Goal: Task Accomplishment & Management: Use online tool/utility

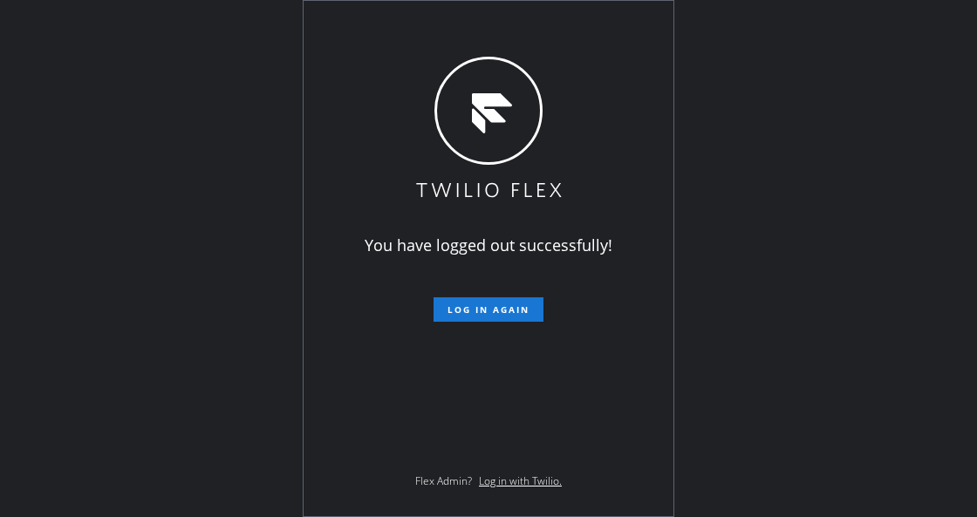
click at [293, 326] on div "You have logged out successfully! Log in again Flex Admin? Log in with Twilio." at bounding box center [488, 258] width 977 height 517
click at [478, 307] on span "Log in again" at bounding box center [488, 309] width 82 height 12
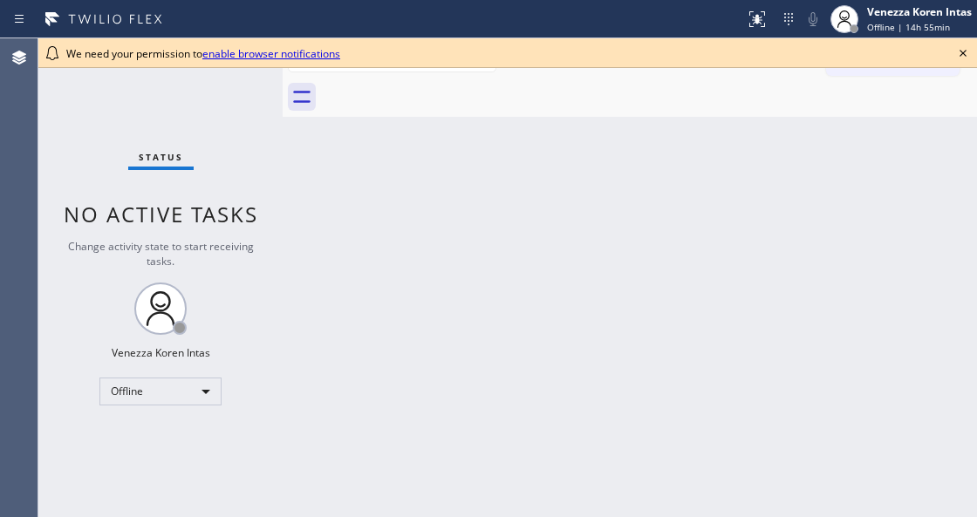
click at [607, 357] on div "Back to Dashboard Change Sender ID Customers Technicians Select a contact Outbo…" at bounding box center [629, 277] width 694 height 479
drag, startPoint x: 321, startPoint y: 225, endPoint x: 363, endPoint y: 177, distance: 63.6
click at [321, 225] on div "Back to Dashboard Change Sender ID Customers Technicians Select a contact Outbo…" at bounding box center [629, 277] width 694 height 479
click at [962, 56] on icon at bounding box center [962, 53] width 21 height 21
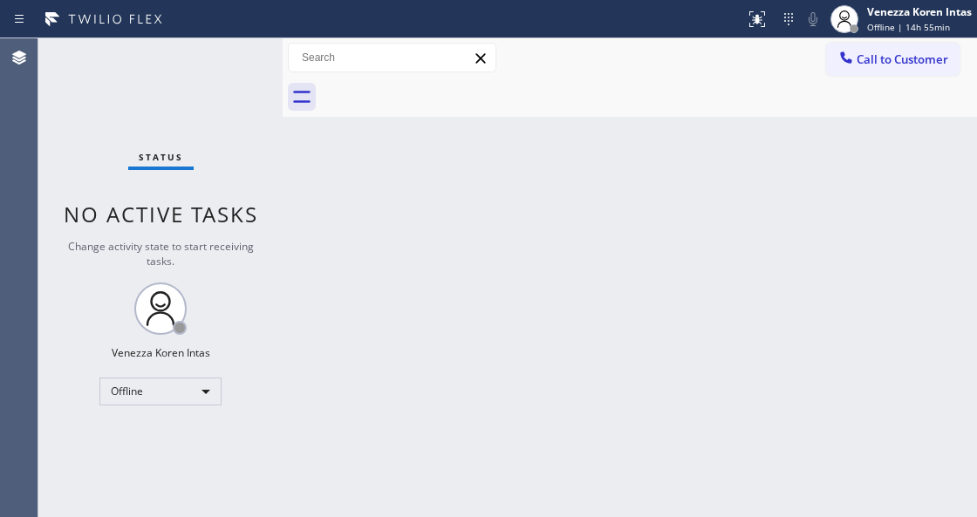
click at [808, 212] on div "Back to Dashboard Change Sender ID Customers Technicians Select a contact Outbo…" at bounding box center [629, 277] width 694 height 479
click at [861, 25] on div at bounding box center [844, 19] width 38 height 38
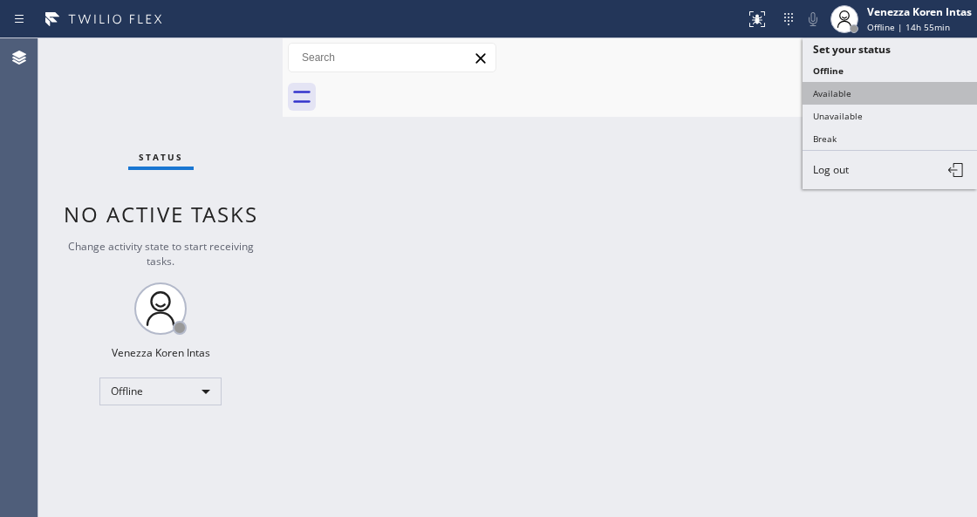
click at [865, 96] on button "Available" at bounding box center [889, 93] width 174 height 23
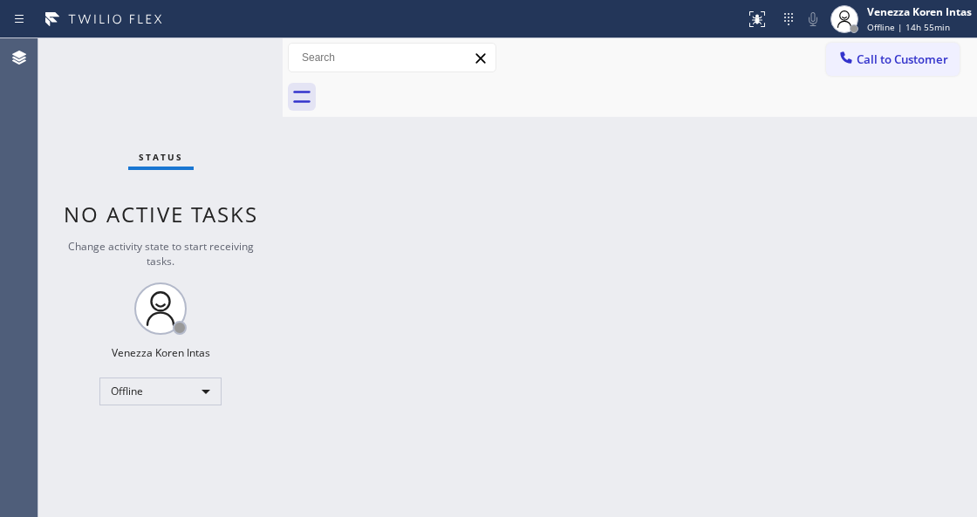
click at [844, 274] on div "Back to Dashboard Change Sender ID Customers Technicians Select a contact Outbo…" at bounding box center [629, 277] width 694 height 479
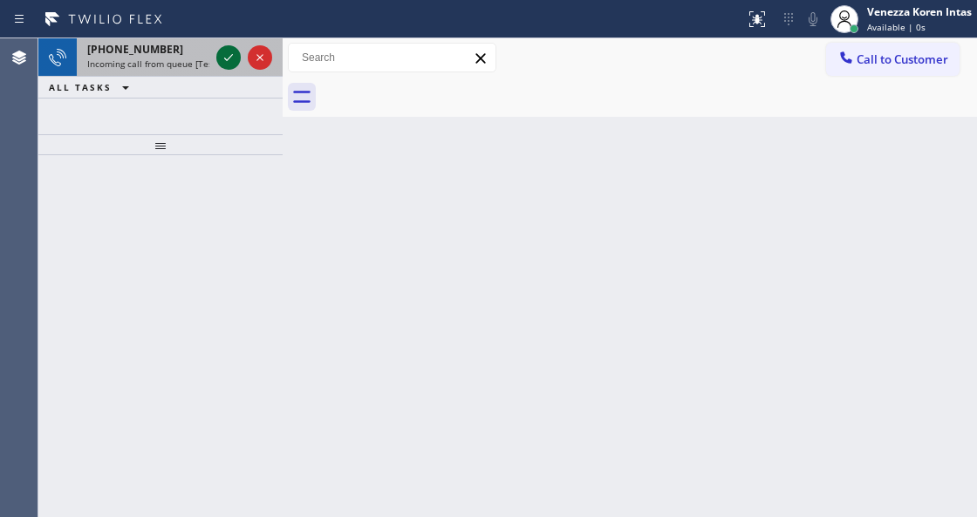
click at [228, 59] on icon at bounding box center [228, 57] width 21 height 21
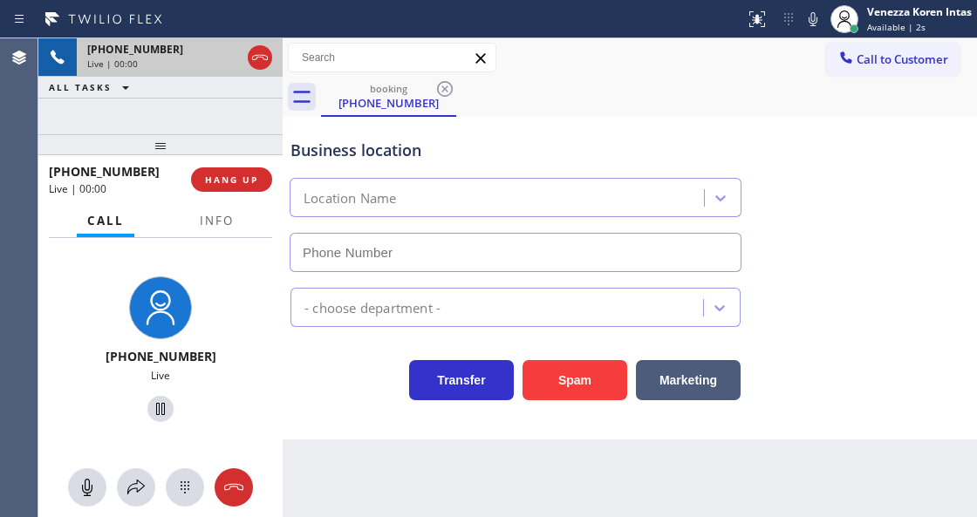
type input "[PHONE_NUMBER]"
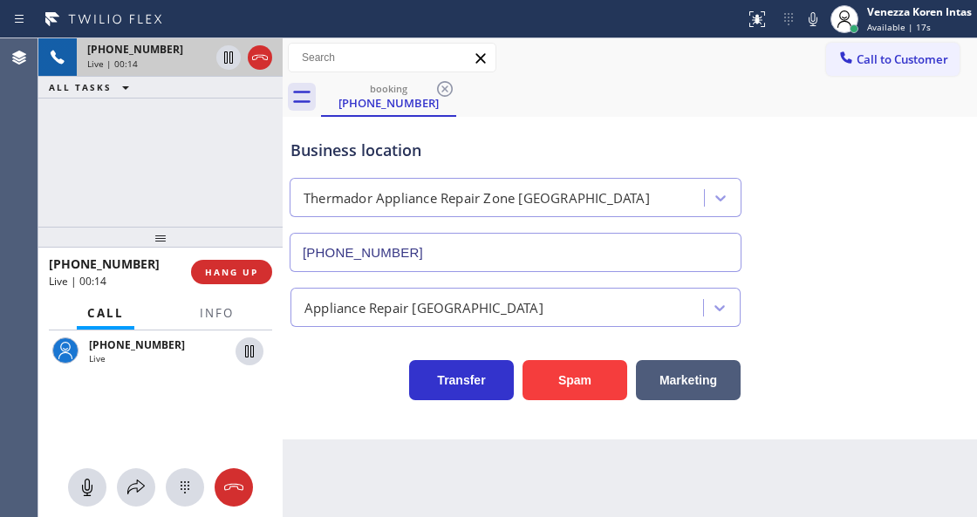
drag, startPoint x: 167, startPoint y: 143, endPoint x: 195, endPoint y: 235, distance: 96.5
click at [195, 235] on div at bounding box center [160, 237] width 244 height 21
click at [214, 303] on button "Info" at bounding box center [216, 313] width 55 height 34
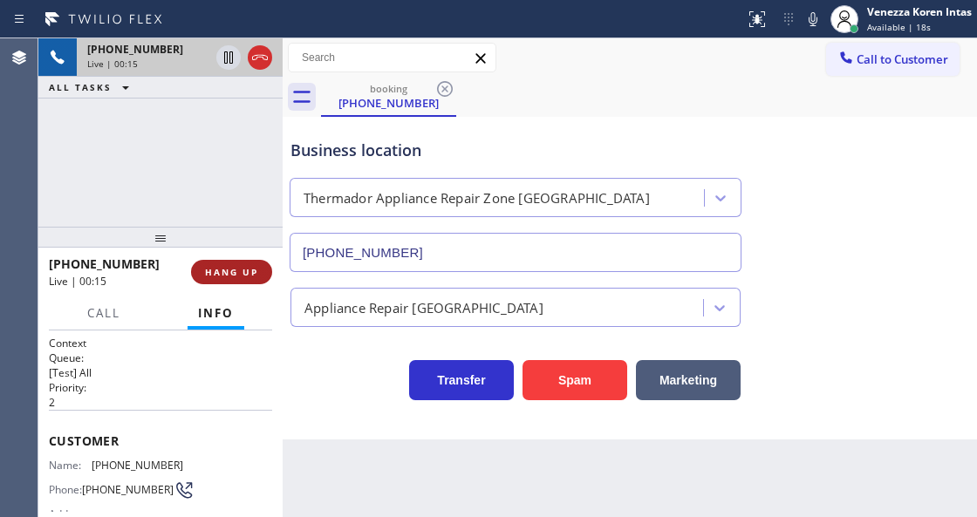
click at [233, 273] on span "HANG UP" at bounding box center [231, 272] width 53 height 12
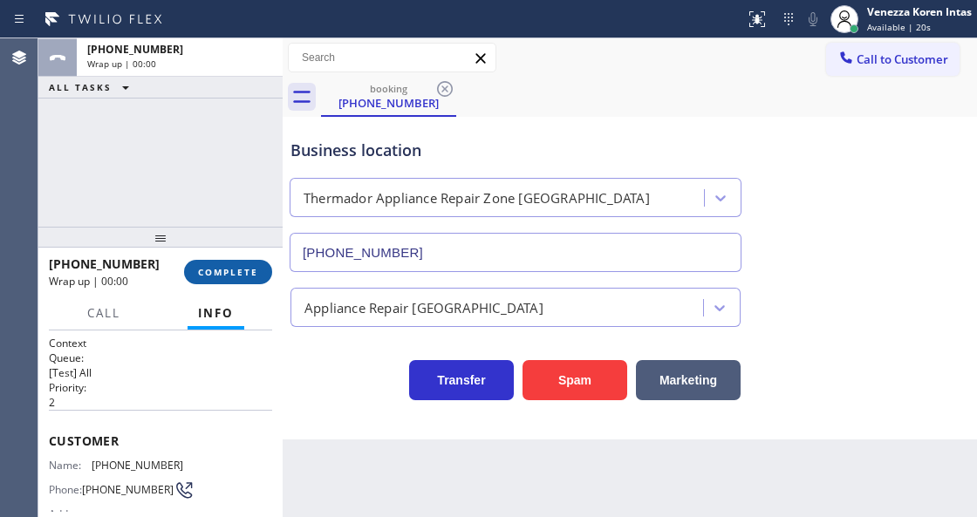
click at [234, 277] on span "COMPLETE" at bounding box center [228, 272] width 60 height 12
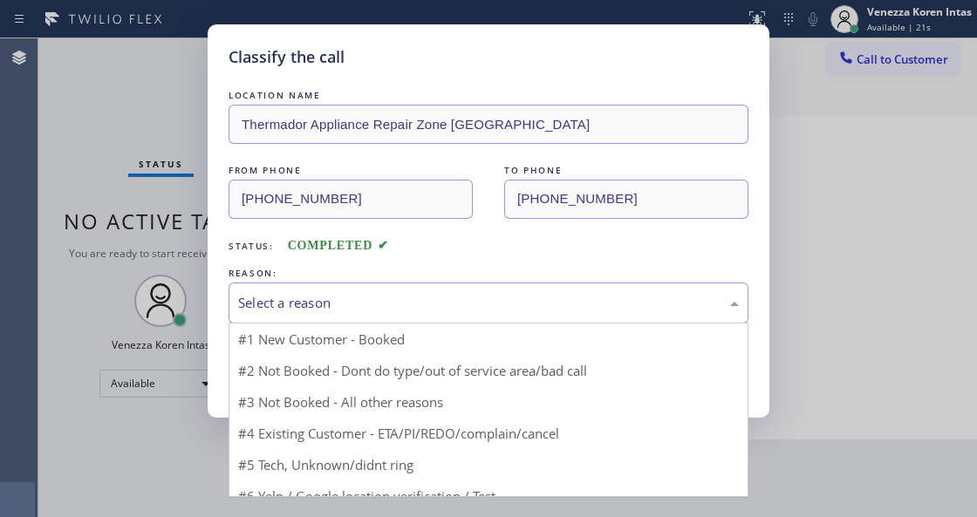
click at [370, 302] on div "Select a reason" at bounding box center [488, 303] width 500 height 20
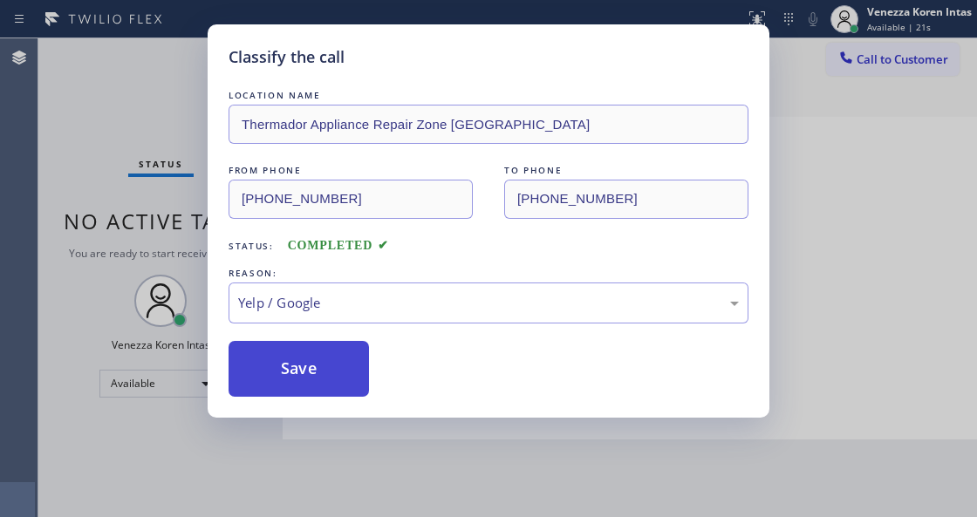
click at [323, 381] on button "Save" at bounding box center [298, 369] width 140 height 56
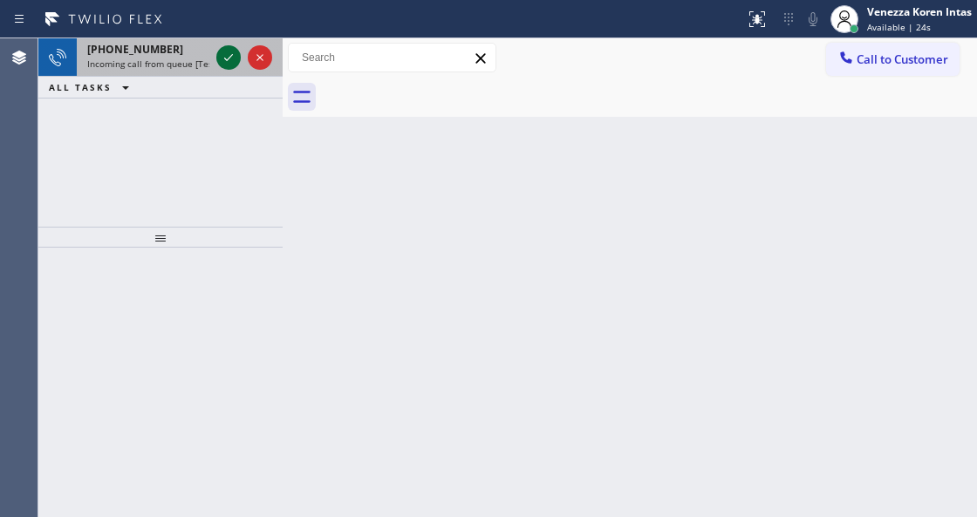
click at [227, 63] on icon at bounding box center [228, 57] width 21 height 21
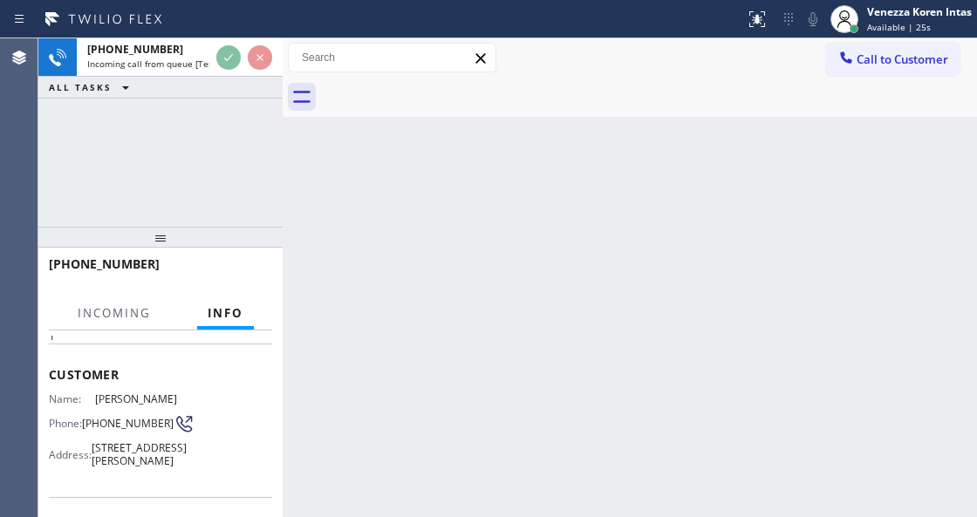
scroll to position [174, 0]
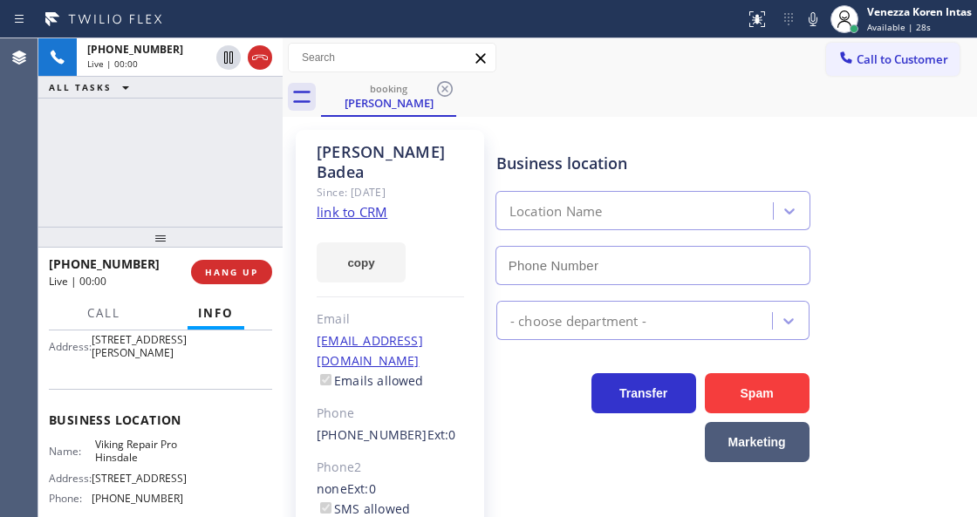
type input "(630) 523-0508"
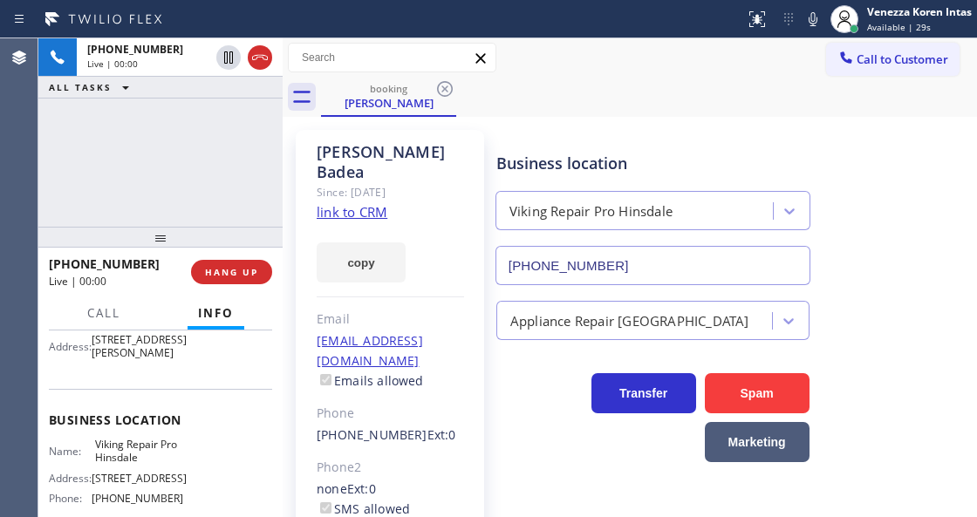
click at [248, 192] on div "+18478109194 Live | 00:00 ALL TASKS ALL TASKS ACTIVE TASKS TASKS IN WRAP UP" at bounding box center [160, 132] width 244 height 188
click at [370, 203] on link "link to CRM" at bounding box center [351, 211] width 71 height 17
click at [814, 30] on button at bounding box center [812, 19] width 24 height 24
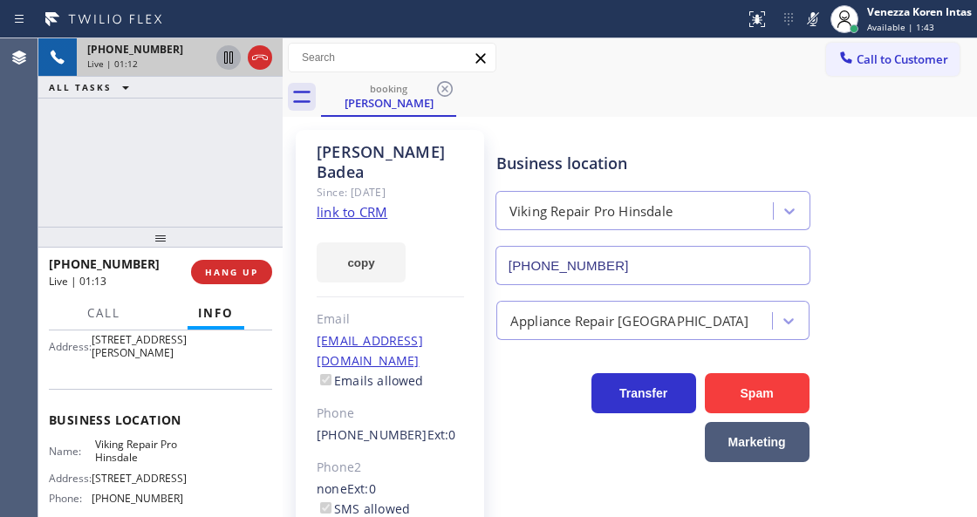
click at [228, 52] on icon at bounding box center [228, 57] width 21 height 21
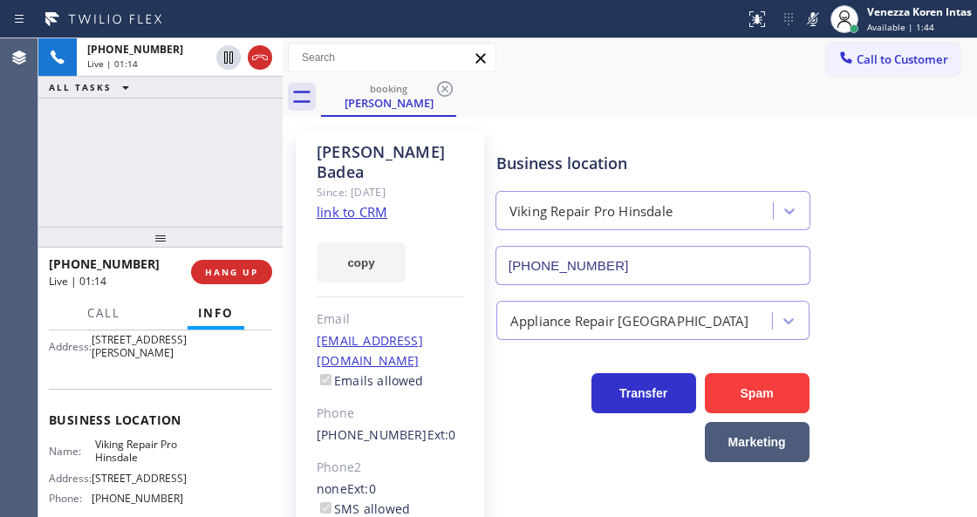
click at [818, 11] on icon at bounding box center [812, 19] width 21 height 21
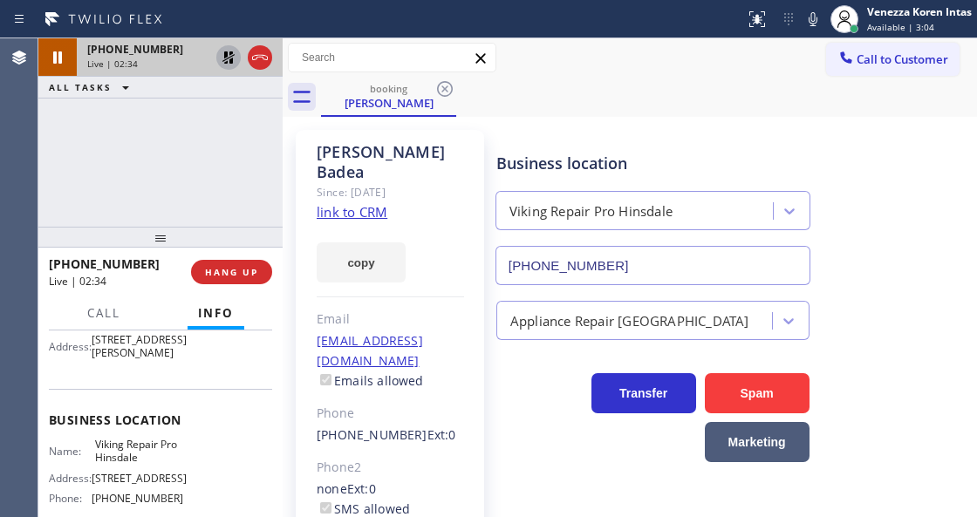
click at [226, 59] on icon at bounding box center [228, 57] width 12 height 12
click at [114, 316] on span "Call" at bounding box center [103, 313] width 33 height 16
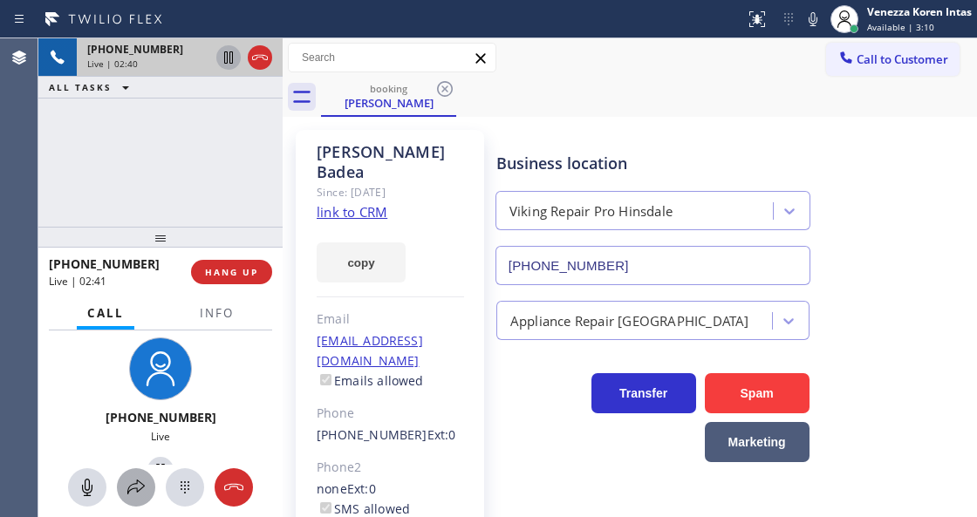
click at [142, 484] on icon at bounding box center [135, 487] width 17 height 15
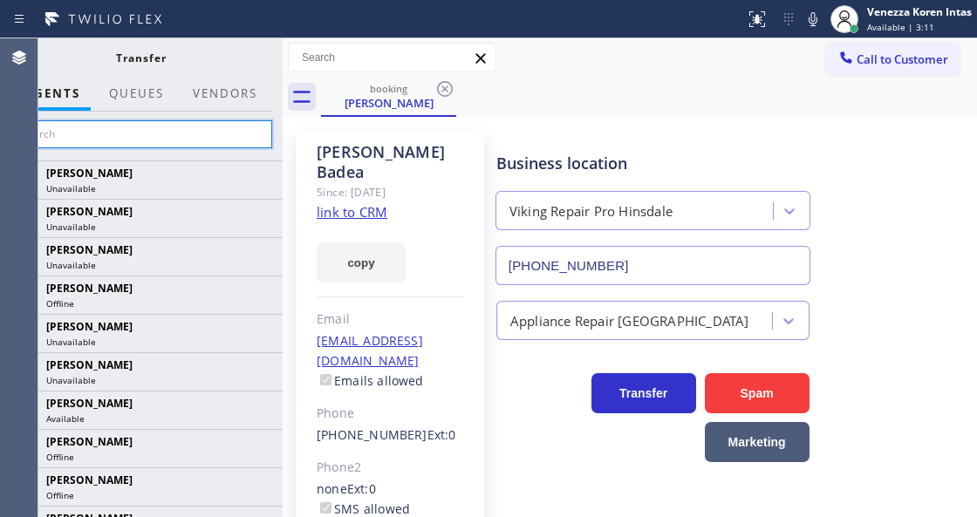
click at [211, 142] on input "text" at bounding box center [141, 134] width 262 height 28
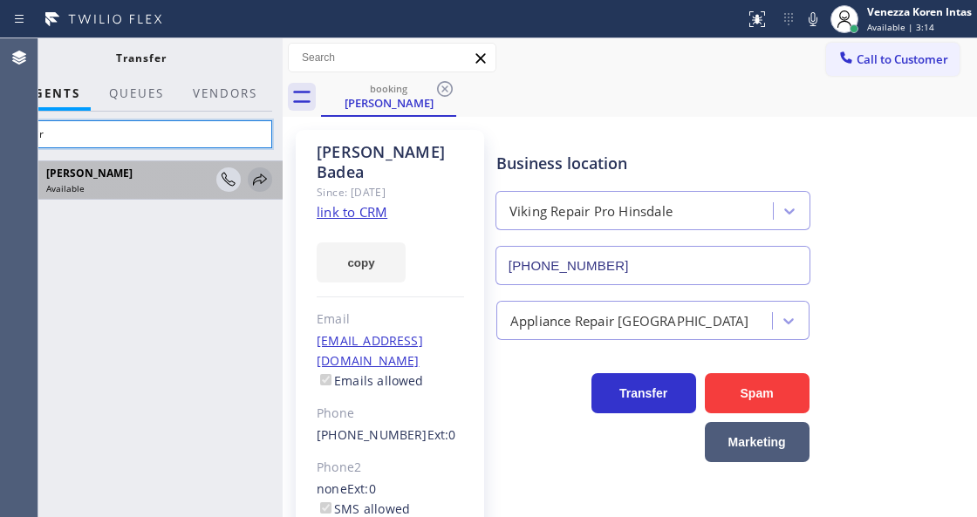
type input "amir"
click at [256, 185] on icon at bounding box center [259, 179] width 21 height 21
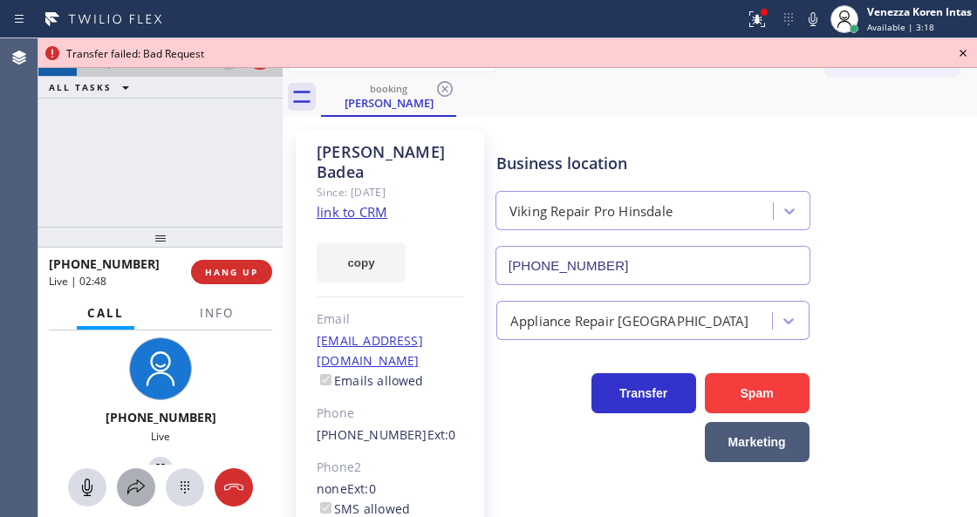
click at [131, 487] on icon at bounding box center [136, 487] width 21 height 21
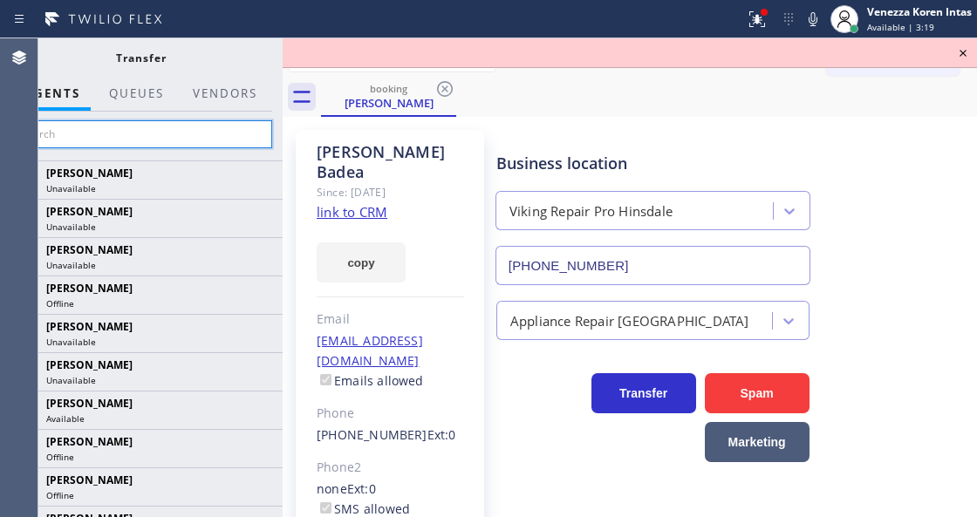
click at [195, 134] on input "text" at bounding box center [141, 134] width 262 height 28
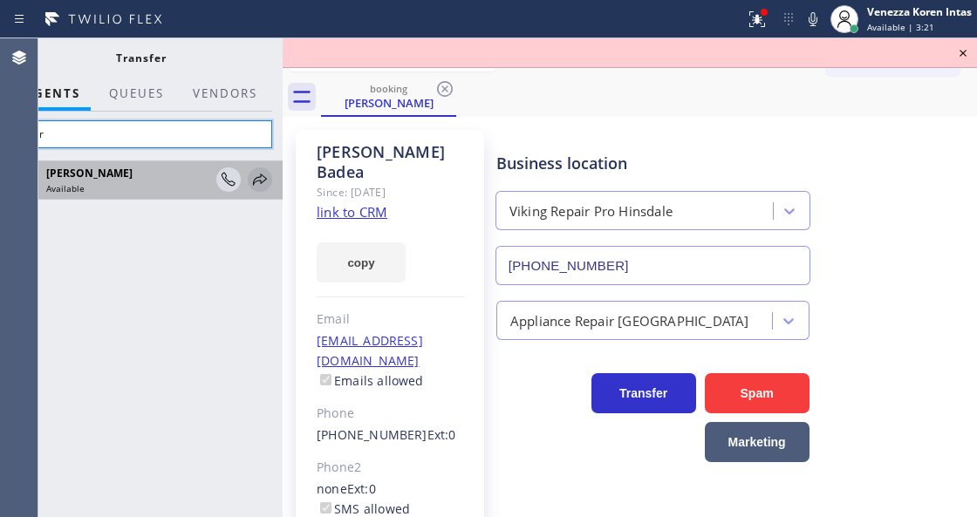
type input "amir"
click at [253, 179] on icon at bounding box center [259, 179] width 21 height 21
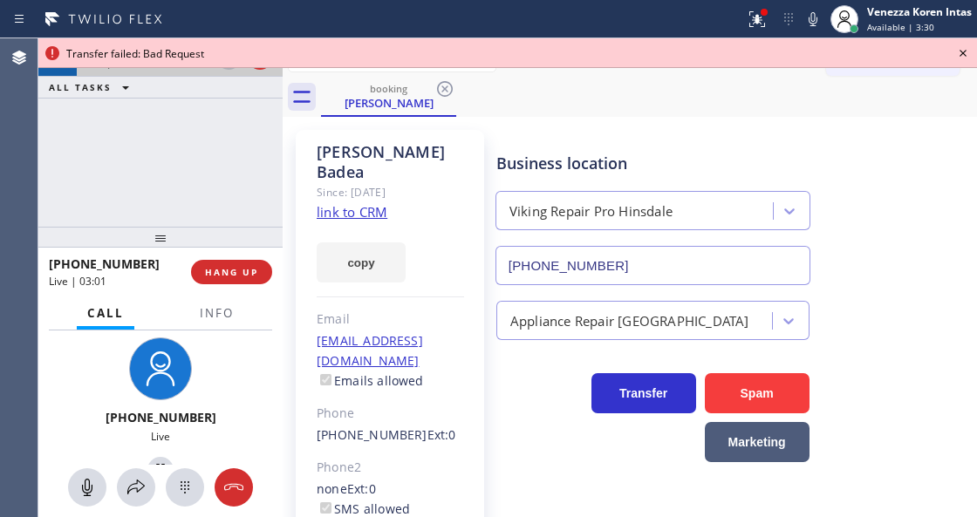
click at [202, 190] on div "+18478109194 Live | 03:00 ALL TASKS ALL TASKS ACTIVE TASKS TASKS IN WRAP UP" at bounding box center [160, 132] width 244 height 188
click at [963, 51] on icon at bounding box center [962, 53] width 21 height 21
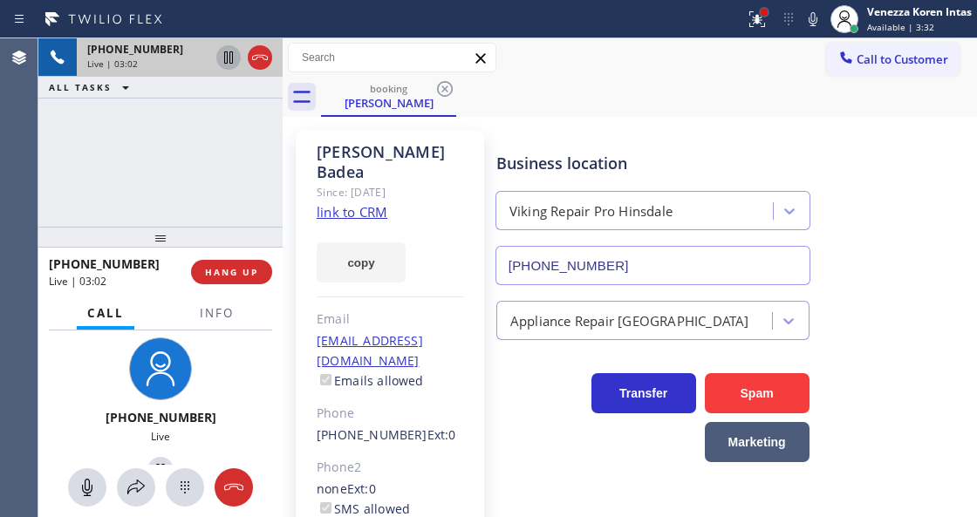
click at [763, 10] on div at bounding box center [763, 12] width 7 height 7
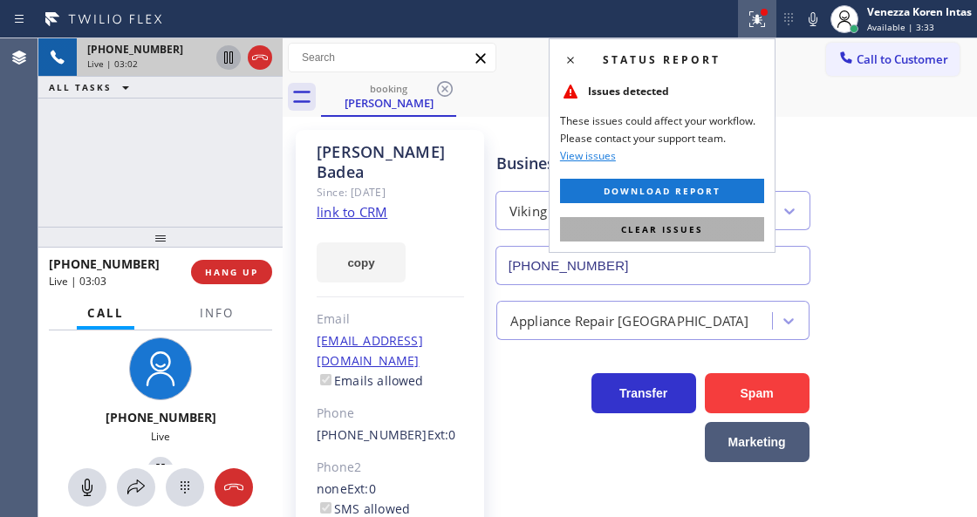
click at [668, 217] on button "Clear issues" at bounding box center [662, 229] width 204 height 24
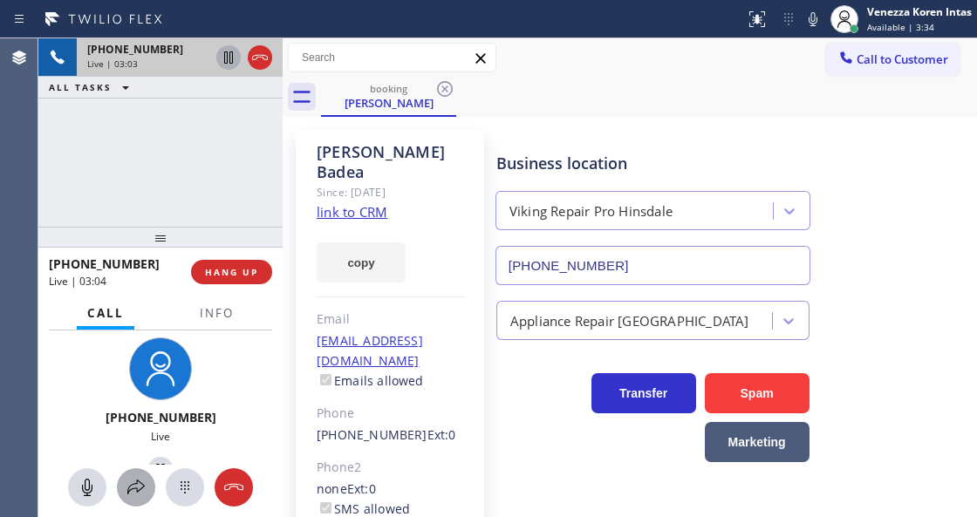
click at [148, 485] on div at bounding box center [136, 487] width 38 height 21
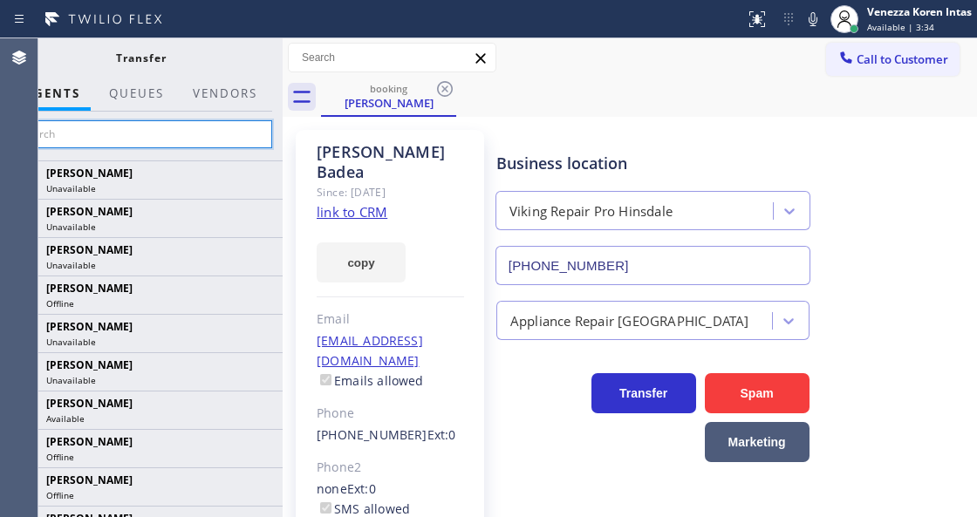
click at [225, 128] on input "text" at bounding box center [141, 134] width 262 height 28
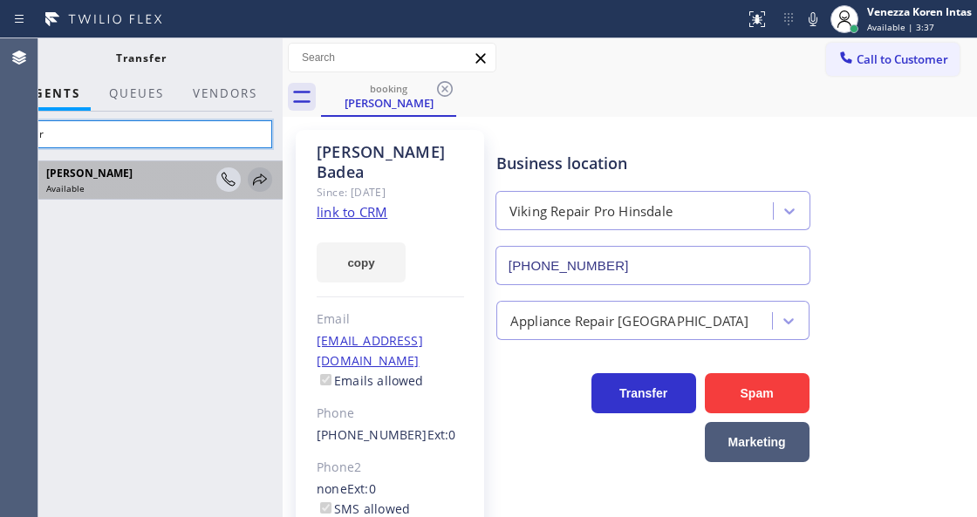
type input "amir"
click at [258, 183] on icon at bounding box center [259, 179] width 21 height 21
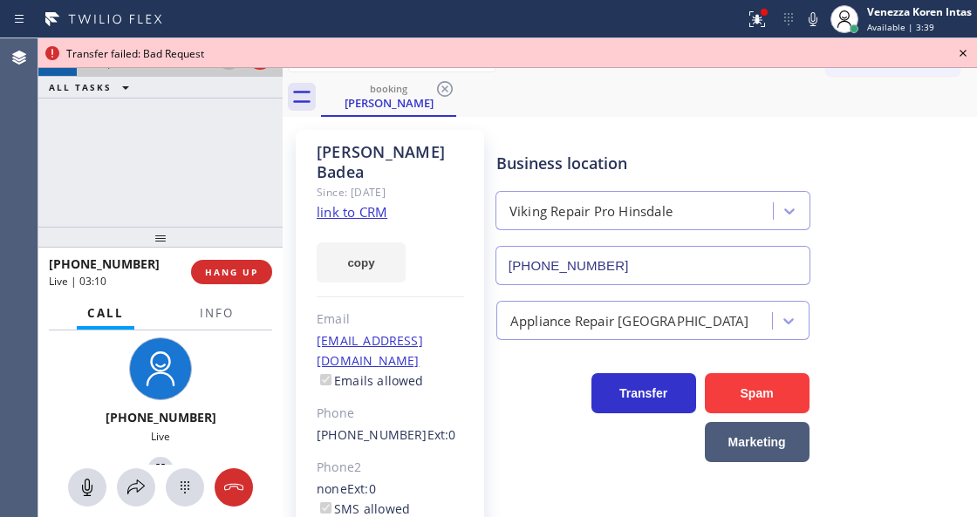
click at [963, 51] on icon at bounding box center [962, 53] width 21 height 21
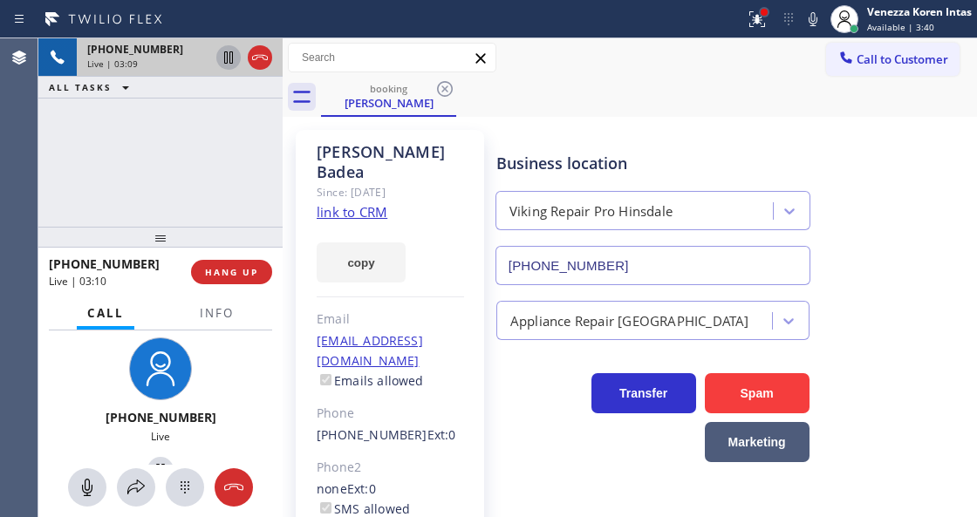
click at [765, 12] on div at bounding box center [763, 12] width 7 height 7
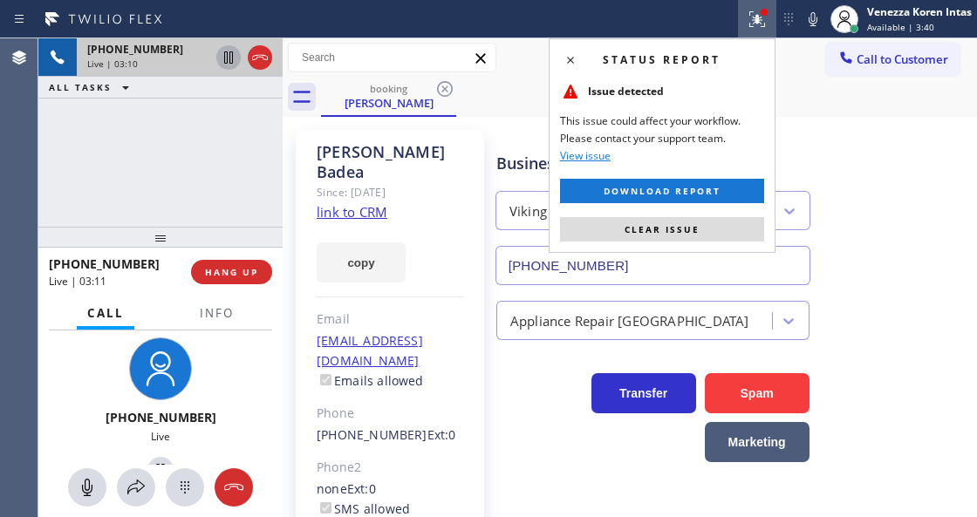
drag, startPoint x: 666, startPoint y: 235, endPoint x: 394, endPoint y: 424, distance: 331.4
click at [662, 237] on button "Clear issue" at bounding box center [662, 229] width 204 height 24
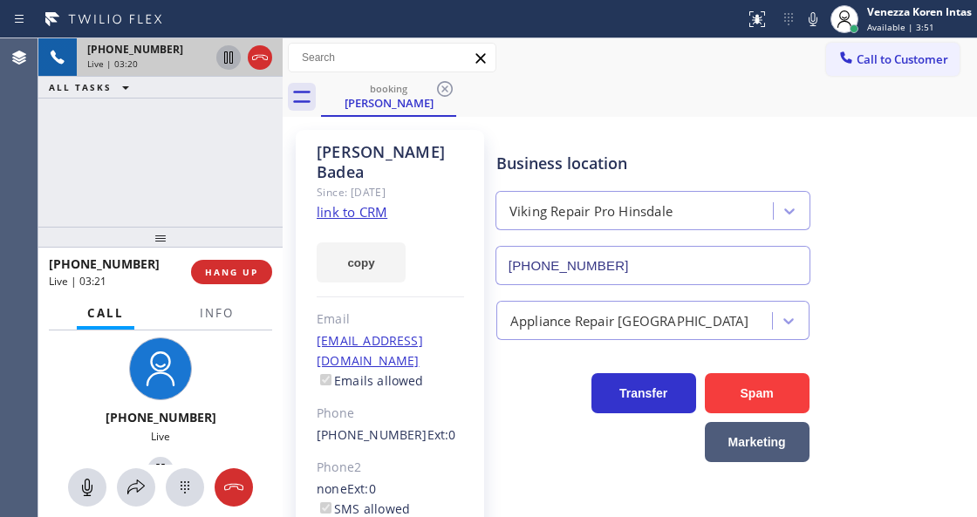
click at [156, 484] on div at bounding box center [160, 487] width 244 height 38
click at [140, 488] on icon at bounding box center [135, 487] width 17 height 15
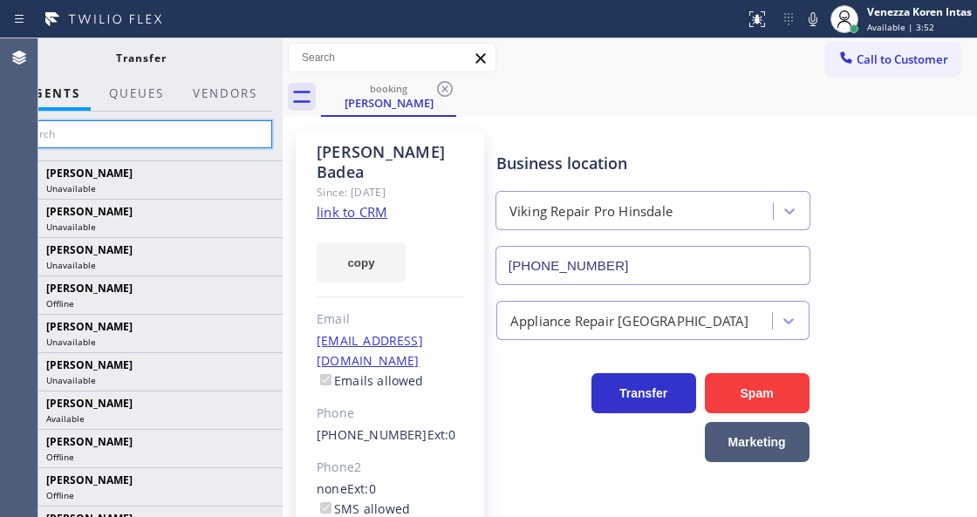
click at [204, 138] on input "text" at bounding box center [141, 134] width 262 height 28
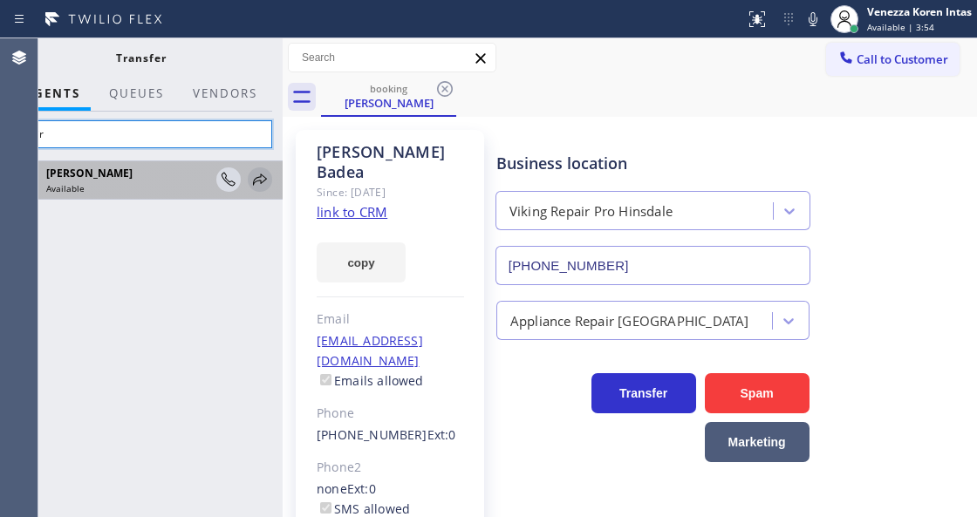
type input "amir"
click at [254, 183] on icon at bounding box center [260, 179] width 14 height 11
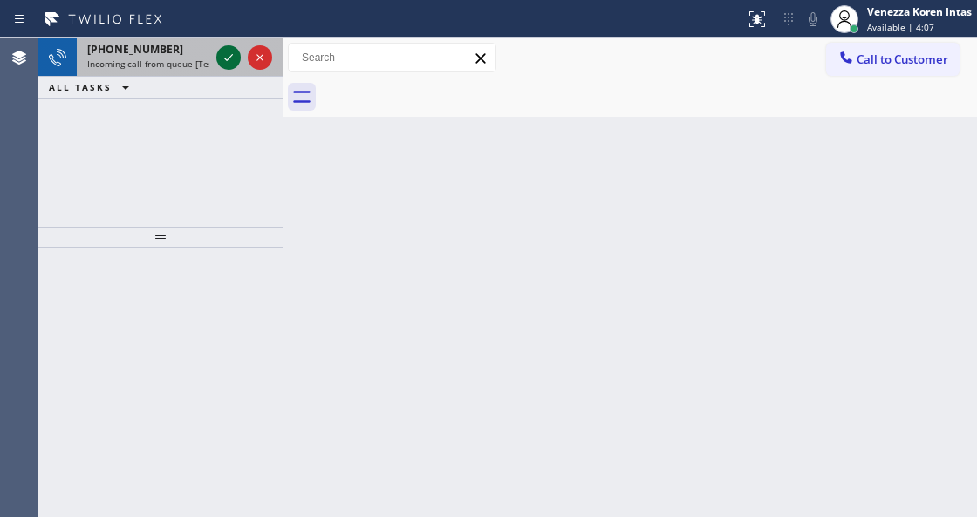
click at [230, 54] on icon at bounding box center [228, 57] width 21 height 21
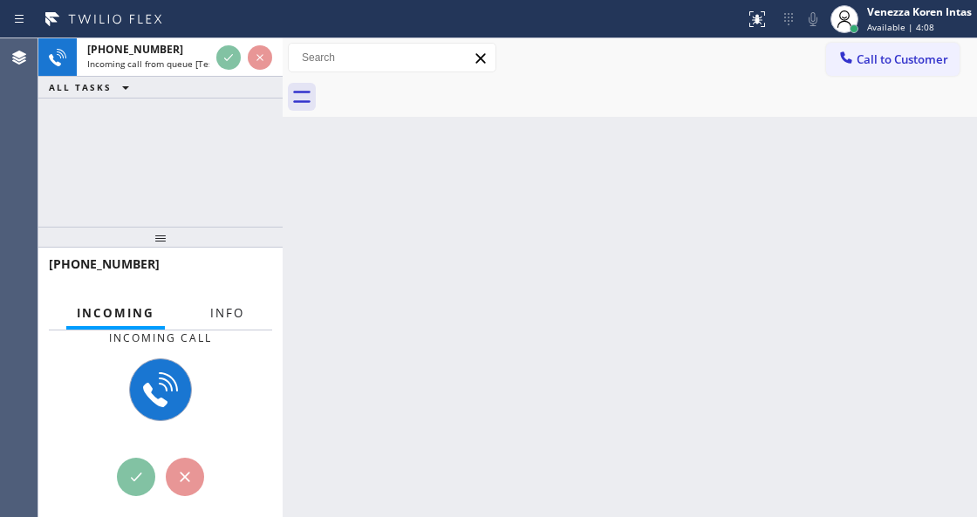
drag, startPoint x: 237, startPoint y: 307, endPoint x: 289, endPoint y: 333, distance: 57.7
click at [237, 307] on span "Info" at bounding box center [227, 313] width 34 height 16
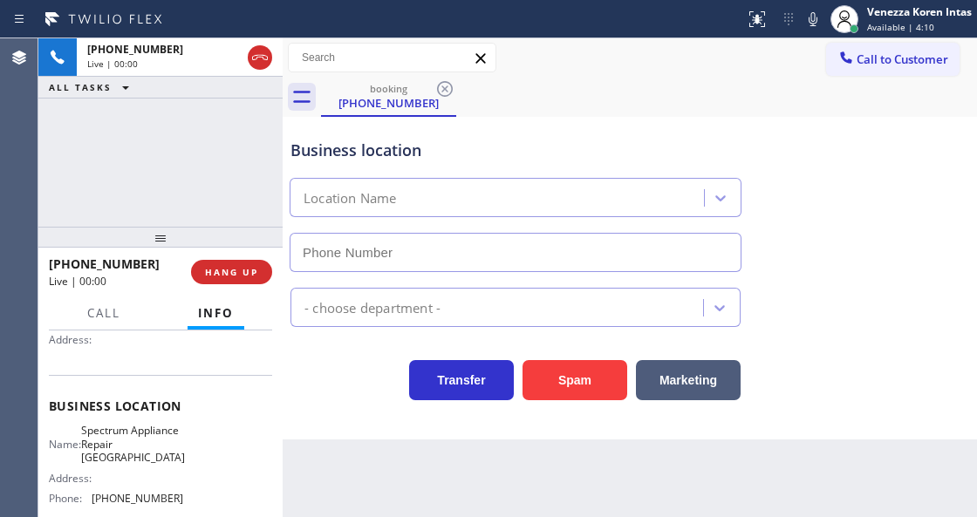
type input "(650) 800-8959"
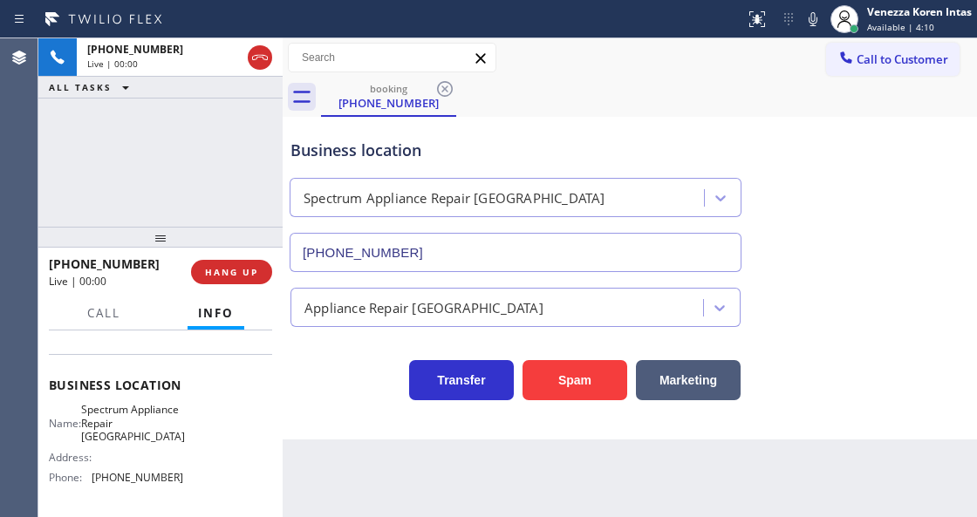
scroll to position [232, 0]
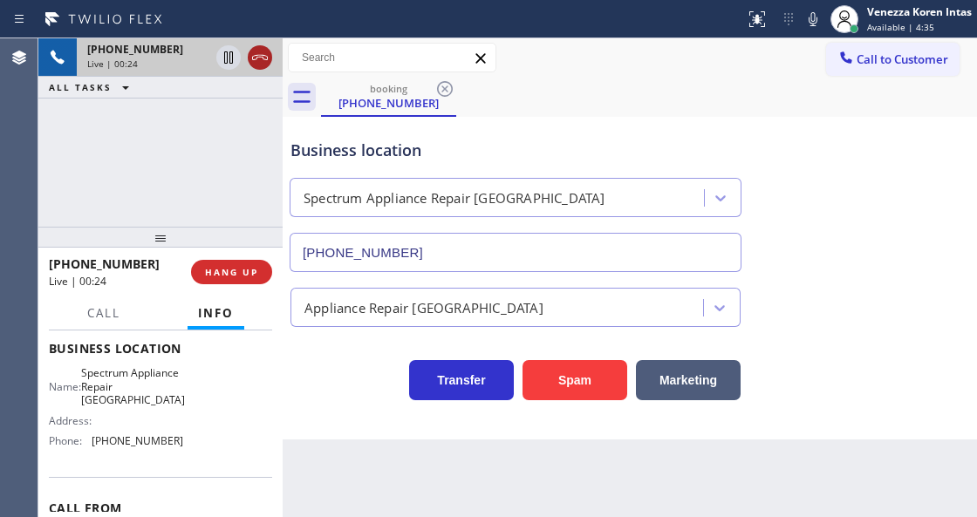
click at [256, 54] on icon at bounding box center [259, 57] width 21 height 21
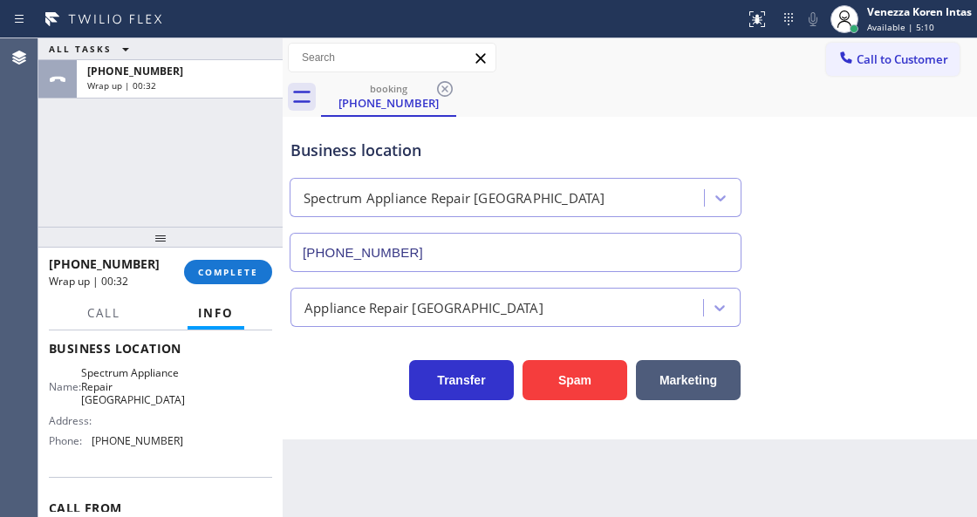
click at [236, 256] on div "+16503723413 Wrap up | 00:32 COMPLETE" at bounding box center [160, 271] width 223 height 45
click at [251, 274] on span "COMPLETE" at bounding box center [228, 272] width 60 height 12
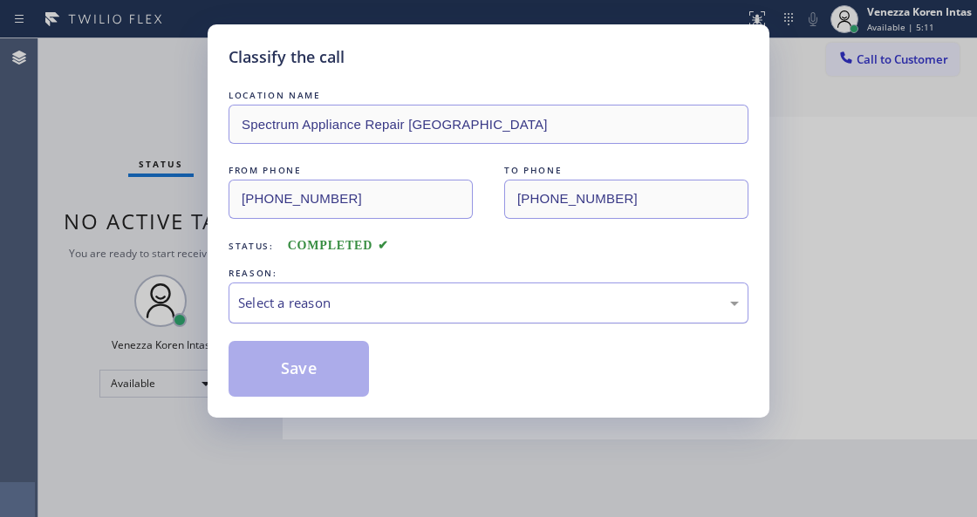
click at [466, 303] on div "Select a reason" at bounding box center [488, 303] width 500 height 20
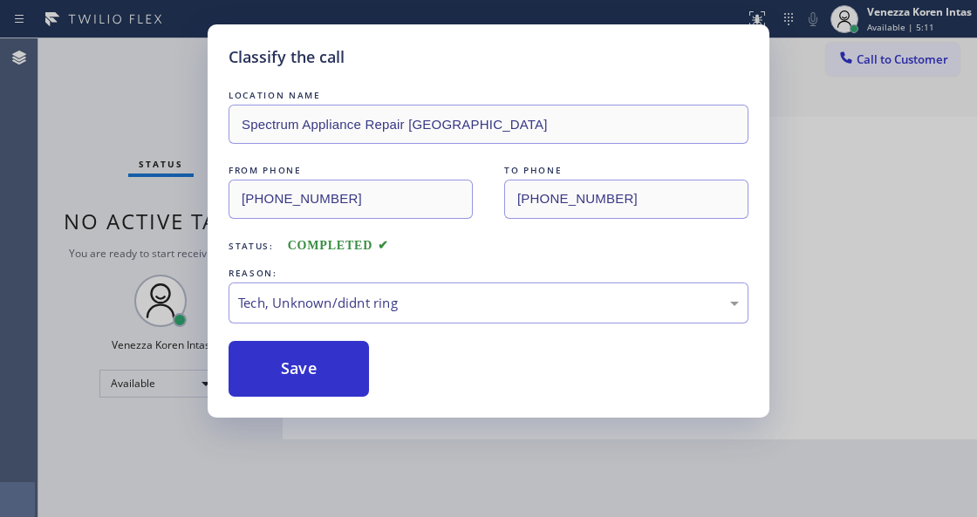
drag, startPoint x: 398, startPoint y: 439, endPoint x: 338, endPoint y: 340, distance: 115.0
click at [338, 340] on div "LOCATION NAME Spectrum Appliance Repair Los Altos FROM PHONE (650) 372-3413 TO …" at bounding box center [488, 241] width 520 height 310
click at [348, 379] on button "Save" at bounding box center [298, 369] width 140 height 56
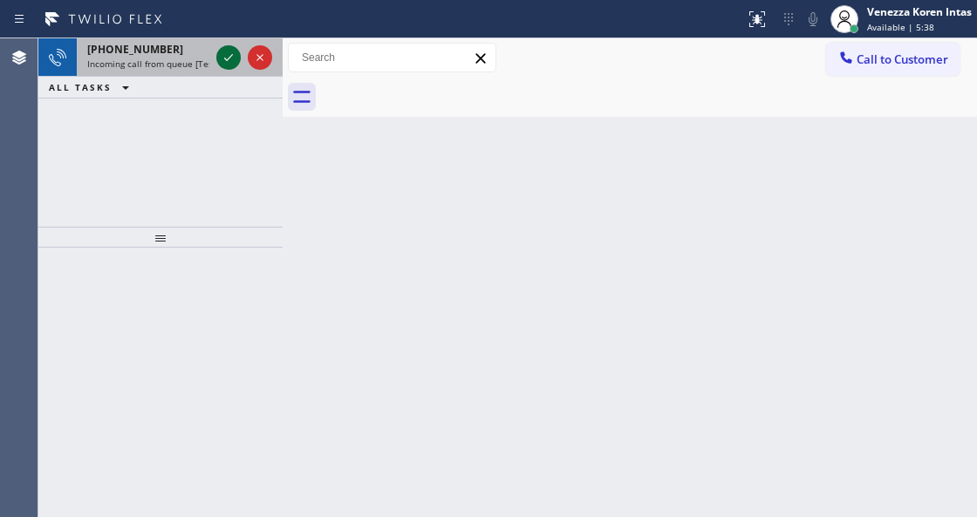
click at [230, 56] on icon at bounding box center [228, 57] width 21 height 21
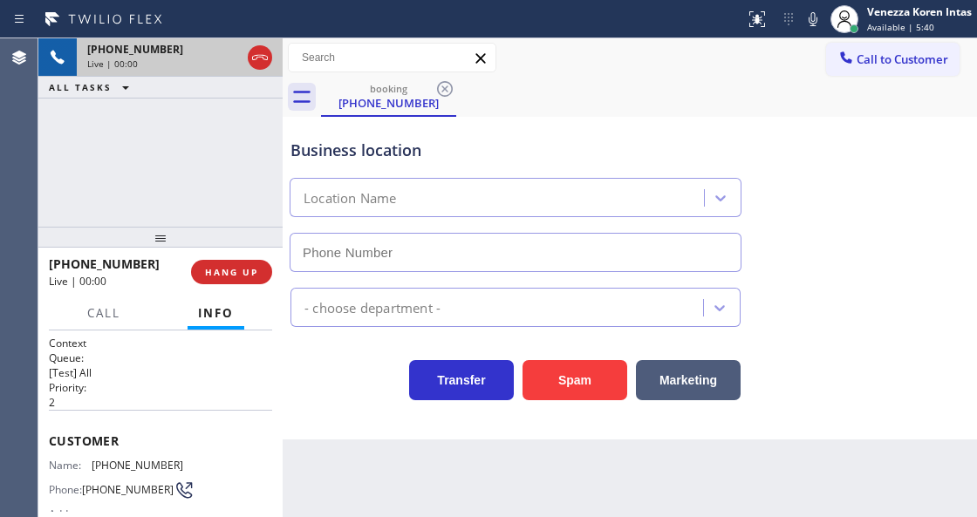
type input "[PHONE_NUMBER]"
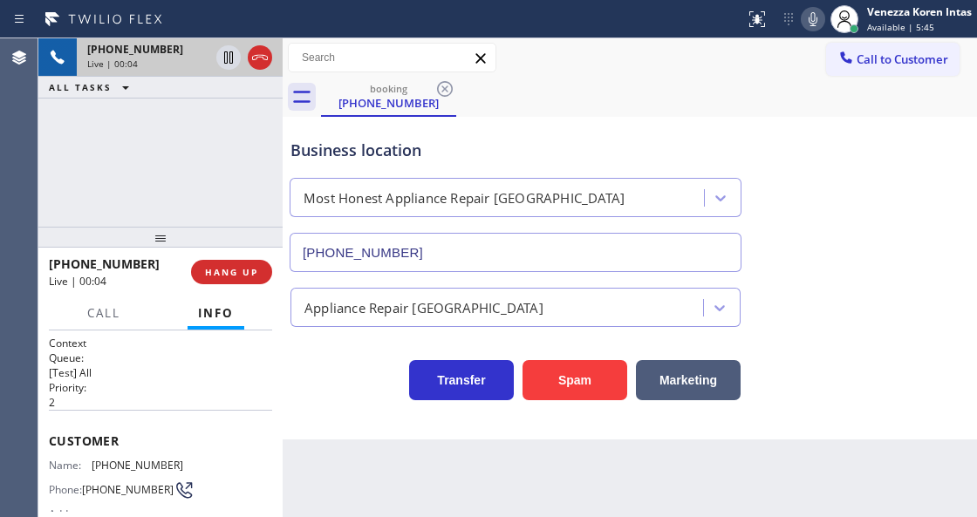
click at [806, 19] on icon at bounding box center [812, 19] width 21 height 21
click at [813, 24] on icon at bounding box center [812, 19] width 9 height 14
click at [259, 59] on icon at bounding box center [259, 57] width 21 height 21
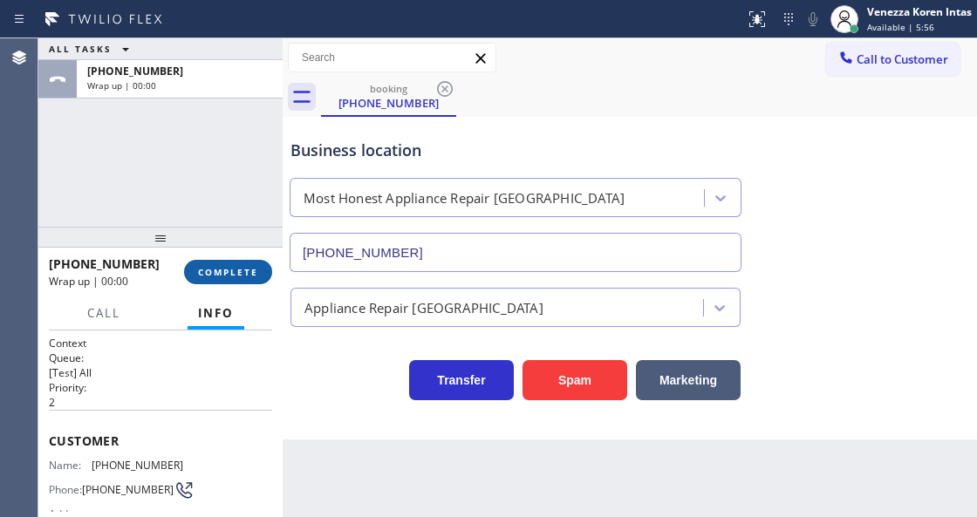
click at [251, 272] on span "COMPLETE" at bounding box center [228, 272] width 60 height 12
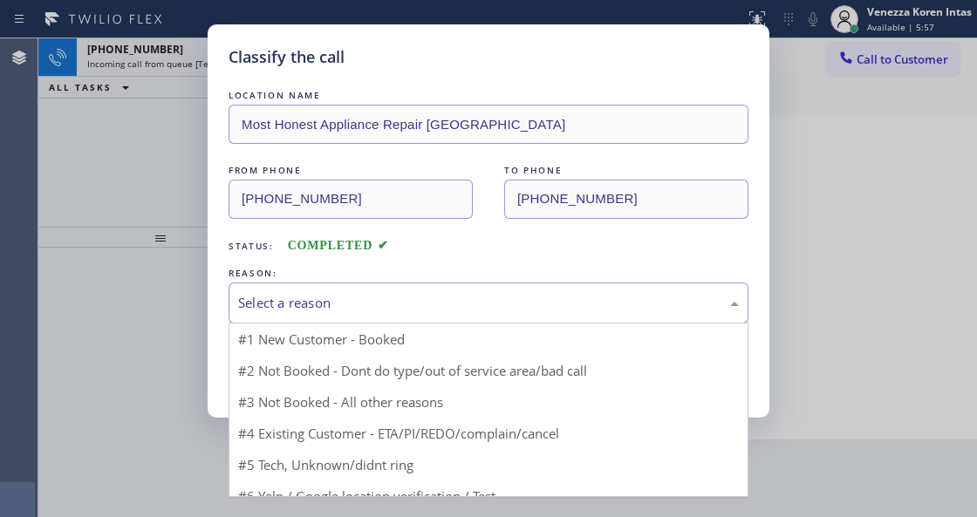
click at [424, 303] on div "Select a reason" at bounding box center [488, 303] width 500 height 20
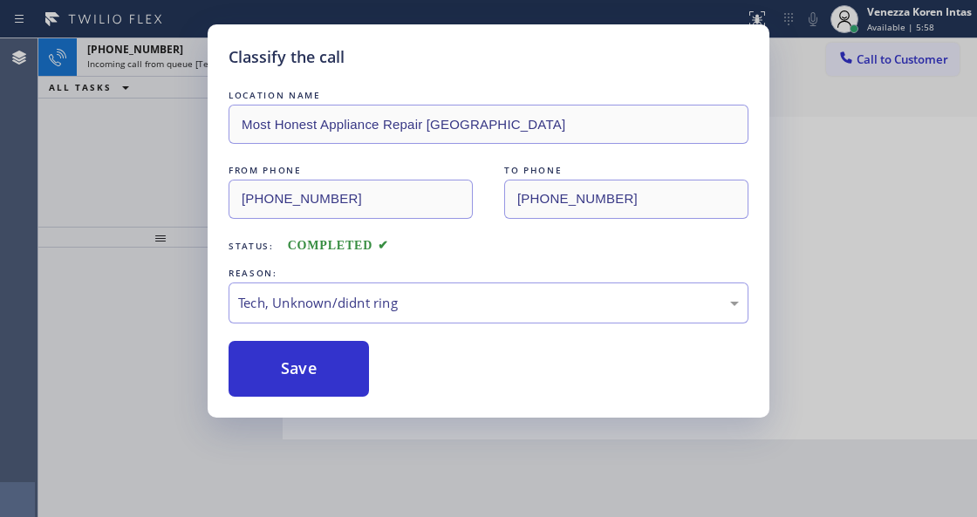
drag, startPoint x: 326, startPoint y: 413, endPoint x: 323, endPoint y: 381, distance: 32.4
click at [326, 412] on div "Classify the call LOCATION NAME Most Honest Appliance Repair Cathedral City FRO…" at bounding box center [488, 220] width 561 height 393
click at [323, 381] on button "Save" at bounding box center [298, 369] width 140 height 56
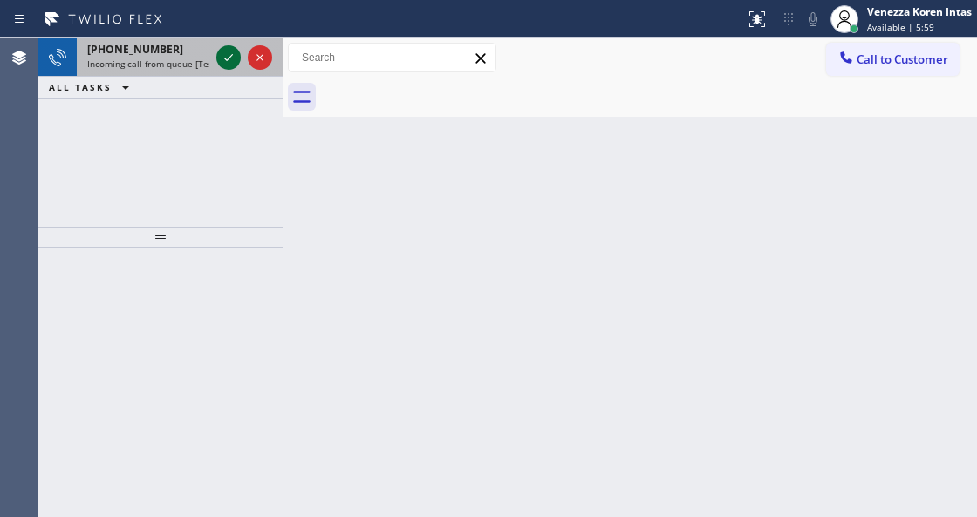
click at [223, 59] on icon at bounding box center [228, 57] width 21 height 21
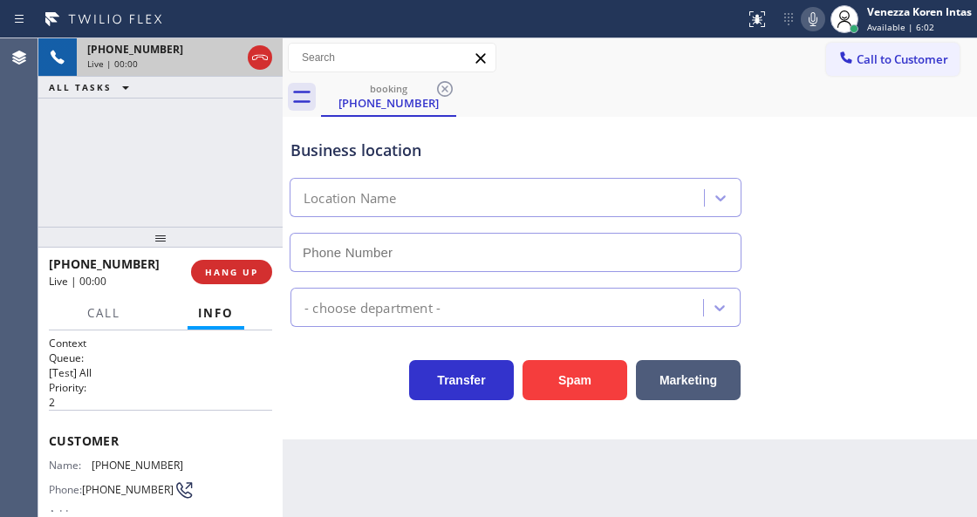
type input "(714) 410-5989"
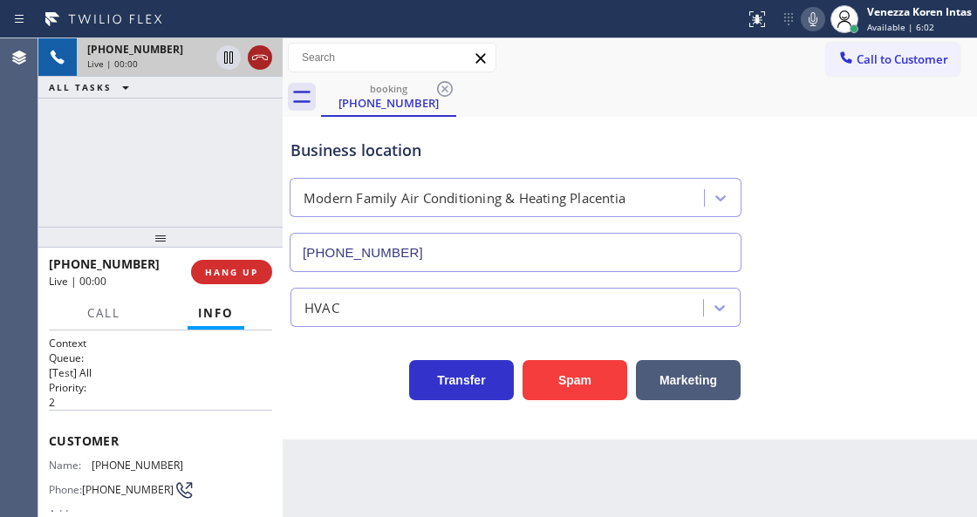
click at [267, 57] on icon at bounding box center [260, 57] width 16 height 5
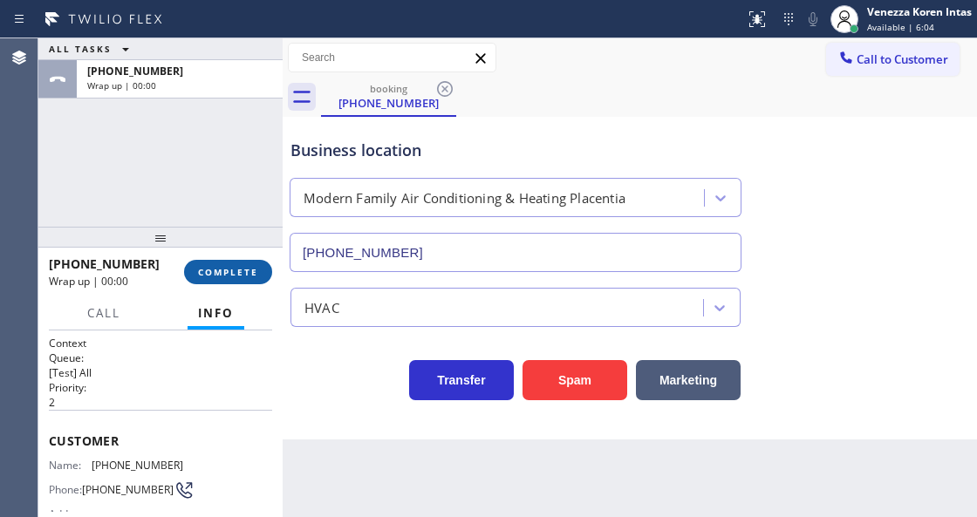
click at [249, 266] on span "COMPLETE" at bounding box center [228, 272] width 60 height 12
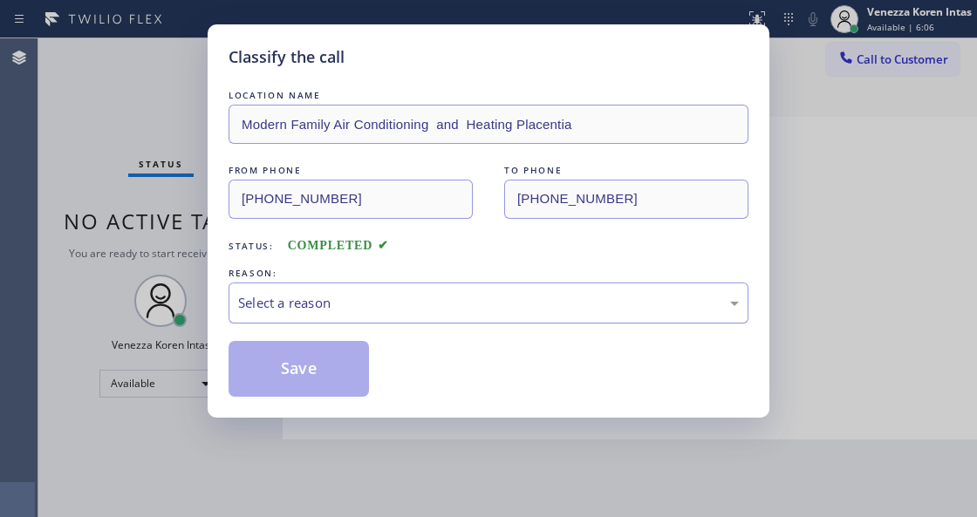
drag, startPoint x: 382, startPoint y: 304, endPoint x: 382, endPoint y: 322, distance: 17.4
click at [382, 308] on div "Select a reason" at bounding box center [488, 303] width 500 height 20
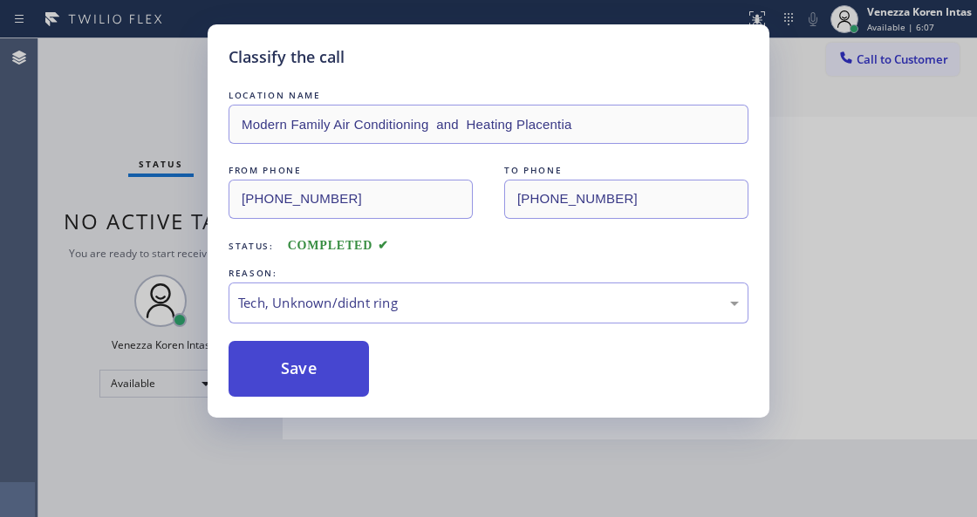
click at [344, 378] on button "Save" at bounding box center [298, 369] width 140 height 56
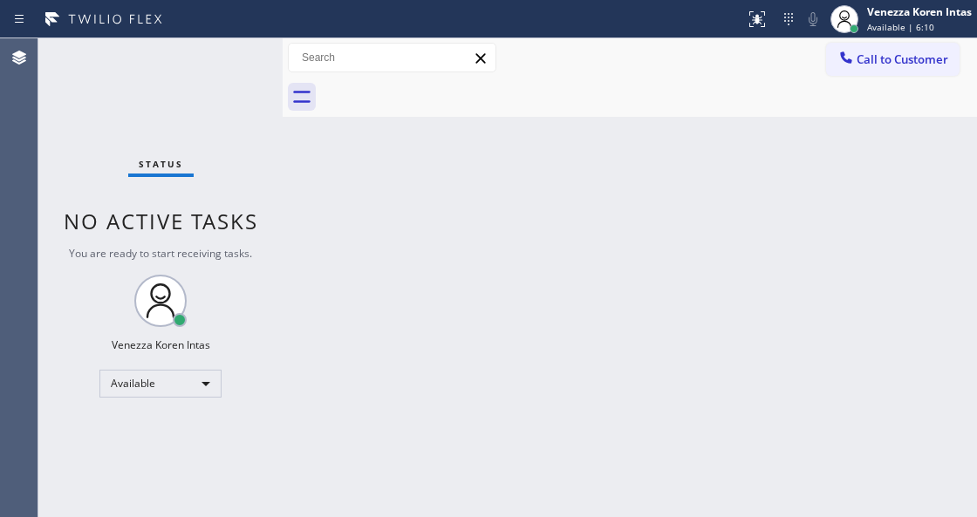
click at [183, 75] on div "Status No active tasks You are ready to start receiving tasks. Venezza Koren In…" at bounding box center [160, 277] width 244 height 479
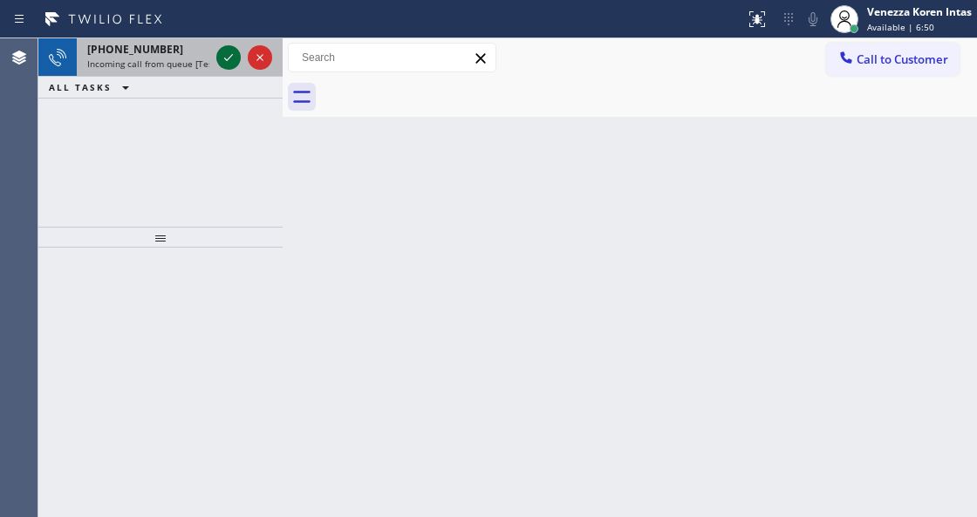
click at [225, 62] on icon at bounding box center [228, 57] width 21 height 21
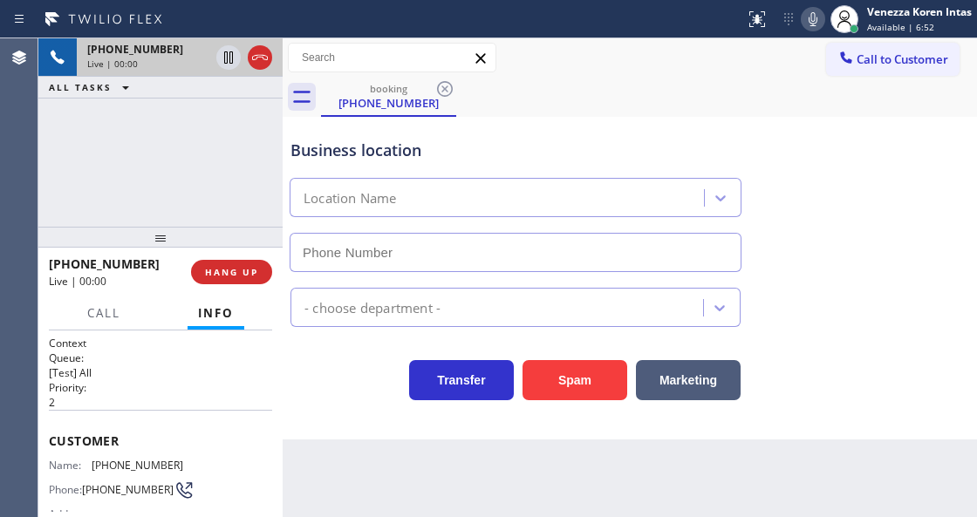
type input "(650) 239-2334"
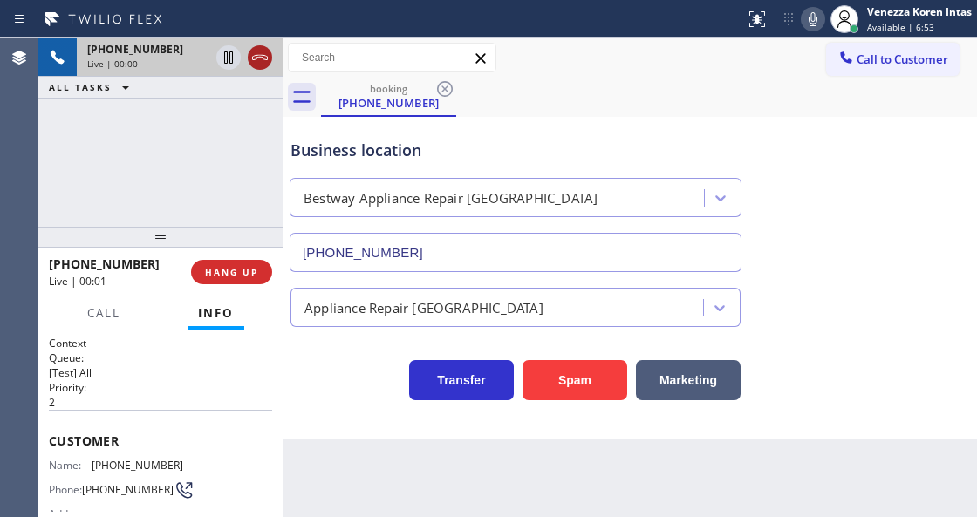
click at [269, 51] on icon at bounding box center [259, 57] width 21 height 21
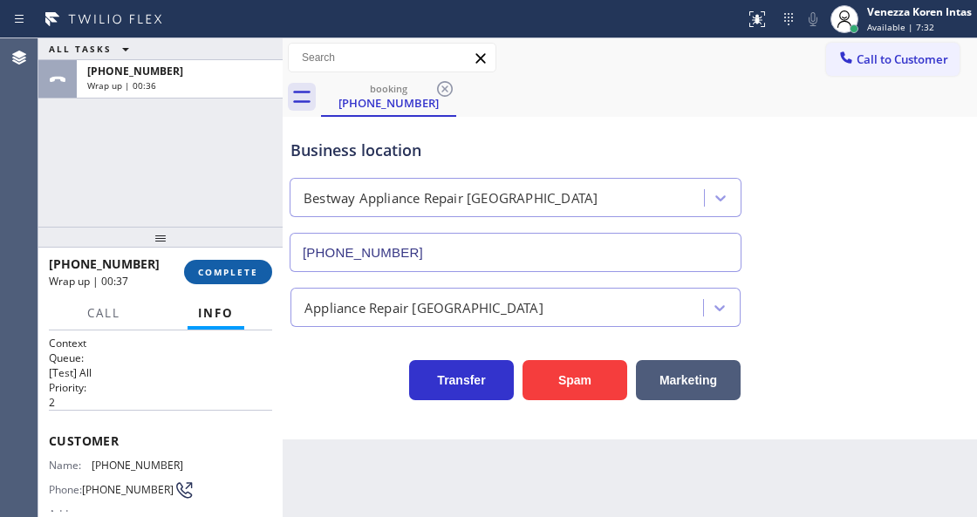
click at [227, 269] on span "COMPLETE" at bounding box center [228, 272] width 60 height 12
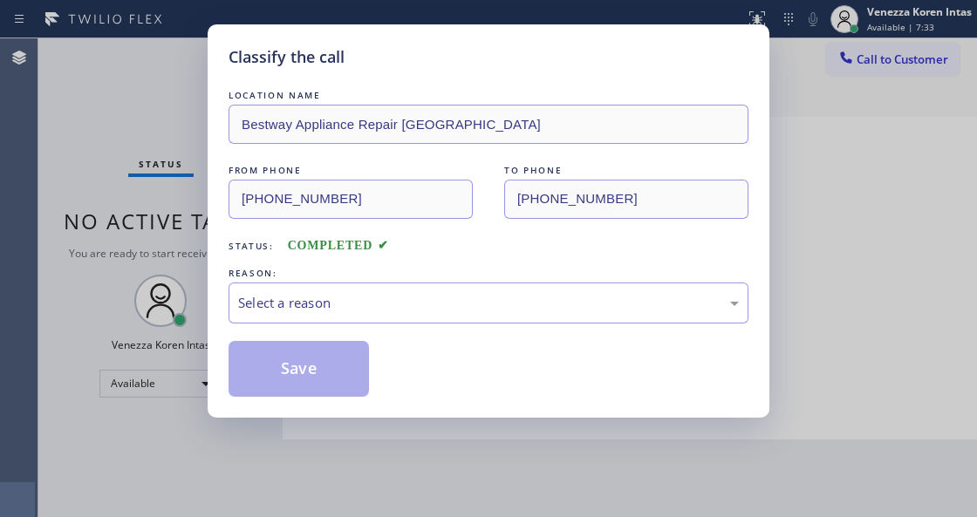
click at [396, 296] on div "Select a reason" at bounding box center [488, 303] width 500 height 20
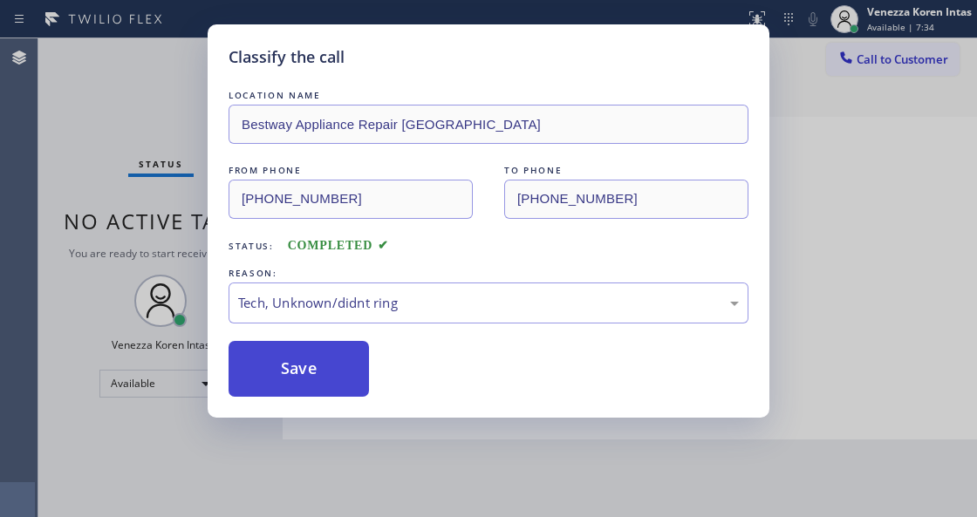
click at [344, 388] on button "Save" at bounding box center [298, 369] width 140 height 56
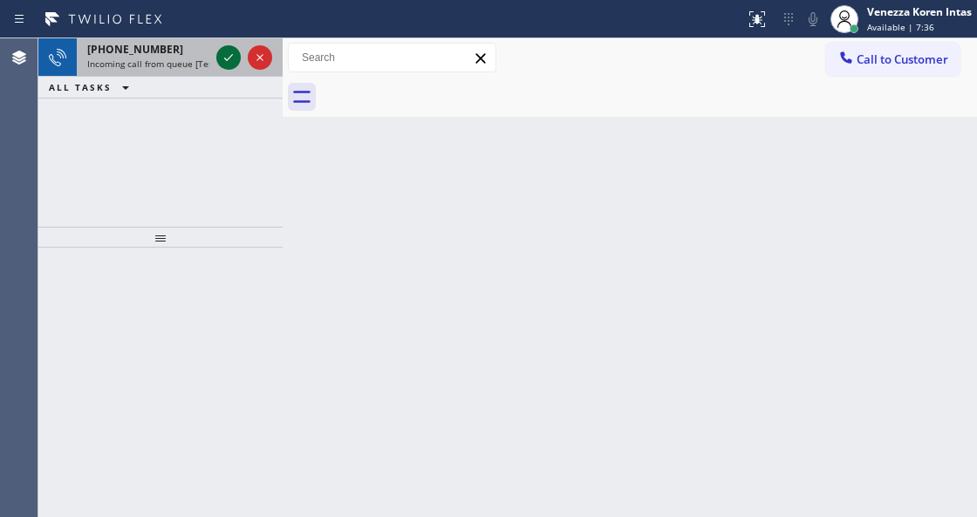
click at [230, 54] on icon at bounding box center [228, 57] width 21 height 21
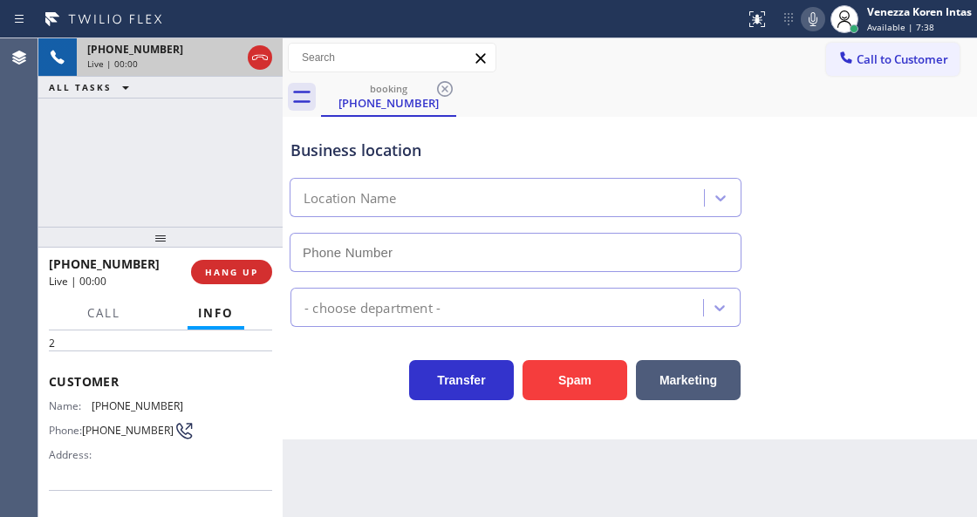
scroll to position [232, 0]
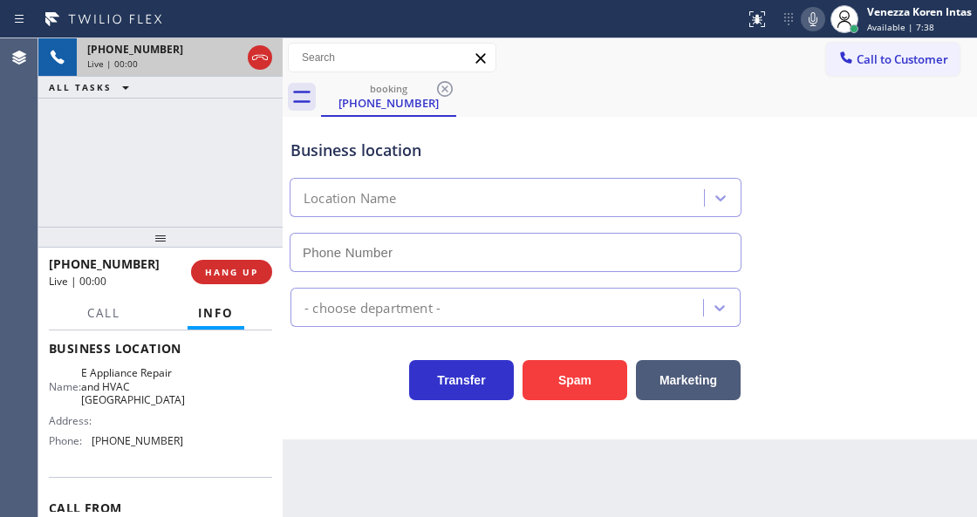
type input "(805) 742-8482"
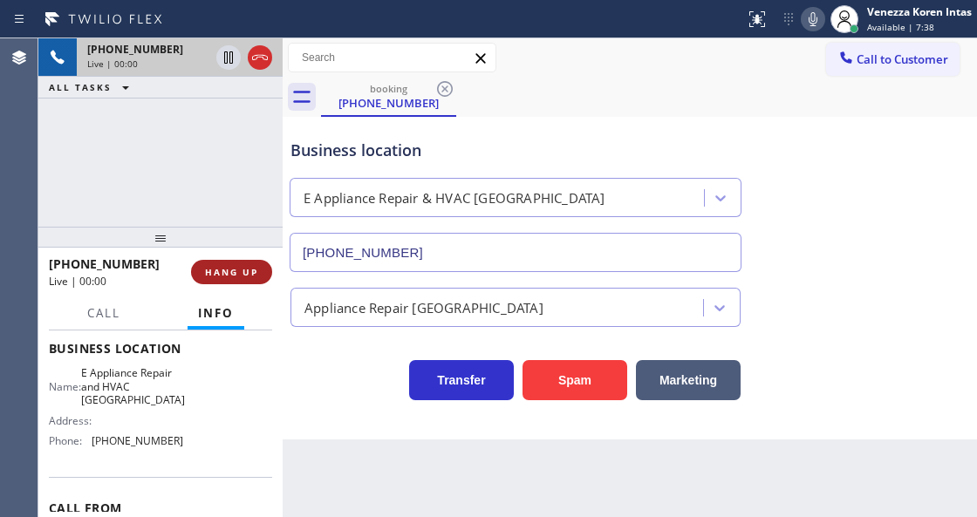
click at [232, 276] on span "HANG UP" at bounding box center [231, 272] width 53 height 12
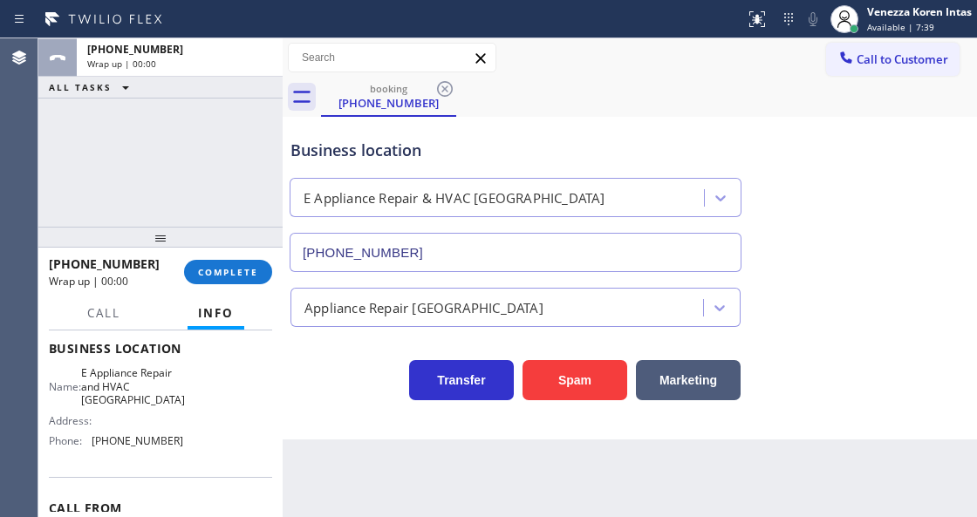
click at [255, 292] on div "+18053626299 Wrap up | 00:00 COMPLETE" at bounding box center [160, 271] width 223 height 45
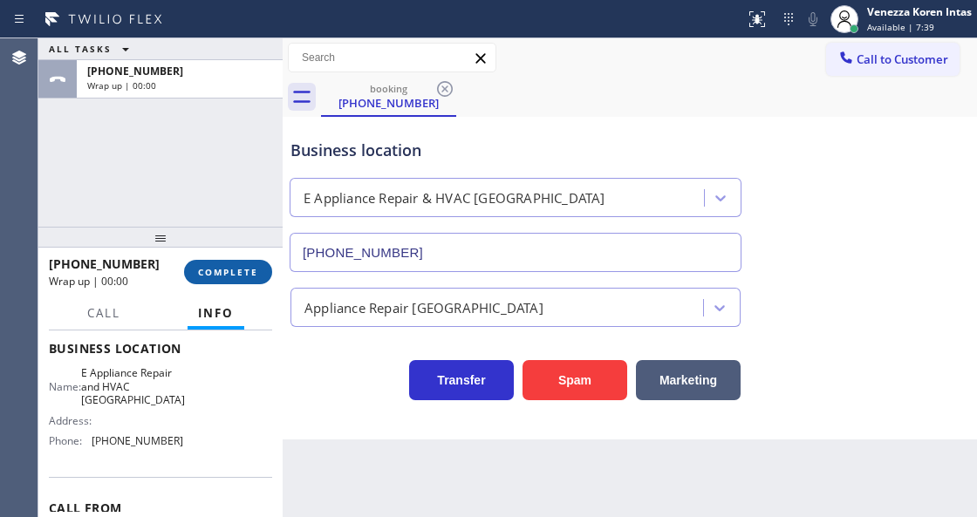
click at [255, 277] on button "COMPLETE" at bounding box center [228, 272] width 88 height 24
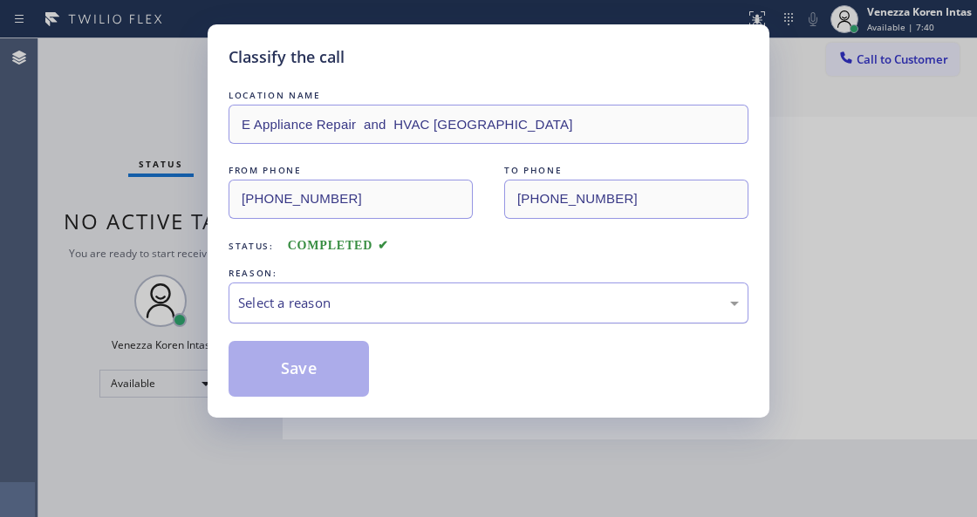
click at [356, 310] on div "Select a reason" at bounding box center [488, 303] width 500 height 20
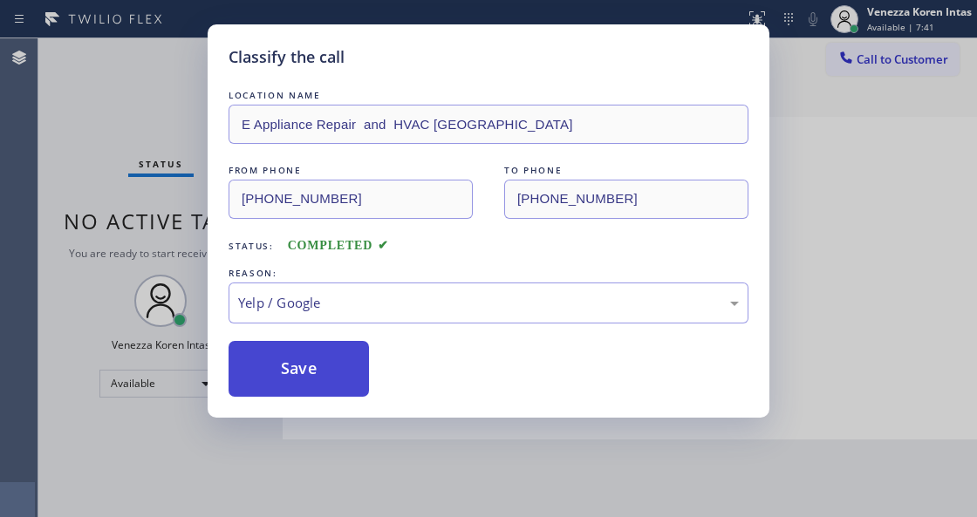
click at [325, 381] on button "Save" at bounding box center [298, 369] width 140 height 56
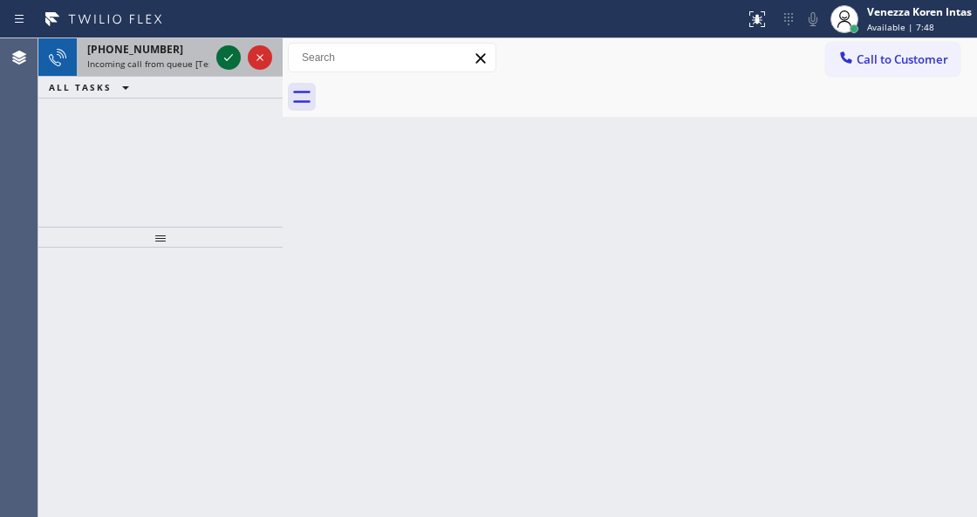
click at [235, 59] on icon at bounding box center [228, 57] width 21 height 21
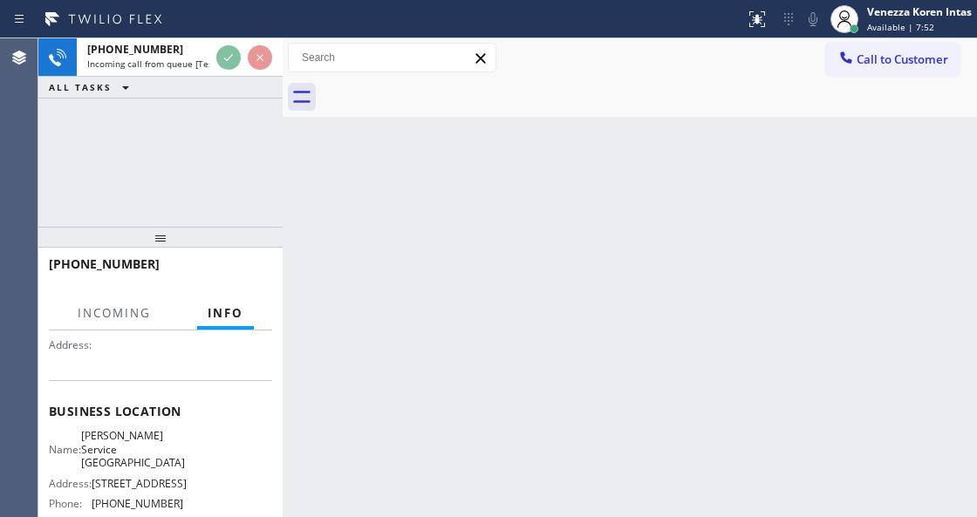
scroll to position [232, 0]
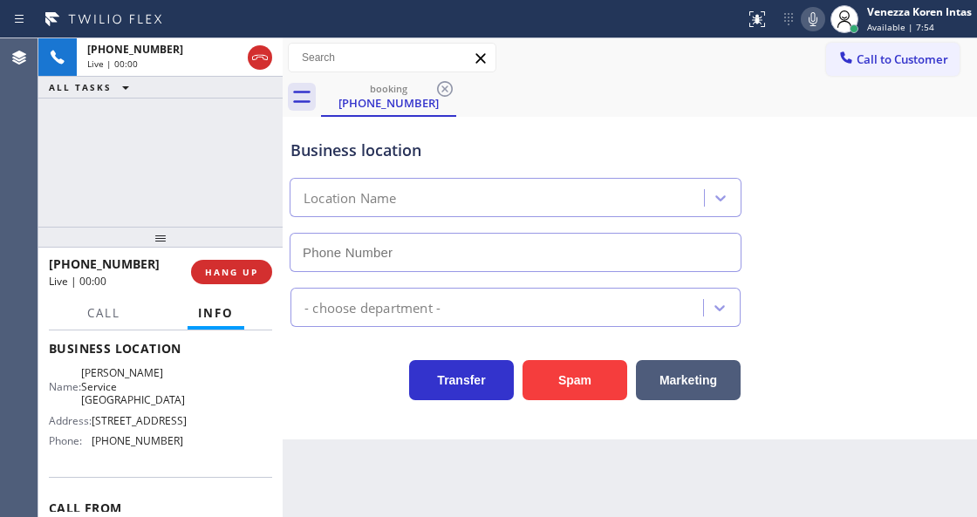
type input "(718) 808-6227"
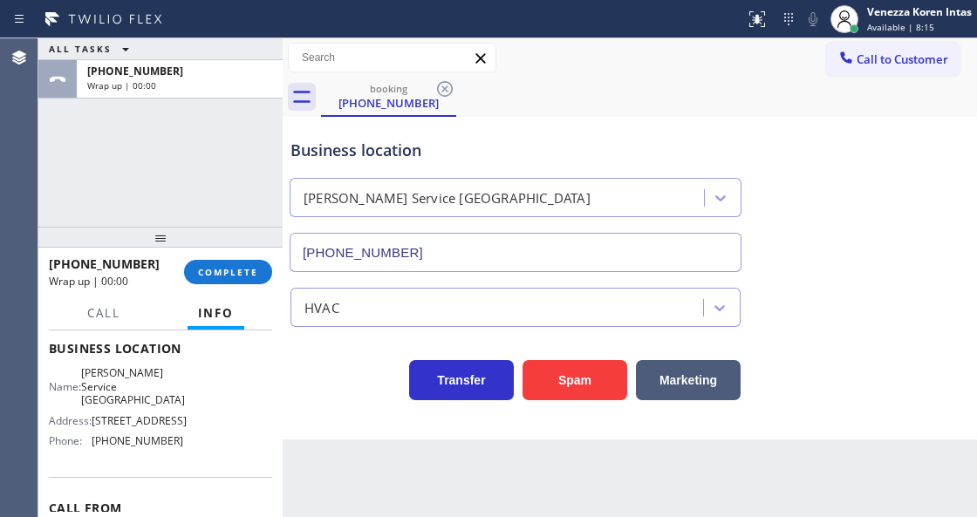
drag, startPoint x: 228, startPoint y: 281, endPoint x: 382, endPoint y: 303, distance: 155.1
click at [228, 281] on button "COMPLETE" at bounding box center [228, 272] width 88 height 24
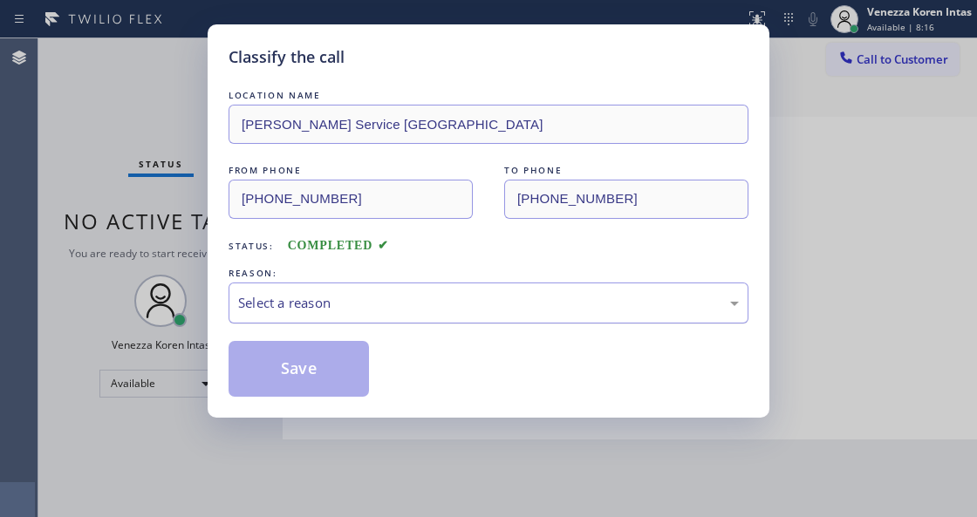
click at [441, 297] on div "Select a reason" at bounding box center [488, 303] width 500 height 20
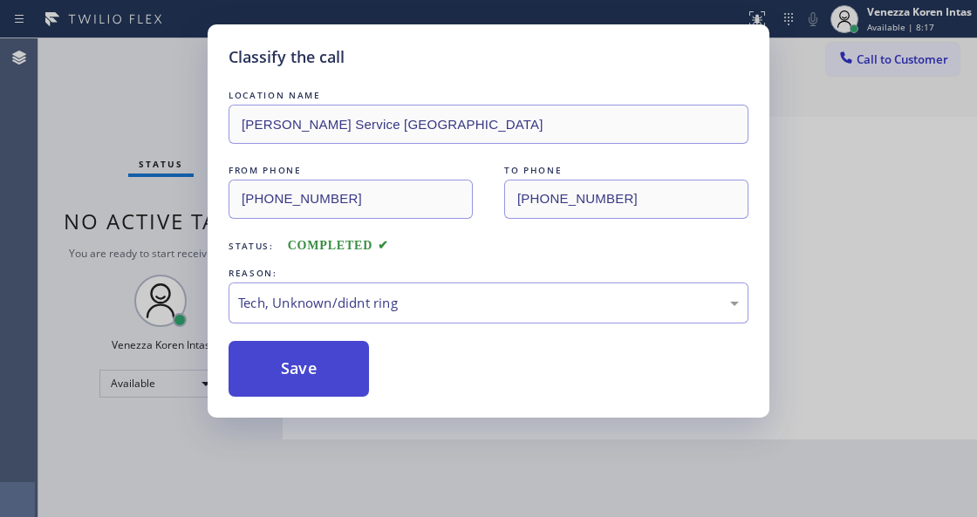
click at [351, 359] on button "Save" at bounding box center [298, 369] width 140 height 56
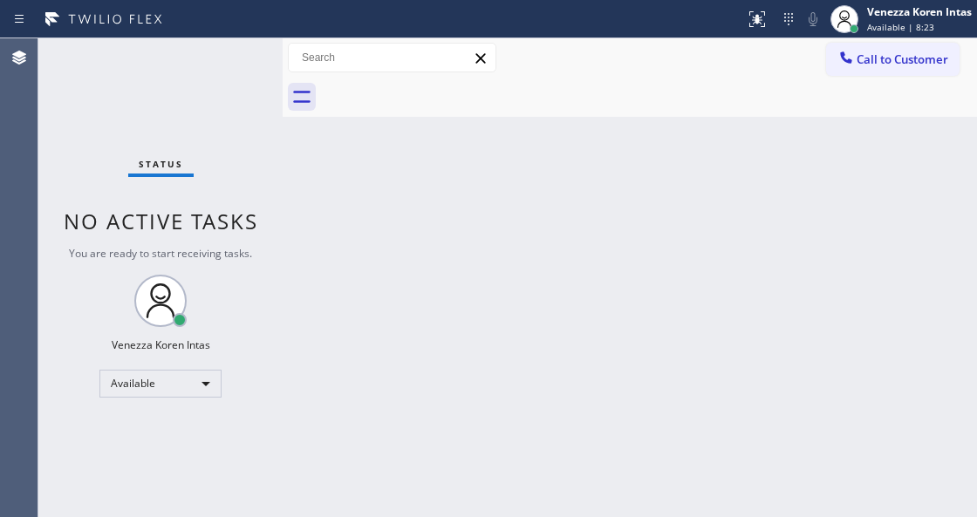
click at [225, 66] on div "Status No active tasks You are ready to start receiving tasks. Venezza Koren In…" at bounding box center [160, 277] width 244 height 479
click at [185, 94] on div "Status No active tasks You are ready to start receiving tasks. Venezza Koren In…" at bounding box center [160, 277] width 244 height 479
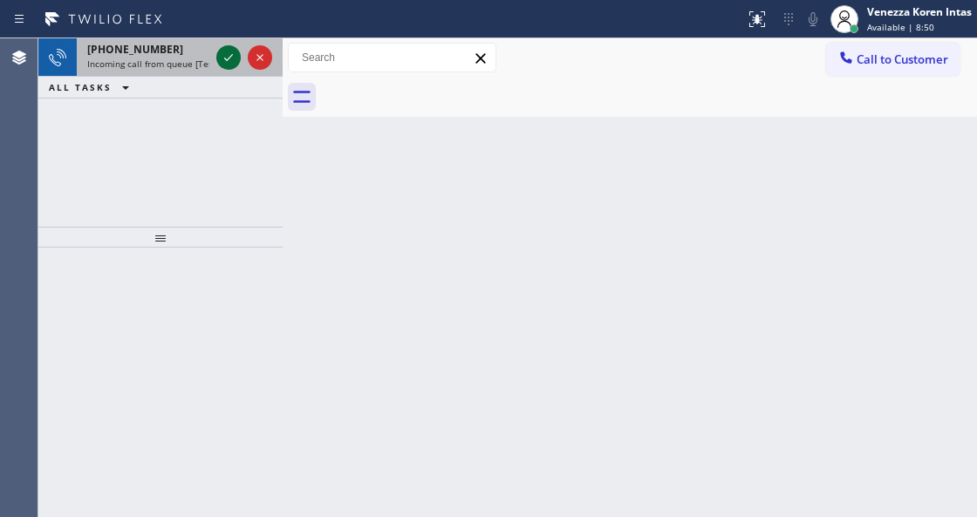
click at [232, 62] on icon at bounding box center [228, 57] width 21 height 21
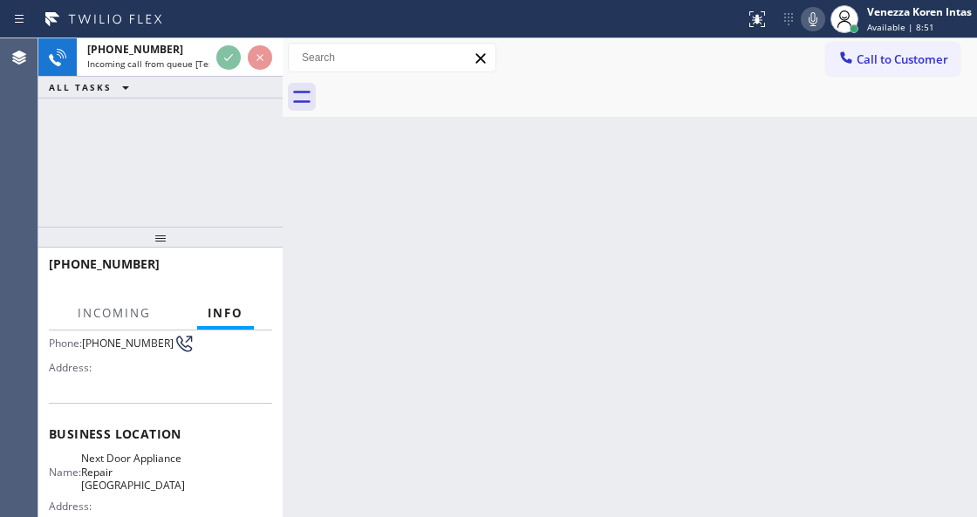
scroll to position [232, 0]
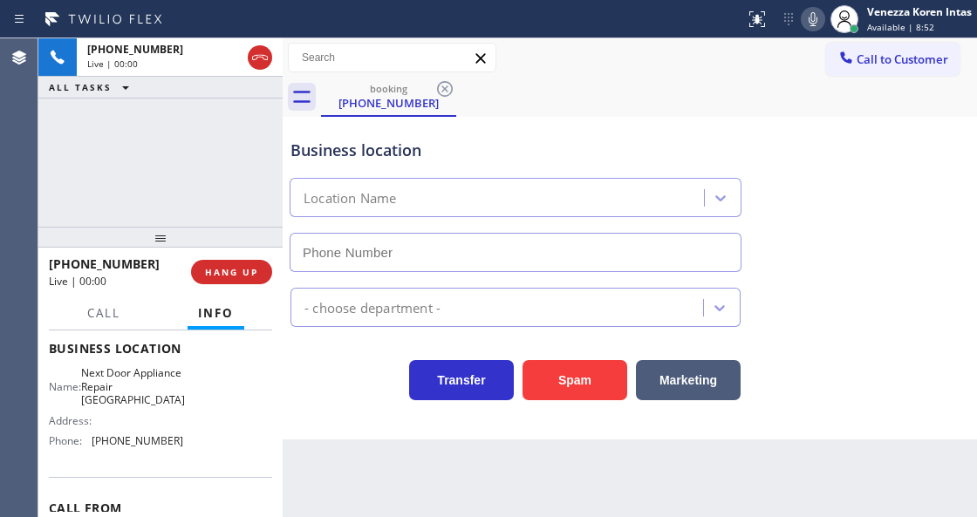
type input "(631) 203-1974"
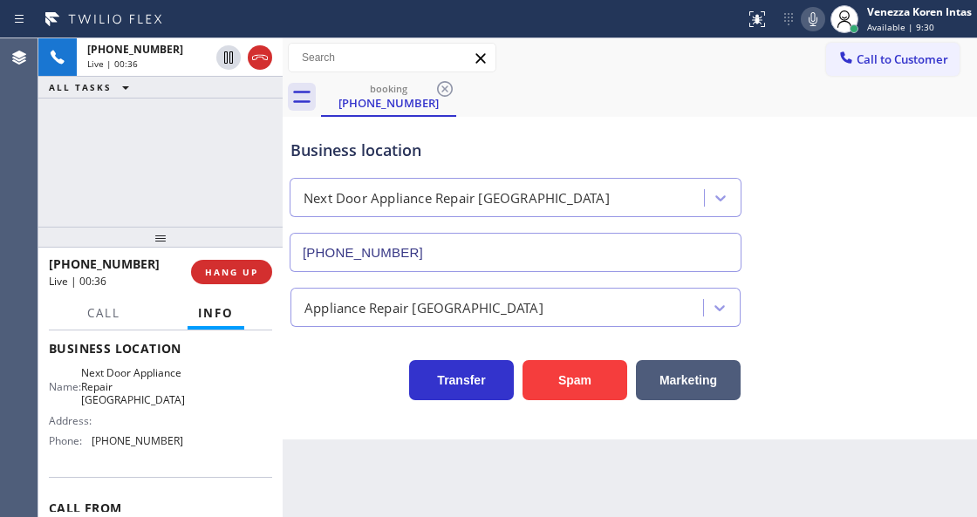
click at [809, 21] on icon at bounding box center [812, 19] width 21 height 21
click at [806, 28] on icon at bounding box center [812, 19] width 21 height 21
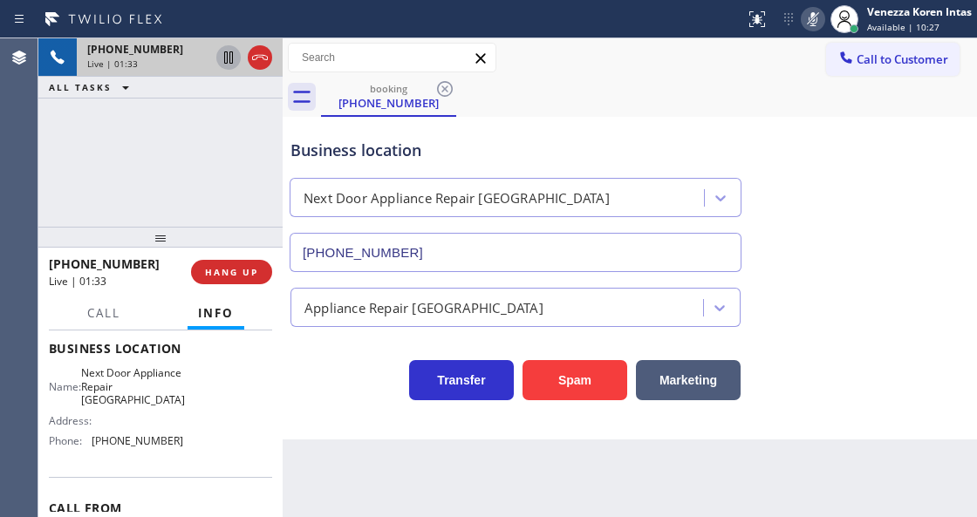
click at [234, 58] on icon at bounding box center [228, 57] width 21 height 21
drag, startPoint x: 92, startPoint y: 368, endPoint x: 149, endPoint y: 408, distance: 69.4
click at [149, 408] on div "Name: Next Door Appliance Repair Long Island Address: Phone: (631) 203-1974" at bounding box center [116, 410] width 134 height 88
copy span "Next Door Appliance Repair Long Island"
click at [578, 514] on div "Back to Dashboard Change Sender ID Customers Technicians Select a contact Outbo…" at bounding box center [629, 277] width 694 height 479
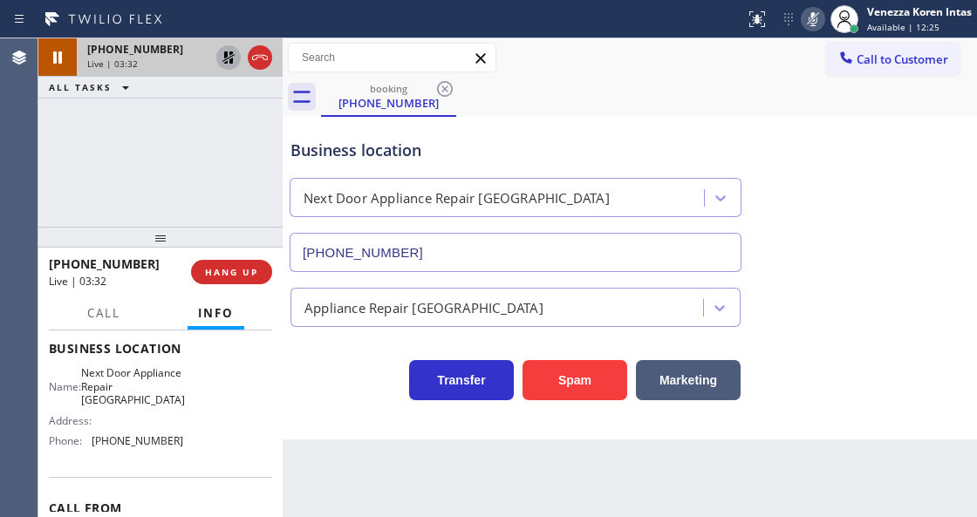
click at [803, 24] on icon at bounding box center [812, 19] width 21 height 21
click at [231, 62] on icon at bounding box center [228, 57] width 12 height 12
click at [811, 22] on icon at bounding box center [812, 19] width 21 height 21
click at [806, 26] on icon at bounding box center [812, 19] width 21 height 21
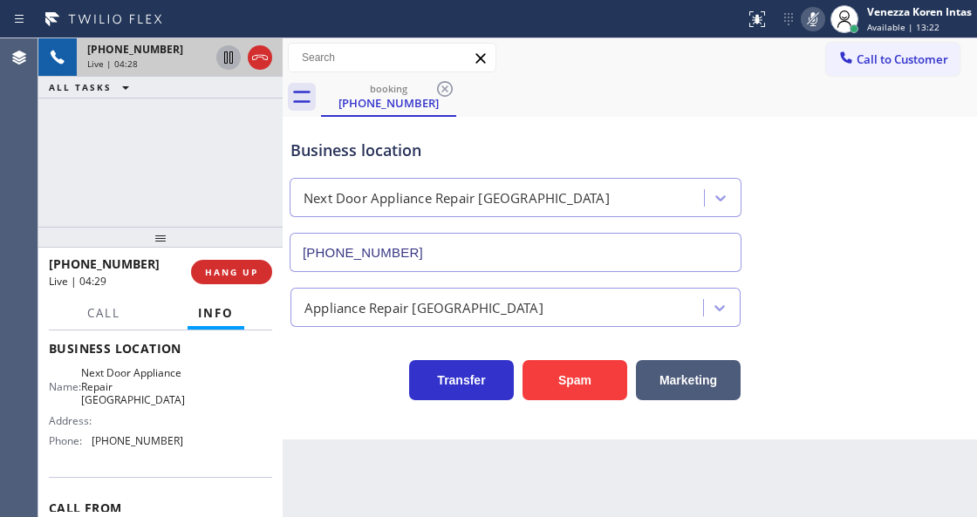
click at [806, 26] on icon at bounding box center [812, 19] width 21 height 21
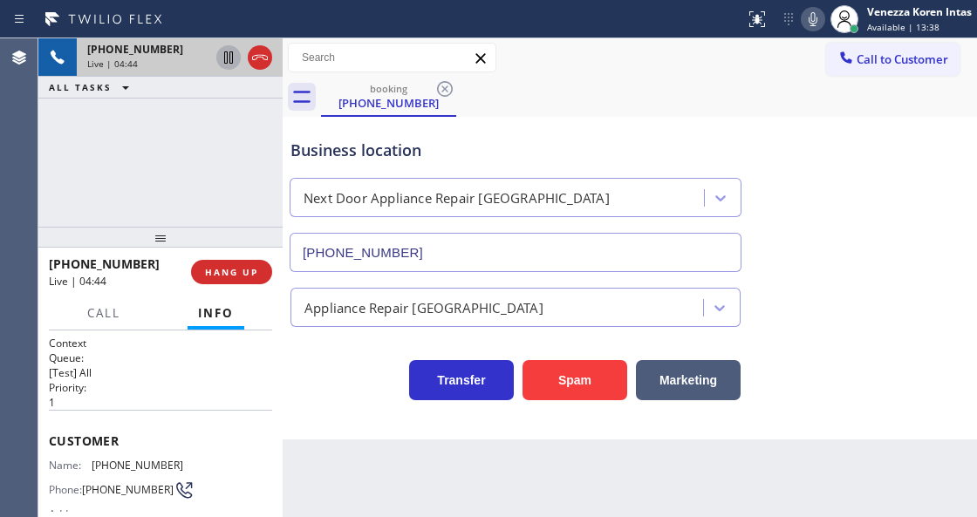
scroll to position [0, 0]
drag, startPoint x: 185, startPoint y: 459, endPoint x: 94, endPoint y: 464, distance: 90.8
click at [94, 464] on div "Name: (516) 983-1018 Phone: (516) 983-1018 Address:" at bounding box center [160, 493] width 223 height 69
copy span "(516) 983-1018"
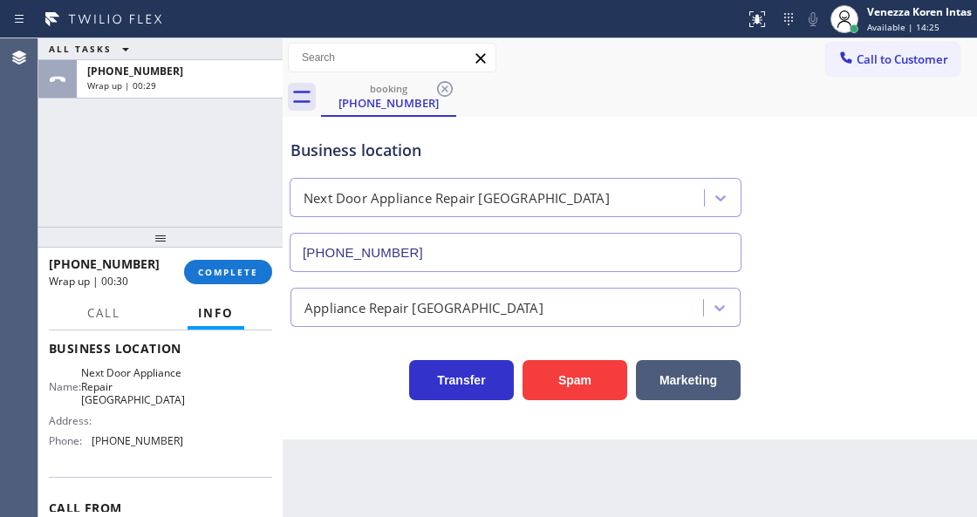
scroll to position [232, 0]
drag, startPoint x: 181, startPoint y: 452, endPoint x: 89, endPoint y: 443, distance: 92.8
click at [89, 443] on div "Name: Next Door Appliance Repair Long Island Address: Phone: (631) 203-1974" at bounding box center [160, 410] width 223 height 88
copy div "(631) 203-1974"
click at [251, 275] on span "COMPLETE" at bounding box center [228, 272] width 60 height 12
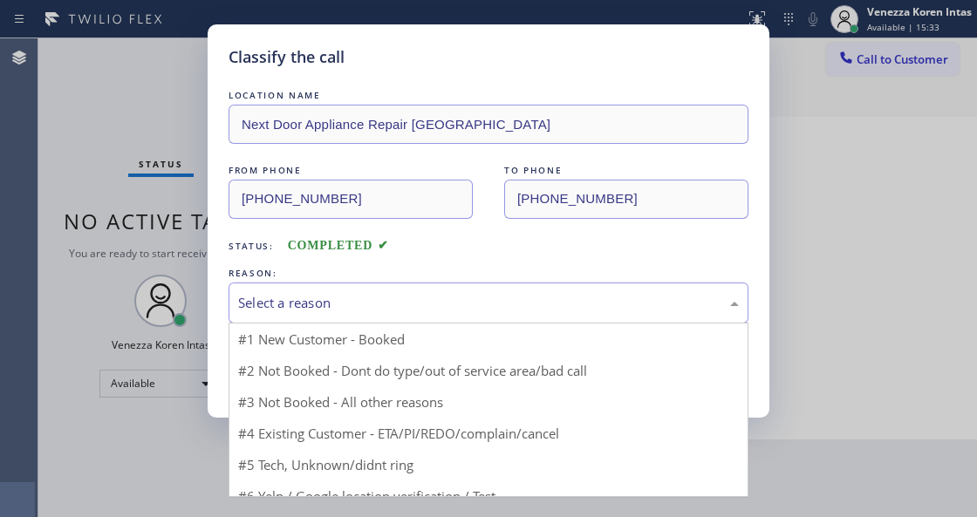
click at [375, 303] on div "Select a reason" at bounding box center [488, 303] width 500 height 20
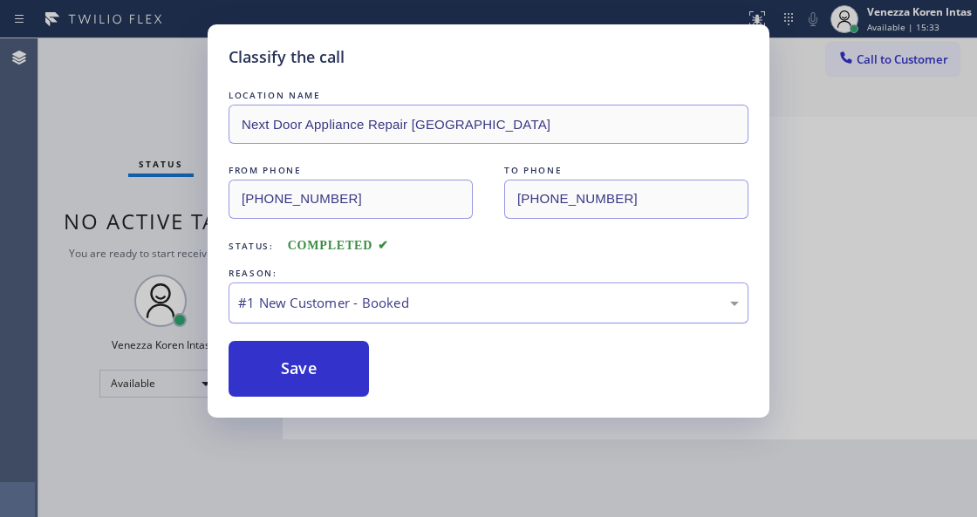
click at [364, 316] on div "#1 New Customer - Booked" at bounding box center [488, 302] width 520 height 41
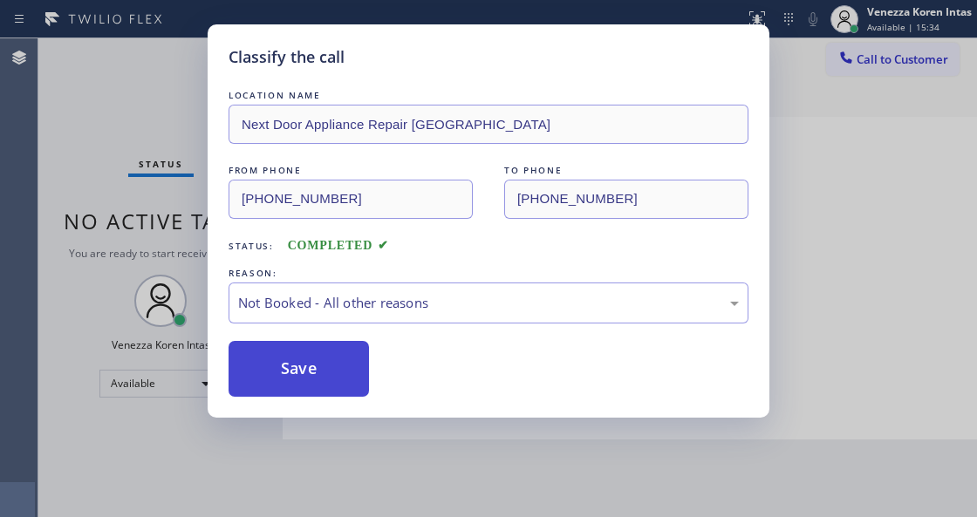
click at [335, 361] on button "Save" at bounding box center [298, 369] width 140 height 56
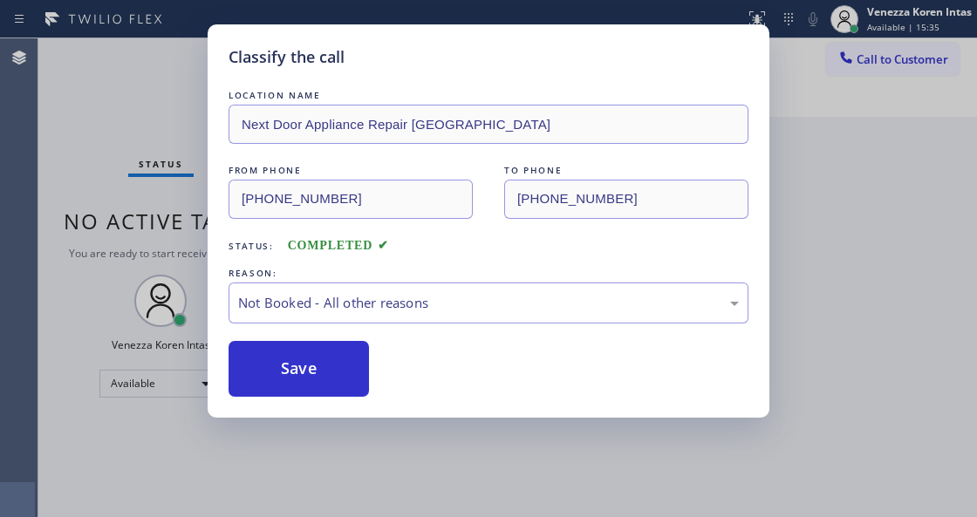
drag, startPoint x: 356, startPoint y: 493, endPoint x: 355, endPoint y: 514, distance: 20.1
click at [354, 502] on div "Classify the call LOCATION NAME Next Door Appliance Repair Long Island FROM PHO…" at bounding box center [488, 258] width 977 height 517
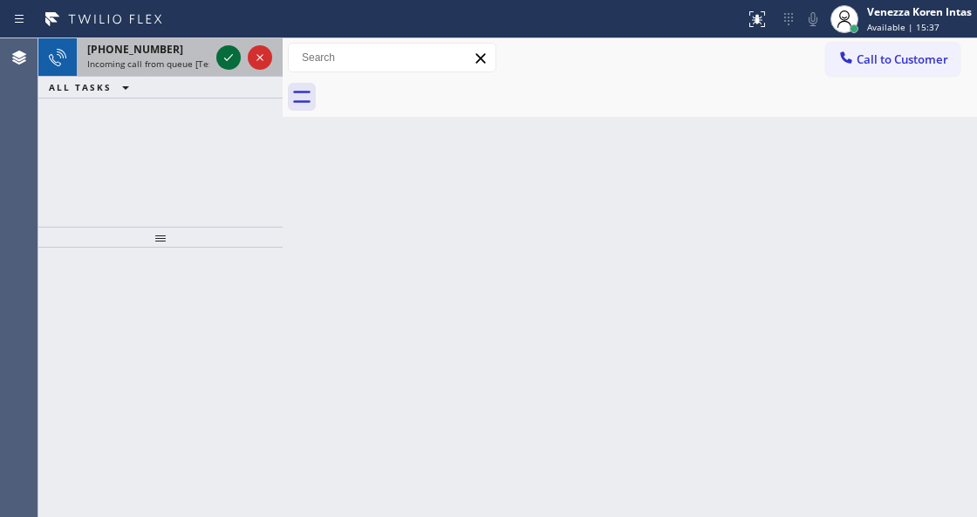
click at [234, 50] on icon at bounding box center [228, 57] width 21 height 21
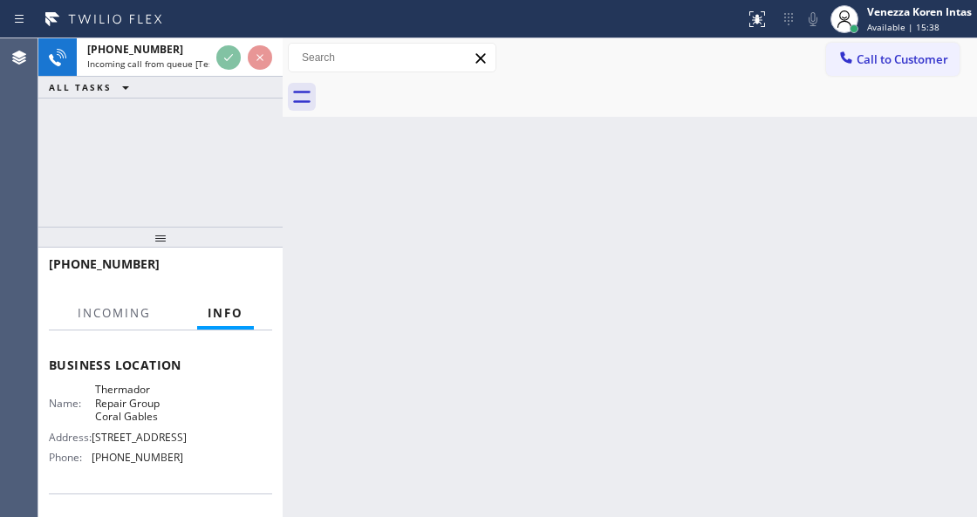
scroll to position [232, 0]
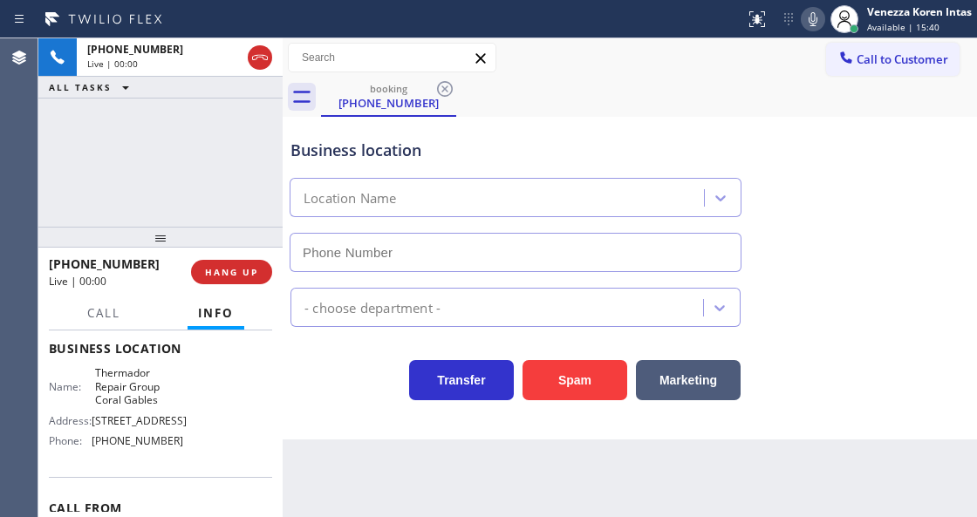
type input "(786) 661-1617"
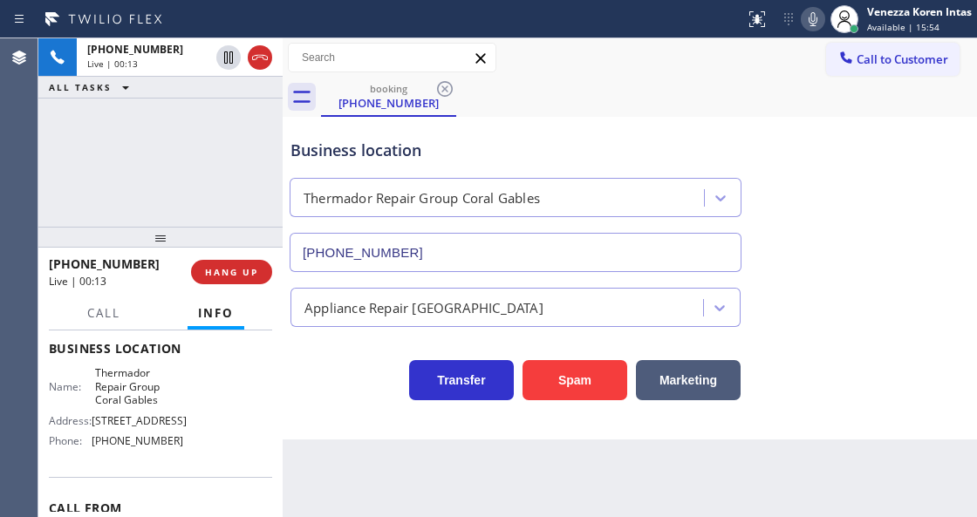
drag, startPoint x: 252, startPoint y: 56, endPoint x: 269, endPoint y: 92, distance: 40.6
click at [252, 56] on icon at bounding box center [259, 57] width 21 height 21
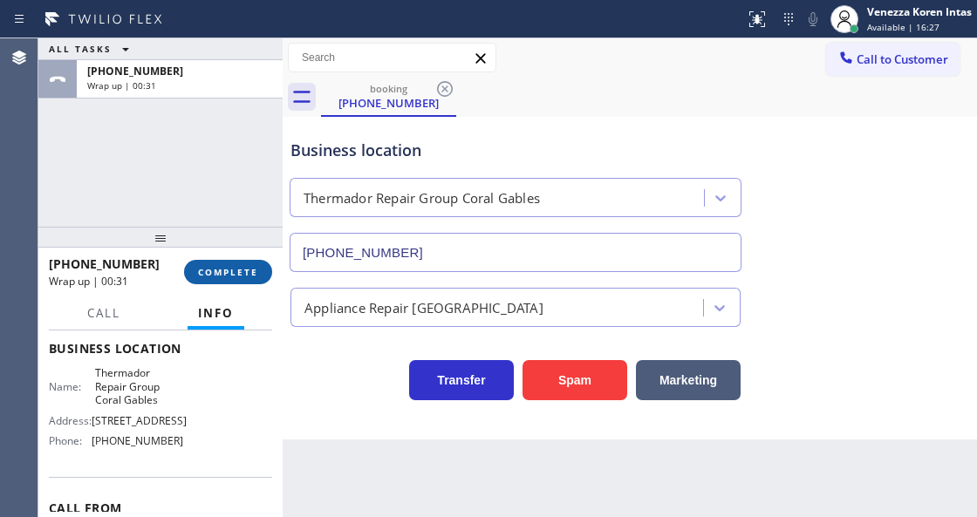
click at [255, 276] on span "COMPLETE" at bounding box center [228, 272] width 60 height 12
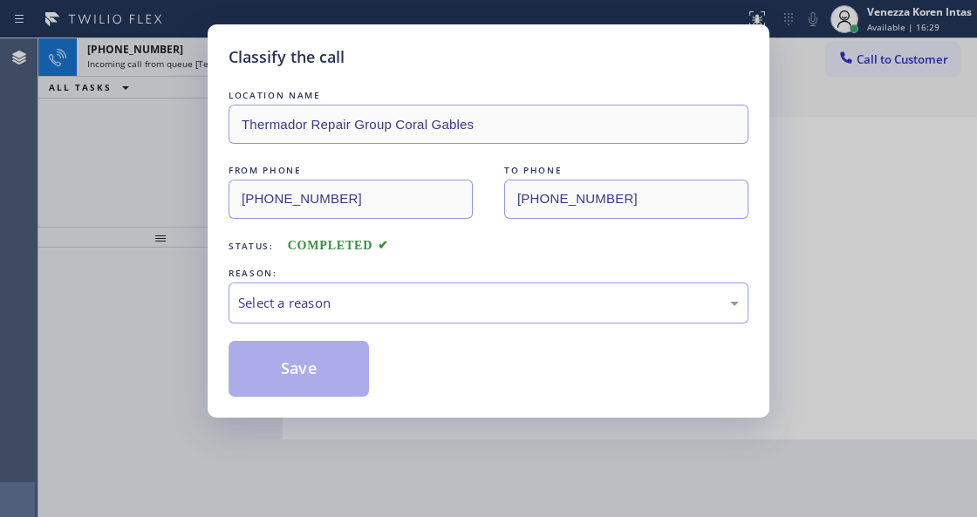
click at [357, 297] on div "Select a reason" at bounding box center [488, 303] width 500 height 20
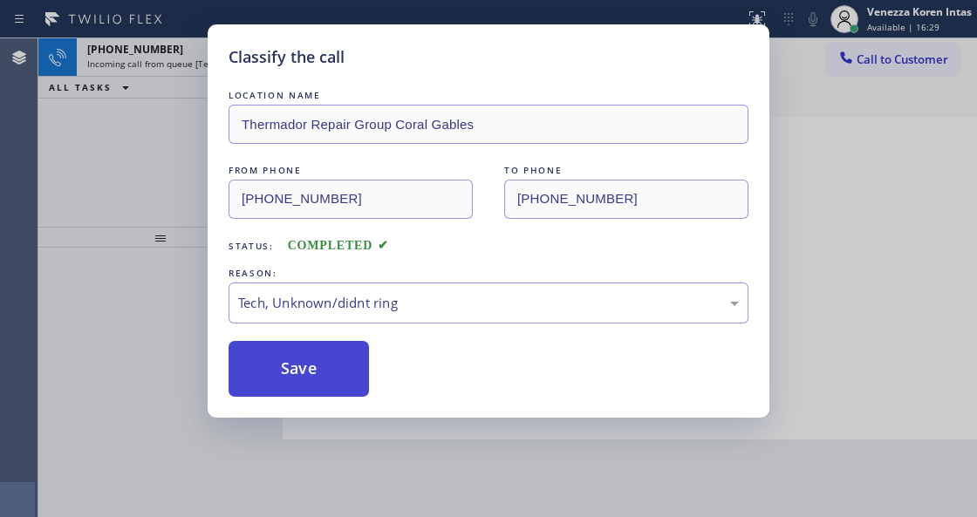
drag, startPoint x: 357, startPoint y: 430, endPoint x: 337, endPoint y: 375, distance: 58.8
click at [337, 375] on button "Save" at bounding box center [298, 369] width 140 height 56
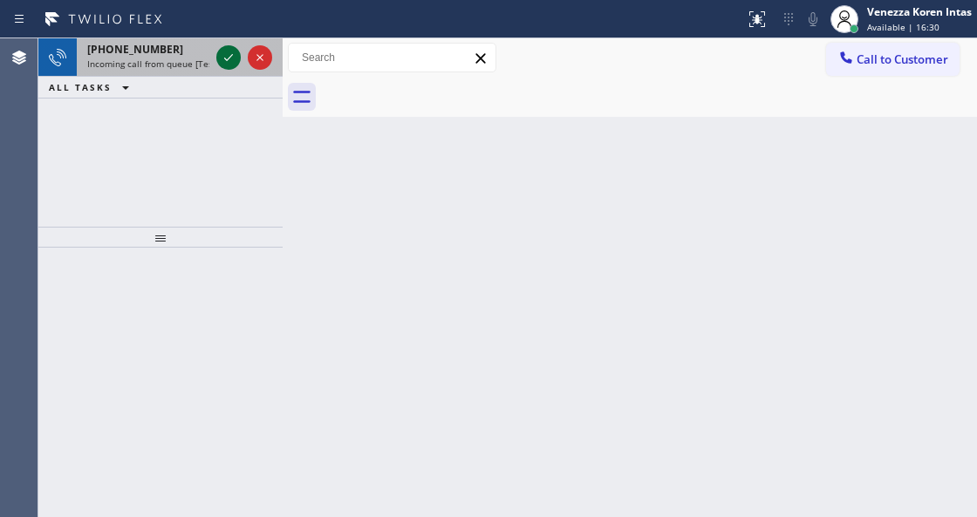
click at [224, 55] on icon at bounding box center [228, 57] width 21 height 21
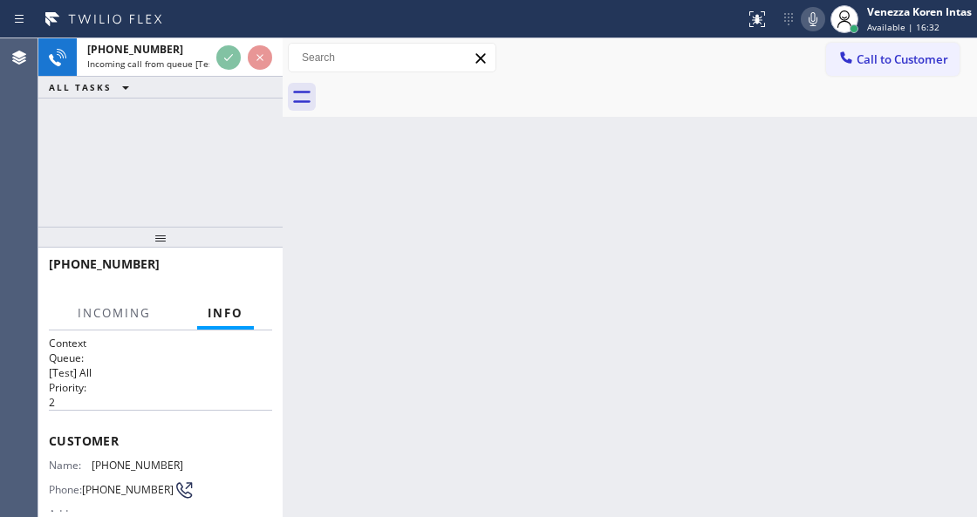
scroll to position [232, 0]
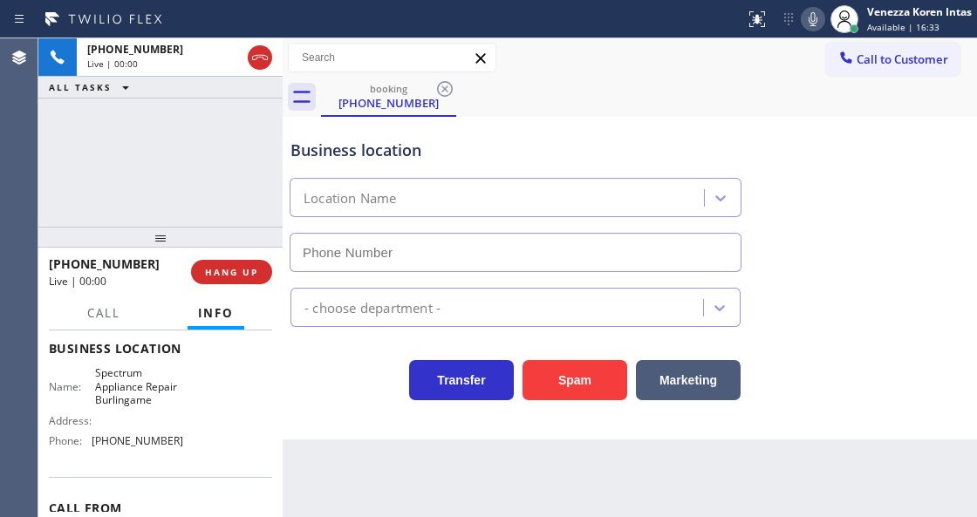
type input "(415) 707-7939"
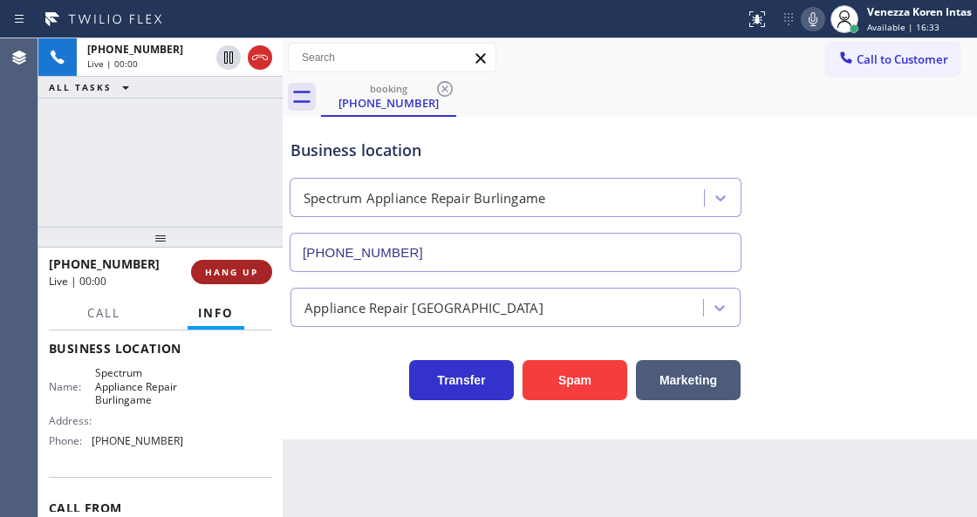
click at [235, 270] on span "HANG UP" at bounding box center [231, 272] width 53 height 12
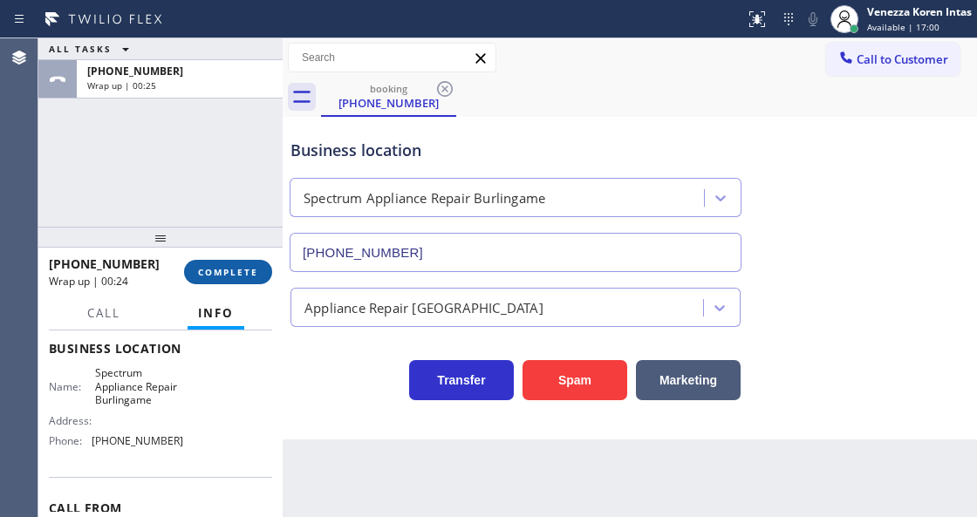
click at [260, 269] on button "COMPLETE" at bounding box center [228, 272] width 88 height 24
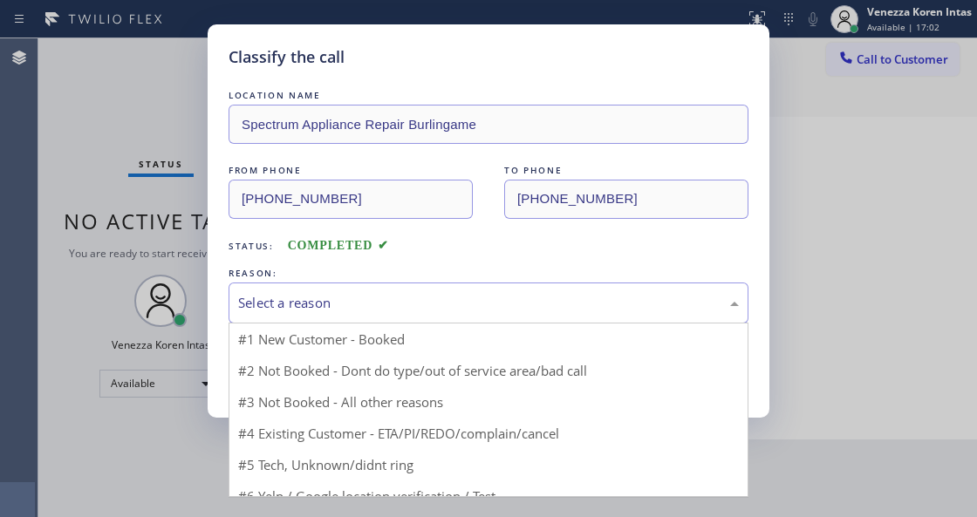
click at [432, 312] on div "Select a reason" at bounding box center [488, 303] width 500 height 20
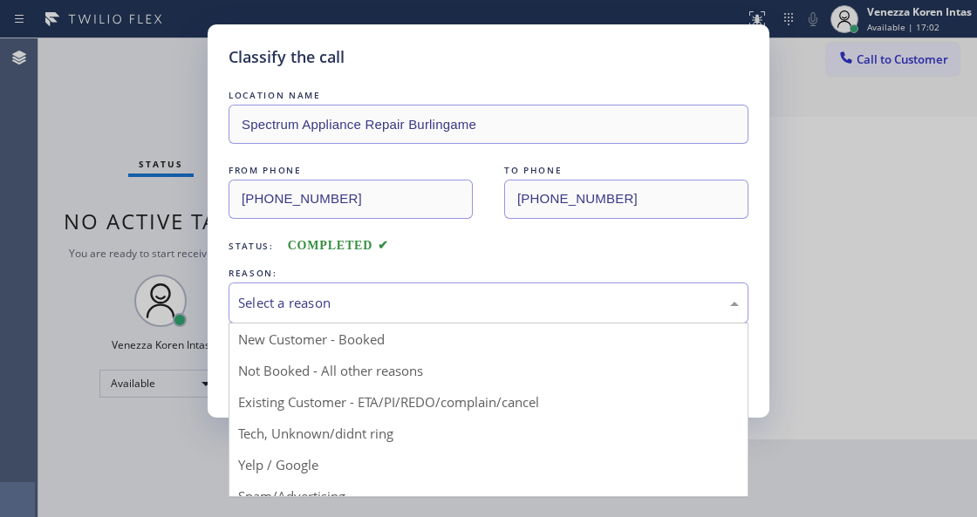
drag, startPoint x: 418, startPoint y: 444, endPoint x: 356, endPoint y: 382, distance: 87.5
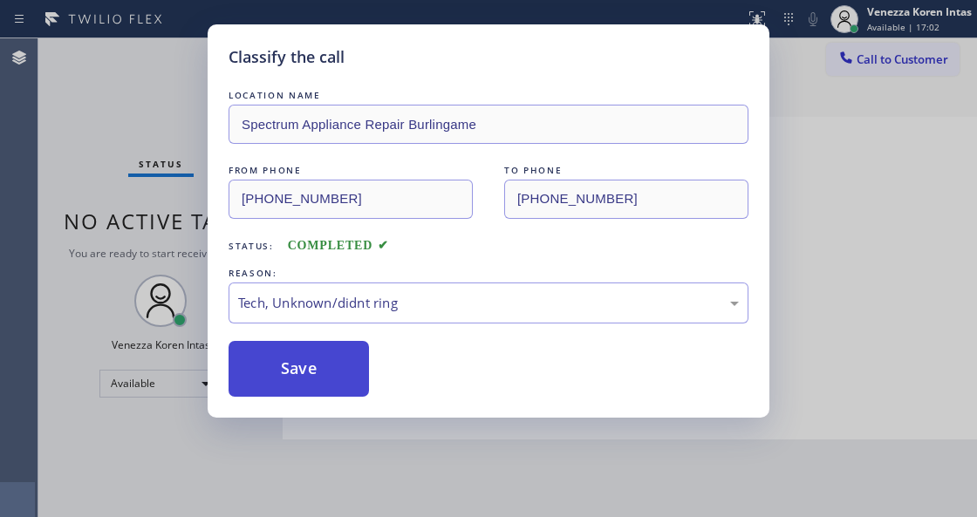
click at [356, 382] on button "Save" at bounding box center [298, 369] width 140 height 56
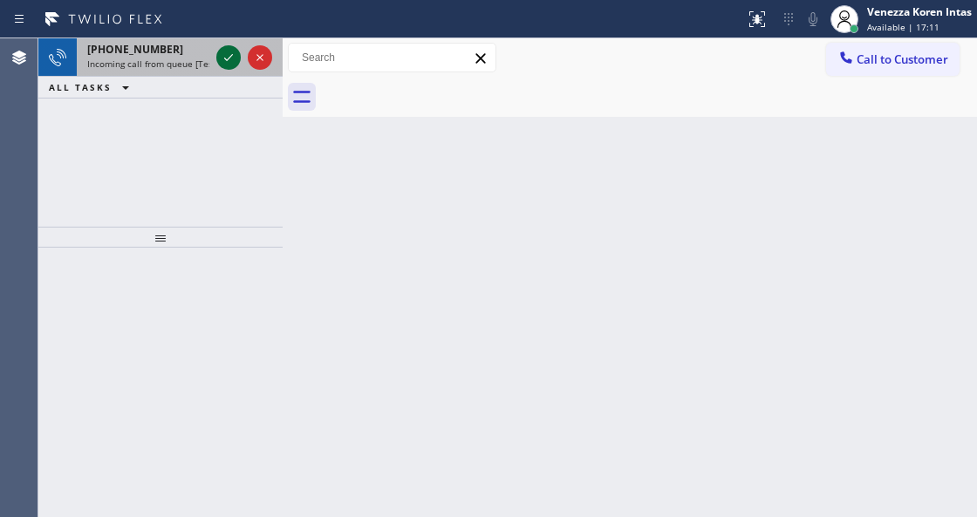
click at [217, 59] on div at bounding box center [228, 57] width 24 height 21
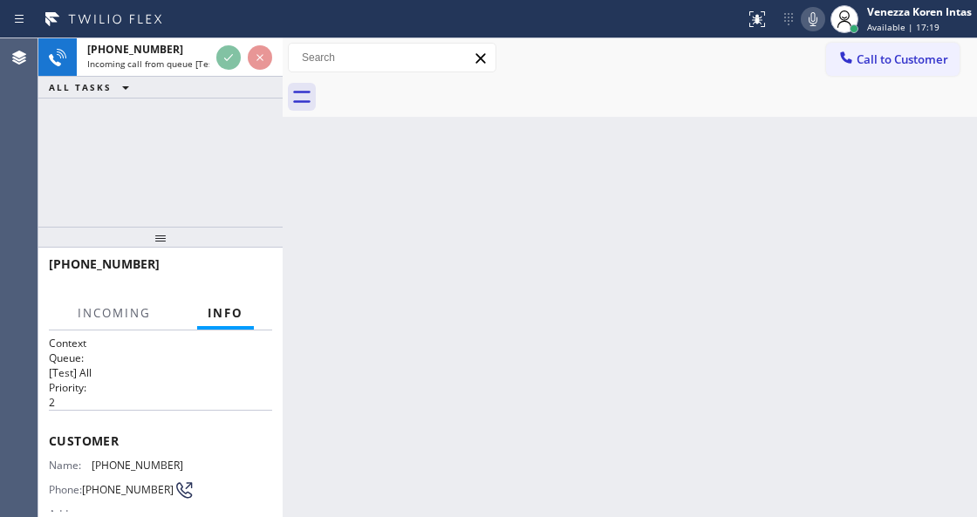
click at [322, 210] on div "Back to Dashboard Change Sender ID Customers Technicians Select a contact Outbo…" at bounding box center [629, 277] width 694 height 479
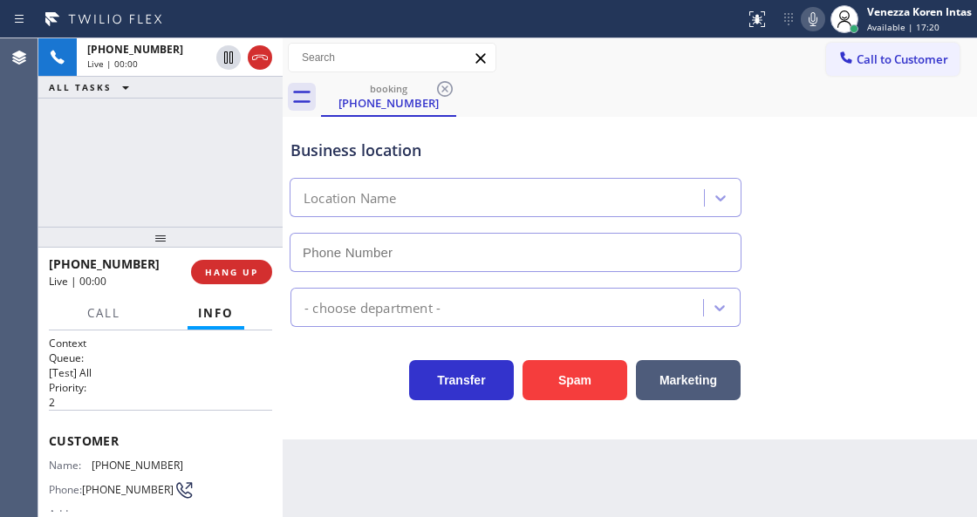
type input "(626) 779-8287"
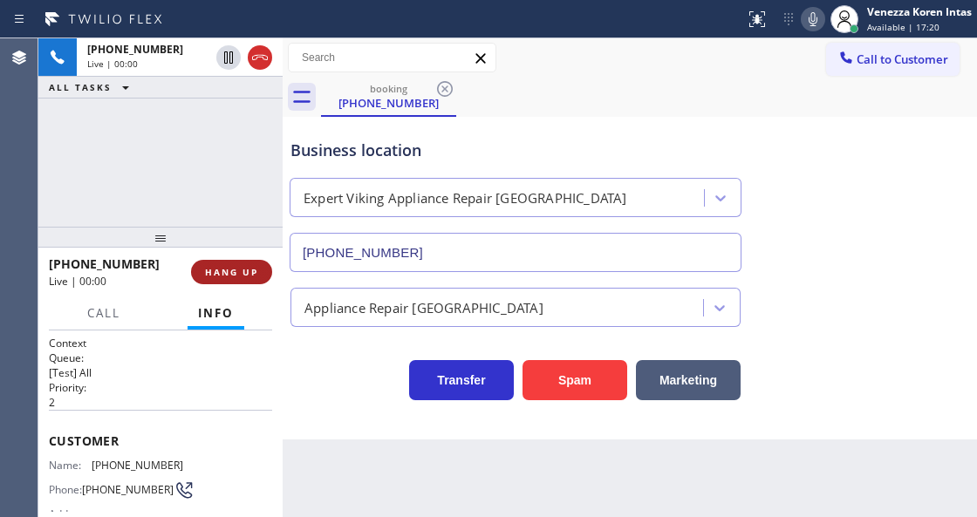
drag, startPoint x: 281, startPoint y: 284, endPoint x: 204, endPoint y: 269, distance: 78.3
click at [282, 284] on div at bounding box center [282, 277] width 0 height 479
click at [205, 269] on span "HANG UP" at bounding box center [231, 272] width 53 height 12
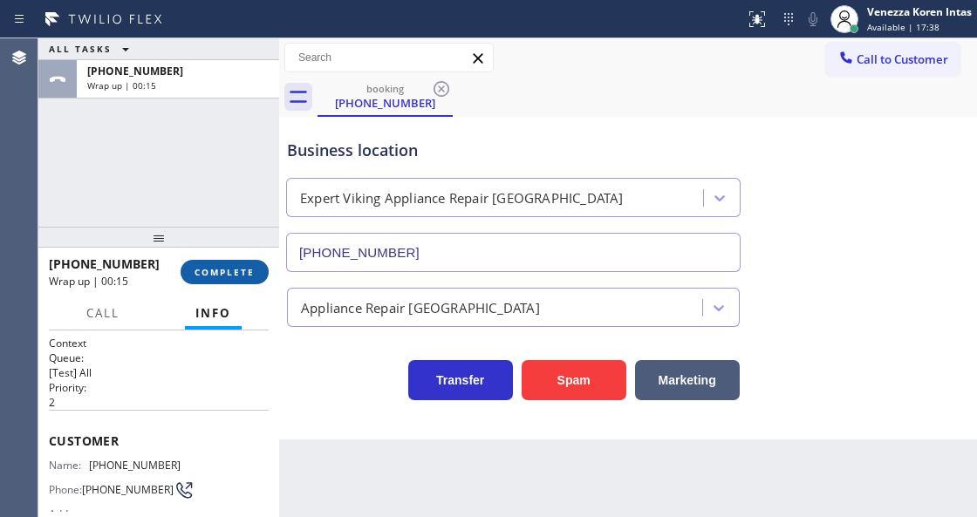
click at [257, 263] on button "COMPLETE" at bounding box center [224, 272] width 88 height 24
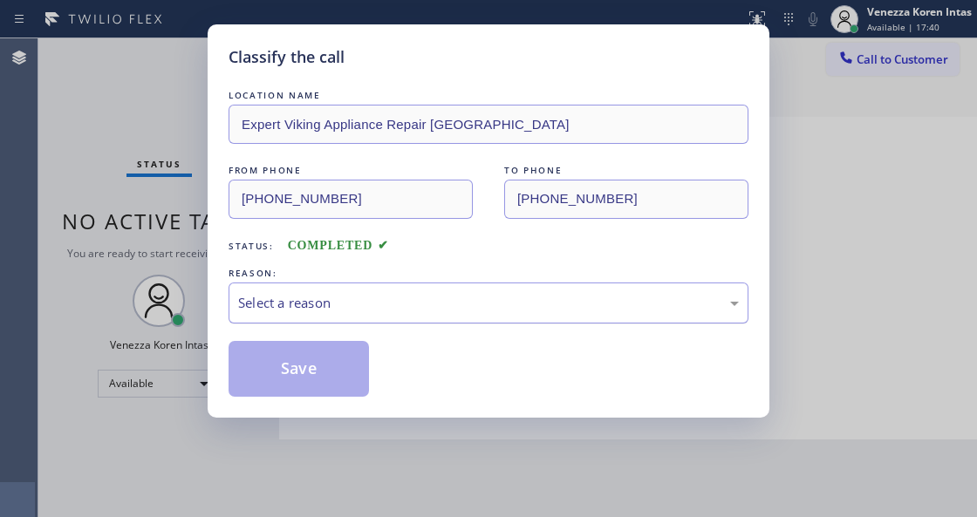
click at [405, 310] on div "Select a reason" at bounding box center [488, 303] width 500 height 20
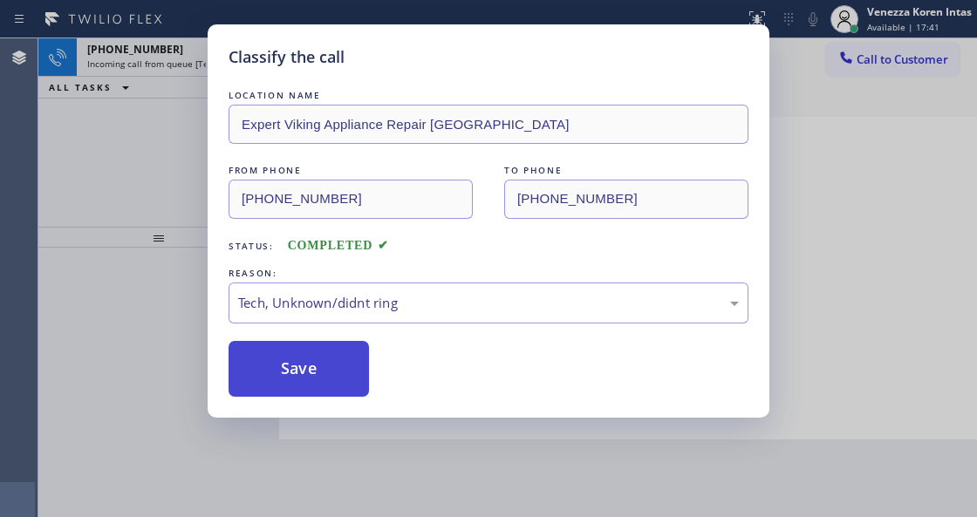
click at [314, 351] on button "Save" at bounding box center [298, 369] width 140 height 56
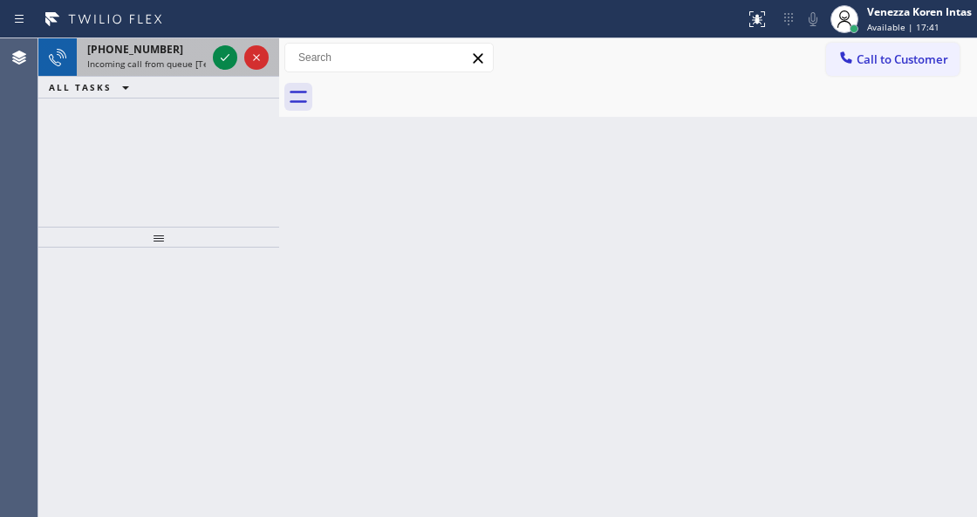
click at [220, 72] on div at bounding box center [240, 57] width 63 height 38
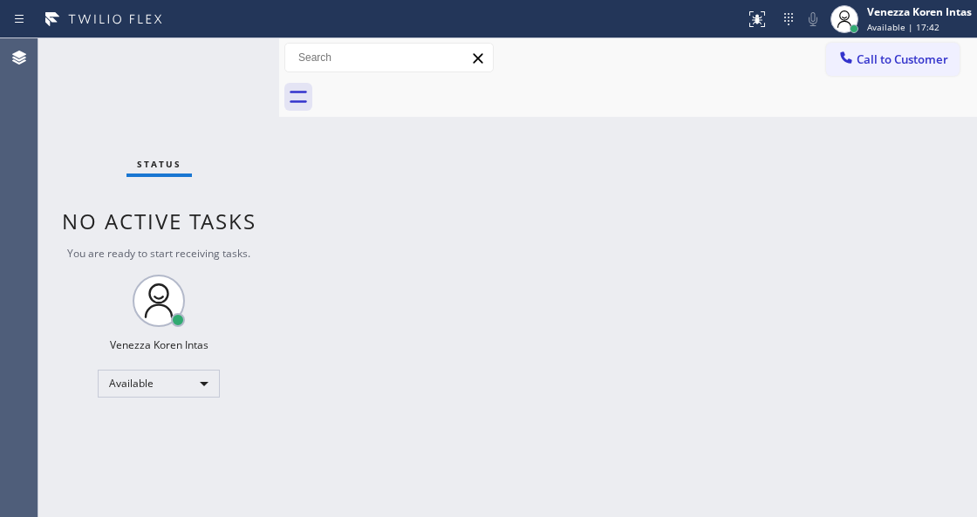
click at [225, 54] on div "Status No active tasks You are ready to start receiving tasks. Venezza Koren In…" at bounding box center [158, 277] width 241 height 479
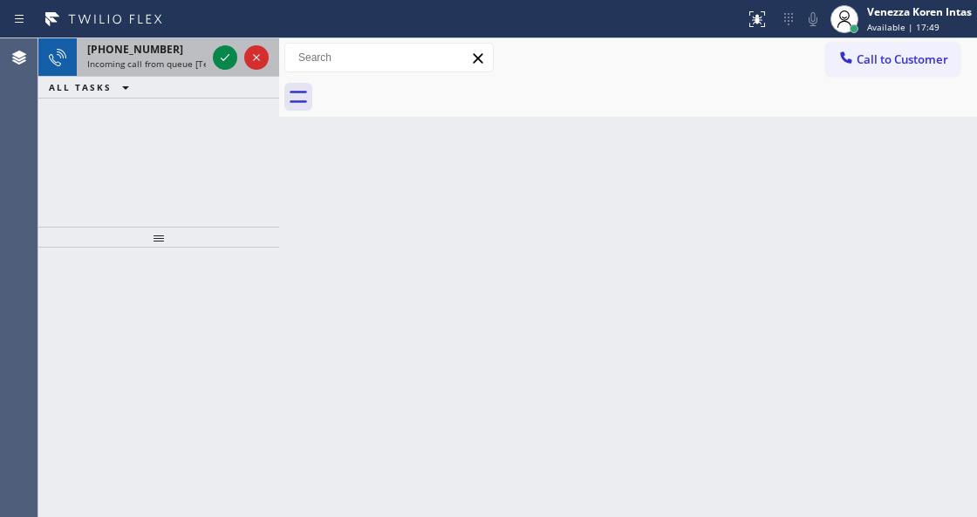
click at [202, 65] on span "Incoming call from queue [Test] All" at bounding box center [159, 64] width 145 height 12
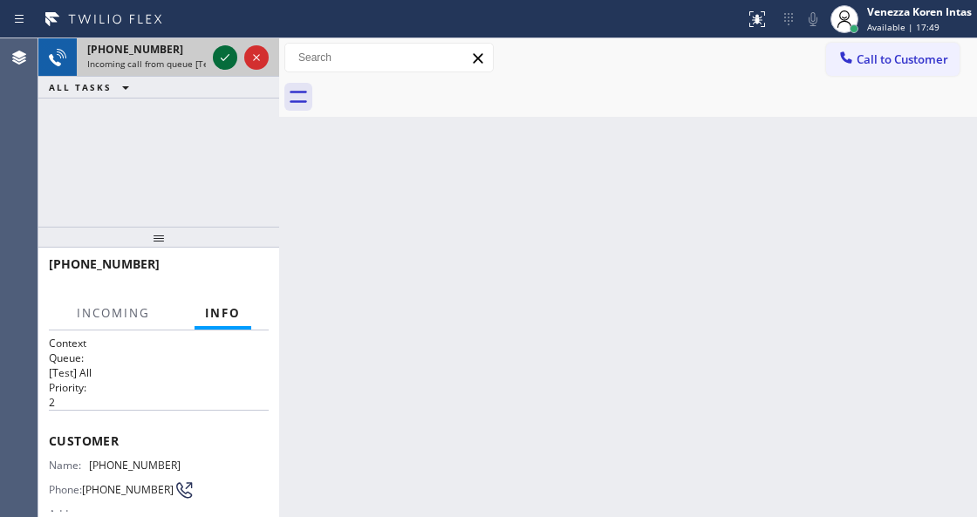
click at [216, 58] on icon at bounding box center [224, 57] width 21 height 21
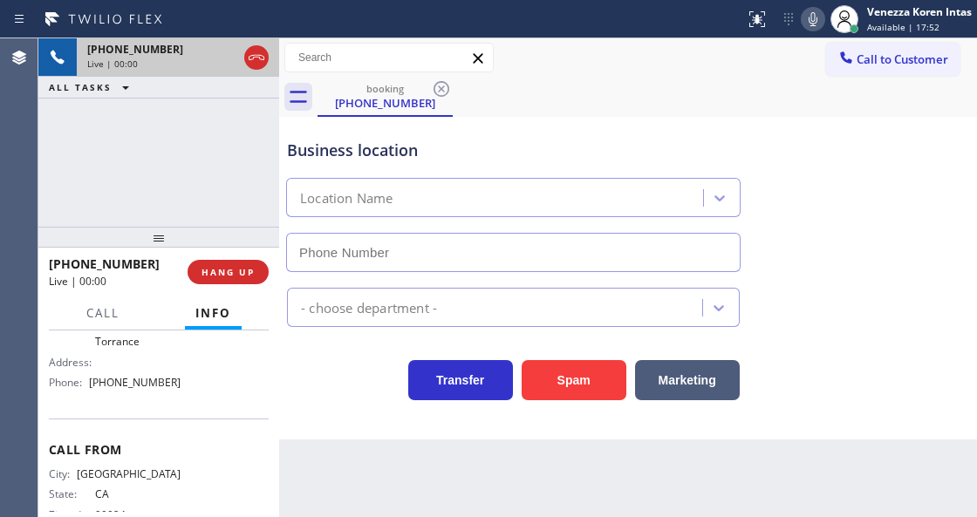
scroll to position [232, 0]
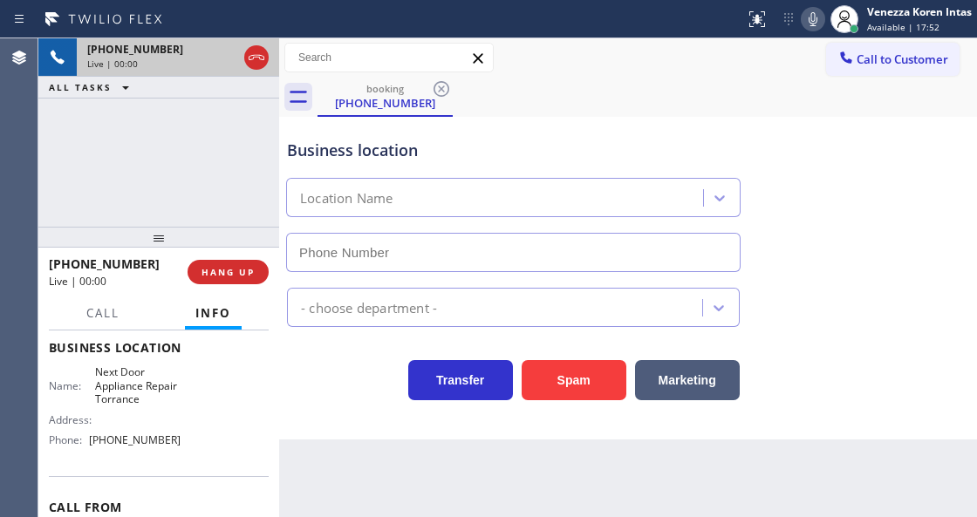
type input "(310) 929-9664"
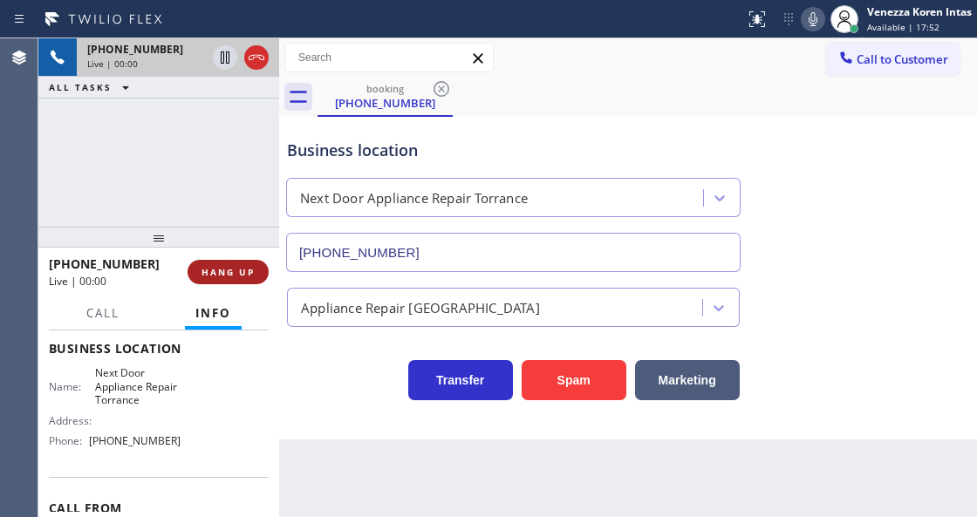
click at [220, 262] on button "HANG UP" at bounding box center [227, 272] width 81 height 24
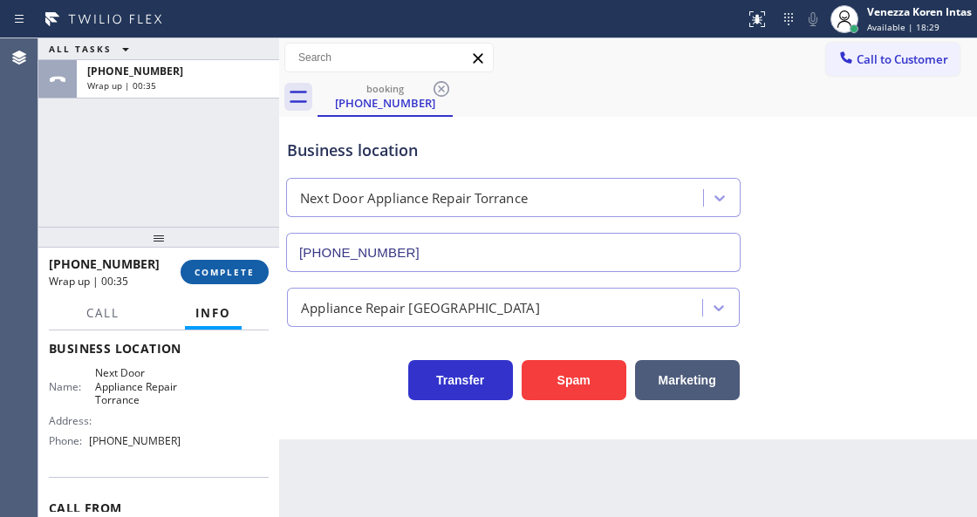
click at [220, 262] on button "COMPLETE" at bounding box center [224, 272] width 88 height 24
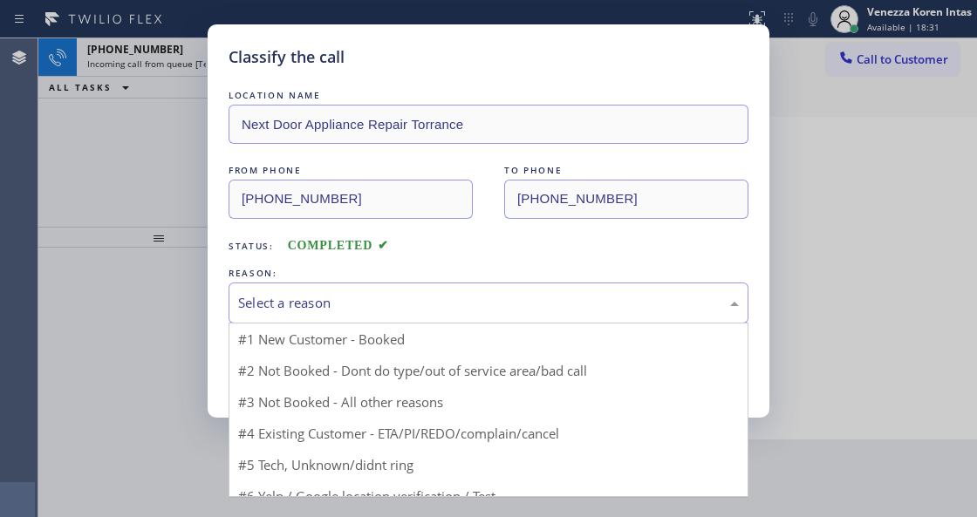
click at [439, 313] on div "Select a reason" at bounding box center [488, 303] width 500 height 20
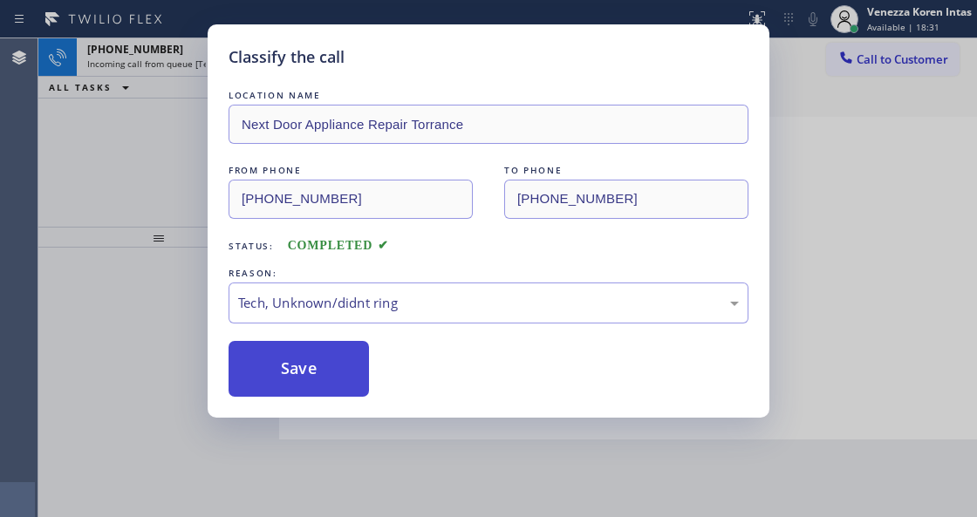
click at [324, 380] on button "Save" at bounding box center [298, 369] width 140 height 56
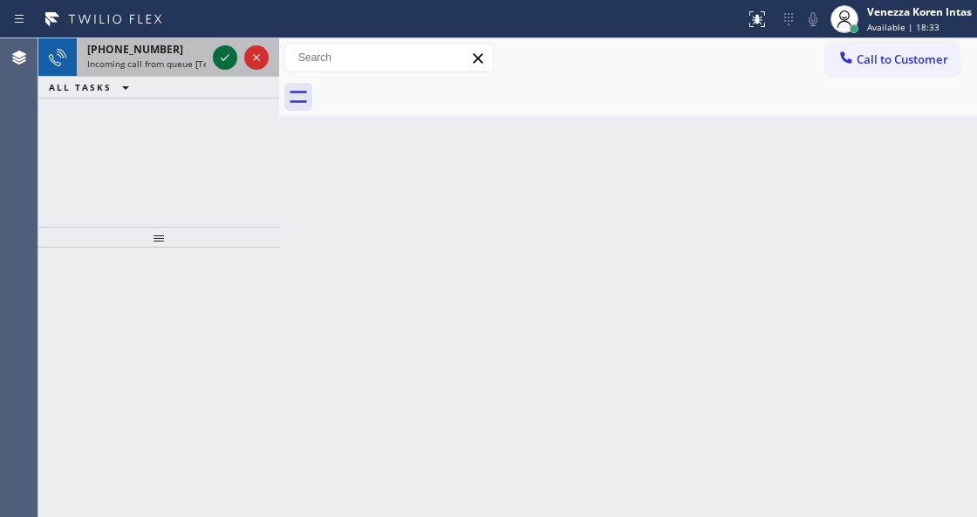
click at [223, 61] on icon at bounding box center [224, 57] width 21 height 21
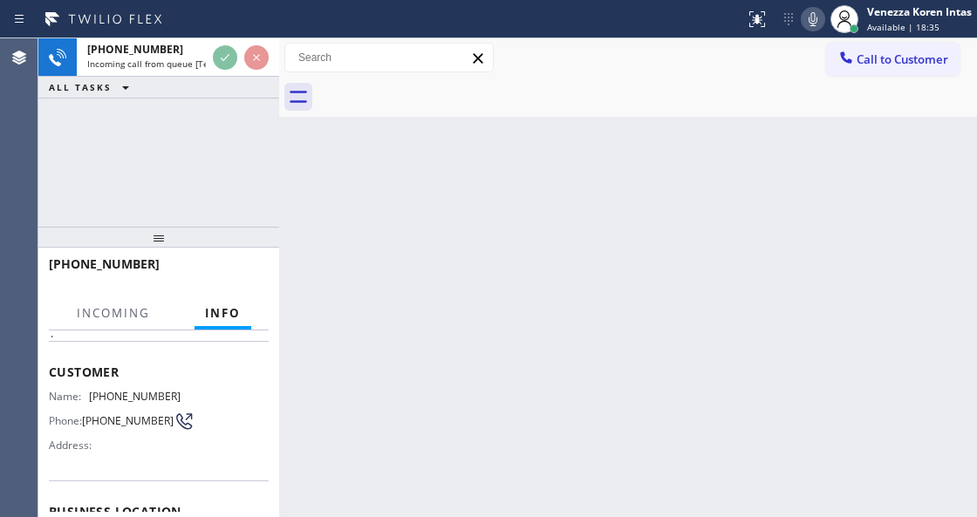
scroll to position [116, 0]
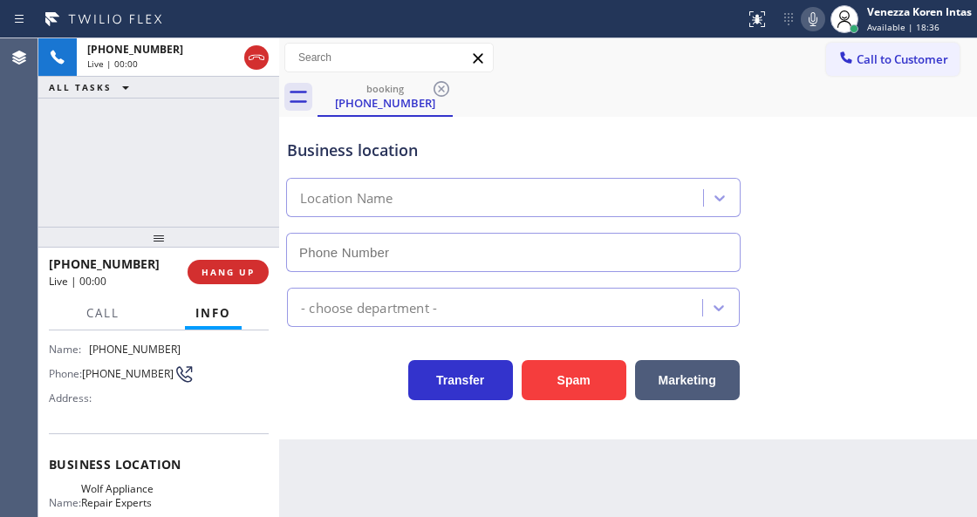
type input "(312) 766-7552"
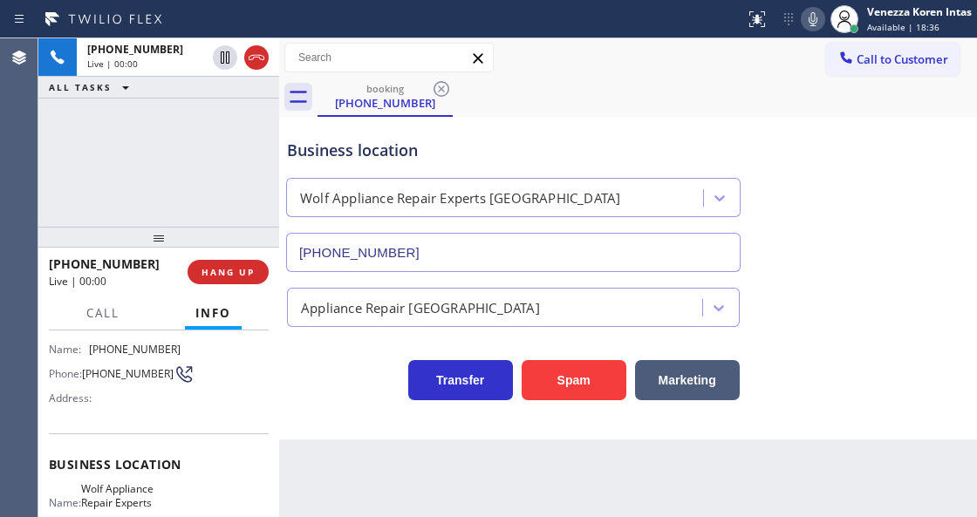
click at [220, 232] on div at bounding box center [158, 237] width 241 height 21
click at [218, 275] on span "HANG UP" at bounding box center [227, 272] width 53 height 12
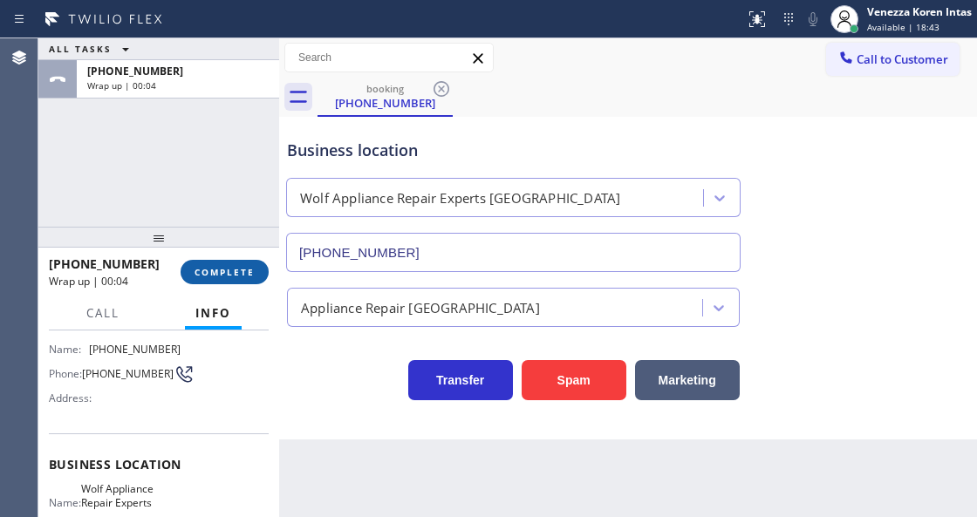
click at [237, 276] on span "COMPLETE" at bounding box center [224, 272] width 60 height 12
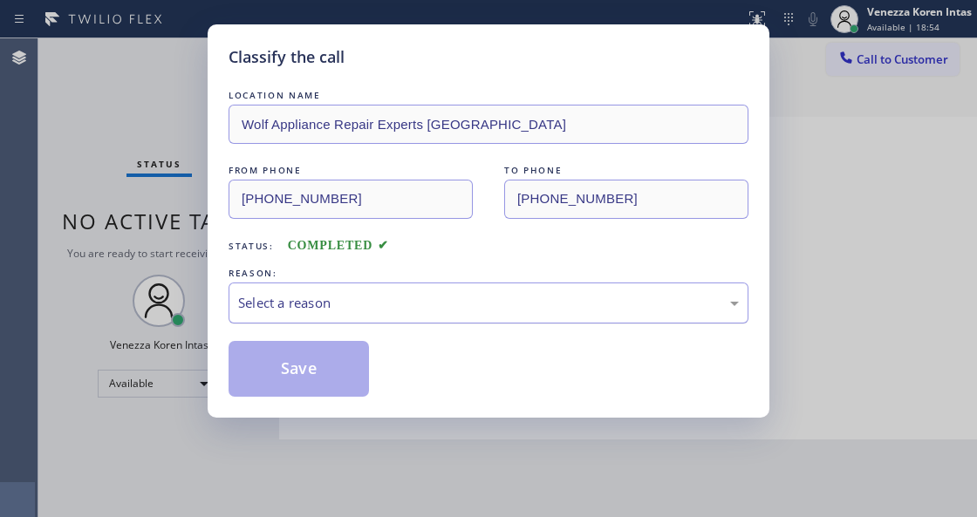
click at [347, 319] on div "Select a reason" at bounding box center [488, 302] width 520 height 41
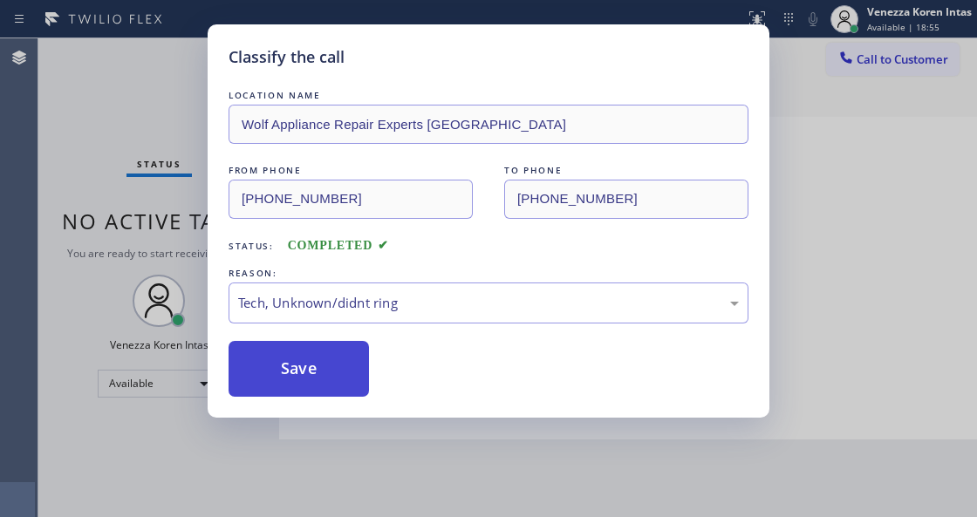
click at [305, 356] on button "Save" at bounding box center [298, 369] width 140 height 56
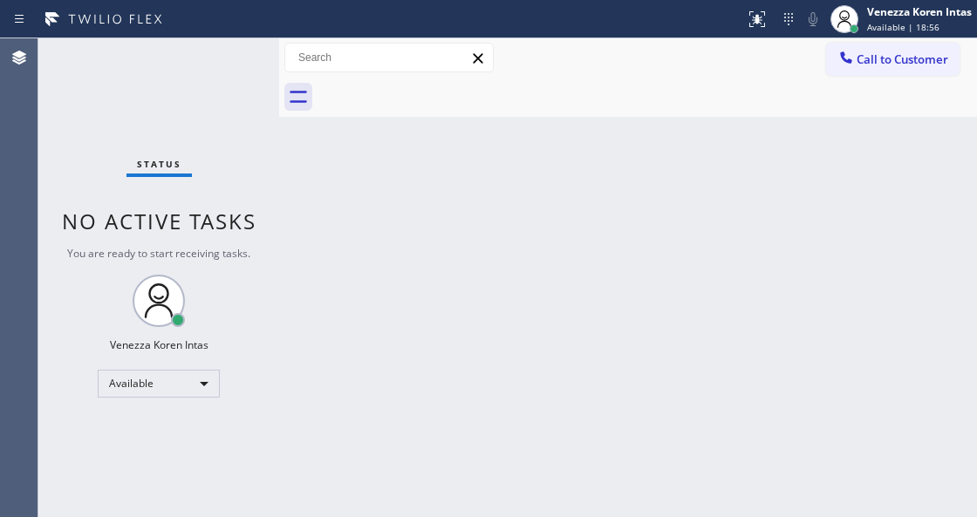
click at [255, 67] on div "Status No active tasks You are ready to start receiving tasks. Venezza Koren In…" at bounding box center [158, 277] width 241 height 479
click at [235, 66] on div "Status No active tasks You are ready to start receiving tasks. Venezza Koren In…" at bounding box center [158, 277] width 241 height 479
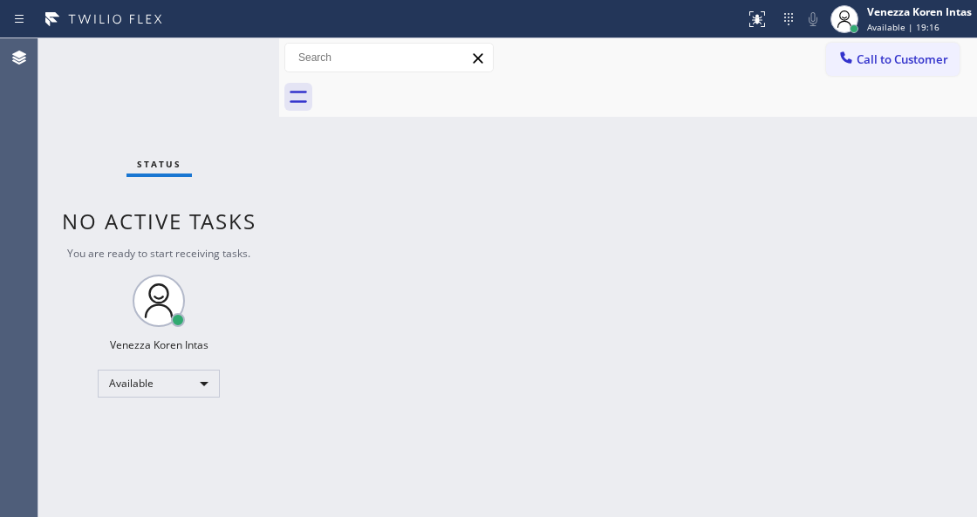
click at [227, 75] on div "Status No active tasks You are ready to start receiving tasks. Venezza Koren In…" at bounding box center [158, 277] width 241 height 479
drag, startPoint x: 197, startPoint y: 121, endPoint x: 195, endPoint y: 94, distance: 27.1
click at [197, 121] on div "Status No active tasks You are ready to start receiving tasks. Venezza Koren In…" at bounding box center [158, 277] width 241 height 479
click at [215, 51] on div "Status No active tasks You are ready to start receiving tasks. Venezza Koren In…" at bounding box center [158, 277] width 241 height 479
click at [218, 49] on div "Status No active tasks You are ready to start receiving tasks. Venezza Koren In…" at bounding box center [158, 277] width 241 height 479
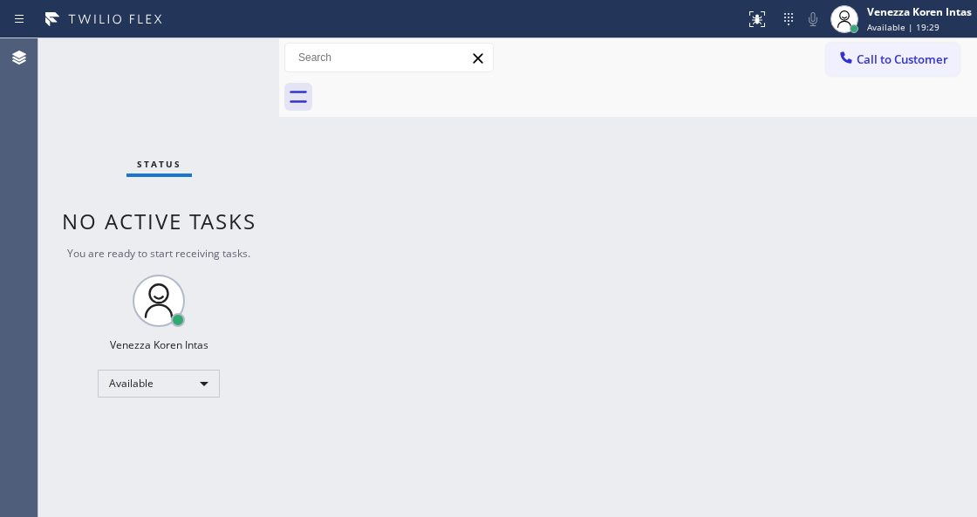
click at [223, 56] on div "Status No active tasks You are ready to start receiving tasks. Venezza Koren In…" at bounding box center [158, 277] width 241 height 479
click at [221, 56] on div "Status No active tasks You are ready to start receiving tasks. Venezza Koren In…" at bounding box center [158, 277] width 241 height 479
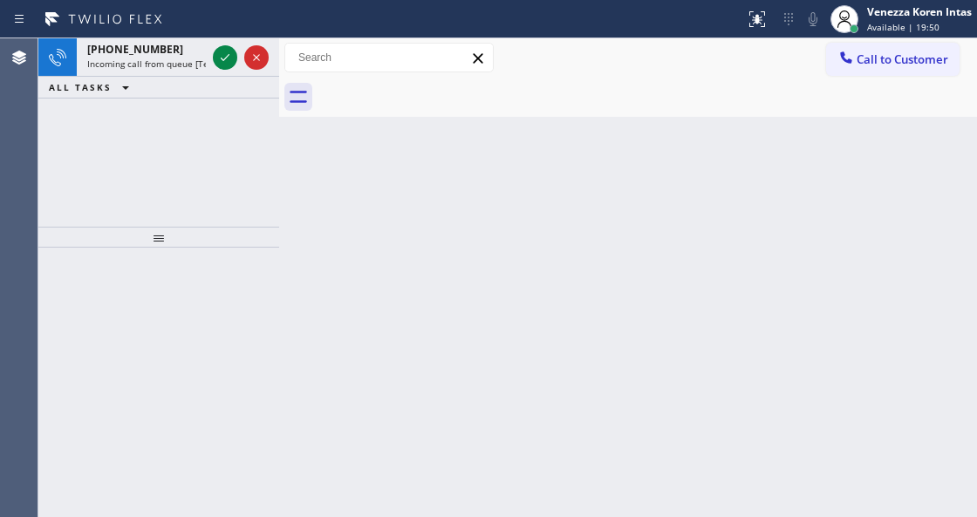
click at [221, 56] on icon at bounding box center [224, 57] width 21 height 21
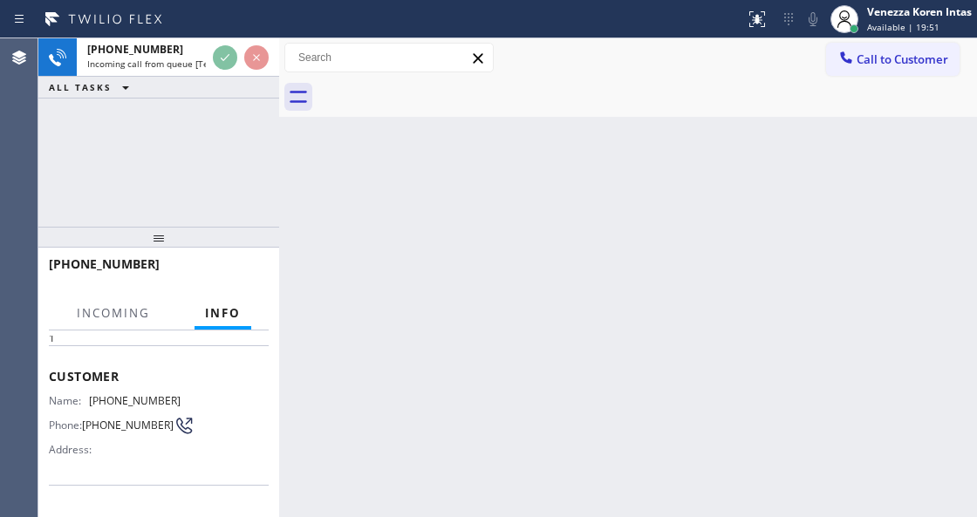
scroll to position [174, 0]
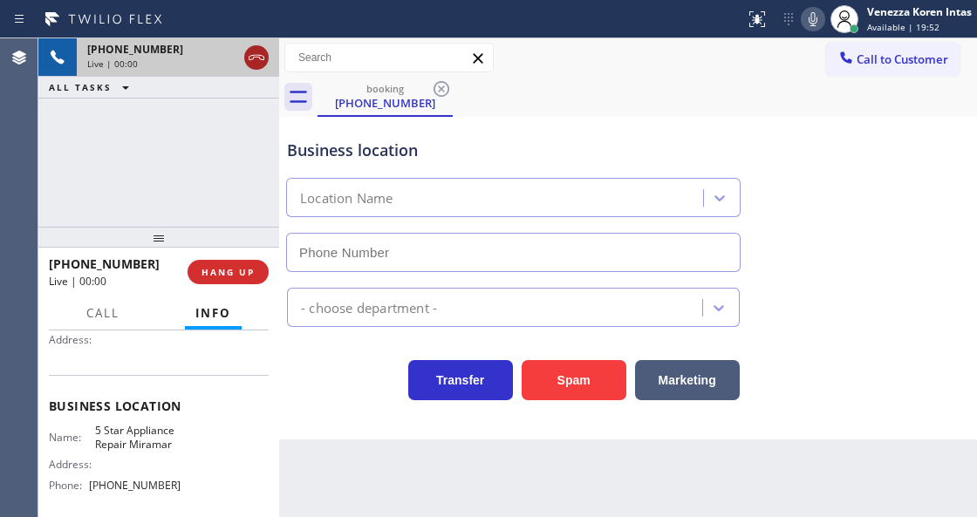
type input "(754) 225-7717"
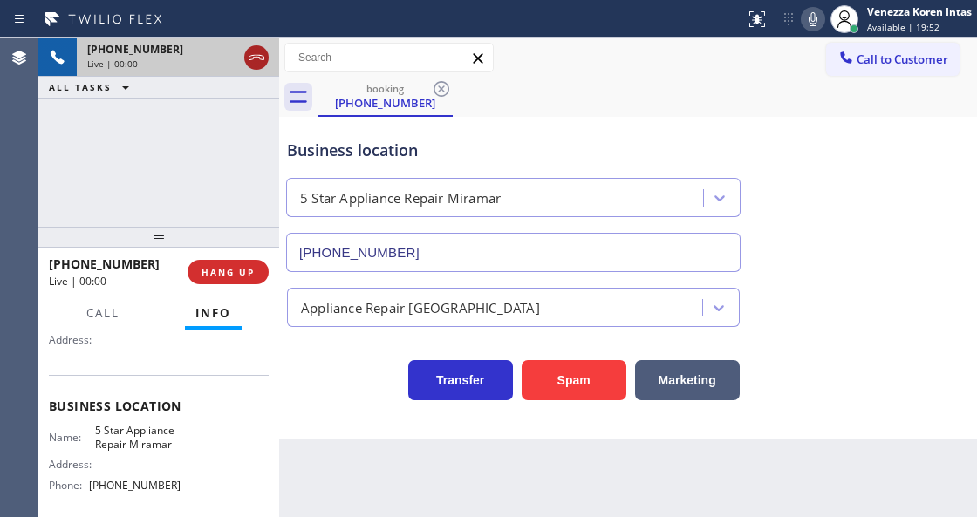
click at [251, 61] on icon at bounding box center [256, 57] width 21 height 21
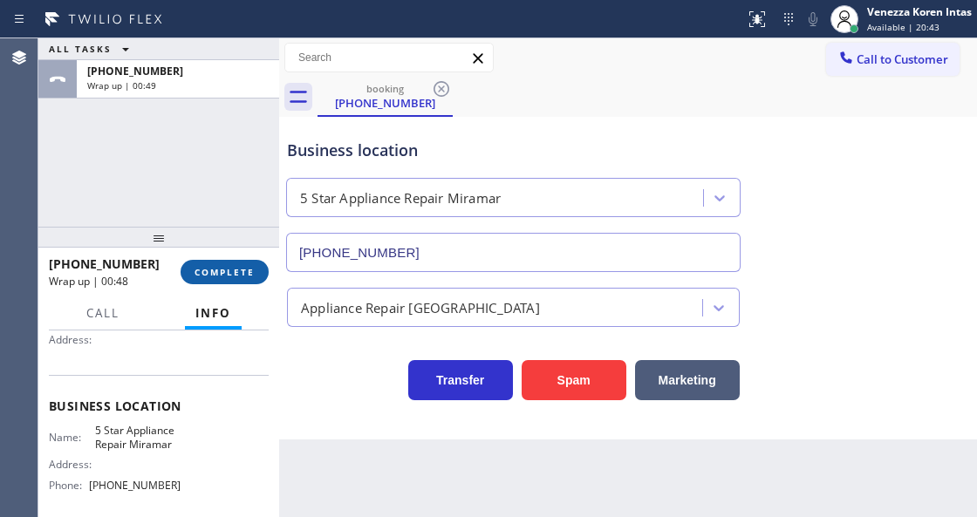
click at [235, 269] on span "COMPLETE" at bounding box center [224, 272] width 60 height 12
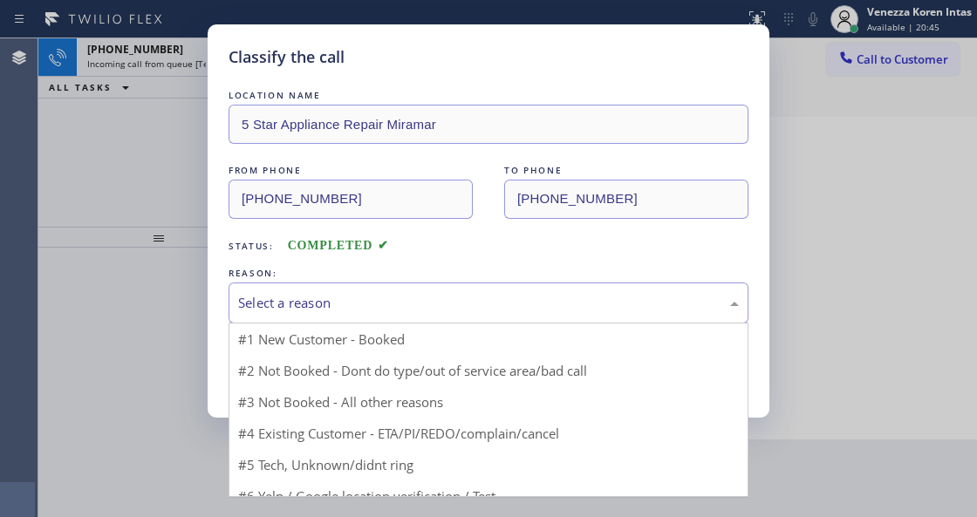
click at [398, 303] on div "Select a reason" at bounding box center [488, 303] width 500 height 20
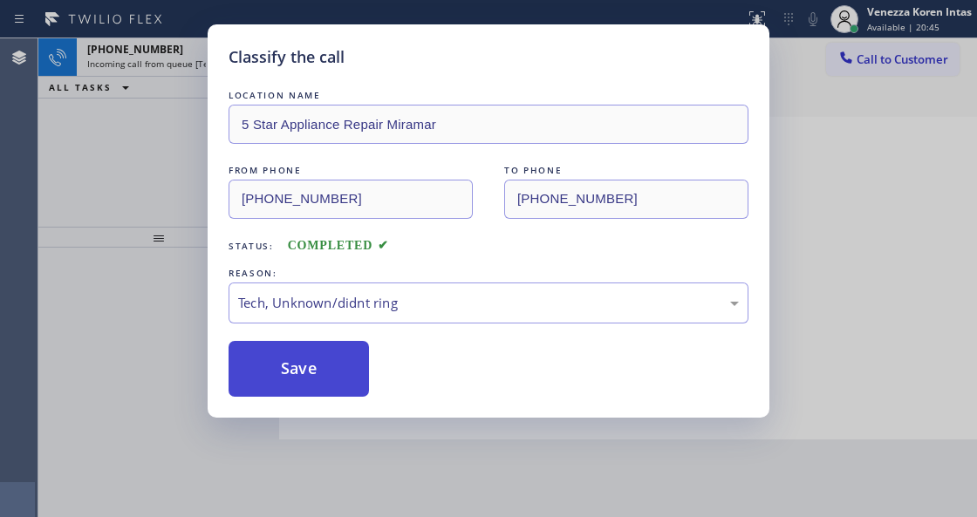
click at [344, 384] on button "Save" at bounding box center [298, 369] width 140 height 56
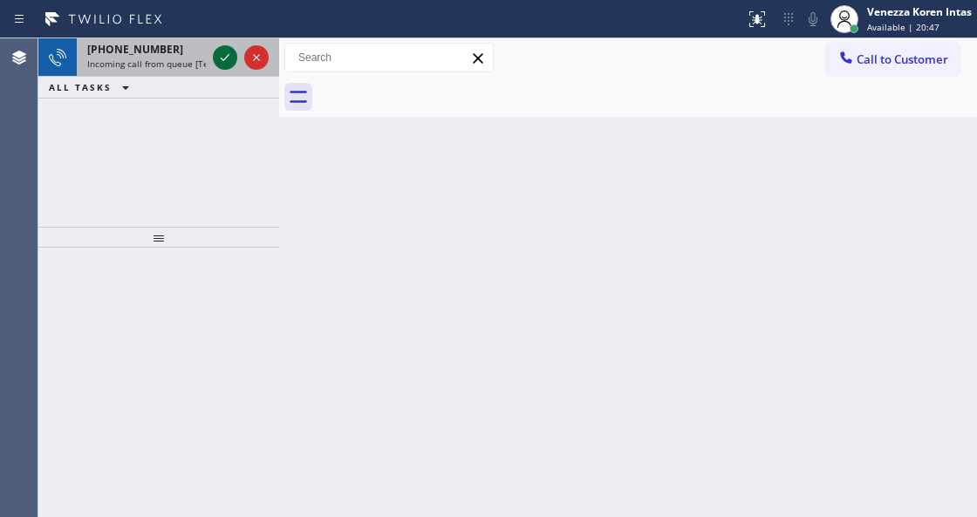
click at [220, 59] on icon at bounding box center [224, 57] width 21 height 21
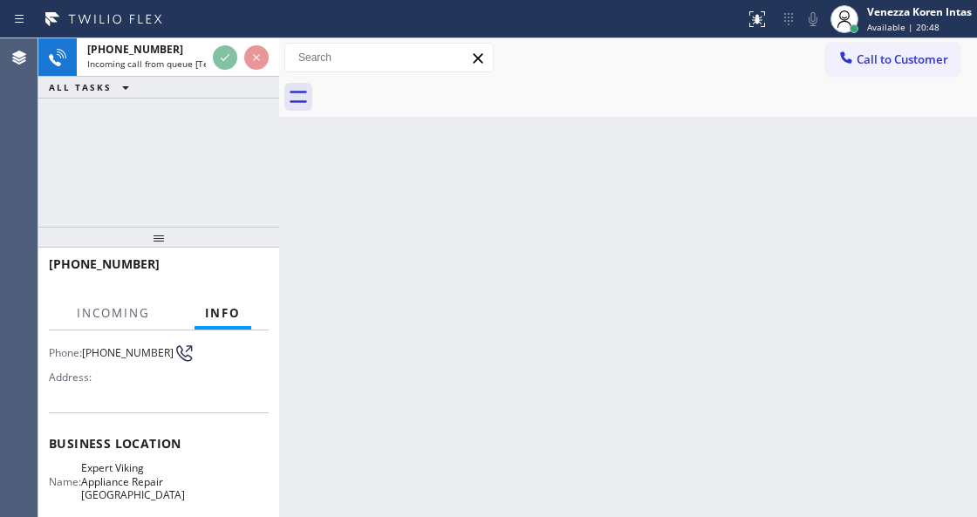
scroll to position [174, 0]
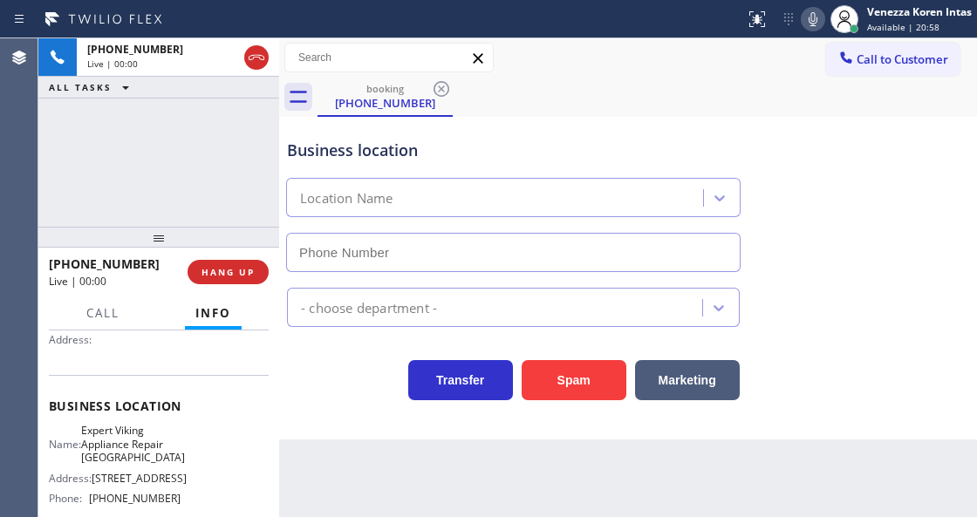
type input "(310) 807-2706"
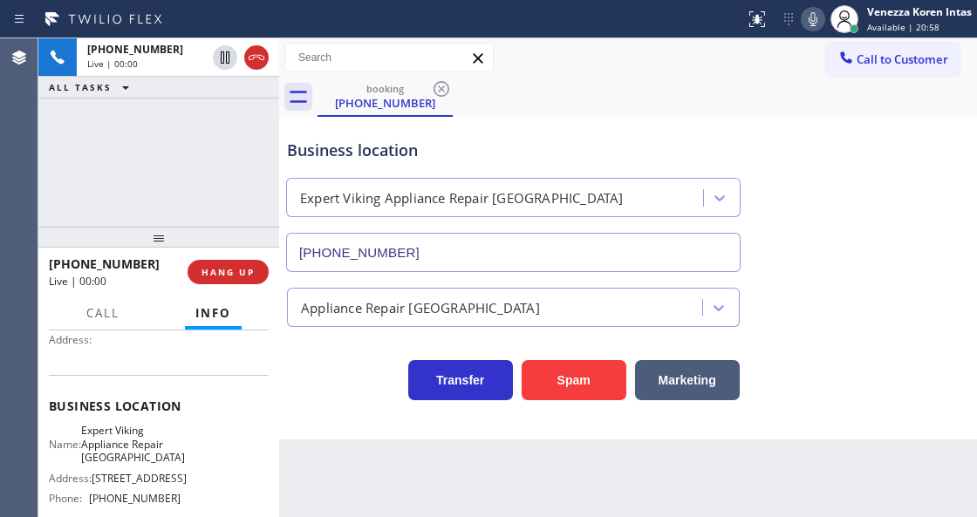
drag, startPoint x: 249, startPoint y: 50, endPoint x: 264, endPoint y: 133, distance: 84.1
click at [249, 50] on icon at bounding box center [256, 57] width 21 height 21
click at [260, 264] on button "HANG UP" at bounding box center [227, 272] width 81 height 24
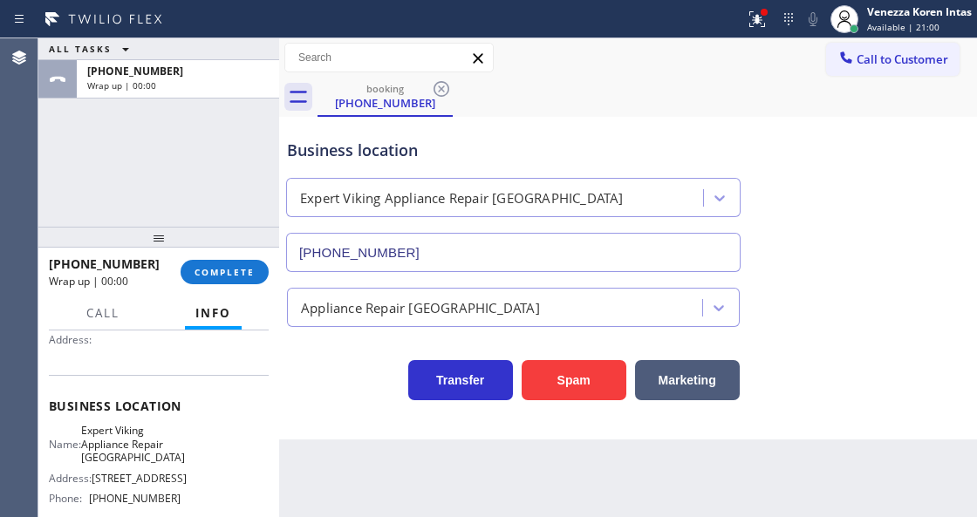
click at [270, 269] on div "+13108944620 Wrap up | 00:00 COMPLETE" at bounding box center [158, 272] width 241 height 49
click at [254, 274] on span "COMPLETE" at bounding box center [224, 272] width 60 height 12
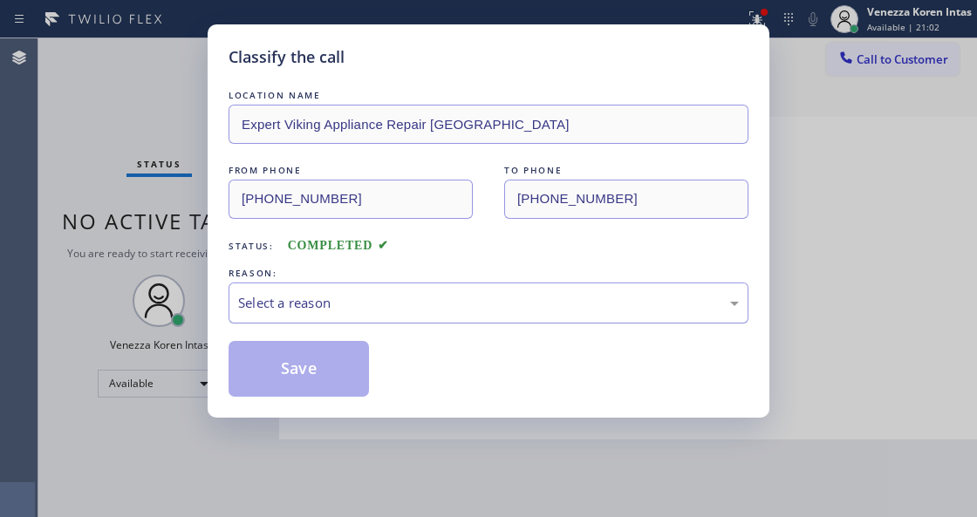
click at [403, 303] on div "Select a reason" at bounding box center [488, 303] width 500 height 20
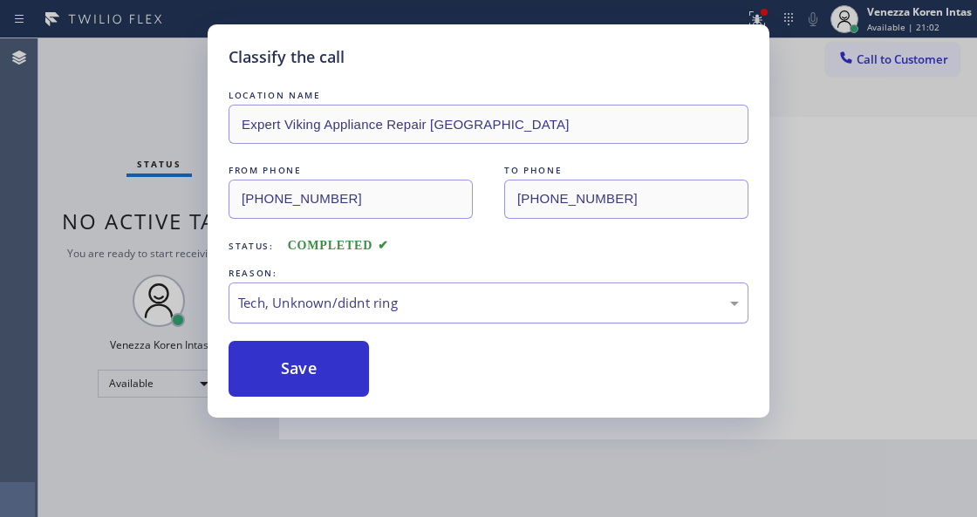
click at [354, 296] on div "Tech, Unknown/didnt ring" at bounding box center [488, 303] width 500 height 20
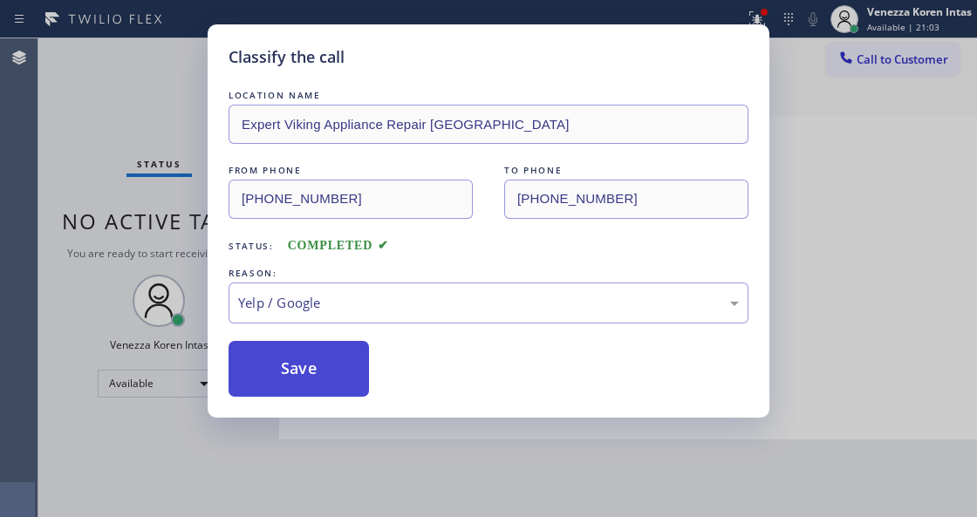
click at [310, 344] on button "Save" at bounding box center [298, 369] width 140 height 56
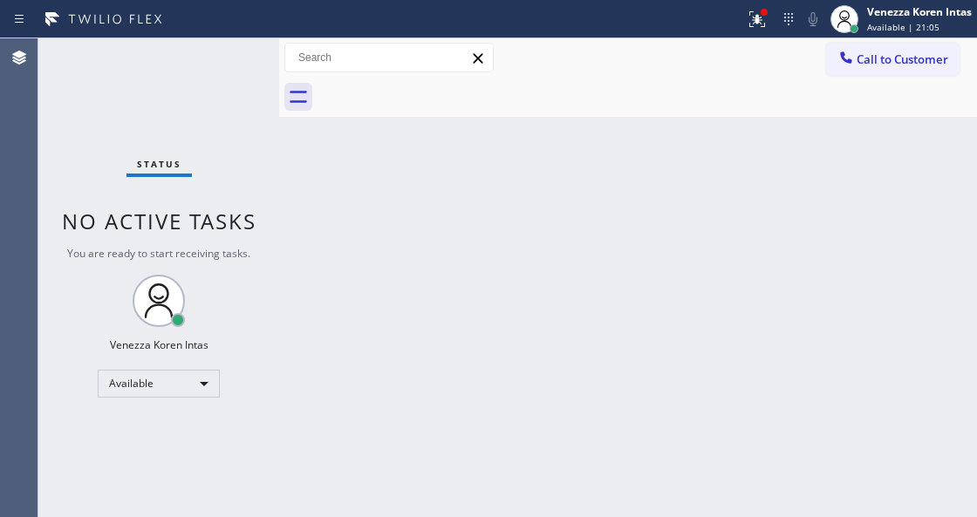
drag, startPoint x: 352, startPoint y: 296, endPoint x: 363, endPoint y: 298, distance: 10.6
click at [352, 296] on div "Back to Dashboard Change Sender ID Customers Technicians Select a contact Outbo…" at bounding box center [628, 277] width 698 height 479
drag, startPoint x: 778, startPoint y: 23, endPoint x: 764, endPoint y: 24, distance: 14.0
click at [776, 24] on div at bounding box center [788, 19] width 24 height 21
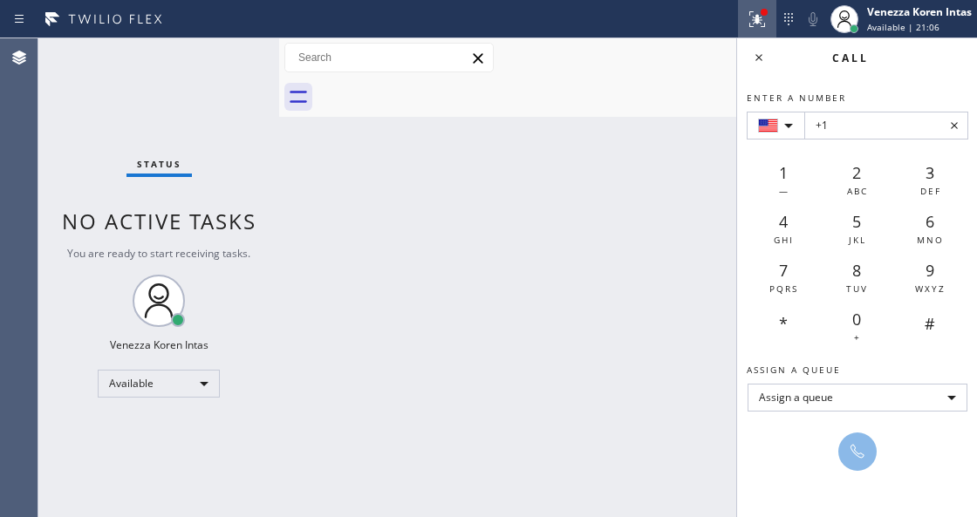
click at [764, 24] on icon at bounding box center [756, 19] width 21 height 21
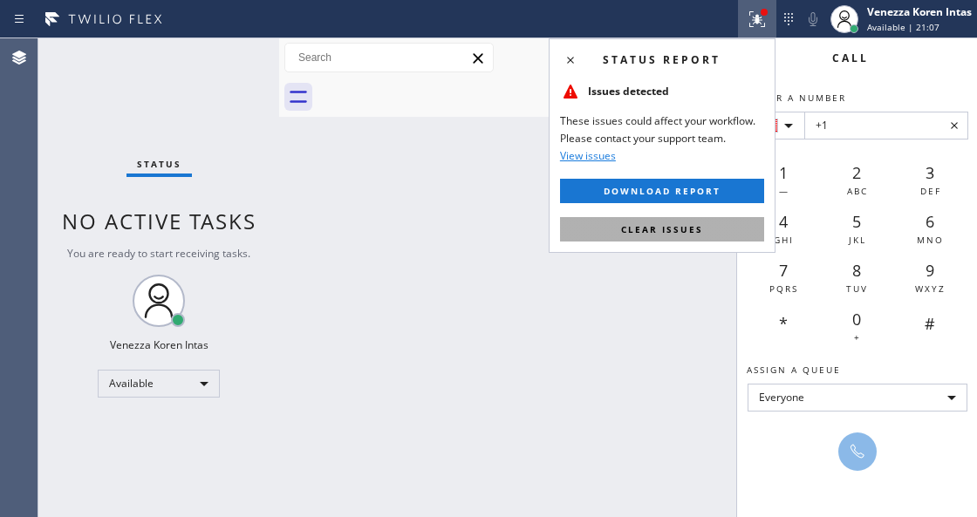
click at [670, 228] on span "Clear issues" at bounding box center [662, 229] width 82 height 12
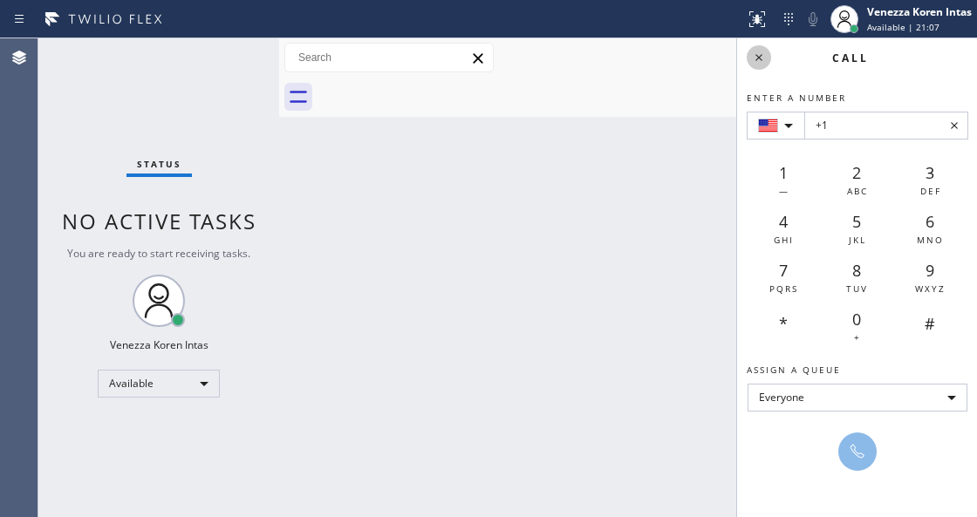
click at [761, 65] on icon at bounding box center [758, 57] width 21 height 21
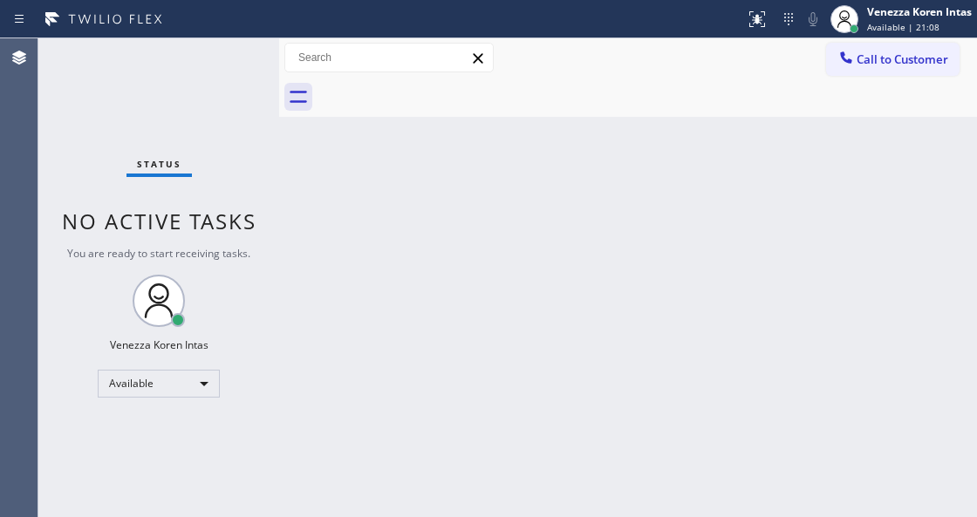
click at [232, 65] on div "Status No active tasks You are ready to start receiving tasks. Venezza Koren In…" at bounding box center [158, 277] width 241 height 479
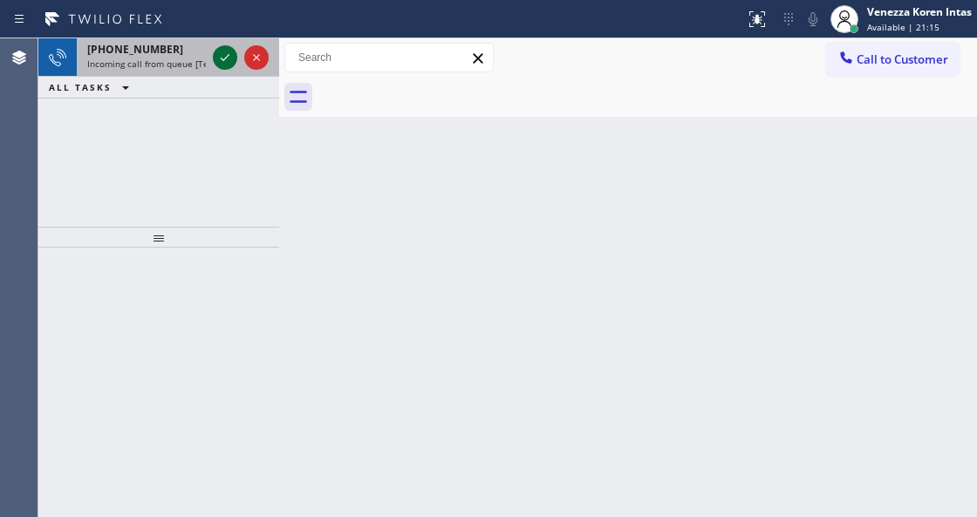
click at [224, 58] on icon at bounding box center [225, 57] width 9 height 7
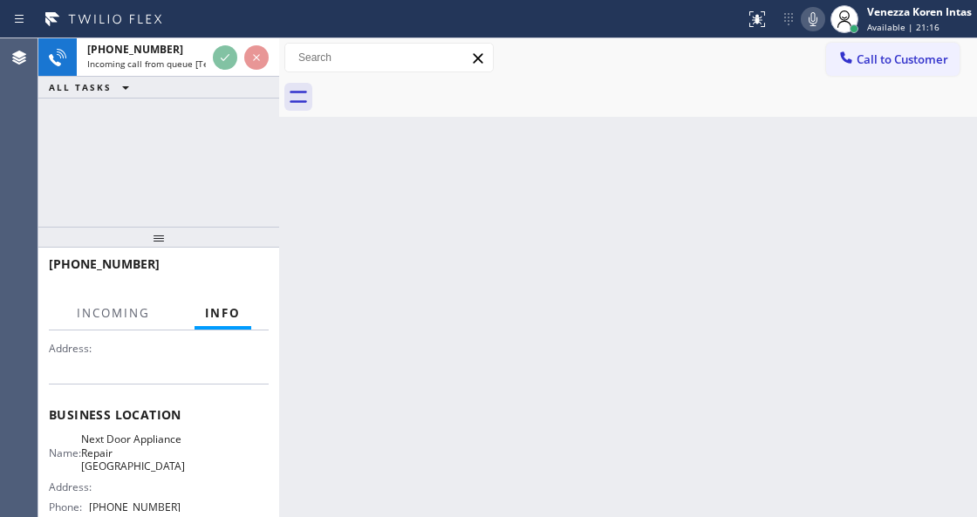
scroll to position [174, 0]
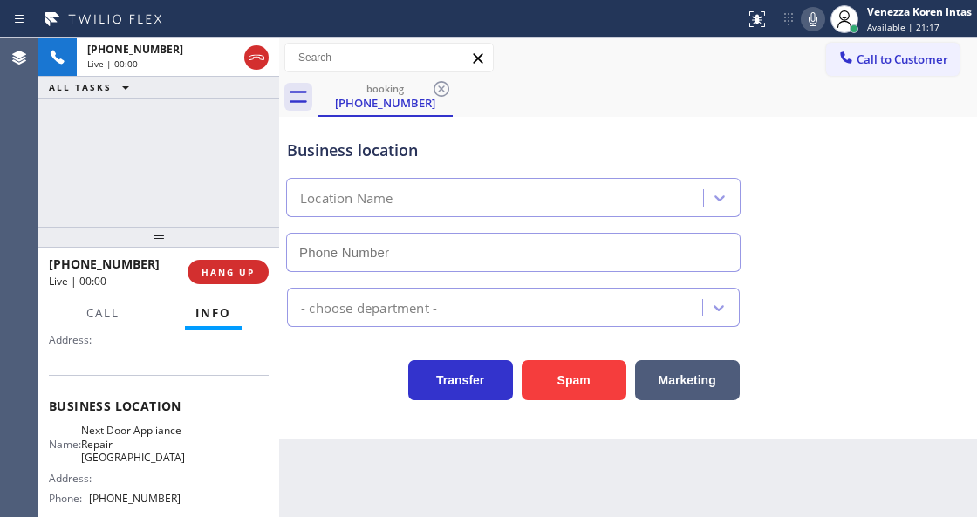
type input "(714) 790-3858"
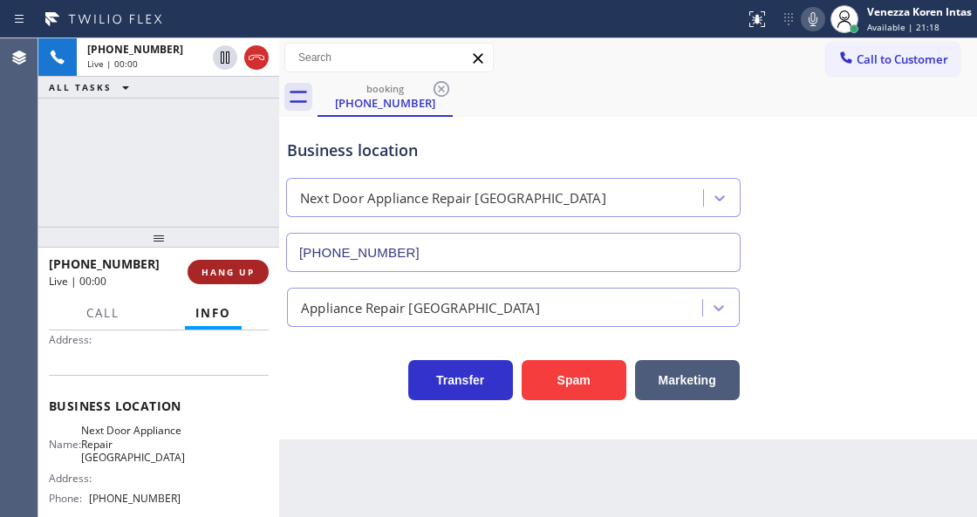
click at [251, 281] on button "HANG UP" at bounding box center [227, 272] width 81 height 24
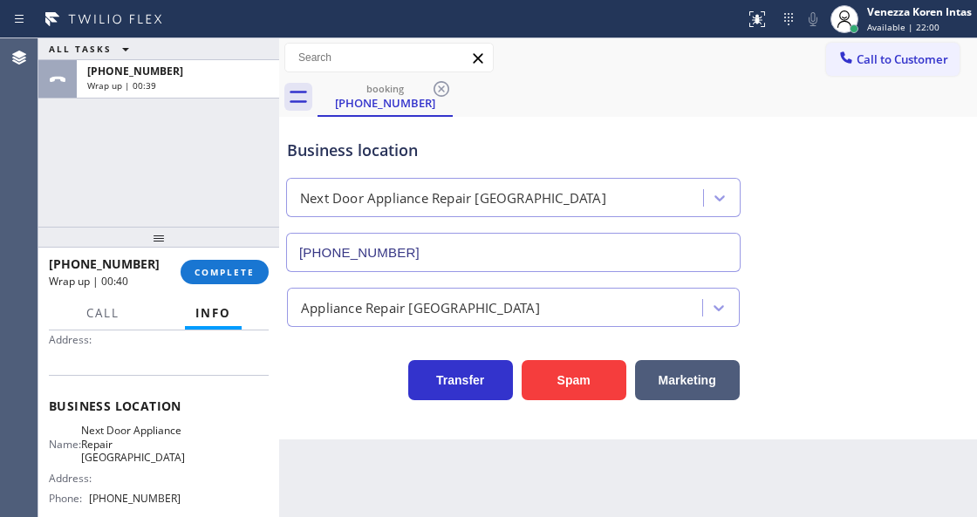
drag, startPoint x: 192, startPoint y: 276, endPoint x: 288, endPoint y: 290, distance: 96.9
click at [192, 276] on button "COMPLETE" at bounding box center [224, 272] width 88 height 24
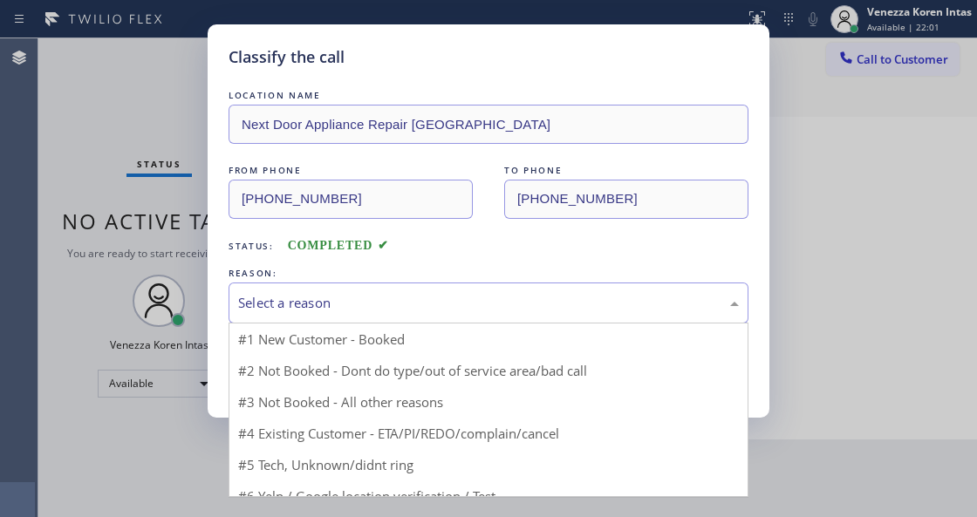
click at [415, 315] on div "Select a reason" at bounding box center [488, 302] width 520 height 41
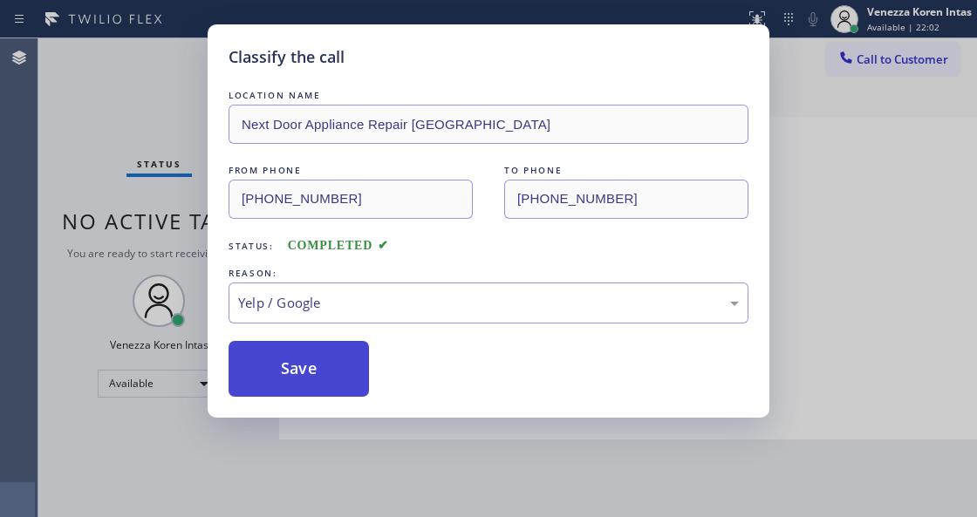
click at [349, 391] on button "Save" at bounding box center [298, 369] width 140 height 56
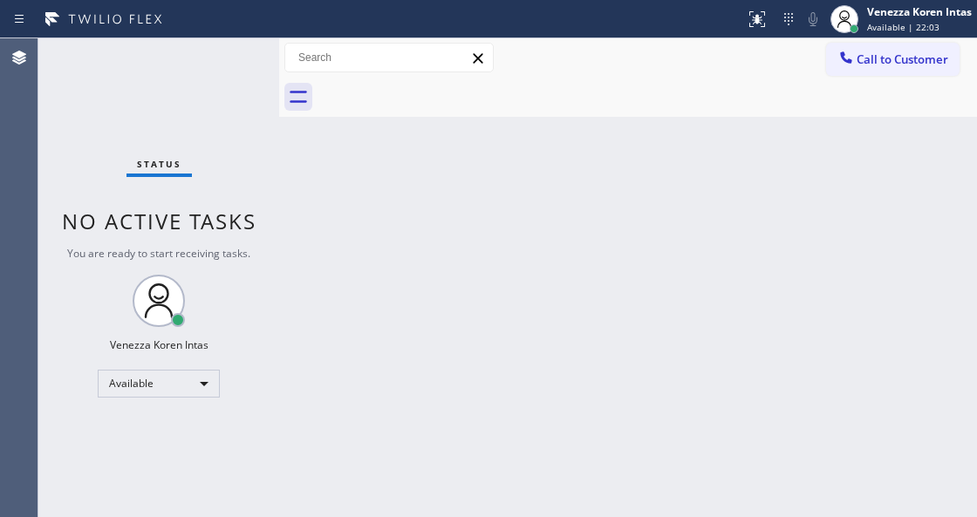
click at [458, 262] on div "Back to Dashboard Change Sender ID Customers Technicians Select a contact Outbo…" at bounding box center [628, 277] width 698 height 479
click at [160, 58] on div "Status No active tasks You are ready to start receiving tasks. Venezza Koren In…" at bounding box center [158, 277] width 241 height 479
drag, startPoint x: 227, startPoint y: 80, endPoint x: 37, endPoint y: 99, distance: 190.1
click at [211, 79] on div "Status No active tasks You are ready to start receiving tasks. Venezza Koren In…" at bounding box center [158, 277] width 241 height 479
click at [244, 67] on div "Status No active tasks You are ready to start receiving tasks. Venezza Koren In…" at bounding box center [158, 277] width 241 height 479
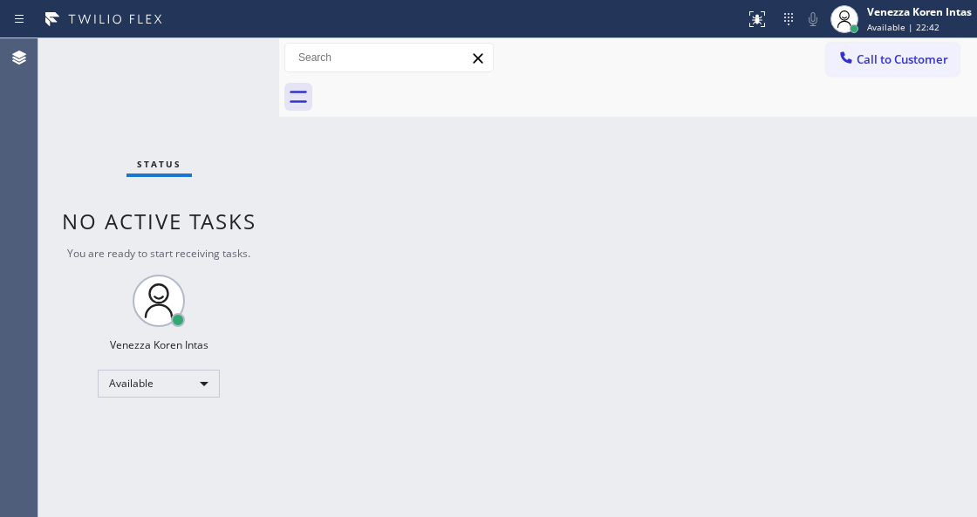
click at [244, 68] on div "Status No active tasks You are ready to start receiving tasks. Venezza Koren In…" at bounding box center [158, 277] width 241 height 479
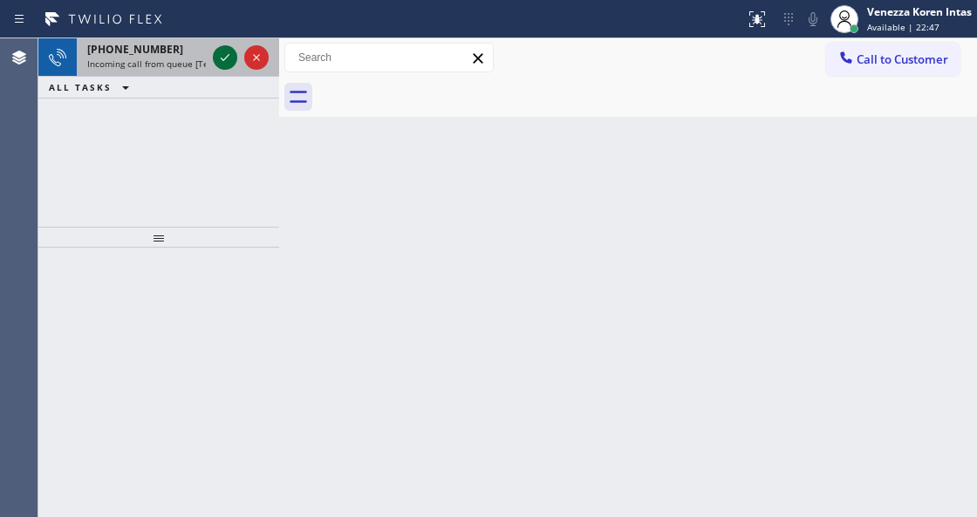
click at [220, 52] on icon at bounding box center [224, 57] width 21 height 21
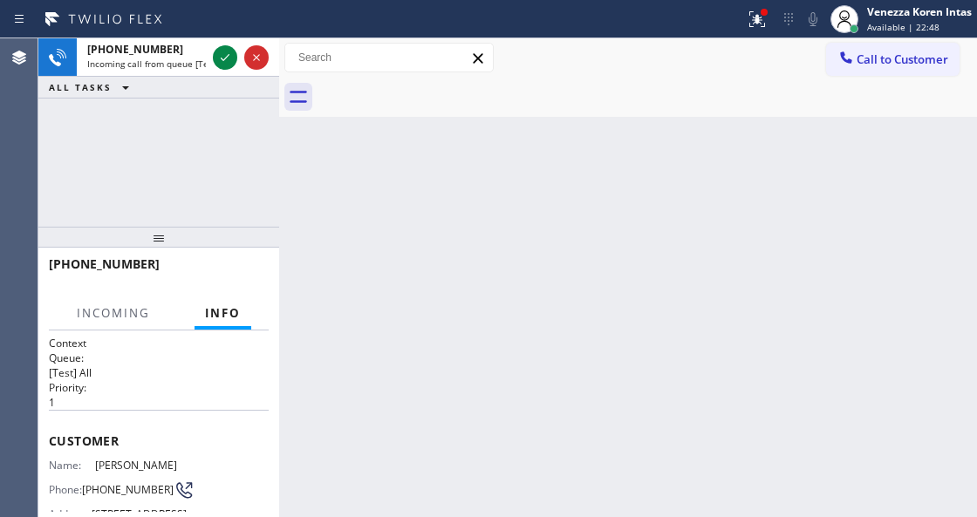
drag, startPoint x: 220, startPoint y: 52, endPoint x: 194, endPoint y: 438, distance: 386.3
click at [220, 54] on icon at bounding box center [224, 57] width 21 height 21
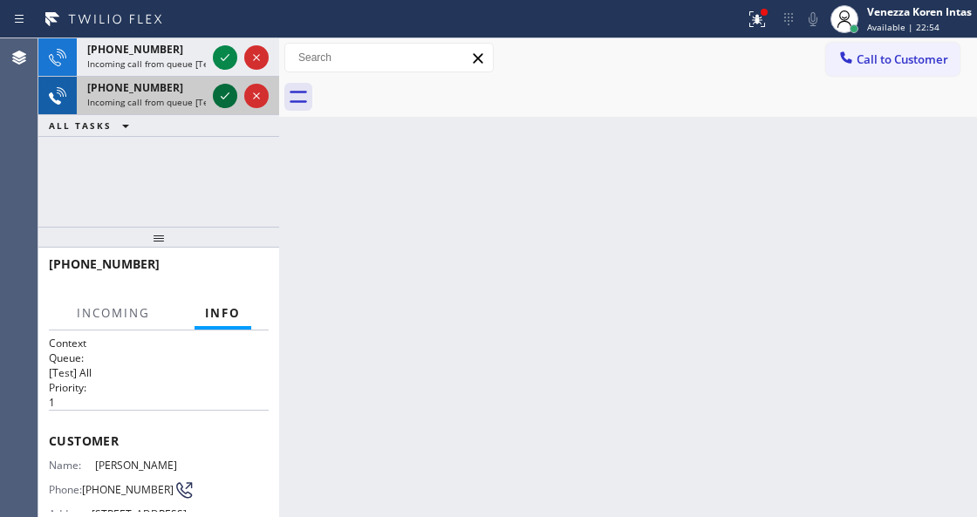
click at [221, 52] on div "+19496487884 Incoming call from queue [Test] All +19496487884 Incoming call fro…" at bounding box center [158, 87] width 241 height 99
click at [219, 96] on icon at bounding box center [224, 95] width 21 height 21
click at [220, 94] on icon at bounding box center [224, 95] width 21 height 21
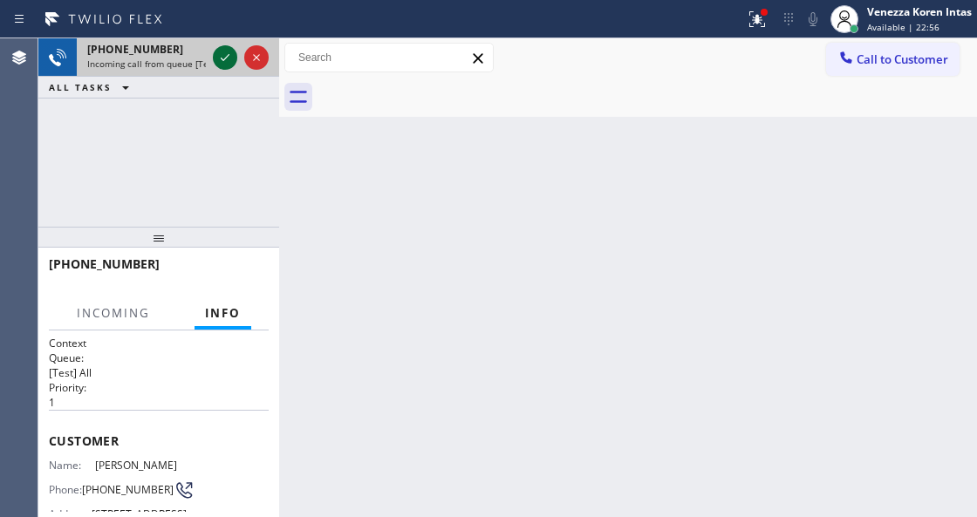
click at [220, 63] on icon at bounding box center [224, 57] width 21 height 21
click at [221, 61] on icon at bounding box center [224, 57] width 21 height 21
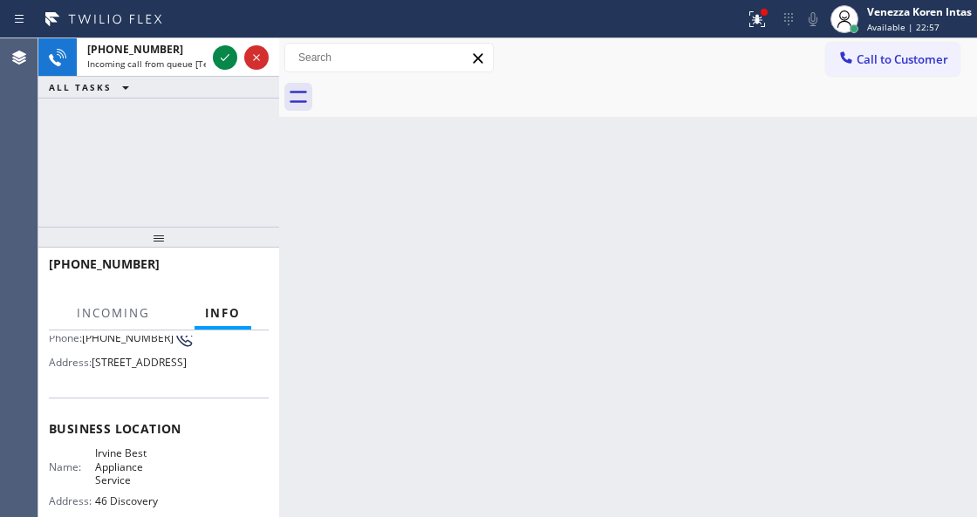
scroll to position [232, 0]
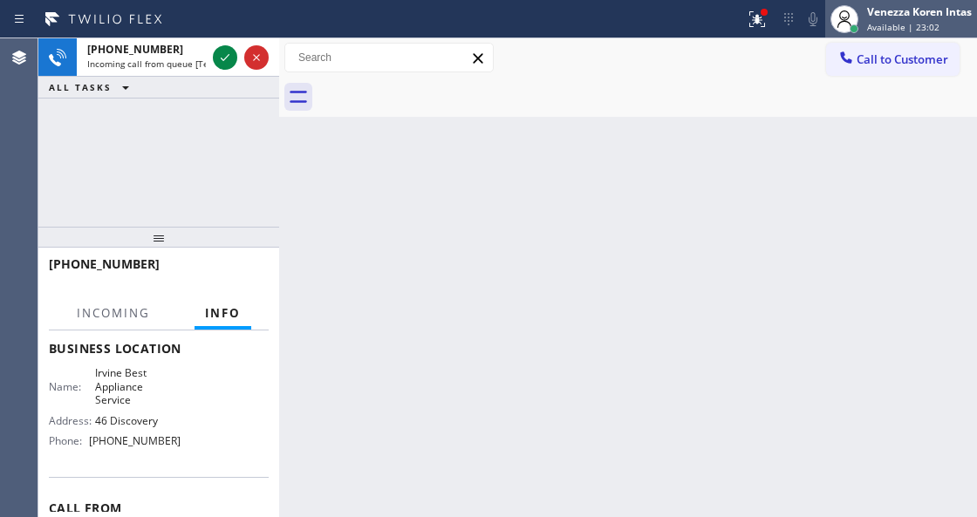
click at [903, 13] on div "Venezza Koren Intas" at bounding box center [919, 11] width 105 height 15
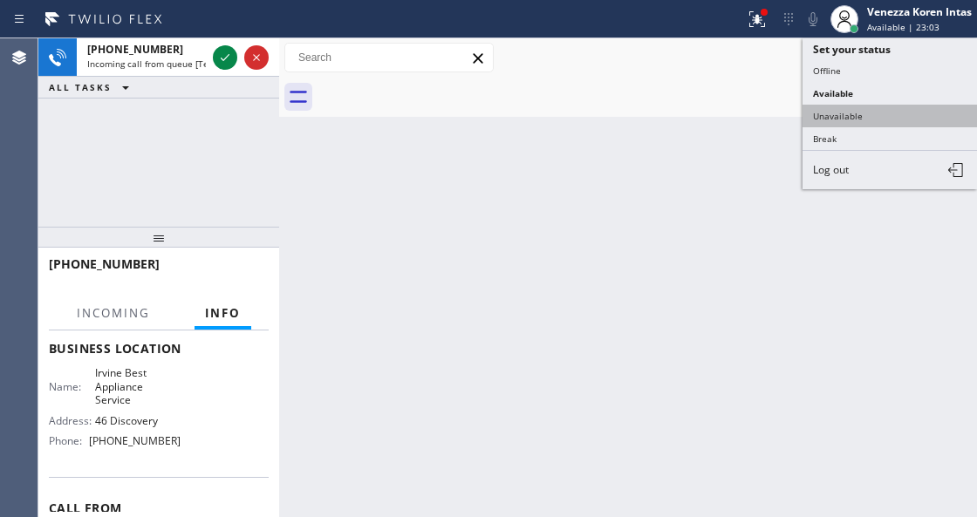
click at [868, 111] on button "Unavailable" at bounding box center [889, 116] width 174 height 23
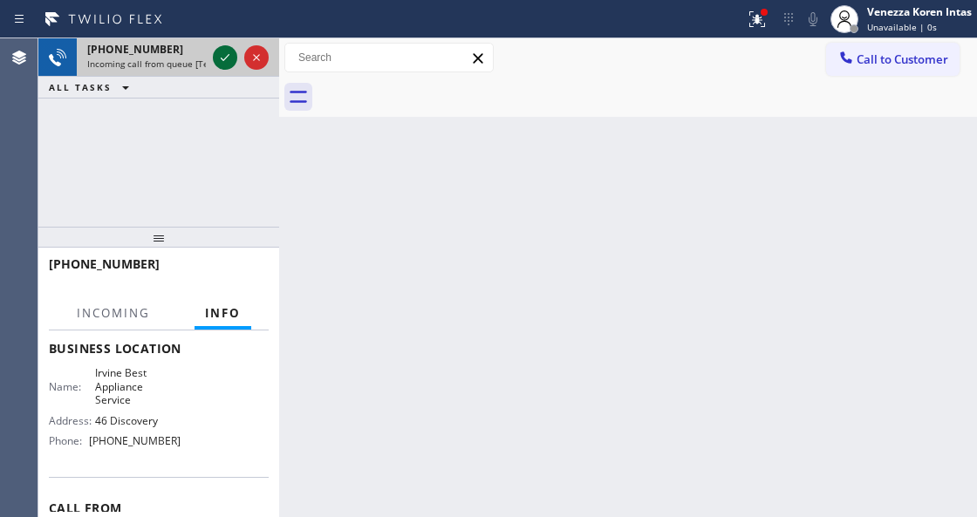
click at [228, 59] on icon at bounding box center [224, 57] width 21 height 21
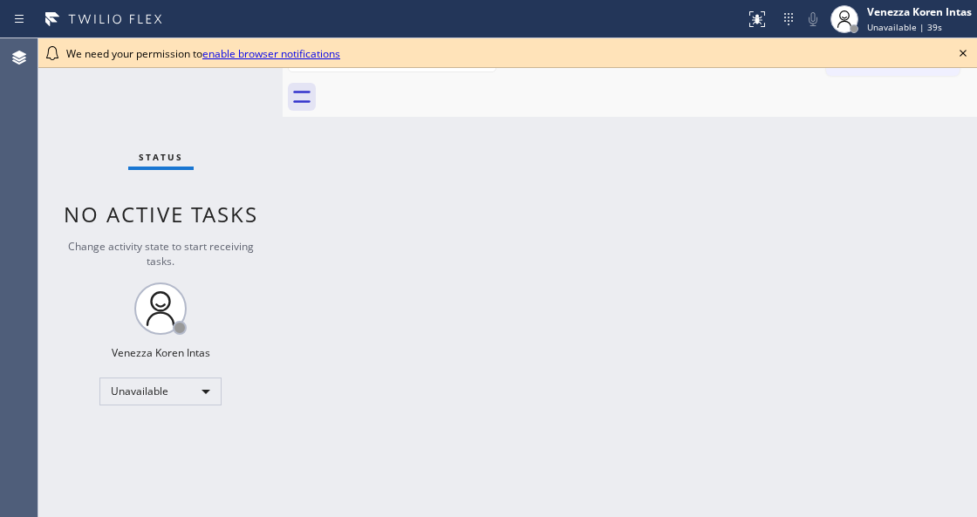
click at [961, 57] on icon at bounding box center [962, 53] width 21 height 21
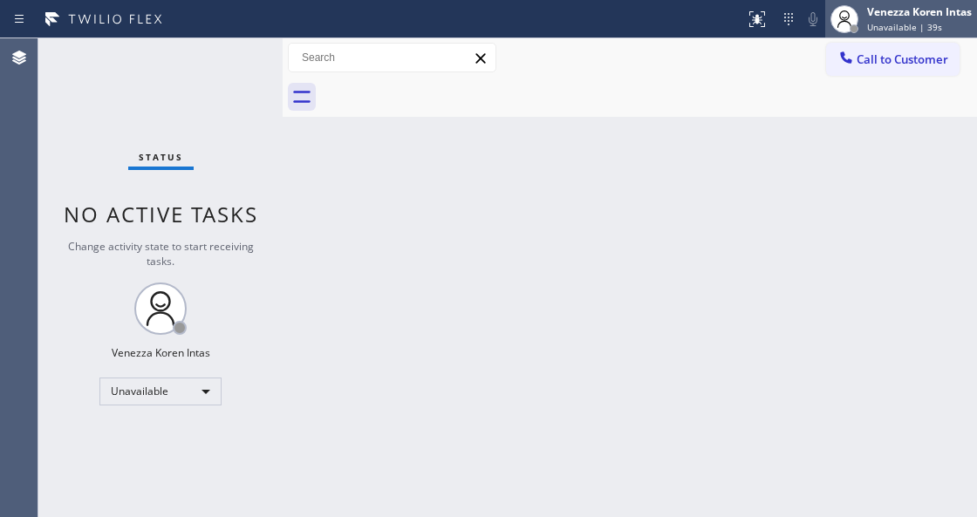
click at [929, 21] on span "Unavailable | 39s" at bounding box center [904, 27] width 75 height 12
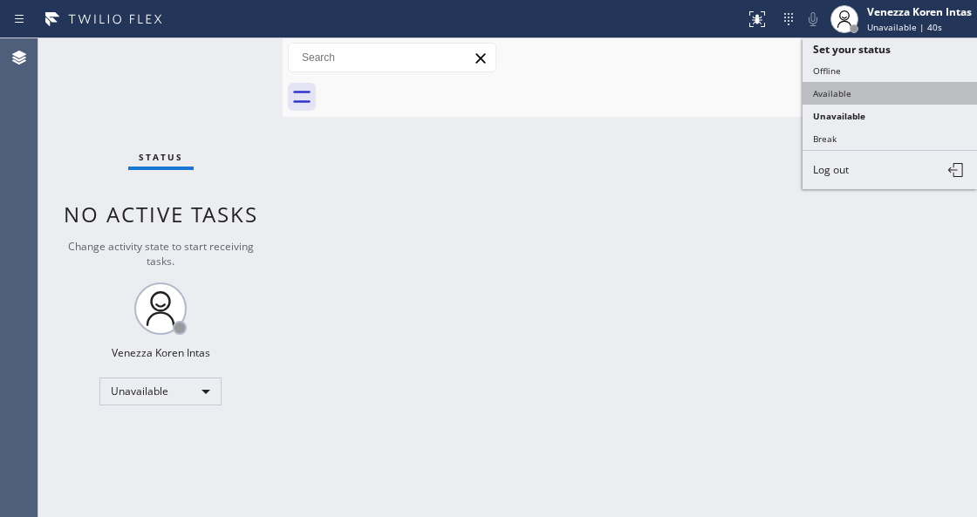
click at [837, 97] on button "Available" at bounding box center [889, 93] width 174 height 23
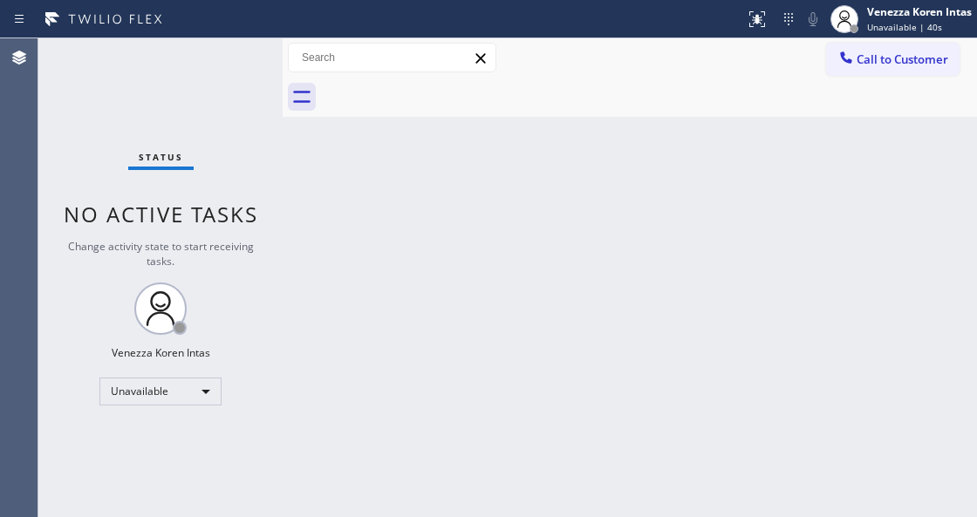
drag, startPoint x: 612, startPoint y: 197, endPoint x: 410, endPoint y: 145, distance: 208.9
click at [606, 197] on div "Back to Dashboard Change Sender ID Customers Technicians Select a contact Outbo…" at bounding box center [629, 277] width 694 height 479
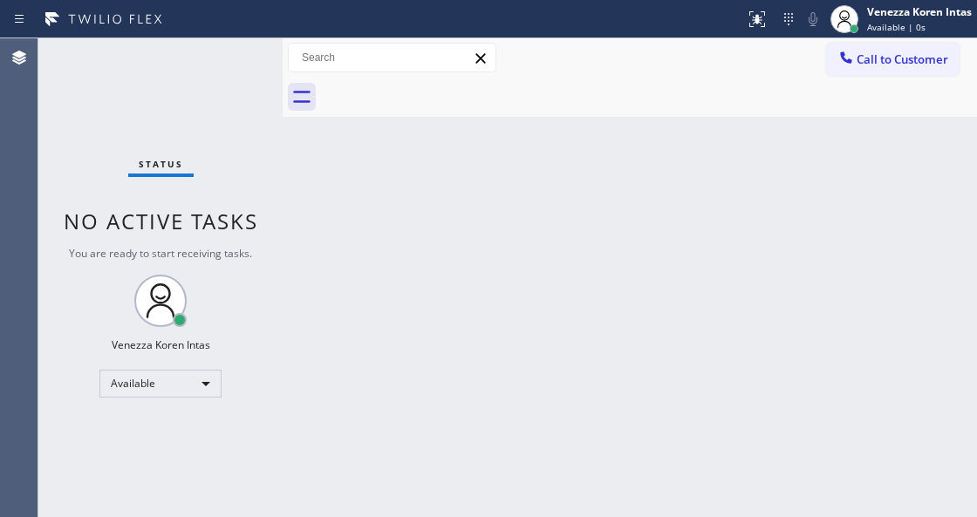
click at [239, 66] on div "Status No active tasks You are ready to start receiving tasks. Venezza Koren In…" at bounding box center [160, 277] width 244 height 479
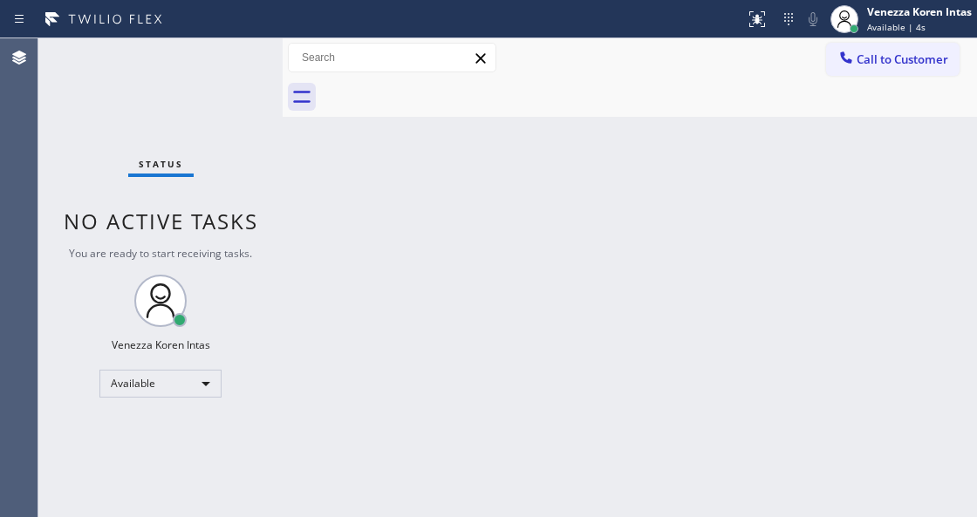
click at [239, 66] on div "Status No active tasks You are ready to start receiving tasks. Venezza Koren In…" at bounding box center [160, 277] width 244 height 479
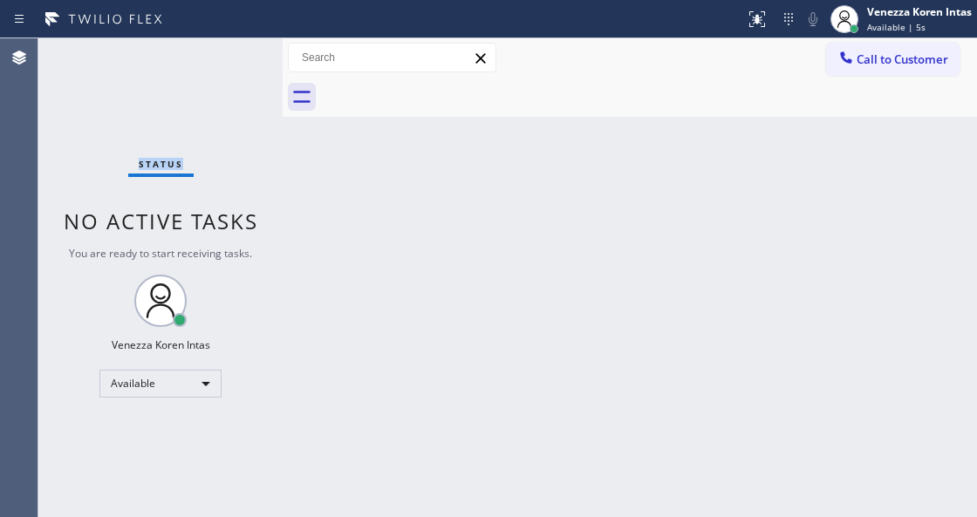
click at [239, 66] on div "Status No active tasks You are ready to start receiving tasks. Venezza Koren In…" at bounding box center [160, 277] width 244 height 479
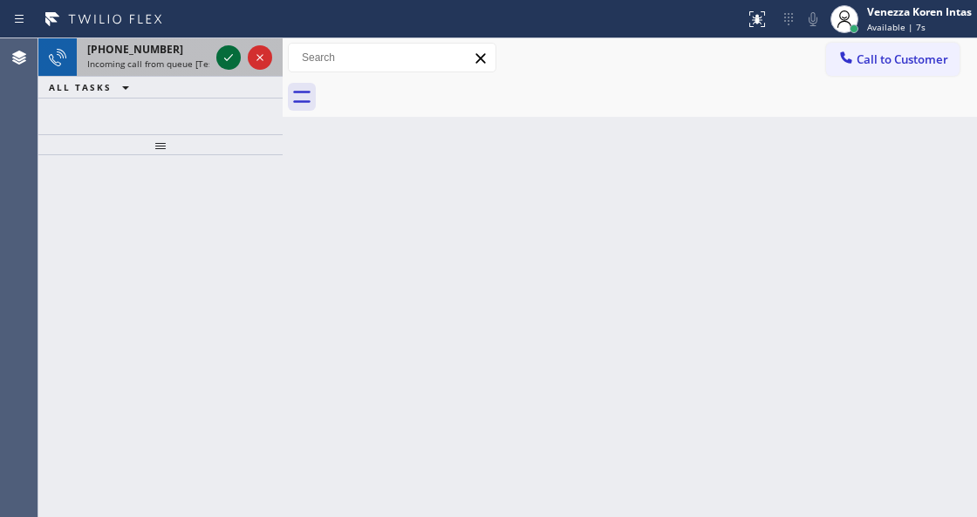
click at [235, 59] on icon at bounding box center [228, 57] width 21 height 21
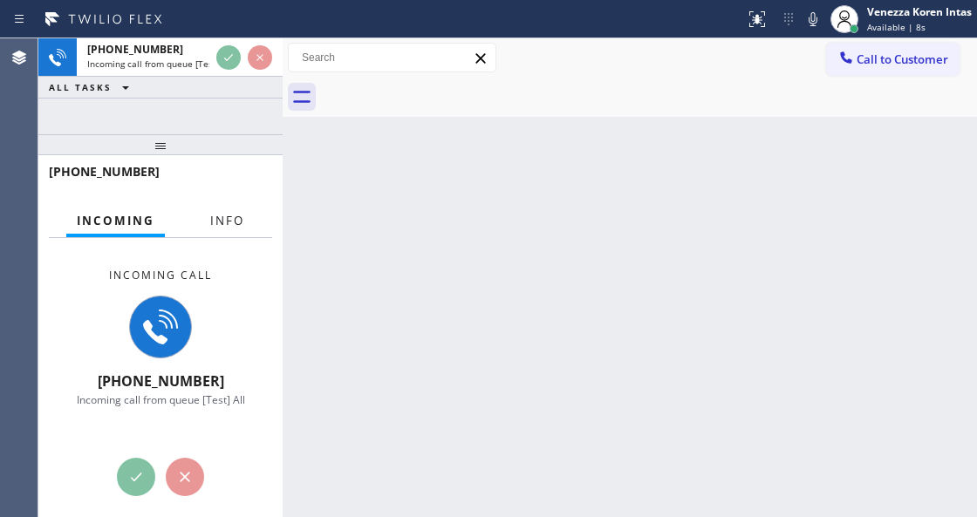
click at [220, 238] on div "Incoming call [PHONE_NUMBER] Incoming call from queue [Test] All" at bounding box center [160, 337] width 244 height 198
click at [223, 228] on span "Info" at bounding box center [227, 221] width 34 height 16
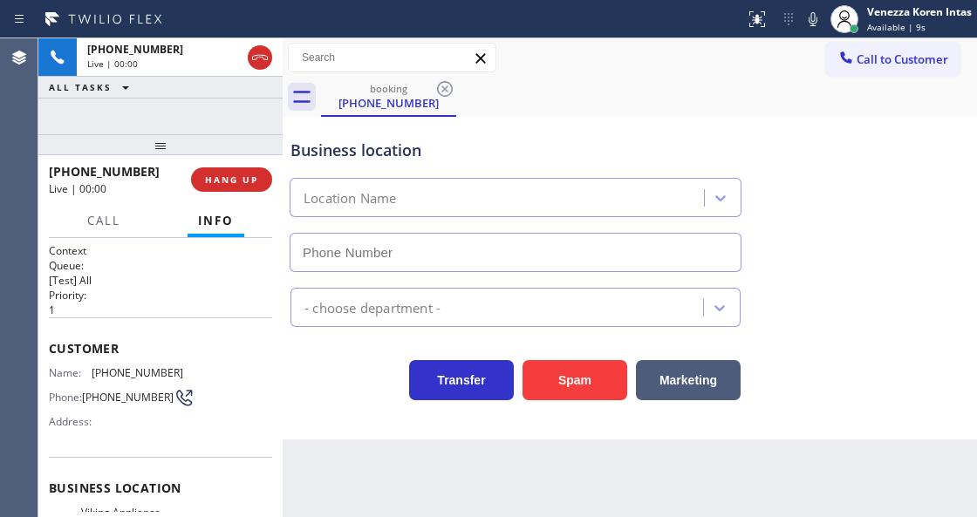
type input "[PHONE_NUMBER]"
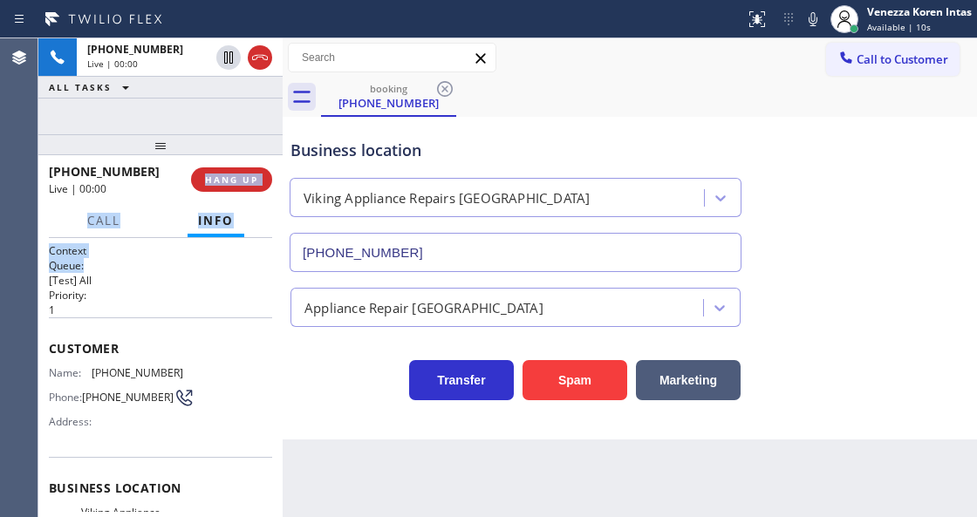
drag, startPoint x: 202, startPoint y: 165, endPoint x: 199, endPoint y: 265, distance: 100.3
click at [199, 265] on div "[PHONE_NUMBER] Live | 00:00 HANG UP Call Info [PHONE_NUMBER] Live Context Queue…" at bounding box center [160, 336] width 244 height 362
click at [176, 245] on h1 "Context" at bounding box center [160, 250] width 223 height 15
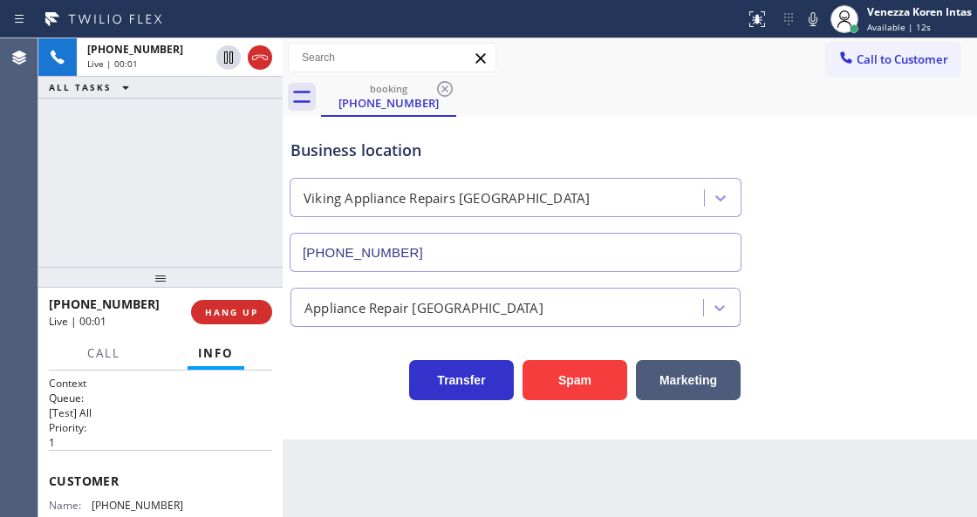
drag, startPoint x: 167, startPoint y: 153, endPoint x: 163, endPoint y: 286, distance: 133.5
click at [163, 286] on div at bounding box center [160, 277] width 244 height 21
click at [213, 221] on div "[PHONE_NUMBER] Live | 00:01 ALL TASKS ALL TASKS ACTIVE TASKS TASKS IN WRAP UP" at bounding box center [160, 152] width 244 height 229
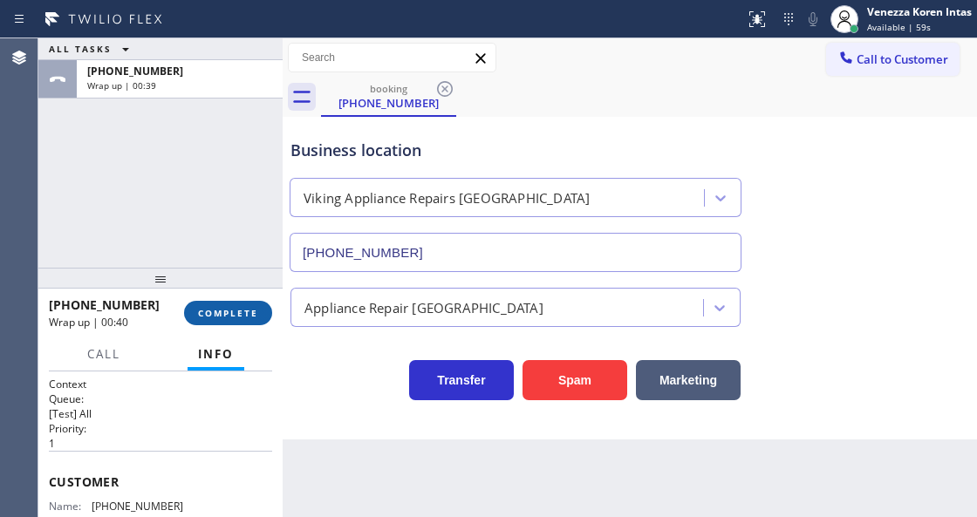
click at [249, 307] on span "COMPLETE" at bounding box center [228, 313] width 60 height 12
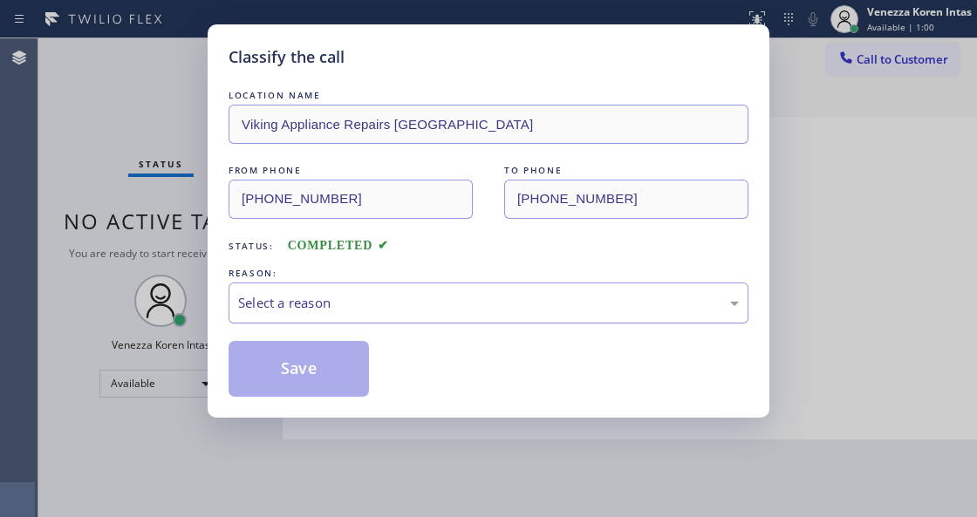
click at [456, 312] on div "Select a reason" at bounding box center [488, 303] width 500 height 20
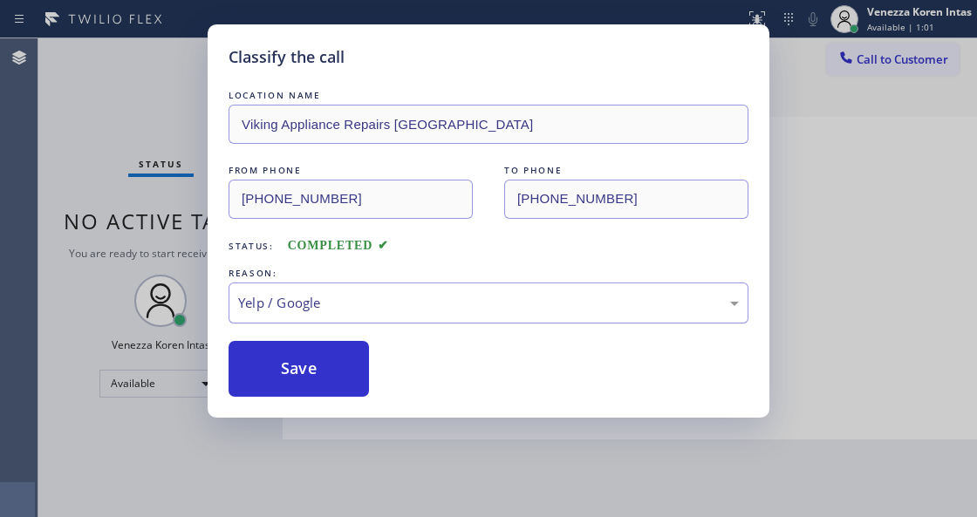
click at [404, 310] on div "Yelp / Google" at bounding box center [488, 303] width 500 height 20
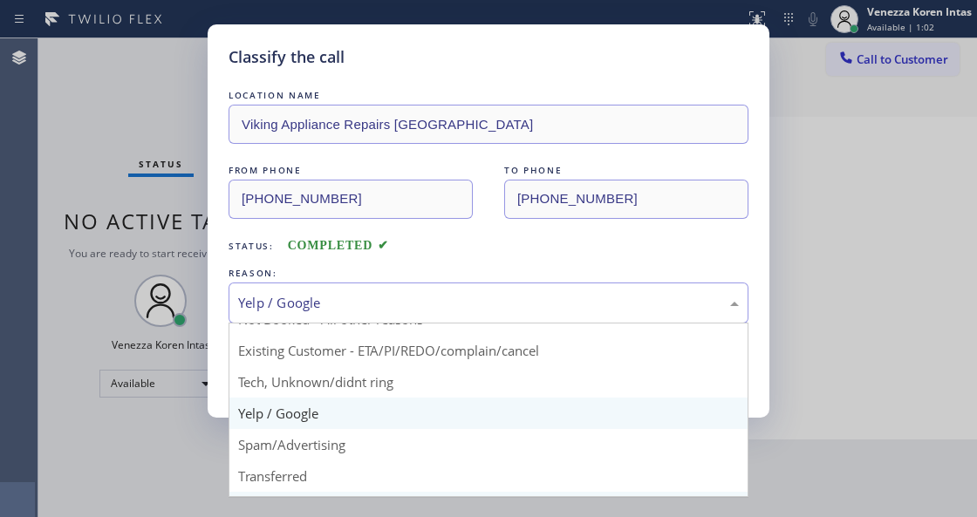
scroll to position [114, 0]
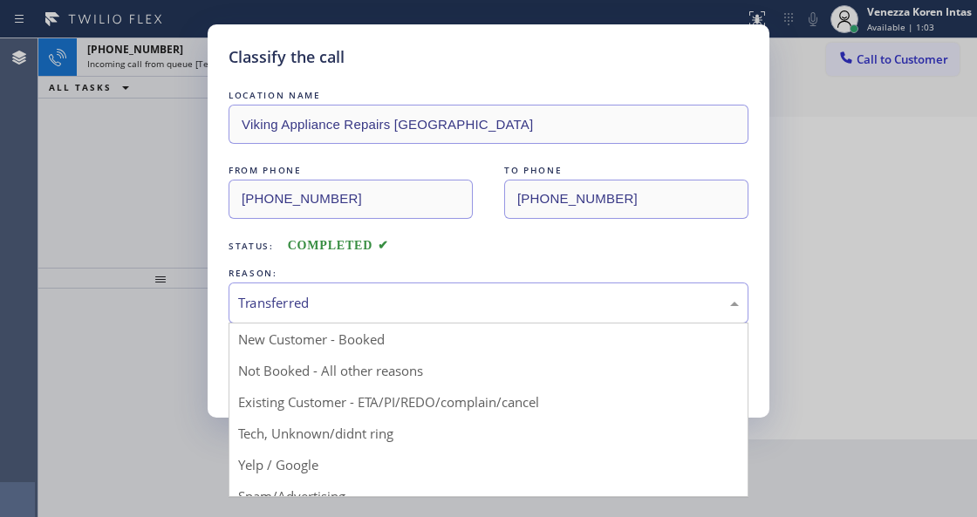
click at [373, 289] on div "Transferred" at bounding box center [488, 302] width 520 height 41
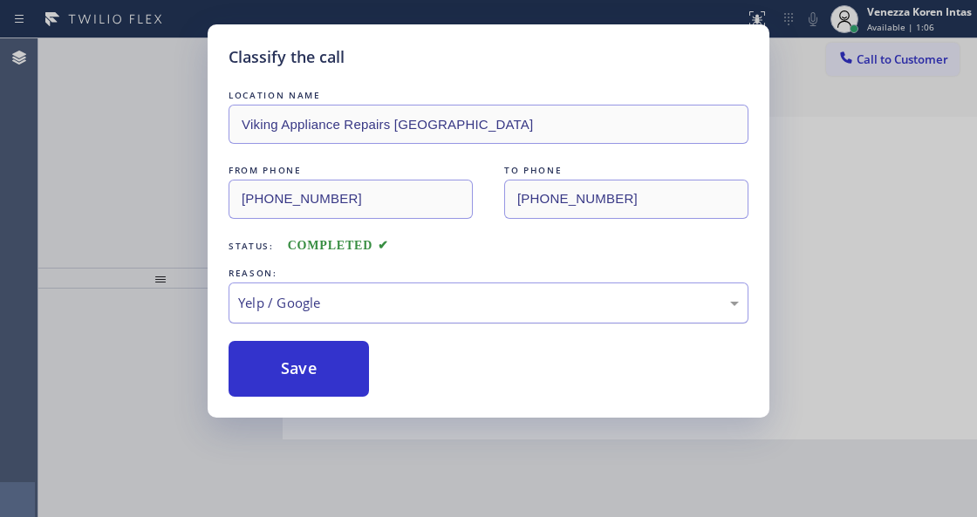
click at [376, 304] on div "Yelp / Google" at bounding box center [488, 303] width 500 height 20
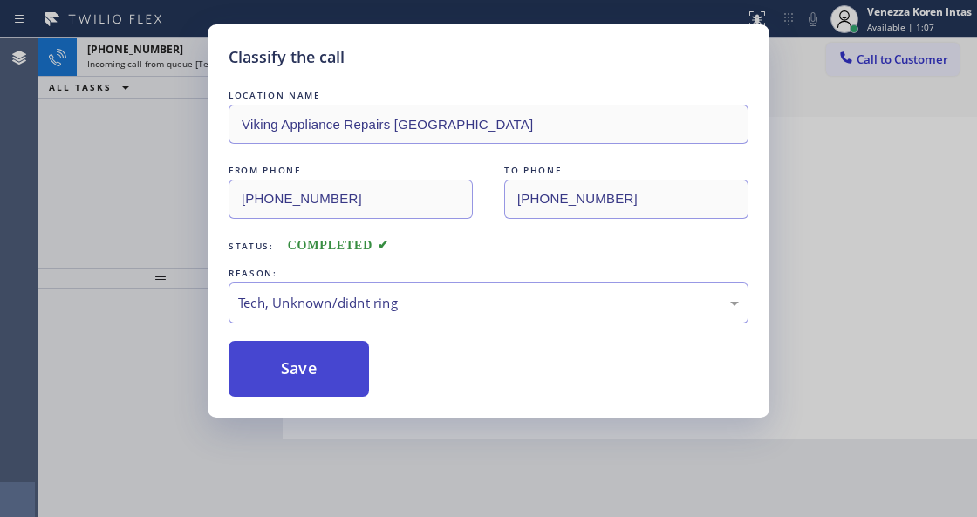
click at [322, 376] on button "Save" at bounding box center [298, 369] width 140 height 56
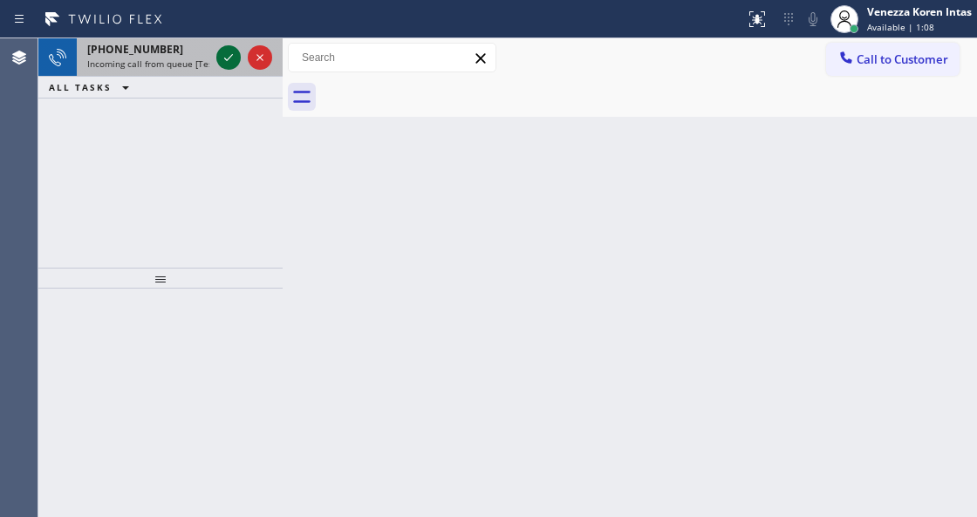
click at [228, 56] on icon at bounding box center [228, 57] width 21 height 21
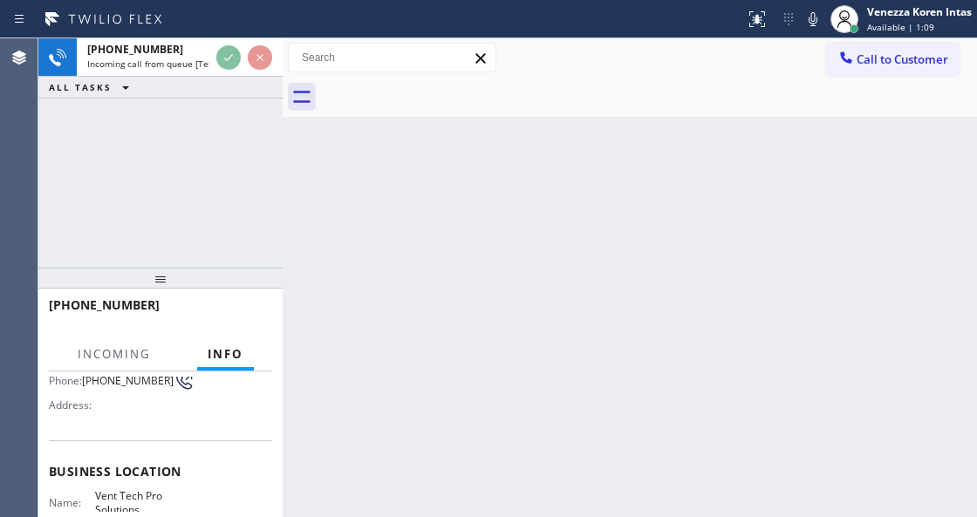
scroll to position [232, 0]
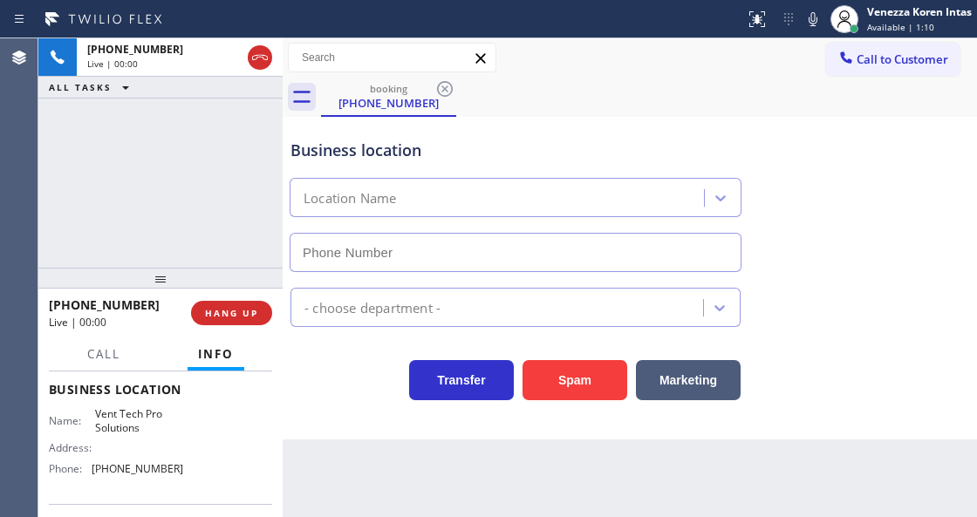
type input "[PHONE_NUMBER]"
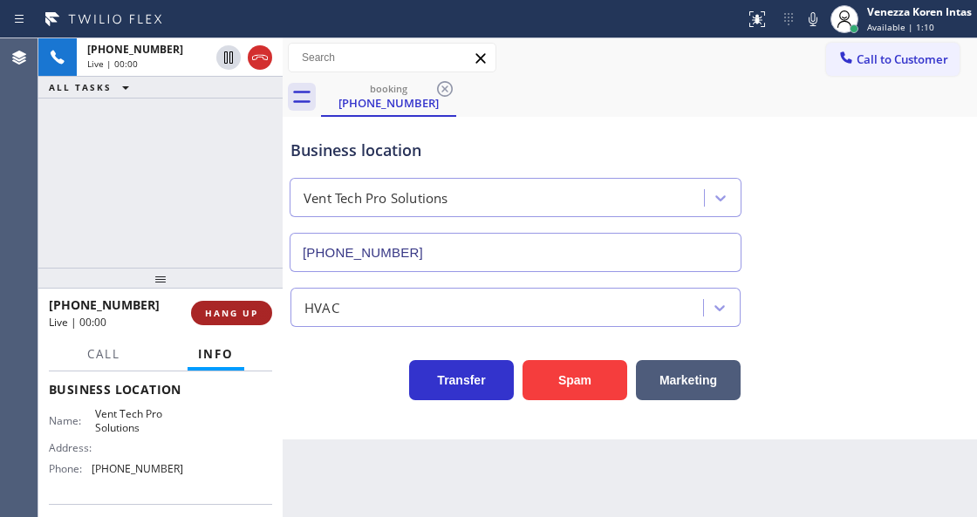
click at [235, 309] on span "HANG UP" at bounding box center [231, 313] width 53 height 12
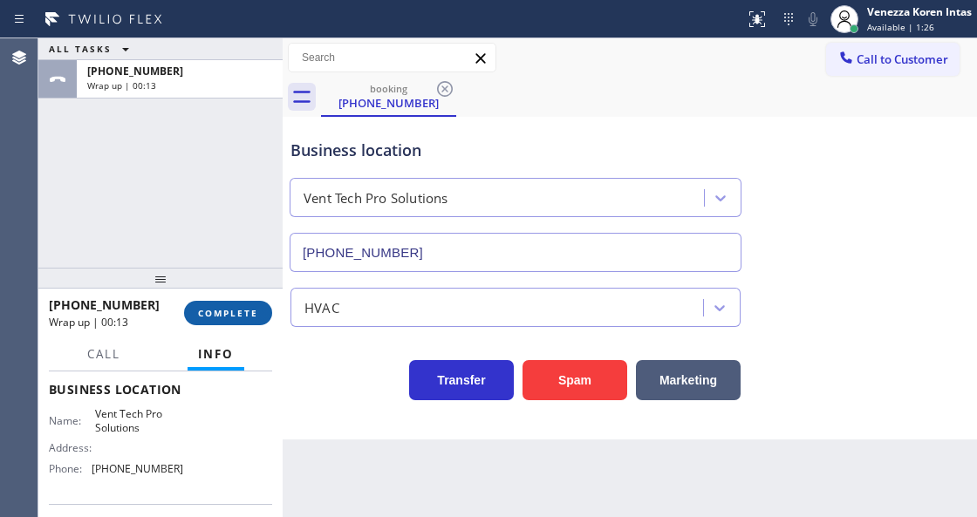
click at [262, 316] on button "COMPLETE" at bounding box center [228, 313] width 88 height 24
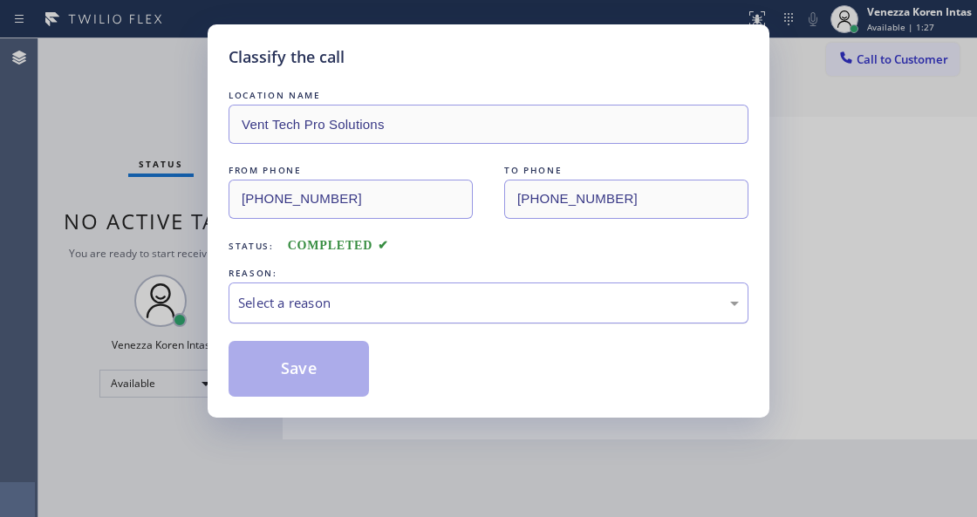
click at [342, 319] on div "Select a reason" at bounding box center [488, 302] width 520 height 41
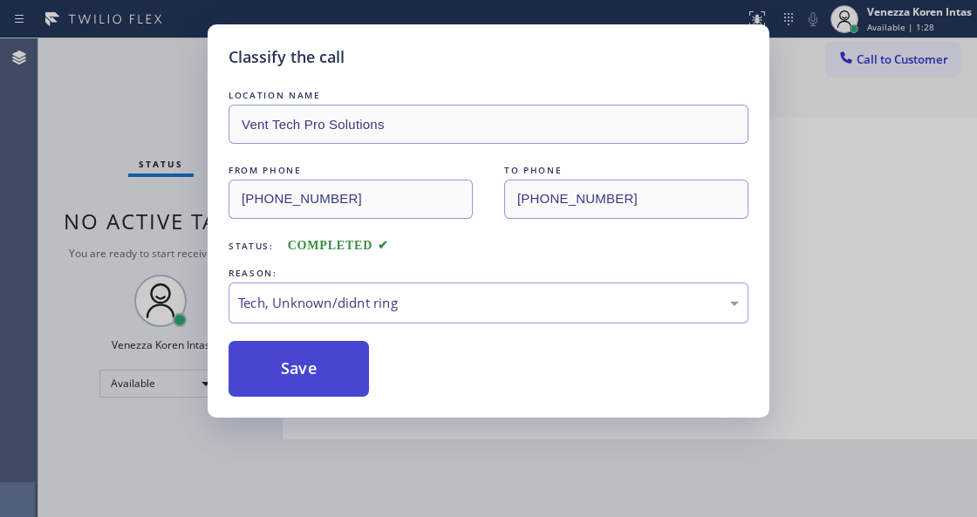
click at [332, 369] on button "Save" at bounding box center [298, 369] width 140 height 56
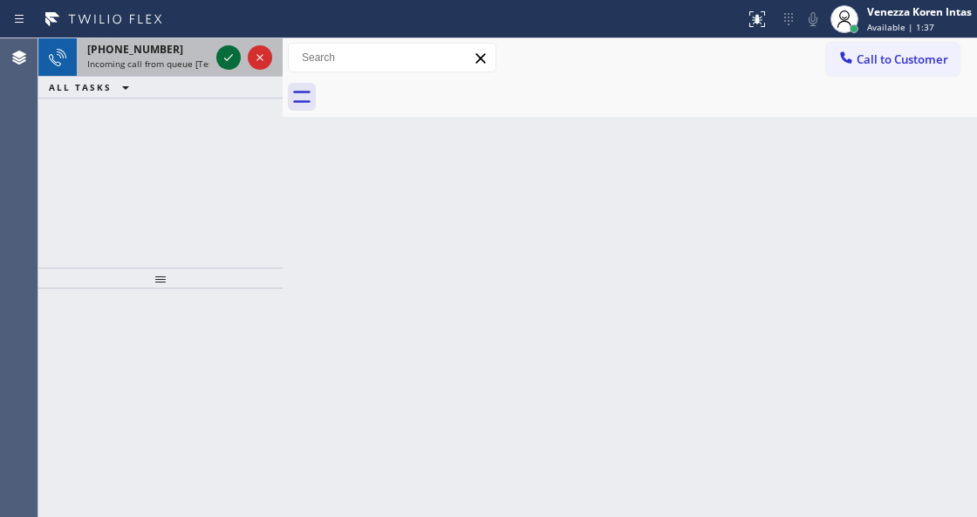
click at [236, 63] on icon at bounding box center [228, 57] width 21 height 21
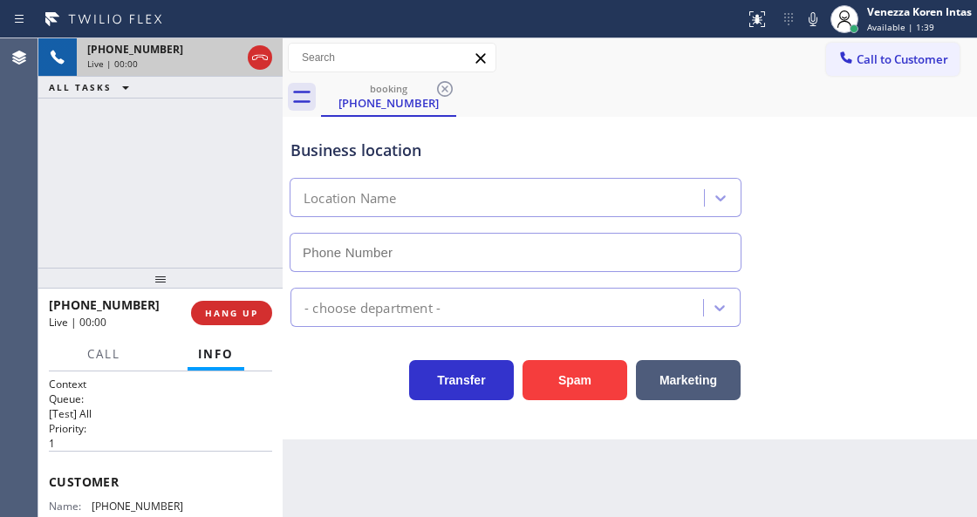
type input "[PHONE_NUMBER]"
click at [256, 58] on icon at bounding box center [260, 57] width 16 height 5
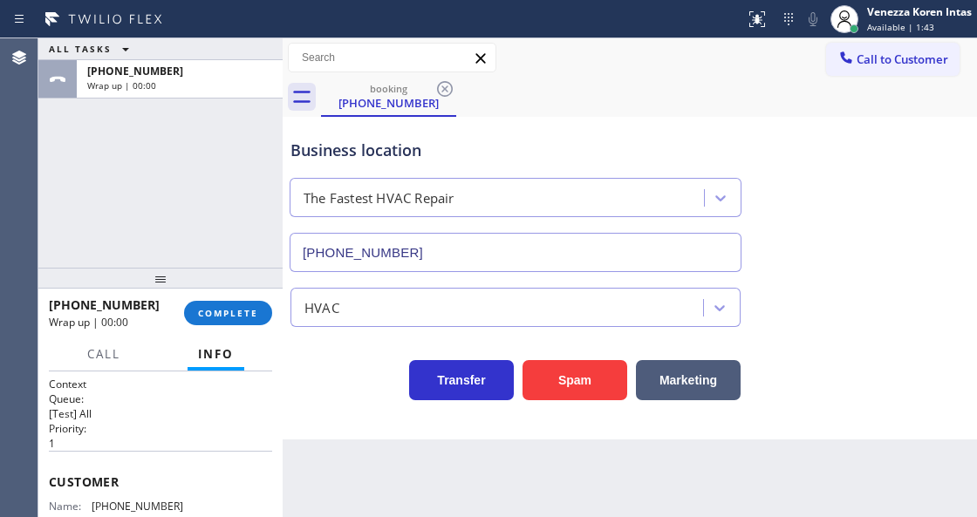
click at [248, 183] on div "ALL TASKS ALL TASKS ACTIVE TASKS TASKS IN WRAP UP [PHONE_NUMBER] Wrap up | 00:00" at bounding box center [160, 152] width 244 height 229
click at [237, 320] on button "COMPLETE" at bounding box center [228, 313] width 88 height 24
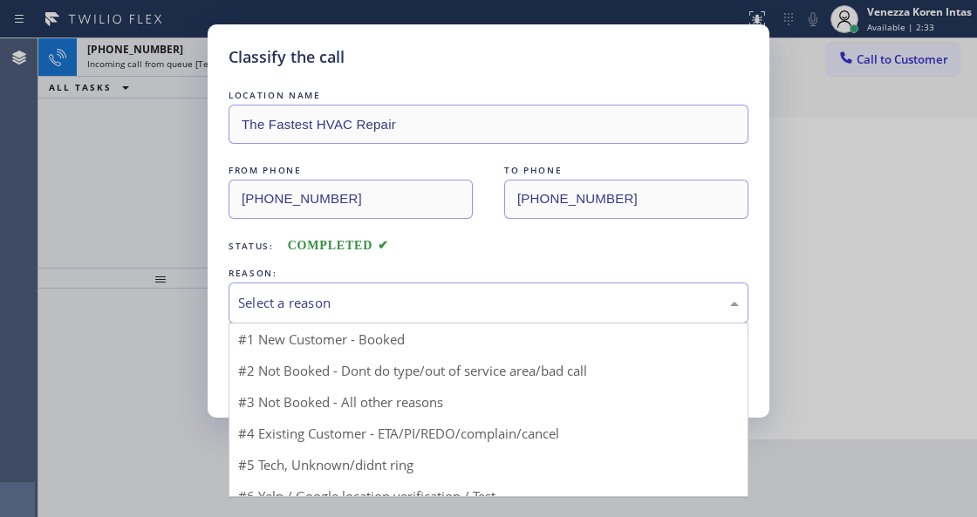
click at [359, 313] on div "Select a reason" at bounding box center [488, 303] width 500 height 20
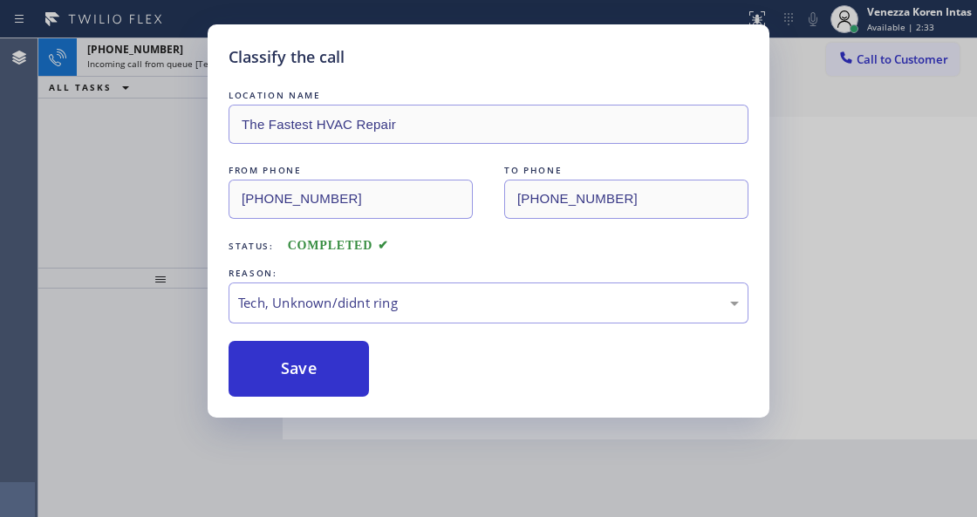
click at [330, 402] on div "Classify the call LOCATION NAME The Fastest HVAC Repair FROM PHONE [PHONE_NUMBE…" at bounding box center [488, 220] width 561 height 393
click at [333, 376] on button "Save" at bounding box center [298, 369] width 140 height 56
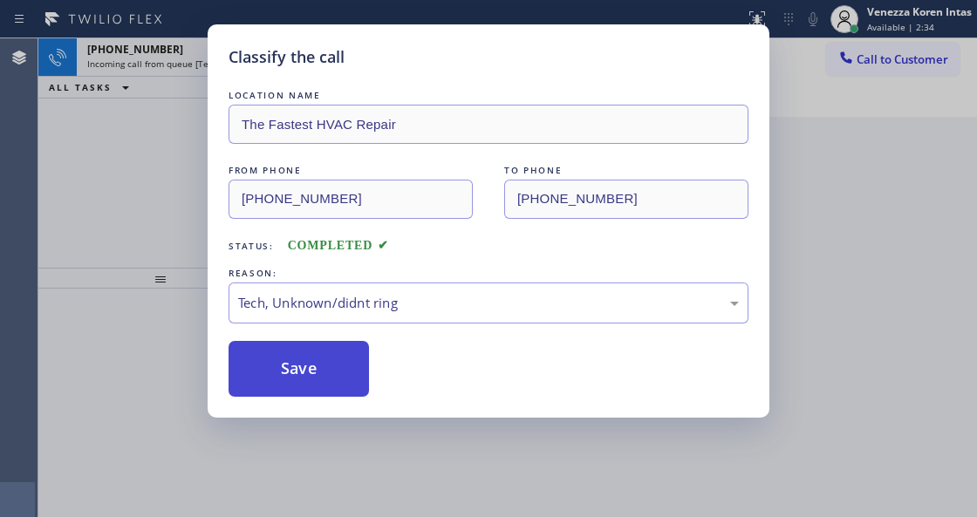
click at [333, 376] on button "Save" at bounding box center [298, 369] width 140 height 56
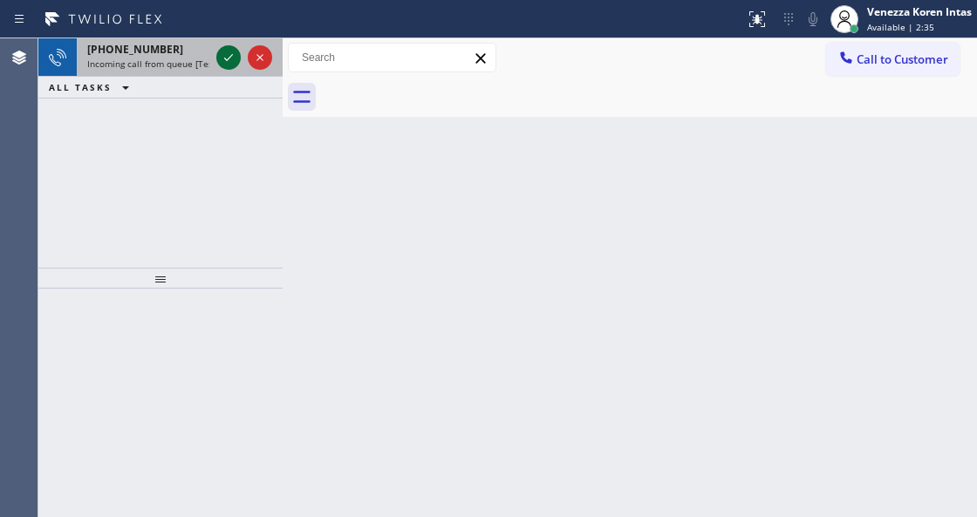
click at [226, 57] on icon at bounding box center [228, 57] width 21 height 21
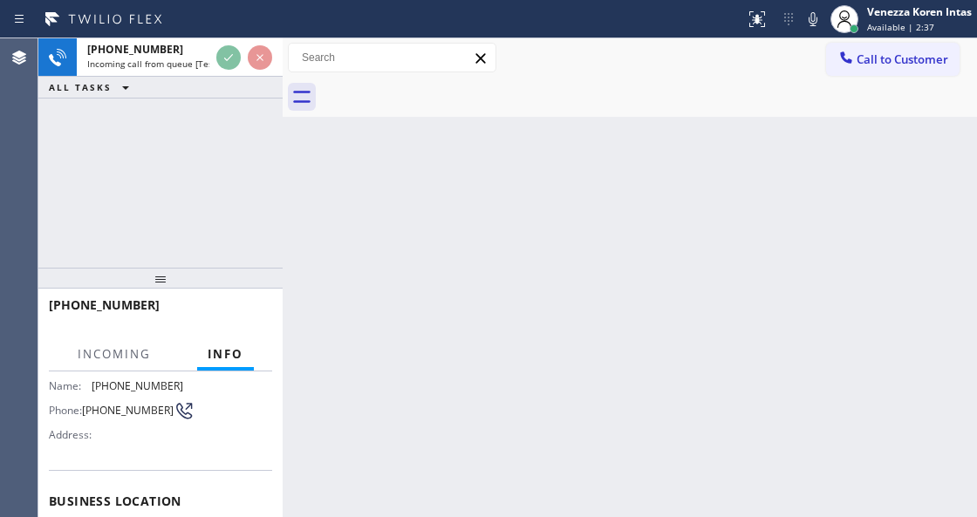
scroll to position [174, 0]
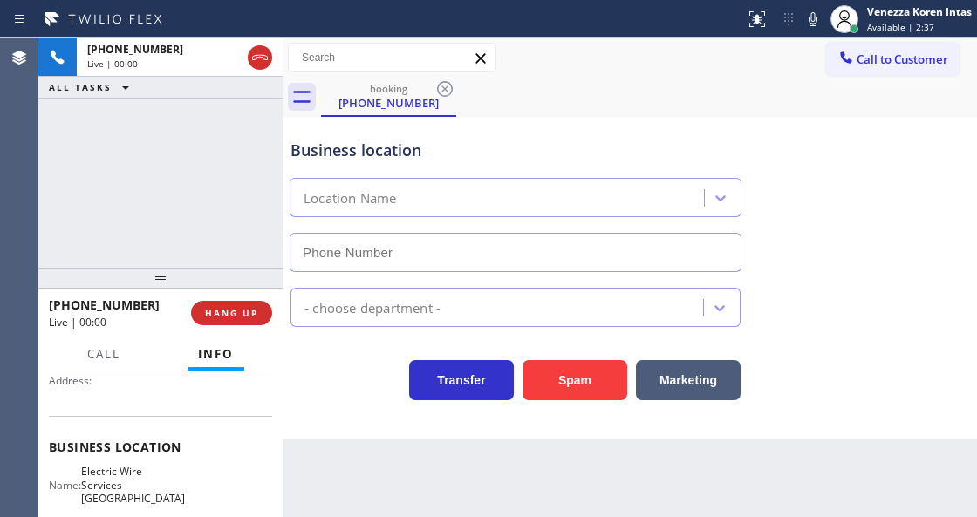
type input "[PHONE_NUMBER]"
click at [242, 296] on div "[PHONE_NUMBER] Live | 00:00 HANG UP" at bounding box center [160, 312] width 223 height 45
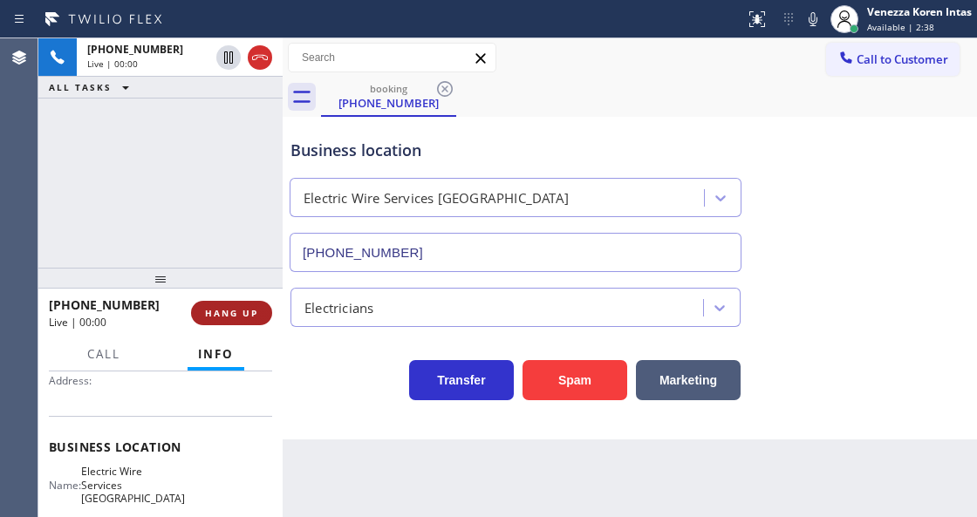
click at [241, 308] on span "HANG UP" at bounding box center [231, 313] width 53 height 12
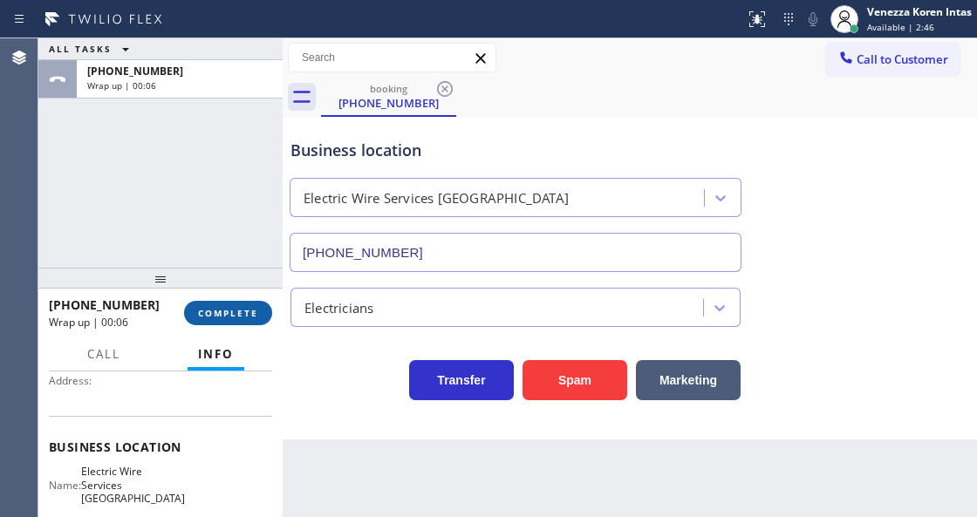
click at [235, 309] on span "COMPLETE" at bounding box center [228, 313] width 60 height 12
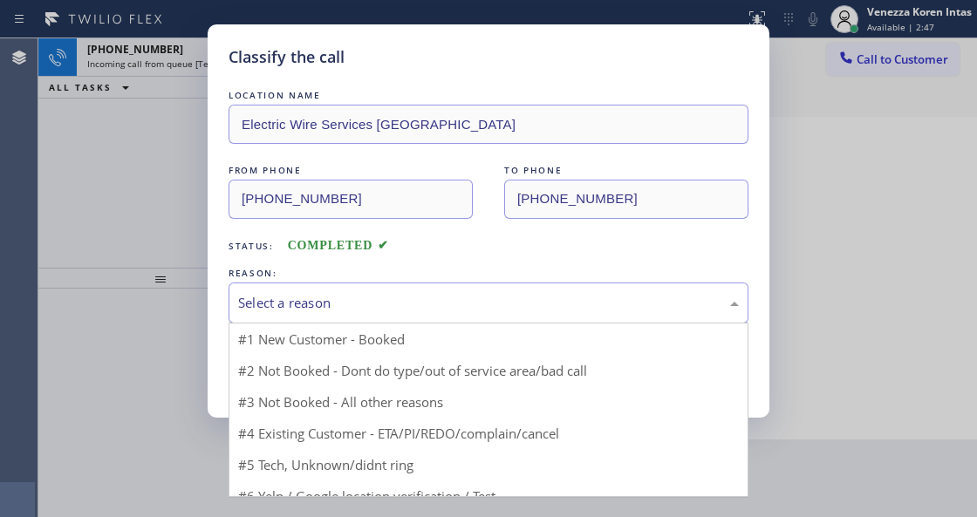
click at [375, 316] on div "Select a reason" at bounding box center [488, 302] width 520 height 41
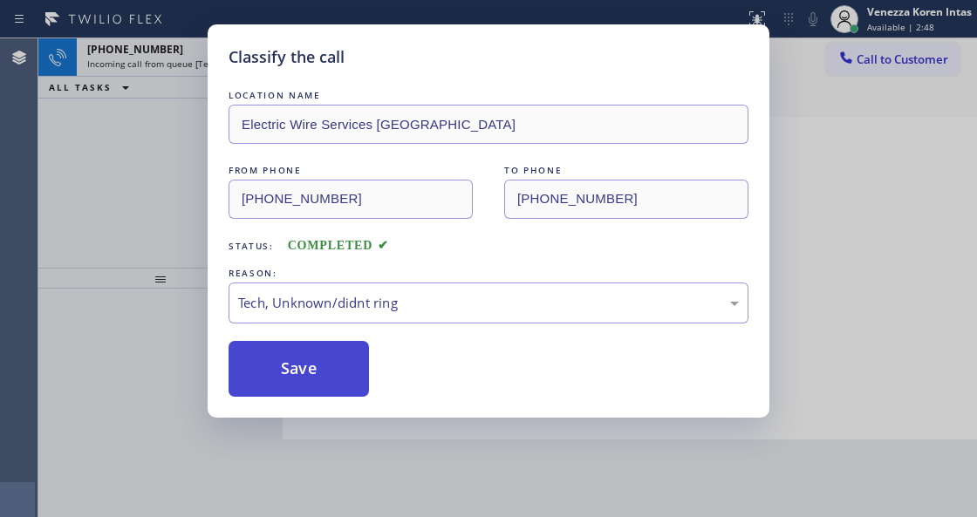
click at [330, 382] on button "Save" at bounding box center [298, 369] width 140 height 56
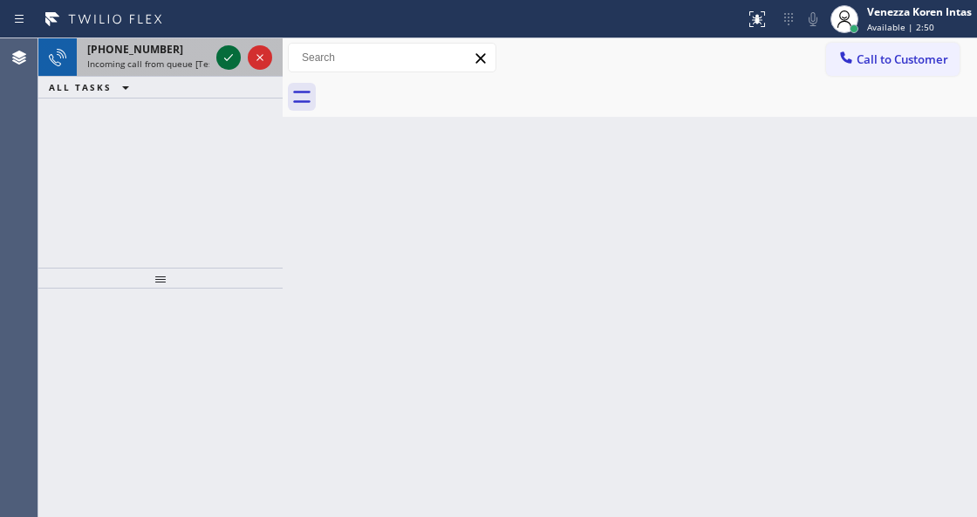
click at [228, 61] on icon at bounding box center [228, 57] width 21 height 21
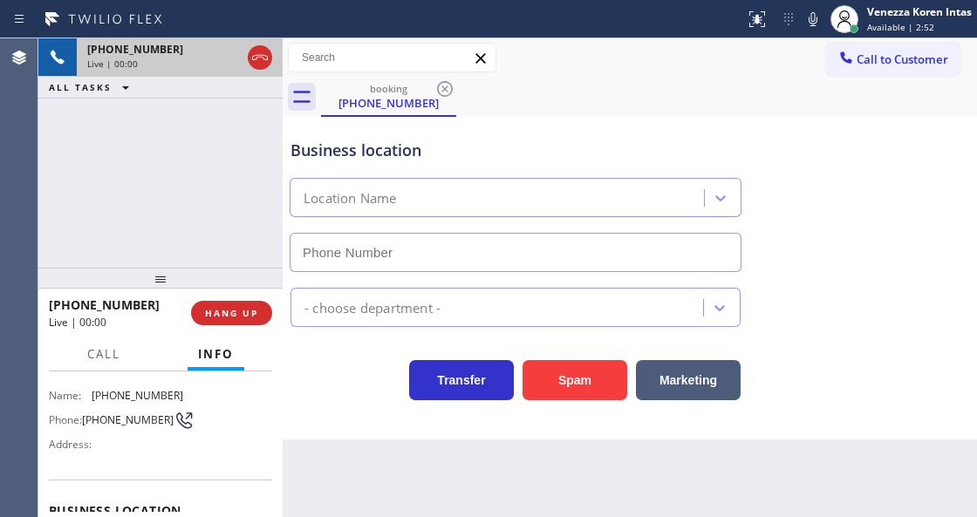
scroll to position [116, 0]
type input "[PHONE_NUMBER]"
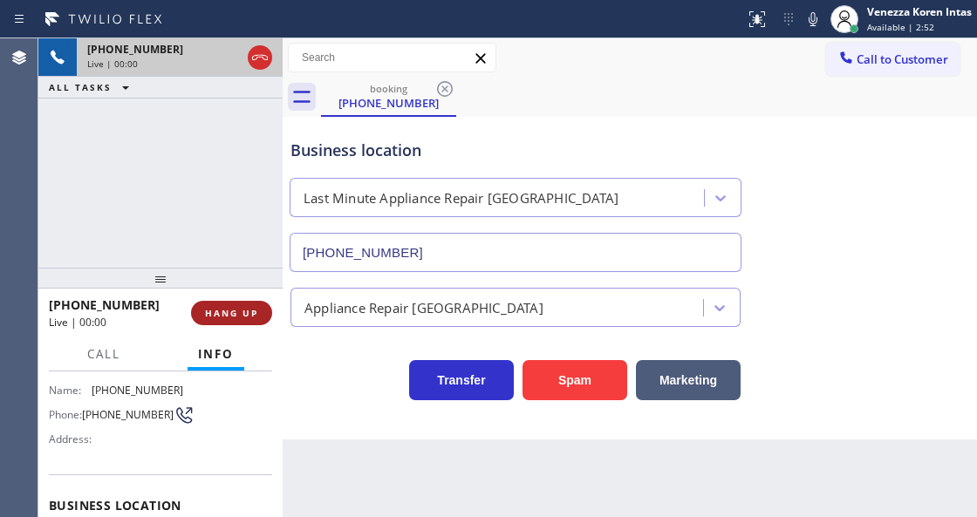
click at [232, 307] on span "HANG UP" at bounding box center [231, 313] width 53 height 12
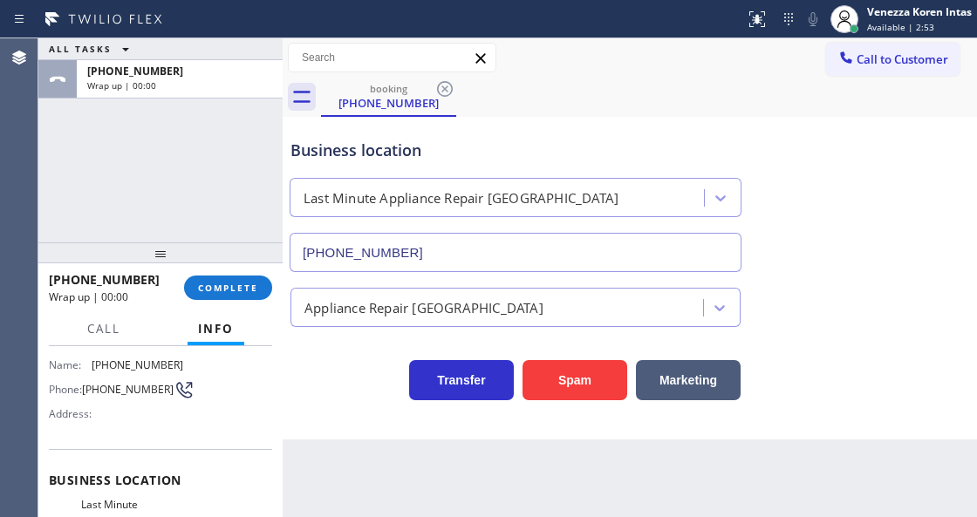
drag, startPoint x: 184, startPoint y: 283, endPoint x: 185, endPoint y: 257, distance: 26.2
click at [185, 257] on div at bounding box center [160, 252] width 244 height 21
click at [221, 290] on span "COMPLETE" at bounding box center [228, 287] width 60 height 12
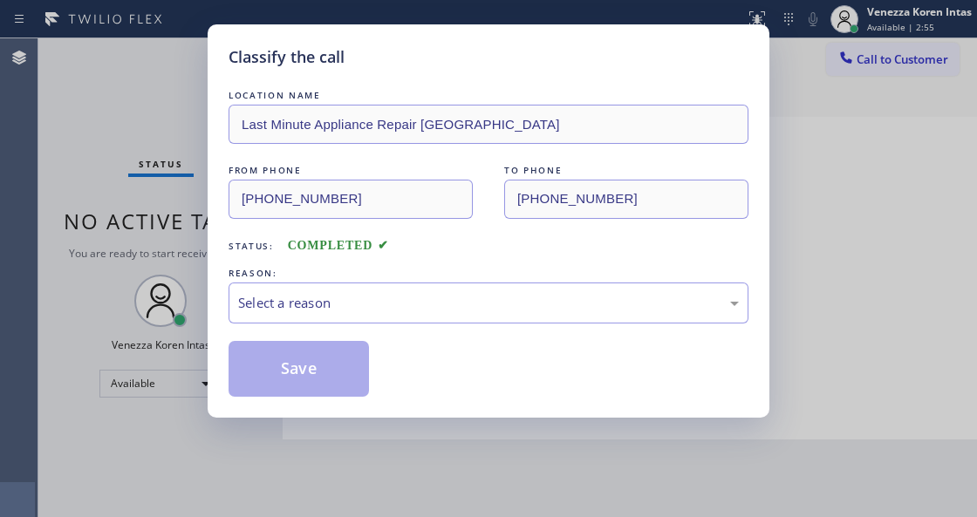
click at [368, 294] on div "Select a reason" at bounding box center [488, 303] width 500 height 20
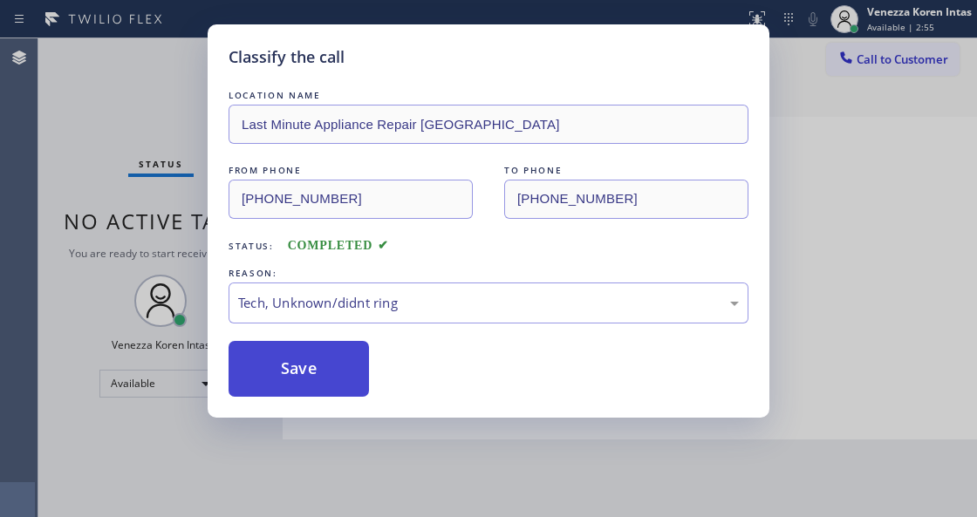
click at [316, 363] on button "Save" at bounding box center [298, 369] width 140 height 56
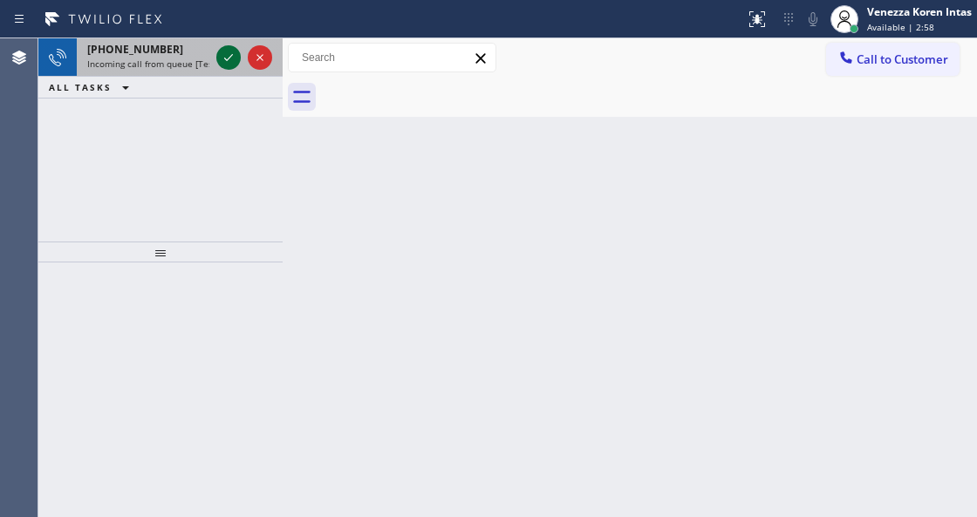
click at [228, 59] on icon at bounding box center [228, 57] width 21 height 21
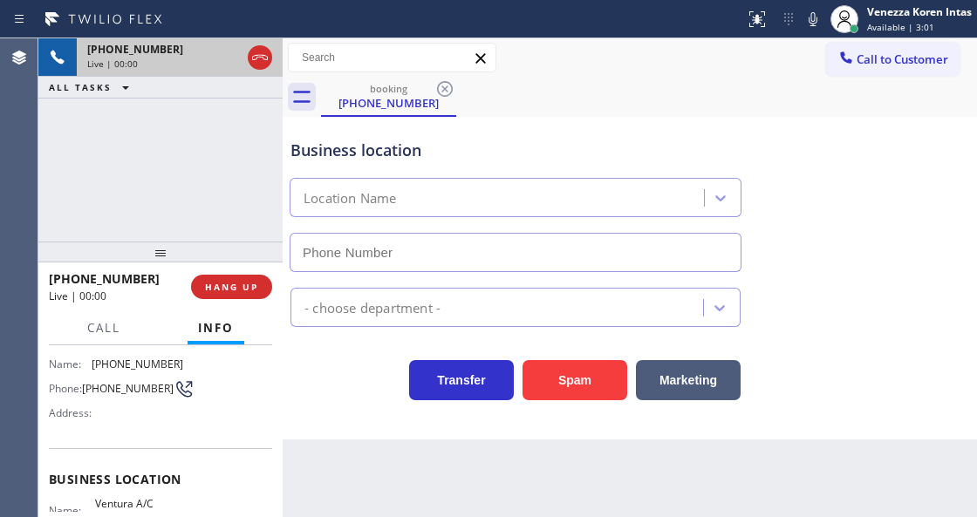
scroll to position [174, 0]
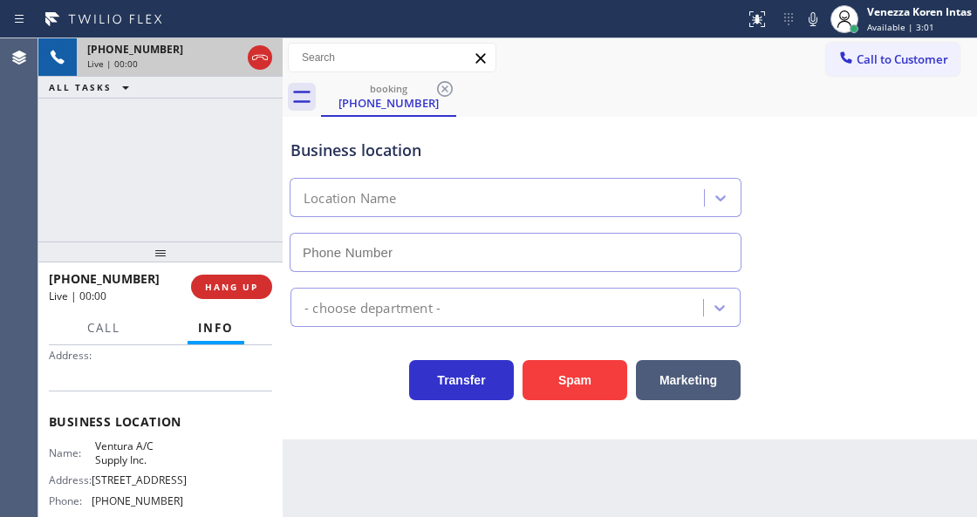
type input "[PHONE_NUMBER]"
click at [257, 53] on icon at bounding box center [259, 57] width 21 height 21
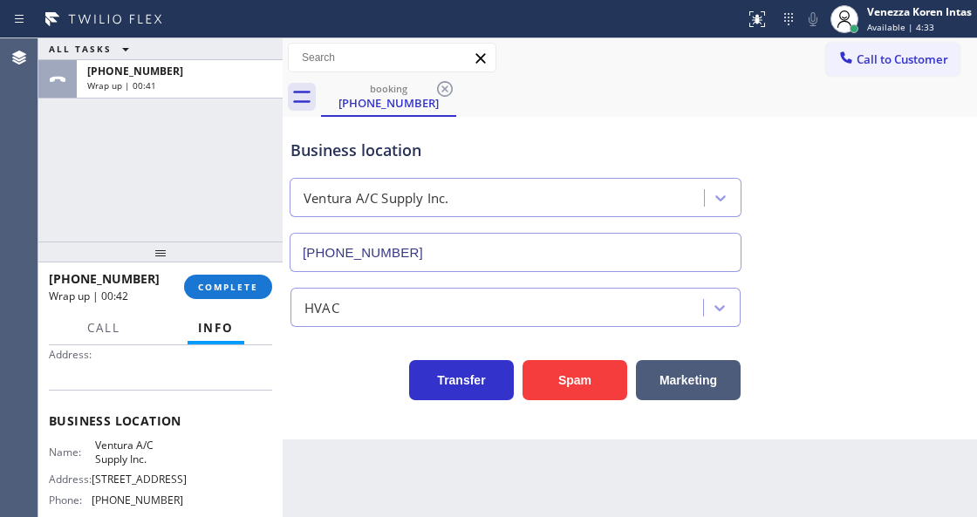
drag, startPoint x: 234, startPoint y: 284, endPoint x: 401, endPoint y: 294, distance: 167.7
click at [234, 284] on span "COMPLETE" at bounding box center [228, 287] width 60 height 12
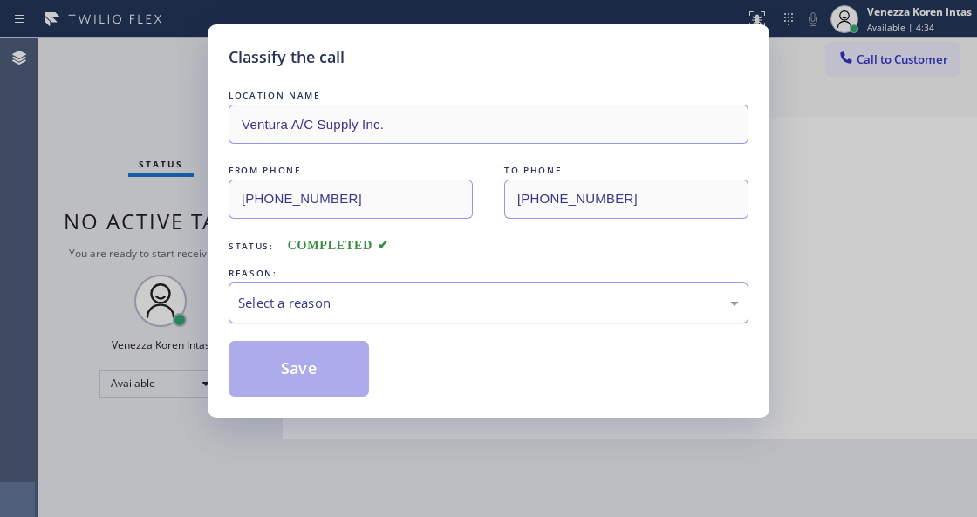
click at [406, 309] on div "Select a reason" at bounding box center [488, 303] width 500 height 20
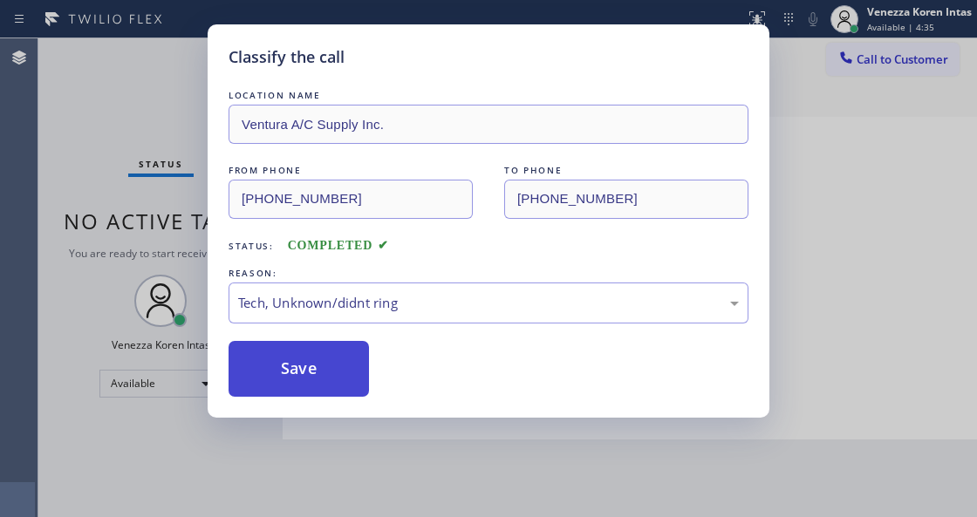
click at [345, 389] on button "Save" at bounding box center [298, 369] width 140 height 56
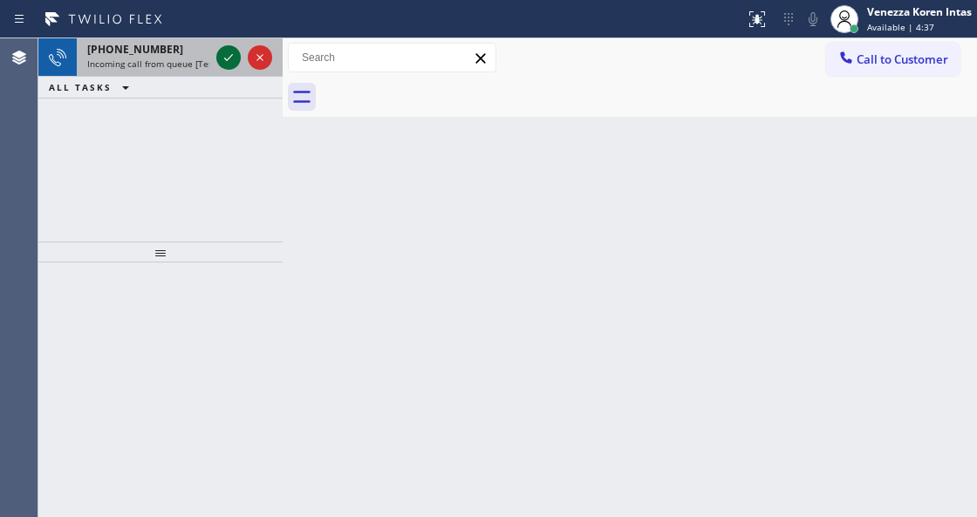
click at [231, 58] on icon at bounding box center [228, 57] width 21 height 21
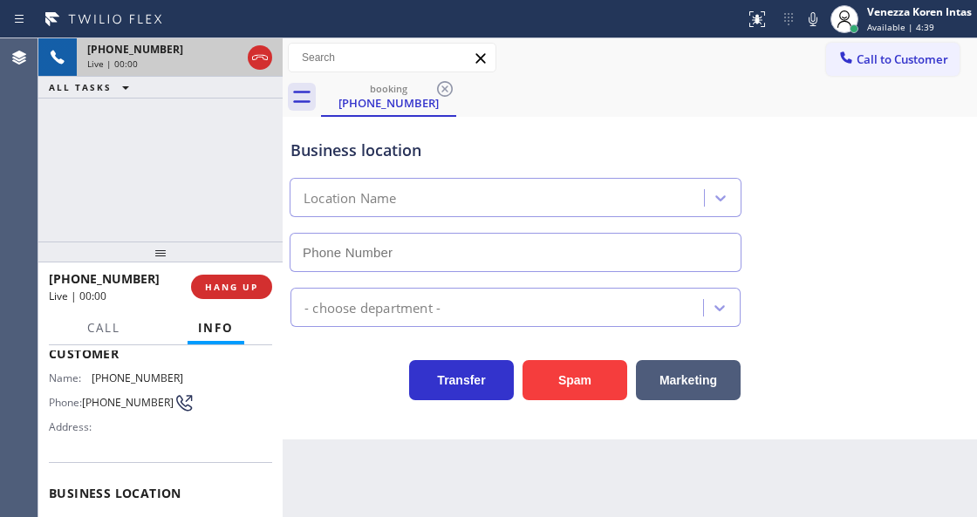
scroll to position [174, 0]
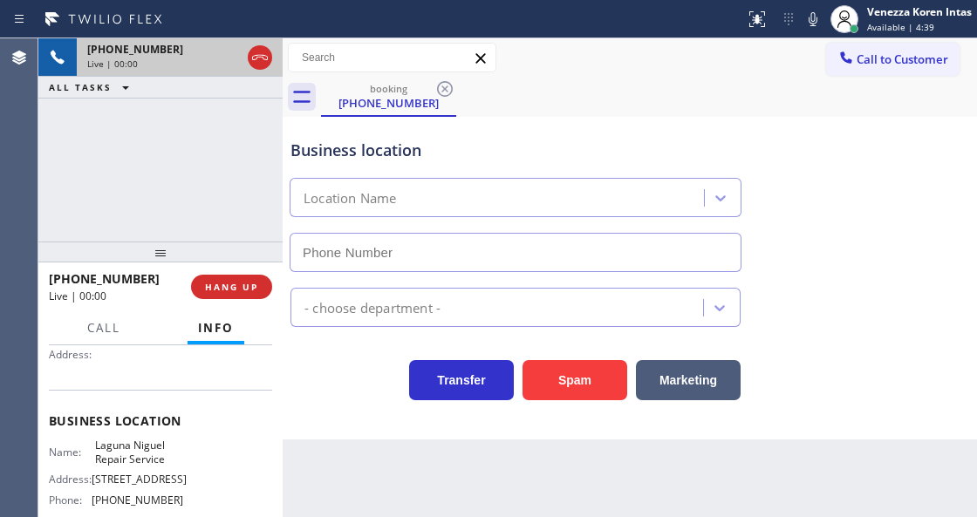
type input "[PHONE_NUMBER]"
click at [820, 24] on icon at bounding box center [812, 19] width 21 height 21
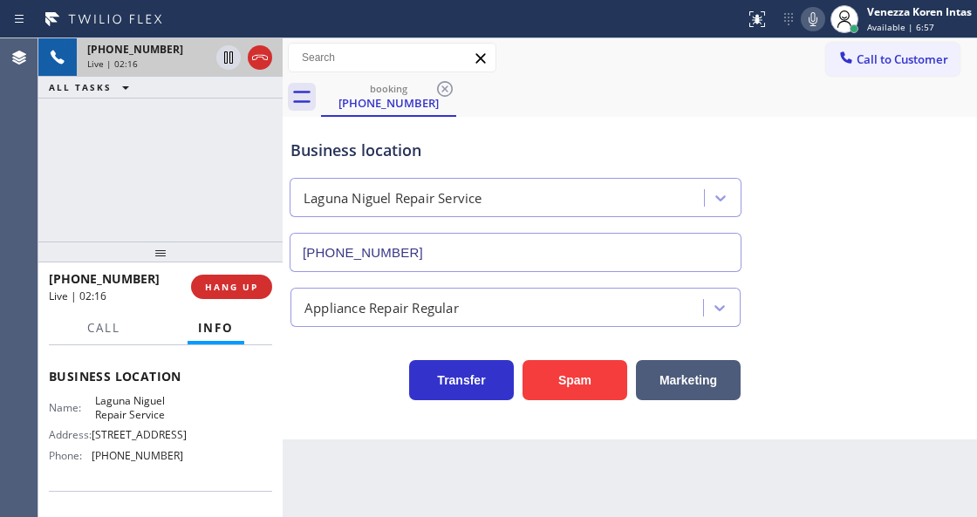
scroll to position [232, 0]
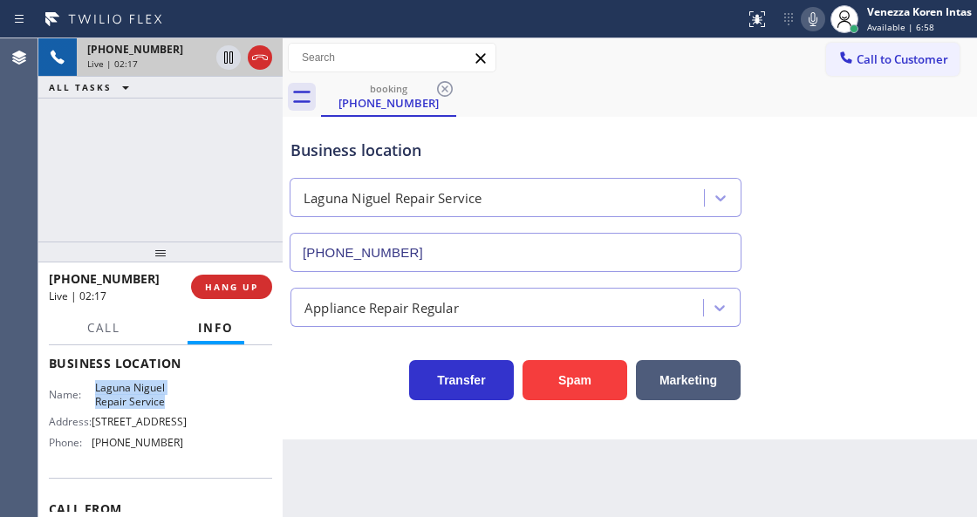
drag, startPoint x: 91, startPoint y: 382, endPoint x: 160, endPoint y: 399, distance: 71.9
click at [160, 399] on div "Name: Laguna Niguel Repair Service" at bounding box center [116, 394] width 134 height 27
copy span "Laguna Niguel Repair Service"
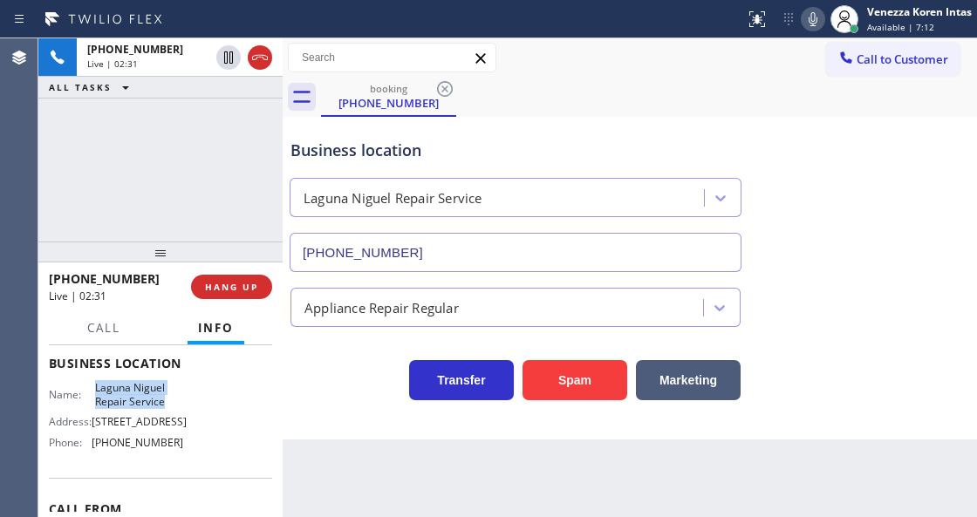
drag, startPoint x: 266, startPoint y: 64, endPoint x: 274, endPoint y: 91, distance: 28.1
click at [266, 64] on icon at bounding box center [259, 57] width 21 height 21
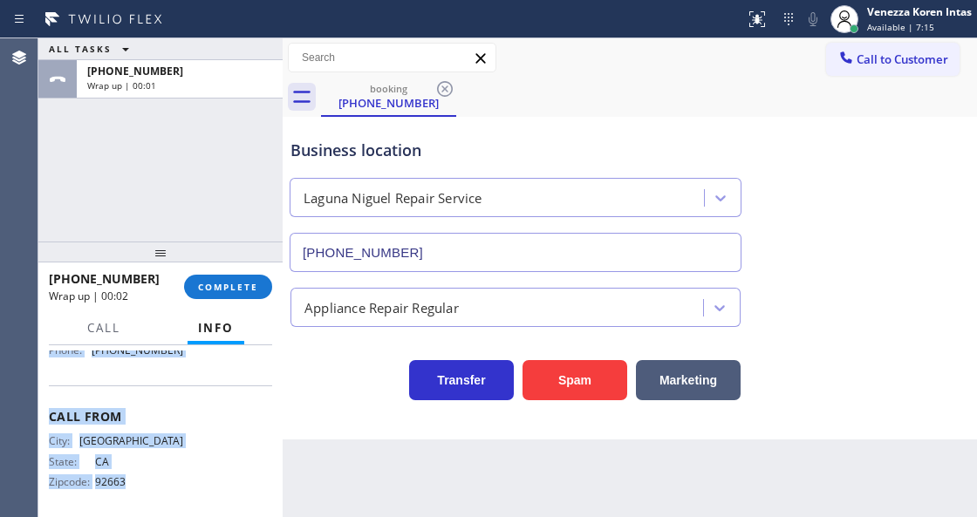
scroll to position [331, 0]
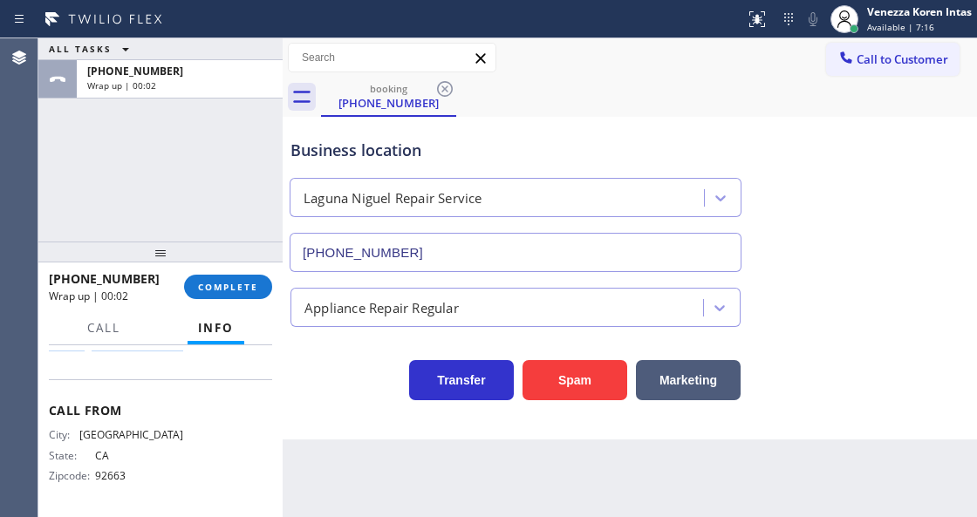
drag, startPoint x: 51, startPoint y: 444, endPoint x: 208, endPoint y: 388, distance: 166.6
click at [208, 388] on div "Context Queue: [Test] All Priority: 2 Customer Name: [PHONE_NUMBER] Phone: [PHO…" at bounding box center [160, 265] width 223 height 491
copy div "Customer Name: [PHONE_NUMBER] Phone: [PHONE_NUMBER] Address: Business location …"
click at [264, 295] on button "COMPLETE" at bounding box center [228, 287] width 88 height 24
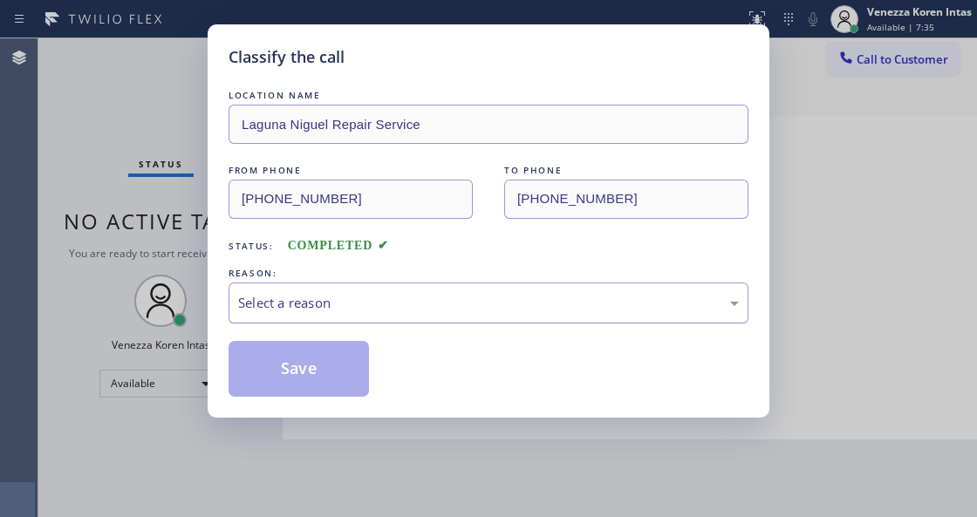
click at [399, 317] on div "Select a reason" at bounding box center [488, 302] width 520 height 41
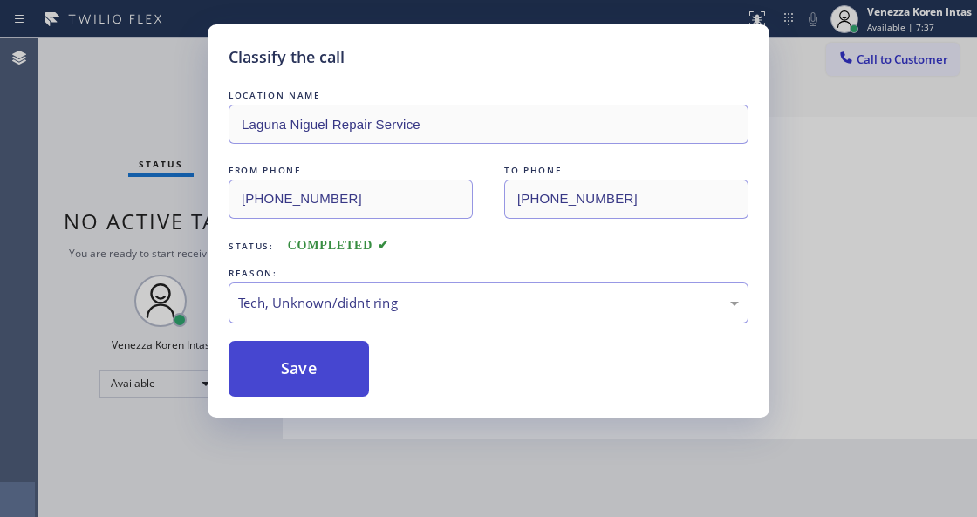
click at [330, 387] on button "Save" at bounding box center [298, 369] width 140 height 56
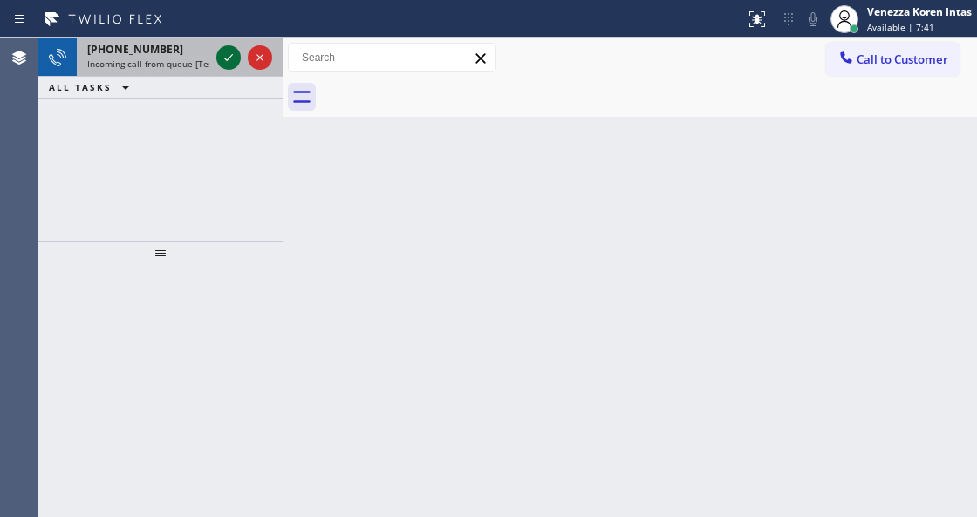
click at [233, 52] on icon at bounding box center [228, 57] width 21 height 21
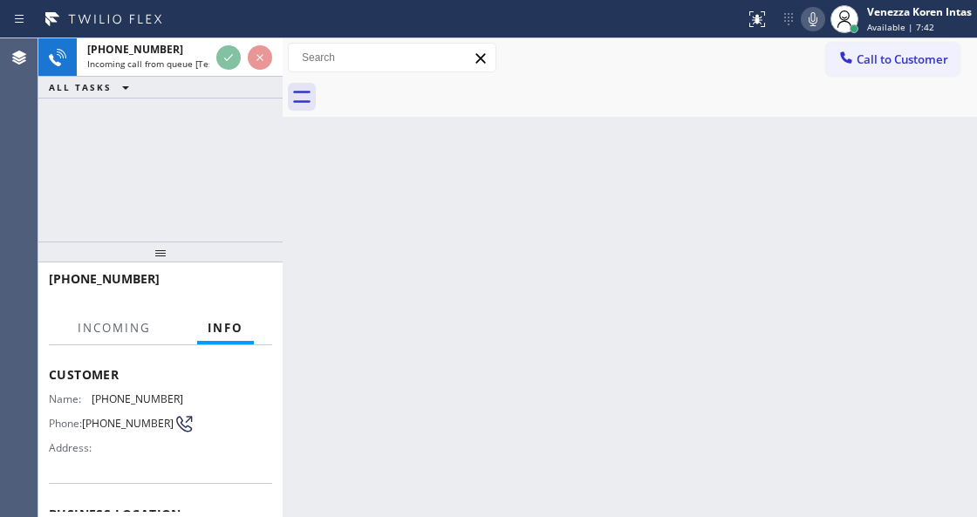
scroll to position [174, 0]
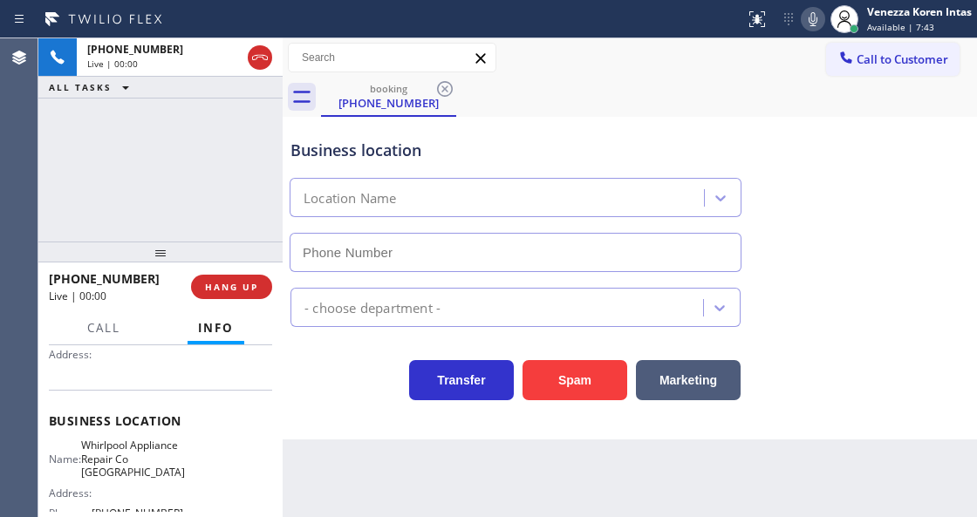
type input "[PHONE_NUMBER]"
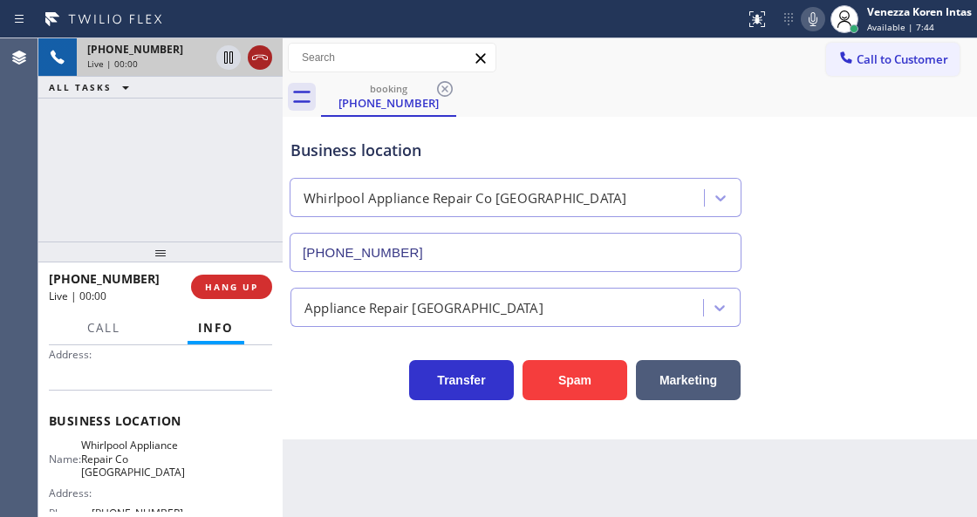
click at [256, 61] on icon at bounding box center [259, 57] width 21 height 21
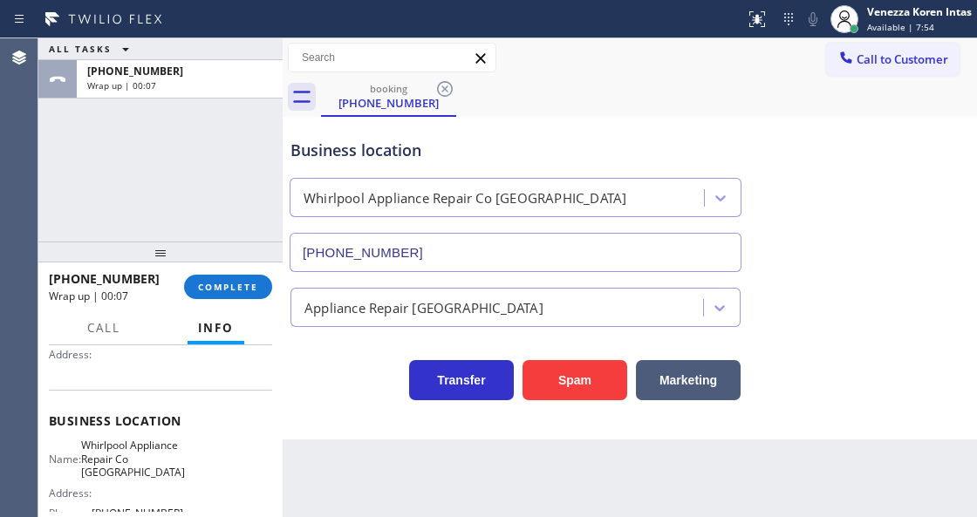
click at [574, 173] on div "Whirlpool Appliance Repair Co [GEOGRAPHIC_DATA]" at bounding box center [515, 194] width 459 height 46
click at [207, 284] on span "COMPLETE" at bounding box center [228, 287] width 60 height 12
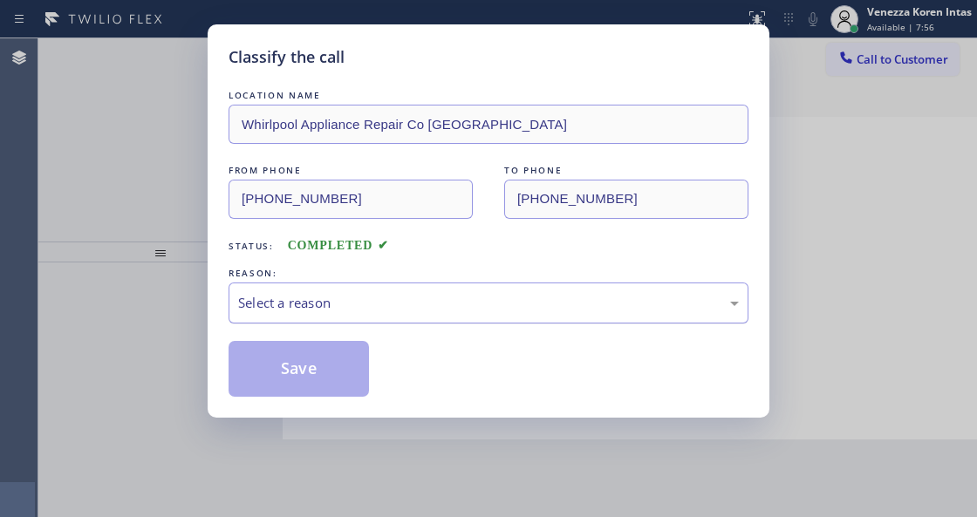
click at [403, 323] on div "Select a reason" at bounding box center [488, 302] width 520 height 41
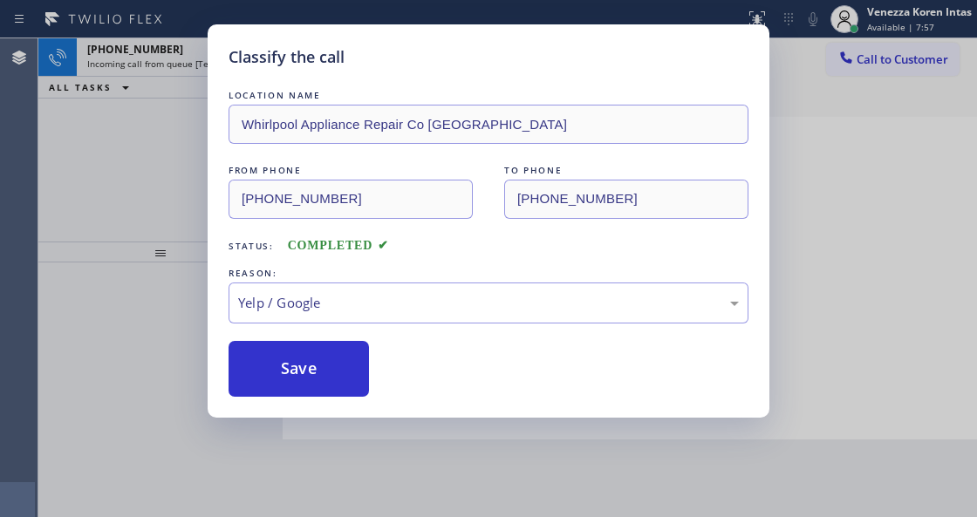
click at [339, 402] on div "Classify the call LOCATION NAME Whirlpool Appliance Repair Co [GEOGRAPHIC_DATA]…" at bounding box center [488, 220] width 561 height 393
click at [339, 367] on button "Save" at bounding box center [298, 369] width 140 height 56
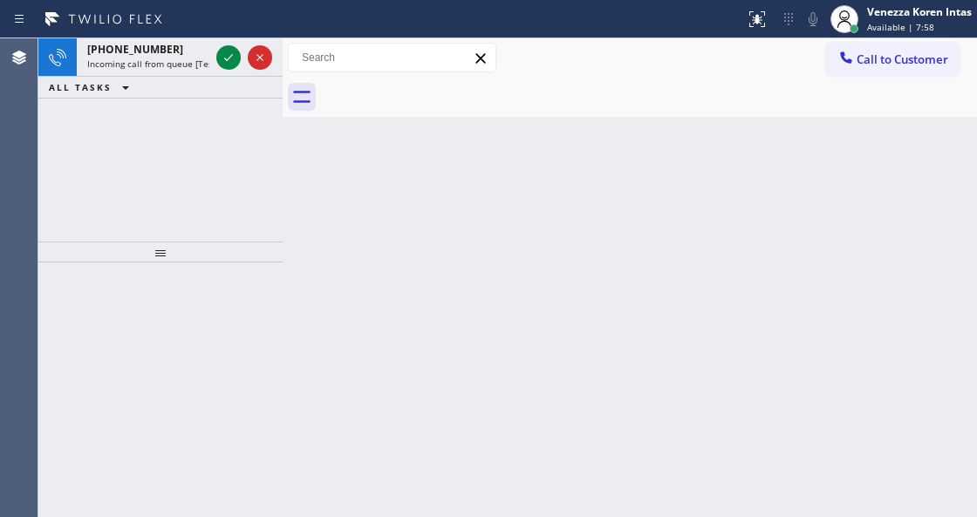
click at [230, 59] on icon at bounding box center [228, 57] width 21 height 21
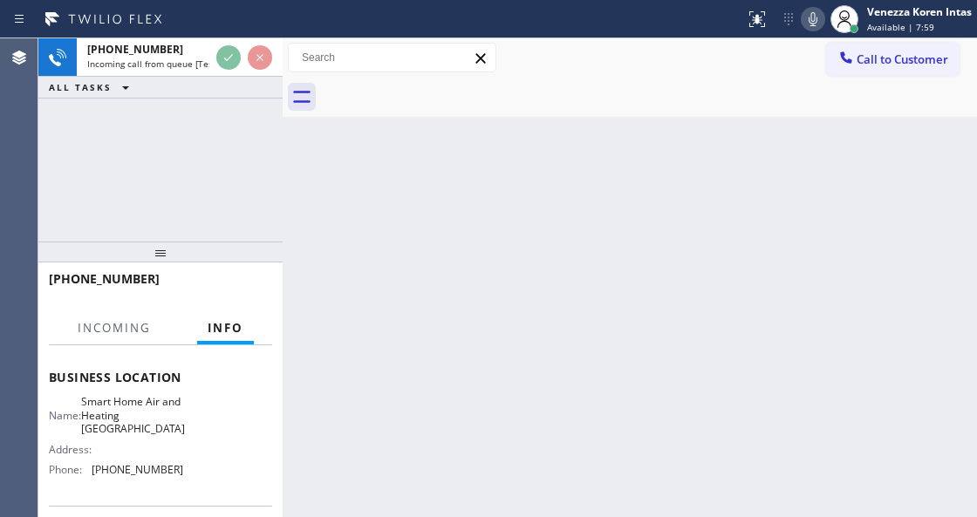
scroll to position [232, 0]
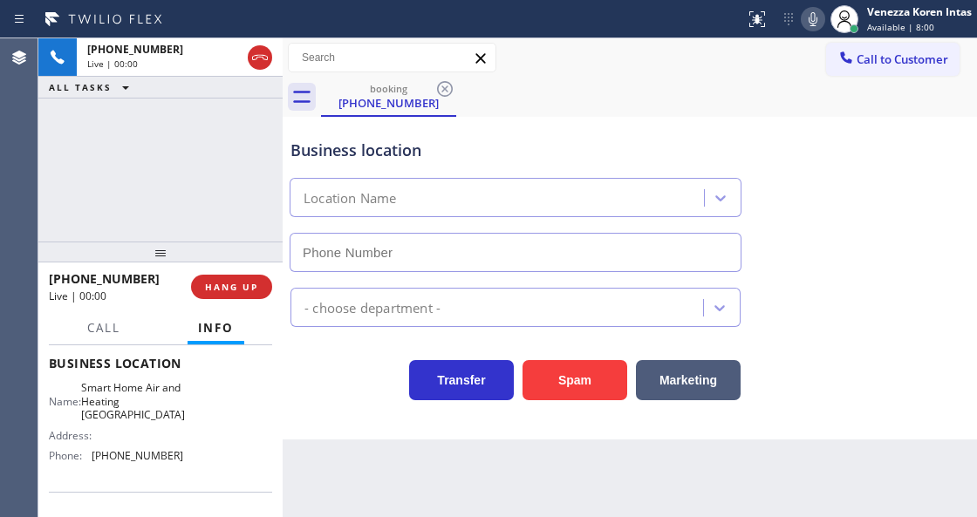
type input "[PHONE_NUMBER]"
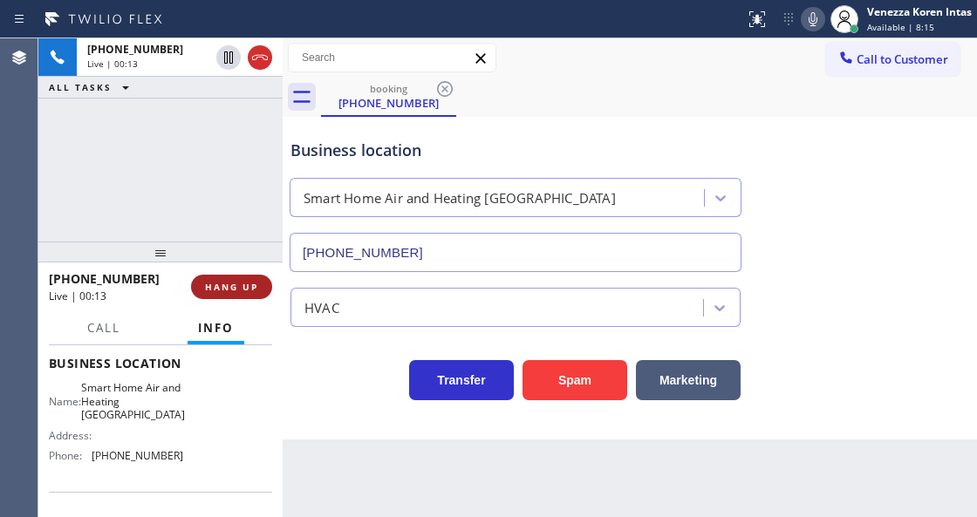
click at [208, 289] on span "HANG UP" at bounding box center [231, 287] width 53 height 12
click at [217, 288] on span "HANG UP" at bounding box center [231, 287] width 53 height 12
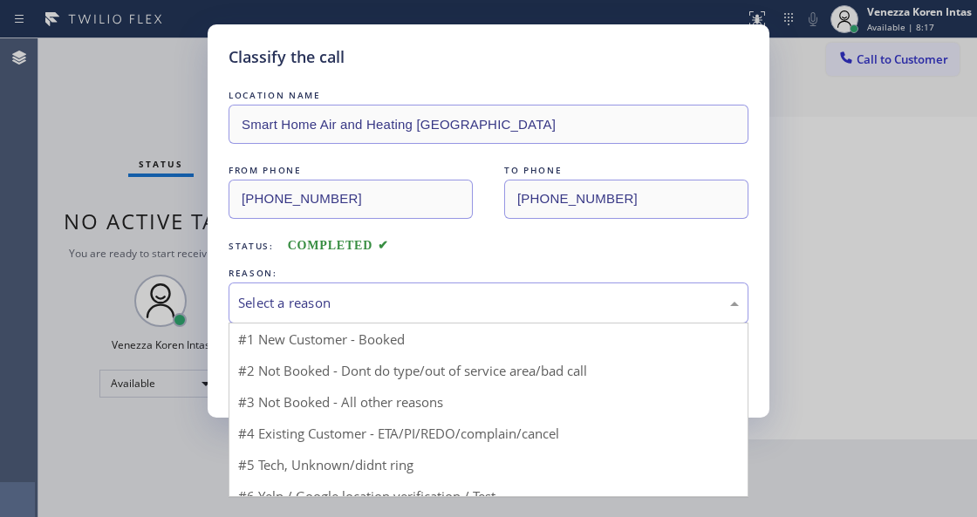
click at [401, 305] on div "Select a reason" at bounding box center [488, 303] width 500 height 20
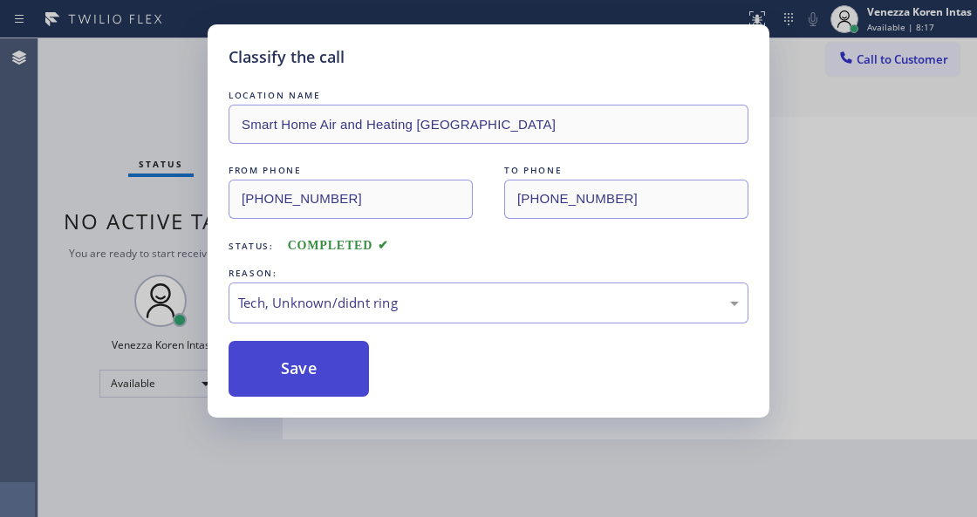
click at [331, 363] on button "Save" at bounding box center [298, 369] width 140 height 56
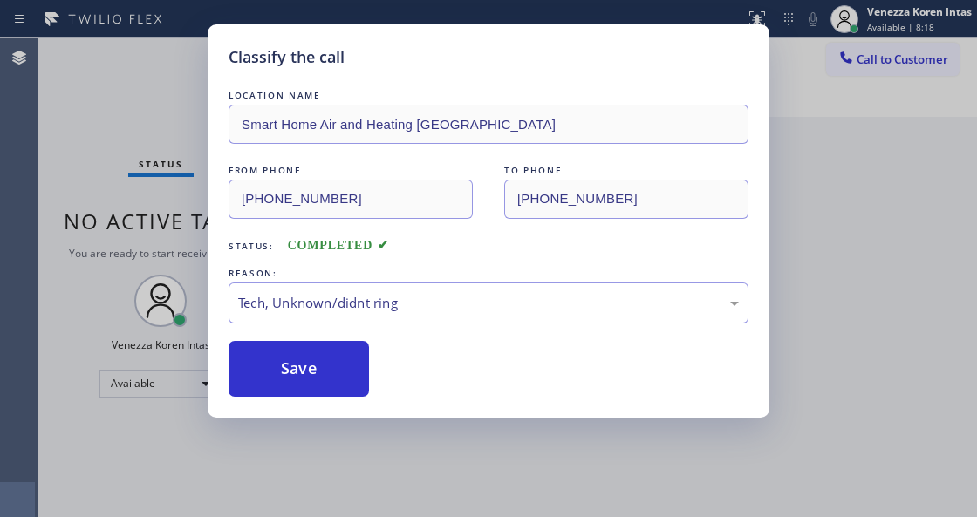
drag, startPoint x: 367, startPoint y: 502, endPoint x: 368, endPoint y: 514, distance: 12.2
click at [367, 507] on div "Classify the call LOCATION NAME Smart Home Air and Heating Cathedral City FROM …" at bounding box center [488, 258] width 977 height 517
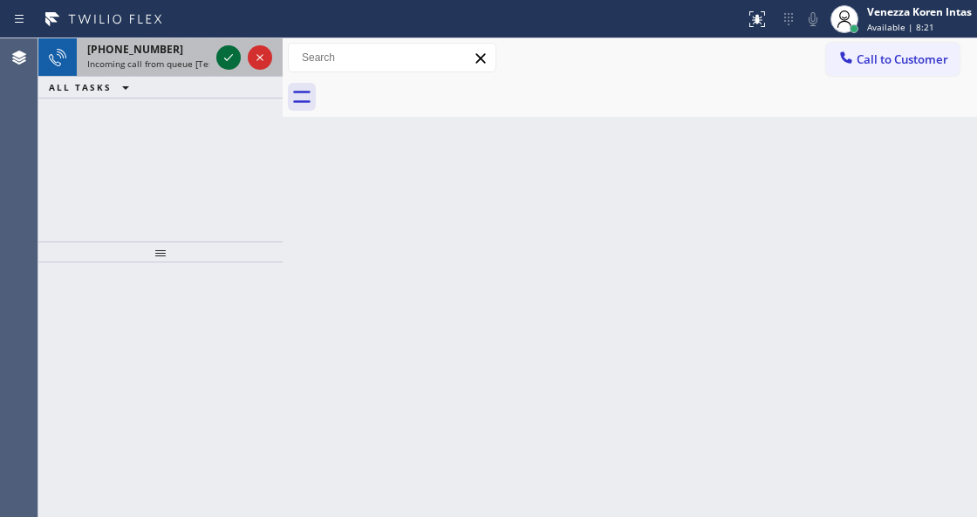
click at [225, 59] on icon at bounding box center [228, 57] width 9 height 7
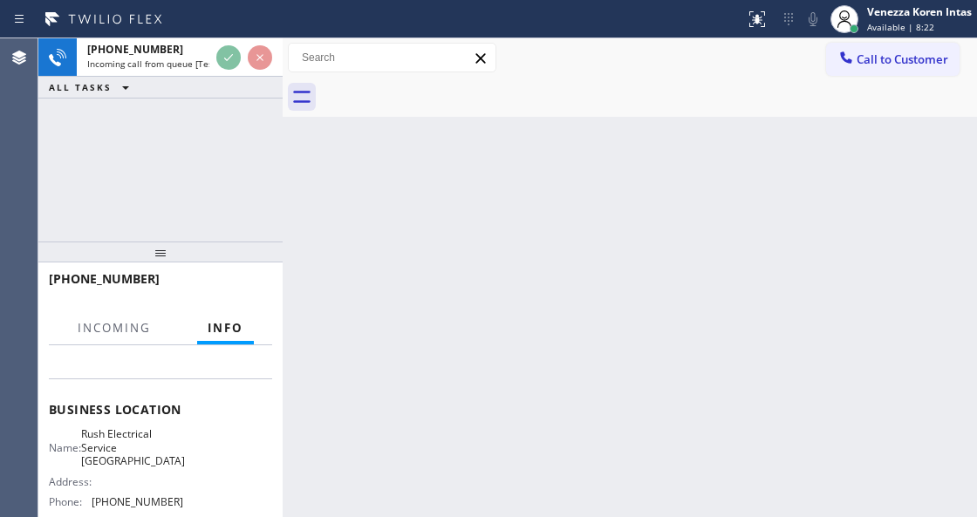
scroll to position [232, 0]
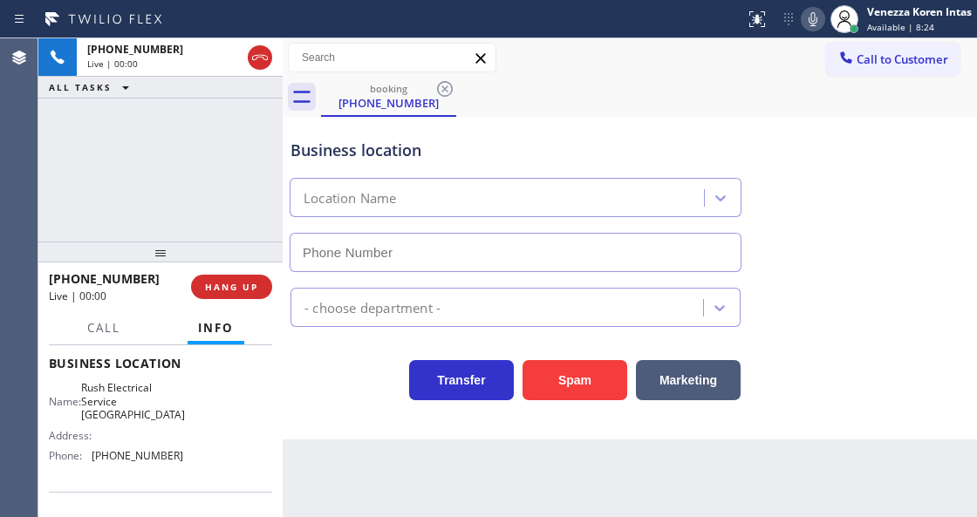
type input "[PHONE_NUMBER]"
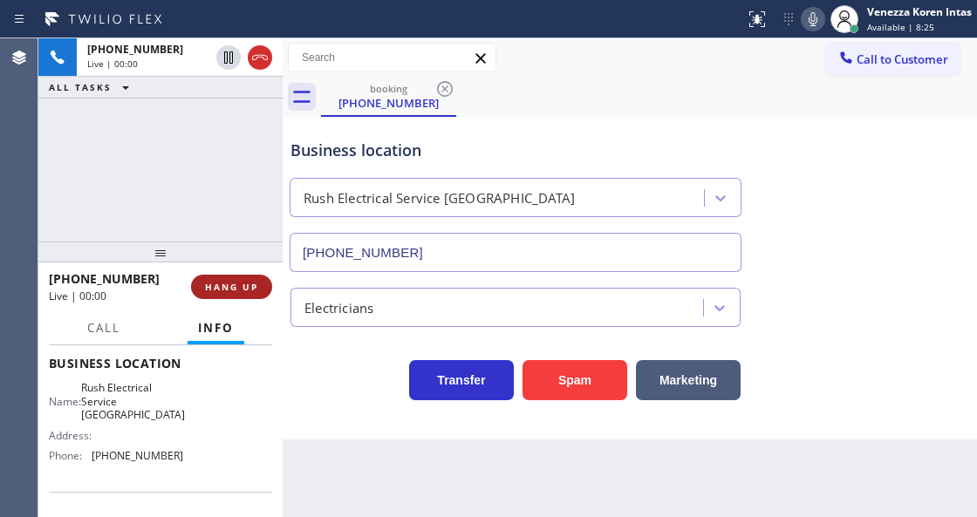
click at [243, 281] on span "HANG UP" at bounding box center [231, 287] width 53 height 12
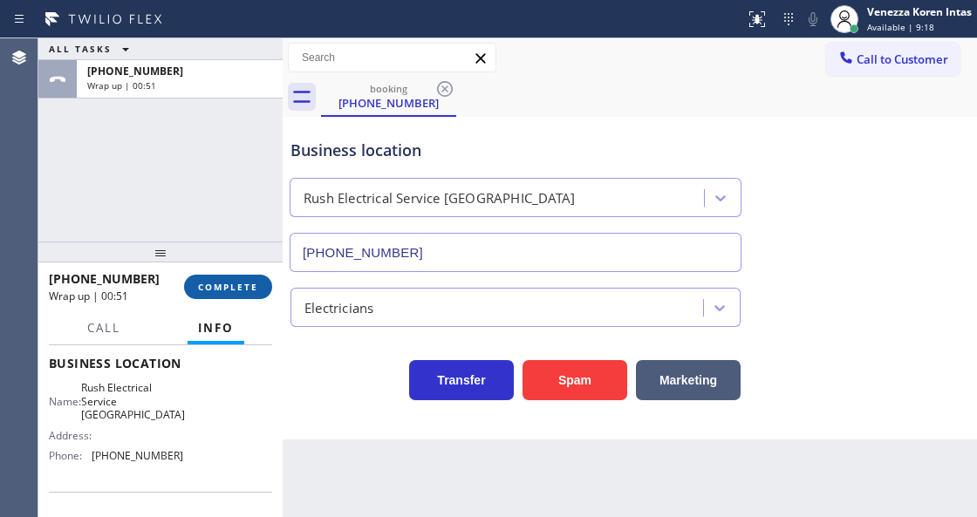
click at [248, 282] on span "COMPLETE" at bounding box center [228, 287] width 60 height 12
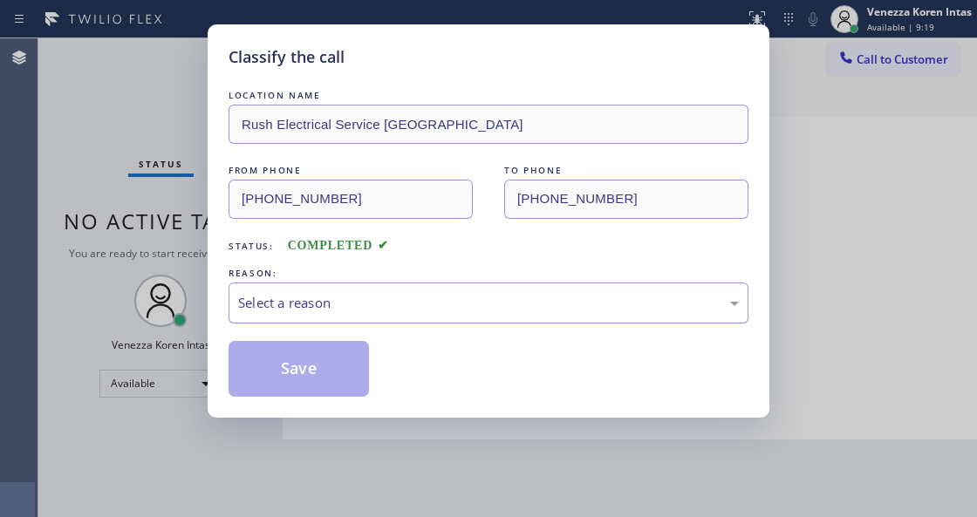
click at [338, 302] on div "Select a reason" at bounding box center [488, 303] width 500 height 20
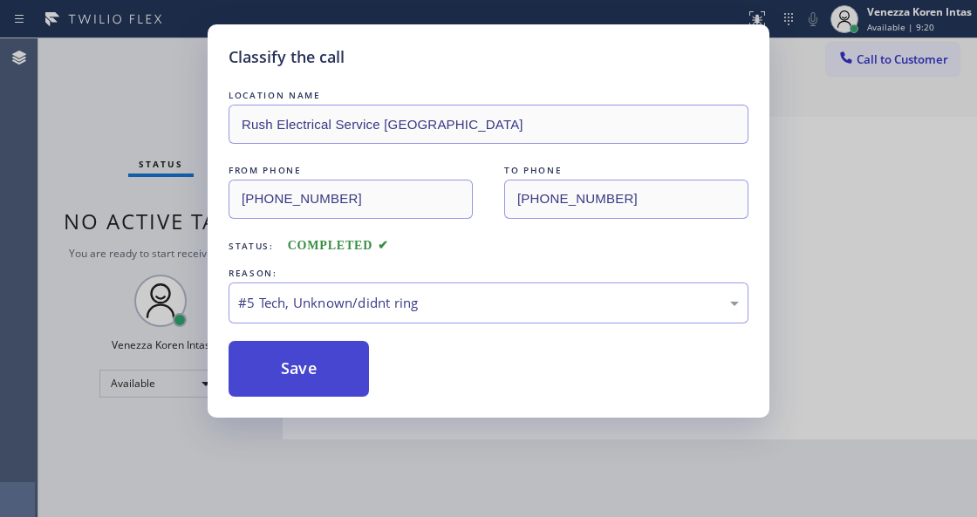
click at [330, 352] on button "Save" at bounding box center [298, 369] width 140 height 56
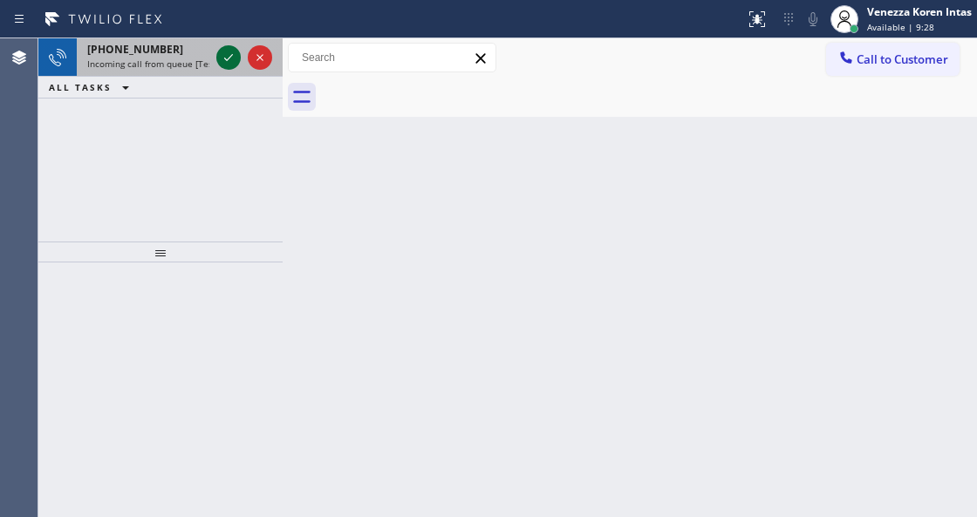
click at [223, 63] on icon at bounding box center [228, 57] width 21 height 21
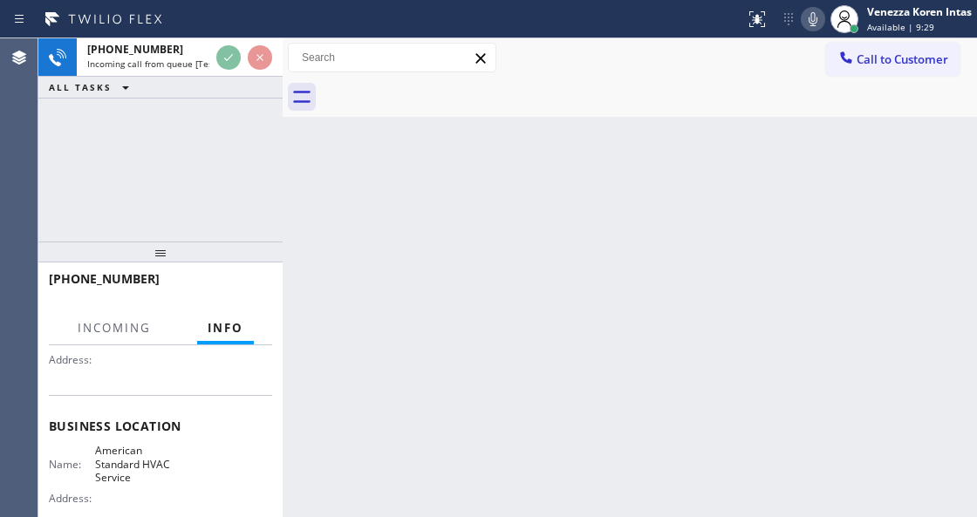
scroll to position [232, 0]
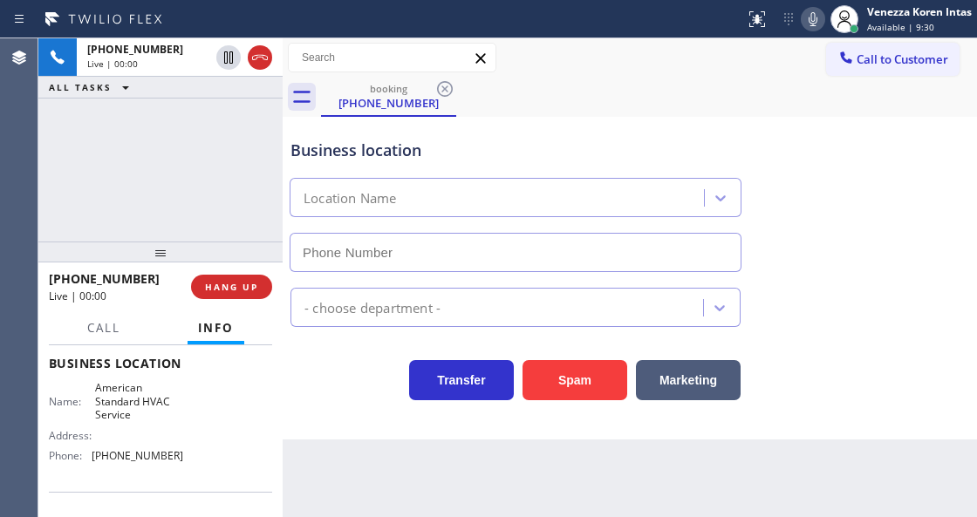
type input "[PHONE_NUMBER]"
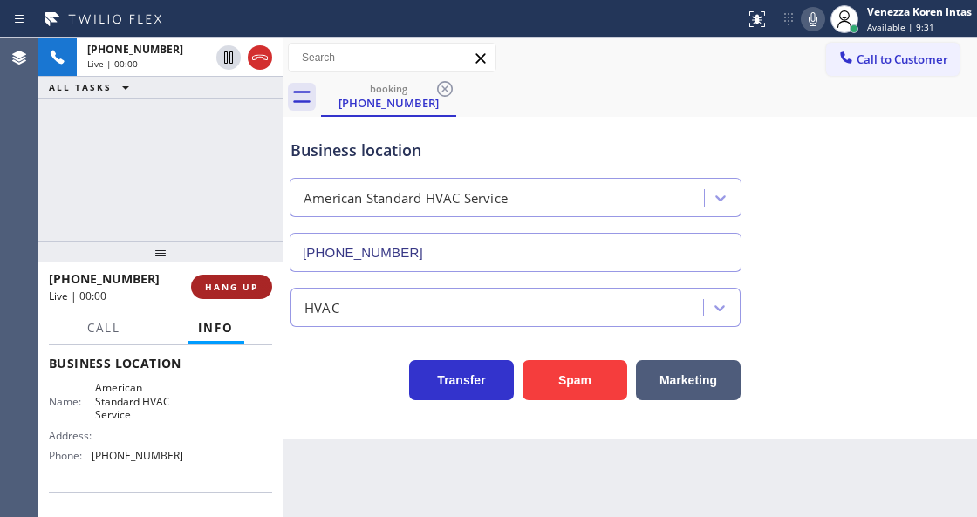
click at [230, 294] on button "HANG UP" at bounding box center [231, 287] width 81 height 24
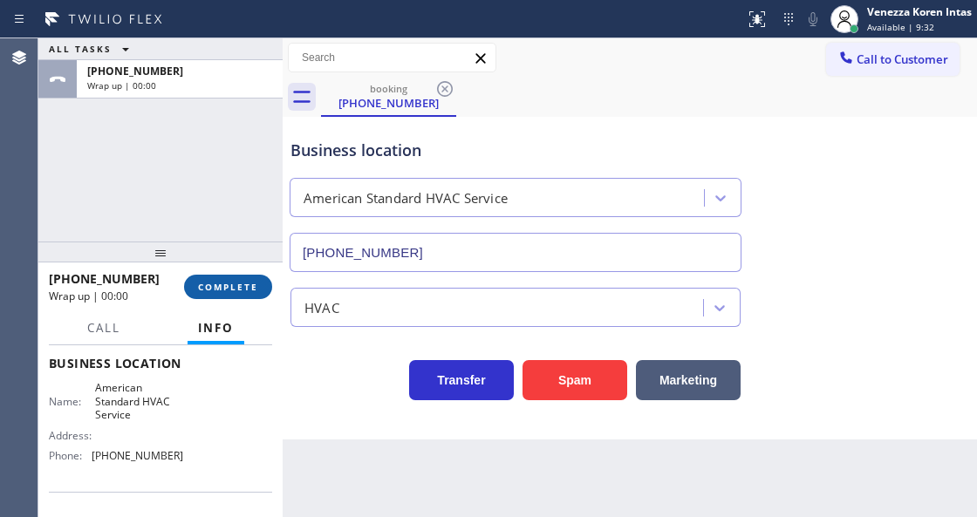
drag, startPoint x: 232, startPoint y: 279, endPoint x: 408, endPoint y: 336, distance: 185.0
click at [232, 279] on button "COMPLETE" at bounding box center [228, 287] width 88 height 24
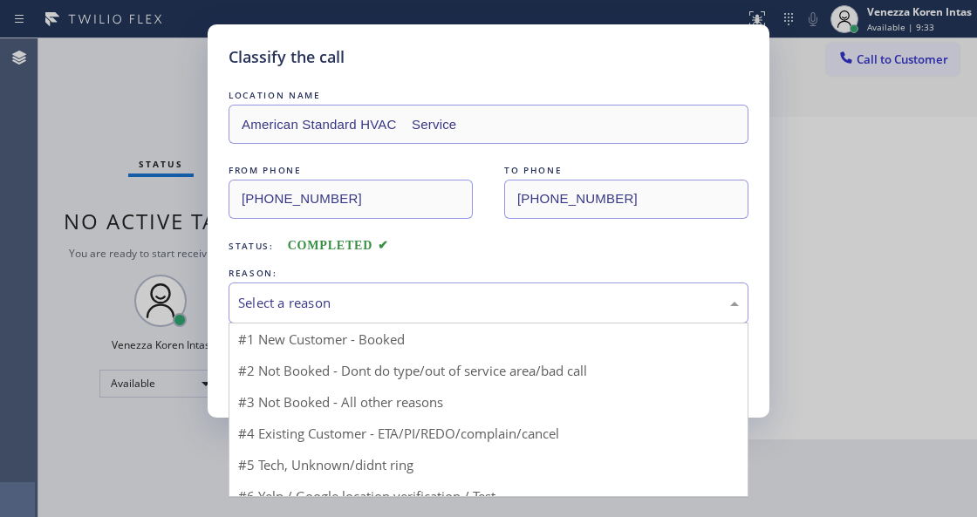
click at [394, 303] on div "Select a reason" at bounding box center [488, 303] width 500 height 20
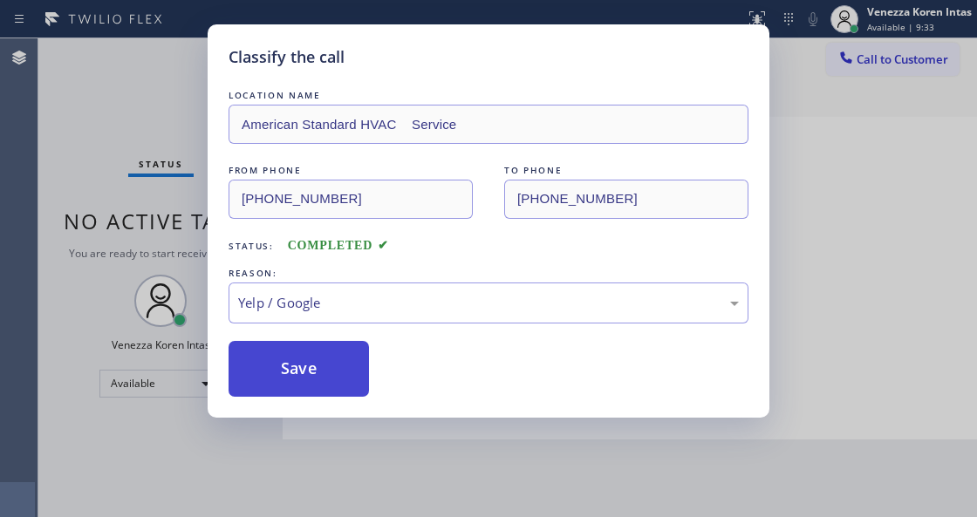
click at [339, 344] on button "Save" at bounding box center [298, 369] width 140 height 56
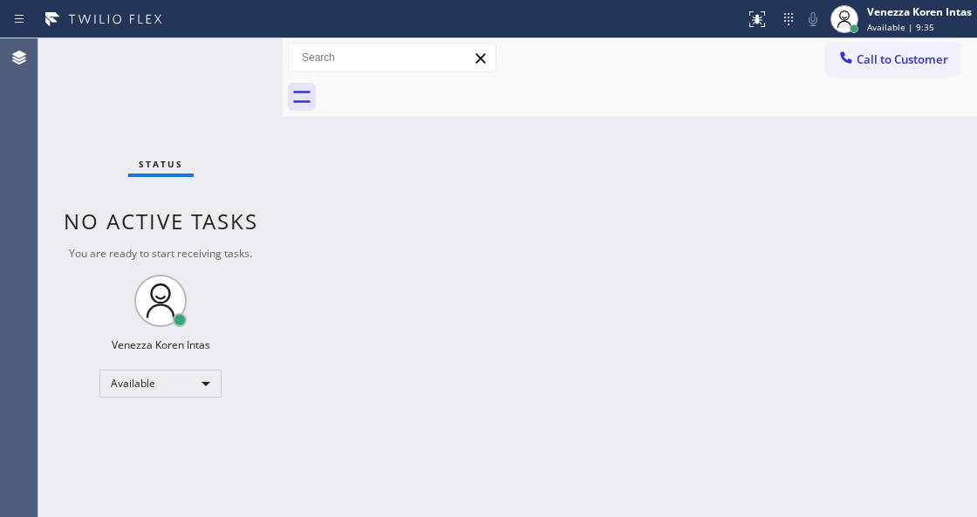
click at [91, 152] on div "Status No active tasks You are ready to start receiving tasks. Venezza Koren In…" at bounding box center [160, 277] width 244 height 479
click at [225, 54] on div "Status No active tasks You are ready to start receiving tasks. Venezza Koren In…" at bounding box center [160, 277] width 244 height 479
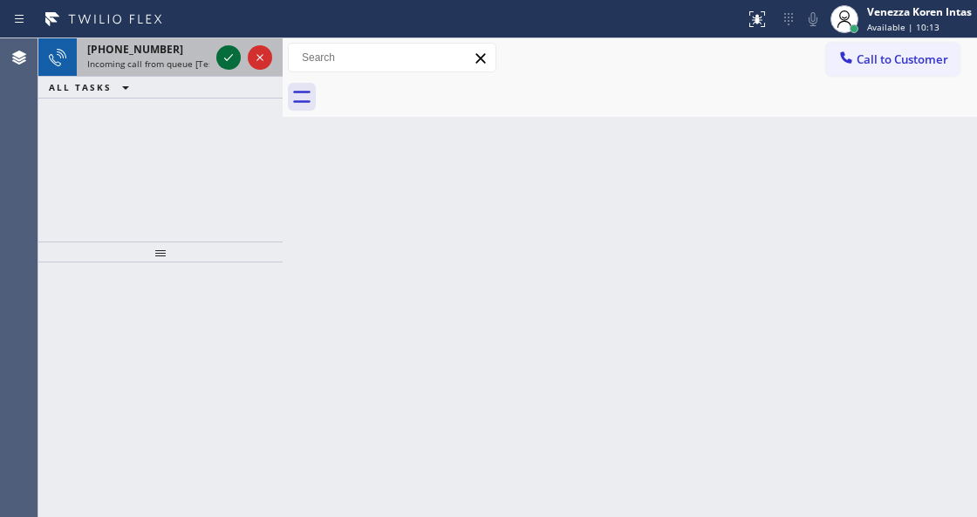
drag, startPoint x: 228, startPoint y: 42, endPoint x: 227, endPoint y: 67, distance: 25.3
click at [227, 45] on div at bounding box center [244, 57] width 63 height 38
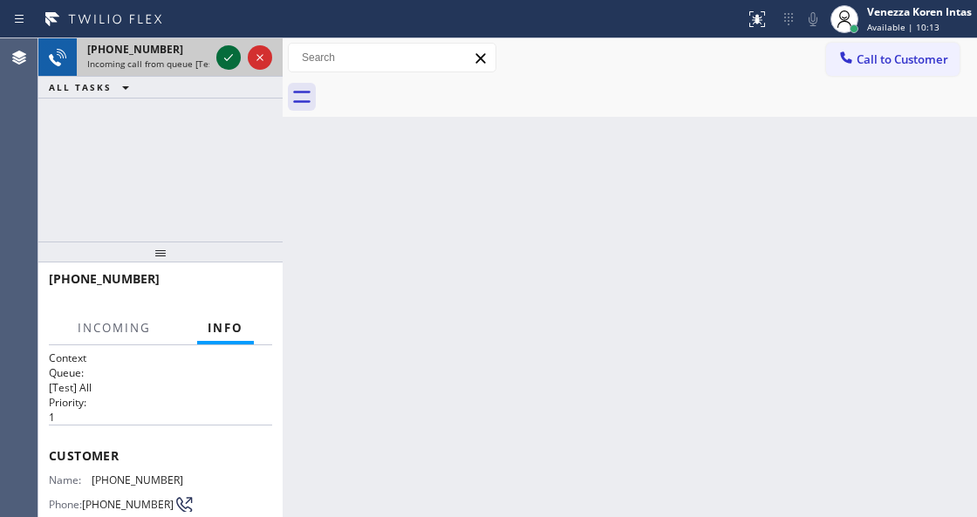
click at [227, 67] on icon at bounding box center [228, 57] width 21 height 21
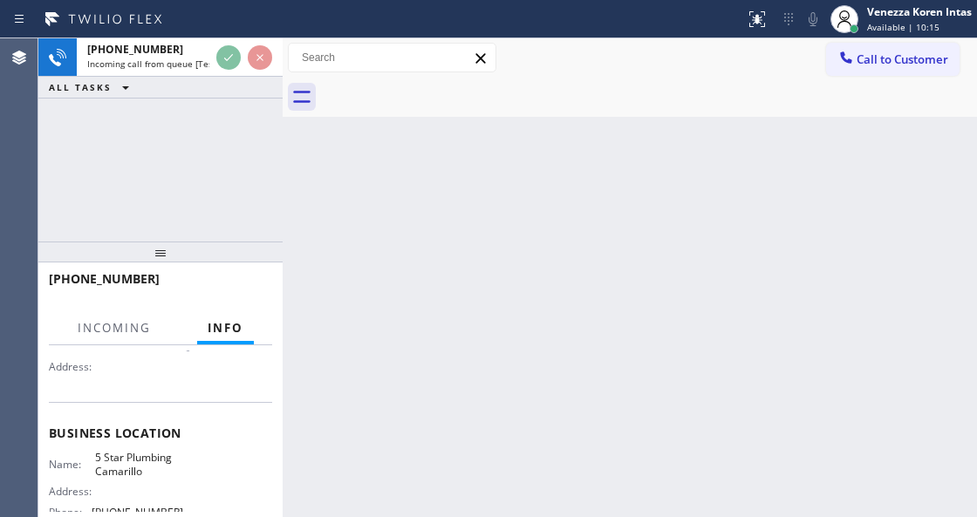
scroll to position [232, 0]
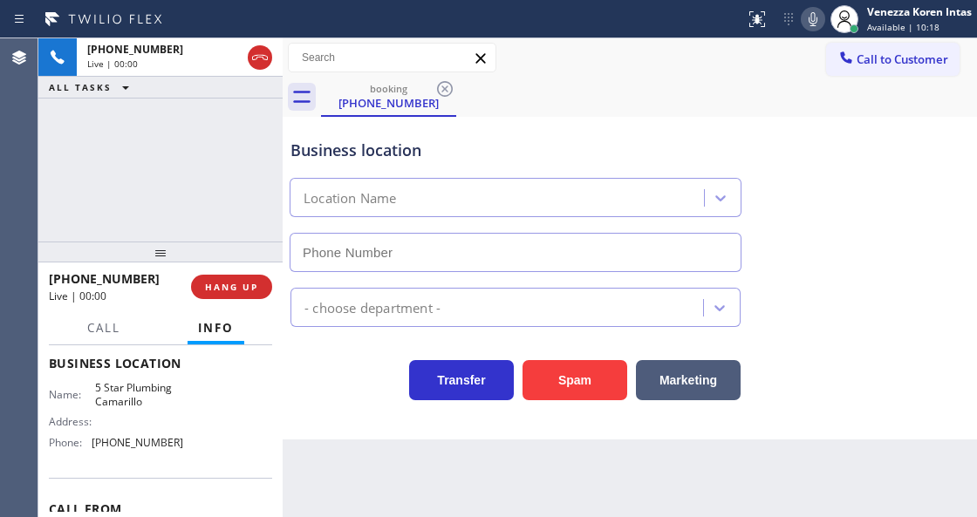
type input "[PHONE_NUMBER]"
click at [330, 397] on div "Transfer Spam Marketing" at bounding box center [515, 375] width 457 height 49
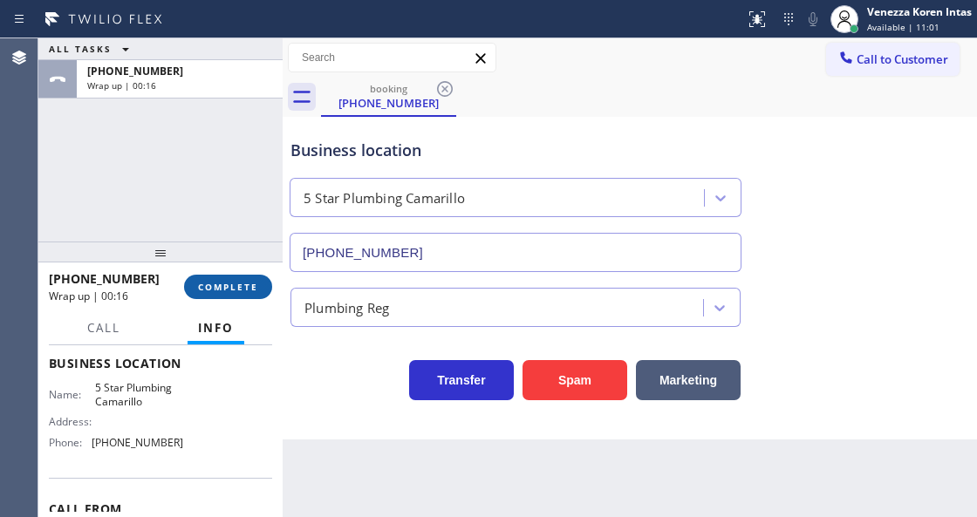
drag, startPoint x: 233, startPoint y: 271, endPoint x: 237, endPoint y: 293, distance: 22.2
click at [233, 271] on div "[PHONE_NUMBER] Wrap up | 00:16 COMPLETE" at bounding box center [160, 286] width 223 height 45
click at [237, 293] on button "COMPLETE" at bounding box center [228, 287] width 88 height 24
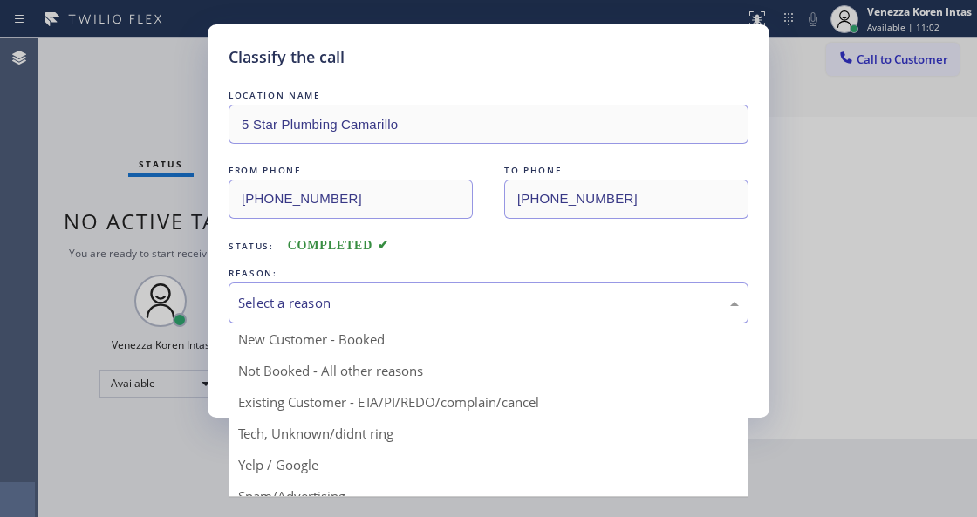
click at [295, 297] on div "Select a reason" at bounding box center [488, 303] width 500 height 20
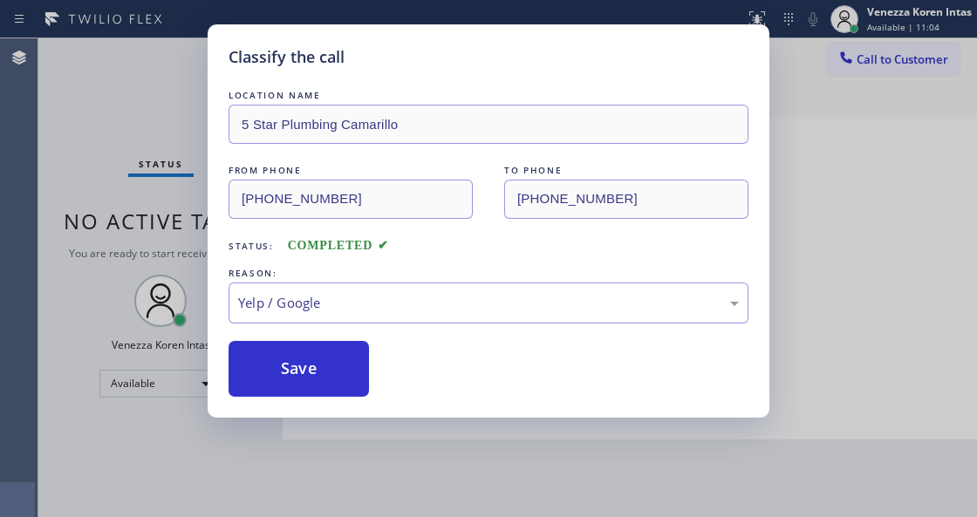
click at [368, 263] on div "LOCATION NAME 5 Star Plumbing Camarillo FROM PHONE [PHONE_NUMBER] TO PHONE [PHO…" at bounding box center [488, 241] width 520 height 310
click at [371, 323] on div "Yelp / Google" at bounding box center [488, 302] width 520 height 41
click at [352, 403] on div "Classify the call LOCATION NAME 5 Star Plumbing Camarillo FROM PHONE [PHONE_NUM…" at bounding box center [488, 220] width 561 height 393
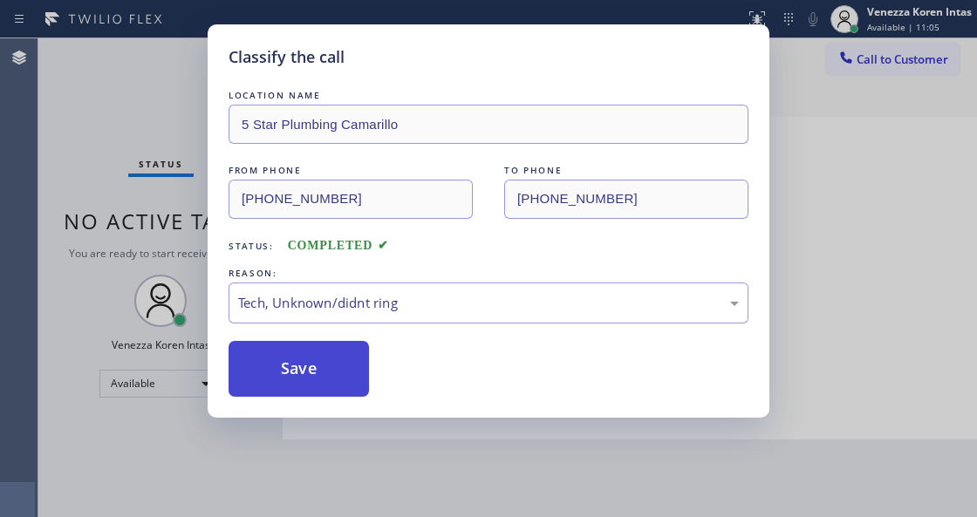
click at [348, 365] on button "Save" at bounding box center [298, 369] width 140 height 56
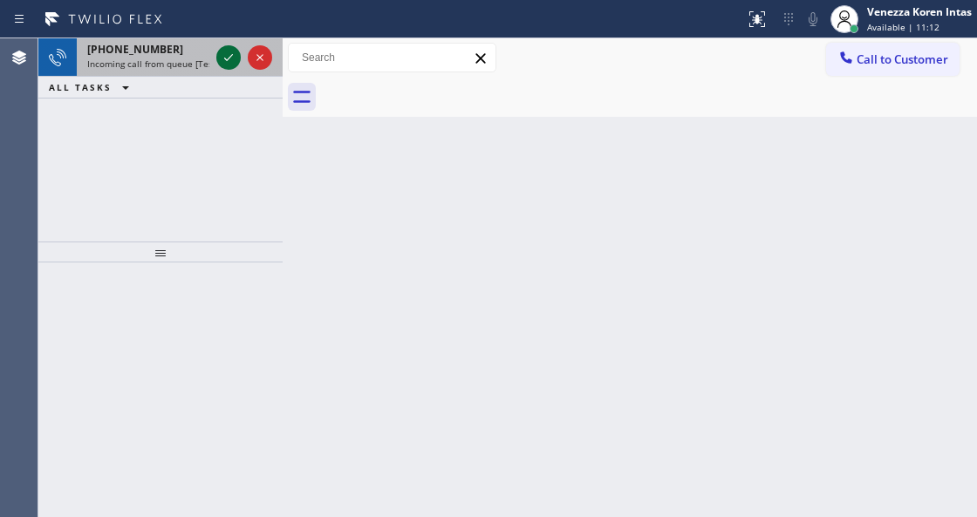
click at [232, 61] on icon at bounding box center [228, 57] width 21 height 21
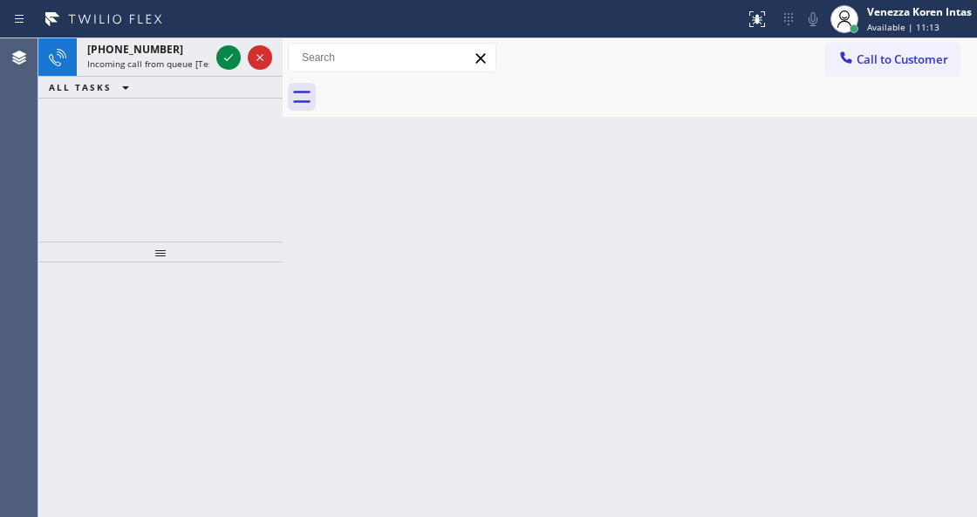
click at [232, 61] on icon at bounding box center [228, 57] width 21 height 21
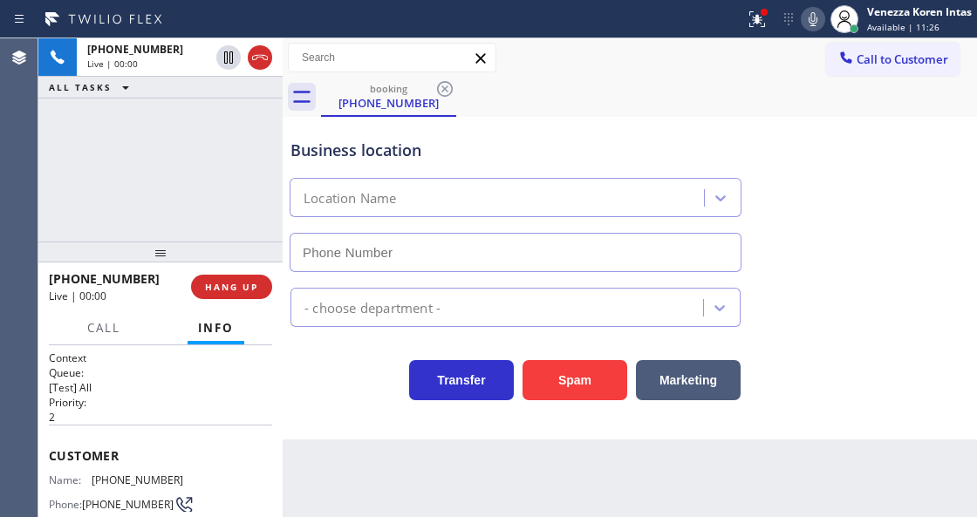
type input "[PHONE_NUMBER]"
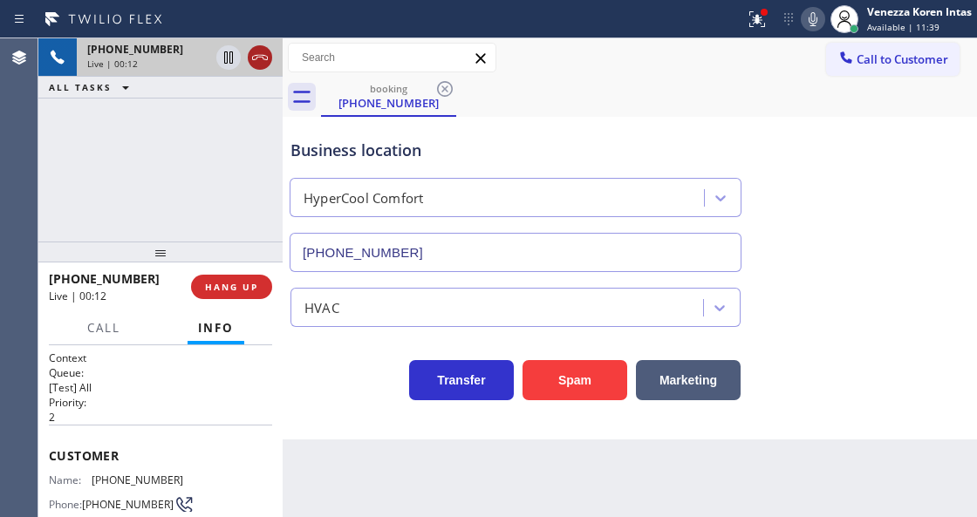
click at [257, 59] on icon at bounding box center [259, 57] width 21 height 21
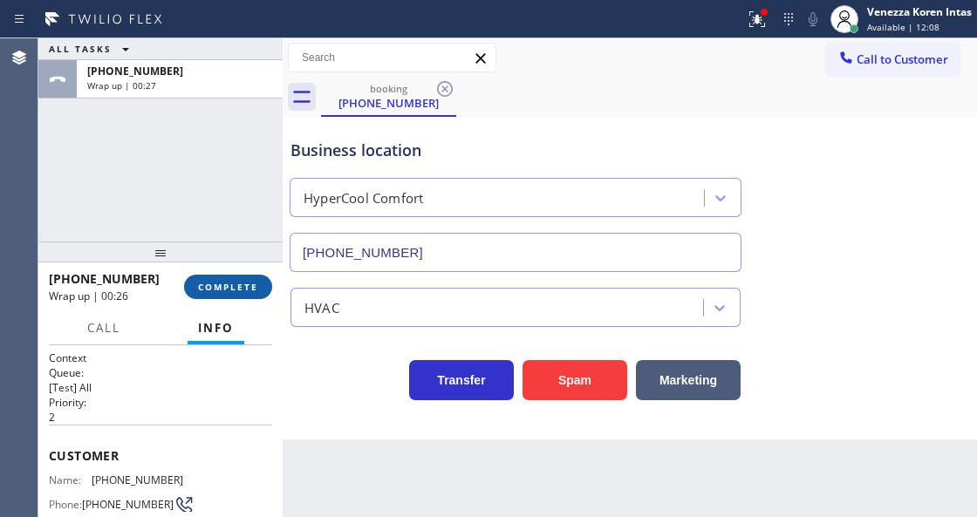
click at [208, 292] on span "COMPLETE" at bounding box center [228, 287] width 60 height 12
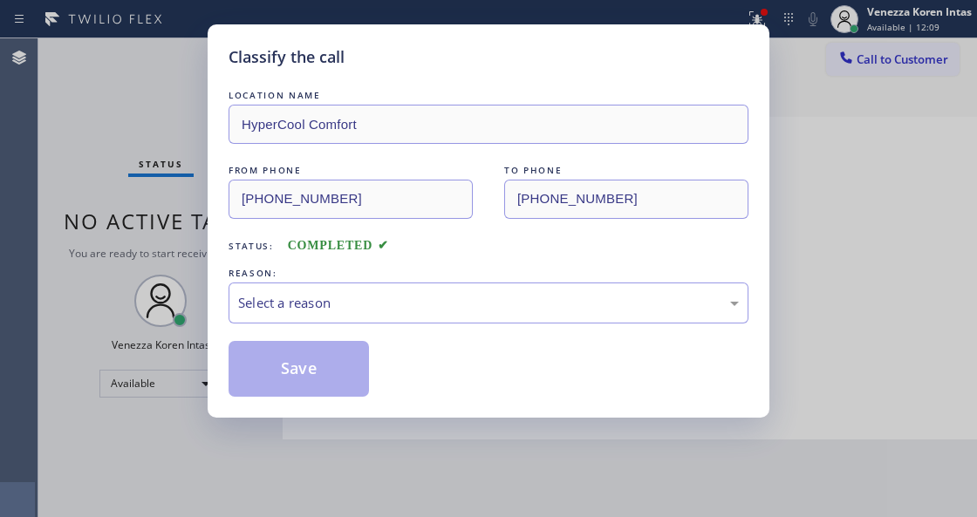
click at [432, 319] on div "Select a reason" at bounding box center [488, 302] width 520 height 41
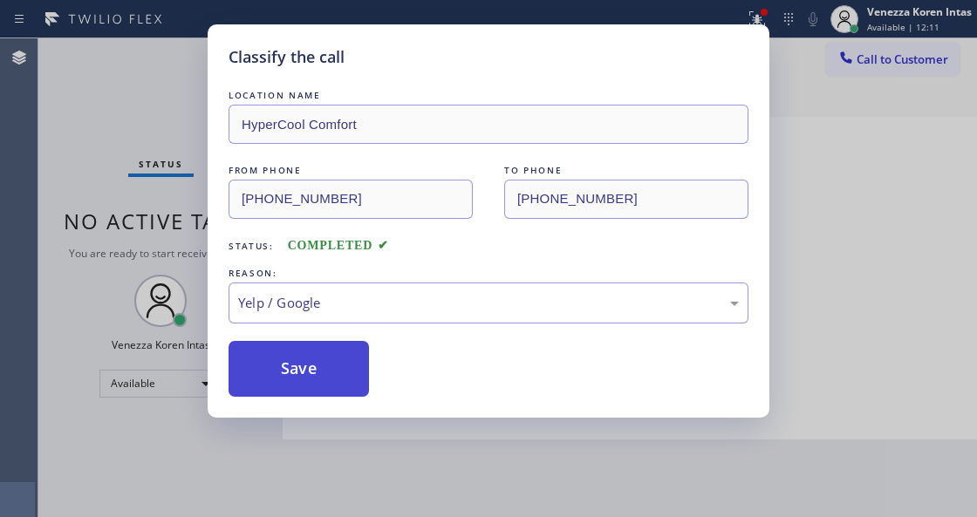
click at [350, 378] on button "Save" at bounding box center [298, 369] width 140 height 56
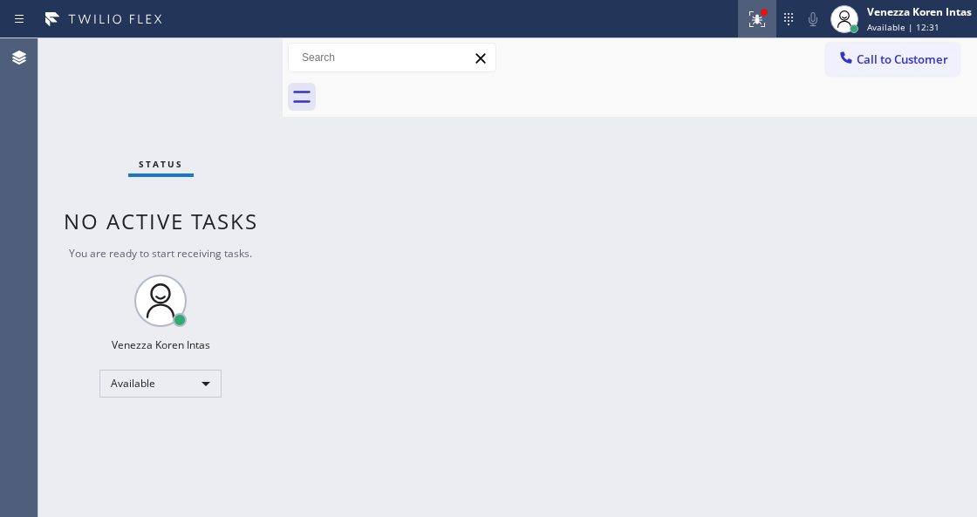
click at [758, 17] on icon at bounding box center [756, 19] width 21 height 21
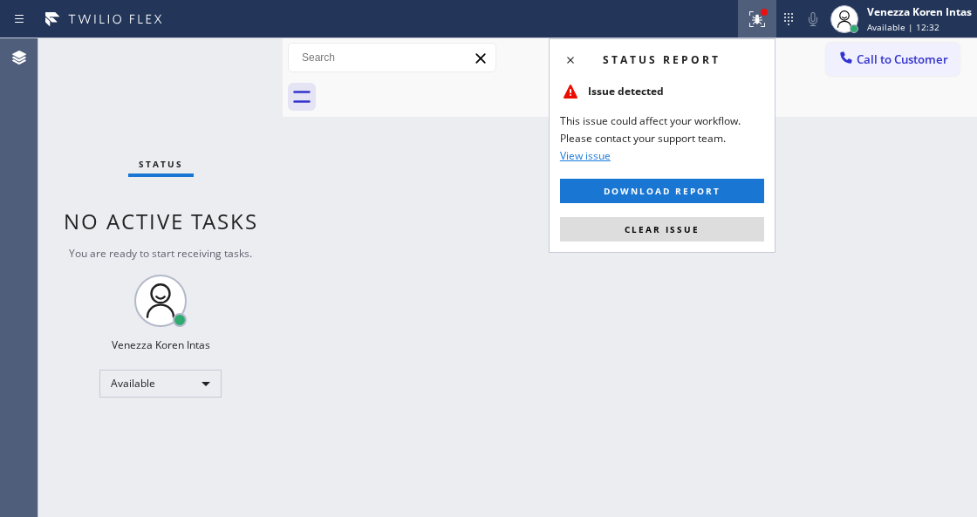
click at [710, 230] on button "Clear issue" at bounding box center [662, 229] width 204 height 24
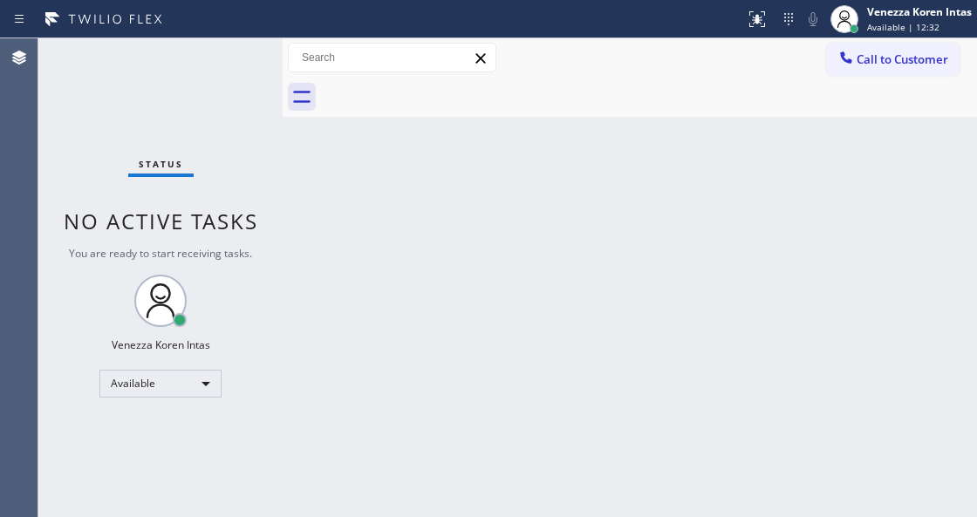
click at [246, 66] on div "Status No active tasks You are ready to start receiving tasks. Venezza Koren In…" at bounding box center [160, 277] width 244 height 479
click at [244, 66] on div "Status No active tasks You are ready to start receiving tasks. Venezza Koren In…" at bounding box center [160, 277] width 244 height 479
click at [224, 66] on div "Status No active tasks You are ready to start receiving tasks. Venezza Koren In…" at bounding box center [160, 277] width 244 height 479
click at [241, 69] on div "Status No active tasks You are ready to start receiving tasks. Venezza Koren In…" at bounding box center [160, 277] width 244 height 479
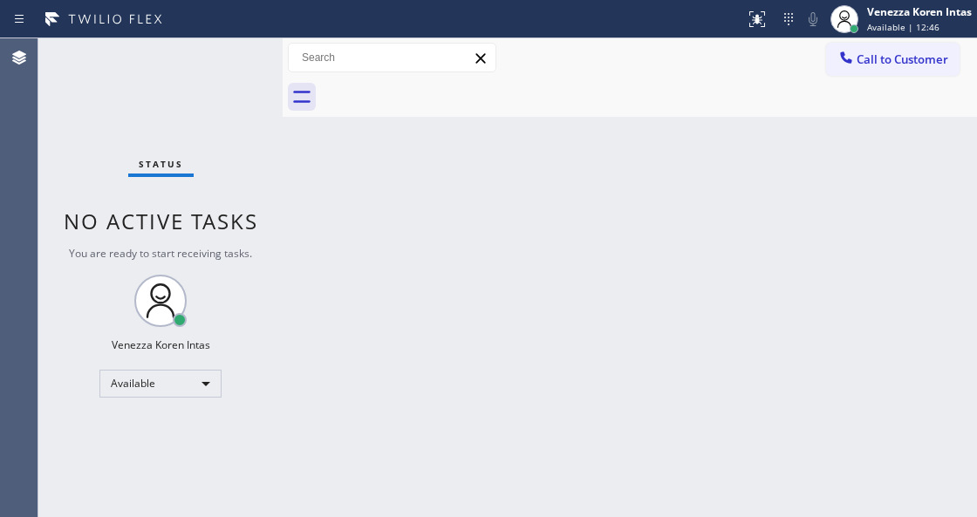
click at [241, 69] on div "Status No active tasks You are ready to start receiving tasks. Venezza Koren In…" at bounding box center [160, 277] width 244 height 479
click at [245, 70] on div "Status No active tasks You are ready to start receiving tasks. Venezza Koren In…" at bounding box center [160, 277] width 244 height 479
click at [134, 77] on div "Status No active tasks You are ready to start receiving tasks. Venezza Koren In…" at bounding box center [160, 277] width 244 height 479
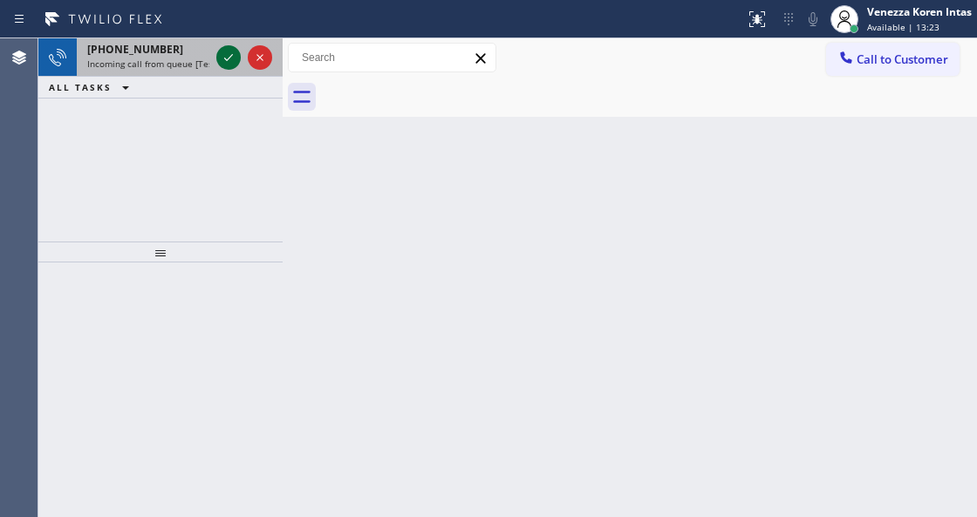
click at [221, 56] on icon at bounding box center [228, 57] width 21 height 21
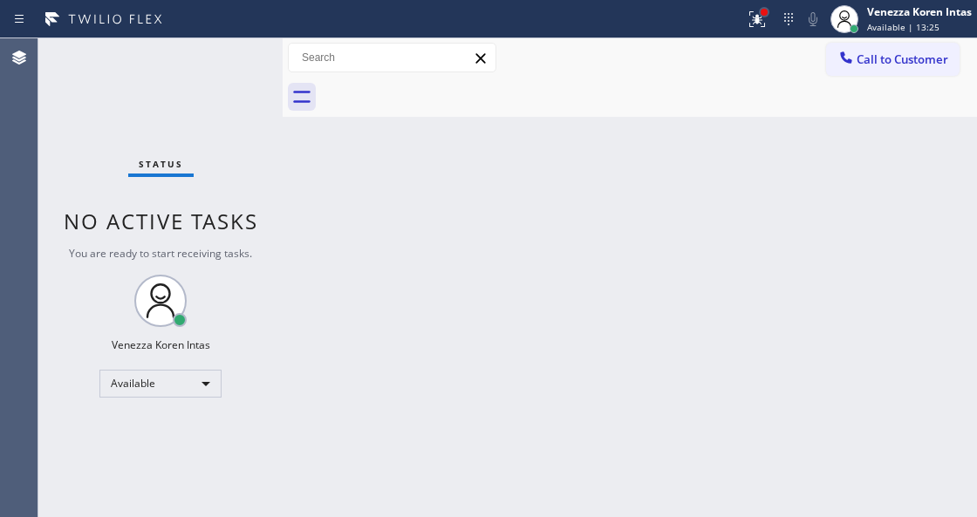
click at [766, 10] on div at bounding box center [764, 12] width 10 height 10
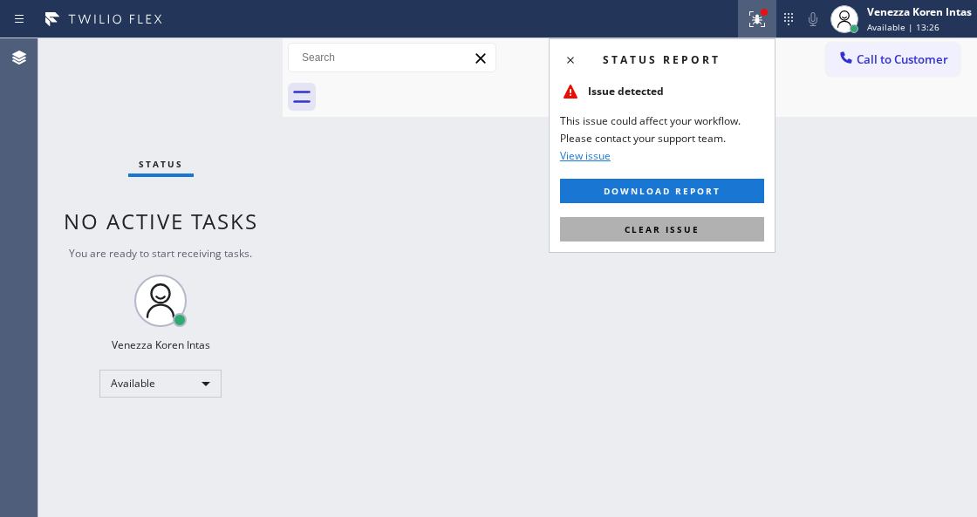
click at [698, 233] on button "Clear issue" at bounding box center [662, 229] width 204 height 24
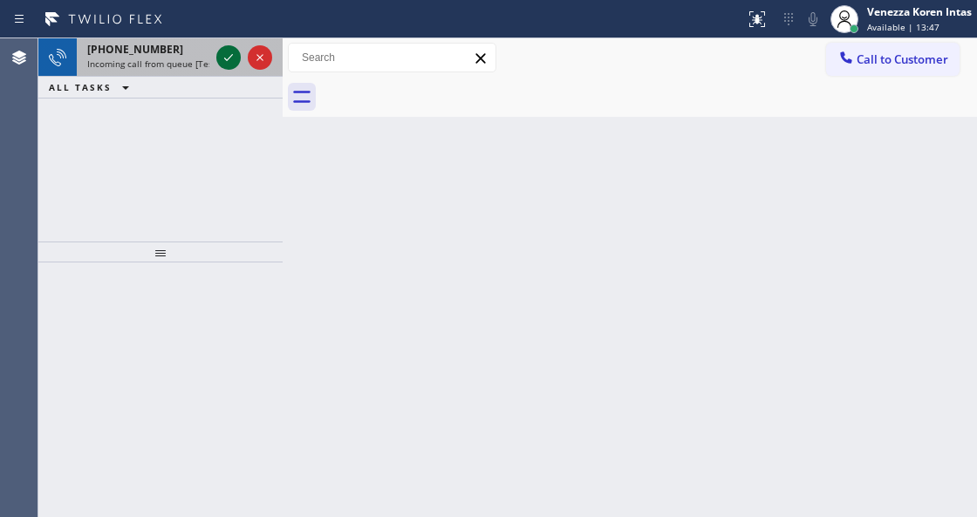
click at [225, 52] on icon at bounding box center [228, 57] width 21 height 21
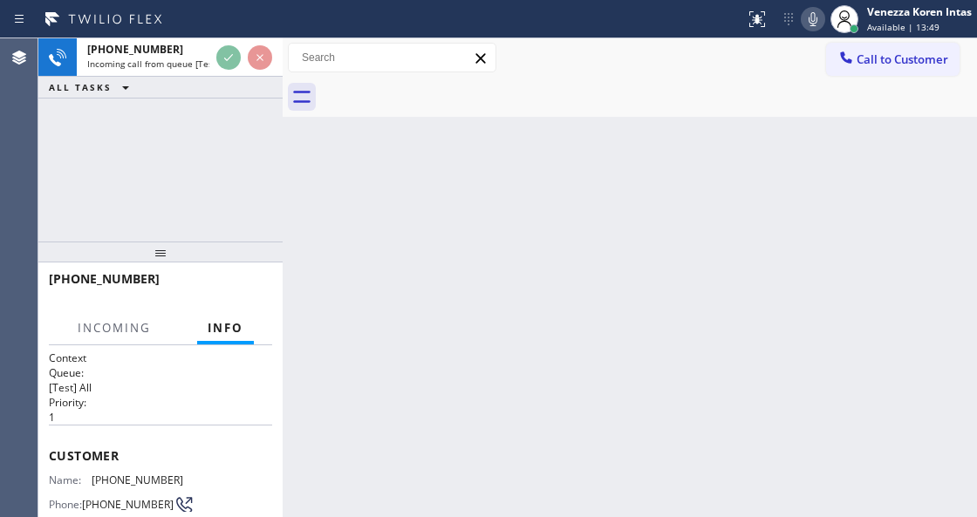
scroll to position [174, 0]
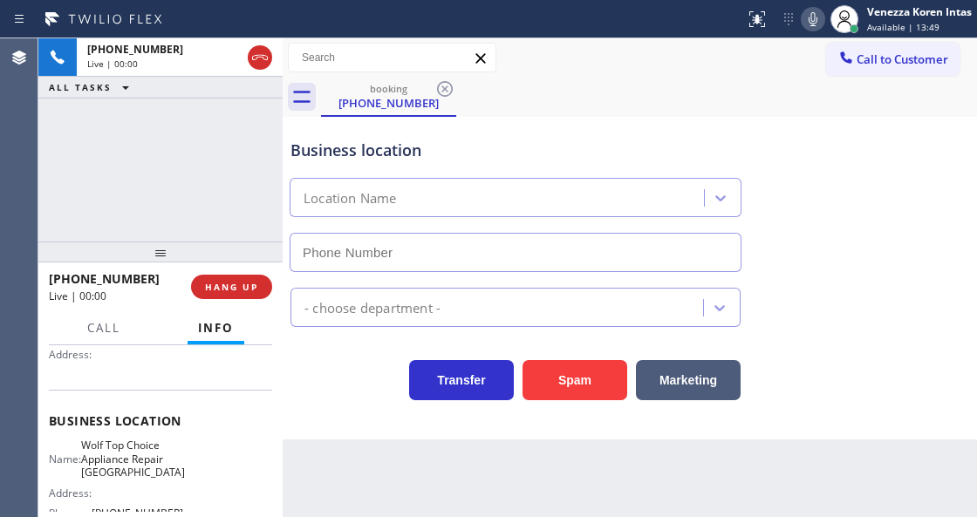
type input "[PHONE_NUMBER]"
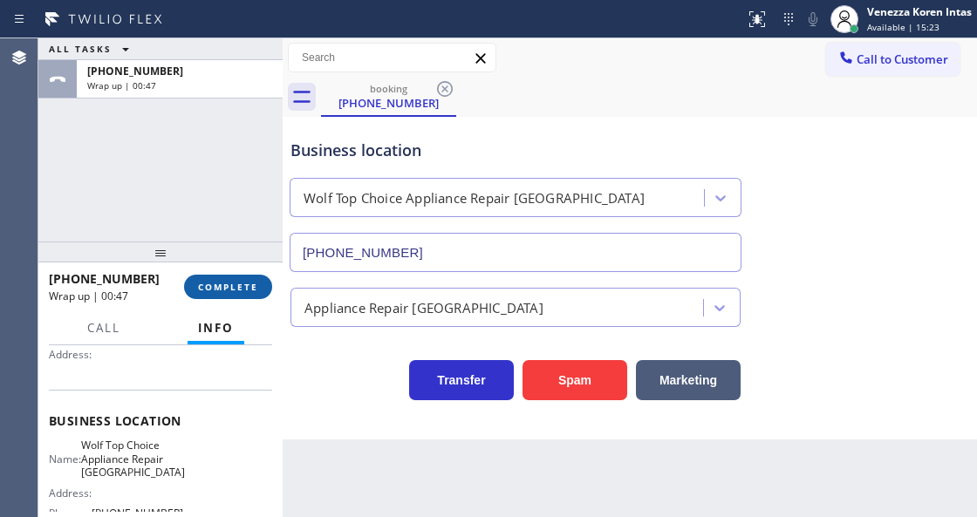
click at [229, 284] on span "COMPLETE" at bounding box center [228, 287] width 60 height 12
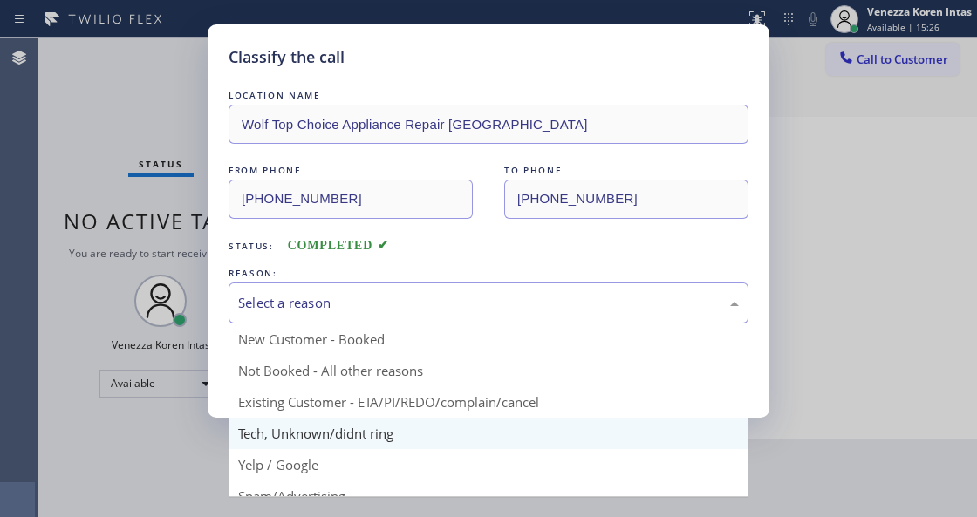
scroll to position [58, 0]
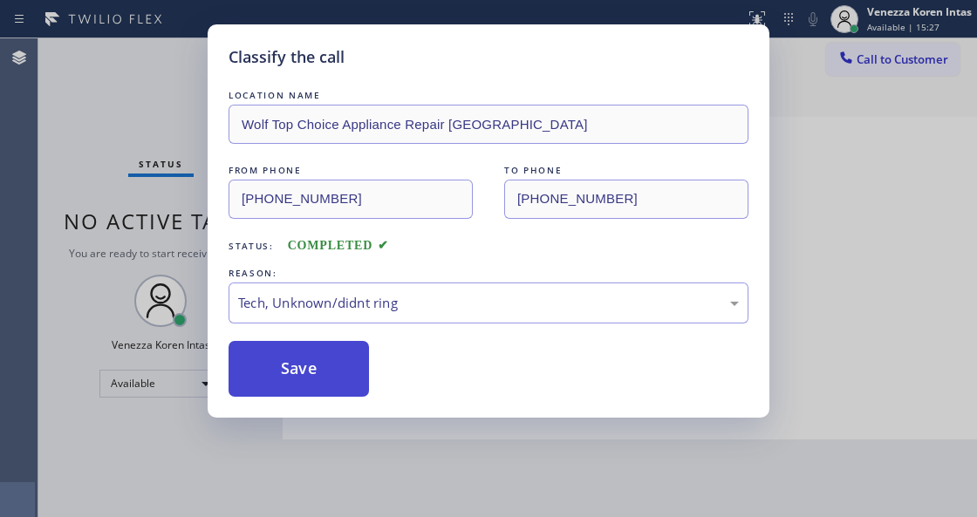
click at [327, 350] on button "Save" at bounding box center [298, 369] width 140 height 56
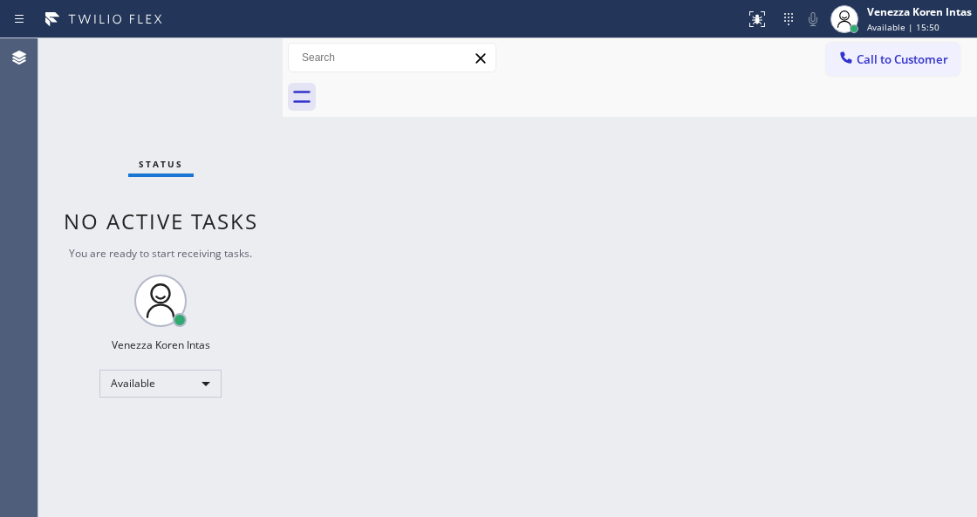
click at [225, 56] on div "Status No active tasks You are ready to start receiving tasks. Venezza Koren In…" at bounding box center [160, 277] width 244 height 479
click at [251, 69] on div "Status No active tasks You are ready to start receiving tasks. Venezza Koren In…" at bounding box center [160, 277] width 244 height 479
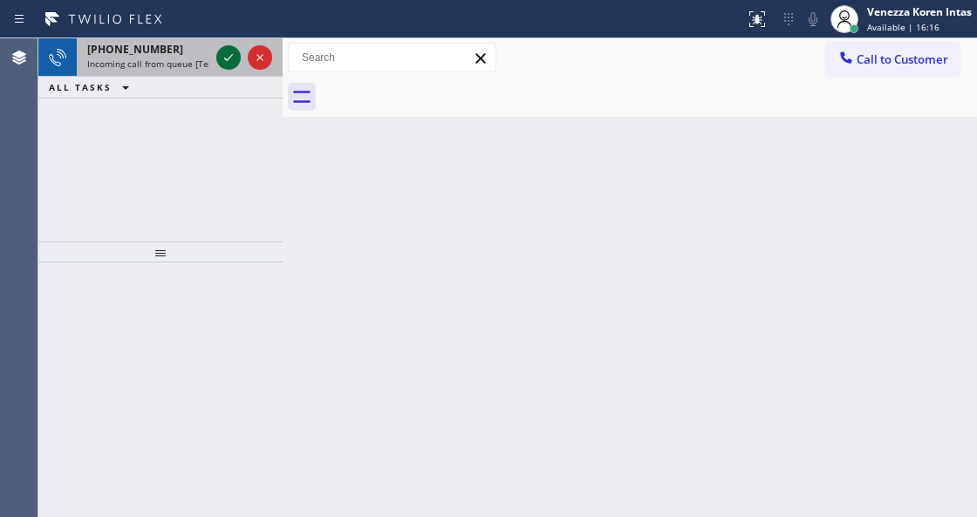
click at [229, 59] on icon at bounding box center [228, 57] width 21 height 21
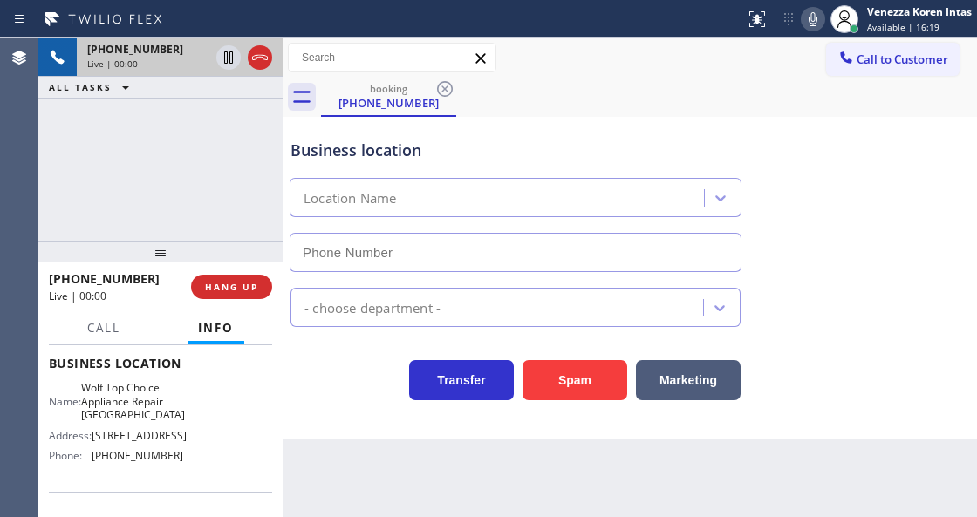
type input "[PHONE_NUMBER]"
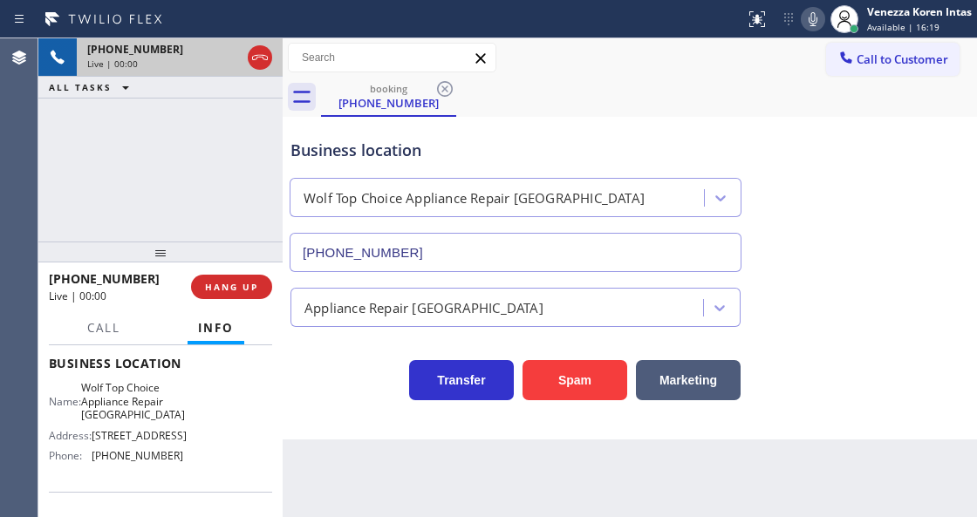
scroll to position [232, 0]
click at [235, 288] on span "HANG UP" at bounding box center [231, 287] width 53 height 12
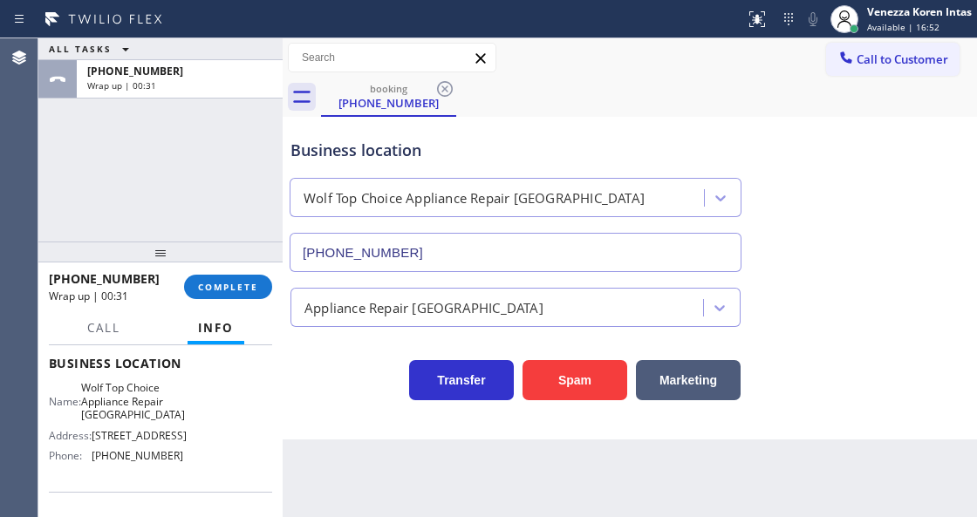
drag, startPoint x: 211, startPoint y: 286, endPoint x: 349, endPoint y: 300, distance: 138.5
click at [211, 286] on span "COMPLETE" at bounding box center [228, 287] width 60 height 12
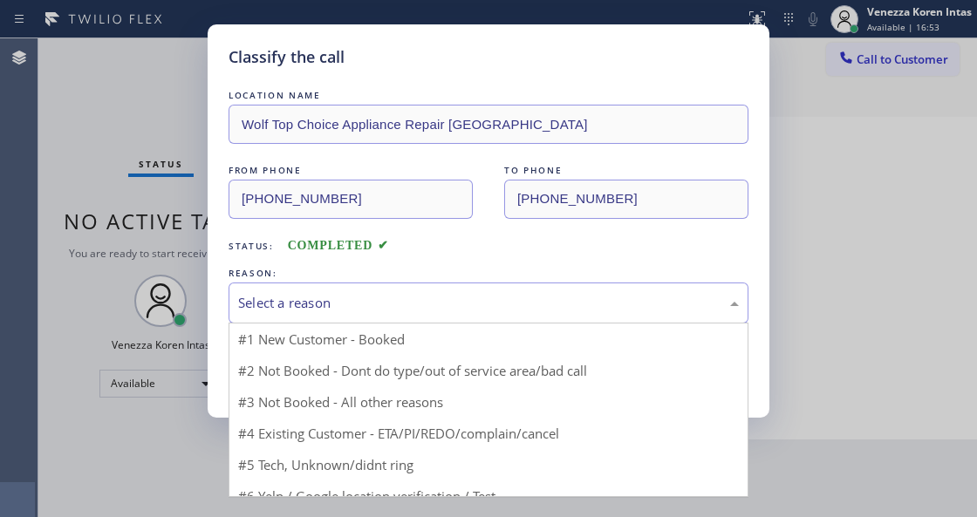
click at [378, 300] on div "Select a reason" at bounding box center [488, 303] width 500 height 20
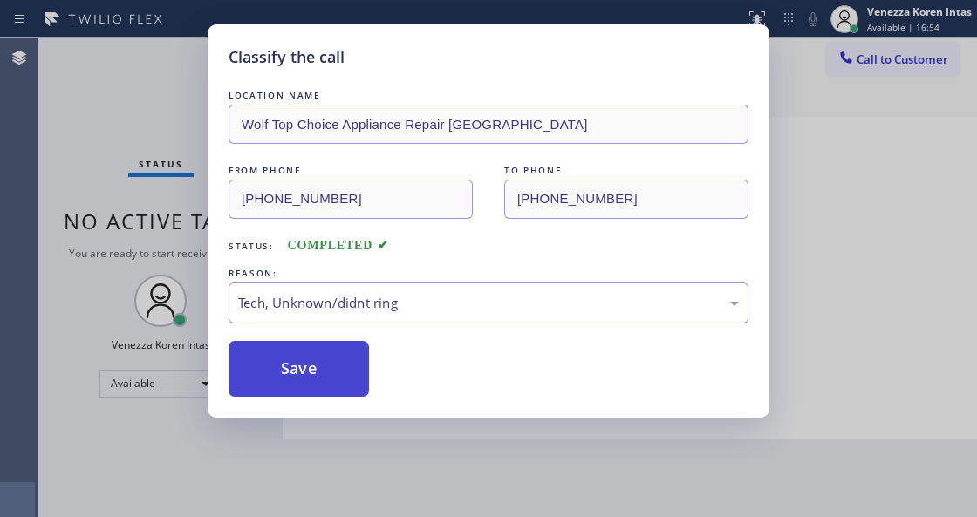
click at [303, 361] on button "Save" at bounding box center [298, 369] width 140 height 56
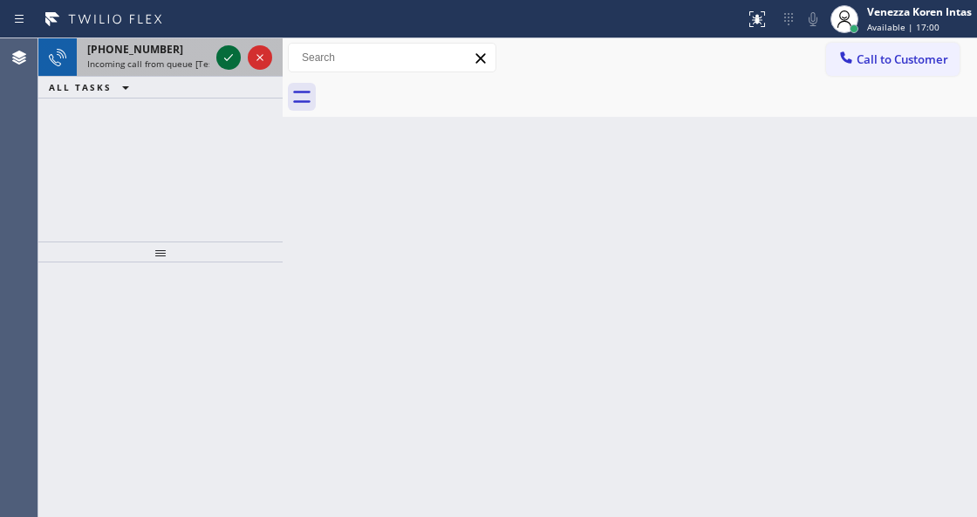
click at [228, 53] on icon at bounding box center [228, 57] width 21 height 21
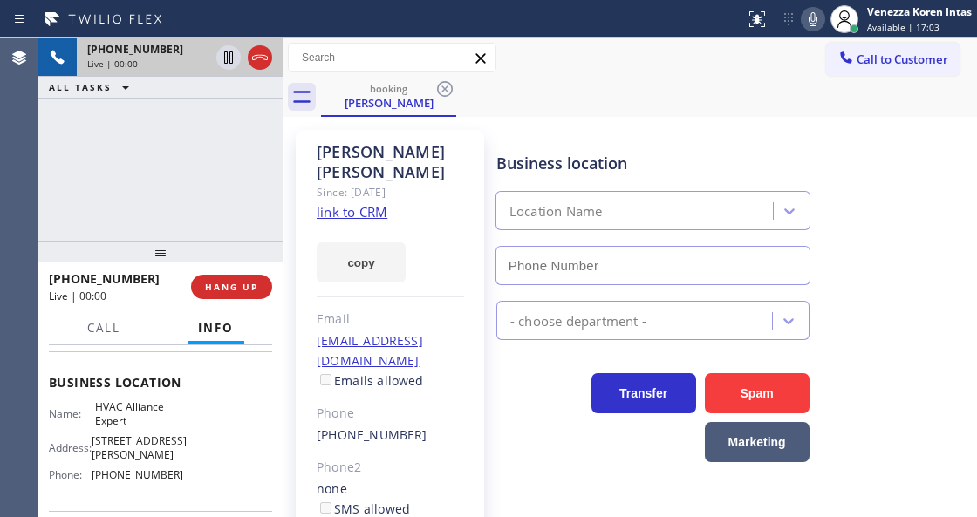
scroll to position [232, 0]
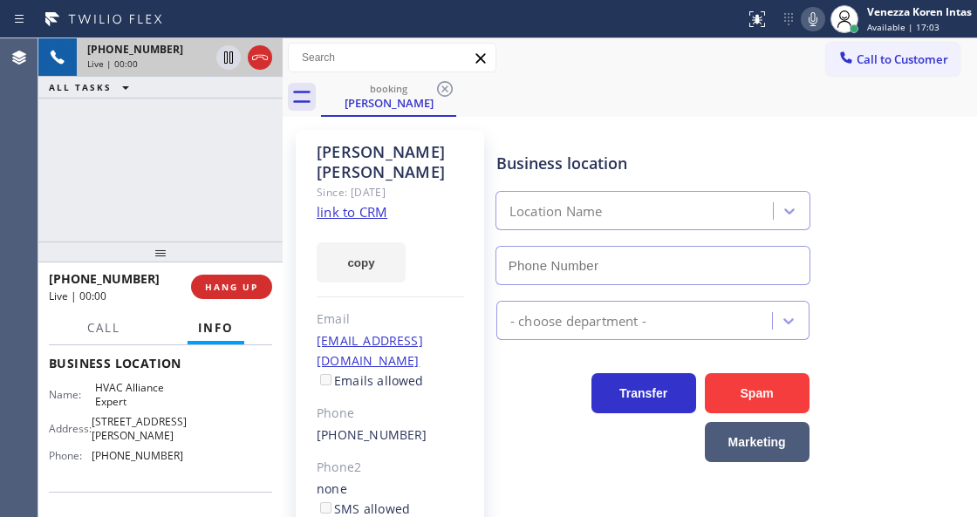
type input "[PHONE_NUMBER]"
click at [356, 211] on link "link to CRM" at bounding box center [351, 211] width 71 height 17
click at [811, 18] on icon at bounding box center [812, 19] width 21 height 21
click at [811, 18] on rect at bounding box center [812, 17] width 12 height 12
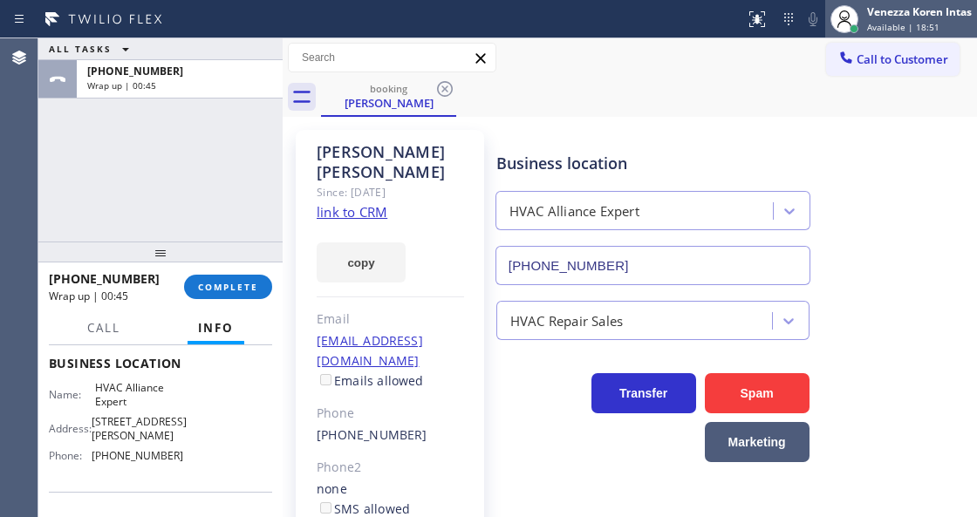
click at [886, 21] on span "Available | 18:51" at bounding box center [903, 27] width 72 height 12
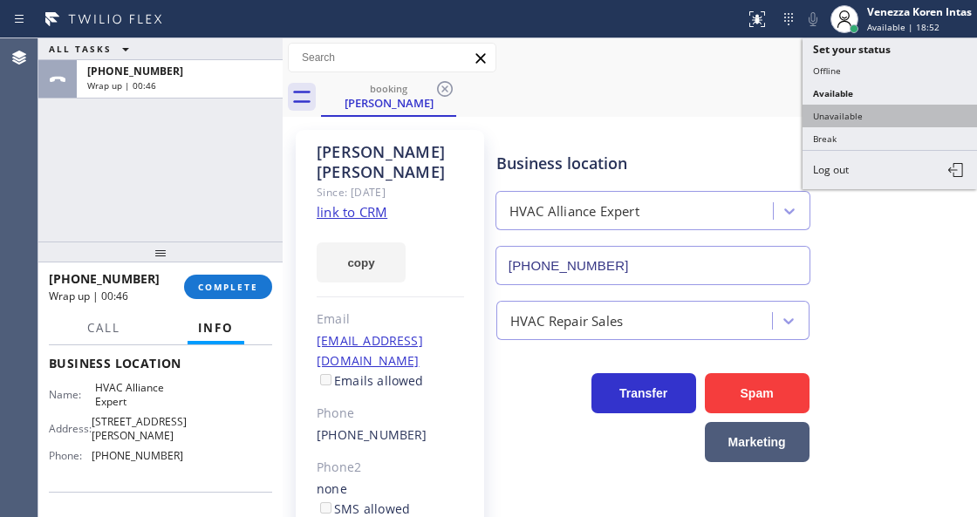
click at [844, 112] on button "Unavailable" at bounding box center [889, 116] width 174 height 23
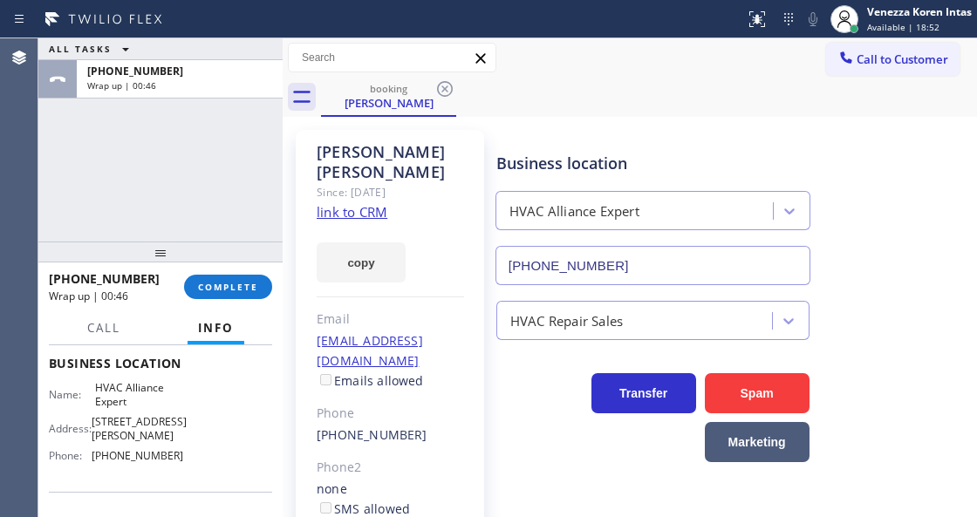
click at [872, 57] on span "Call to Customer" at bounding box center [902, 59] width 92 height 16
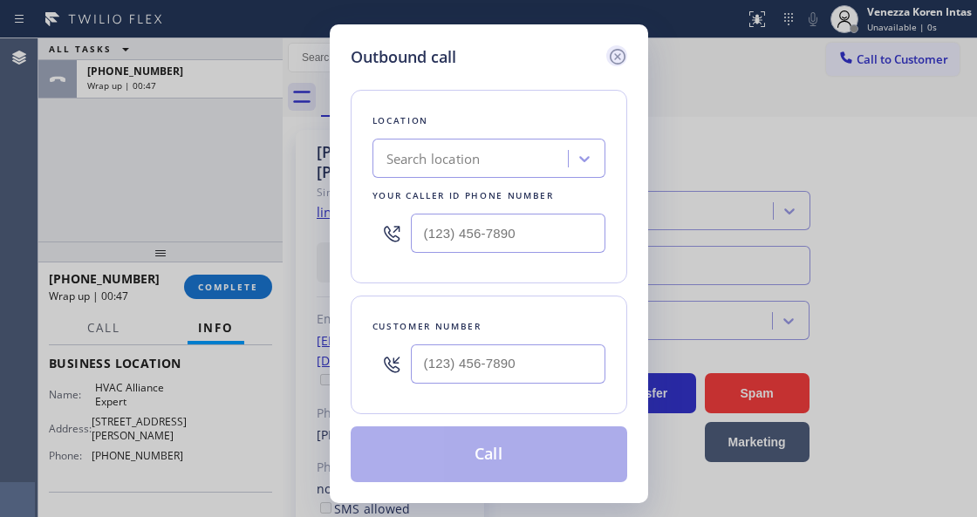
click at [620, 58] on icon at bounding box center [617, 56] width 21 height 21
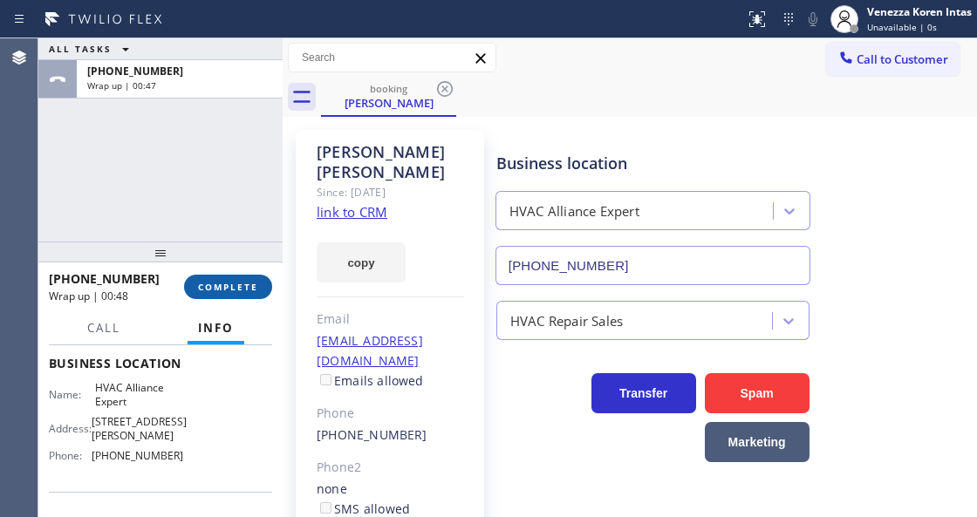
drag, startPoint x: 250, startPoint y: 286, endPoint x: 515, endPoint y: 347, distance: 272.0
click at [250, 287] on span "COMPLETE" at bounding box center [228, 287] width 60 height 12
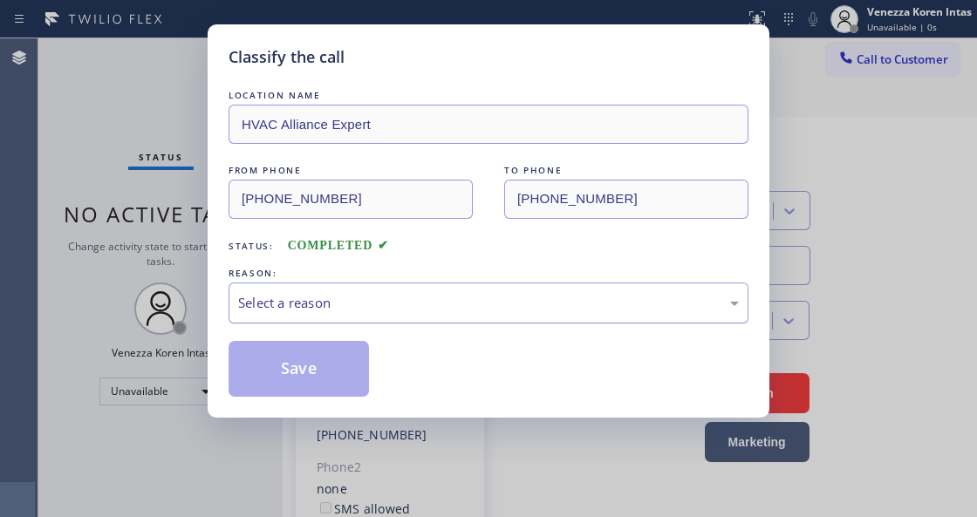
click at [416, 300] on div "Select a reason" at bounding box center [488, 303] width 500 height 20
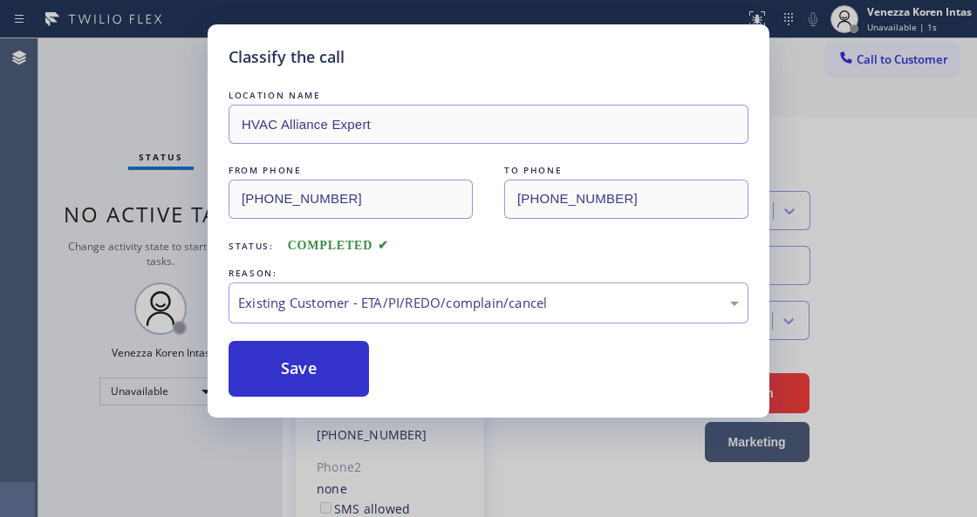
drag, startPoint x: 438, startPoint y: 413, endPoint x: 343, endPoint y: 371, distance: 104.2
click at [343, 371] on button "Save" at bounding box center [298, 369] width 140 height 56
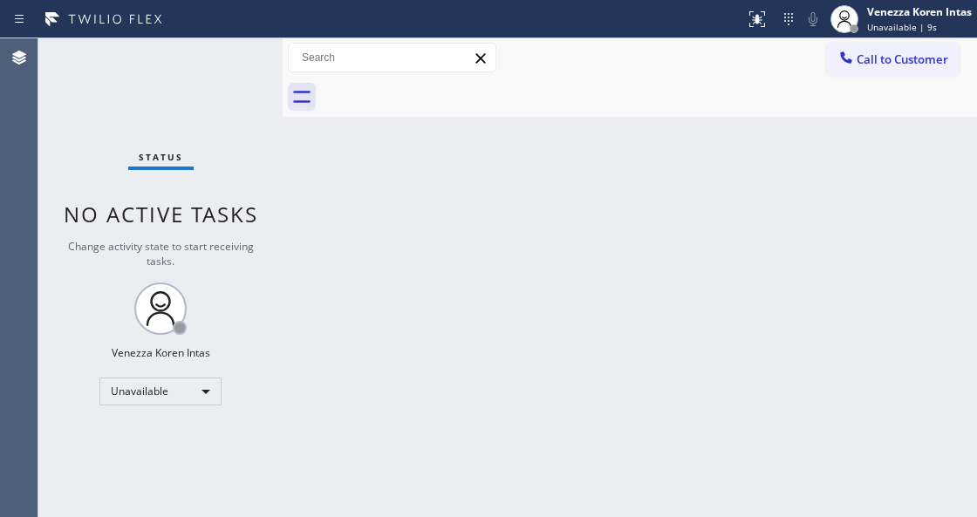
click at [354, 309] on div "Back to Dashboard Change Sender ID Customers Technicians Select a contact Outbo…" at bounding box center [629, 277] width 694 height 479
click at [877, 51] on span "Call to Customer" at bounding box center [902, 59] width 92 height 16
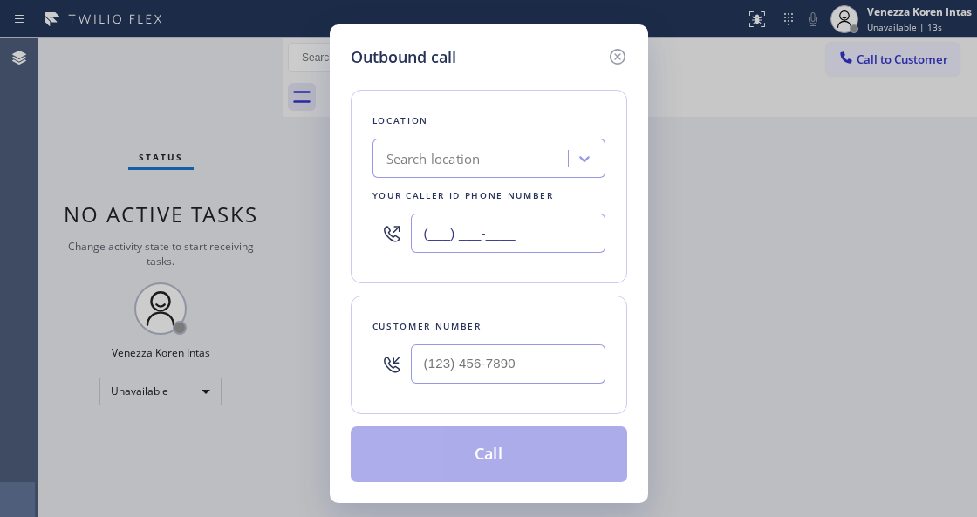
click at [474, 223] on input "(___) ___-____" at bounding box center [508, 233] width 194 height 39
paste input "949) 202-5983"
type input "[PHONE_NUMBER]"
click at [502, 385] on div at bounding box center [508, 364] width 194 height 57
click at [504, 373] on input "(___) ___-____" at bounding box center [508, 363] width 194 height 39
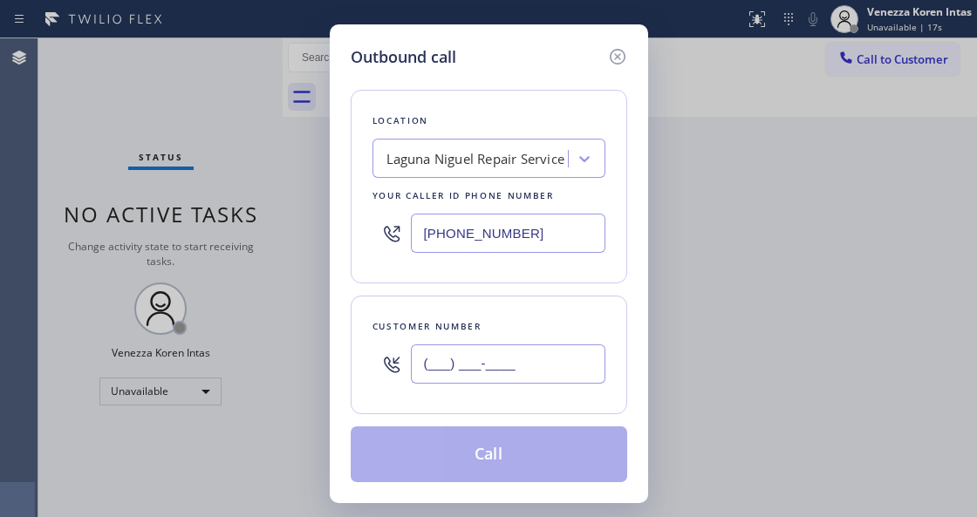
paste input "949) 338-8963"
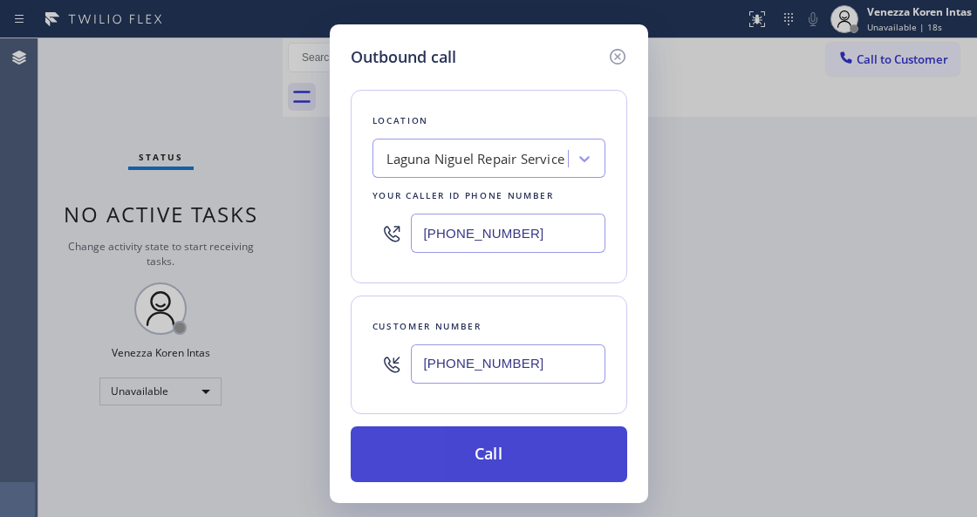
type input "[PHONE_NUMBER]"
click at [502, 449] on button "Call" at bounding box center [488, 454] width 276 height 56
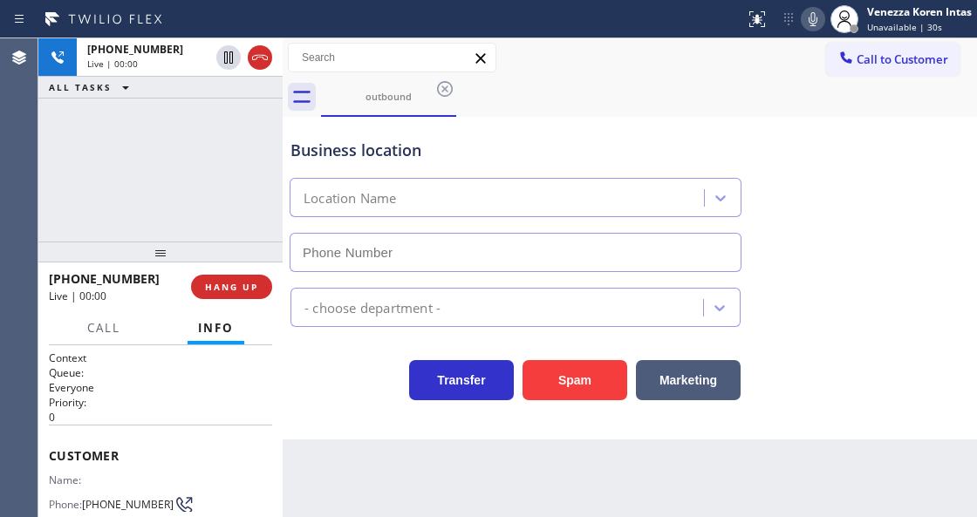
type input "[PHONE_NUMBER]"
click at [239, 170] on div "[PHONE_NUMBER] Live | 00:02 ALL TASKS ALL TASKS ACTIVE TASKS TASKS IN WRAP UP" at bounding box center [160, 139] width 244 height 203
click at [808, 20] on icon at bounding box center [812, 19] width 21 height 21
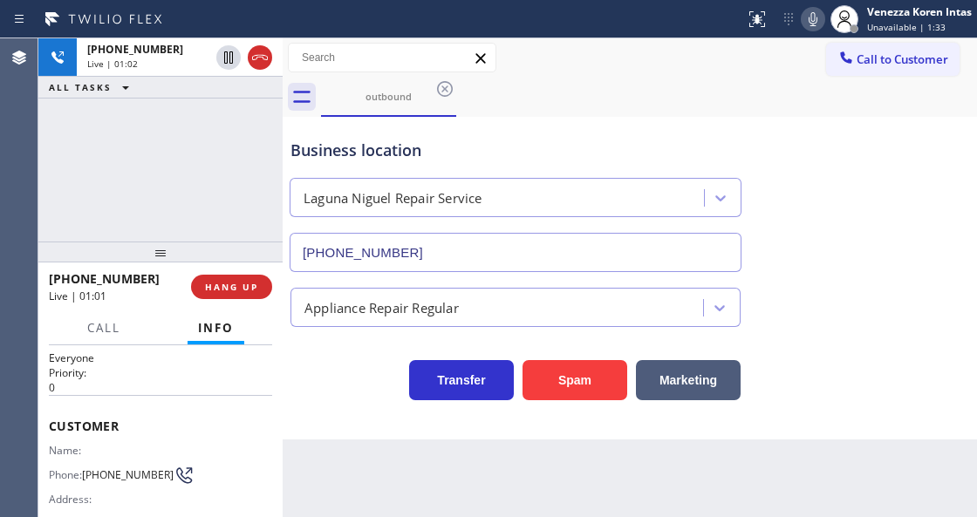
scroll to position [58, 0]
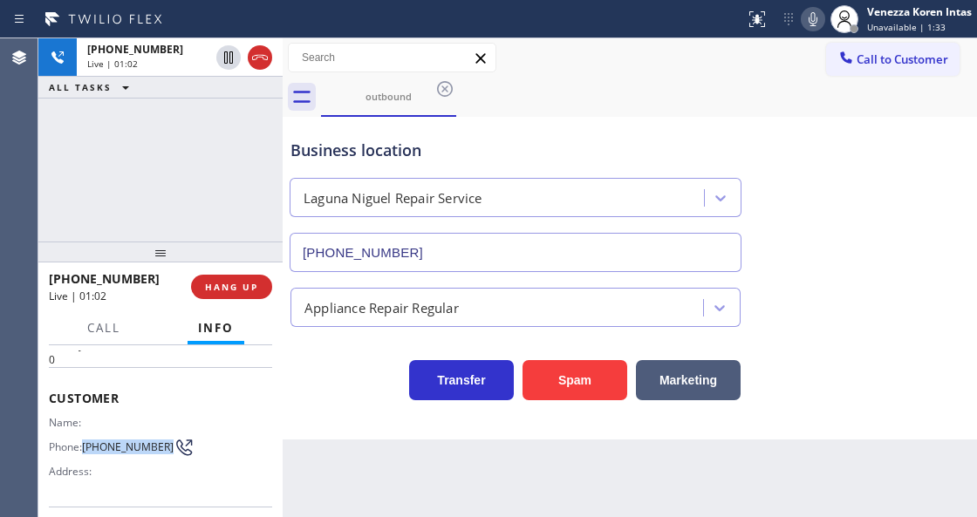
drag, startPoint x: 113, startPoint y: 454, endPoint x: 84, endPoint y: 431, distance: 37.9
click at [84, 437] on div "Phone: [PHONE_NUMBER]" at bounding box center [116, 447] width 134 height 21
copy span "[PHONE_NUMBER]"
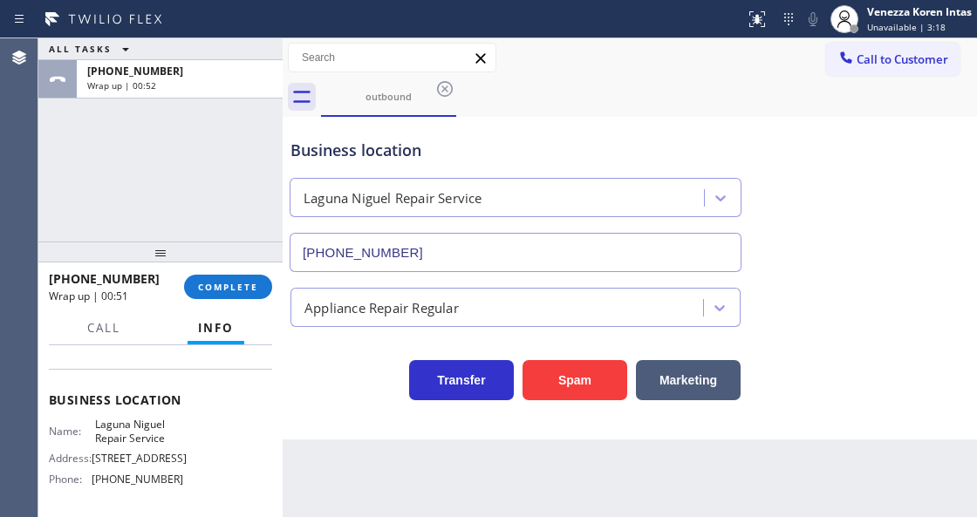
scroll to position [232, 0]
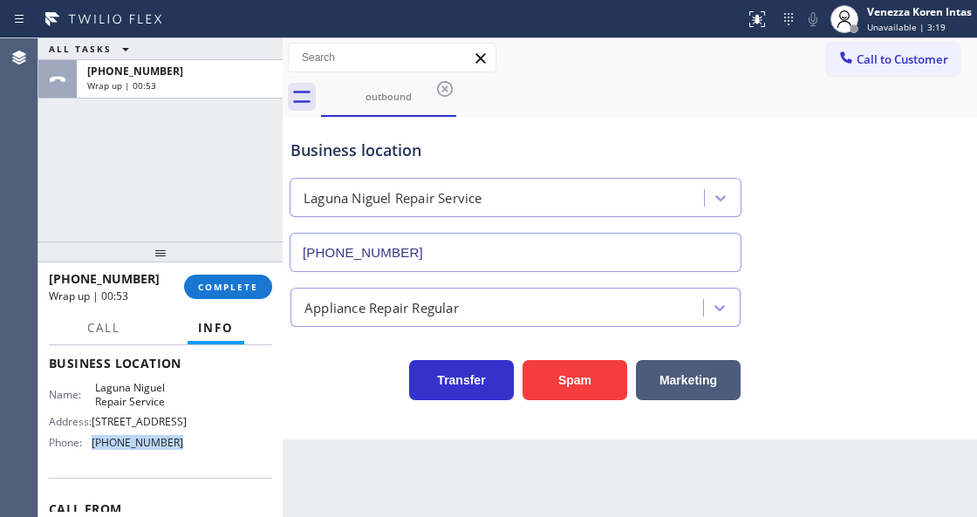
drag, startPoint x: 127, startPoint y: 456, endPoint x: 90, endPoint y: 459, distance: 37.6
click at [90, 449] on div "Phone: [PHONE_NUMBER]" at bounding box center [116, 442] width 134 height 13
copy div "[PHONE_NUMBER]"
drag, startPoint x: 225, startPoint y: 282, endPoint x: 280, endPoint y: 299, distance: 57.4
click at [225, 282] on span "COMPLETE" at bounding box center [228, 287] width 60 height 12
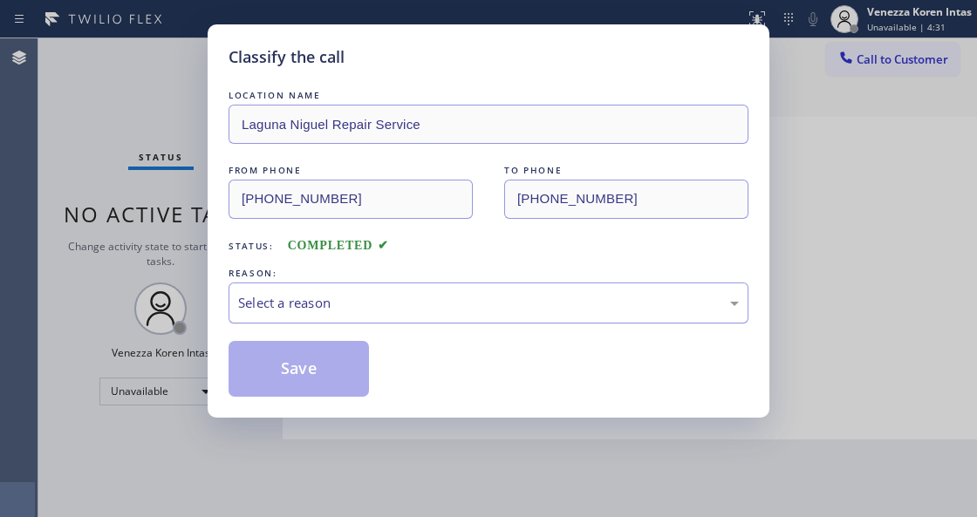
click at [337, 295] on div "Select a reason" at bounding box center [488, 303] width 500 height 20
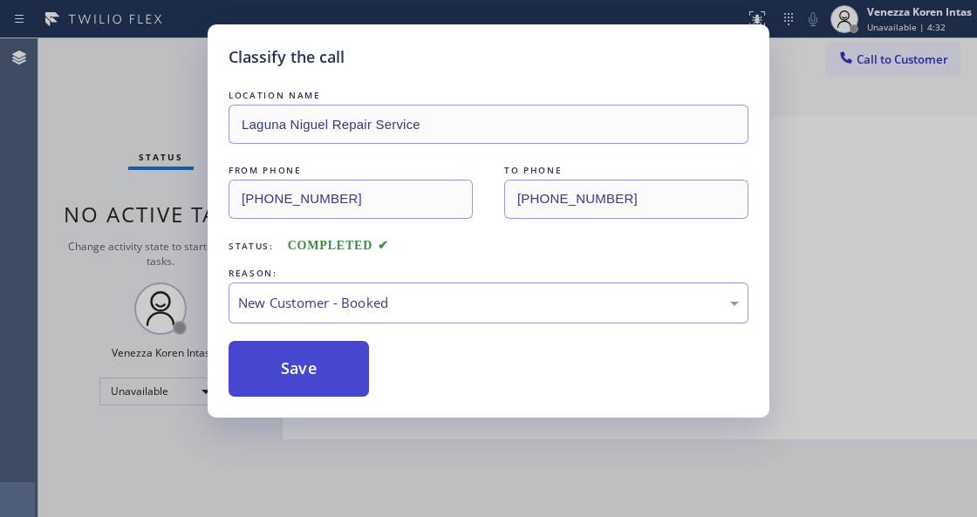
click at [329, 344] on button "Save" at bounding box center [298, 369] width 140 height 56
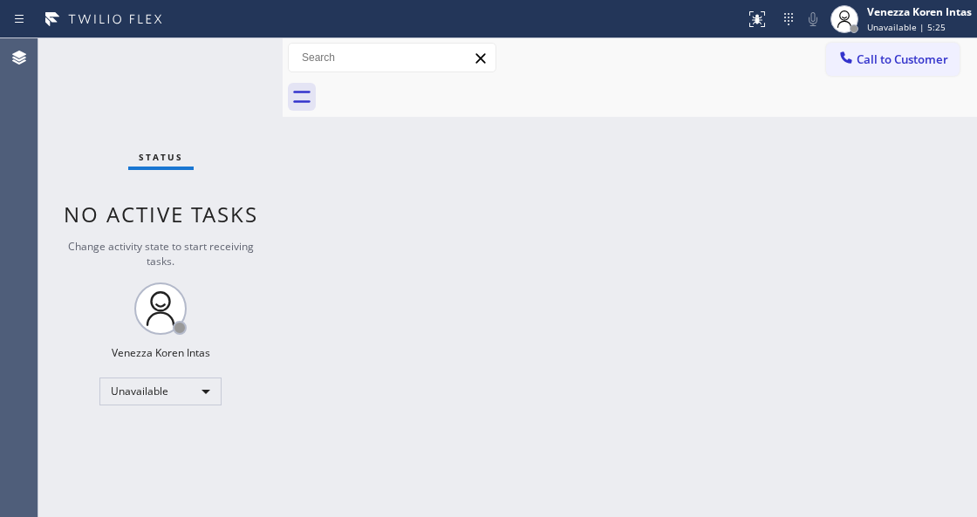
click at [420, 170] on div "Back to Dashboard Change Sender ID Customers Technicians Select a contact Outbo…" at bounding box center [629, 277] width 694 height 479
click at [931, 16] on div "Venezza Koren Intas" at bounding box center [919, 11] width 105 height 15
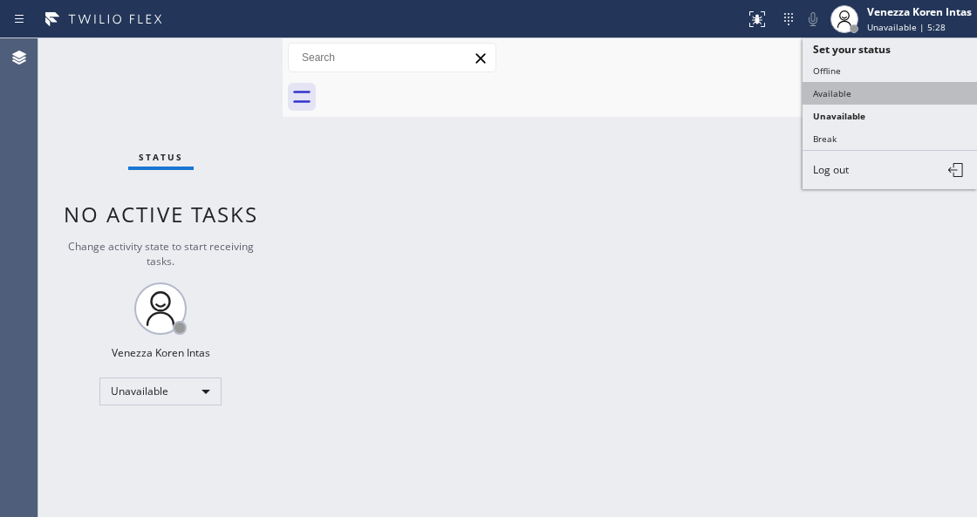
click at [891, 91] on button "Available" at bounding box center [889, 93] width 174 height 23
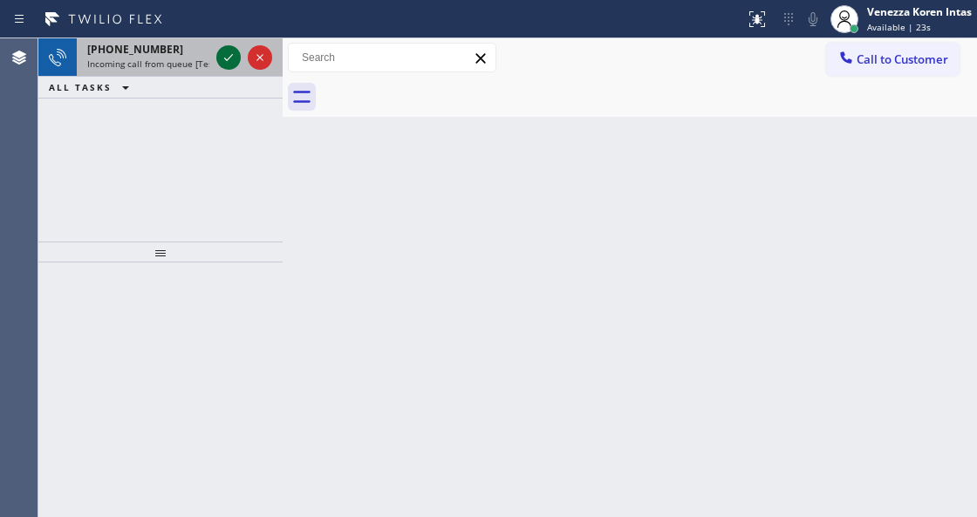
click at [232, 65] on icon at bounding box center [228, 57] width 21 height 21
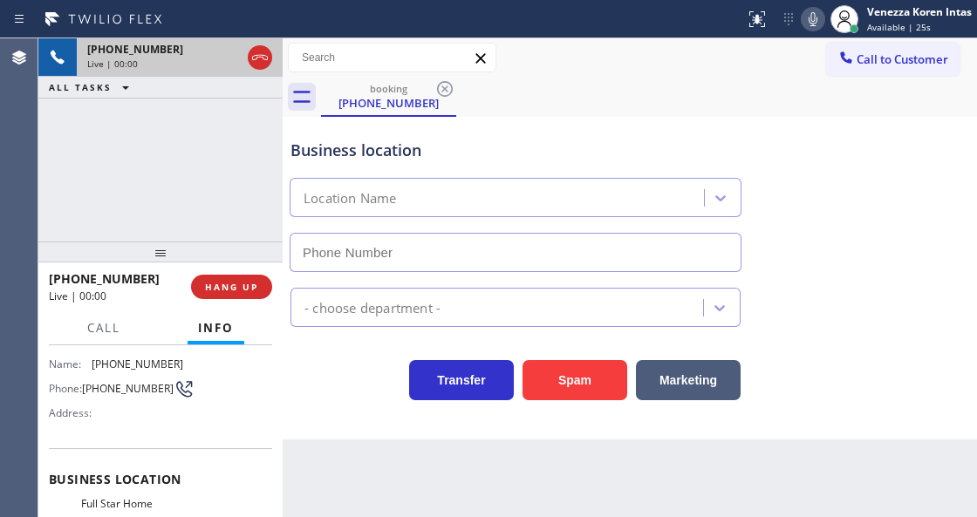
scroll to position [232, 0]
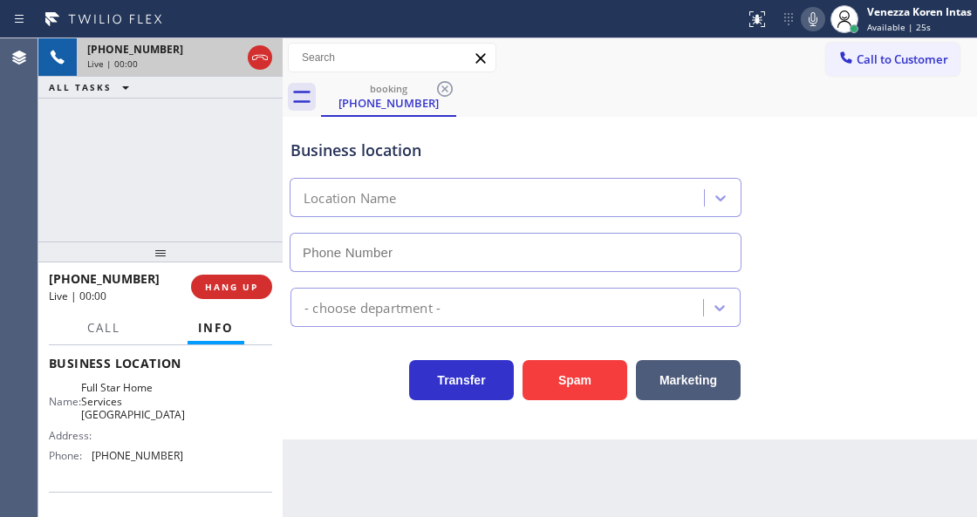
type input "[PHONE_NUMBER]"
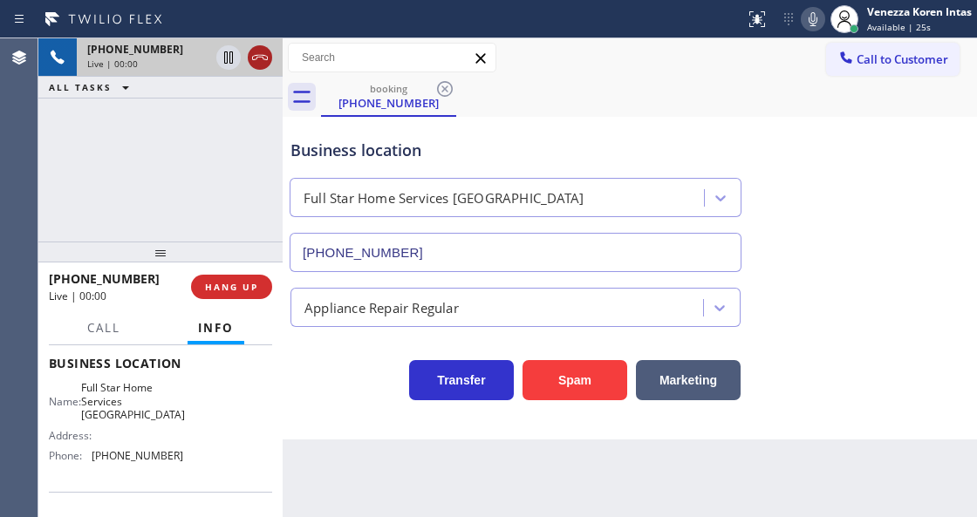
click at [255, 50] on icon at bounding box center [259, 57] width 21 height 21
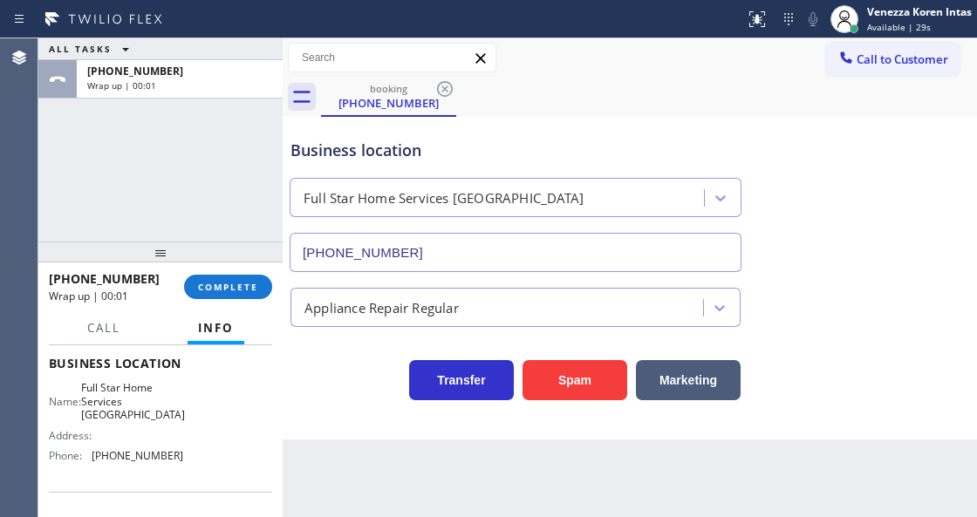
click at [541, 510] on div "Back to Dashboard Change Sender ID Customers Technicians Select a contact Outbo…" at bounding box center [629, 277] width 694 height 479
click at [248, 285] on span "COMPLETE" at bounding box center [228, 287] width 60 height 12
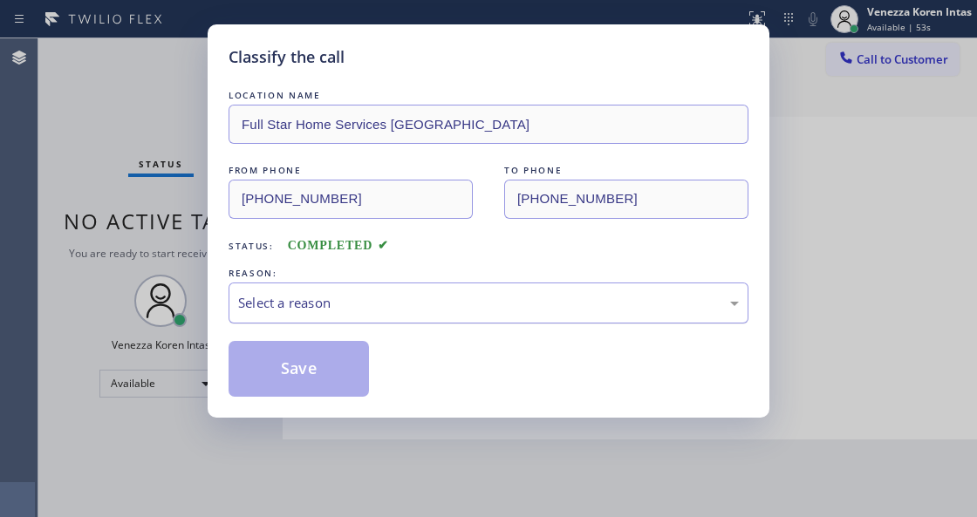
click at [414, 297] on div "Select a reason" at bounding box center [488, 303] width 500 height 20
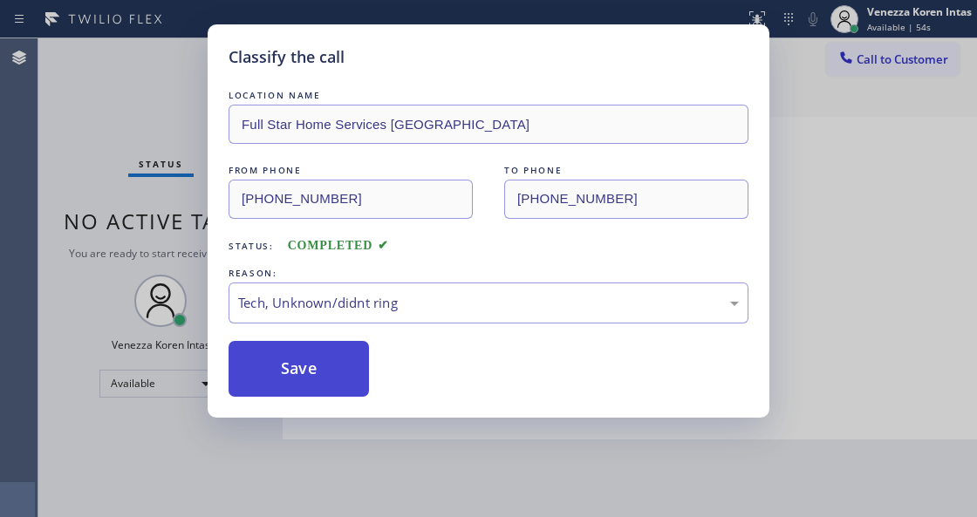
click at [338, 379] on button "Save" at bounding box center [298, 369] width 140 height 56
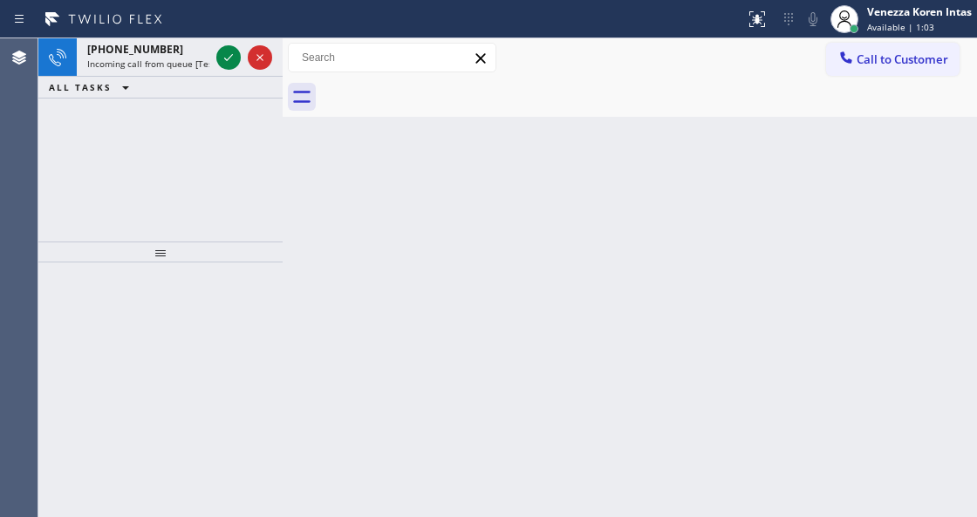
click at [508, 166] on div "Back to Dashboard Change Sender ID Customers Technicians Select a contact Outbo…" at bounding box center [629, 277] width 694 height 479
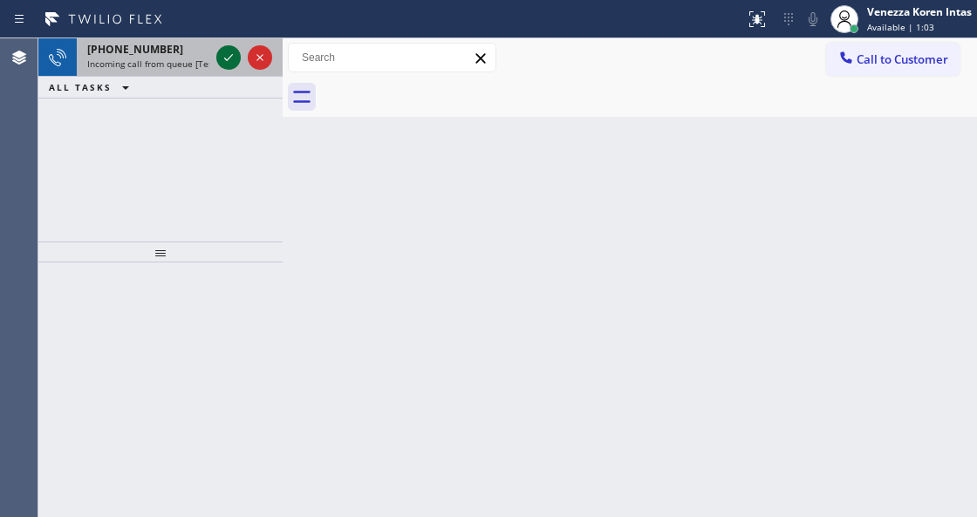
click at [232, 52] on icon at bounding box center [228, 57] width 21 height 21
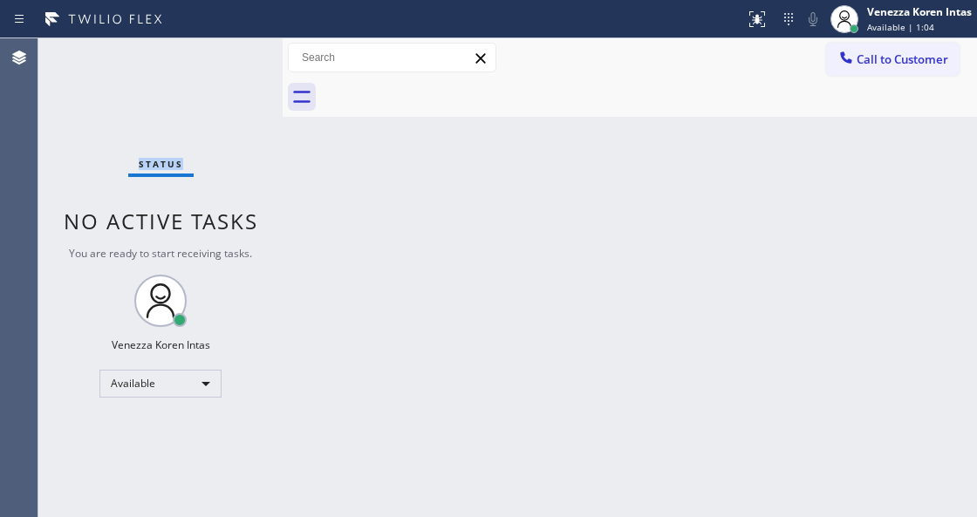
click at [232, 52] on div "Status No active tasks You are ready to start receiving tasks. Venezza Koren In…" at bounding box center [160, 277] width 244 height 479
click at [384, 271] on div "Back to Dashboard Change Sender ID Customers Technicians Select a contact Outbo…" at bounding box center [629, 277] width 694 height 479
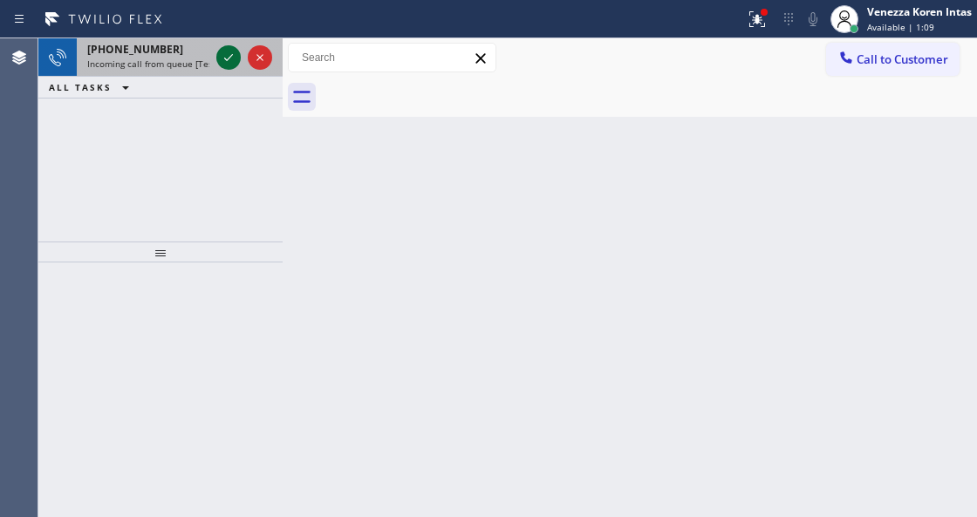
click at [222, 57] on icon at bounding box center [228, 57] width 21 height 21
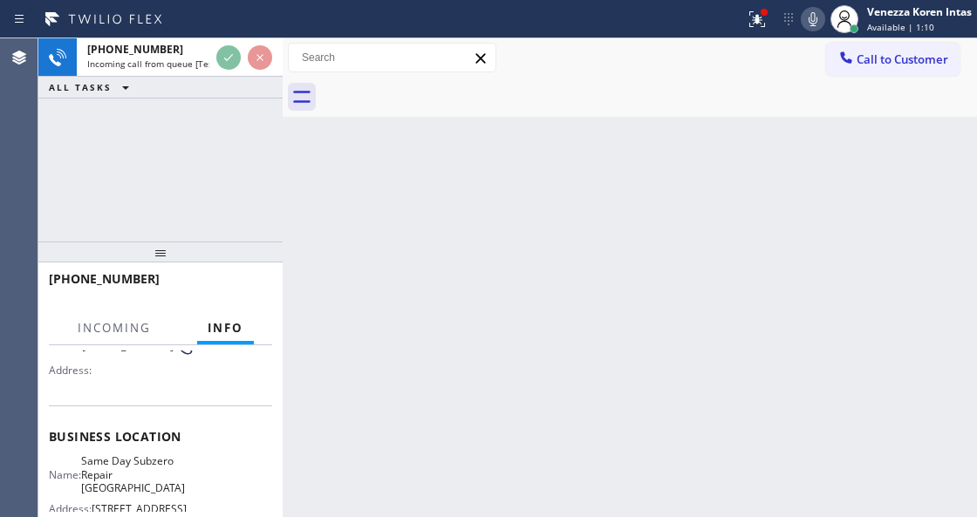
scroll to position [232, 0]
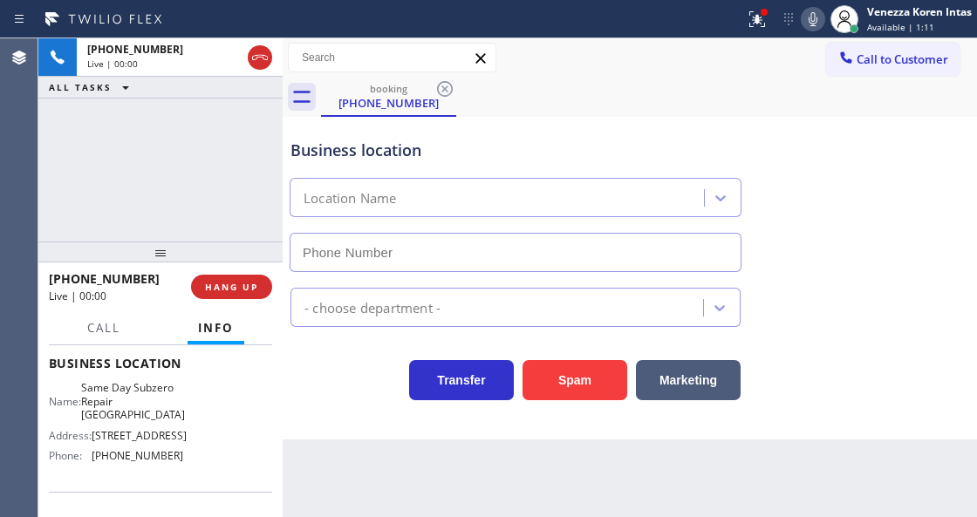
type input "[PHONE_NUMBER]"
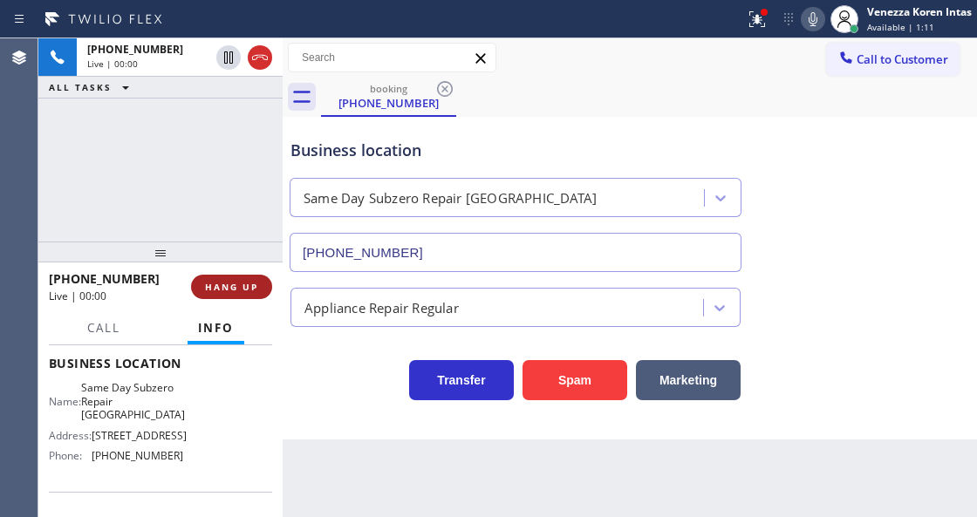
click at [244, 282] on span "HANG UP" at bounding box center [231, 287] width 53 height 12
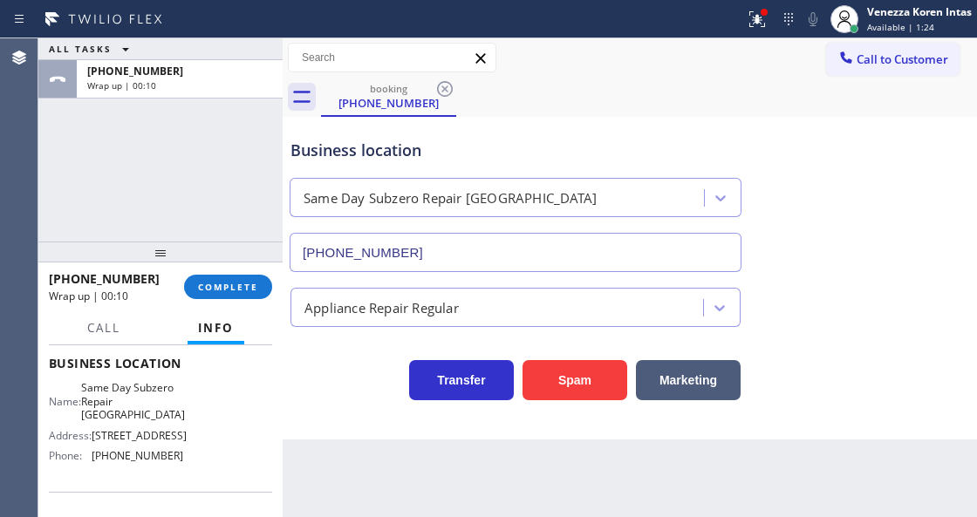
click at [226, 270] on div "[PHONE_NUMBER] Wrap up | 00:10 COMPLETE" at bounding box center [160, 286] width 223 height 45
click at [229, 282] on span "COMPLETE" at bounding box center [228, 287] width 60 height 12
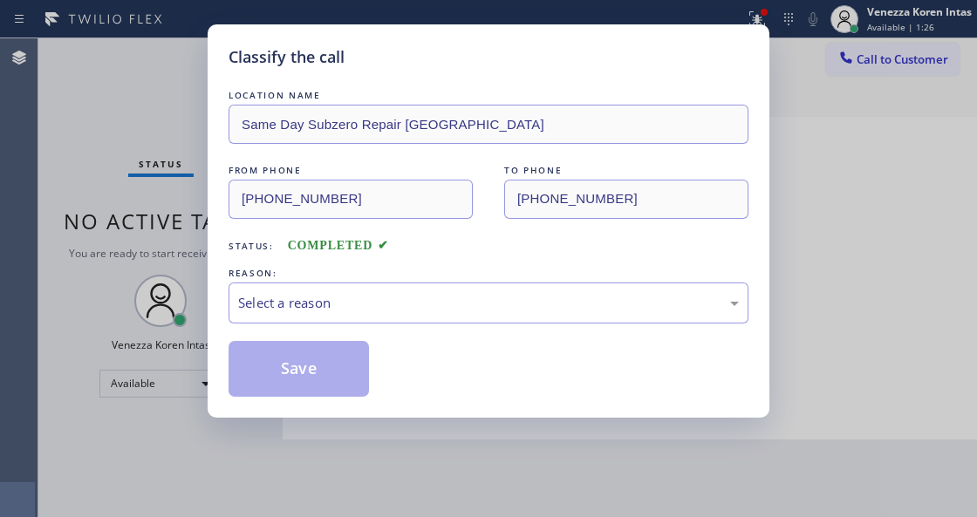
click at [469, 328] on div "LOCATION NAME Same Day Subzero Repair [GEOGRAPHIC_DATA] FROM PHONE [PHONE_NUMBE…" at bounding box center [488, 241] width 520 height 310
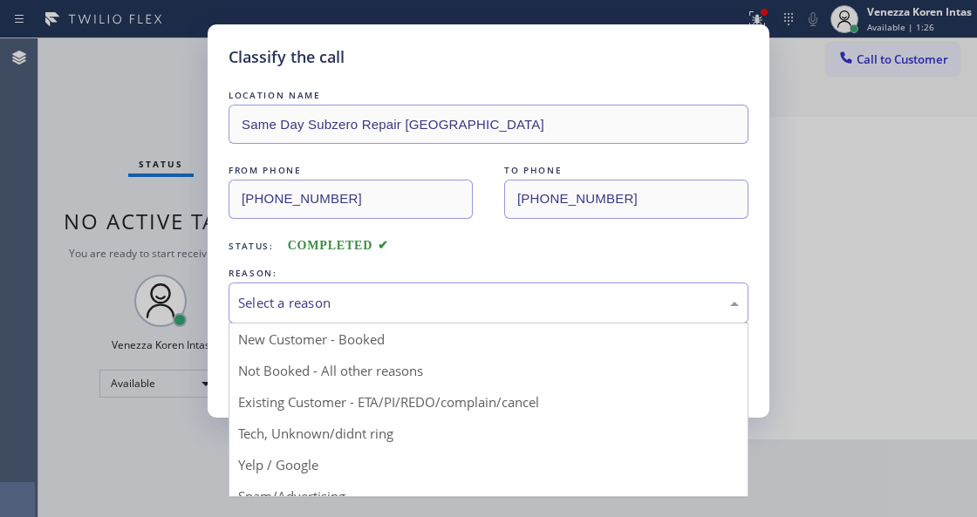
click at [422, 316] on div "Select a reason" at bounding box center [488, 302] width 520 height 41
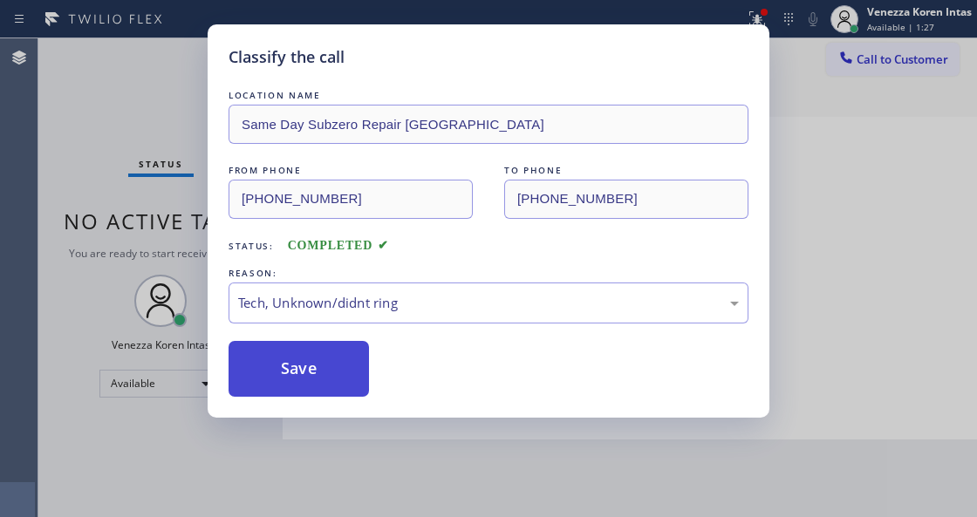
click at [364, 371] on button "Save" at bounding box center [298, 369] width 140 height 56
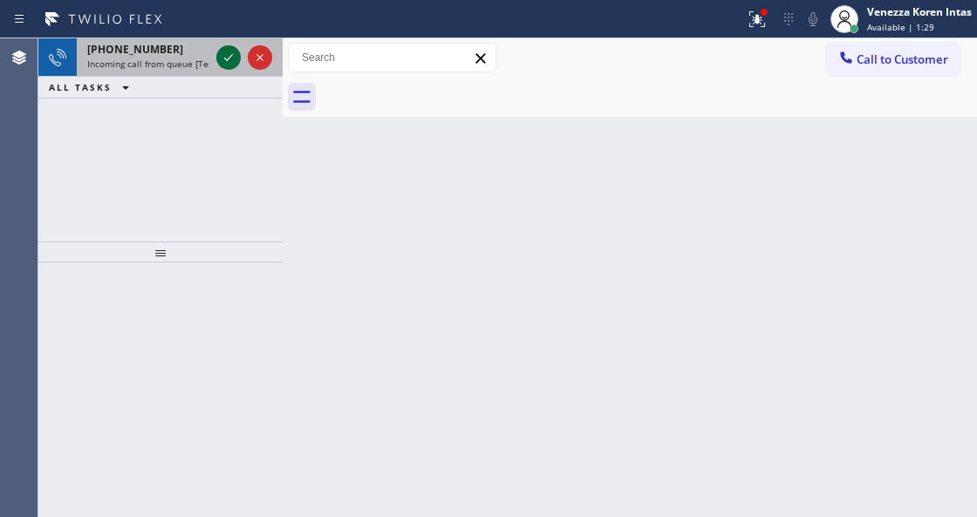
click at [221, 60] on icon at bounding box center [228, 57] width 21 height 21
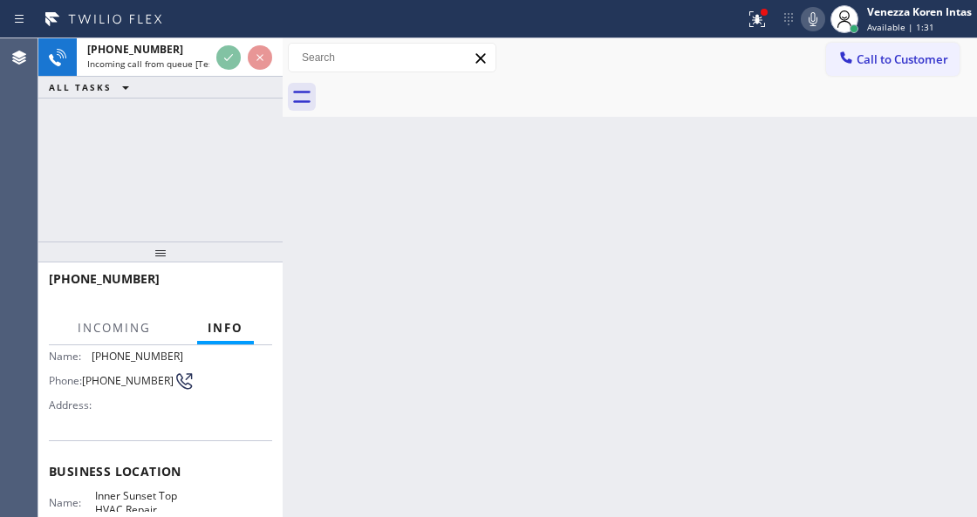
scroll to position [174, 0]
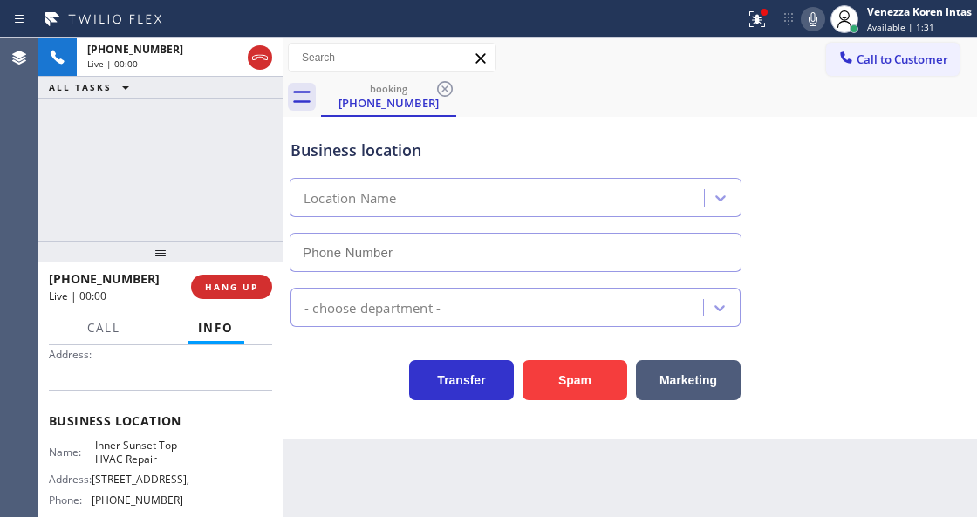
type input "[PHONE_NUMBER]"
drag, startPoint x: 753, startPoint y: 5, endPoint x: 746, endPoint y: 96, distance: 90.9
click at [753, 5] on button at bounding box center [757, 19] width 38 height 38
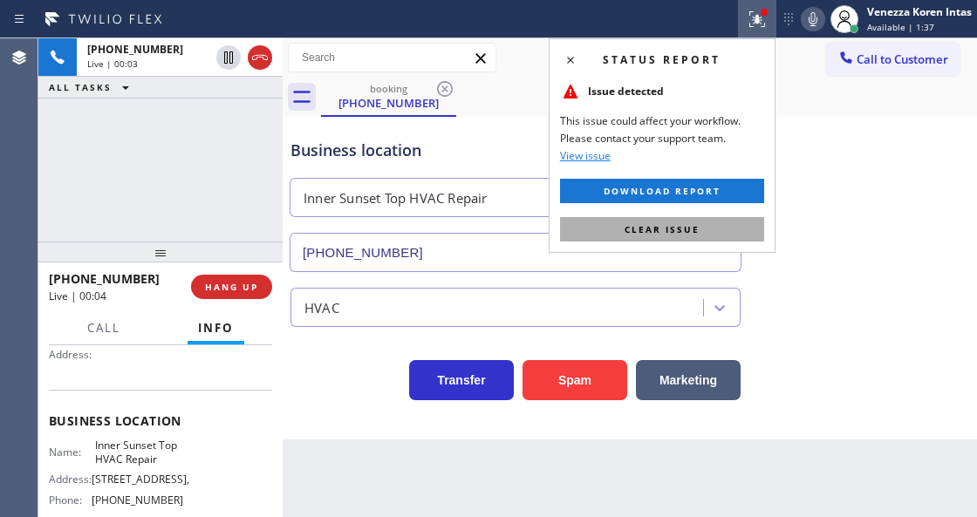
click at [703, 217] on button "Clear issue" at bounding box center [662, 229] width 204 height 24
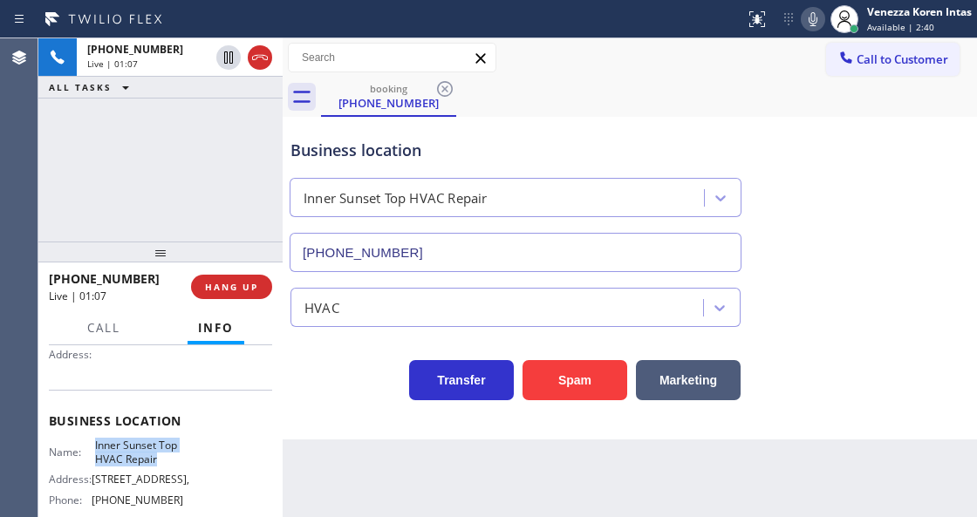
drag, startPoint x: 91, startPoint y: 442, endPoint x: 162, endPoint y: 459, distance: 73.4
click at [162, 459] on div "Name: Inner Sunset Top HVAC Repair" at bounding box center [116, 452] width 134 height 27
copy span "Inner Sunset Top HVAC Repair"
drag, startPoint x: 813, startPoint y: 23, endPoint x: 394, endPoint y: 228, distance: 467.1
click at [813, 25] on icon at bounding box center [812, 19] width 9 height 14
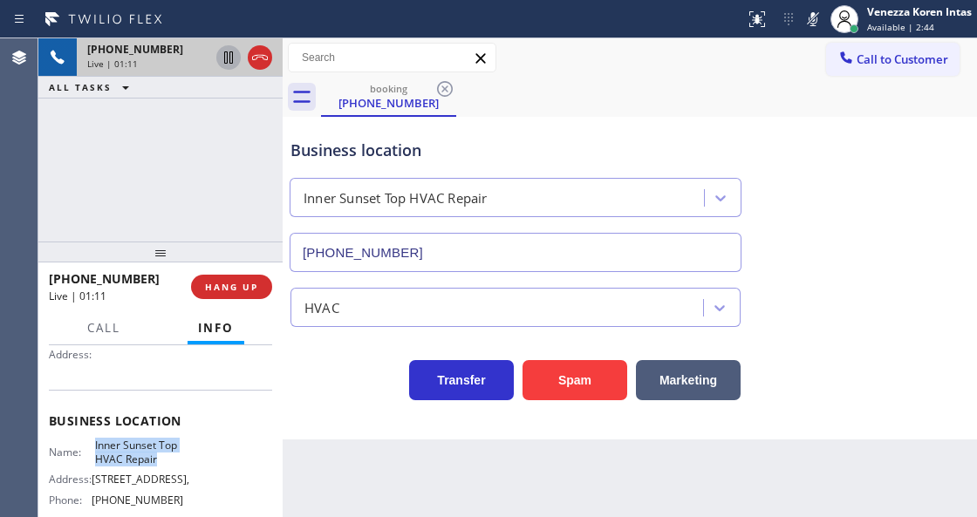
click at [228, 64] on icon at bounding box center [228, 57] width 21 height 21
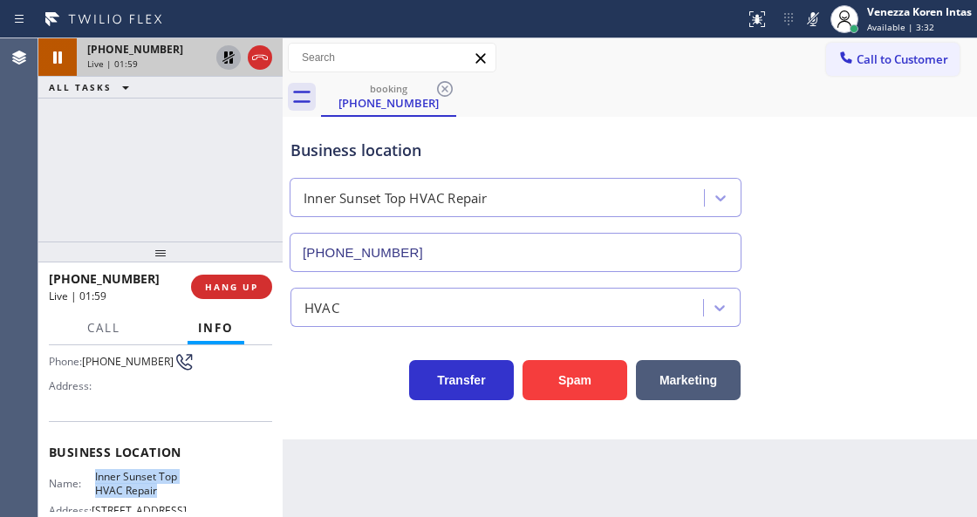
scroll to position [0, 0]
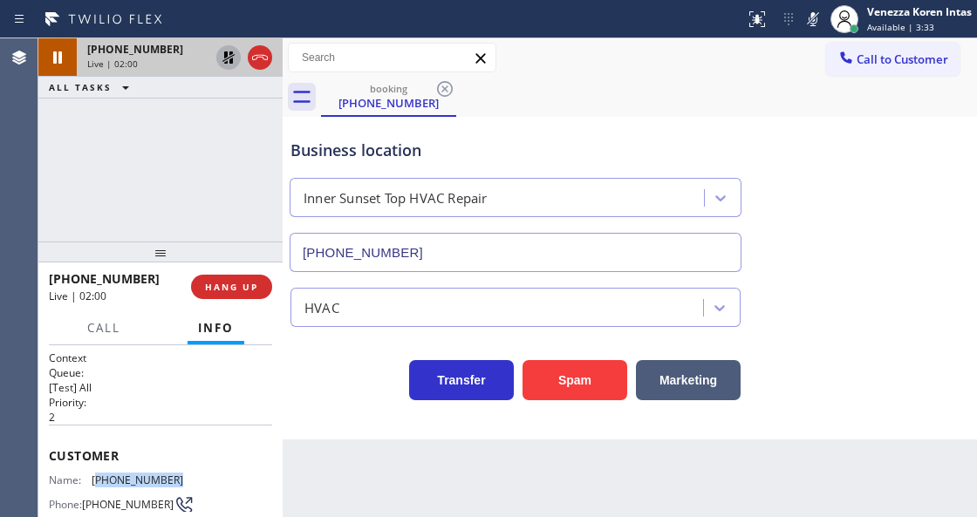
drag, startPoint x: 178, startPoint y: 476, endPoint x: 95, endPoint y: 479, distance: 82.9
click at [95, 479] on div "Name: [PHONE_NUMBER] Phone: [PHONE_NUMBER] Address:" at bounding box center [160, 507] width 223 height 69
copy span "415) 264-4160"
click at [806, 21] on icon at bounding box center [812, 19] width 21 height 21
click at [229, 58] on icon at bounding box center [228, 57] width 21 height 21
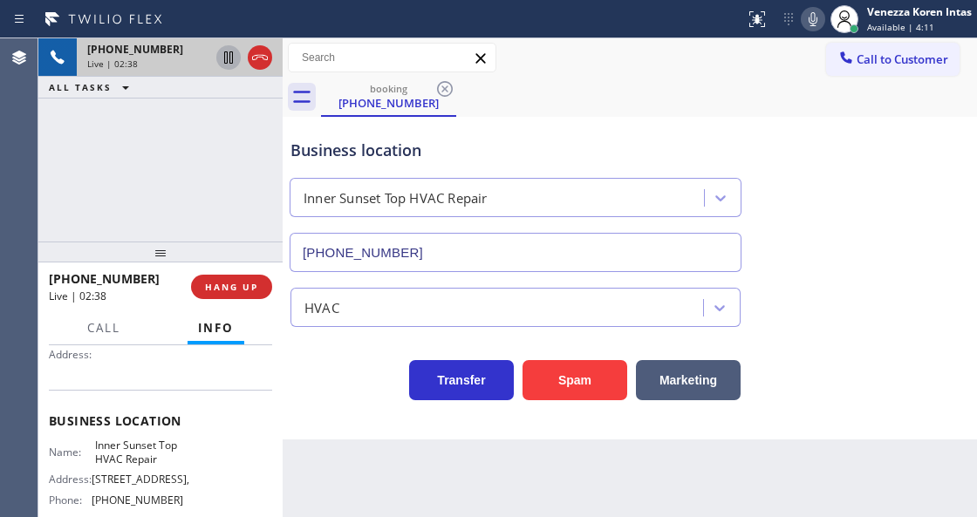
scroll to position [232, 0]
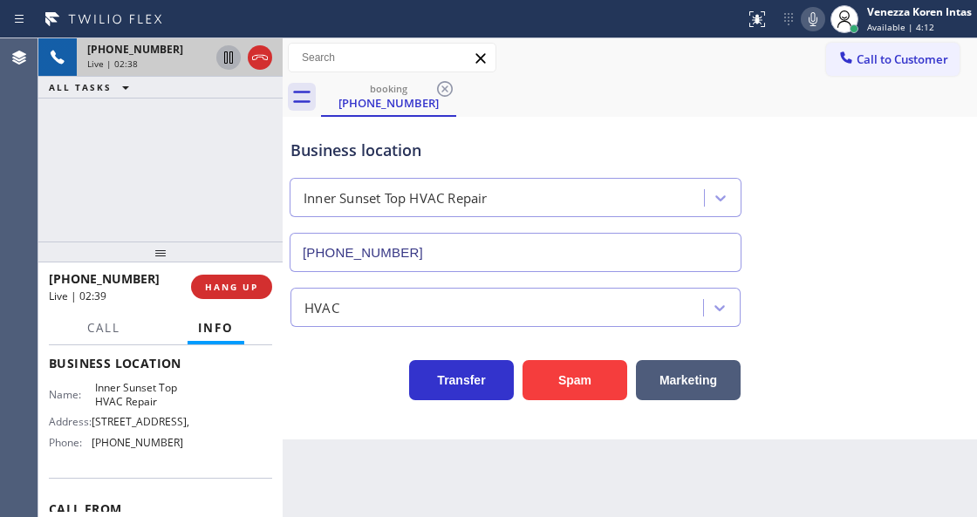
click at [173, 428] on span "[STREET_ADDRESS]," at bounding box center [141, 421] width 98 height 13
drag, startPoint x: 176, startPoint y: 439, endPoint x: 92, endPoint y: 444, distance: 83.8
click at [92, 444] on div "Phone: [PHONE_NUMBER]" at bounding box center [116, 442] width 134 height 13
copy div "[PHONE_NUMBER]"
click at [613, 138] on div "Business location [GEOGRAPHIC_DATA] Top HVAC Repair [PHONE_NUMBER]" at bounding box center [515, 196] width 457 height 151
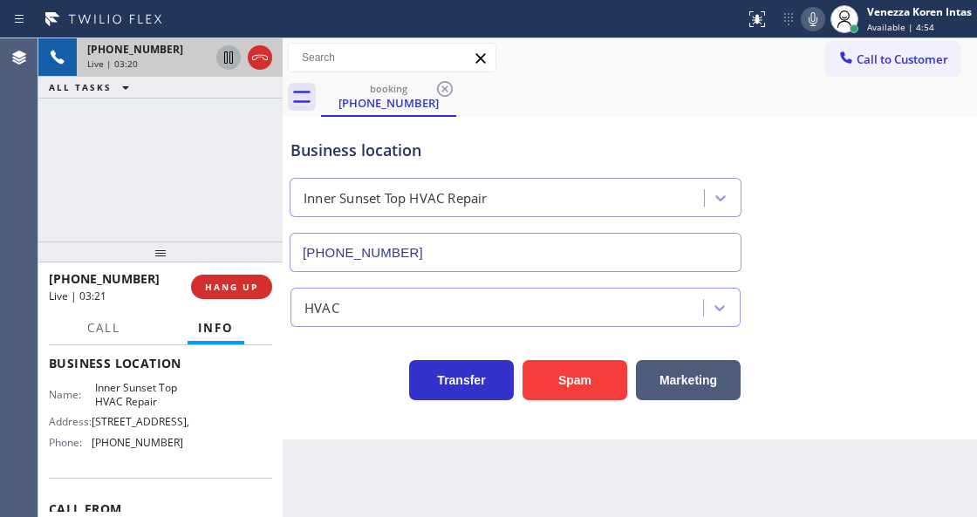
click at [602, 70] on div "Call to Customer Outbound call Location [GEOGRAPHIC_DATA] Repair Service Your c…" at bounding box center [629, 58] width 694 height 31
click at [372, 137] on div "Business location [GEOGRAPHIC_DATA] Top HVAC Repair [PHONE_NUMBER]" at bounding box center [515, 196] width 457 height 151
click at [520, 114] on div "Business location [GEOGRAPHIC_DATA] Top HVAC Repair [PHONE_NUMBER]" at bounding box center [629, 193] width 685 height 158
click at [620, 109] on div "booking [PHONE_NUMBER]" at bounding box center [649, 97] width 656 height 39
click at [676, 135] on div "Business location [GEOGRAPHIC_DATA] Top HVAC Repair [PHONE_NUMBER]" at bounding box center [515, 196] width 457 height 151
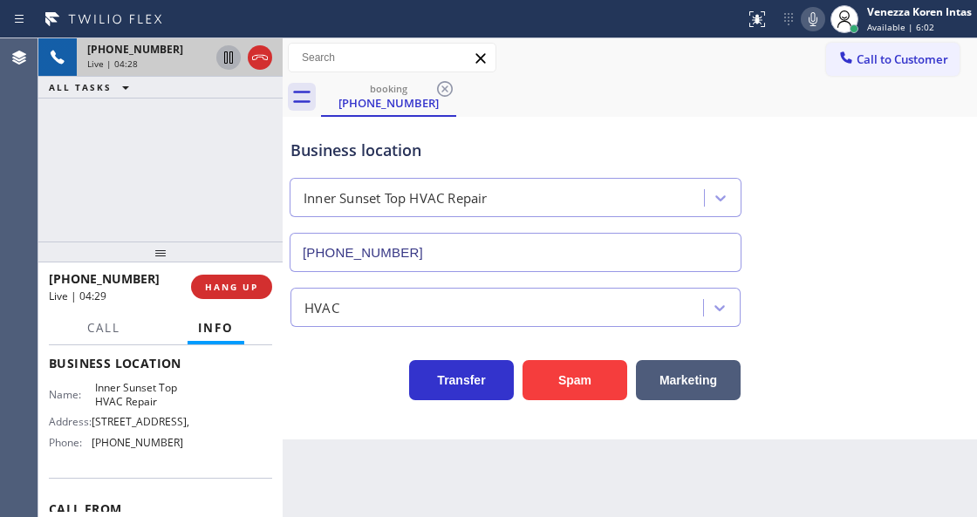
click at [502, 150] on div "Business location" at bounding box center [515, 151] width 450 height 24
click at [315, 422] on div "Business location [GEOGRAPHIC_DATA] Top HVAC Repair [PHONE_NUMBER] HVAC Transfe…" at bounding box center [629, 278] width 694 height 323
click at [305, 158] on div "Business location" at bounding box center [515, 151] width 450 height 24
click at [731, 81] on div "booking [PHONE_NUMBER]" at bounding box center [649, 97] width 656 height 39
click at [548, 104] on div "booking [PHONE_NUMBER]" at bounding box center [649, 97] width 656 height 39
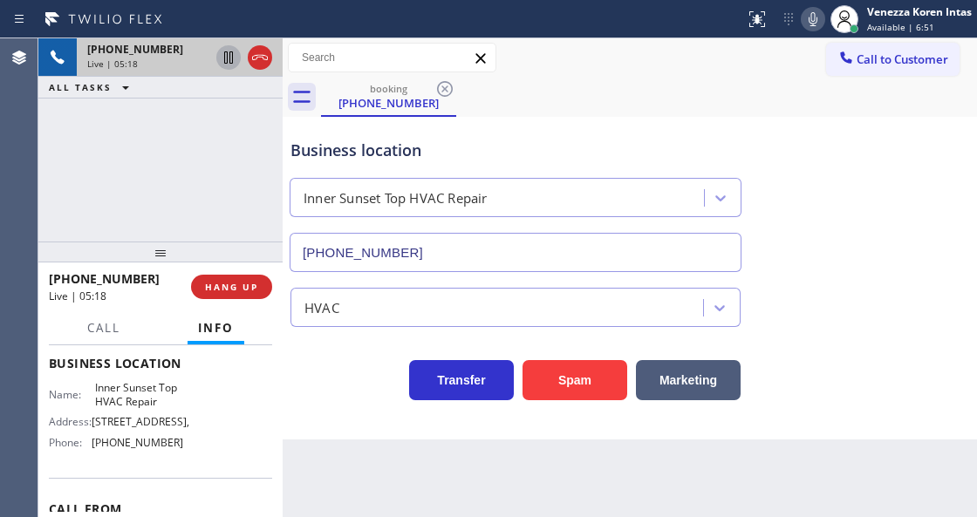
drag, startPoint x: 296, startPoint y: 372, endPoint x: 303, endPoint y: 398, distance: 27.1
click at [293, 376] on div "Transfer Spam Marketing" at bounding box center [515, 375] width 457 height 49
click at [260, 64] on icon at bounding box center [259, 57] width 21 height 21
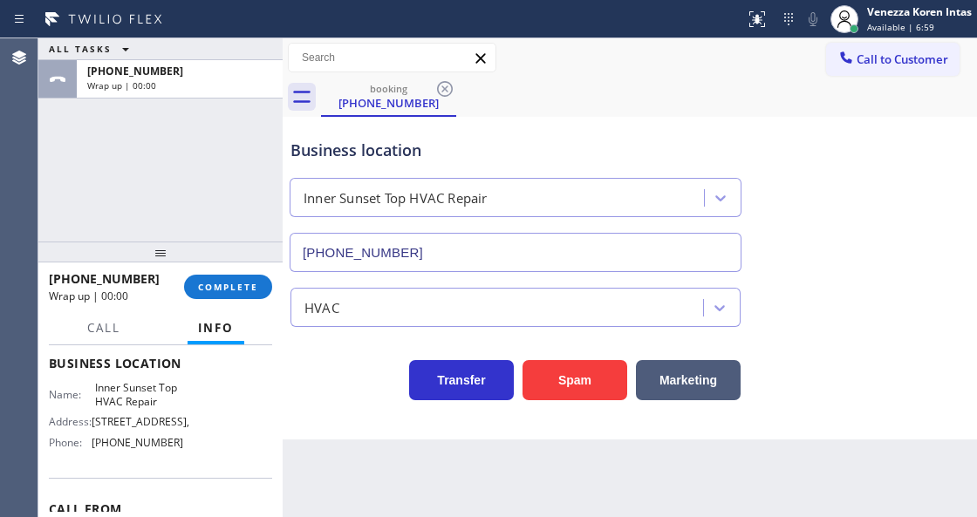
drag, startPoint x: 269, startPoint y: 289, endPoint x: 282, endPoint y: 289, distance: 13.1
click at [267, 291] on button "COMPLETE" at bounding box center [228, 287] width 88 height 24
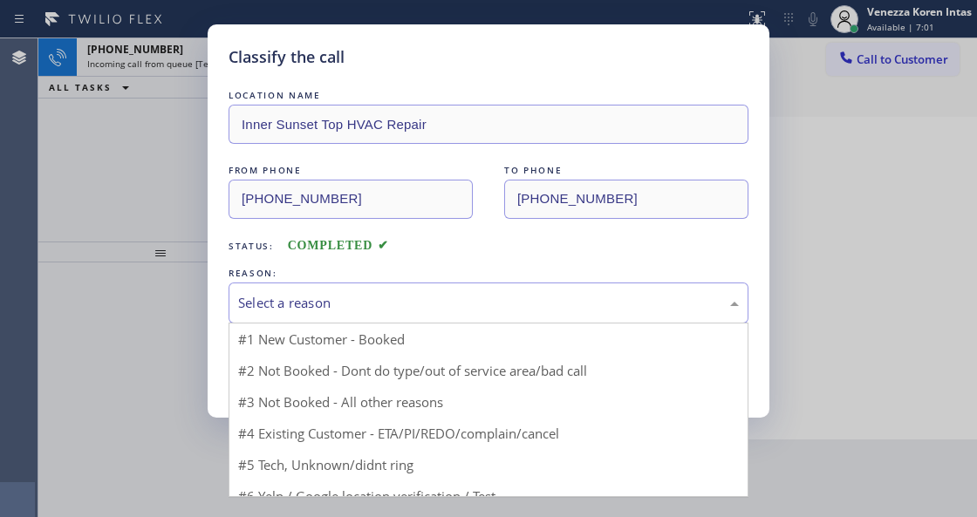
click at [385, 317] on div "Select a reason" at bounding box center [488, 302] width 520 height 41
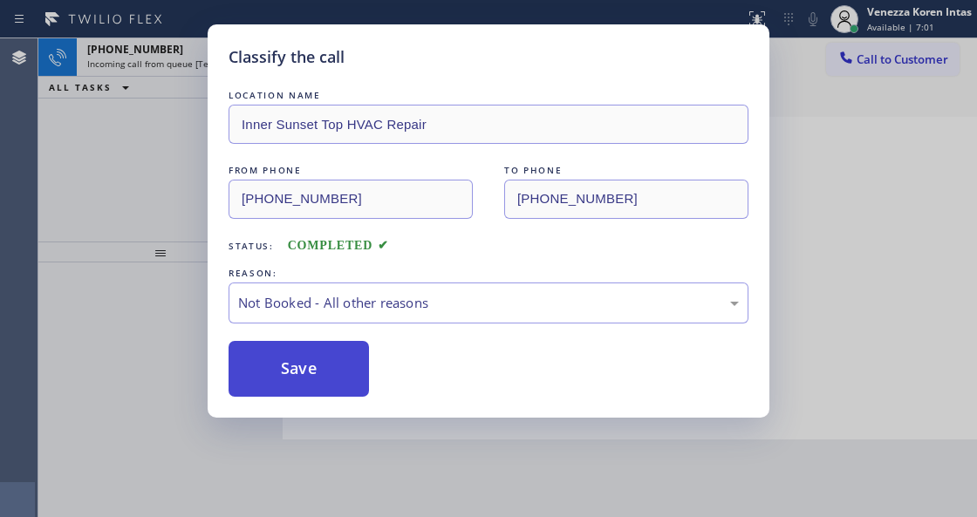
click at [348, 359] on button "Save" at bounding box center [298, 369] width 140 height 56
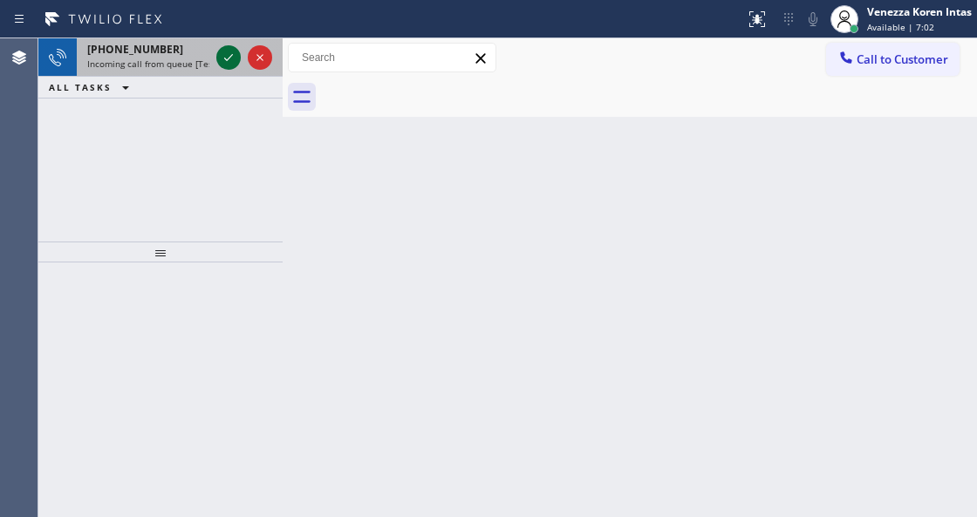
click at [237, 58] on icon at bounding box center [228, 57] width 21 height 21
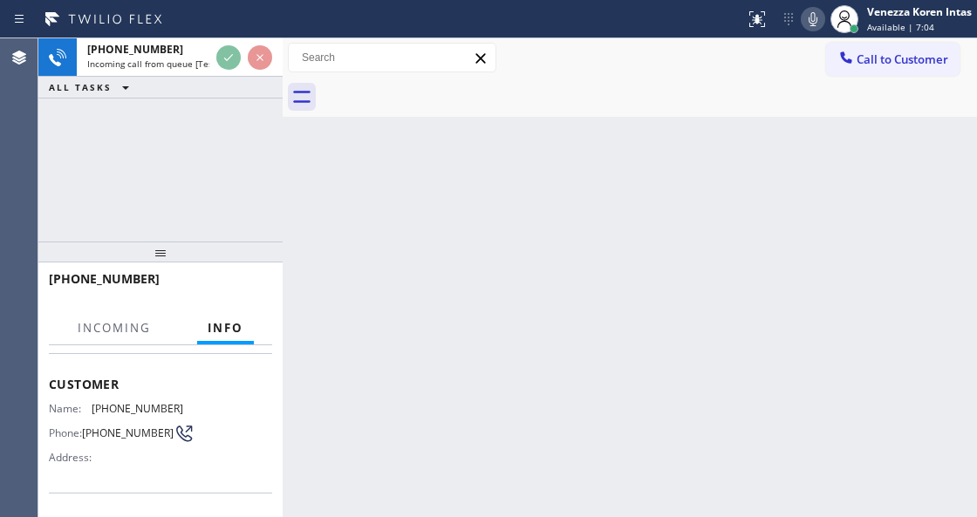
scroll to position [174, 0]
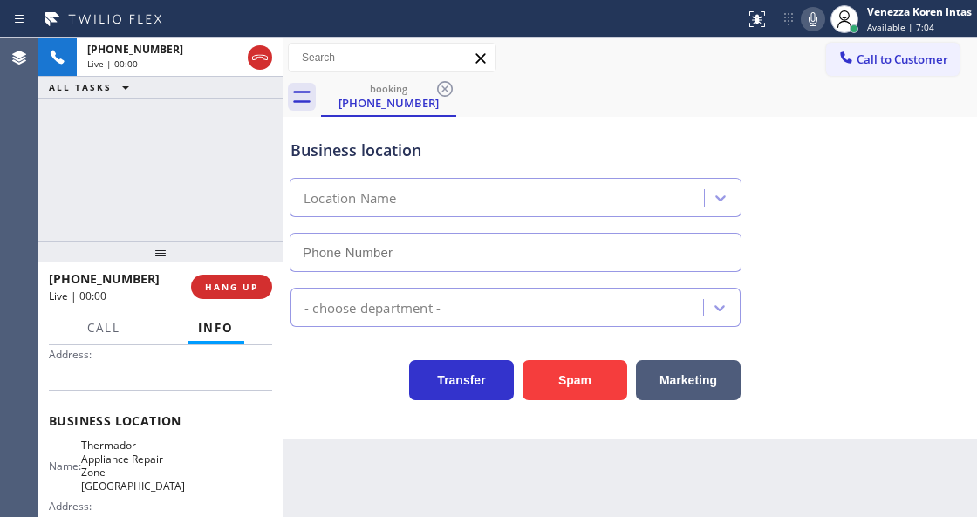
type input "[PHONE_NUMBER]"
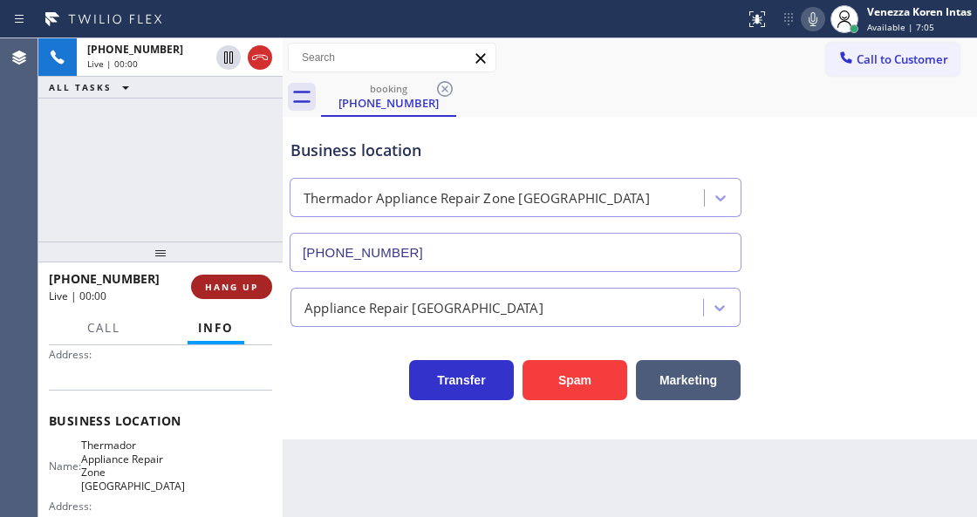
click at [259, 280] on button "HANG UP" at bounding box center [231, 287] width 81 height 24
click at [258, 280] on button "HANG UP" at bounding box center [231, 287] width 81 height 24
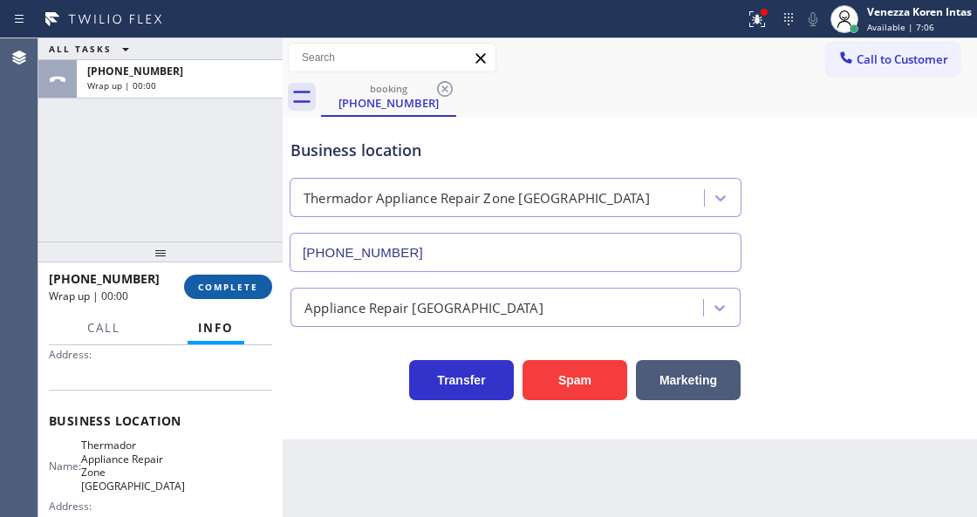
click at [258, 280] on button "COMPLETE" at bounding box center [228, 287] width 88 height 24
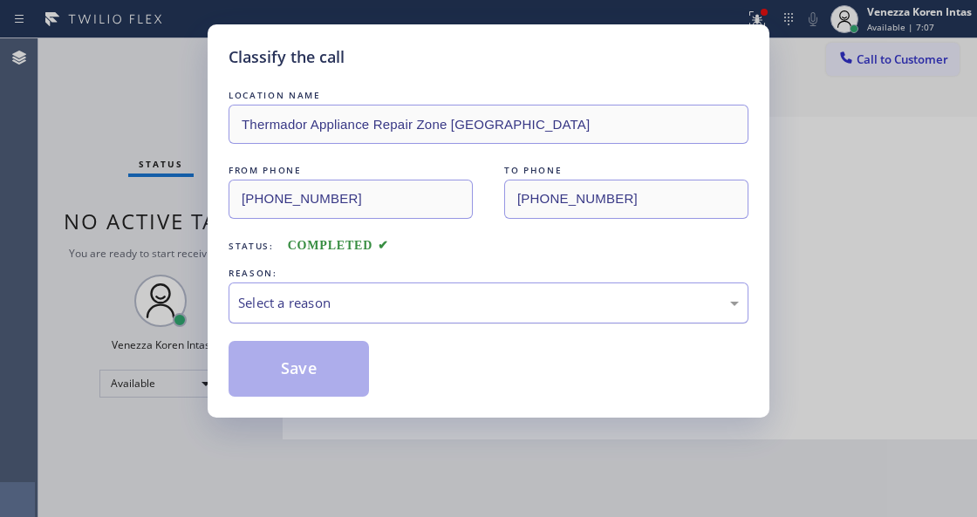
drag, startPoint x: 385, startPoint y: 293, endPoint x: 385, endPoint y: 305, distance: 12.2
click at [385, 294] on div "Select a reason" at bounding box center [488, 303] width 500 height 20
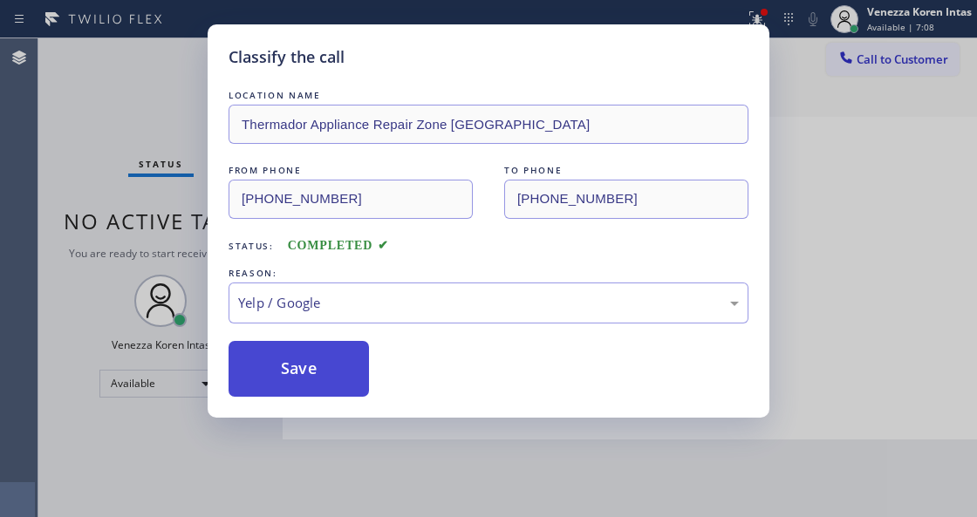
click at [307, 374] on button "Save" at bounding box center [298, 369] width 140 height 56
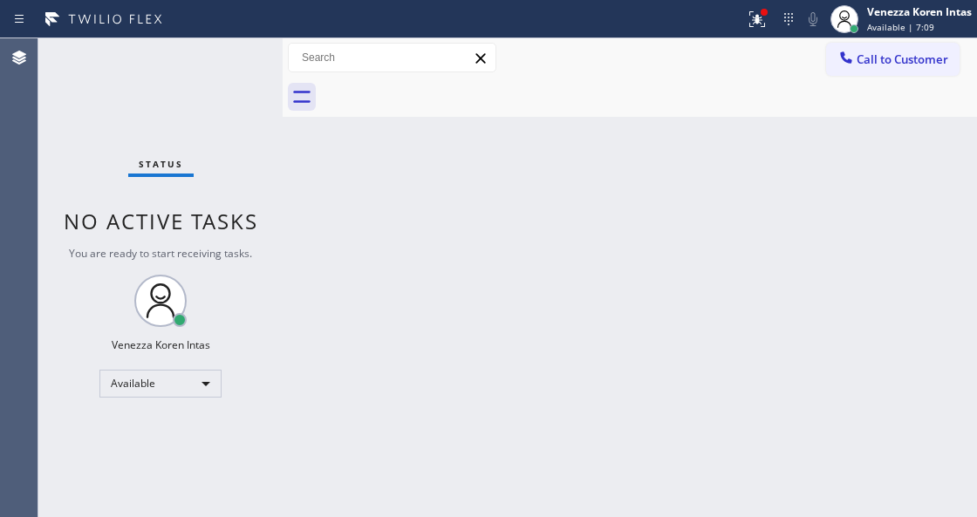
click at [115, 161] on div "Classify the call LOCATION NAME Viking Appliance Repairs [GEOGRAPHIC_DATA] FROM…" at bounding box center [507, 277] width 938 height 479
click at [764, 21] on icon at bounding box center [756, 19] width 21 height 21
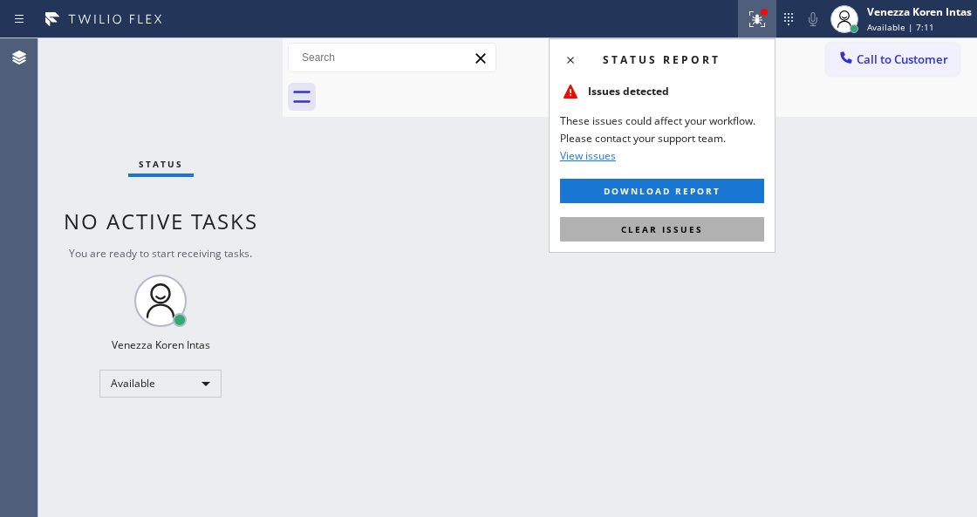
click at [711, 235] on button "Clear issues" at bounding box center [662, 229] width 204 height 24
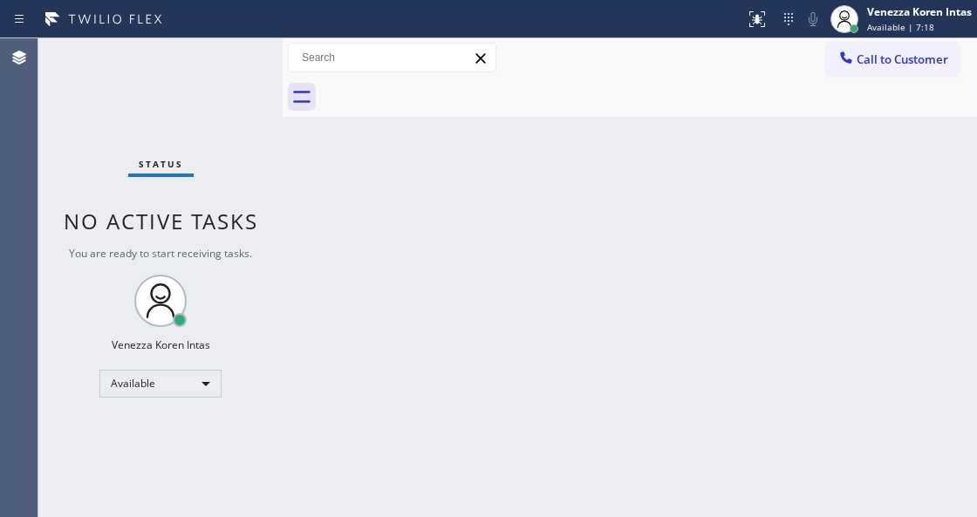
click at [232, 59] on div "Status No active tasks You are ready to start receiving tasks. Venezza Koren In…" at bounding box center [160, 277] width 244 height 479
click at [215, 80] on div "Status No active tasks You are ready to start receiving tasks. Venezza Koren In…" at bounding box center [160, 277] width 244 height 479
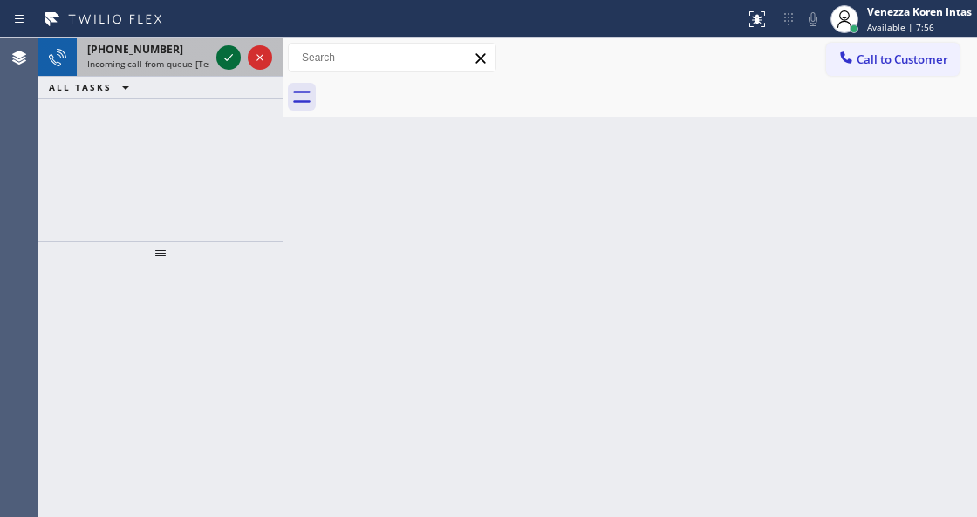
click at [232, 58] on icon at bounding box center [228, 57] width 21 height 21
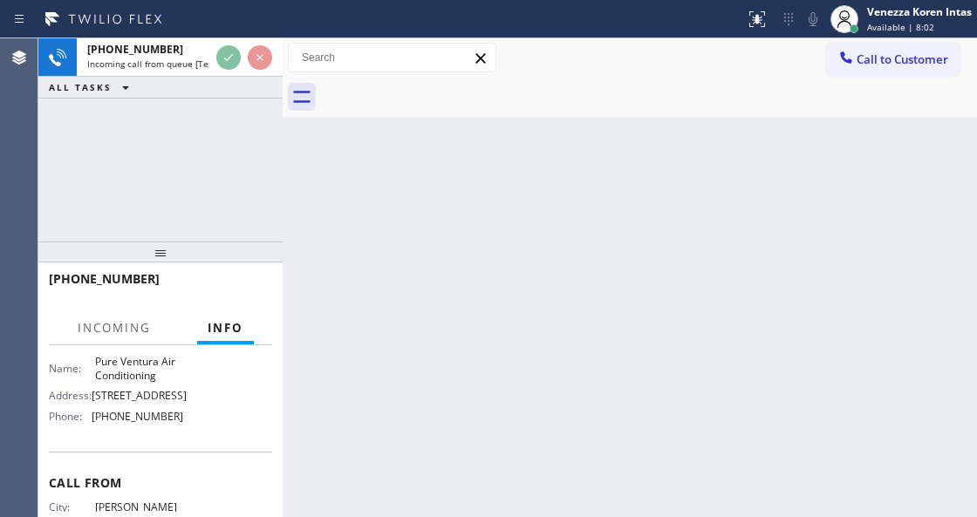
scroll to position [344, 0]
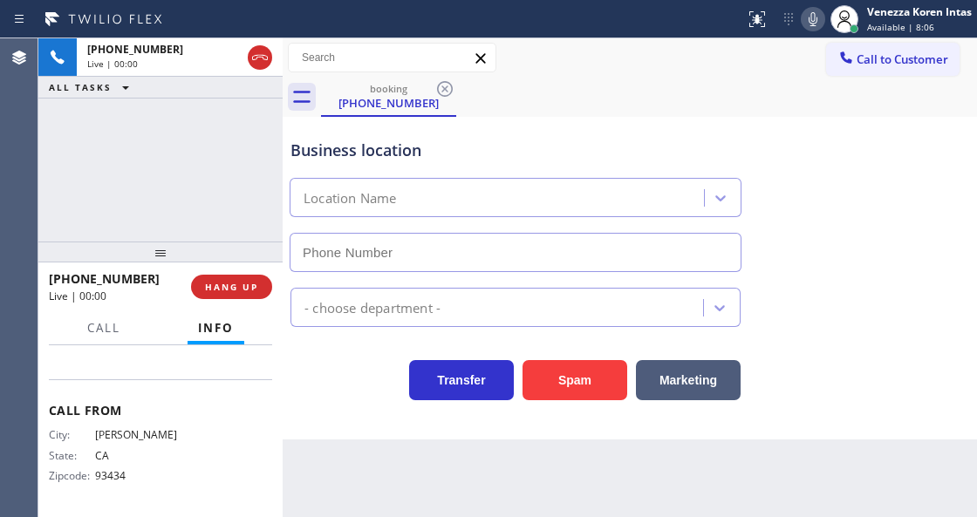
type input "[PHONE_NUMBER]"
click at [344, 392] on div "Transfer Spam Marketing" at bounding box center [515, 375] width 457 height 49
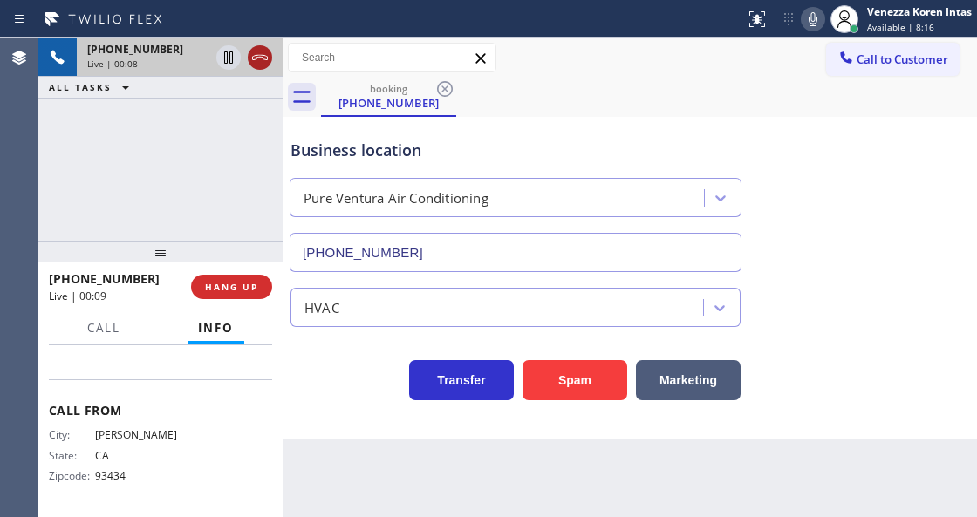
click at [255, 57] on icon at bounding box center [259, 57] width 21 height 21
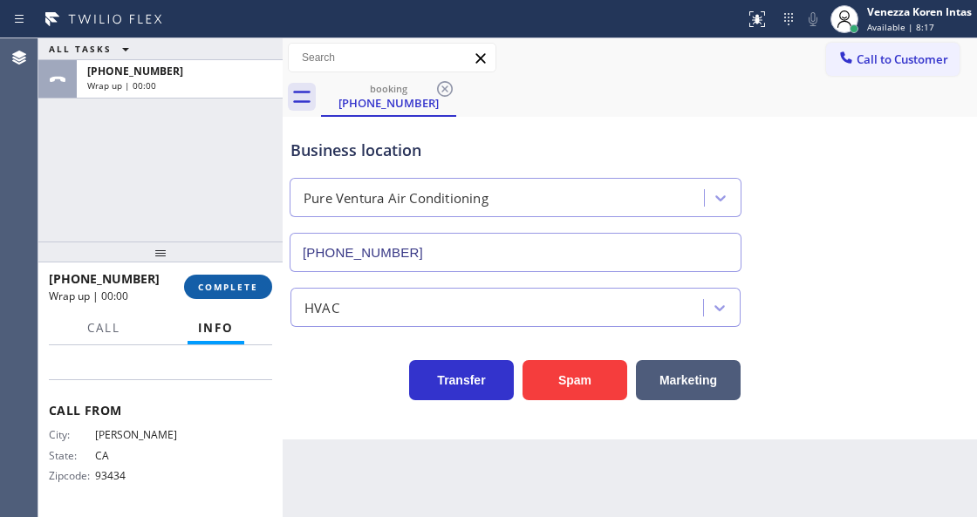
click at [216, 276] on button "COMPLETE" at bounding box center [228, 287] width 88 height 24
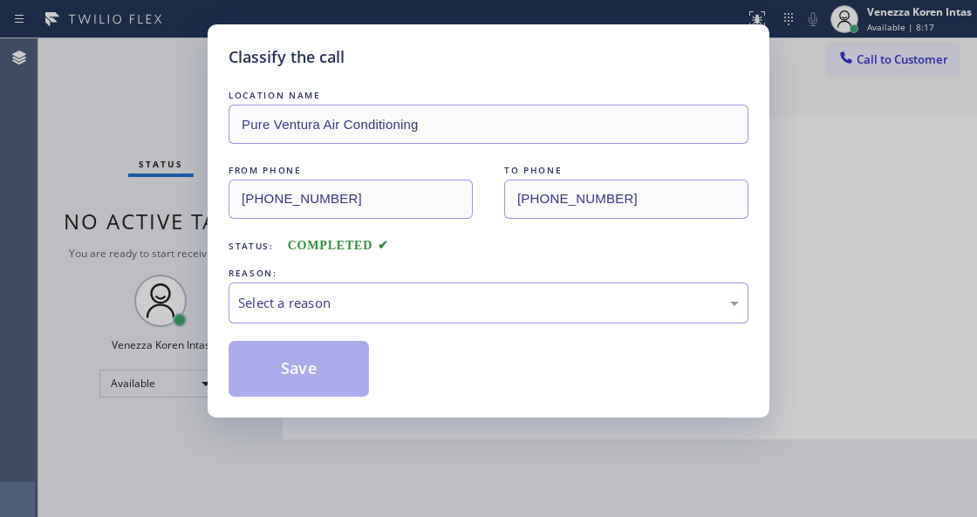
click at [385, 280] on div "REASON:" at bounding box center [488, 273] width 520 height 18
click at [379, 326] on div "LOCATION NAME Pure Ventura Air Conditioning FROM PHONE [PHONE_NUMBER] TO PHONE …" at bounding box center [488, 241] width 520 height 310
drag, startPoint x: 381, startPoint y: 296, endPoint x: 370, endPoint y: 302, distance: 12.9
click at [374, 299] on div "Select a reason" at bounding box center [488, 303] width 500 height 20
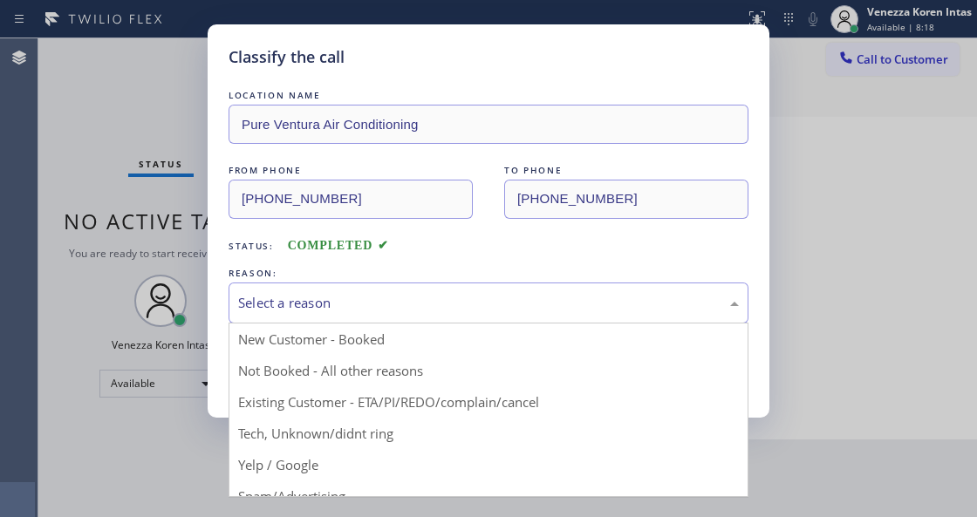
drag, startPoint x: 359, startPoint y: 443, endPoint x: 315, endPoint y: 386, distance: 72.0
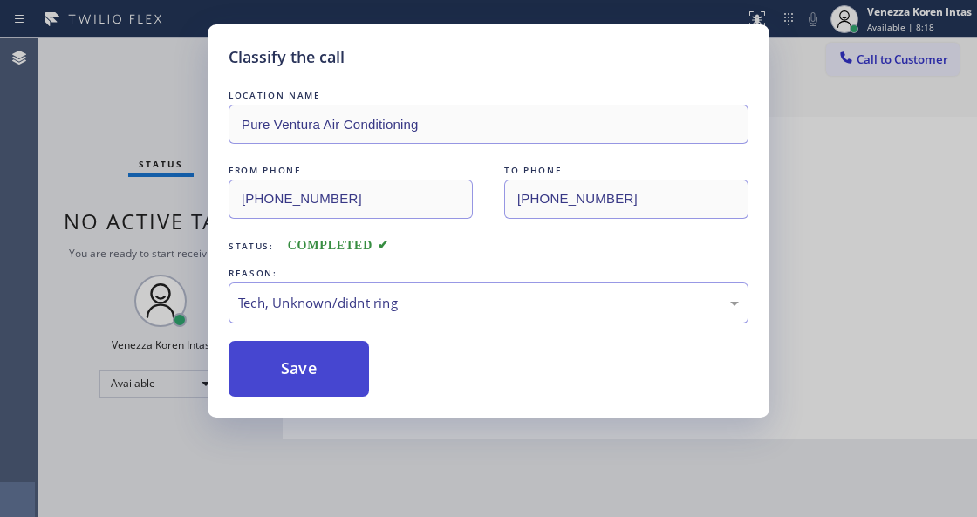
click at [310, 378] on button "Save" at bounding box center [298, 369] width 140 height 56
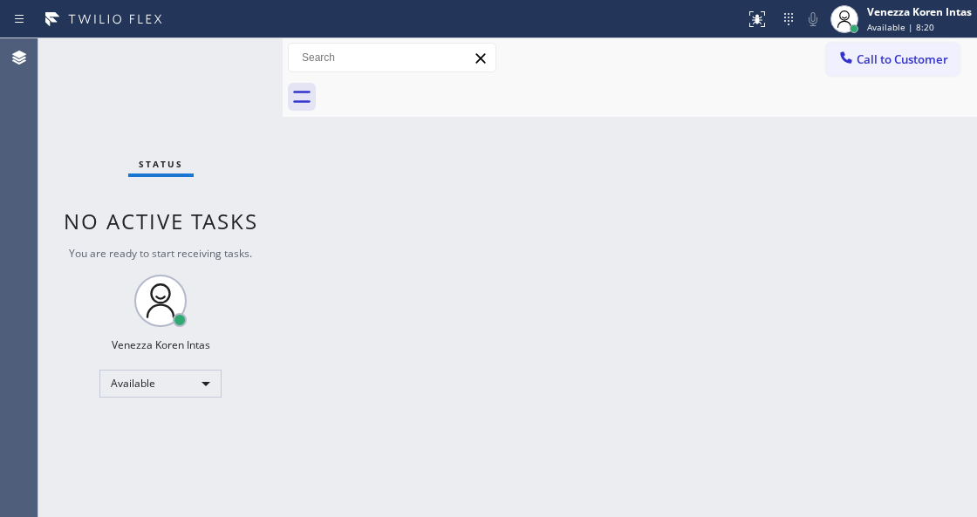
click at [294, 219] on div "Back to Dashboard Change Sender ID Customers Technicians Select a contact Outbo…" at bounding box center [629, 277] width 694 height 479
click at [329, 218] on div "Back to Dashboard Change Sender ID Customers Technicians Select a contact Outbo…" at bounding box center [629, 277] width 694 height 479
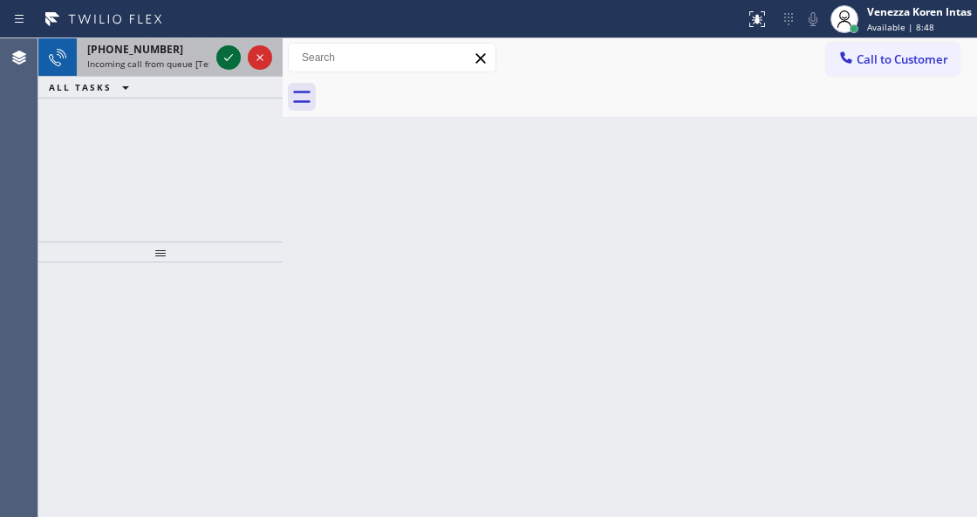
click at [228, 51] on icon at bounding box center [228, 57] width 21 height 21
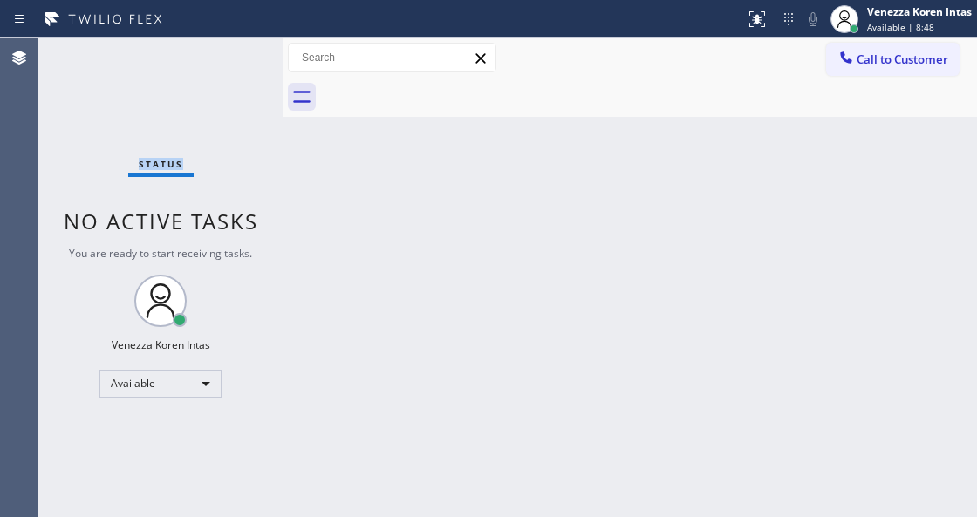
click at [228, 51] on div "Status No active tasks You are ready to start receiving tasks. Venezza Koren In…" at bounding box center [160, 277] width 244 height 479
click at [406, 159] on div "Back to Dashboard Change Sender ID Customers Technicians Select a contact Outbo…" at bounding box center [629, 277] width 694 height 479
click at [316, 178] on div "Back to Dashboard Change Sender ID Customers Technicians Select a contact Outbo…" at bounding box center [629, 277] width 694 height 479
click at [235, 86] on div "Status No active tasks You are ready to start receiving tasks. Venezza Koren In…" at bounding box center [160, 277] width 244 height 479
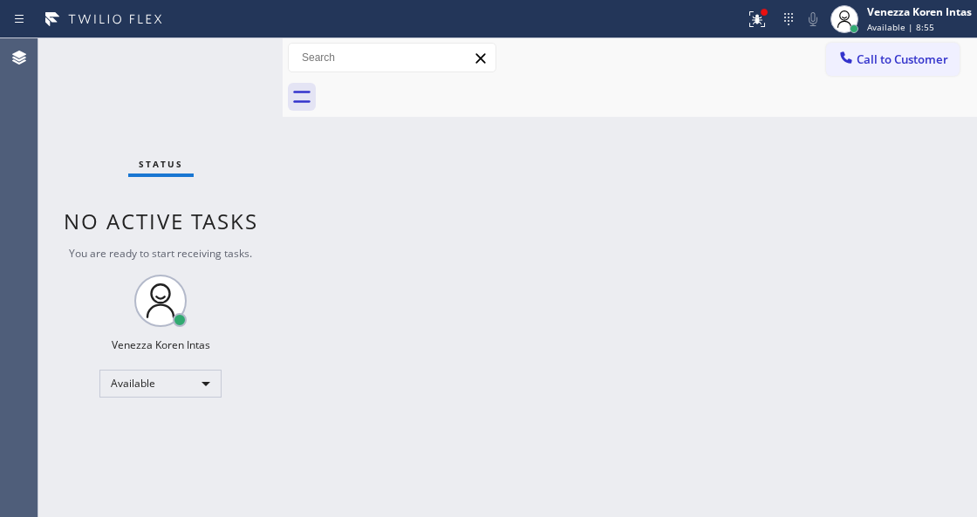
click at [218, 43] on div "Status No active tasks You are ready to start receiving tasks. Venezza Koren In…" at bounding box center [160, 277] width 244 height 479
click at [218, 89] on div "Status No active tasks You are ready to start receiving tasks. Venezza Koren In…" at bounding box center [160, 277] width 244 height 479
click at [237, 51] on div "Status No active tasks You are ready to start receiving tasks. Venezza Koren In…" at bounding box center [160, 277] width 244 height 479
click at [250, 32] on div at bounding box center [372, 19] width 731 height 28
click at [295, 54] on input "text" at bounding box center [392, 58] width 207 height 28
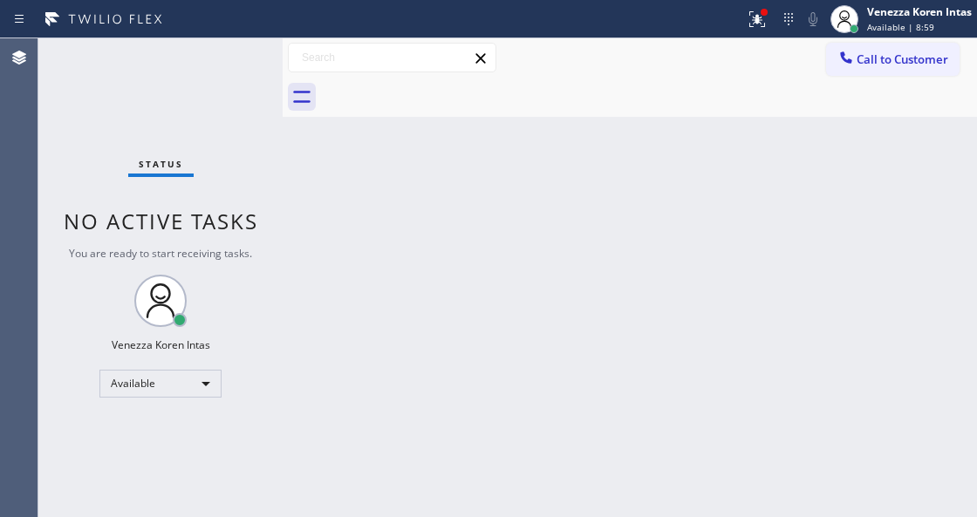
click at [255, 77] on div "Status No active tasks You are ready to start receiving tasks. Venezza Koren In…" at bounding box center [160, 277] width 244 height 479
click at [259, 70] on div "Status No active tasks You are ready to start receiving tasks. Venezza Koren In…" at bounding box center [160, 277] width 244 height 479
click at [262, 59] on div "Status No active tasks You are ready to start receiving tasks. Venezza Koren In…" at bounding box center [160, 277] width 244 height 479
click at [230, 65] on div "Status No active tasks You are ready to start receiving tasks. Venezza Koren In…" at bounding box center [160, 277] width 244 height 479
drag, startPoint x: 741, startPoint y: 7, endPoint x: 740, endPoint y: 115, distance: 108.1
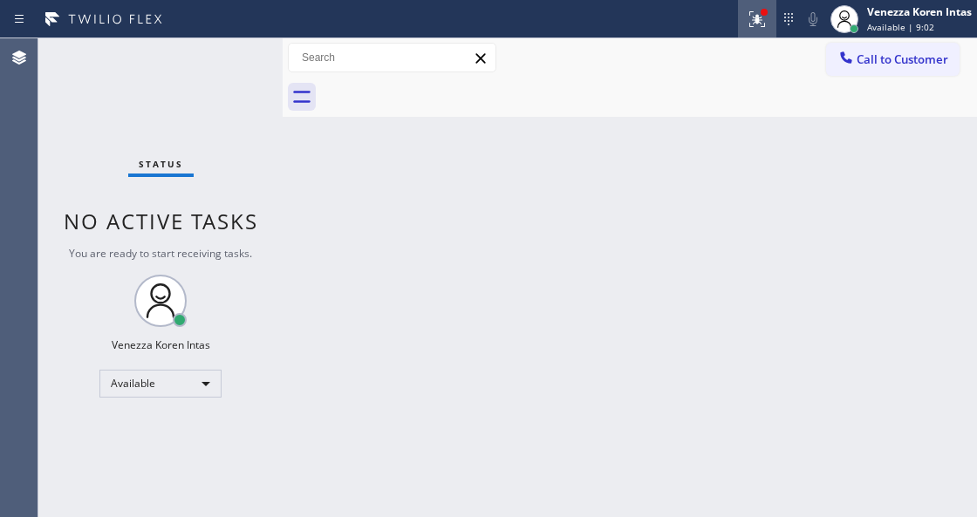
click at [741, 7] on button at bounding box center [757, 19] width 38 height 38
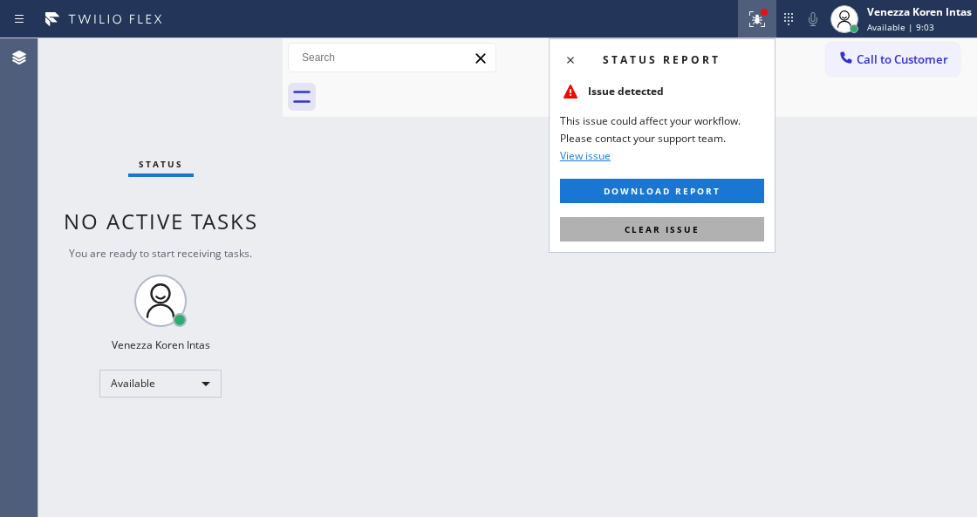
click at [711, 232] on button "Clear issue" at bounding box center [662, 229] width 204 height 24
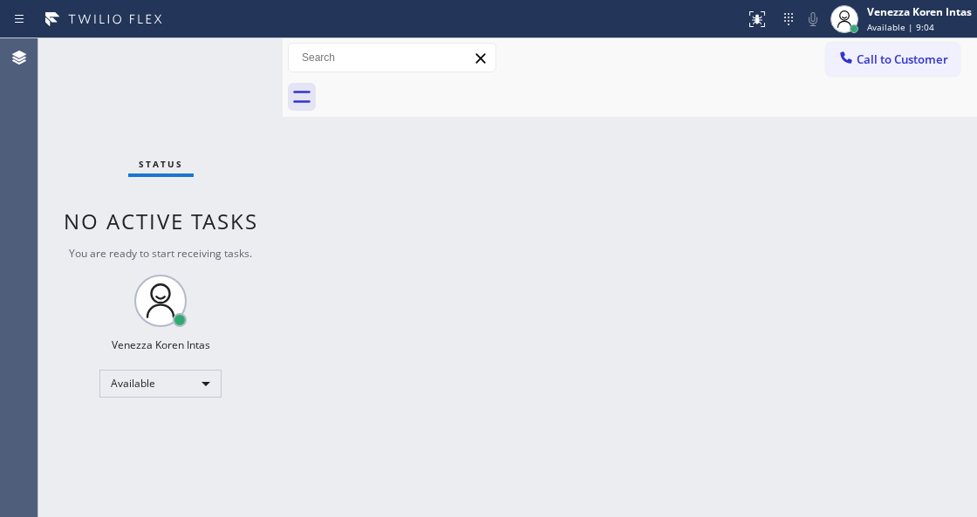
click at [220, 40] on div "Status No active tasks You are ready to start receiving tasks. Venezza Koren In…" at bounding box center [160, 277] width 244 height 479
click at [231, 61] on div "Status No active tasks You are ready to start receiving tasks. Venezza Koren In…" at bounding box center [160, 277] width 244 height 479
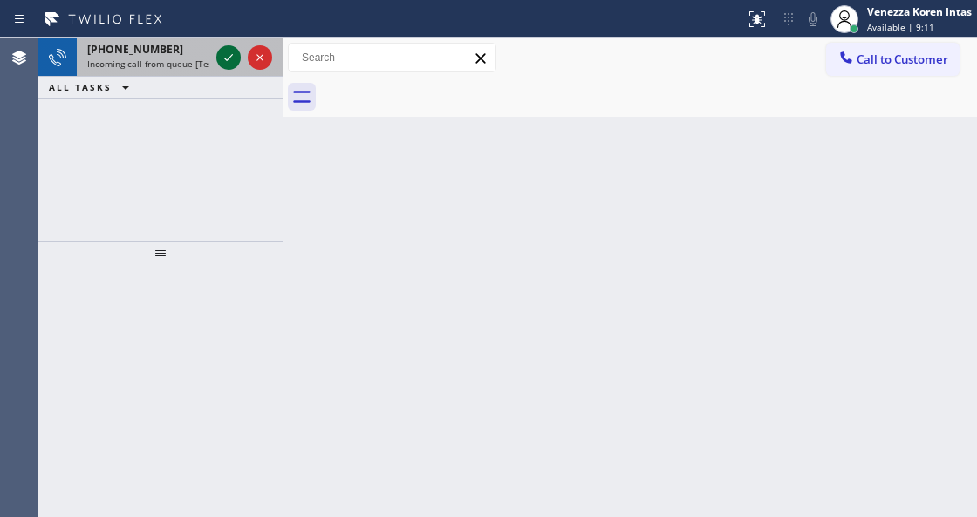
click at [231, 61] on icon at bounding box center [228, 57] width 21 height 21
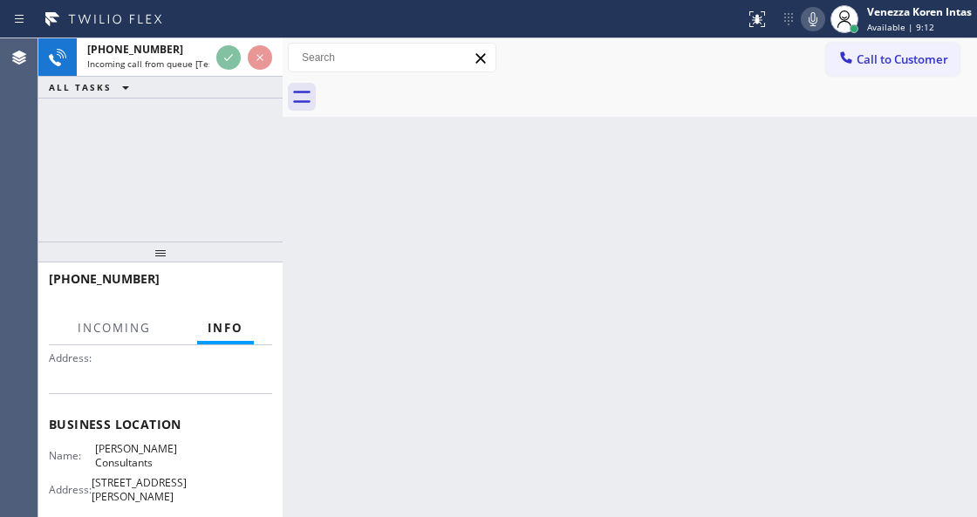
scroll to position [174, 0]
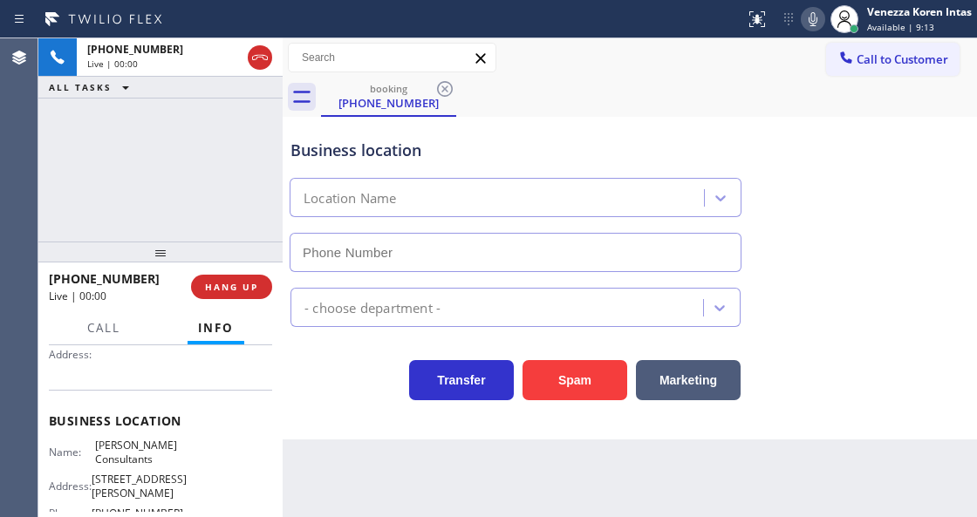
type input "[PHONE_NUMBER]"
drag, startPoint x: 257, startPoint y: 64, endPoint x: 255, endPoint y: 84, distance: 20.1
click at [257, 64] on icon at bounding box center [259, 57] width 21 height 21
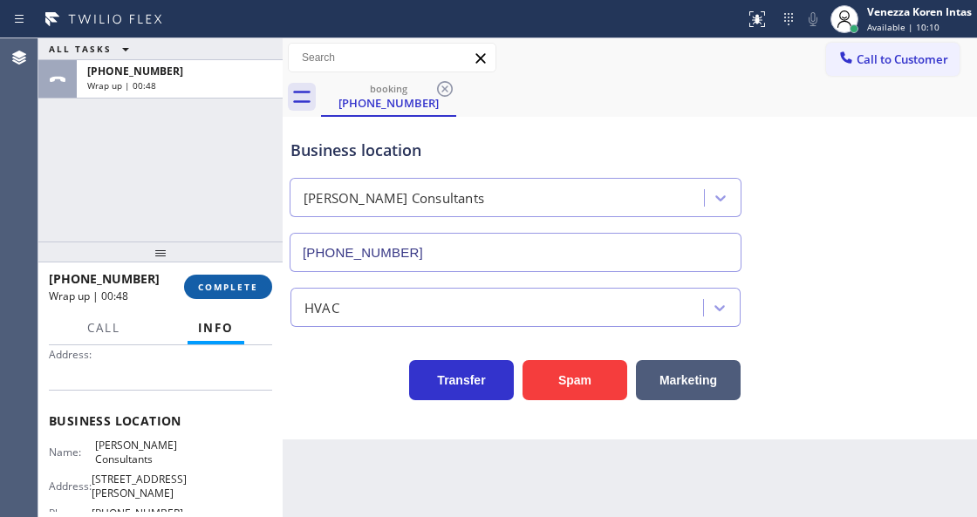
click at [240, 289] on span "COMPLETE" at bounding box center [228, 287] width 60 height 12
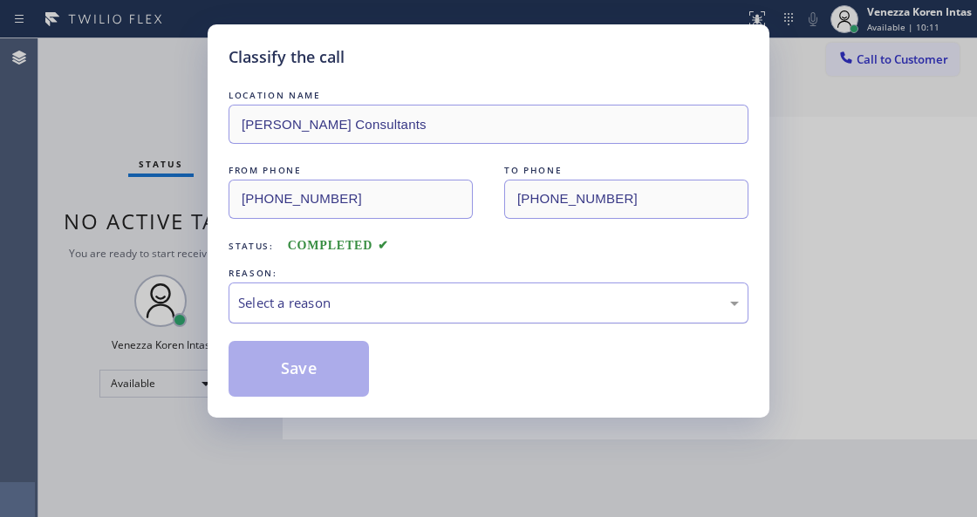
click at [438, 303] on div "Select a reason" at bounding box center [488, 303] width 500 height 20
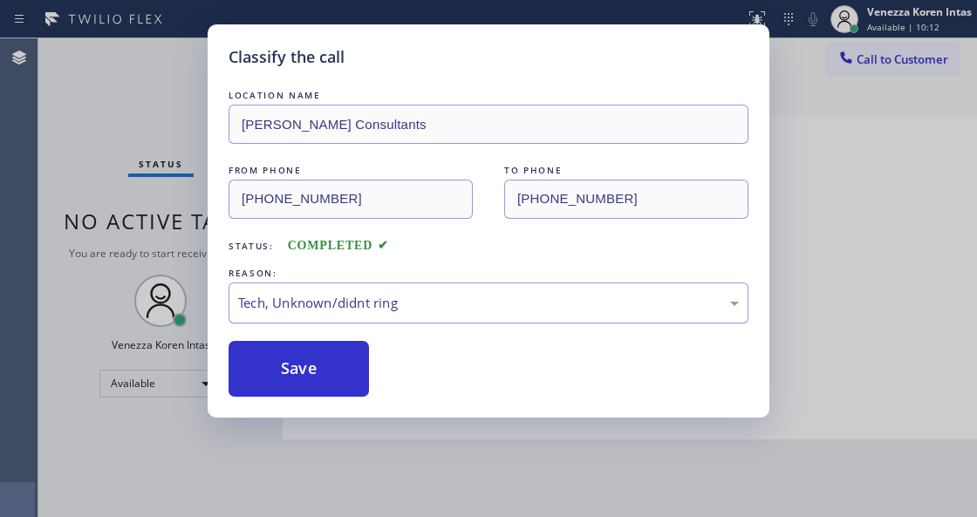
click at [305, 323] on div "Tech, Unknown/didnt ring" at bounding box center [488, 302] width 520 height 41
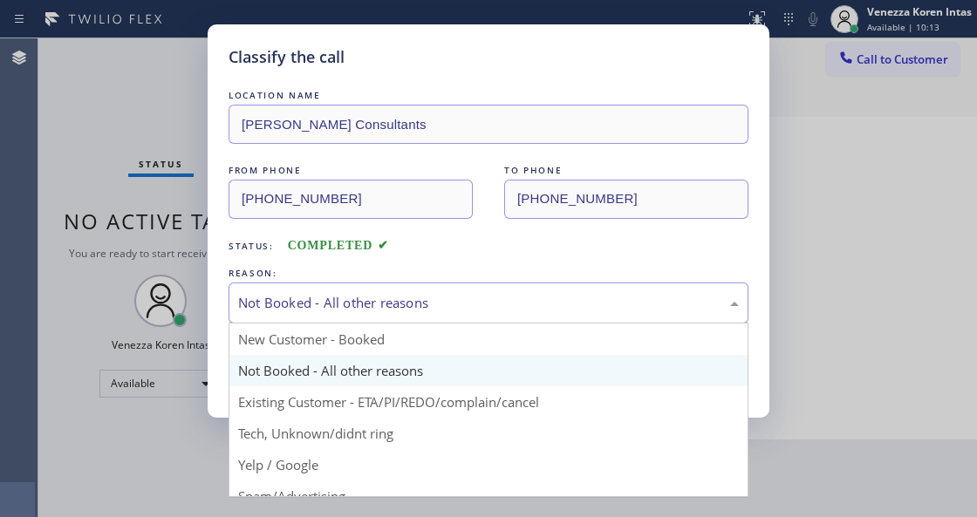
click at [309, 298] on div "Not Booked - All other reasons" at bounding box center [488, 303] width 500 height 20
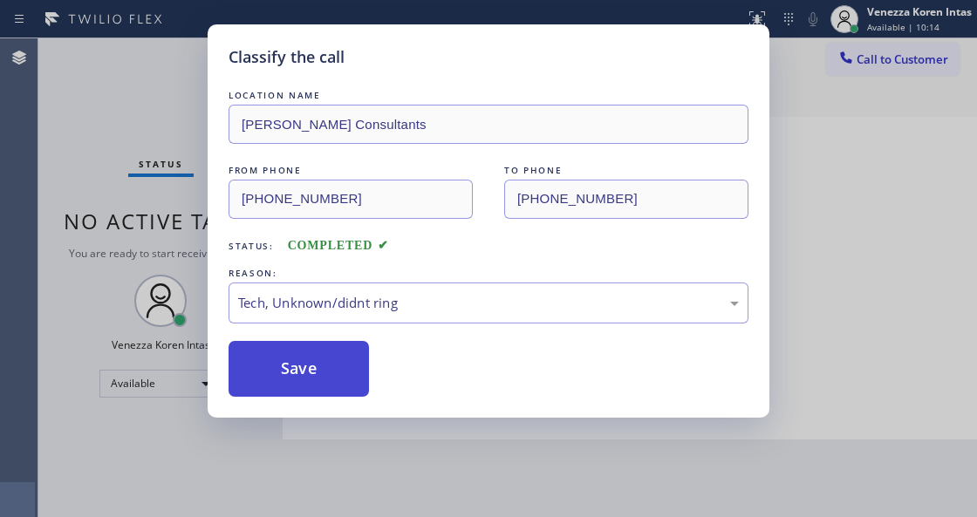
click at [333, 372] on button "Save" at bounding box center [298, 369] width 140 height 56
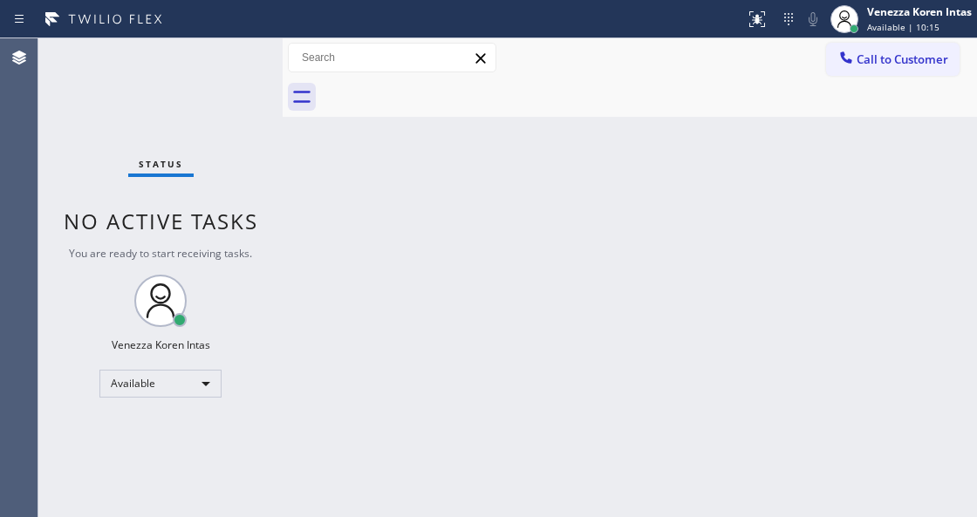
click at [242, 68] on div "Status No active tasks You are ready to start receiving tasks. Venezza Koren In…" at bounding box center [160, 277] width 244 height 479
click at [235, 69] on div "Status No active tasks You are ready to start receiving tasks. Venezza Koren In…" at bounding box center [160, 277] width 244 height 479
click at [233, 65] on div "Status No active tasks You are ready to start receiving tasks. Venezza Koren In…" at bounding box center [160, 277] width 244 height 479
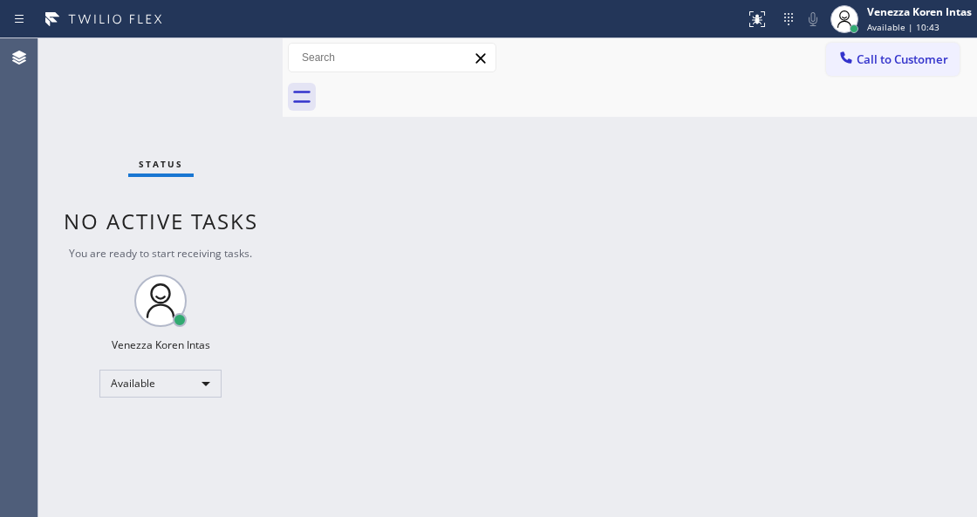
click at [233, 65] on div "Status No active tasks You are ready to start receiving tasks. Venezza Koren In…" at bounding box center [160, 277] width 244 height 479
click at [226, 62] on div "Status No active tasks You are ready to start receiving tasks. Venezza Koren In…" at bounding box center [160, 277] width 244 height 479
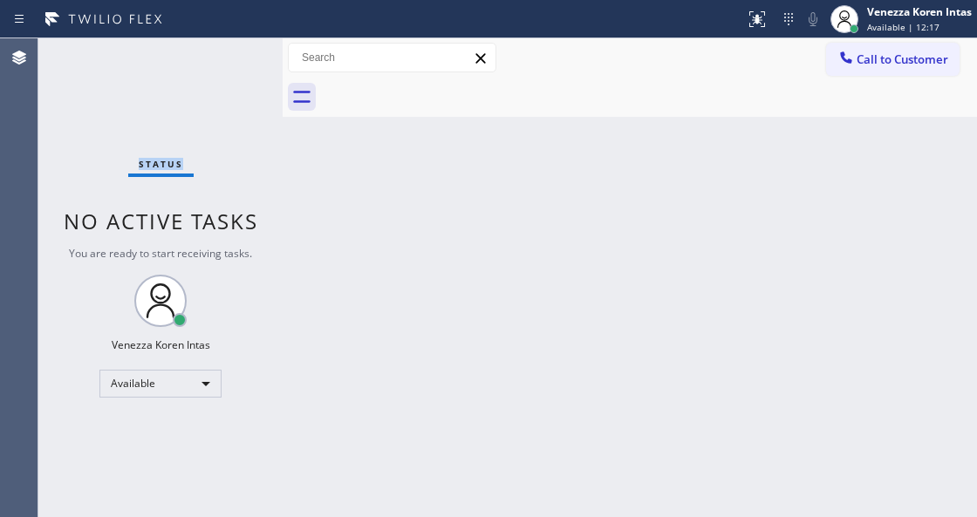
click at [226, 62] on div "Status No active tasks You are ready to start receiving tasks. Venezza Koren In…" at bounding box center [160, 277] width 244 height 479
click at [225, 63] on div "Status No active tasks You are ready to start receiving tasks. Venezza Koren In…" at bounding box center [160, 277] width 244 height 479
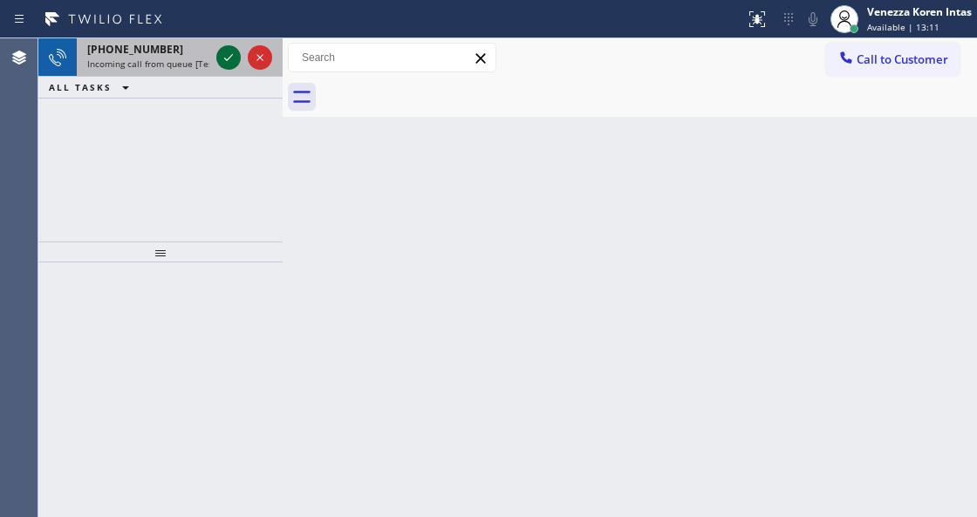
click at [225, 61] on icon at bounding box center [228, 57] width 21 height 21
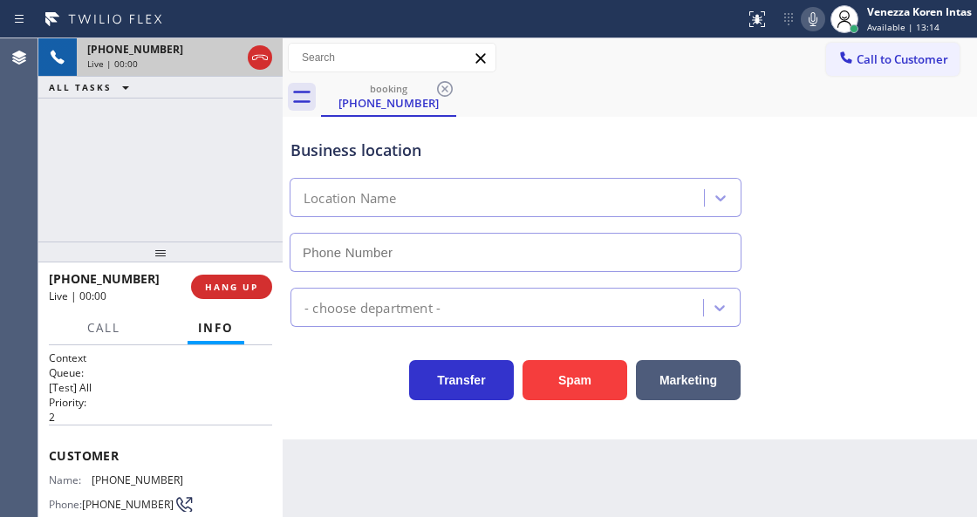
type input "[PHONE_NUMBER]"
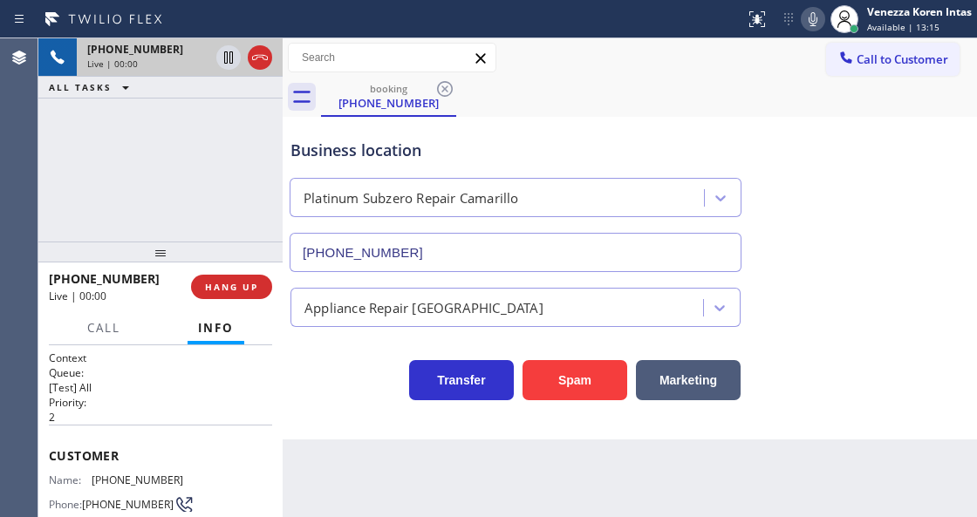
click at [225, 267] on div "[PHONE_NUMBER] Live | 00:00 HANG UP" at bounding box center [160, 286] width 223 height 45
click at [233, 276] on button "HANG UP" at bounding box center [231, 287] width 81 height 24
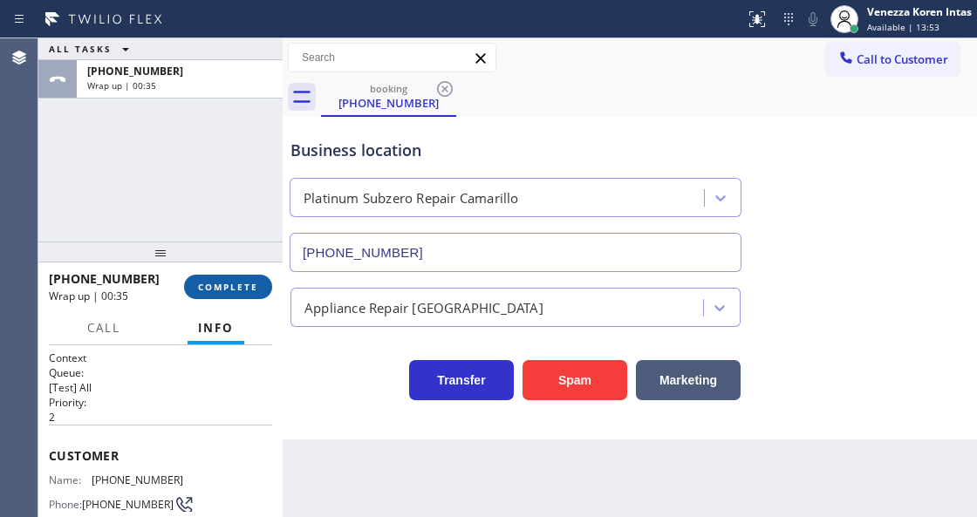
click at [230, 285] on span "COMPLETE" at bounding box center [228, 287] width 60 height 12
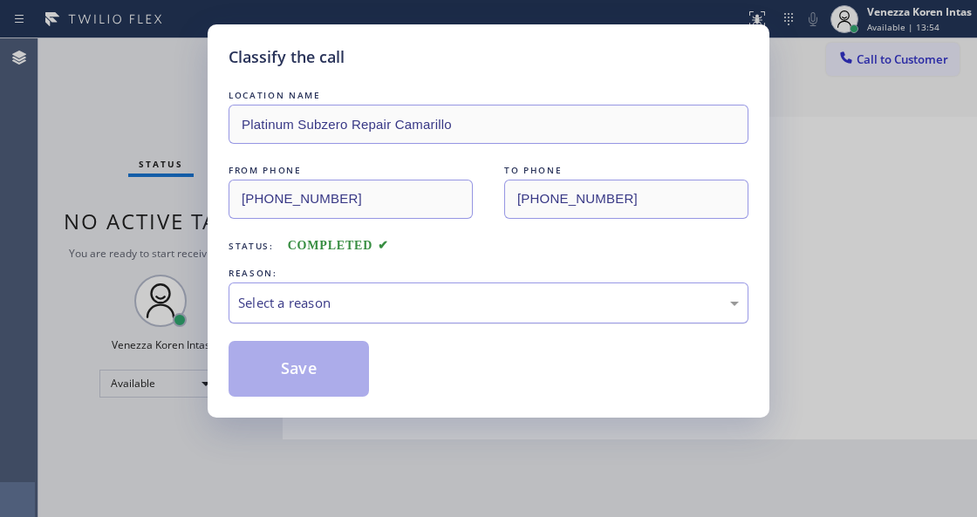
click at [354, 295] on div "Select a reason" at bounding box center [488, 303] width 500 height 20
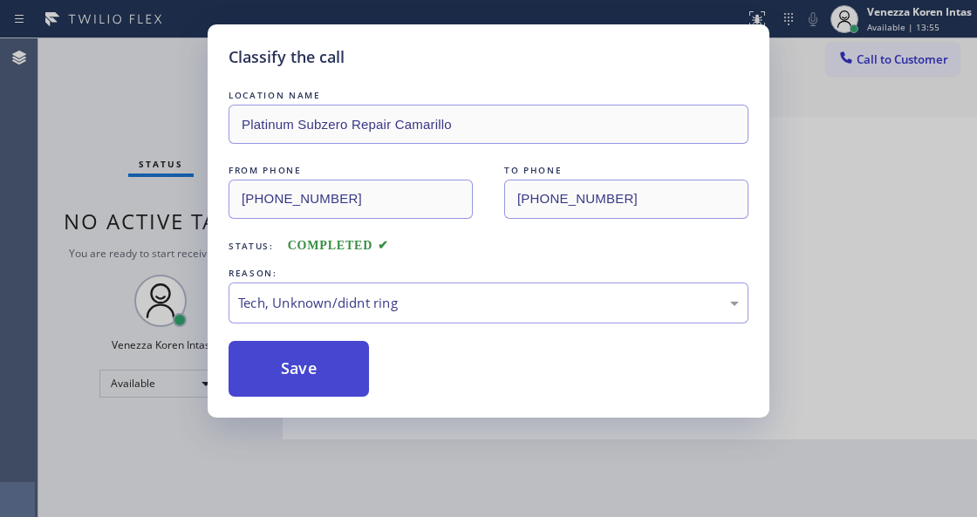
click at [330, 378] on button "Save" at bounding box center [298, 369] width 140 height 56
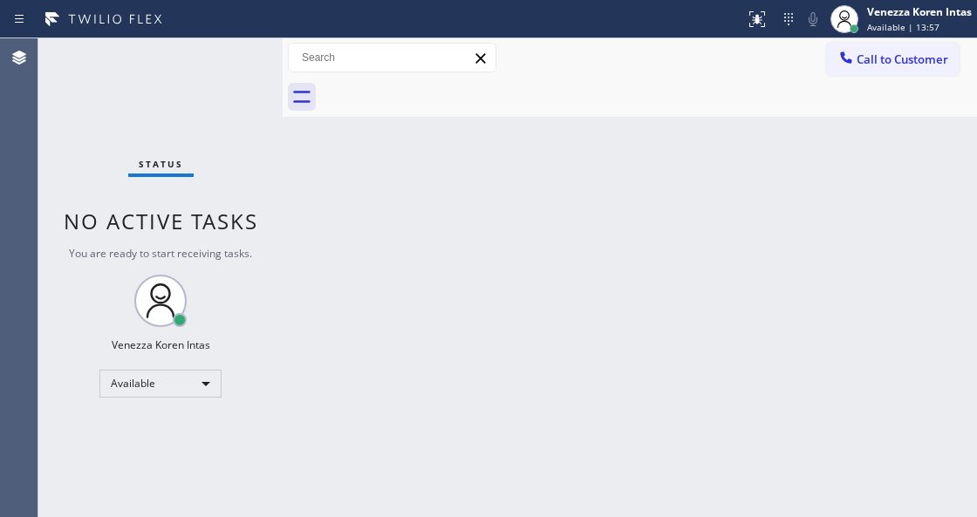
click at [330, 378] on div "Back to Dashboard Change Sender ID Customers Technicians Select a contact Outbo…" at bounding box center [629, 277] width 694 height 479
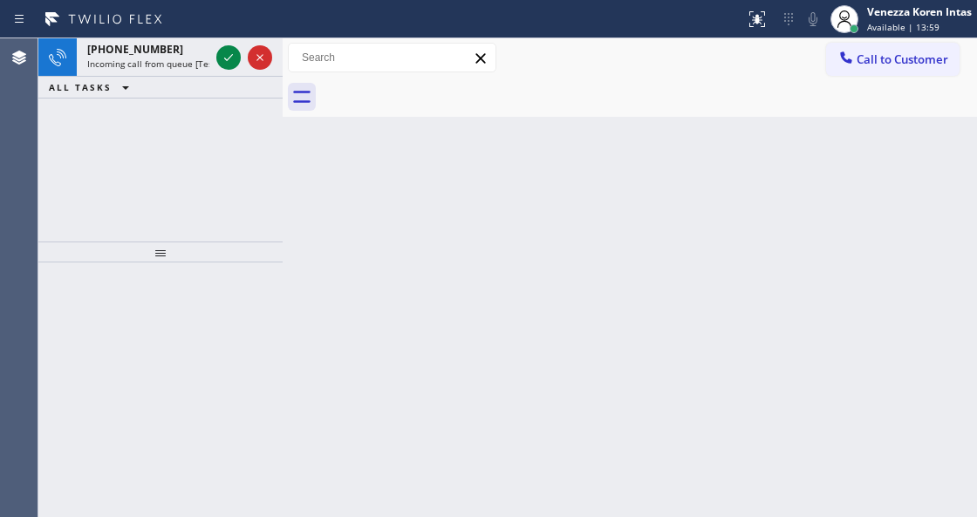
click at [330, 377] on div "Back to Dashboard Change Sender ID Customers Technicians Select a contact Outbo…" at bounding box center [629, 277] width 694 height 479
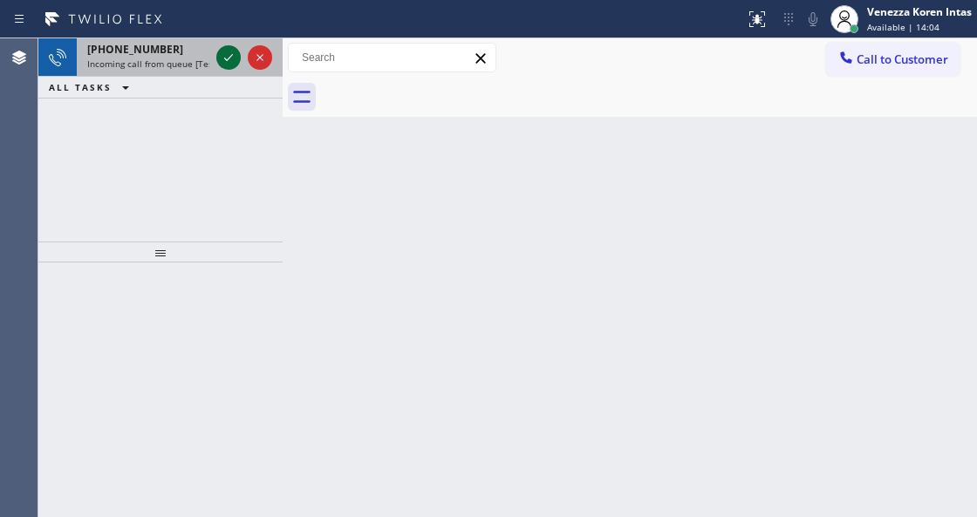
click at [228, 61] on icon at bounding box center [228, 57] width 21 height 21
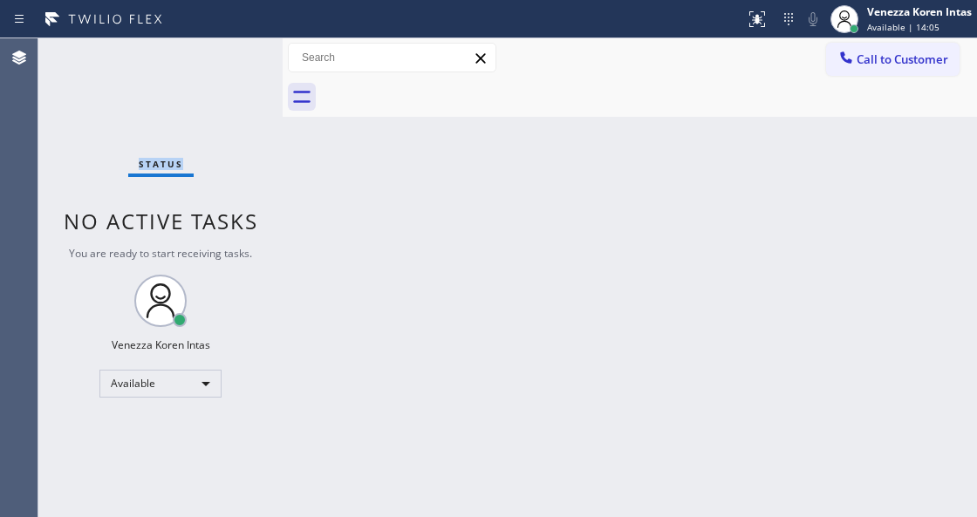
click at [228, 60] on div "Status No active tasks You are ready to start receiving tasks. Venezza Koren In…" at bounding box center [160, 277] width 244 height 479
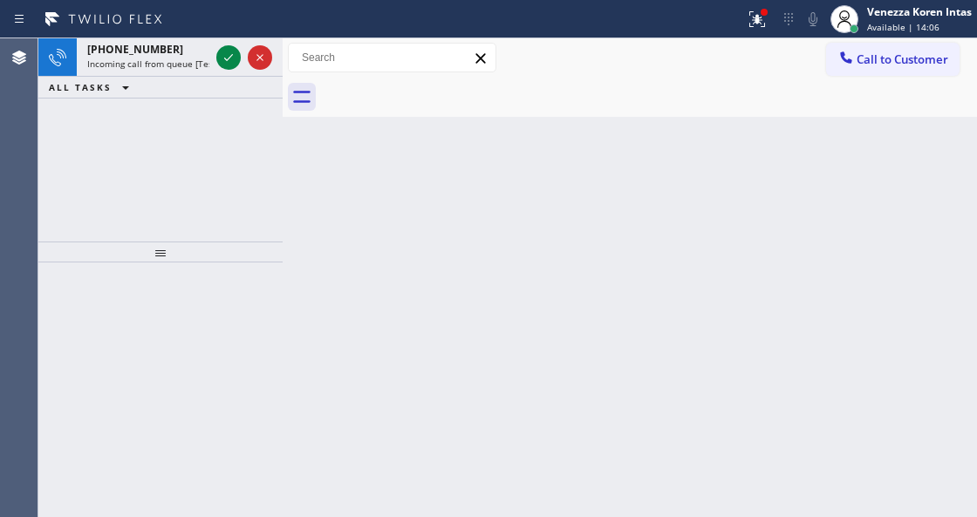
click at [228, 60] on icon at bounding box center [228, 57] width 21 height 21
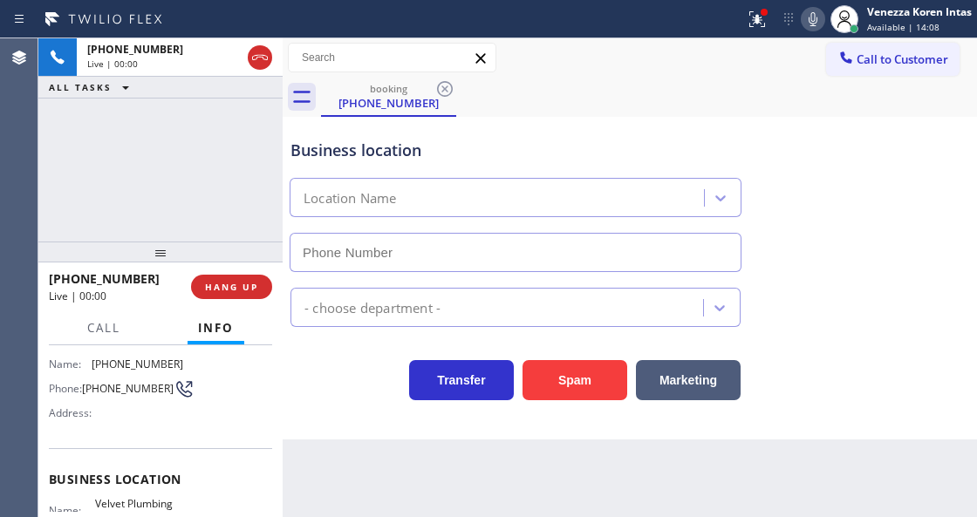
type input "[PHONE_NUMBER]"
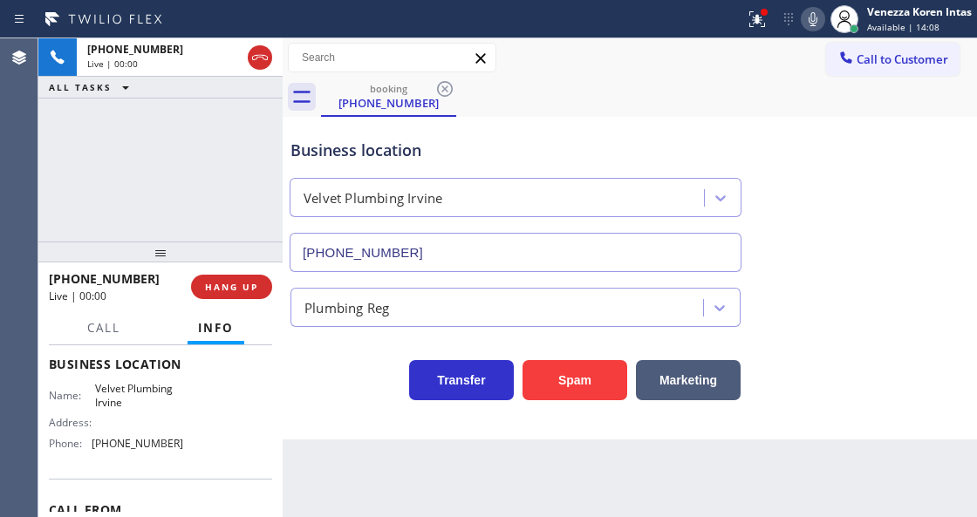
scroll to position [232, 0]
drag, startPoint x: 752, startPoint y: 12, endPoint x: 729, endPoint y: 84, distance: 75.3
click at [752, 24] on icon at bounding box center [756, 19] width 21 height 21
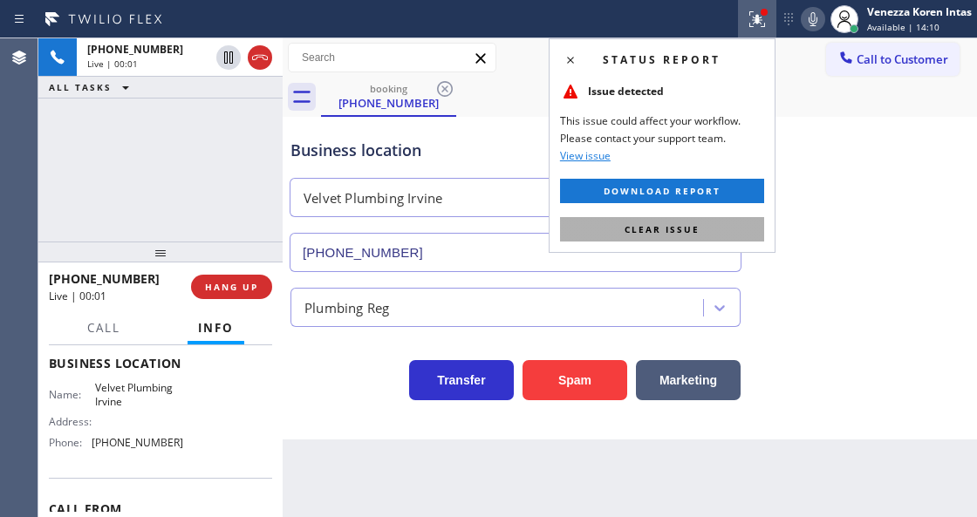
click at [673, 219] on button "Clear issue" at bounding box center [662, 229] width 204 height 24
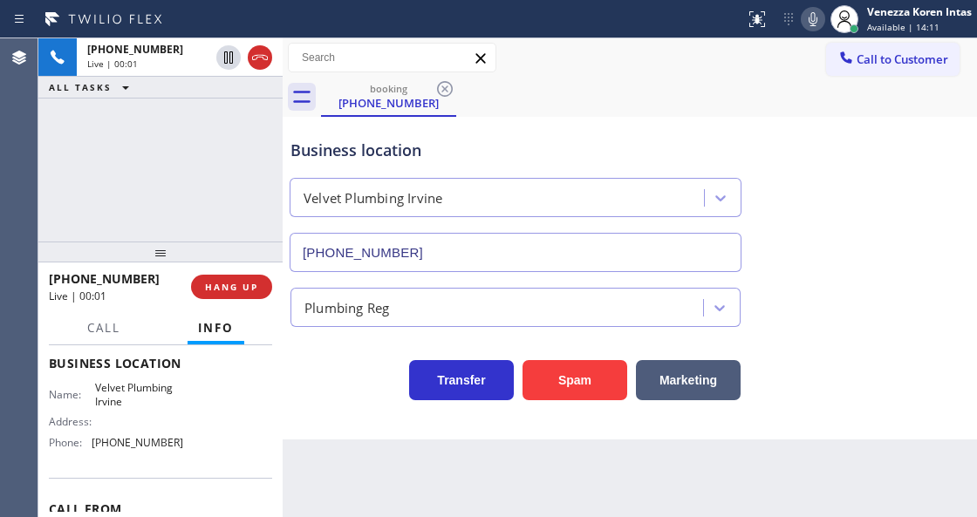
click at [582, 173] on div "Velvet Plumbing Irvine" at bounding box center [515, 194] width 459 height 46
click at [805, 23] on icon at bounding box center [812, 19] width 21 height 21
click at [806, 22] on icon at bounding box center [812, 19] width 21 height 21
click at [779, 86] on div "booking [PHONE_NUMBER]" at bounding box center [649, 97] width 656 height 39
click at [501, 161] on div "Business location" at bounding box center [515, 151] width 450 height 24
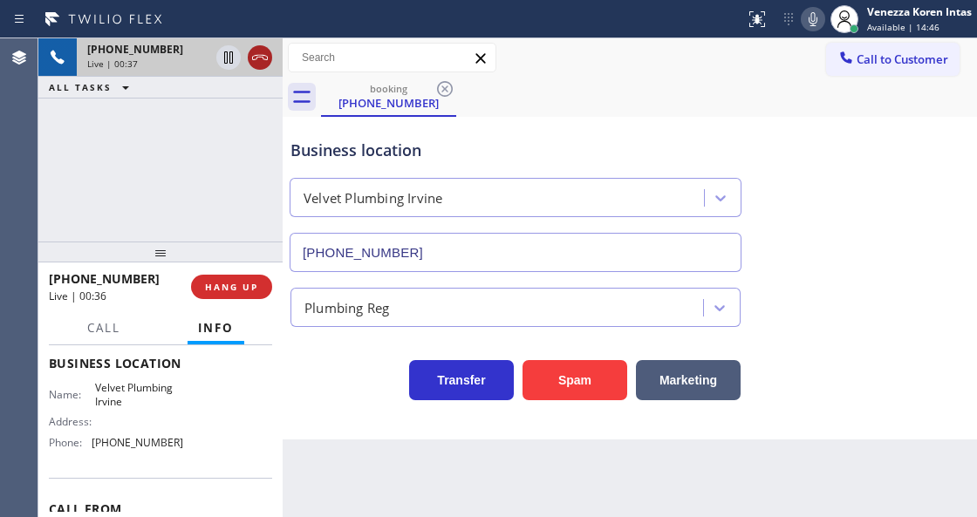
click at [259, 59] on icon at bounding box center [259, 57] width 21 height 21
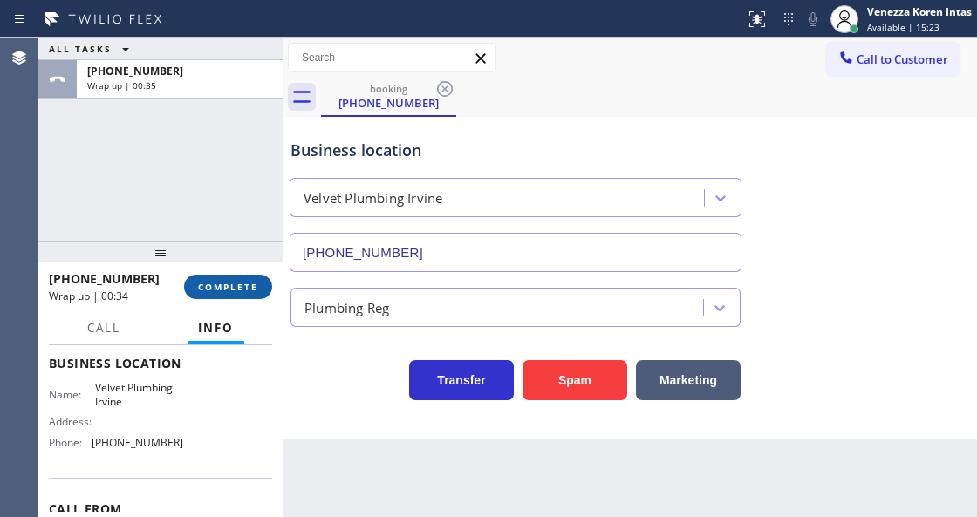
drag, startPoint x: 226, startPoint y: 278, endPoint x: 383, endPoint y: 285, distance: 157.1
click at [227, 279] on button "COMPLETE" at bounding box center [228, 287] width 88 height 24
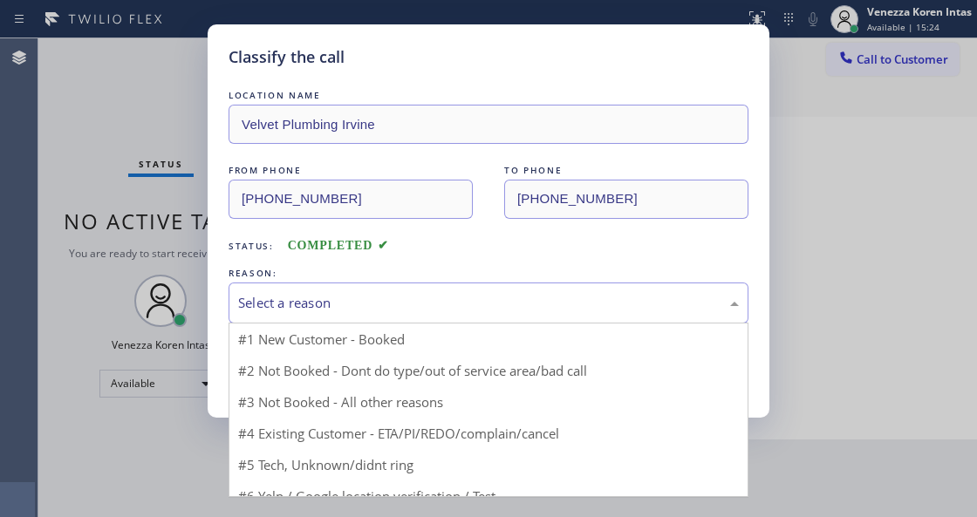
click at [393, 289] on div "Select a reason" at bounding box center [488, 302] width 520 height 41
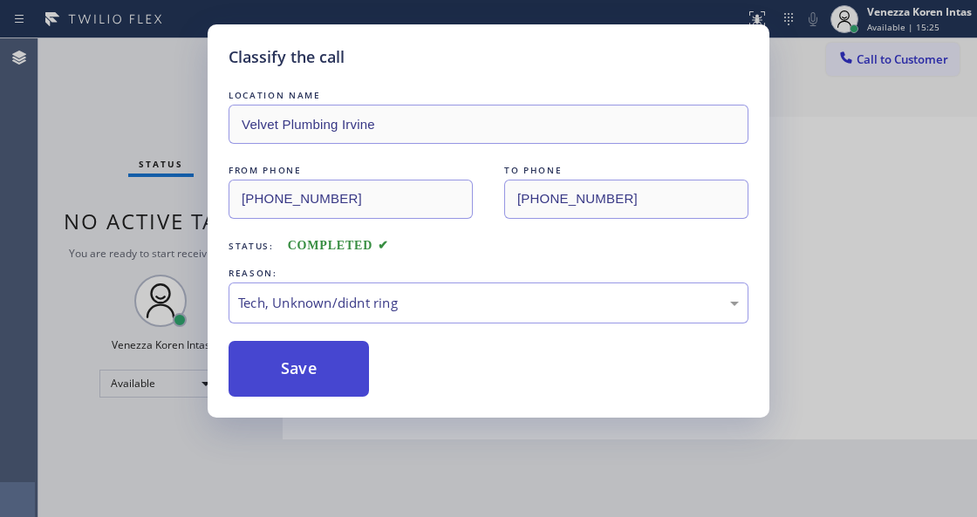
click at [321, 343] on button "Save" at bounding box center [298, 369] width 140 height 56
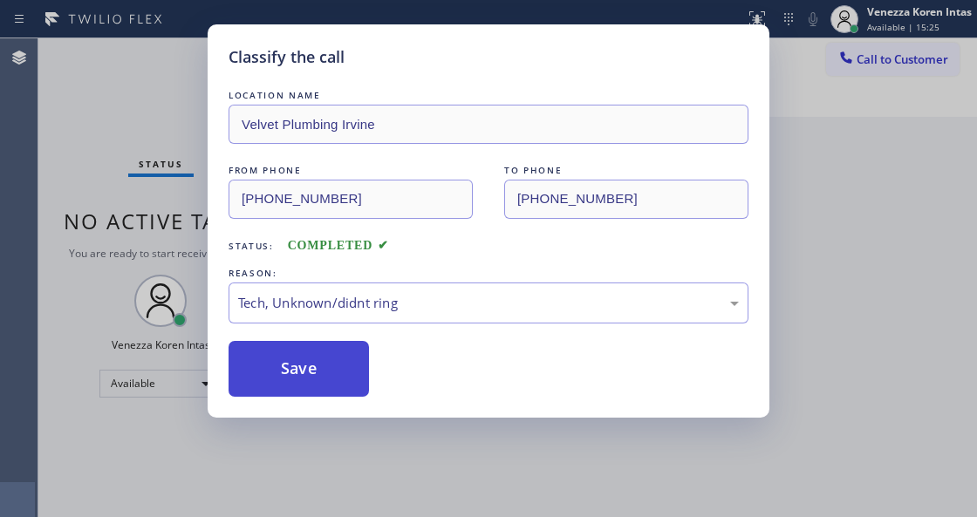
click at [344, 390] on button "Save" at bounding box center [298, 369] width 140 height 56
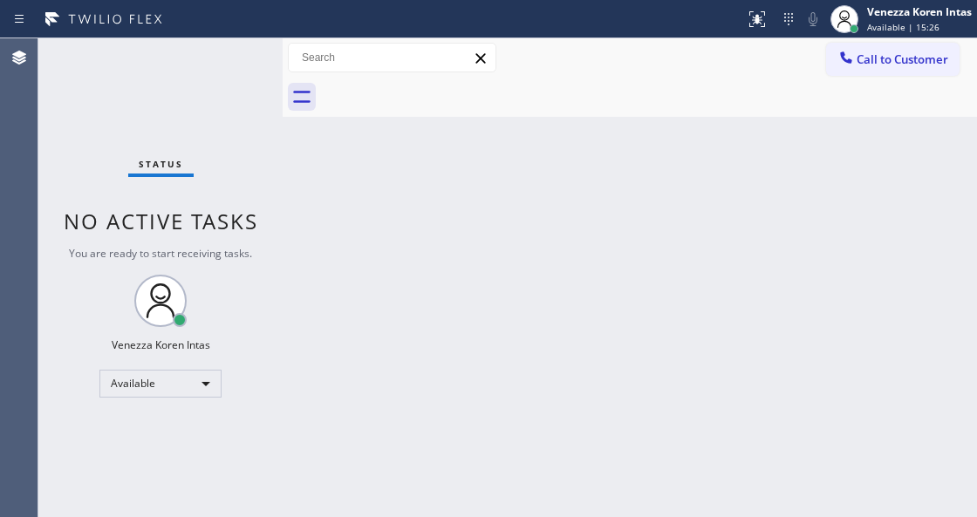
click at [242, 71] on div "Status No active tasks You are ready to start receiving tasks. Venezza Koren In…" at bounding box center [160, 277] width 244 height 479
click at [261, 74] on div "Status No active tasks You are ready to start receiving tasks. Venezza Koren In…" at bounding box center [160, 277] width 244 height 479
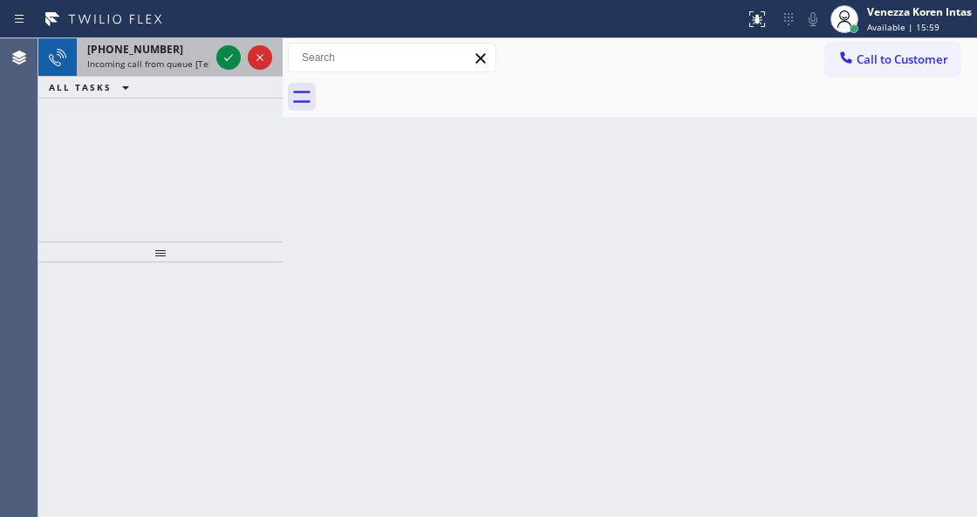
click at [187, 73] on div "[PHONE_NUMBER] Incoming call from queue [Test] All" at bounding box center [145, 57] width 136 height 38
click at [227, 63] on icon at bounding box center [228, 57] width 21 height 21
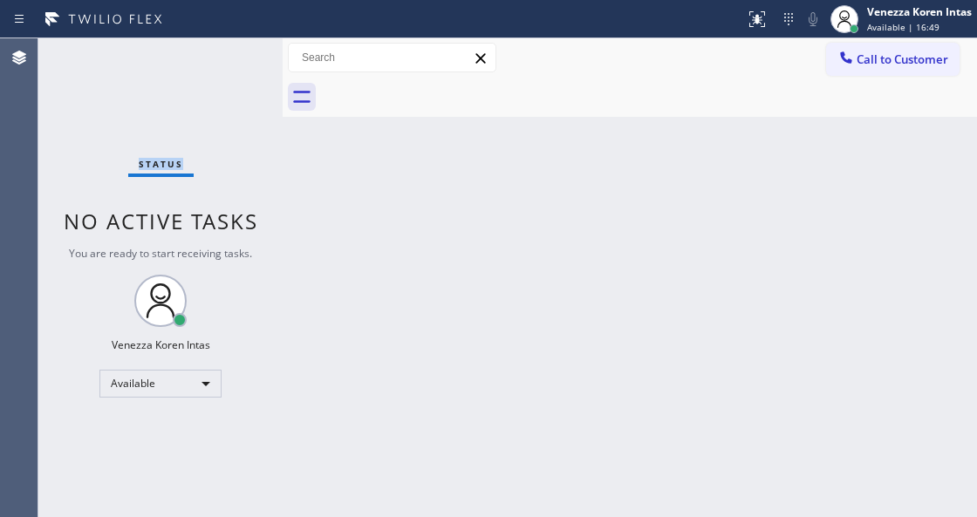
click at [227, 63] on div "Status No active tasks You are ready to start receiving tasks. Venezza Koren In…" at bounding box center [160, 277] width 244 height 479
click at [216, 73] on div "Status No active tasks You are ready to start receiving tasks. Venezza Koren In…" at bounding box center [160, 277] width 244 height 479
click at [225, 55] on div "Status No active tasks You are ready to start receiving tasks. Venezza Koren In…" at bounding box center [160, 277] width 244 height 479
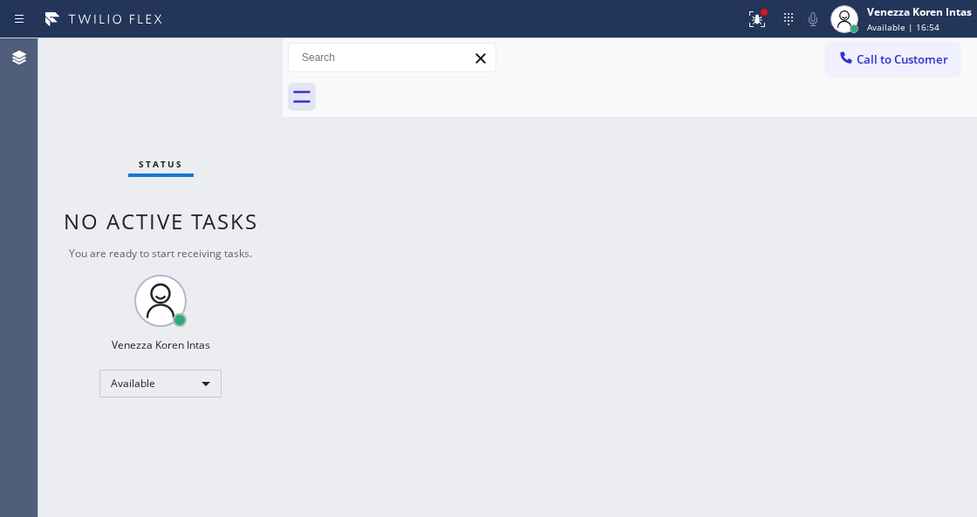
click at [225, 55] on div "Status No active tasks You are ready to start receiving tasks. Venezza Koren In…" at bounding box center [160, 277] width 244 height 479
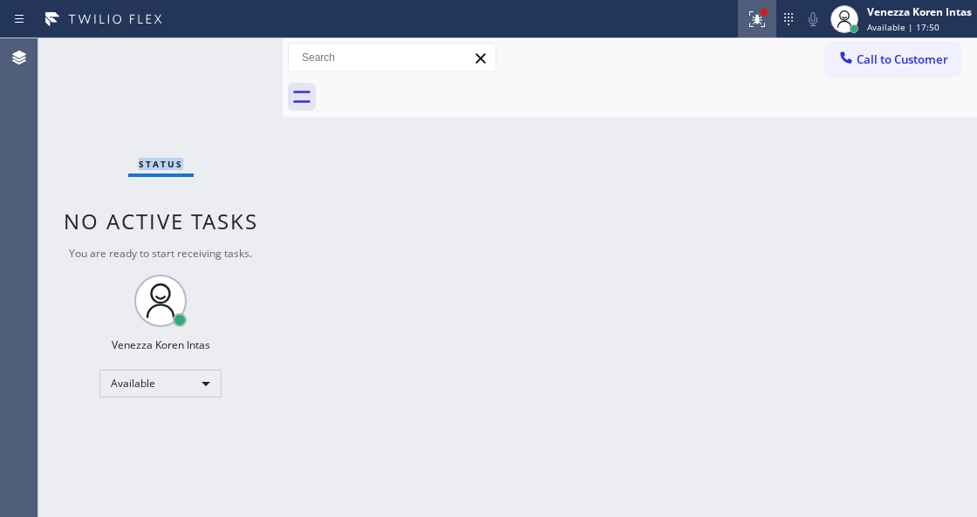
click at [748, 17] on icon at bounding box center [756, 19] width 21 height 21
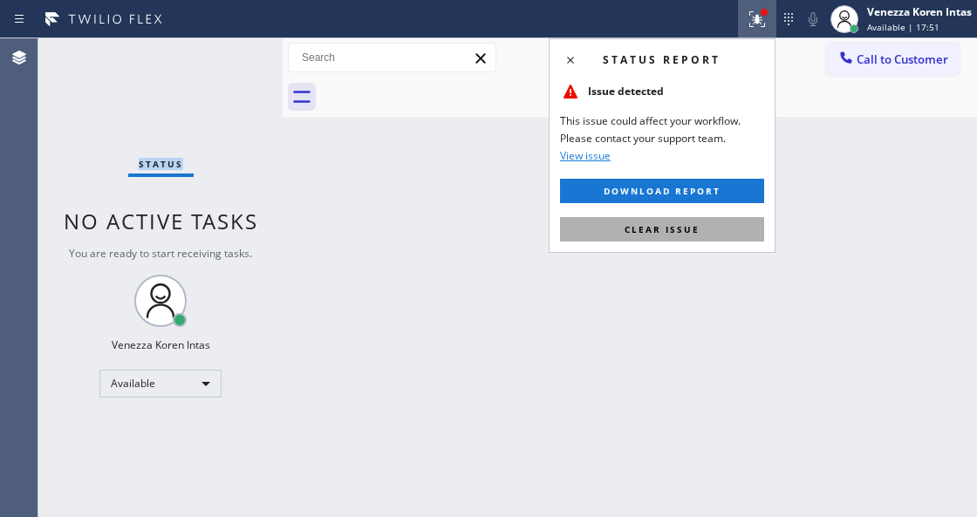
click at [688, 232] on span "Clear issue" at bounding box center [661, 229] width 75 height 12
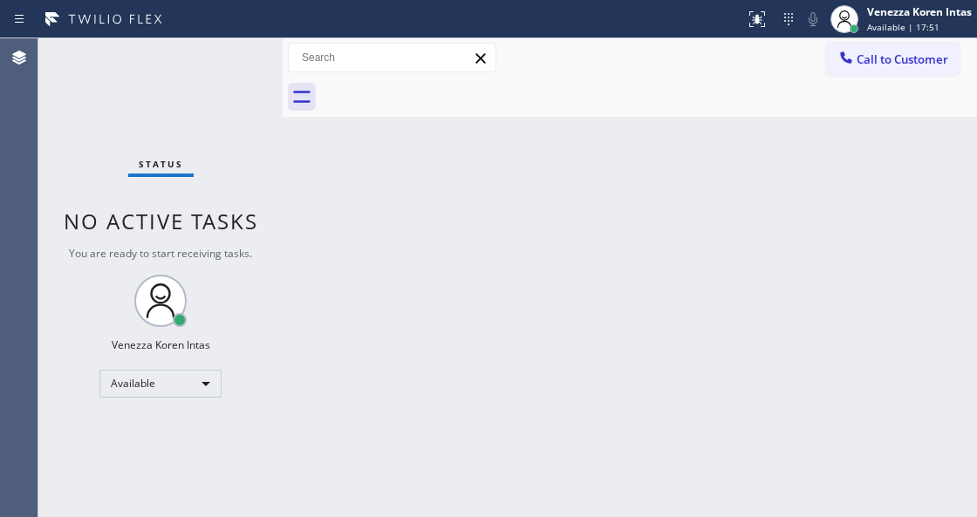
click at [273, 156] on div "Status No active tasks You are ready to start receiving tasks. Venezza Koren In…" at bounding box center [160, 277] width 244 height 479
click at [247, 35] on div "Status report No issues detected If you experience an issue, please download th…" at bounding box center [488, 19] width 977 height 38
click at [245, 54] on div "Status No active tasks You are ready to start receiving tasks. Venezza Koren In…" at bounding box center [160, 277] width 244 height 479
click at [245, 55] on div "Status No active tasks You are ready to start receiving tasks. Venezza Koren In…" at bounding box center [160, 277] width 244 height 479
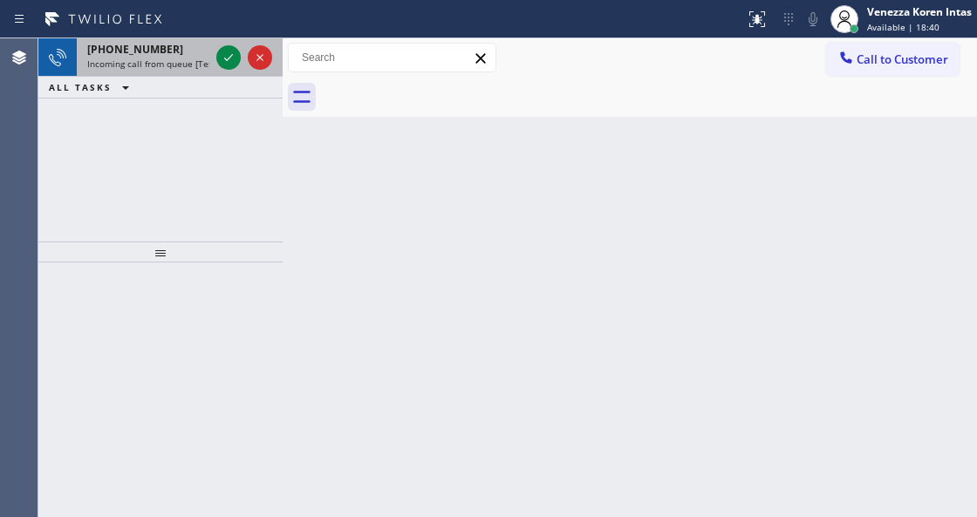
click at [246, 69] on div at bounding box center [244, 57] width 63 height 38
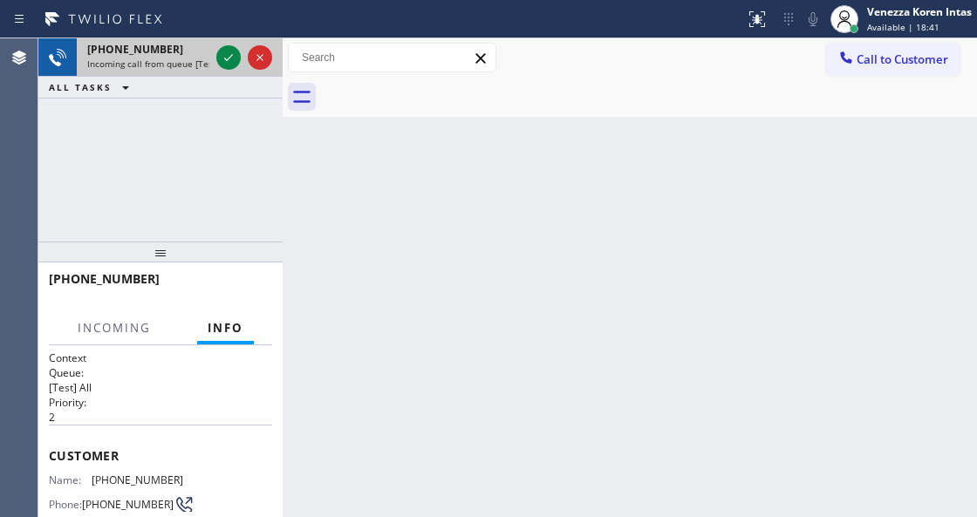
click at [246, 69] on div at bounding box center [244, 57] width 63 height 38
click at [242, 60] on div at bounding box center [244, 57] width 63 height 38
click at [235, 59] on icon at bounding box center [228, 57] width 21 height 21
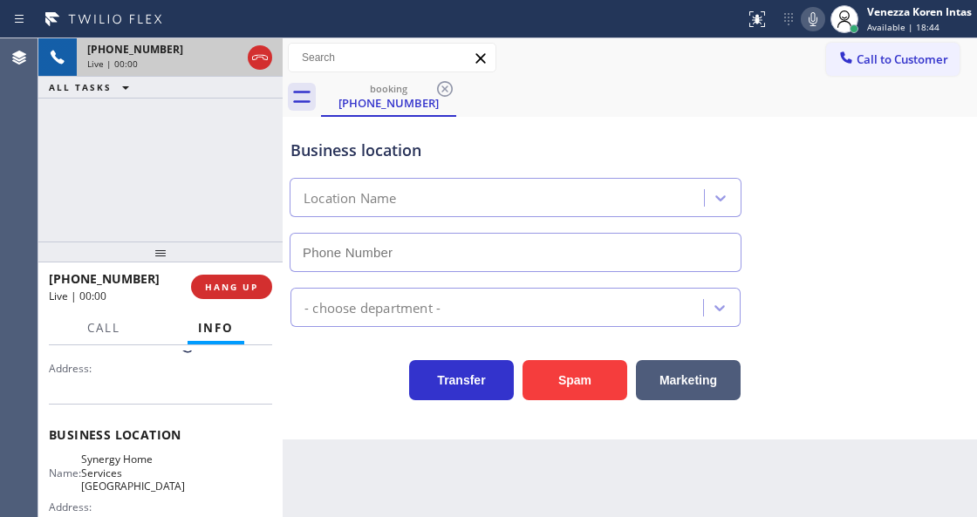
type input "[PHONE_NUMBER]"
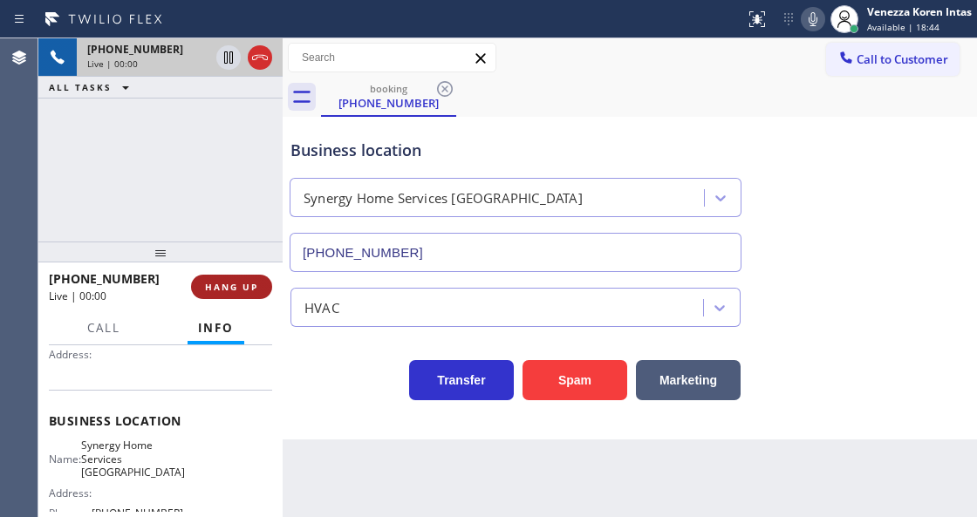
click at [228, 282] on span "HANG UP" at bounding box center [231, 287] width 53 height 12
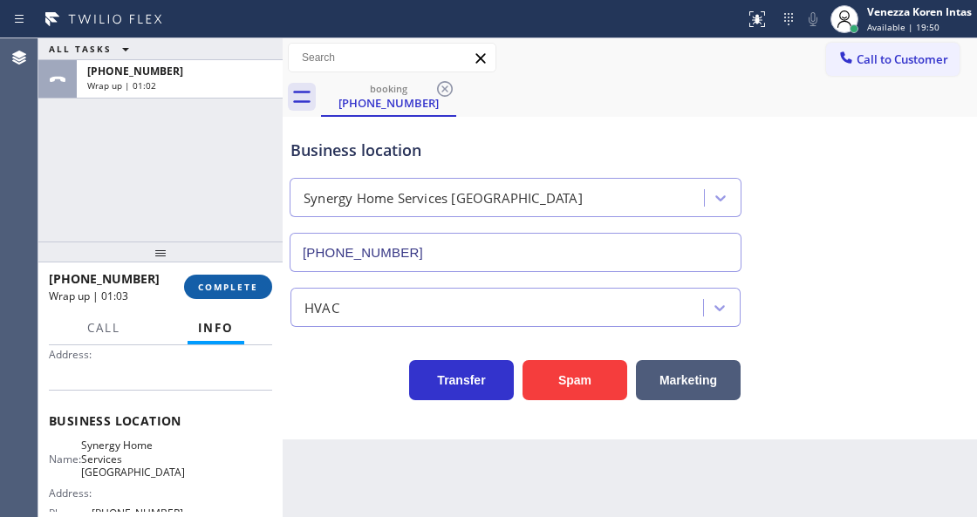
click at [228, 282] on span "COMPLETE" at bounding box center [228, 287] width 60 height 12
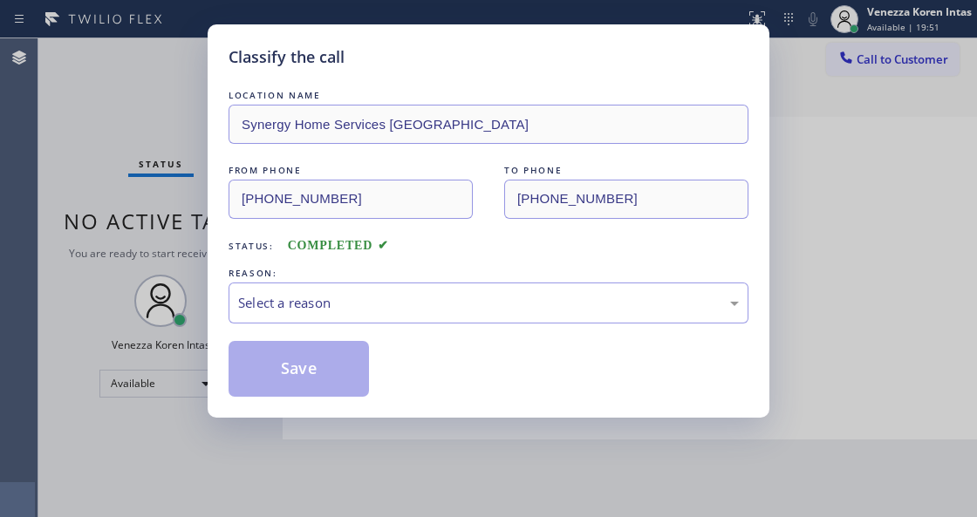
click at [382, 307] on div "Select a reason" at bounding box center [488, 303] width 500 height 20
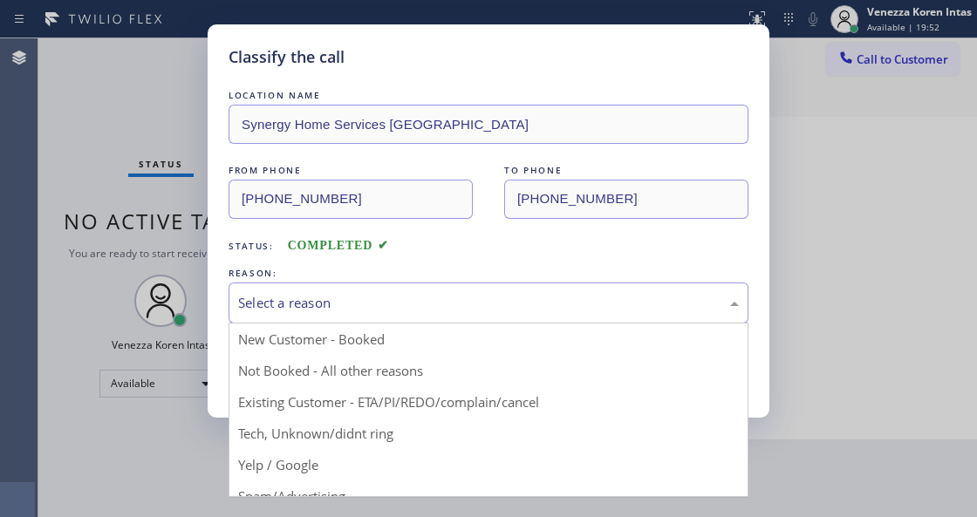
drag, startPoint x: 344, startPoint y: 447, endPoint x: 319, endPoint y: 396, distance: 56.9
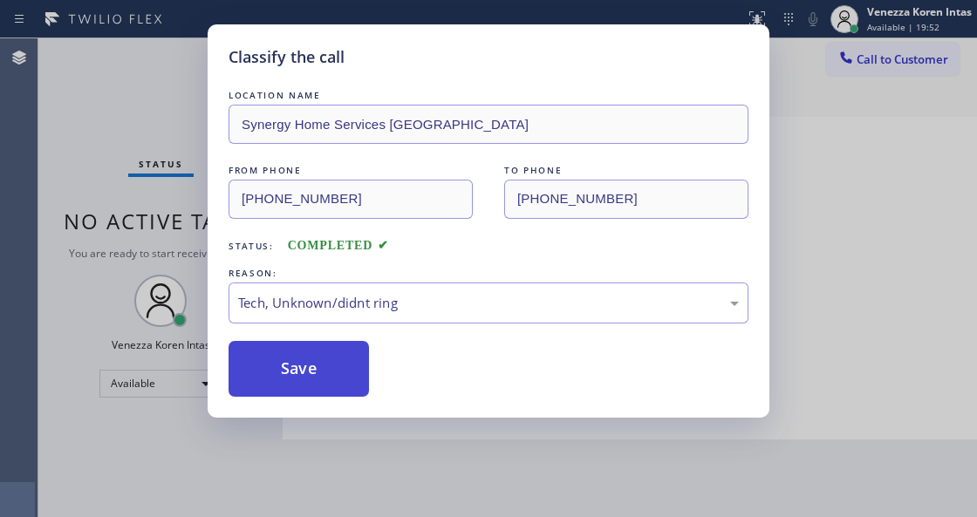
click at [315, 391] on button "Save" at bounding box center [298, 369] width 140 height 56
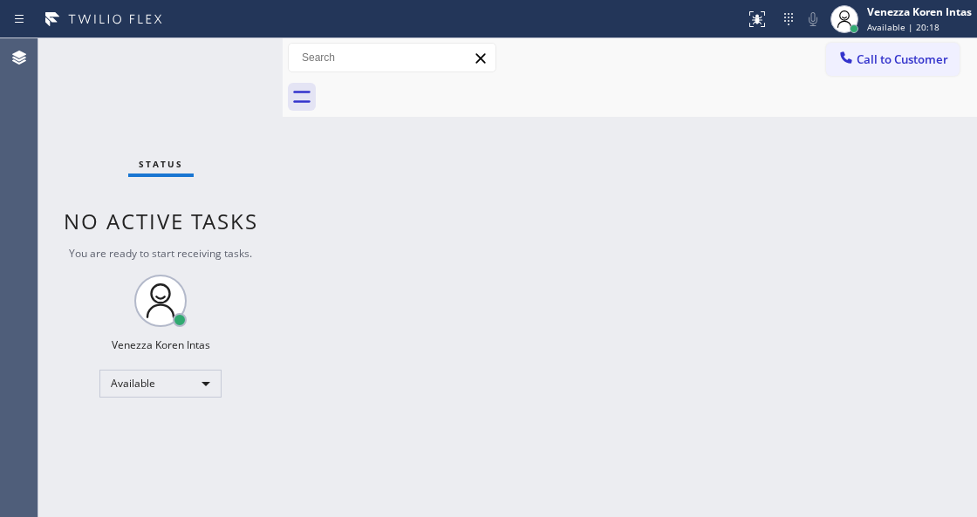
click at [228, 59] on div "Status No active tasks You are ready to start receiving tasks. Venezza Koren In…" at bounding box center [160, 277] width 244 height 479
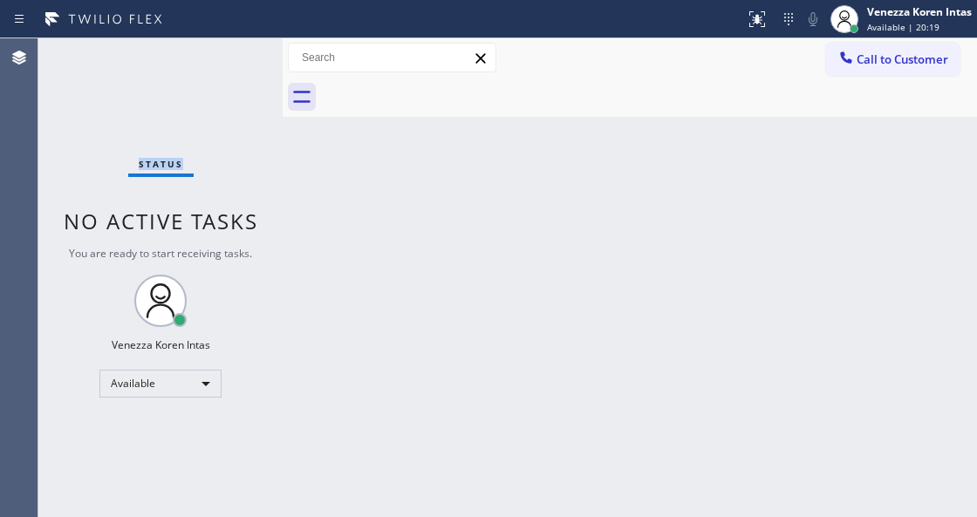
click at [228, 59] on div "Status No active tasks You are ready to start receiving tasks. Venezza Koren In…" at bounding box center [160, 277] width 244 height 479
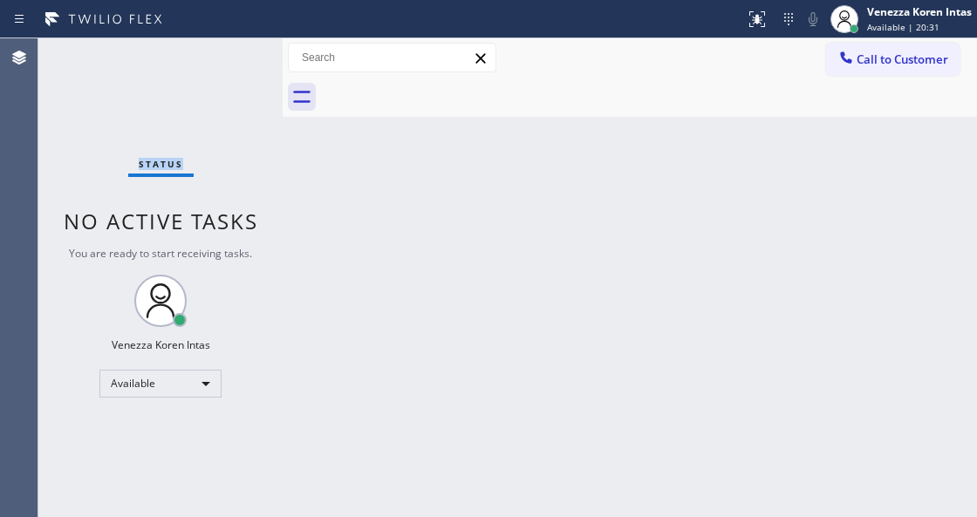
click at [228, 59] on div "Status No active tasks You are ready to start receiving tasks. Venezza Koren In…" at bounding box center [160, 277] width 244 height 479
click at [228, 58] on div "Status No active tasks You are ready to start receiving tasks. Venezza Koren In…" at bounding box center [160, 277] width 244 height 479
click at [229, 57] on div "Status No active tasks You are ready to start receiving tasks. Venezza Koren In…" at bounding box center [160, 277] width 244 height 479
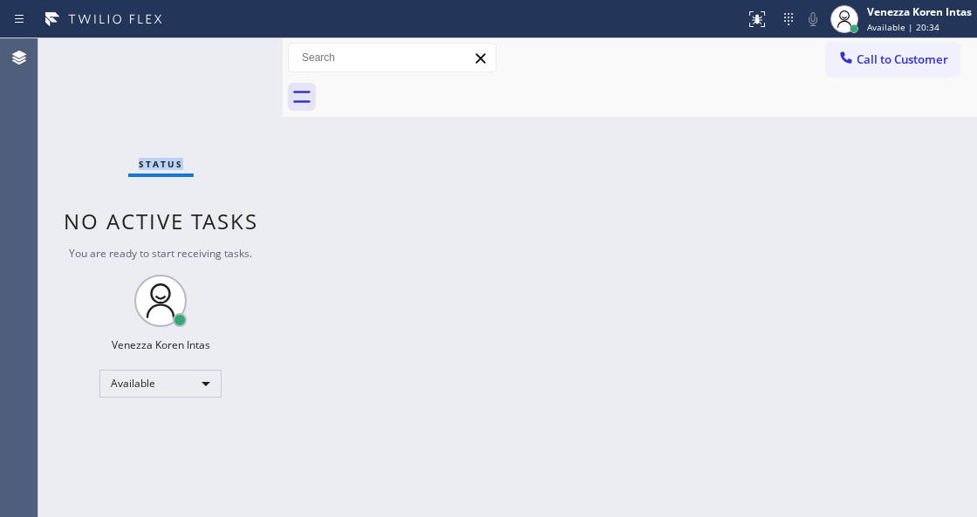
click at [229, 57] on div "Status No active tasks You are ready to start receiving tasks. Venezza Koren In…" at bounding box center [160, 277] width 244 height 479
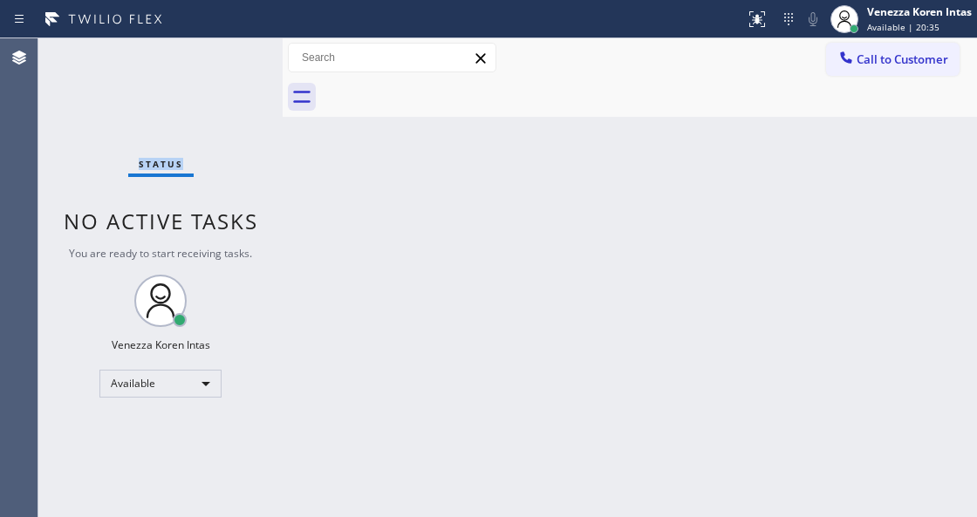
click at [229, 57] on div "Status No active tasks You are ready to start receiving tasks. Venezza Koren In…" at bounding box center [160, 277] width 244 height 479
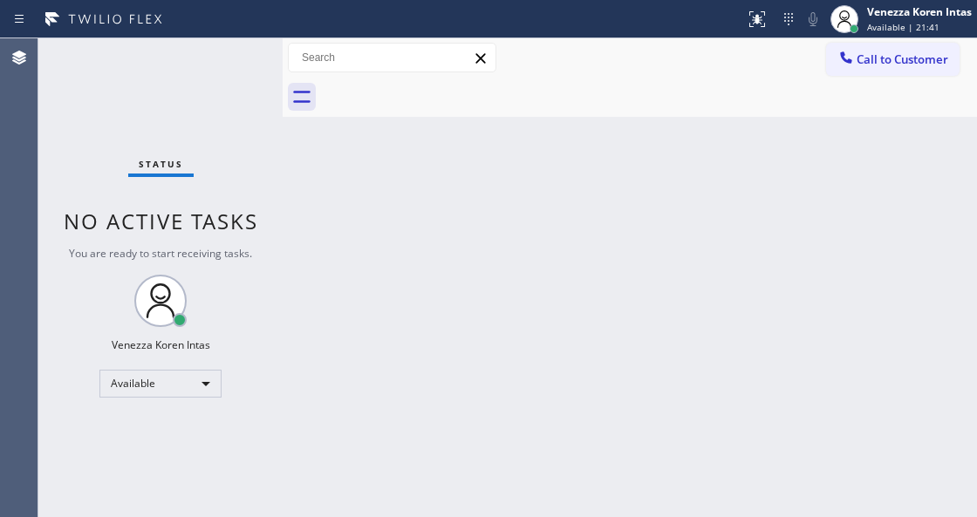
click at [229, 57] on div "Status No active tasks You are ready to start receiving tasks. Venezza Koren In…" at bounding box center [160, 277] width 244 height 479
click at [226, 58] on div "Status No active tasks You are ready to start receiving tasks. Venezza Koren In…" at bounding box center [160, 277] width 244 height 479
click at [214, 64] on div "Status No active tasks You are ready to start receiving tasks. Venezza Koren In…" at bounding box center [160, 277] width 244 height 479
click at [214, 65] on div "Status No active tasks You are ready to start receiving tasks. Venezza Koren In…" at bounding box center [160, 277] width 244 height 479
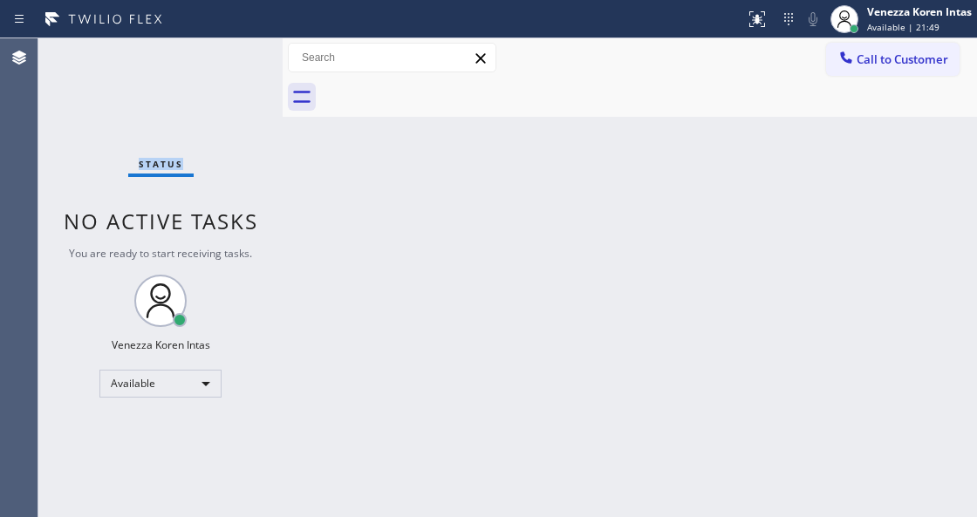
click at [210, 65] on div "Status No active tasks You are ready to start receiving tasks. Venezza Koren In…" at bounding box center [160, 277] width 244 height 479
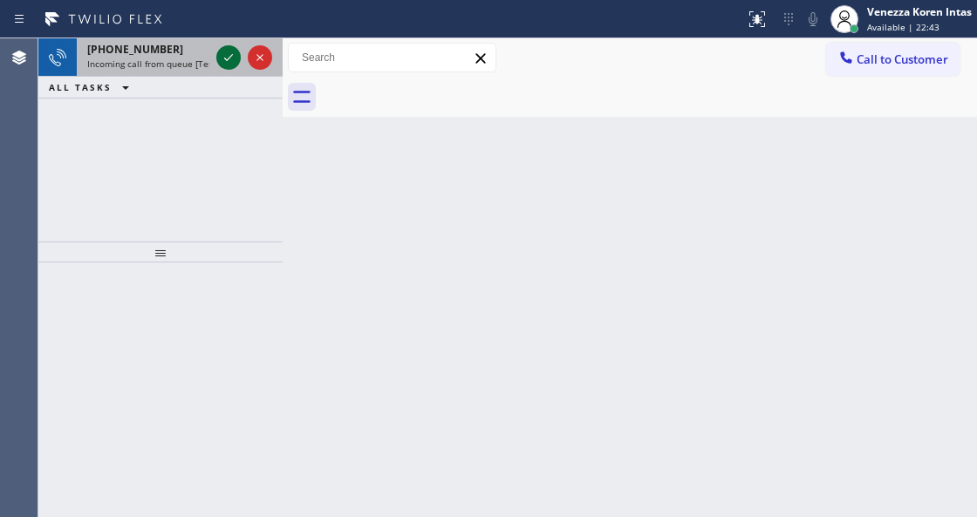
drag, startPoint x: 220, startPoint y: 52, endPoint x: 232, endPoint y: 56, distance: 12.7
click at [221, 51] on icon at bounding box center [228, 57] width 21 height 21
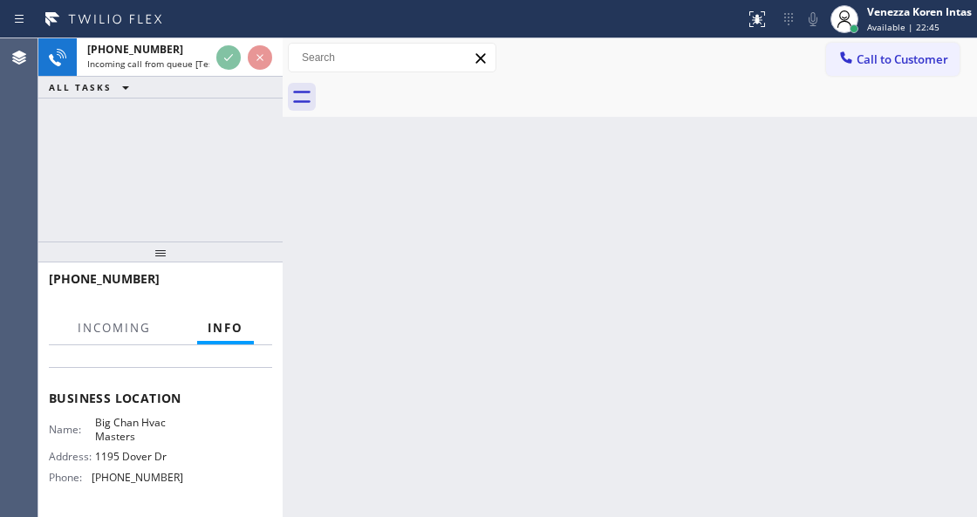
scroll to position [232, 0]
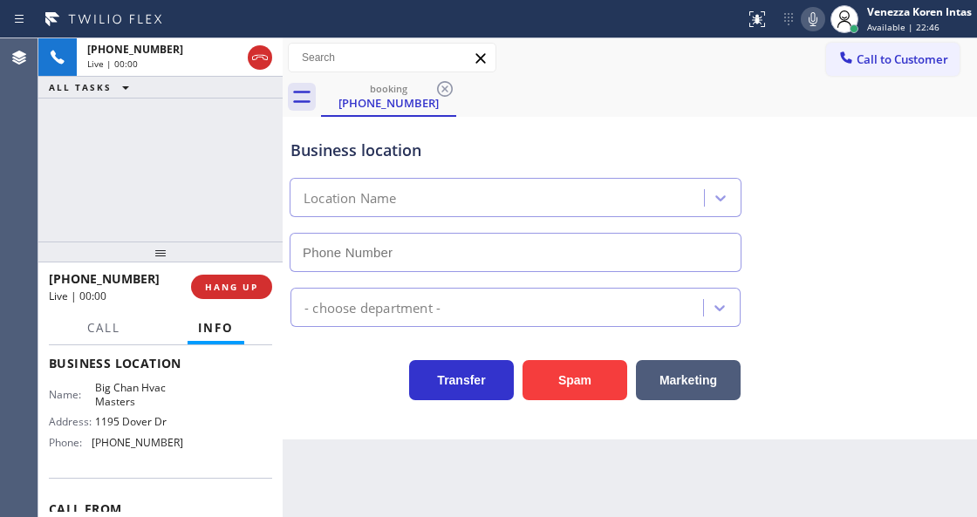
type input "[PHONE_NUMBER]"
click at [474, 139] on div "Business location" at bounding box center [515, 151] width 450 height 24
click at [816, 24] on icon at bounding box center [812, 19] width 21 height 21
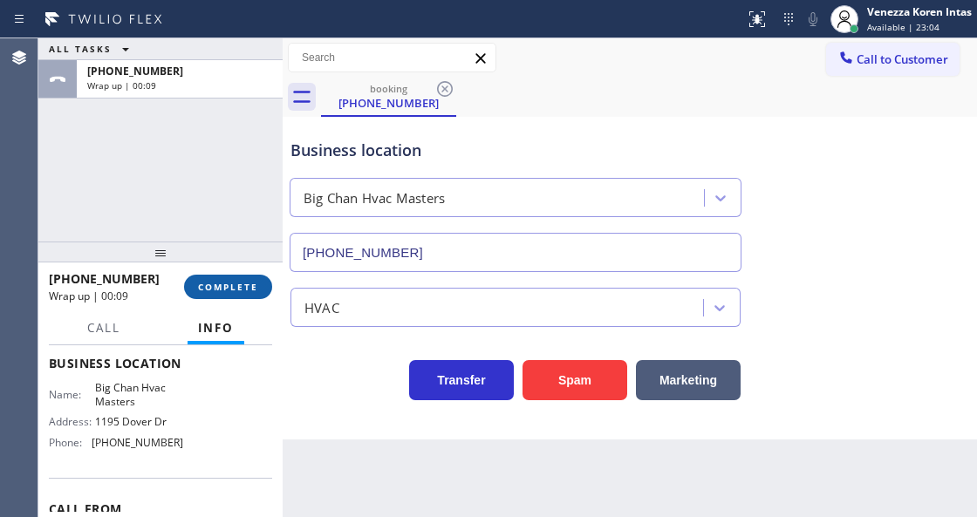
drag, startPoint x: 261, startPoint y: 270, endPoint x: 262, endPoint y: 279, distance: 8.9
click at [262, 276] on div "[PHONE_NUMBER] Wrap up | 00:09 COMPLETE" at bounding box center [160, 286] width 223 height 45
click at [264, 285] on button "COMPLETE" at bounding box center [228, 287] width 88 height 24
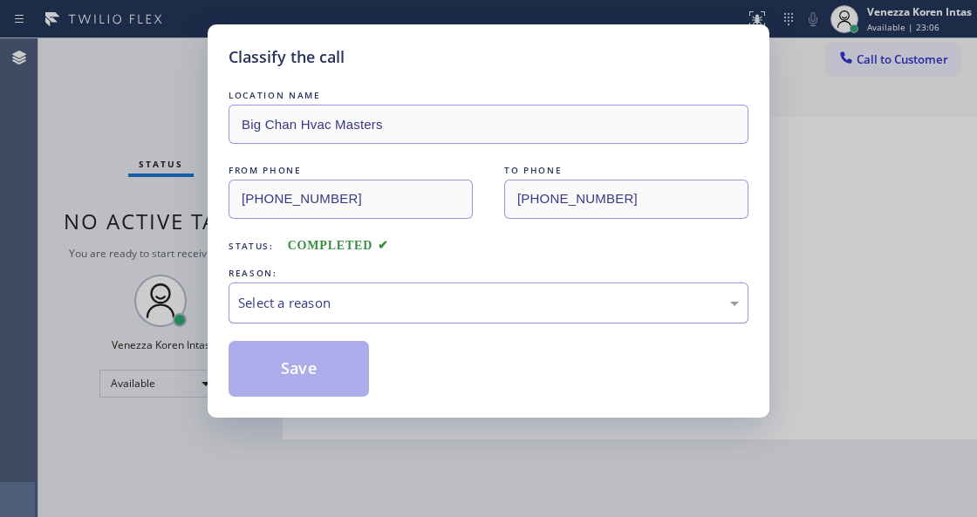
click at [448, 304] on div "Select a reason" at bounding box center [488, 303] width 500 height 20
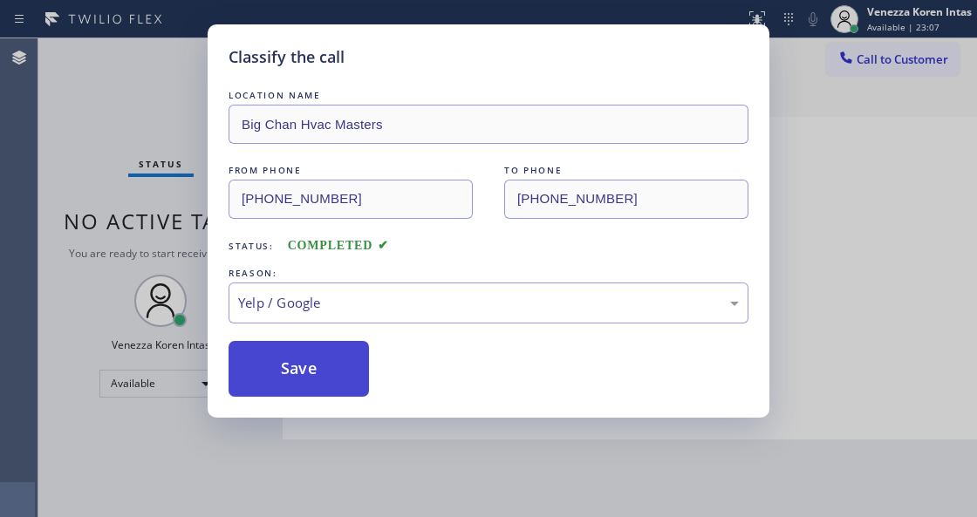
click at [316, 389] on button "Save" at bounding box center [298, 369] width 140 height 56
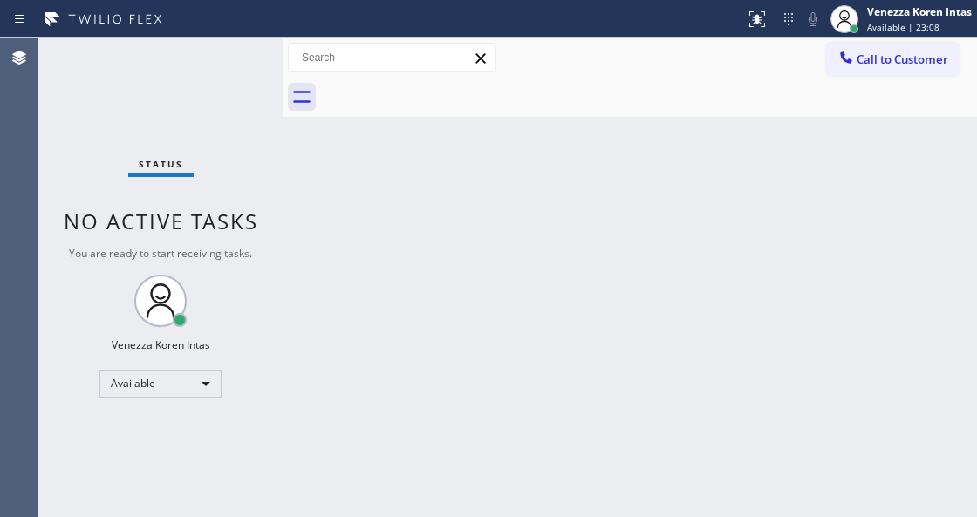
click at [227, 66] on div "Status No active tasks You are ready to start receiving tasks. Venezza Koren In…" at bounding box center [160, 277] width 244 height 479
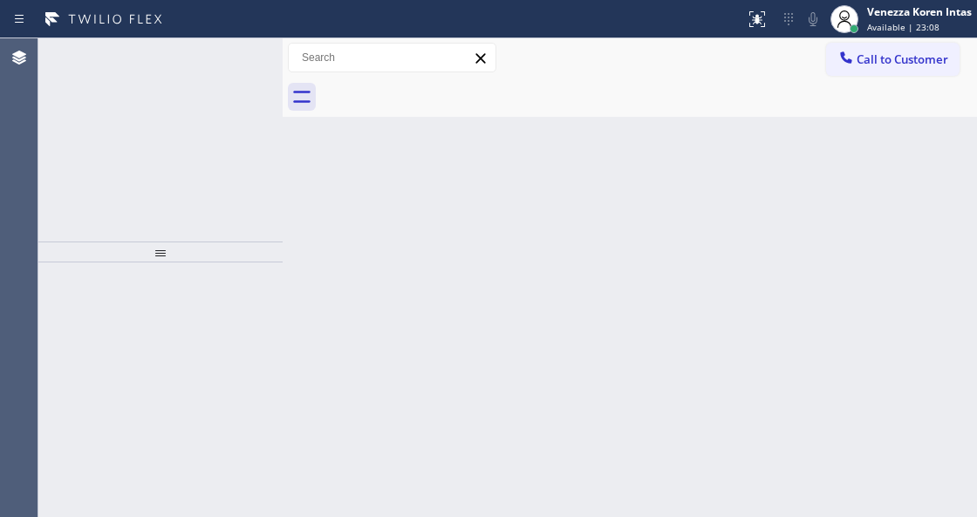
click at [227, 66] on icon at bounding box center [228, 57] width 21 height 21
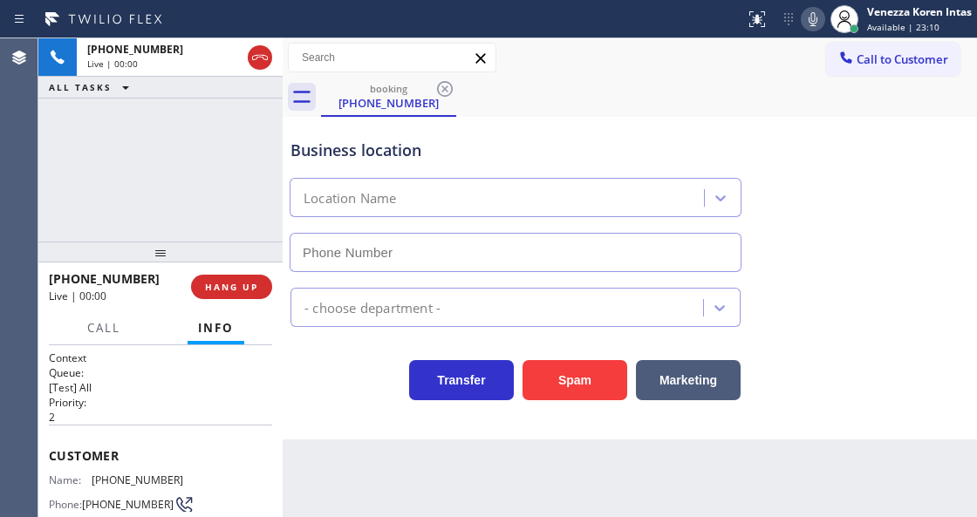
type input "[PHONE_NUMBER]"
click at [240, 202] on div "[PHONE_NUMBER] Live | 00:00 ALL TASKS ALL TASKS ACTIVE TASKS TASKS IN WRAP UP" at bounding box center [160, 139] width 244 height 203
click at [575, 126] on div "Business location [GEOGRAPHIC_DATA] [PHONE_NUMBER]" at bounding box center [515, 196] width 457 height 151
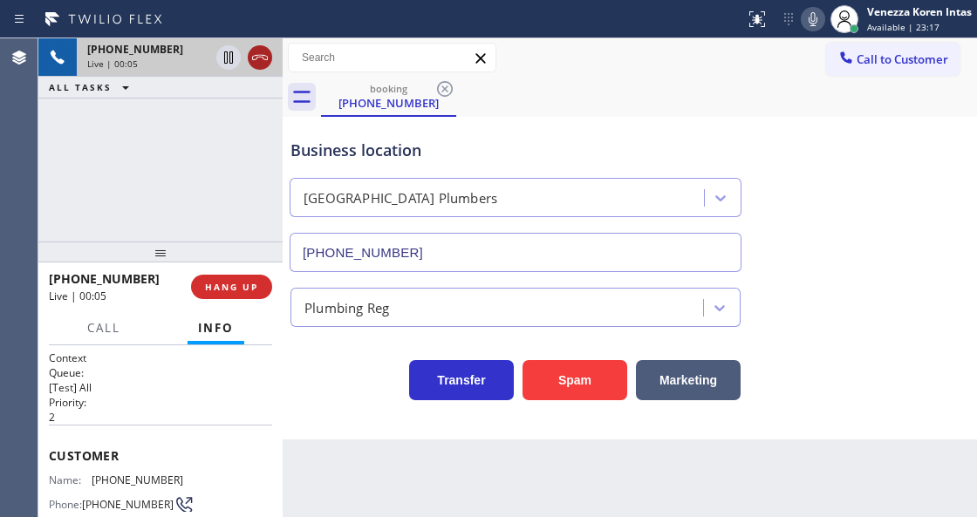
click at [263, 60] on icon at bounding box center [259, 57] width 21 height 21
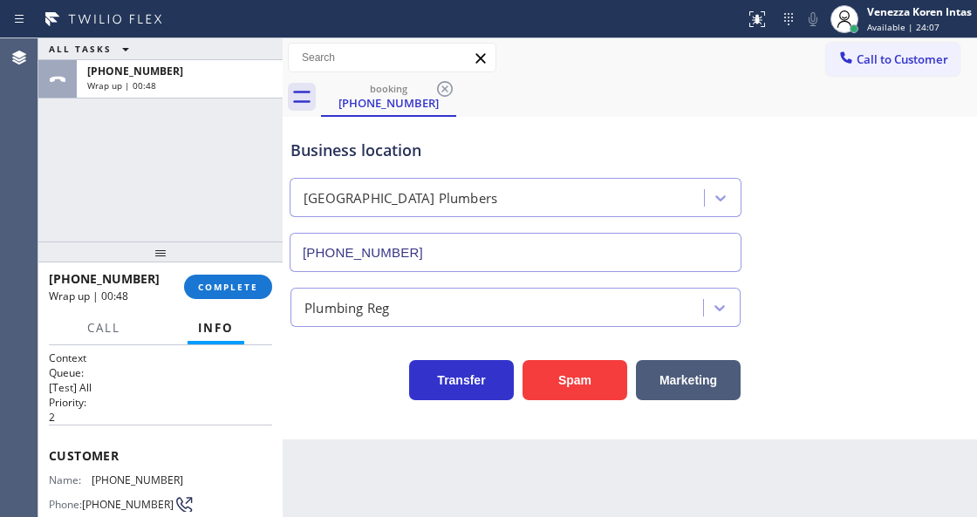
click at [230, 303] on div "[PHONE_NUMBER] Wrap up | 00:48 COMPLETE" at bounding box center [160, 286] width 223 height 45
click at [241, 280] on button "COMPLETE" at bounding box center [228, 287] width 88 height 24
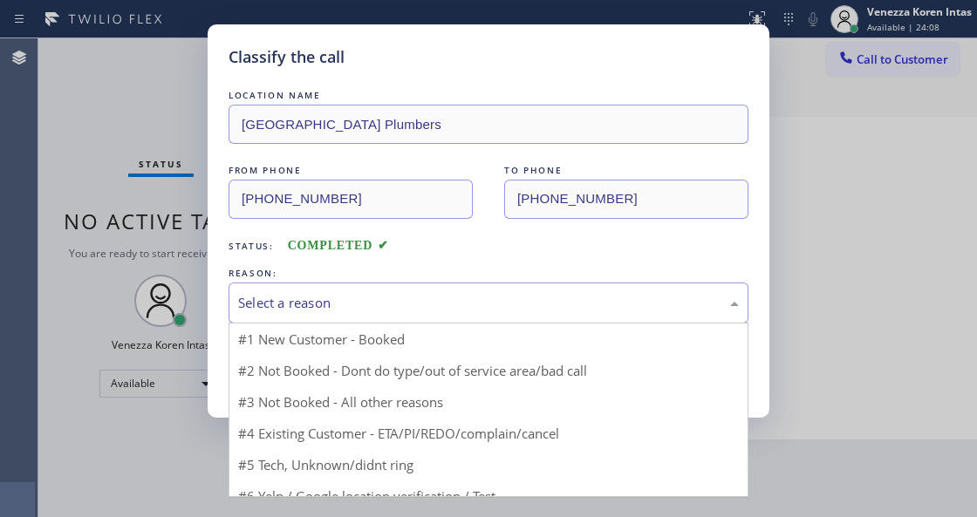
click at [497, 284] on div "Select a reason" at bounding box center [488, 302] width 520 height 41
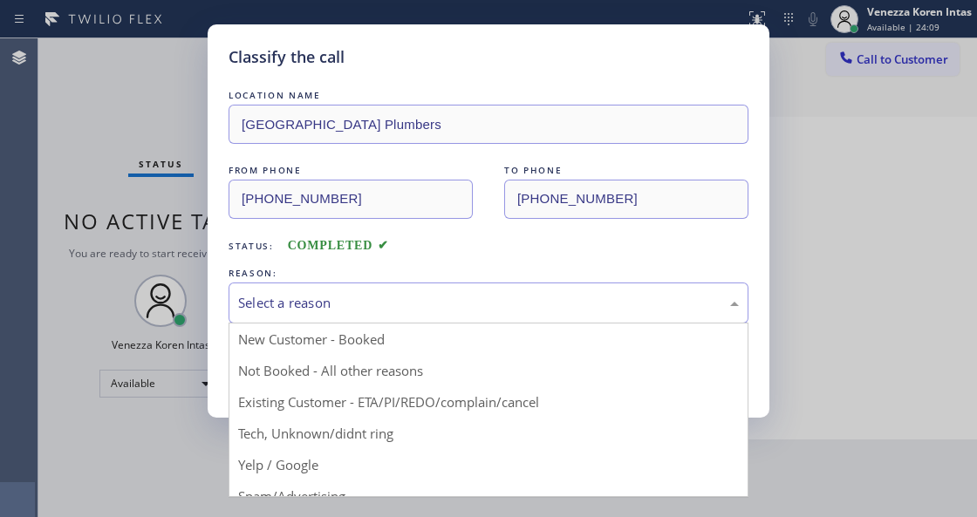
drag, startPoint x: 403, startPoint y: 439, endPoint x: 329, endPoint y: 398, distance: 84.3
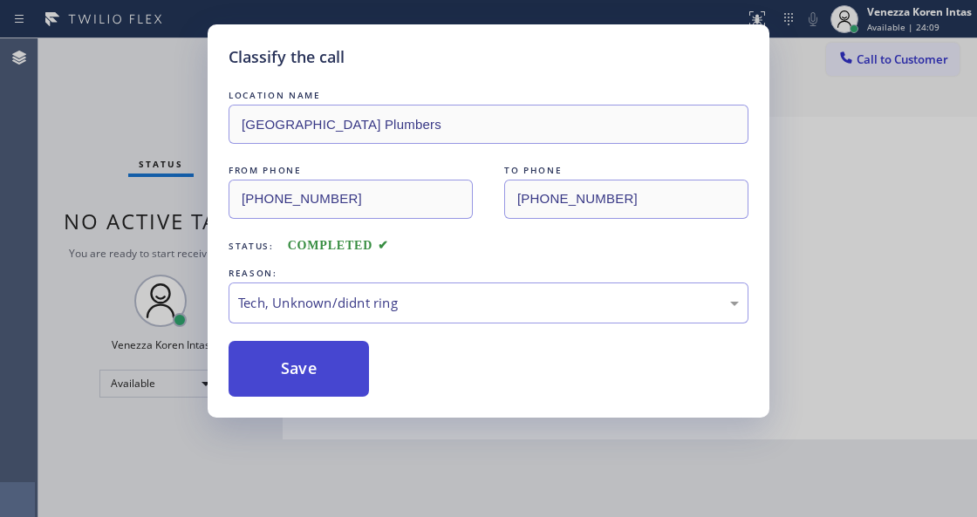
click at [322, 388] on button "Save" at bounding box center [298, 369] width 140 height 56
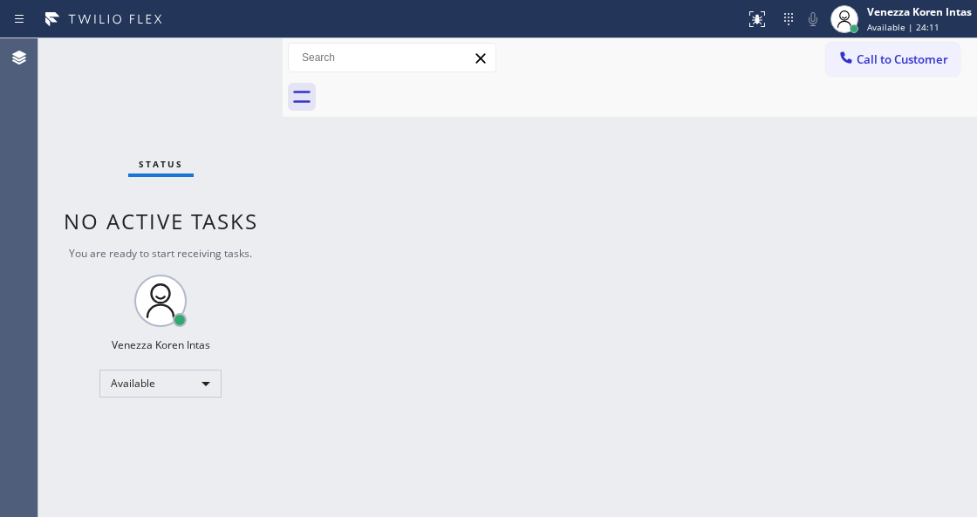
click at [253, 45] on div "Status No active tasks You are ready to start receiving tasks. Venezza Koren In…" at bounding box center [160, 277] width 244 height 479
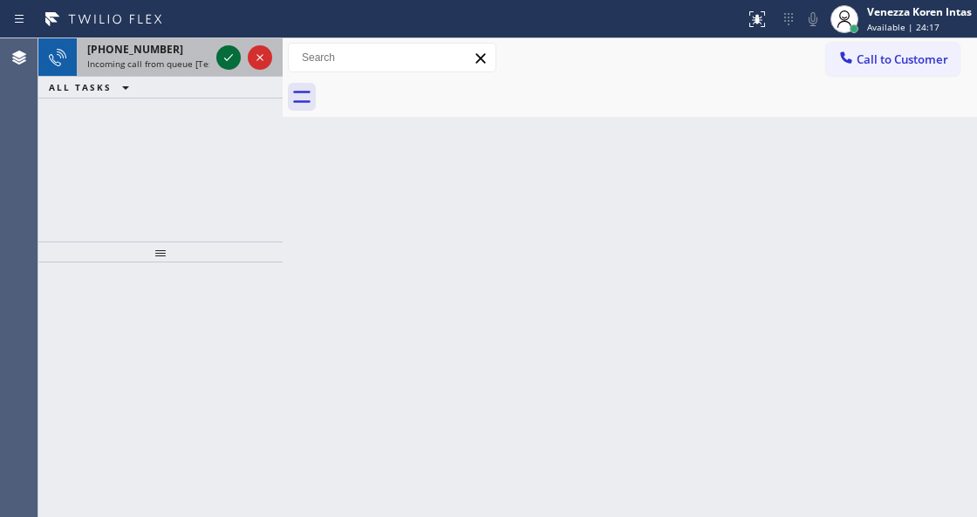
click at [219, 51] on icon at bounding box center [228, 57] width 21 height 21
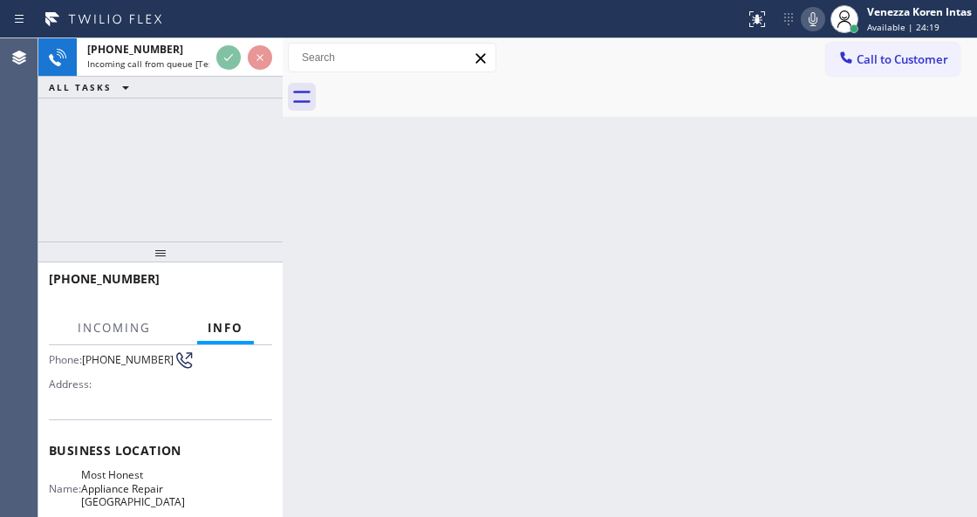
scroll to position [232, 0]
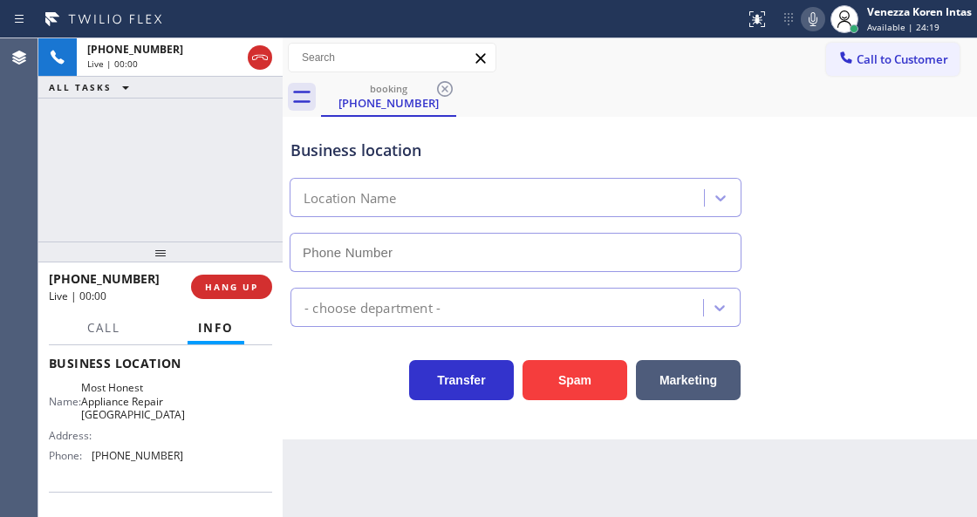
type input "[PHONE_NUMBER]"
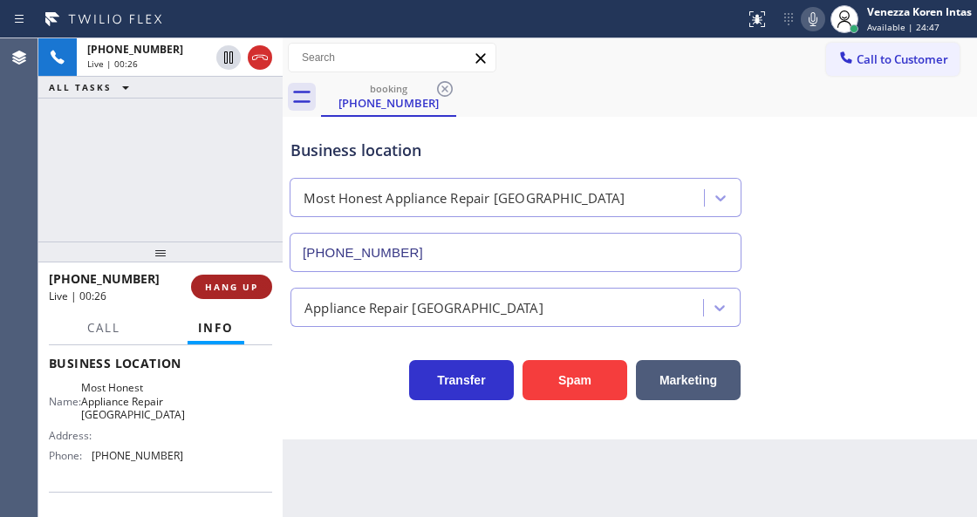
drag, startPoint x: 274, startPoint y: 288, endPoint x: 261, endPoint y: 289, distance: 13.2
click at [270, 288] on div "[PHONE_NUMBER] Live | 00:26 HANG UP" at bounding box center [160, 286] width 244 height 49
click at [258, 287] on button "HANG UP" at bounding box center [231, 287] width 81 height 24
click at [247, 286] on span "HANG UP" at bounding box center [231, 287] width 53 height 12
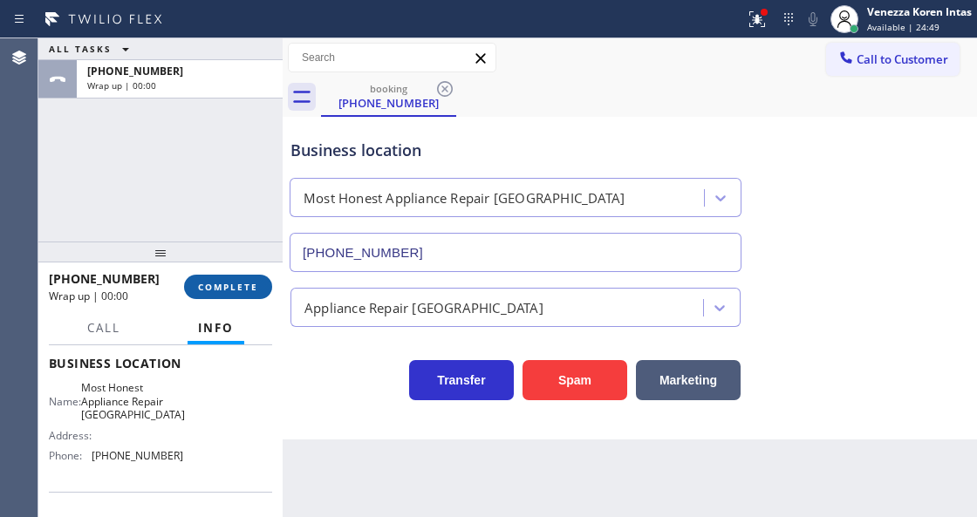
click at [269, 289] on button "COMPLETE" at bounding box center [228, 287] width 88 height 24
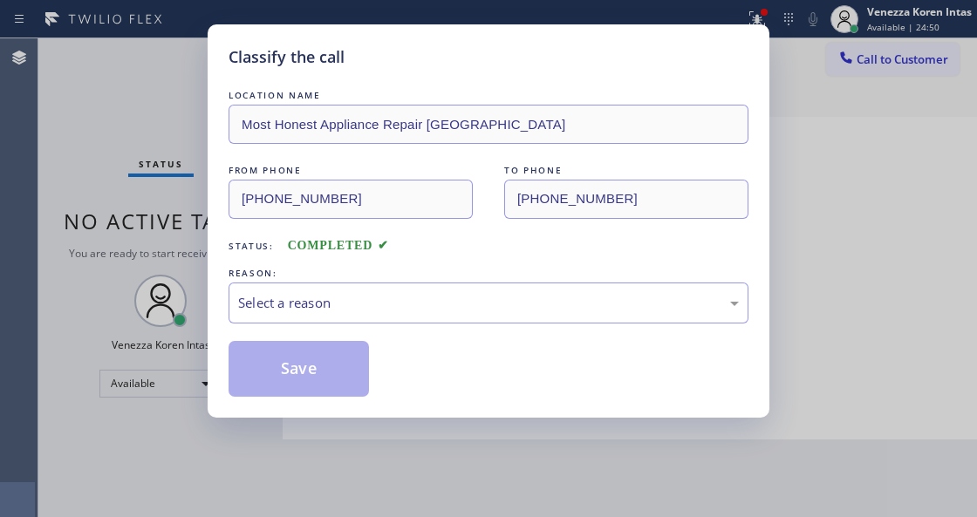
click at [402, 309] on div "Select a reason" at bounding box center [488, 303] width 500 height 20
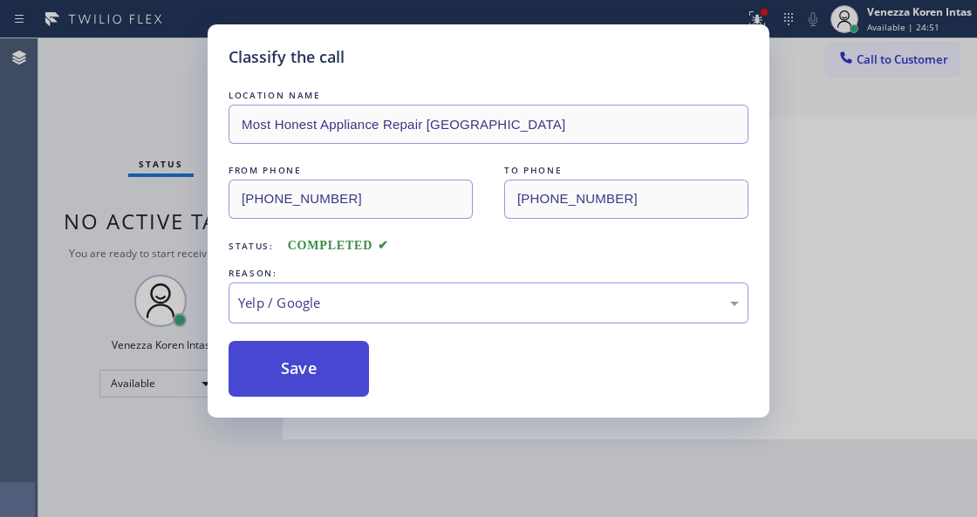
click at [352, 376] on button "Save" at bounding box center [298, 369] width 140 height 56
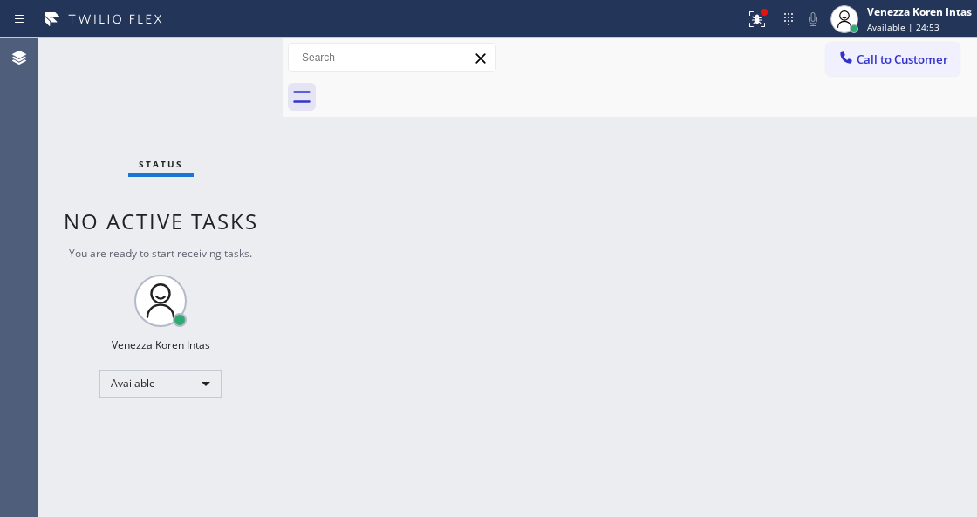
drag, startPoint x: 306, startPoint y: 167, endPoint x: 269, endPoint y: 119, distance: 60.9
click at [301, 165] on div "Back to Dashboard Change Sender ID Customers Technicians Select a contact Outbo…" at bounding box center [629, 277] width 694 height 479
click at [248, 56] on div "Status No active tasks You are ready to start receiving tasks. Venezza Koren In…" at bounding box center [160, 277] width 244 height 479
click at [760, 14] on div at bounding box center [763, 12] width 7 height 7
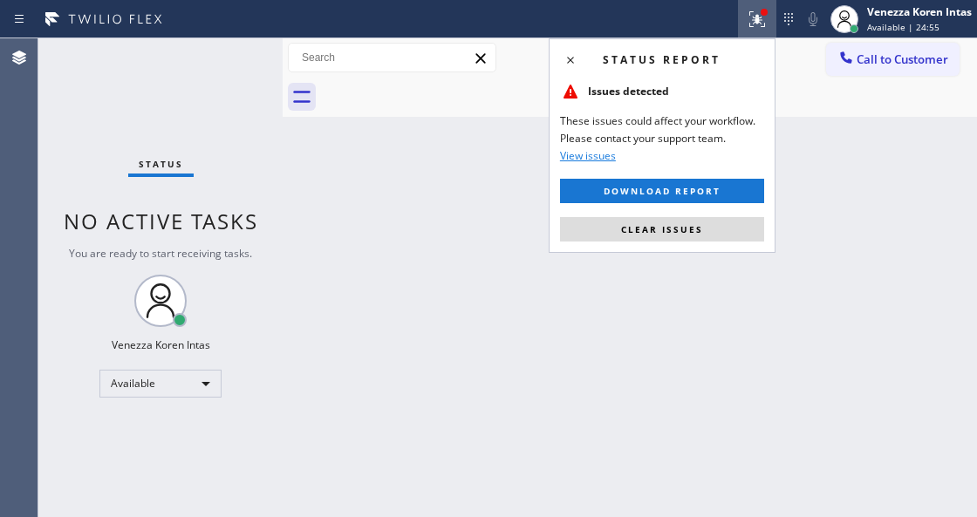
drag, startPoint x: 677, startPoint y: 237, endPoint x: 539, endPoint y: 279, distance: 144.8
click at [675, 237] on button "Clear issues" at bounding box center [662, 229] width 204 height 24
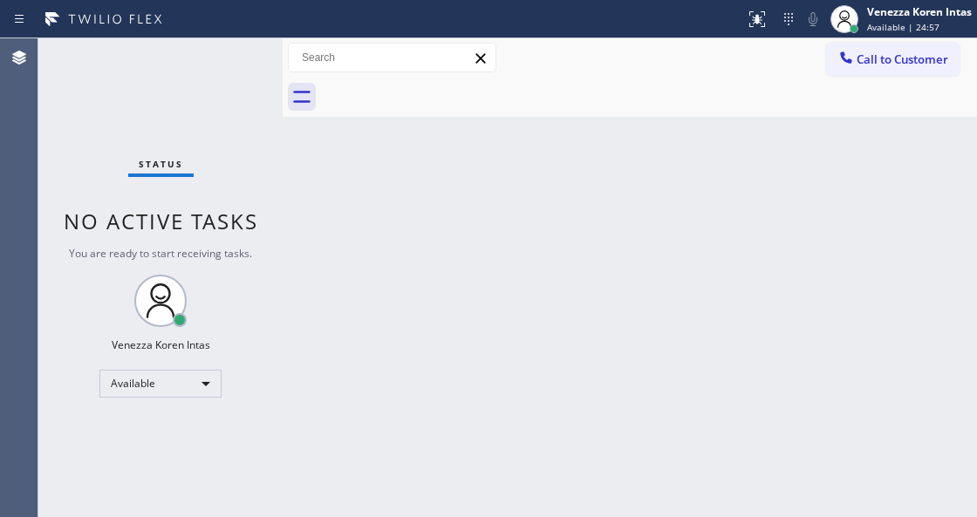
click at [239, 56] on div "Status No active tasks You are ready to start receiving tasks. Venezza Koren In…" at bounding box center [160, 277] width 244 height 479
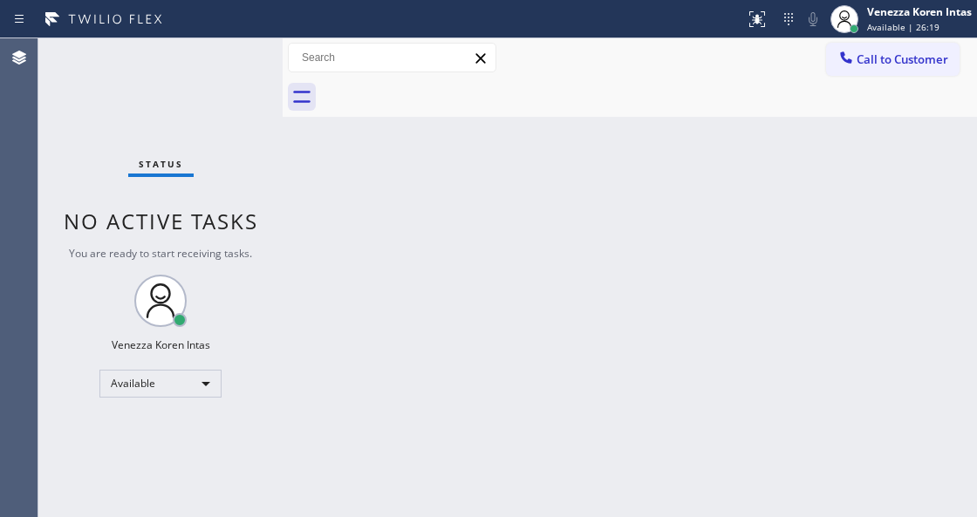
click at [231, 65] on div "Status No active tasks You are ready to start receiving tasks. Venezza Koren In…" at bounding box center [160, 277] width 244 height 479
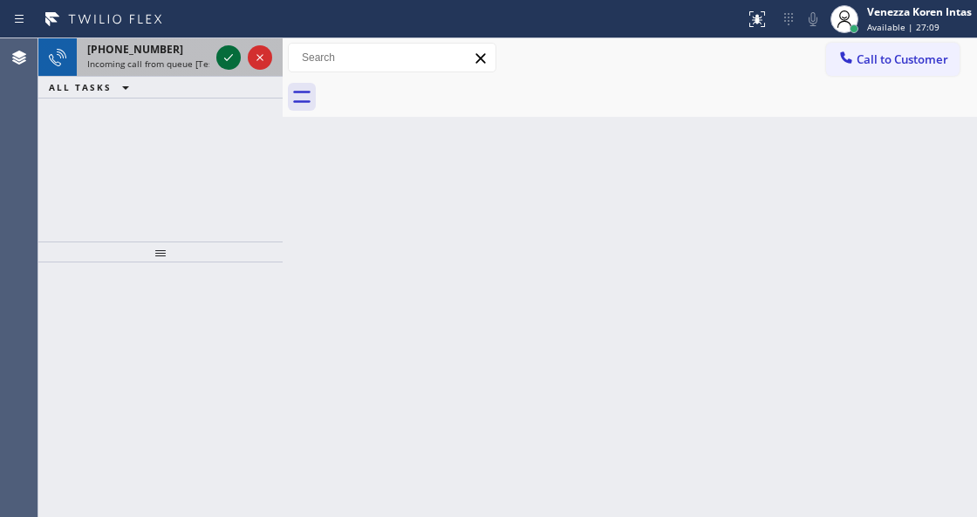
click at [221, 54] on icon at bounding box center [228, 57] width 21 height 21
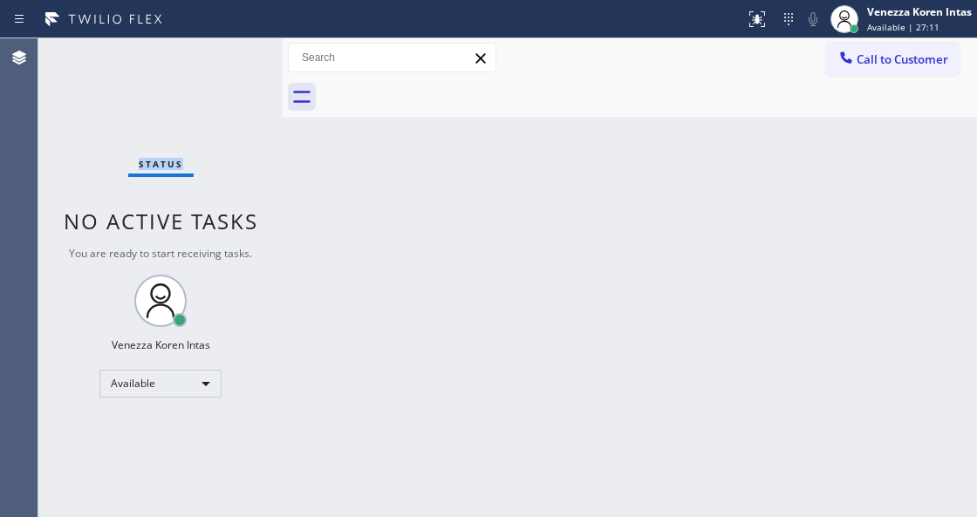
click at [221, 54] on div "Status No active tasks You are ready to start receiving tasks. Venezza Koren In…" at bounding box center [160, 277] width 244 height 479
click at [759, 18] on icon at bounding box center [756, 19] width 21 height 21
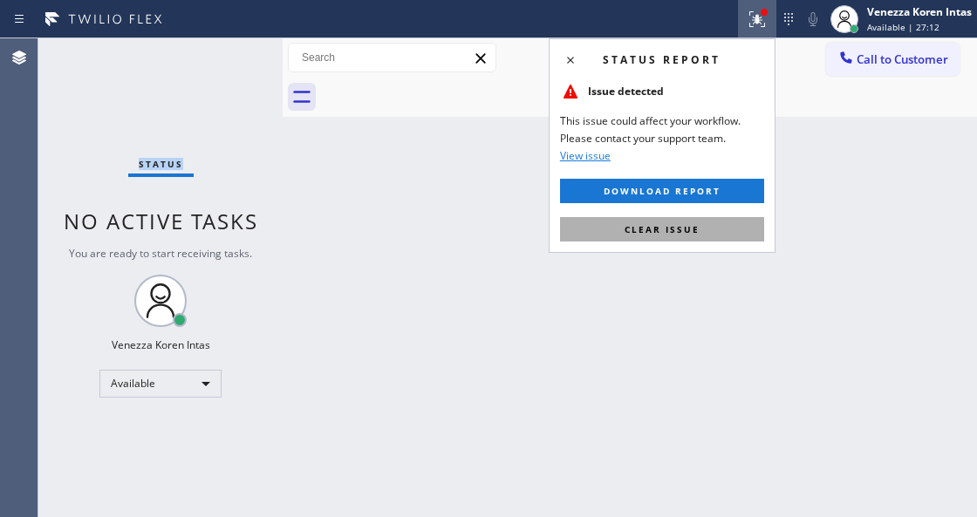
click at [729, 234] on button "Clear issue" at bounding box center [662, 229] width 204 height 24
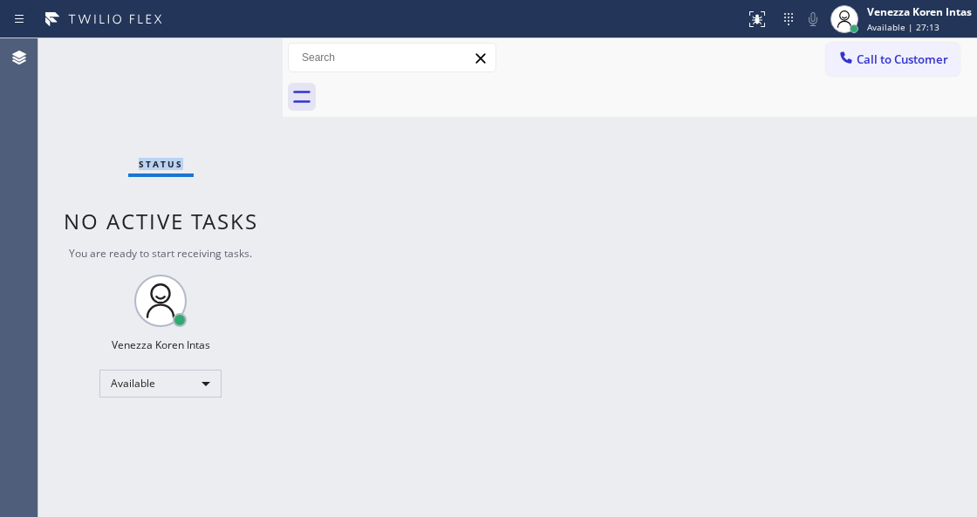
click at [260, 64] on div "Status No active tasks You are ready to start receiving tasks. Venezza Koren In…" at bounding box center [160, 277] width 244 height 479
click at [255, 59] on div "Status No active tasks You are ready to start receiving tasks. Venezza Koren In…" at bounding box center [160, 277] width 244 height 479
click at [225, 59] on div "Status No active tasks You are ready to start receiving tasks. Venezza Koren In…" at bounding box center [160, 277] width 244 height 479
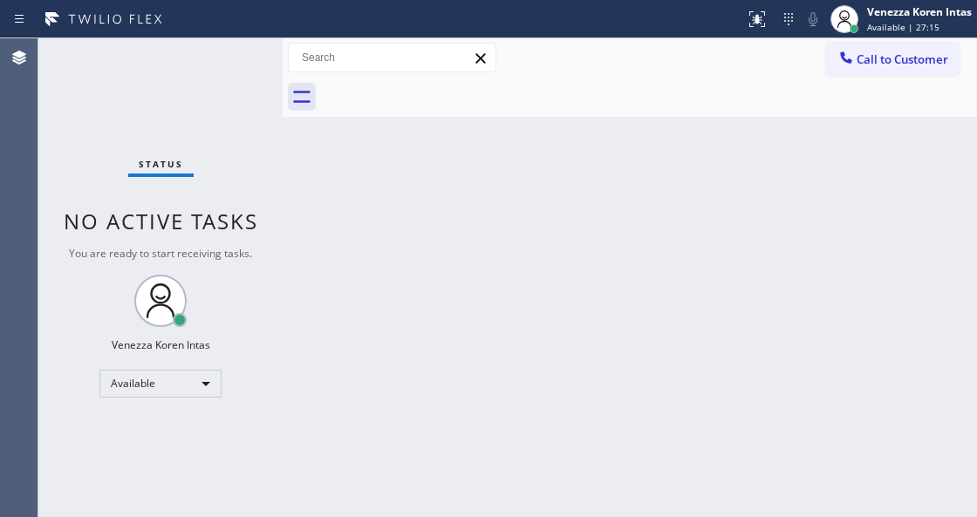
click at [239, 57] on div "Status No active tasks You are ready to start receiving tasks. Venezza Koren In…" at bounding box center [160, 277] width 244 height 479
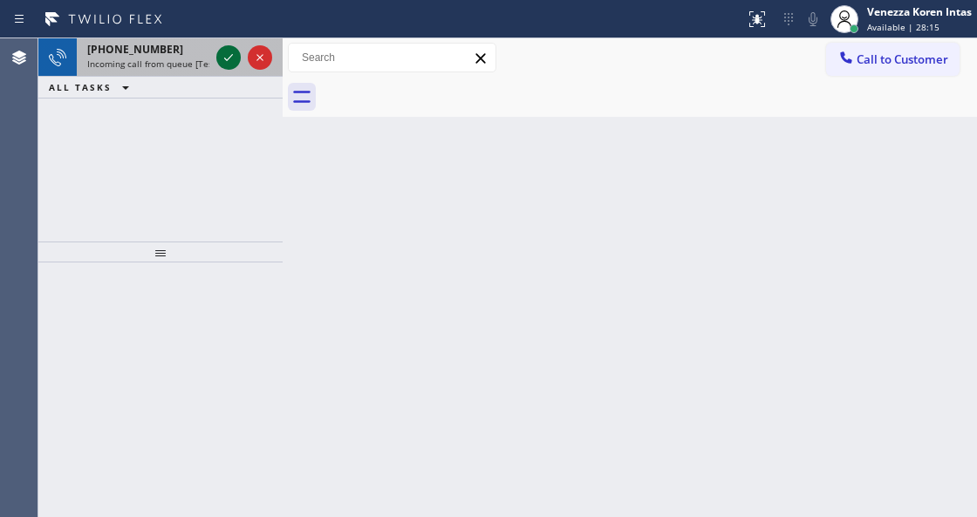
click at [218, 61] on icon at bounding box center [228, 57] width 21 height 21
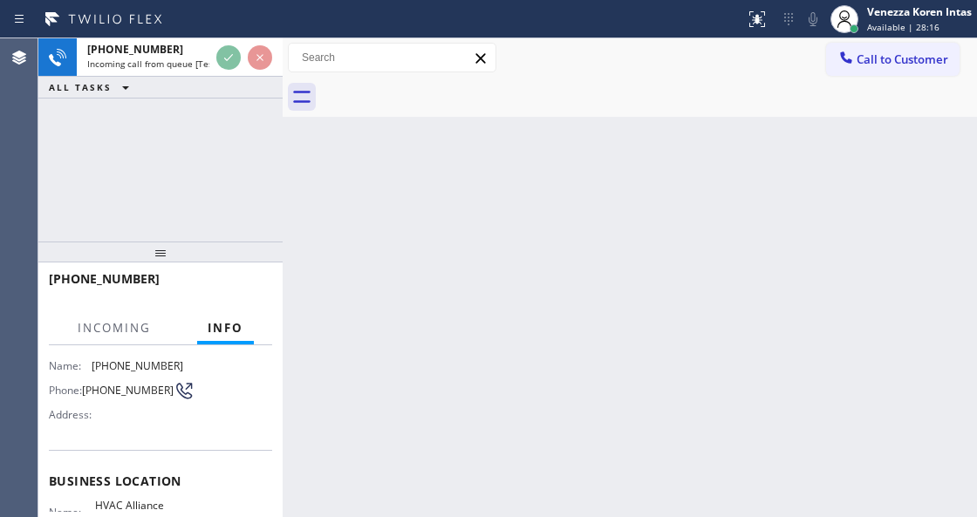
scroll to position [174, 0]
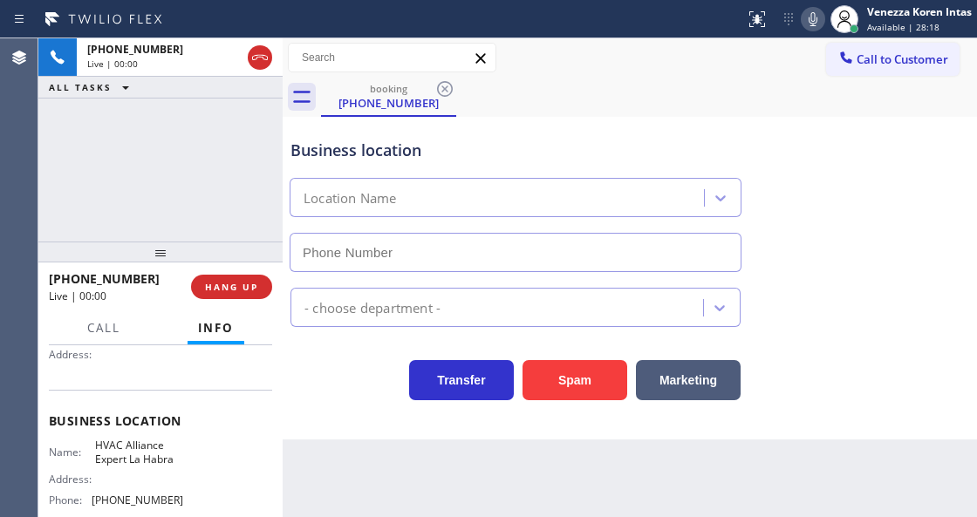
type input "[PHONE_NUMBER]"
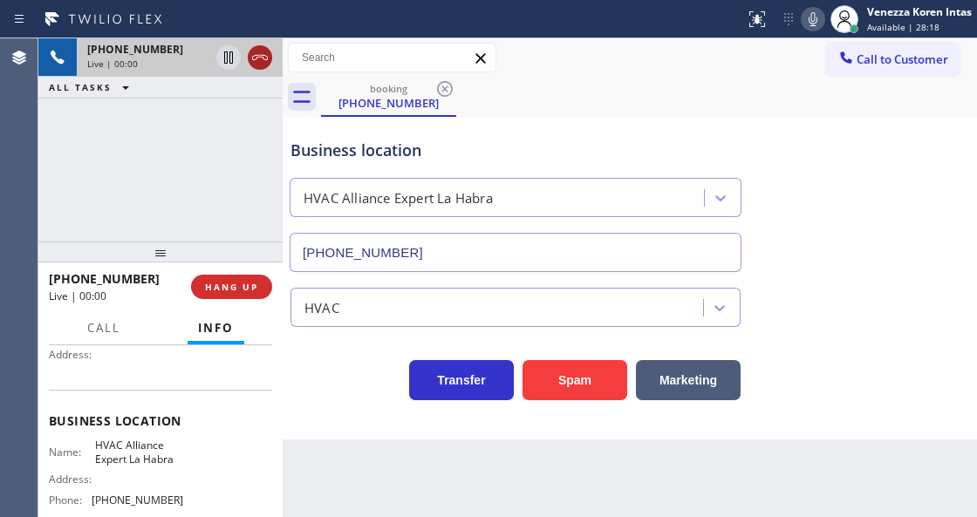
click at [255, 59] on icon at bounding box center [259, 57] width 21 height 21
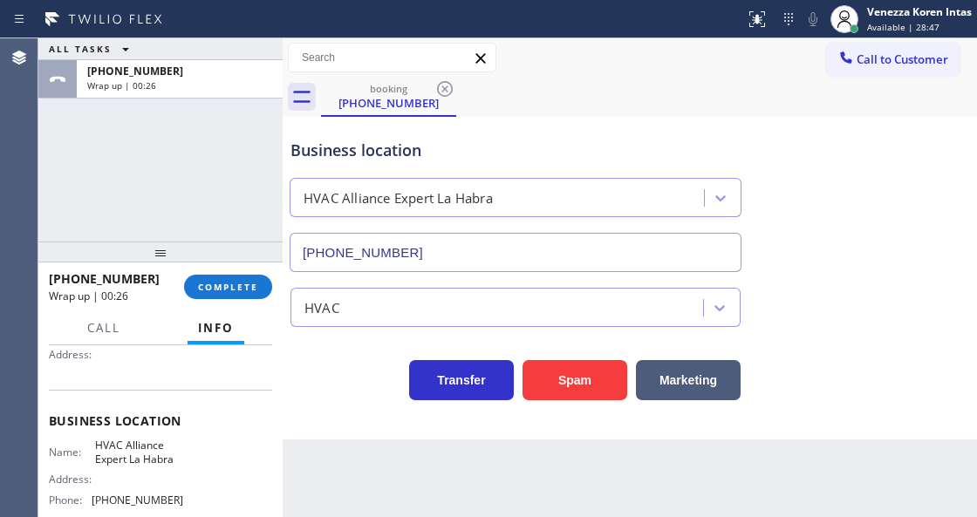
click at [235, 300] on div "[PHONE_NUMBER] Wrap up | 00:26 COMPLETE" at bounding box center [160, 286] width 223 height 45
click at [237, 295] on button "COMPLETE" at bounding box center [228, 287] width 88 height 24
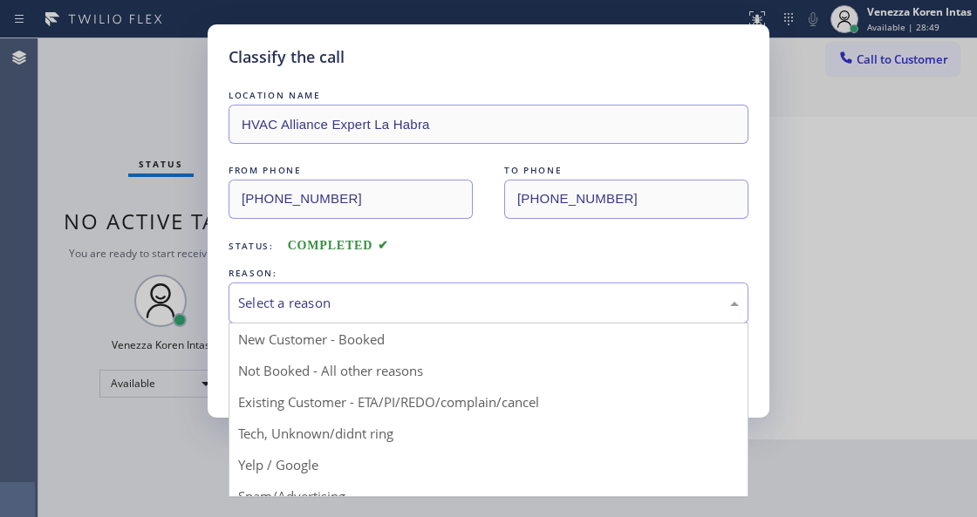
click at [387, 311] on div "Select a reason" at bounding box center [488, 303] width 500 height 20
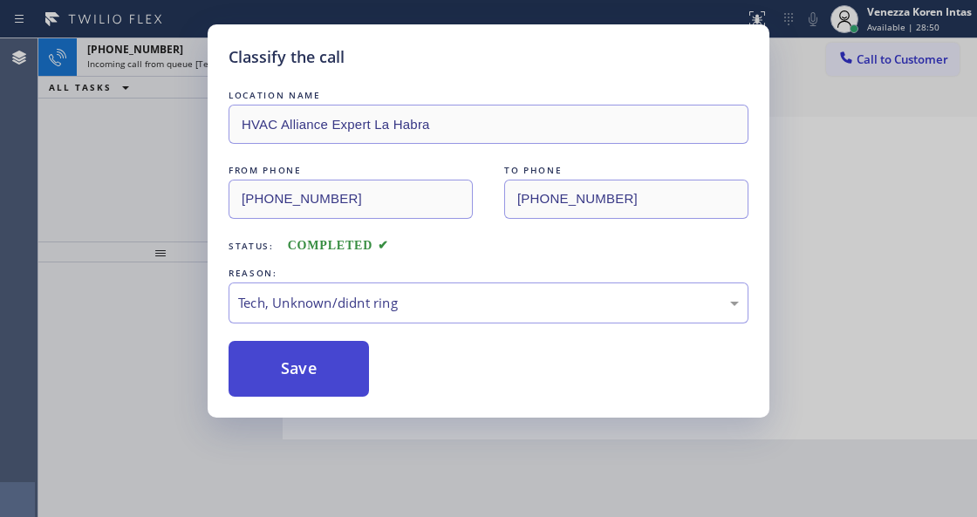
click at [335, 380] on button "Save" at bounding box center [298, 369] width 140 height 56
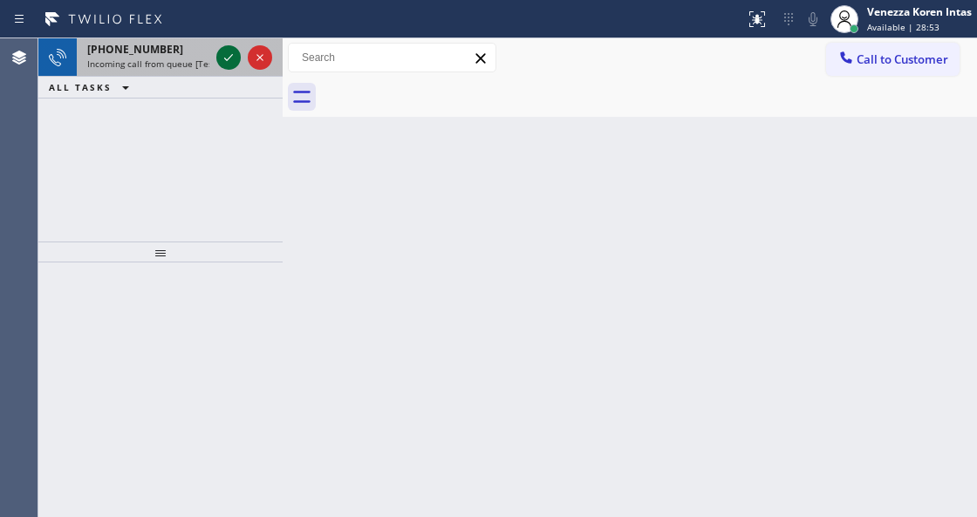
click at [229, 60] on icon at bounding box center [228, 57] width 21 height 21
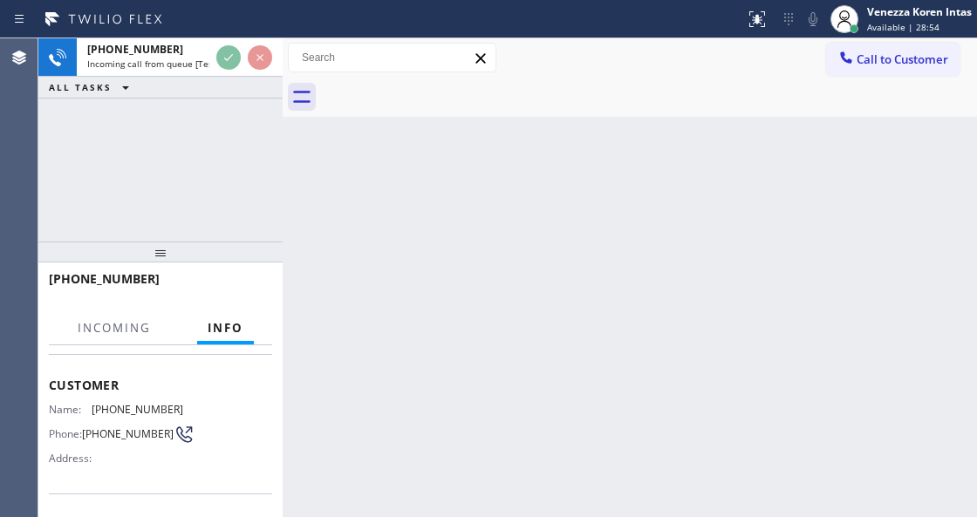
scroll to position [174, 0]
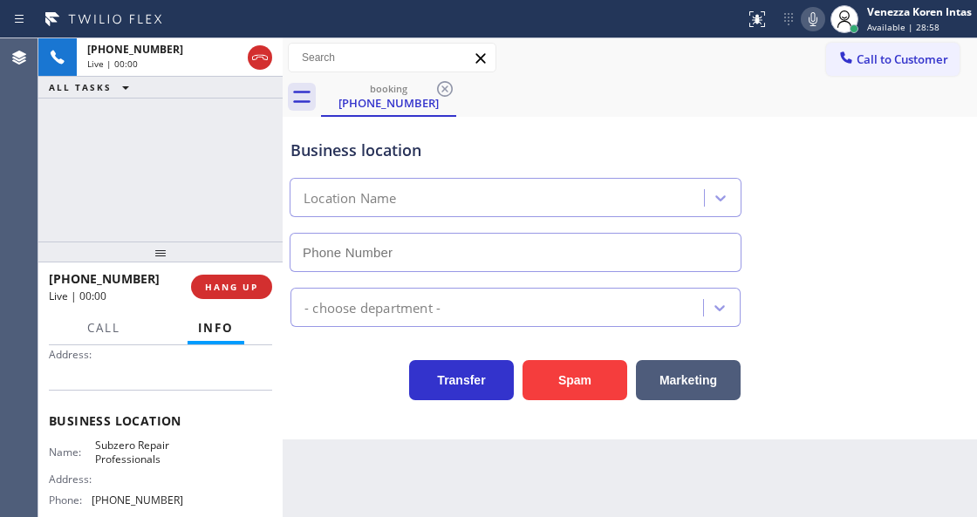
type input "[PHONE_NUMBER]"
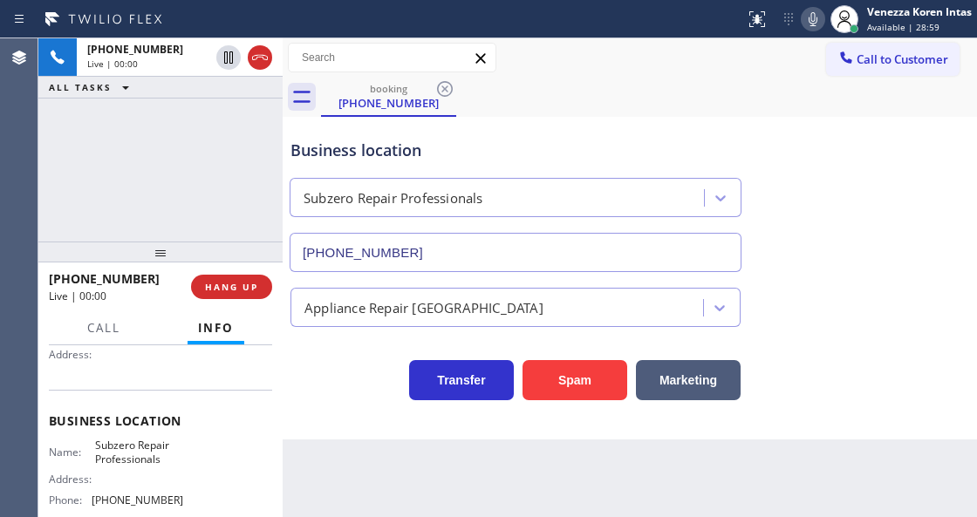
click at [321, 435] on div "Business location Subzero Repair Professionals [PHONE_NUMBER] Appliance Repair …" at bounding box center [629, 278] width 694 height 323
click at [335, 381] on div "Transfer Spam Marketing" at bounding box center [515, 375] width 457 height 49
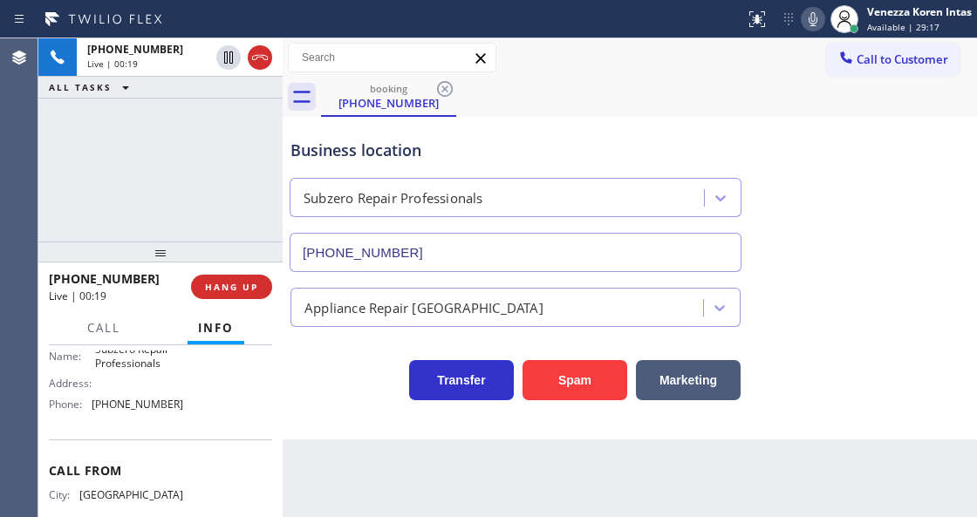
scroll to position [290, 0]
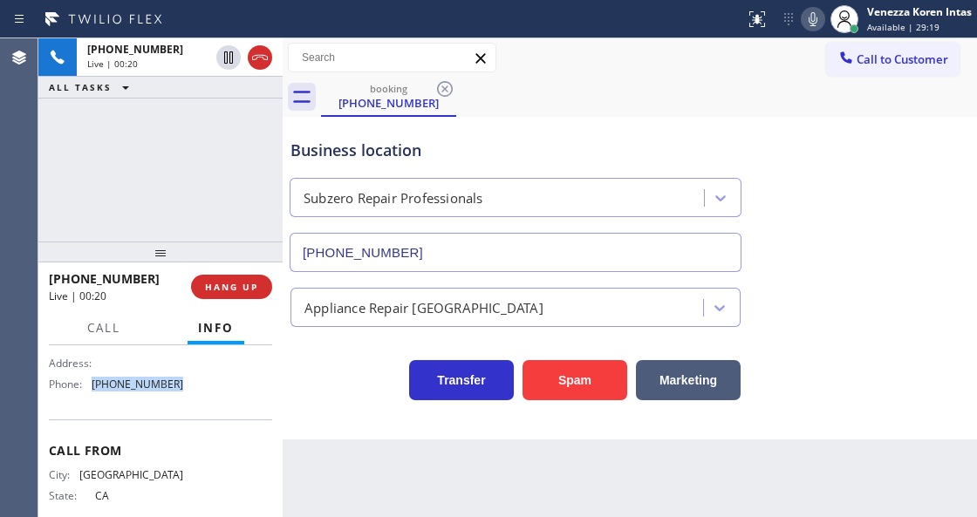
drag, startPoint x: 164, startPoint y: 381, endPoint x: 91, endPoint y: 378, distance: 73.3
click at [91, 378] on div "Phone: [PHONE_NUMBER]" at bounding box center [116, 384] width 134 height 13
copy div "[PHONE_NUMBER]"
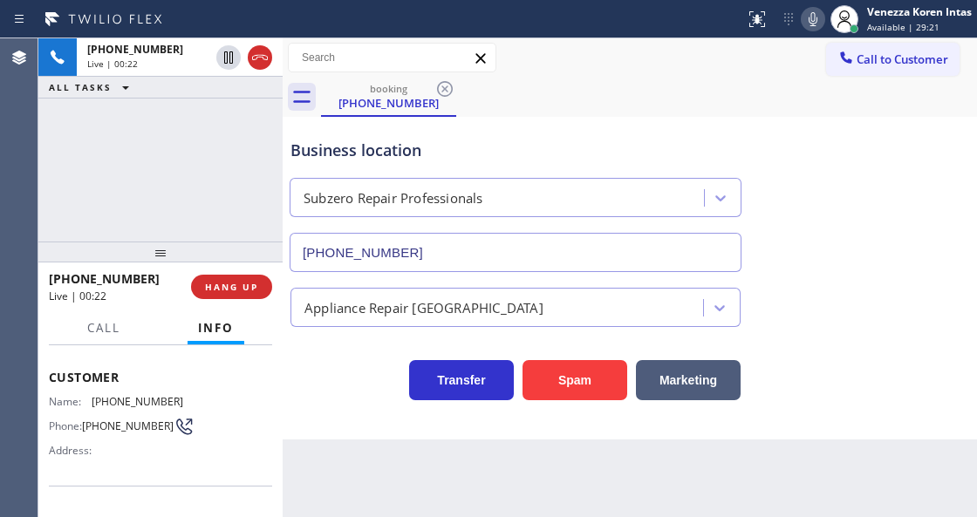
scroll to position [58, 0]
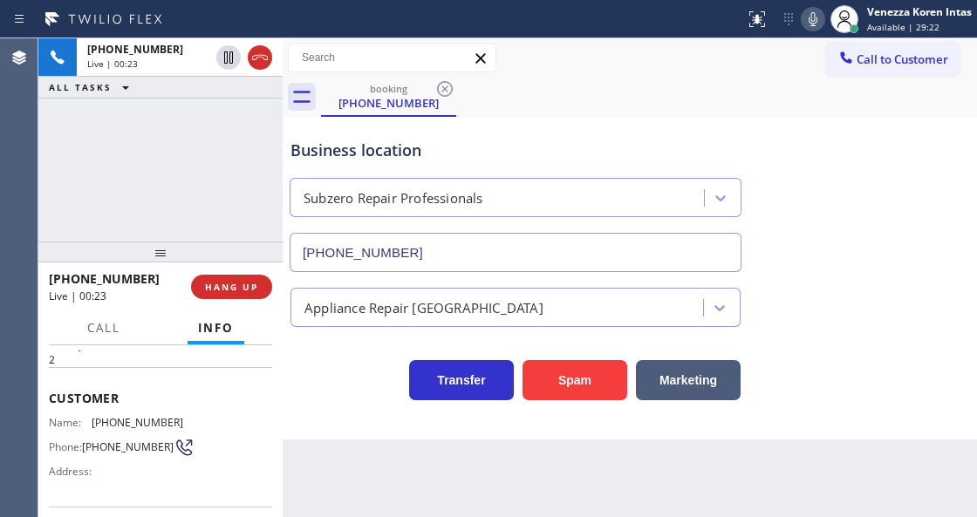
click at [221, 214] on div "[PHONE_NUMBER] Live | 00:23 ALL TASKS ALL TASKS ACTIVE TASKS TASKS IN WRAP UP" at bounding box center [160, 139] width 244 height 203
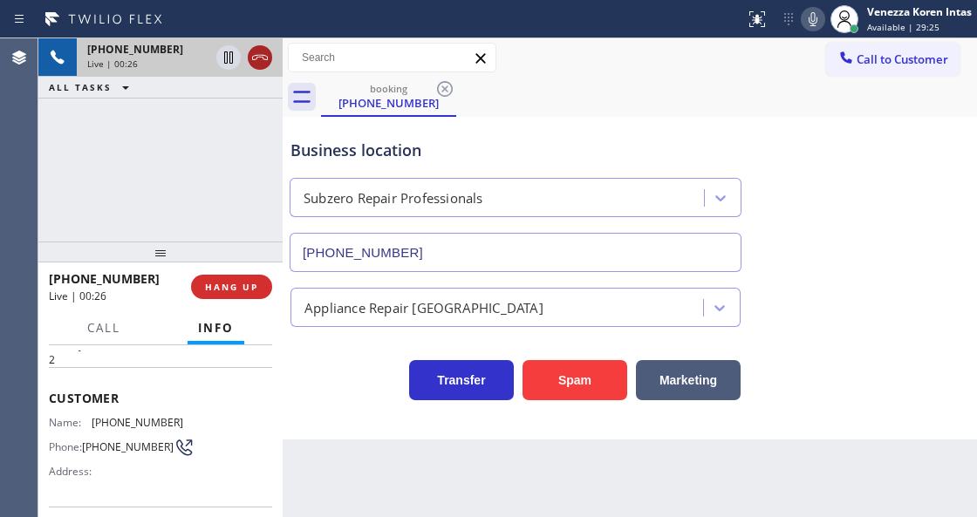
click at [257, 60] on icon at bounding box center [259, 57] width 21 height 21
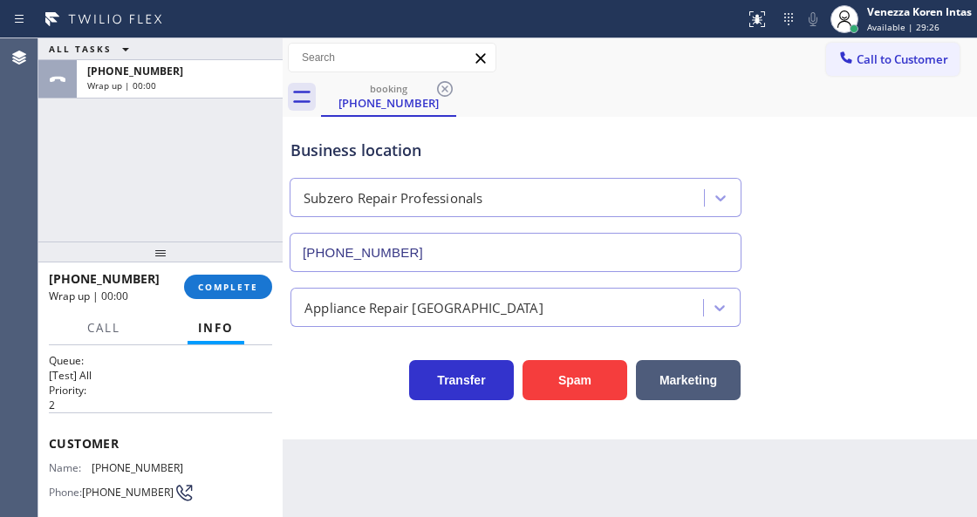
scroll to position [0, 0]
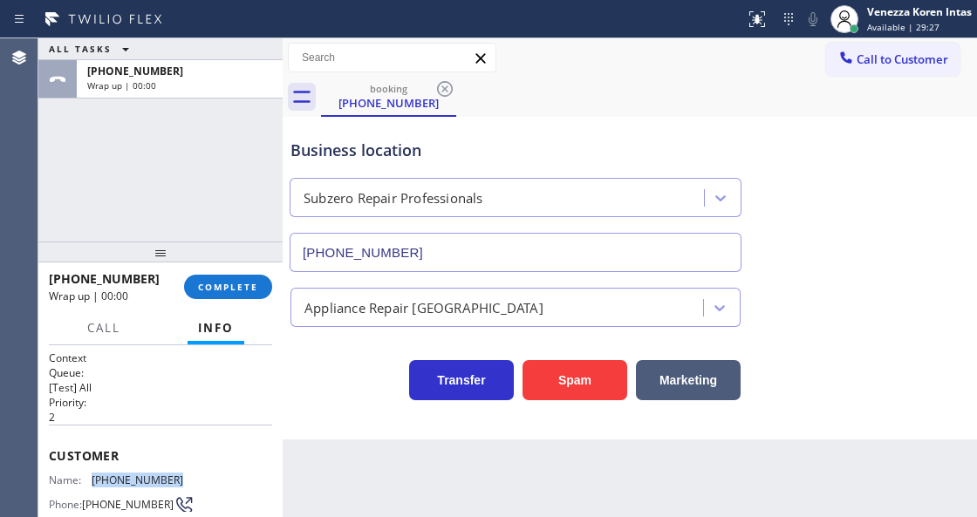
drag, startPoint x: 180, startPoint y: 474, endPoint x: 90, endPoint y: 481, distance: 90.1
click at [90, 481] on div "Name: [PHONE_NUMBER] Phone: [PHONE_NUMBER] Address:" at bounding box center [160, 507] width 223 height 69
copy div "[PHONE_NUMBER]"
click at [211, 292] on span "COMPLETE" at bounding box center [228, 287] width 60 height 12
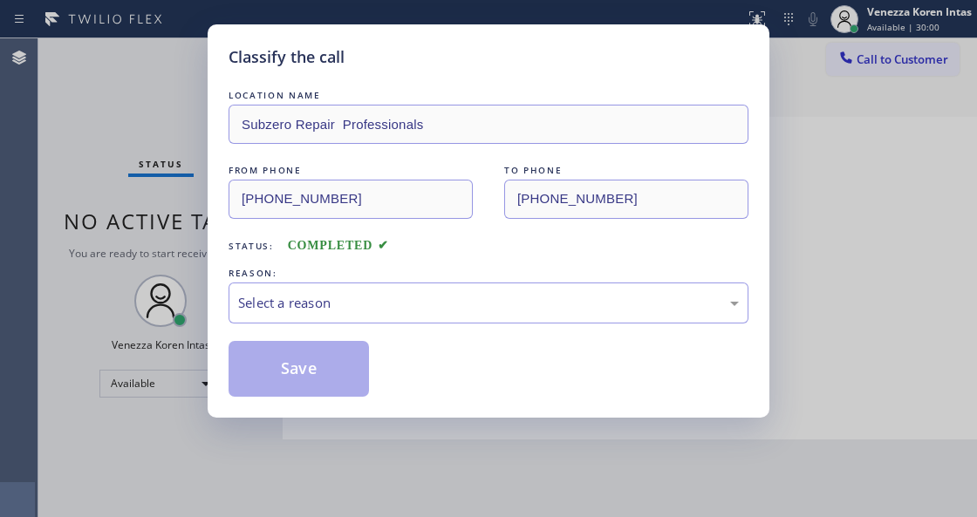
click at [428, 295] on div "Select a reason" at bounding box center [488, 303] width 500 height 20
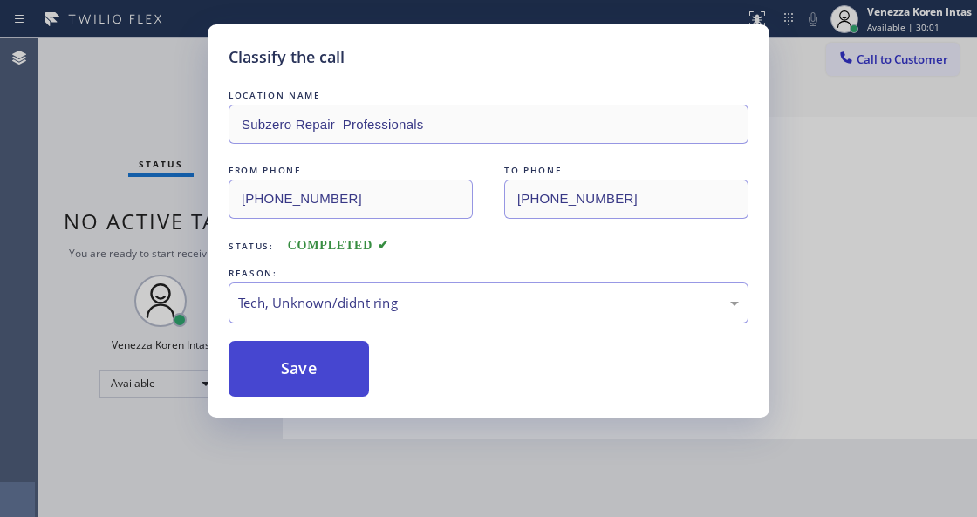
click at [328, 367] on button "Save" at bounding box center [298, 369] width 140 height 56
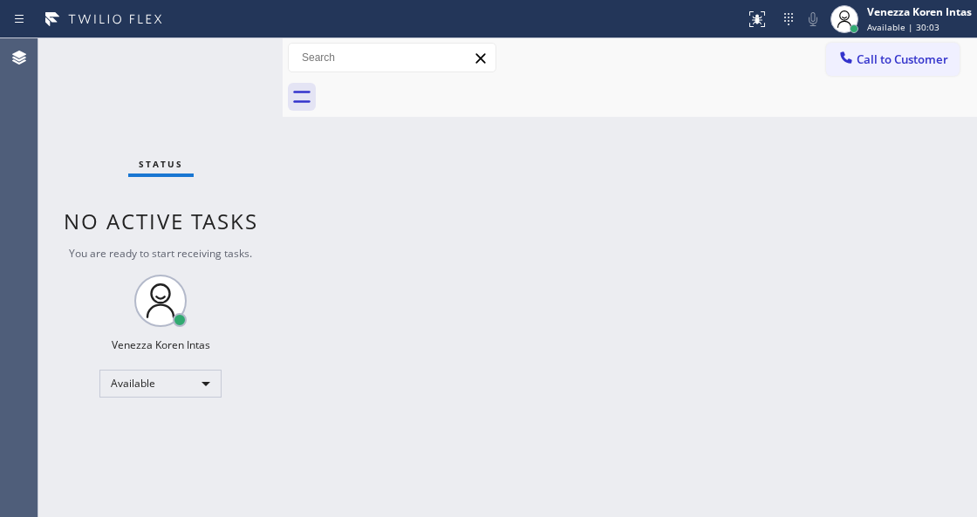
click at [394, 381] on div "Back to Dashboard Change Sender ID Customers Technicians Select a contact Outbo…" at bounding box center [629, 277] width 694 height 479
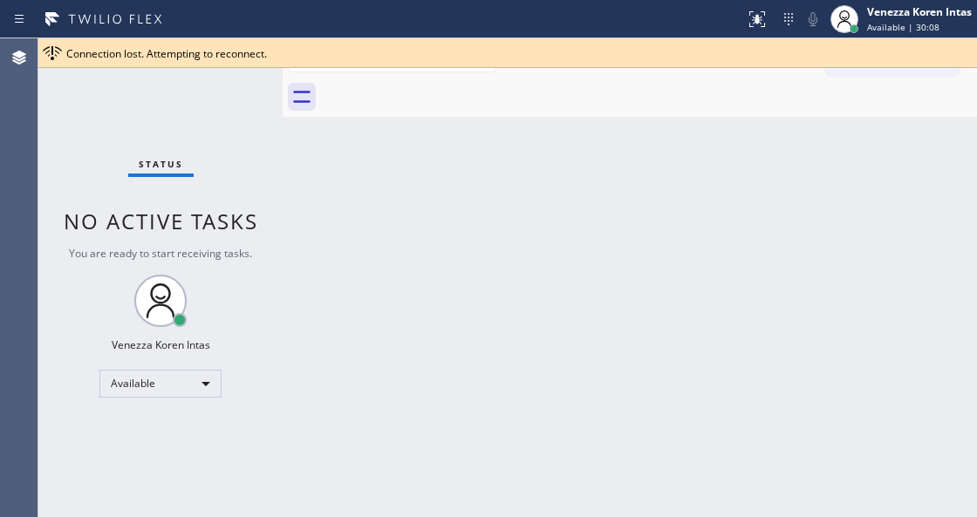
click at [235, 78] on div "Status No active tasks You are ready to start receiving tasks. Venezza Koren In…" at bounding box center [160, 277] width 244 height 479
drag, startPoint x: 344, startPoint y: 223, endPoint x: 318, endPoint y: 232, distance: 26.7
click at [318, 232] on div "Back to Dashboard Change Sender ID Customers Technicians Select a contact Outbo…" at bounding box center [629, 277] width 694 height 479
click at [153, 146] on div "Status No active tasks You are ready to start receiving tasks. Venezza Koren In…" at bounding box center [160, 277] width 244 height 479
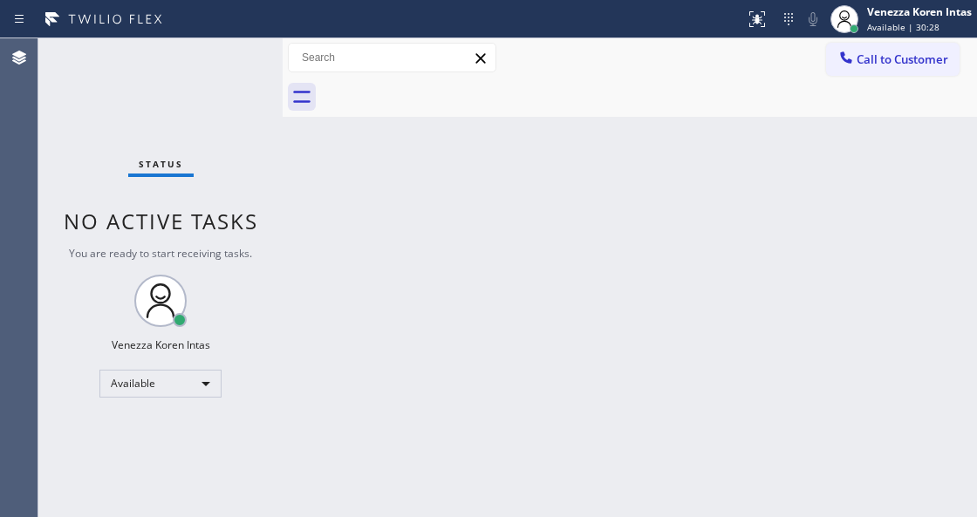
drag, startPoint x: 289, startPoint y: 219, endPoint x: 286, endPoint y: 97, distance: 122.1
click at [296, 197] on div "Back to Dashboard Change Sender ID Customers Technicians Select a contact Outbo…" at bounding box center [629, 277] width 694 height 479
click at [282, 97] on div at bounding box center [282, 277] width 0 height 479
click at [219, 63] on div "Status No active tasks You are ready to start receiving tasks. Venezza Koren In…" at bounding box center [160, 277] width 244 height 479
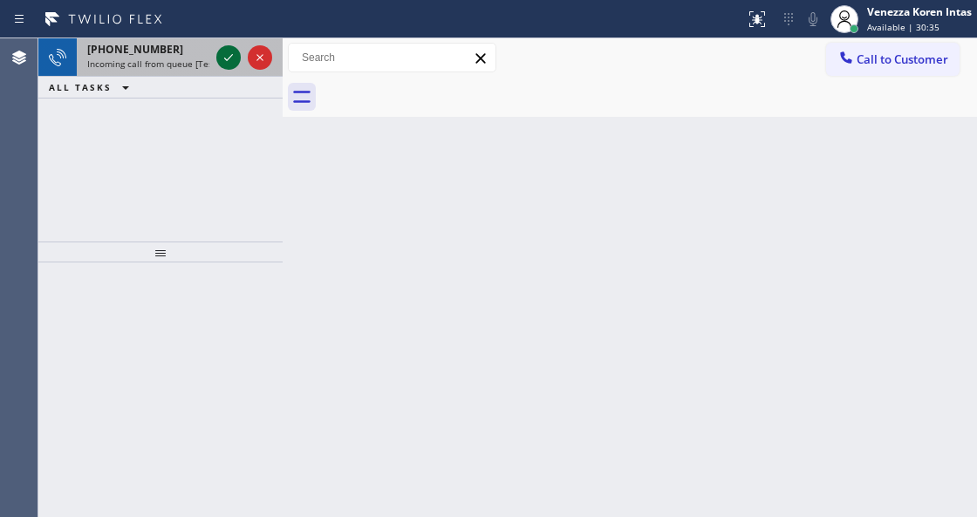
click at [230, 51] on icon at bounding box center [228, 57] width 21 height 21
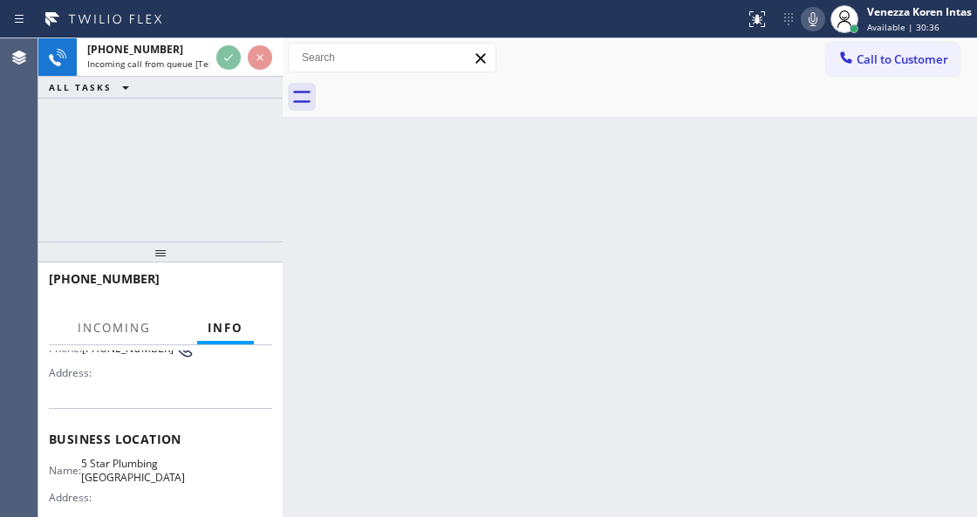
scroll to position [232, 0]
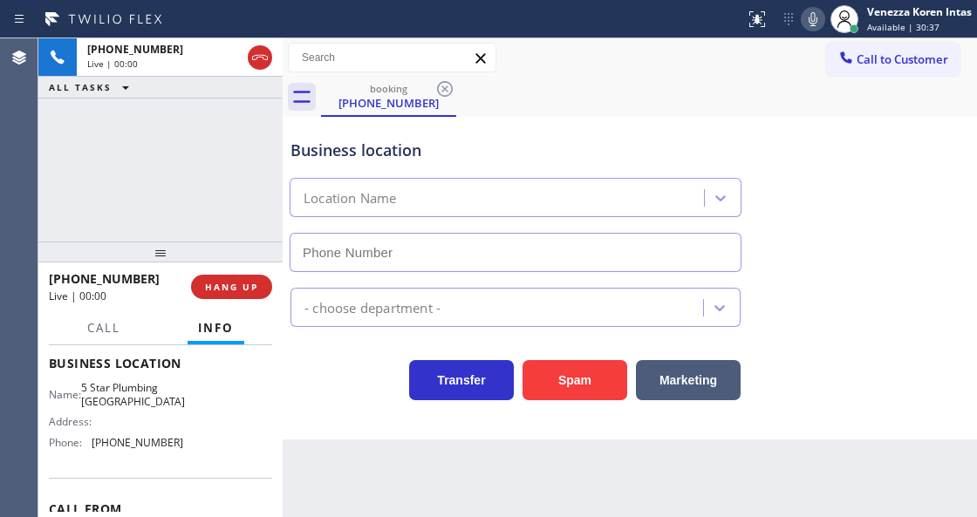
type input "[PHONE_NUMBER]"
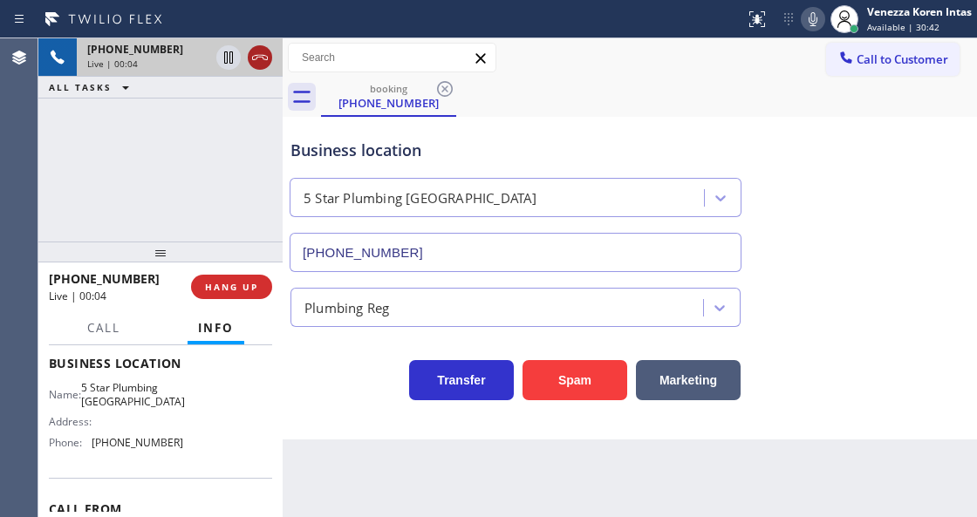
click at [248, 59] on div at bounding box center [260, 57] width 24 height 21
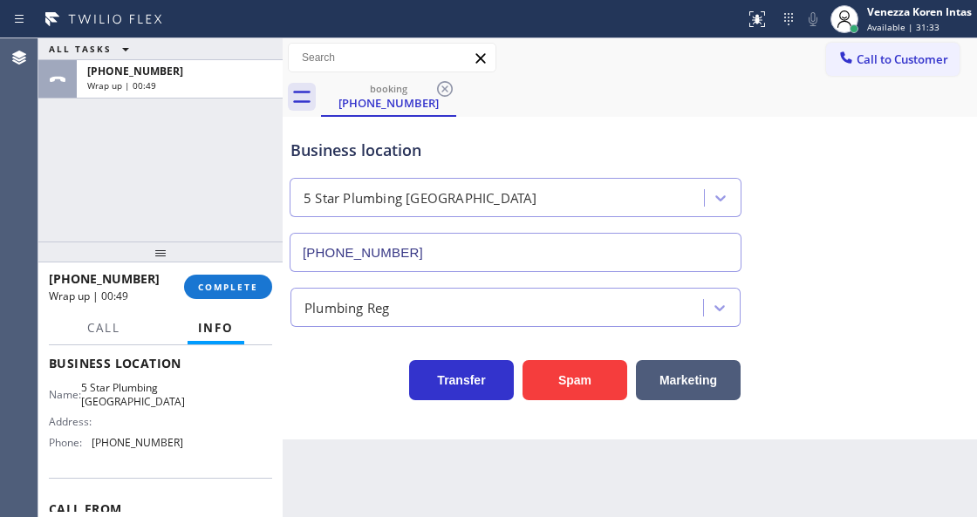
drag, startPoint x: 427, startPoint y: 223, endPoint x: 417, endPoint y: 229, distance: 12.1
click at [425, 225] on div "5 Star Plumbing [GEOGRAPHIC_DATA] [PHONE_NUMBER]" at bounding box center [515, 221] width 450 height 101
click at [222, 287] on span "COMPLETE" at bounding box center [228, 287] width 60 height 12
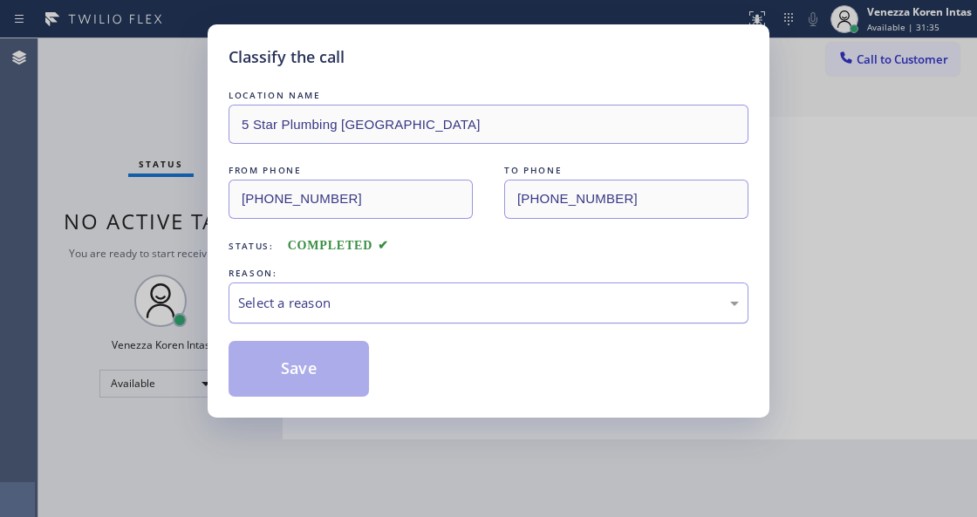
click at [377, 306] on div "Select a reason" at bounding box center [488, 303] width 500 height 20
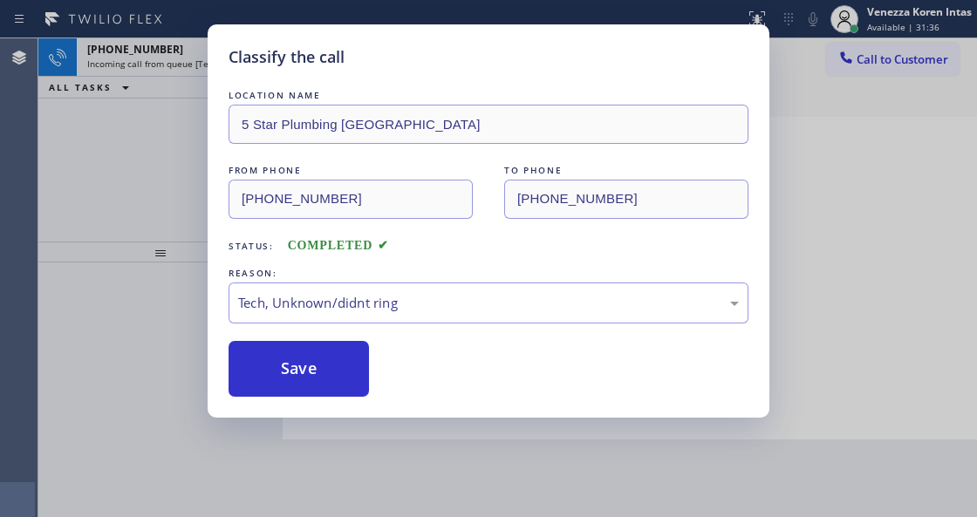
click at [354, 405] on div "Classify the call LOCATION NAME 5 Star Plumbing [GEOGRAPHIC_DATA] FROM PHONE [P…" at bounding box center [488, 220] width 561 height 393
click at [347, 360] on button "Save" at bounding box center [298, 369] width 140 height 56
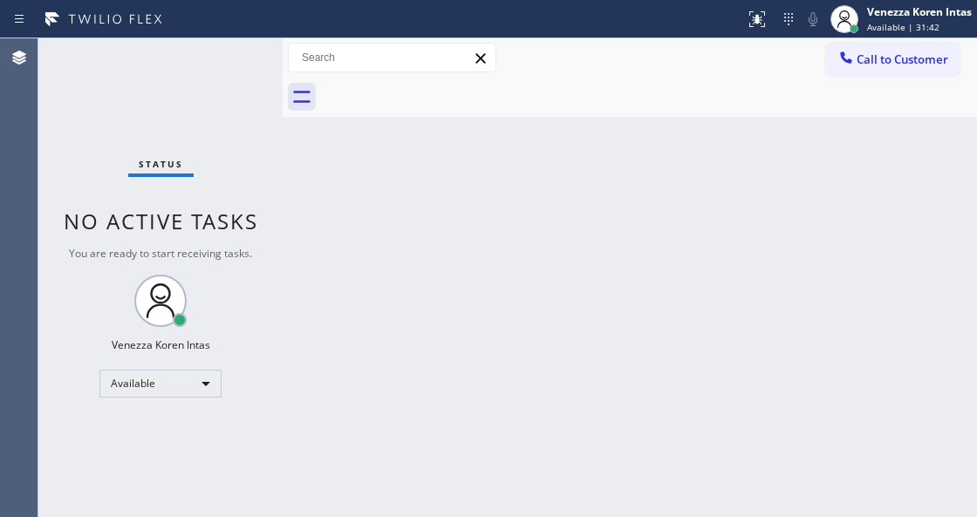
click at [241, 61] on div "Status No active tasks You are ready to start receiving tasks. Venezza Koren In…" at bounding box center [160, 277] width 244 height 479
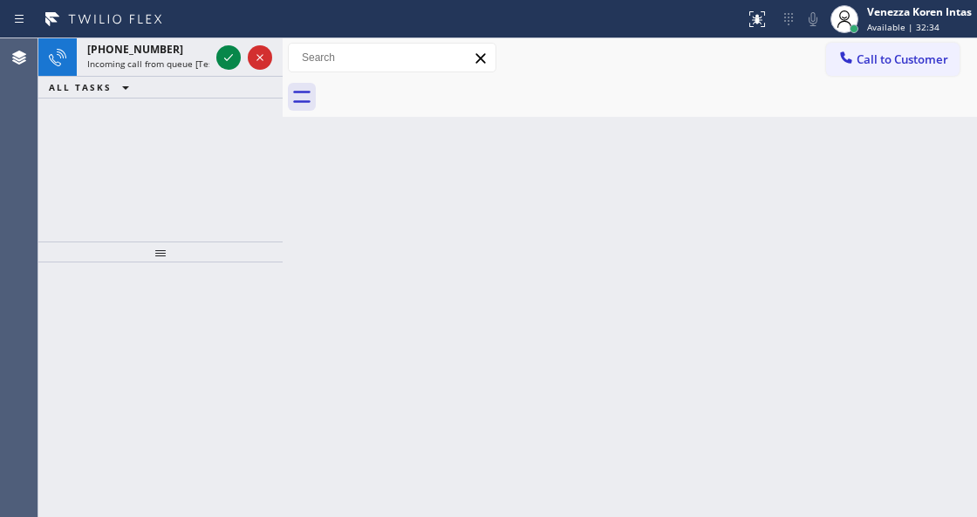
click at [235, 35] on div "Status report No issues detected If you experience an issue, please download th…" at bounding box center [488, 19] width 977 height 38
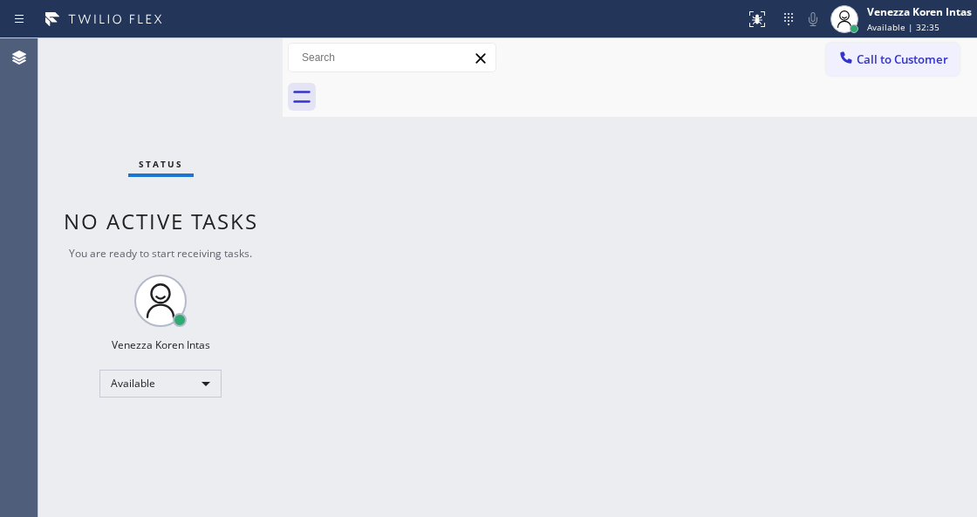
click at [225, 66] on div "Status No active tasks You are ready to start receiving tasks. Venezza Koren In…" at bounding box center [160, 277] width 244 height 479
click at [230, 52] on div "Status No active tasks You are ready to start receiving tasks. Venezza Koren In…" at bounding box center [160, 277] width 244 height 479
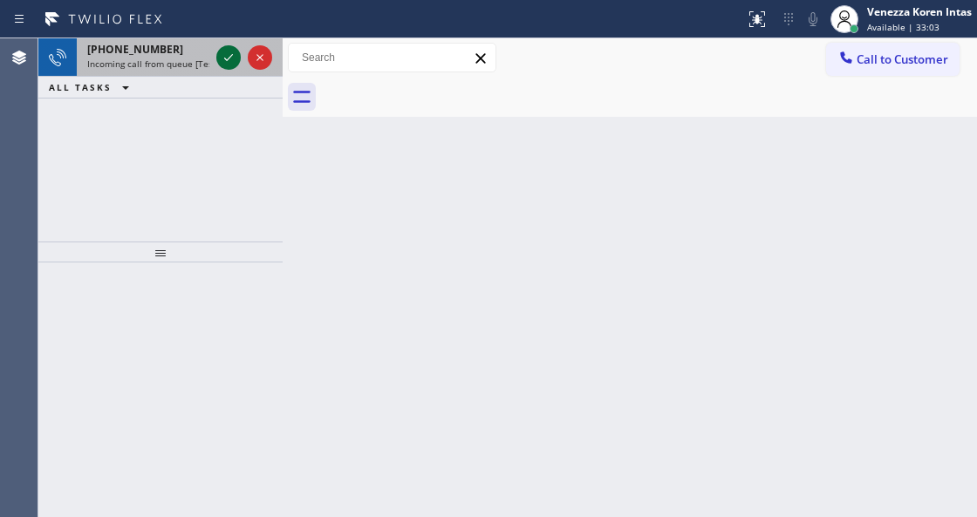
click at [230, 52] on icon at bounding box center [228, 57] width 21 height 21
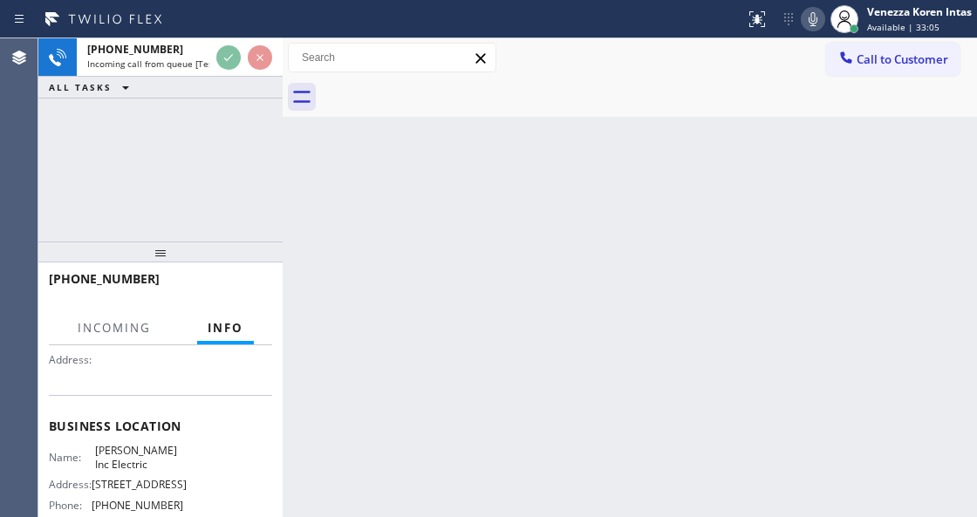
scroll to position [174, 0]
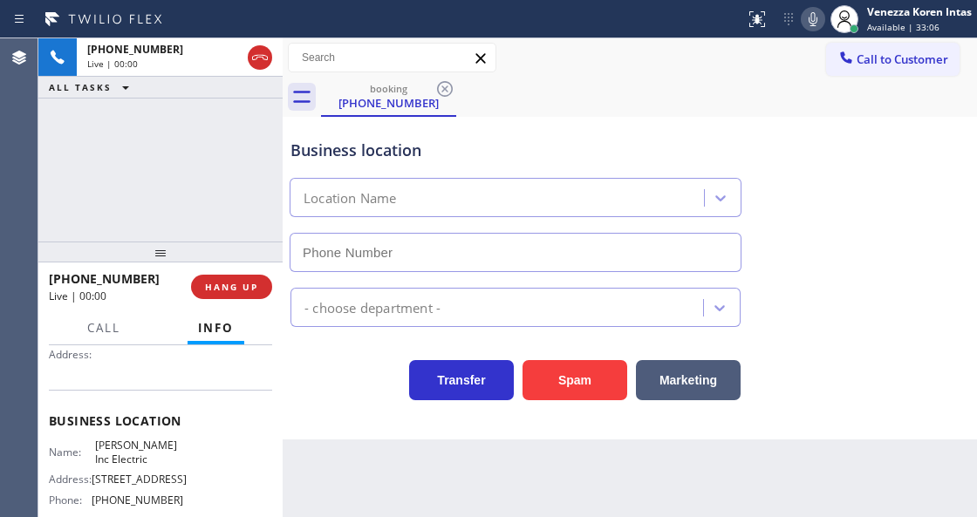
type input "[PHONE_NUMBER]"
drag, startPoint x: 255, startPoint y: 49, endPoint x: 316, endPoint y: 143, distance: 112.2
click at [255, 49] on icon at bounding box center [259, 57] width 21 height 21
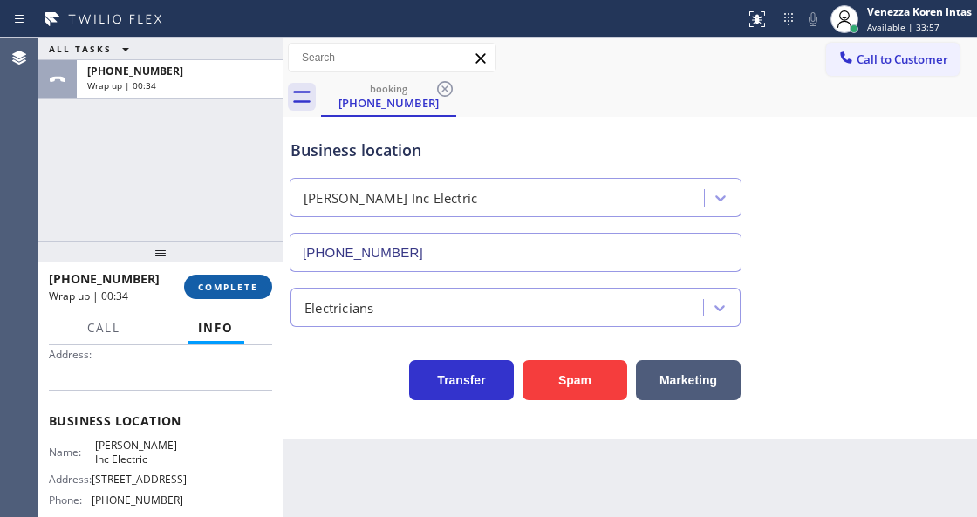
click at [221, 297] on button "COMPLETE" at bounding box center [228, 287] width 88 height 24
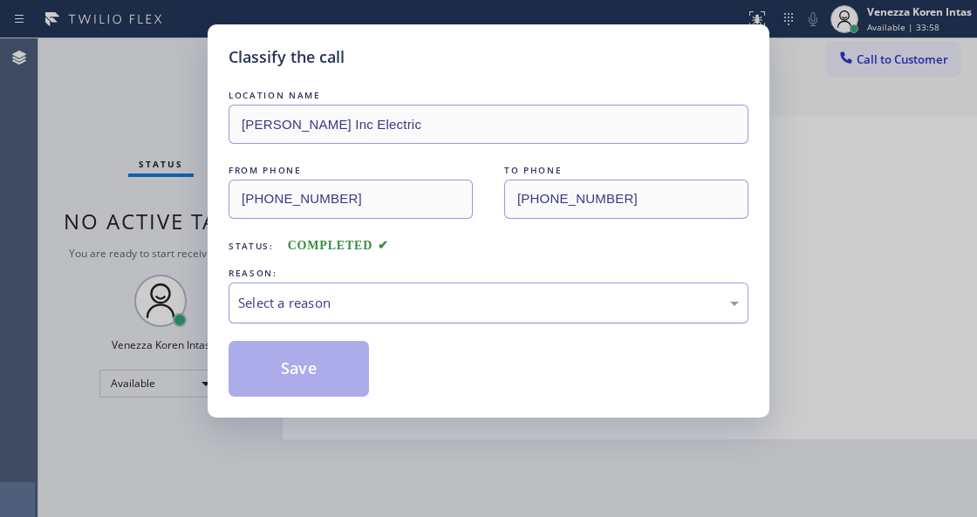
click at [391, 316] on div "Select a reason" at bounding box center [488, 302] width 520 height 41
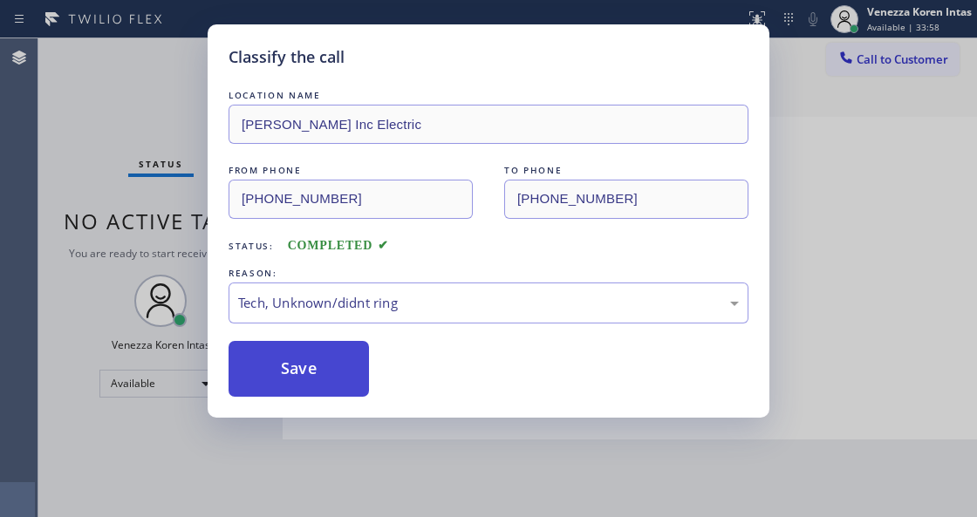
click at [306, 363] on button "Save" at bounding box center [298, 369] width 140 height 56
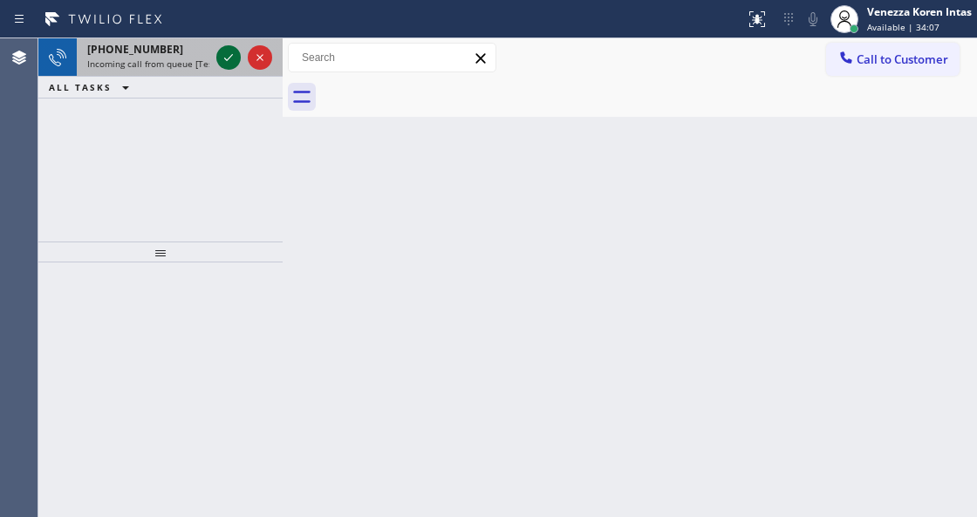
click at [228, 56] on icon at bounding box center [228, 57] width 21 height 21
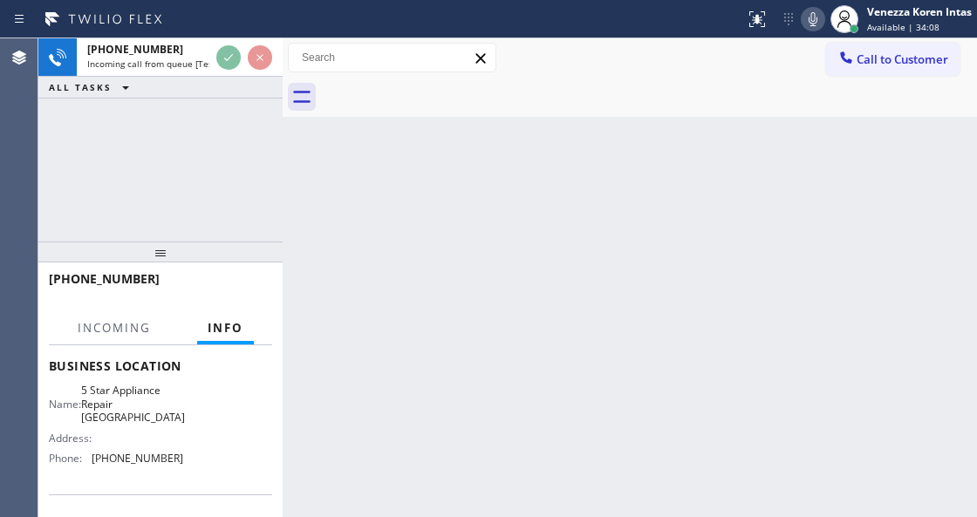
scroll to position [232, 0]
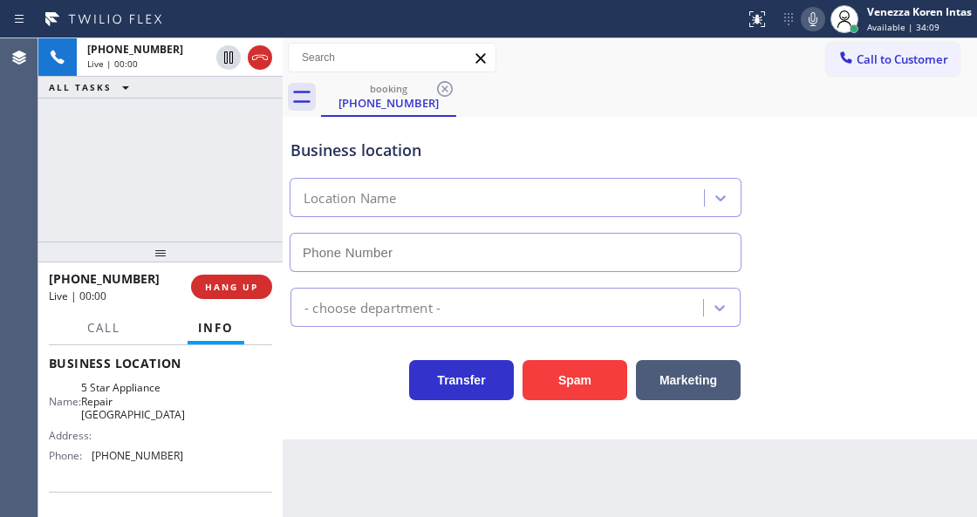
type input "[PHONE_NUMBER]"
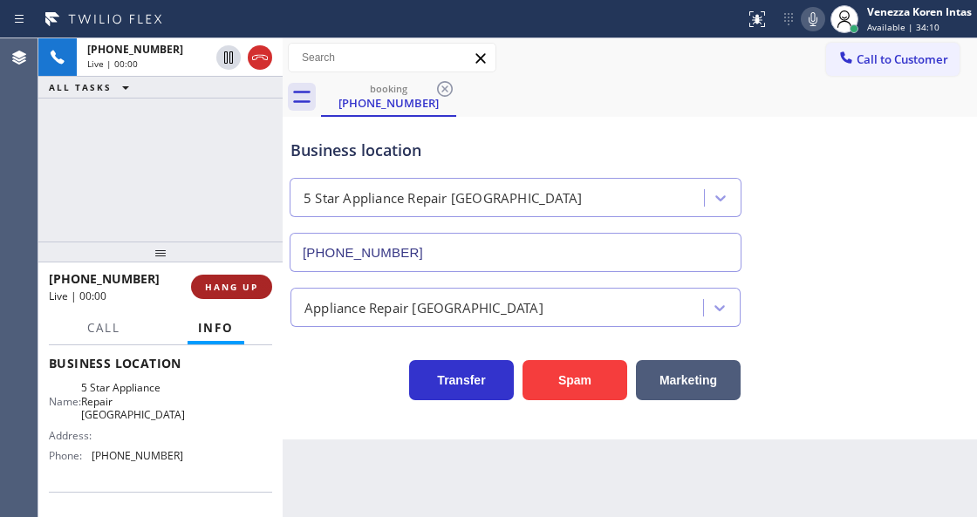
click at [247, 280] on button "HANG UP" at bounding box center [231, 287] width 81 height 24
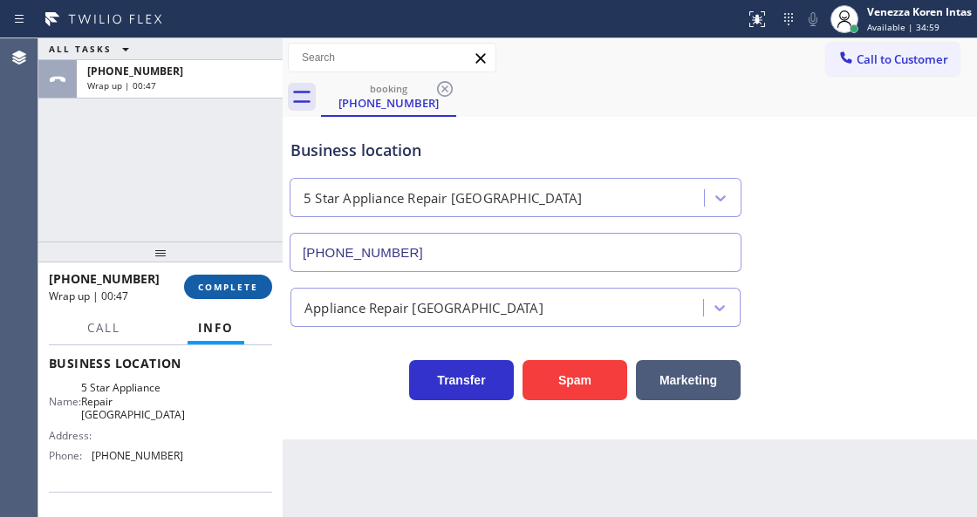
click at [236, 281] on span "COMPLETE" at bounding box center [228, 287] width 60 height 12
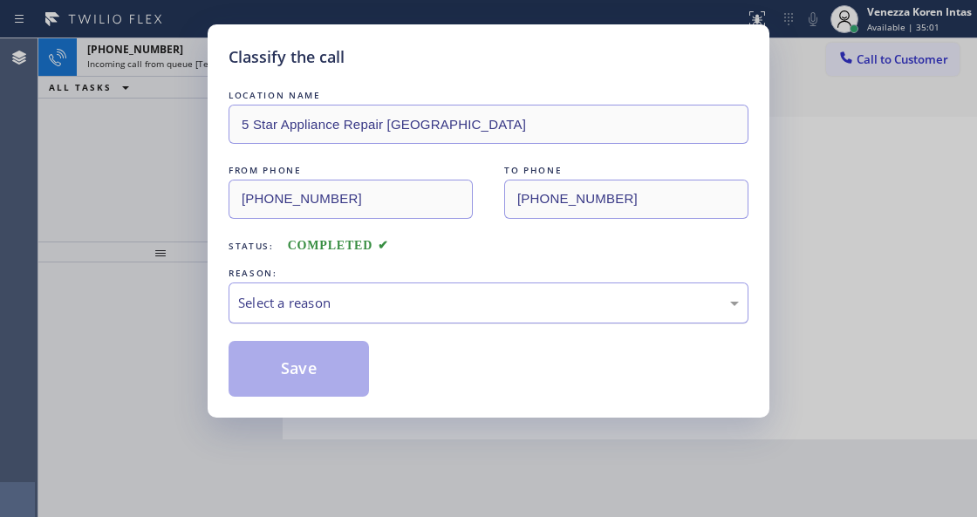
click at [413, 303] on div "Select a reason" at bounding box center [488, 303] width 500 height 20
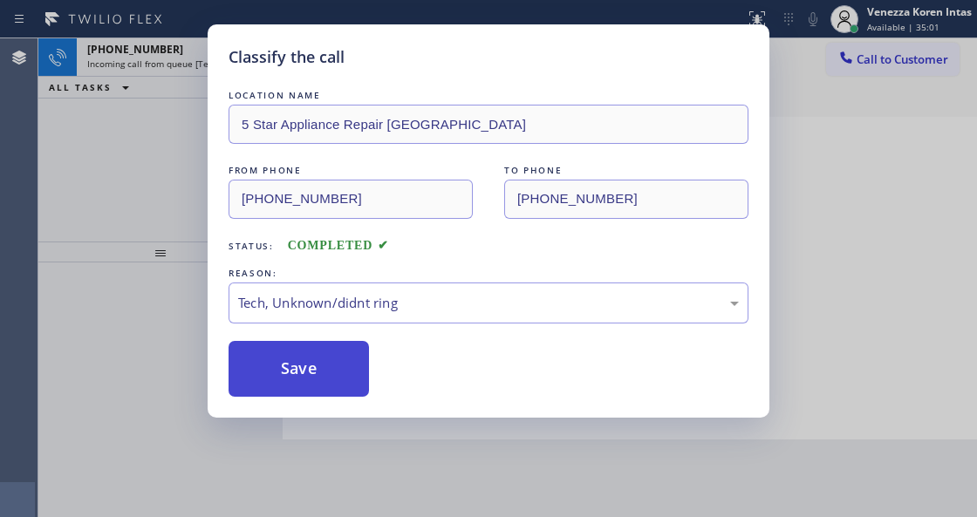
click at [304, 344] on button "Save" at bounding box center [298, 369] width 140 height 56
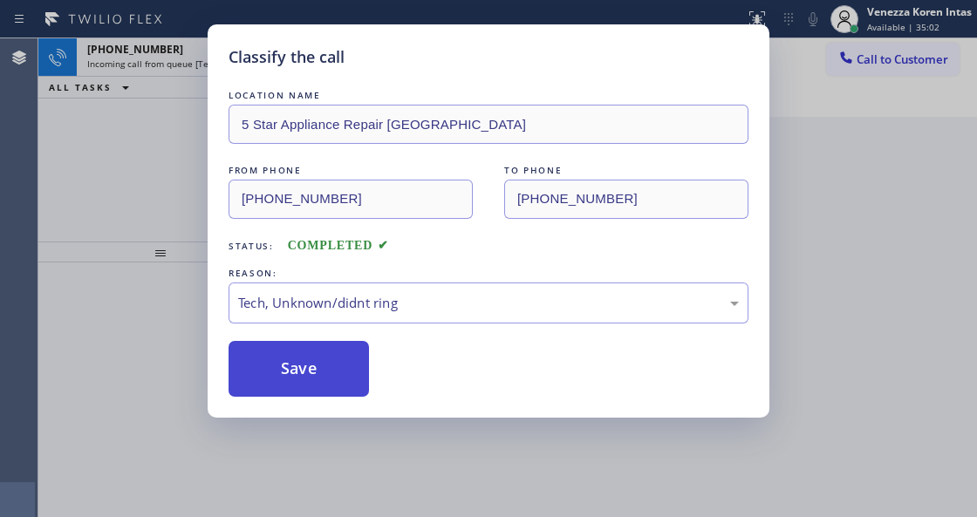
click at [323, 377] on button "Save" at bounding box center [298, 369] width 140 height 56
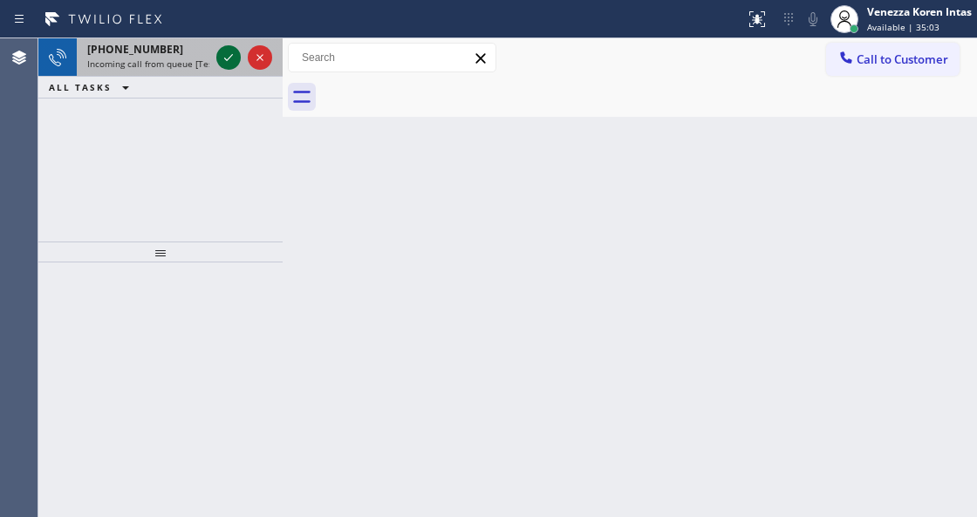
click at [226, 59] on icon at bounding box center [228, 57] width 9 height 7
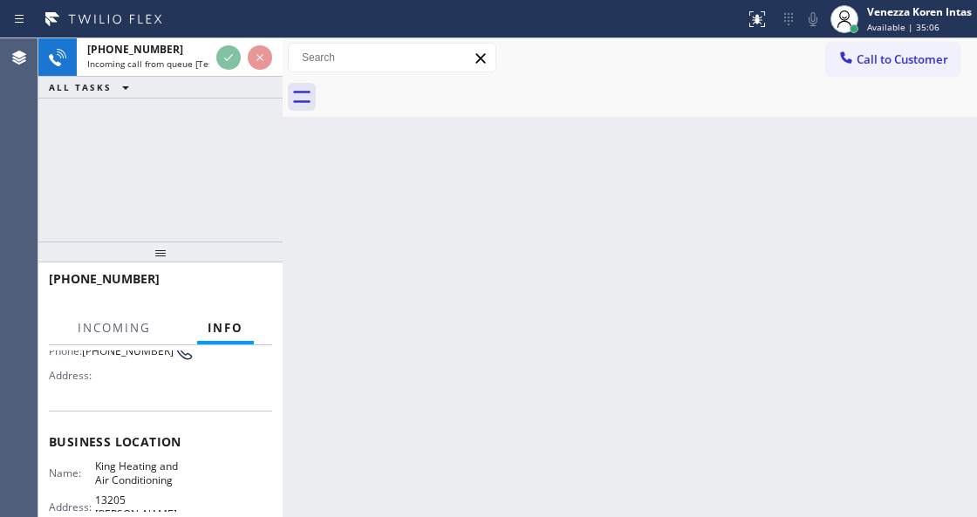
scroll to position [174, 0]
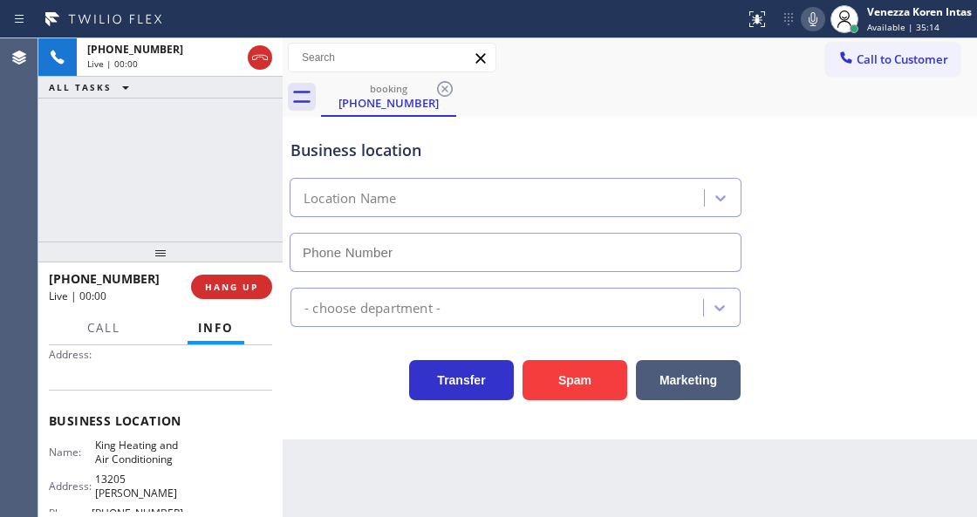
type input "[PHONE_NUMBER]"
drag, startPoint x: 256, startPoint y: 177, endPoint x: 347, endPoint y: 206, distance: 95.1
click at [256, 177] on div "[PHONE_NUMBER] Live | 00:00 ALL TASKS ALL TASKS ACTIVE TASKS TASKS IN WRAP UP" at bounding box center [160, 139] width 244 height 203
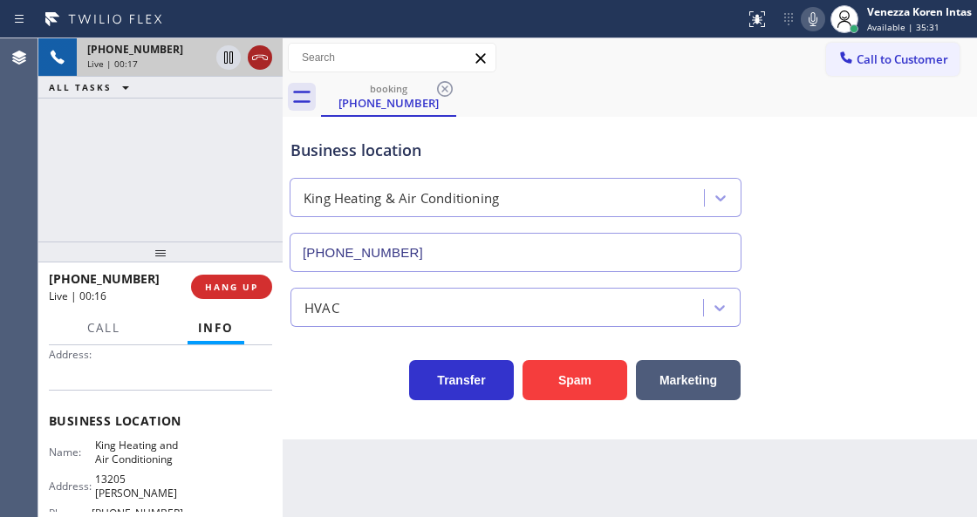
click at [260, 59] on icon at bounding box center [259, 57] width 21 height 21
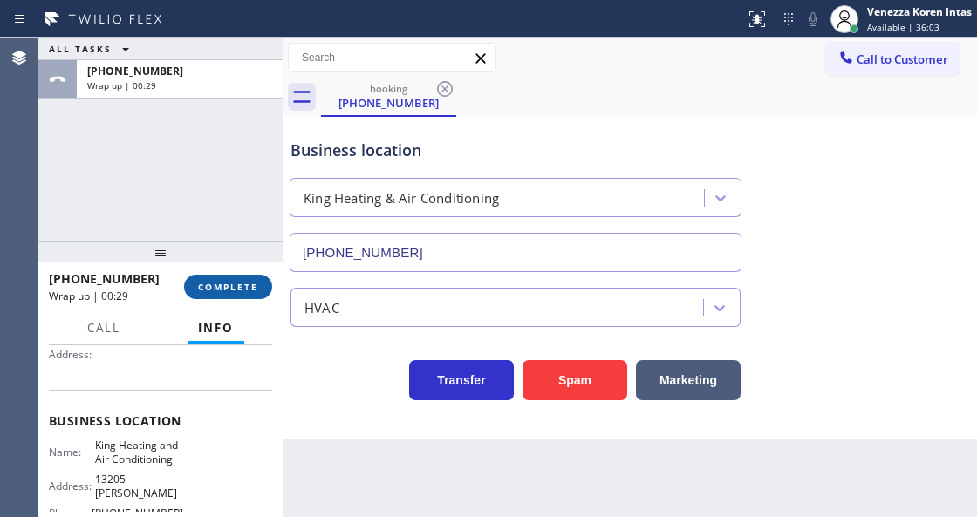
click at [262, 293] on button "COMPLETE" at bounding box center [228, 287] width 88 height 24
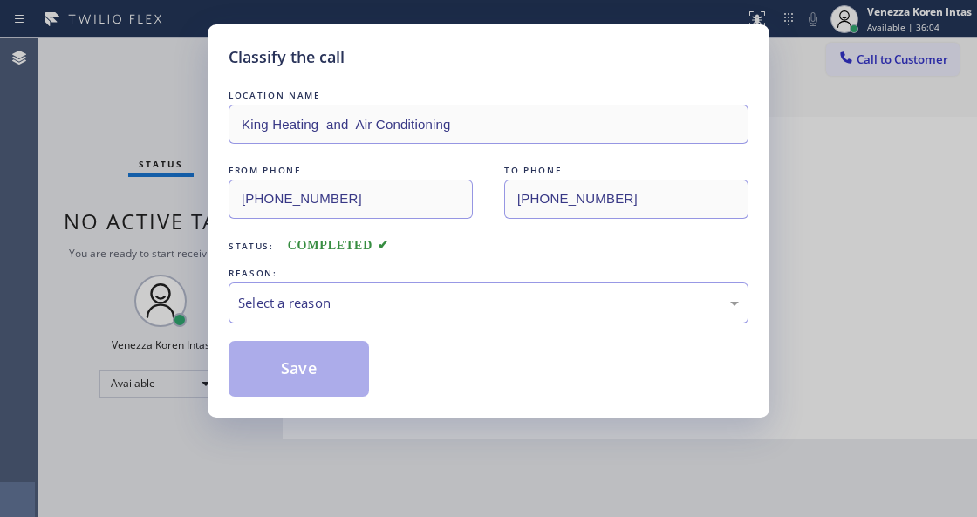
click at [448, 310] on div "Select a reason" at bounding box center [488, 303] width 500 height 20
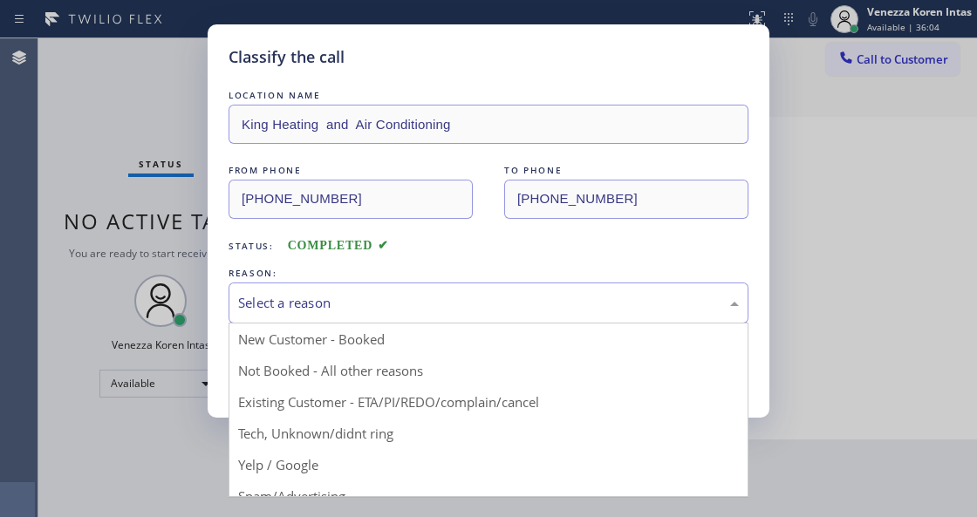
drag, startPoint x: 394, startPoint y: 429, endPoint x: 331, endPoint y: 380, distance: 79.5
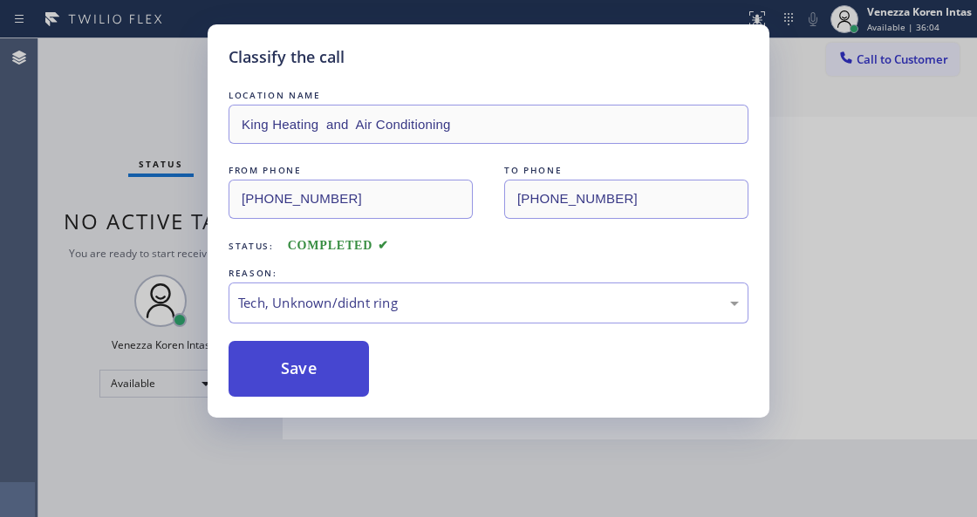
click at [331, 380] on button "Save" at bounding box center [298, 369] width 140 height 56
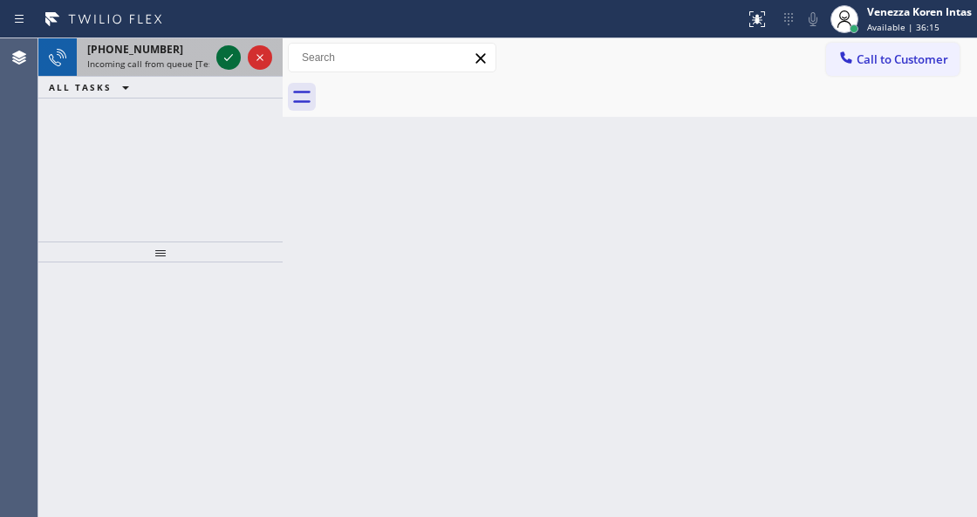
click at [228, 63] on icon at bounding box center [228, 57] width 21 height 21
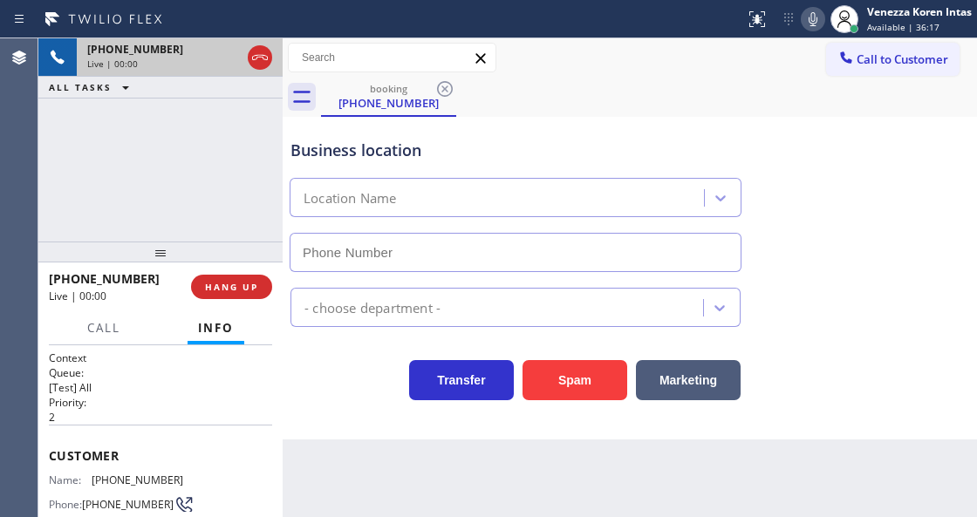
scroll to position [116, 0]
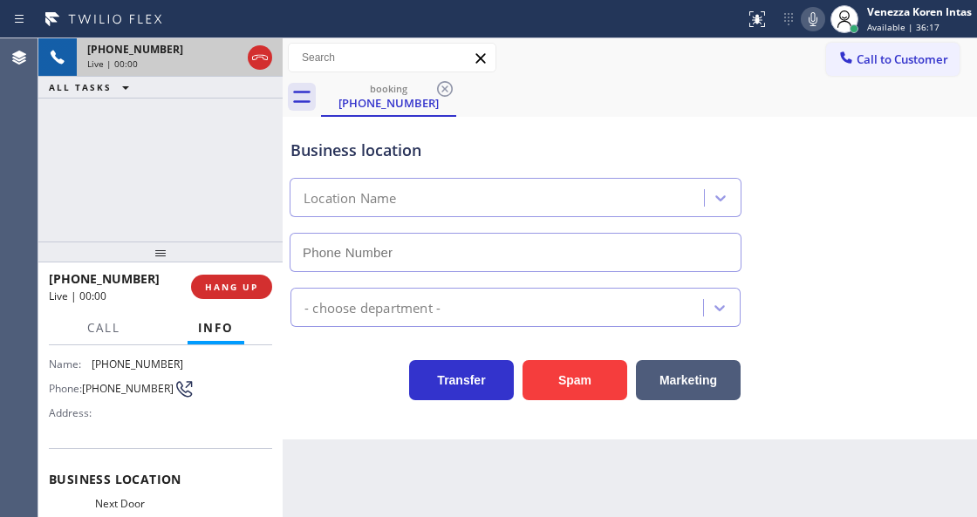
type input "[PHONE_NUMBER]"
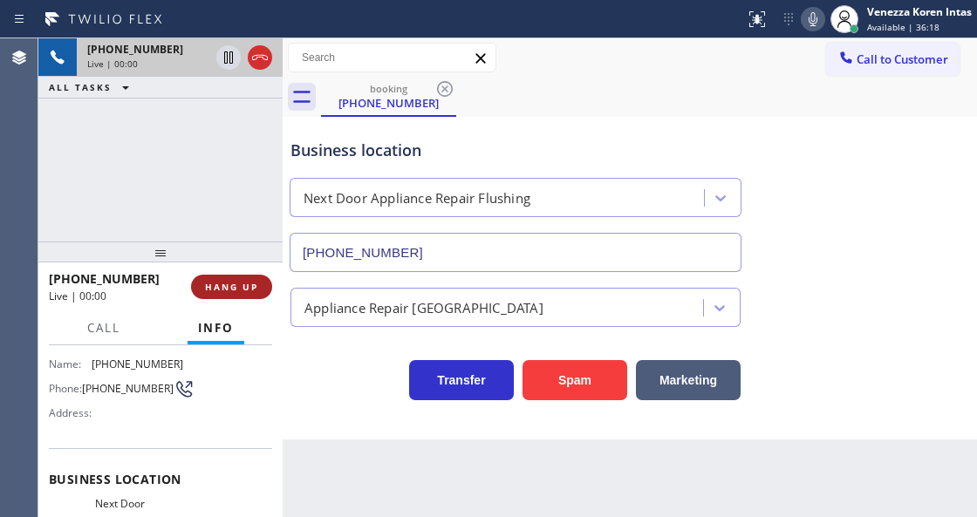
click at [242, 276] on button "HANG UP" at bounding box center [231, 287] width 81 height 24
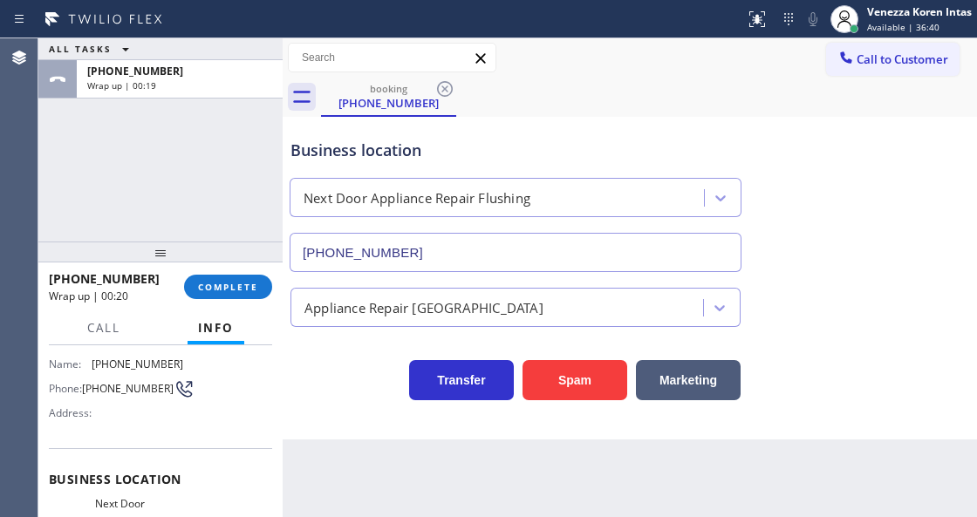
drag, startPoint x: 224, startPoint y: 291, endPoint x: 298, endPoint y: 294, distance: 74.2
click at [224, 291] on span "COMPLETE" at bounding box center [228, 287] width 60 height 12
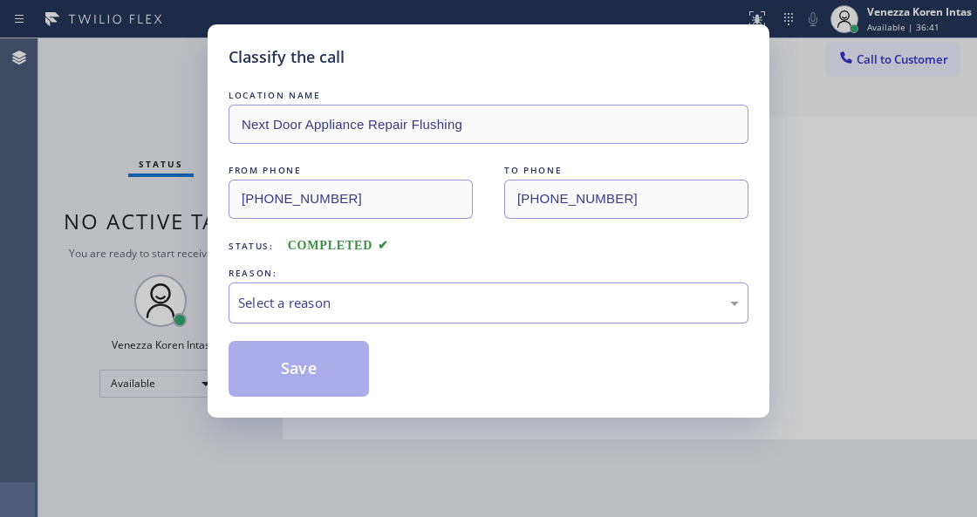
click at [388, 308] on div "Select a reason" at bounding box center [488, 303] width 500 height 20
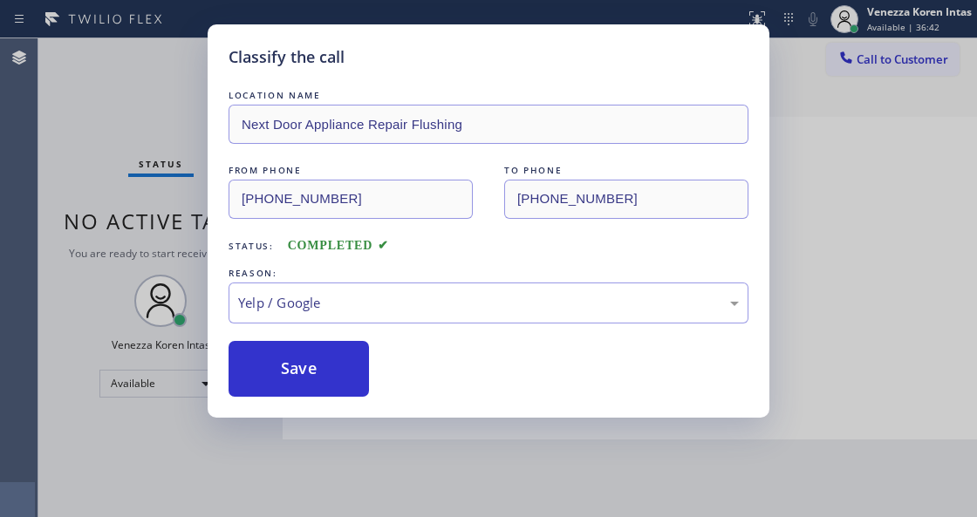
click at [337, 402] on div "Classify the call LOCATION NAME Next Door Appliance Repair Flushing FROM PHONE …" at bounding box center [488, 220] width 561 height 393
click at [350, 351] on button "Save" at bounding box center [298, 369] width 140 height 56
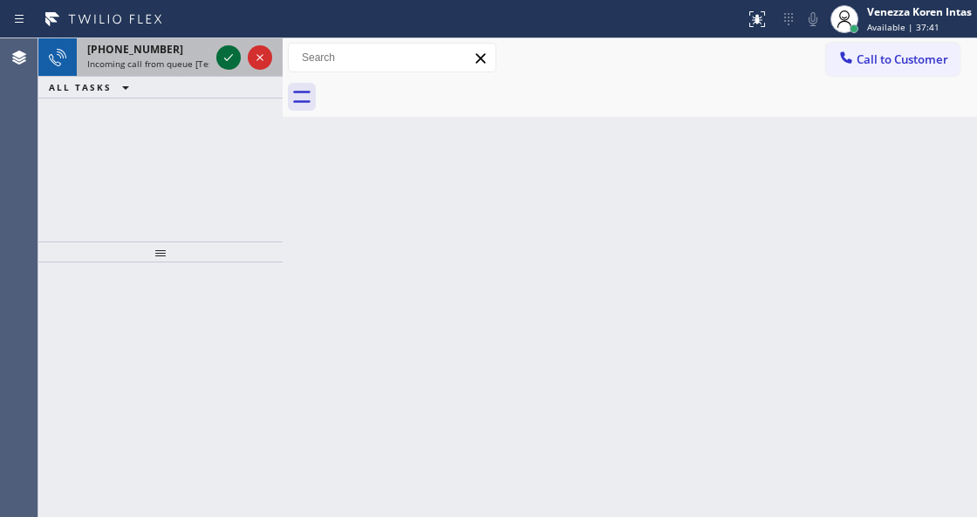
click at [228, 57] on icon at bounding box center [228, 57] width 21 height 21
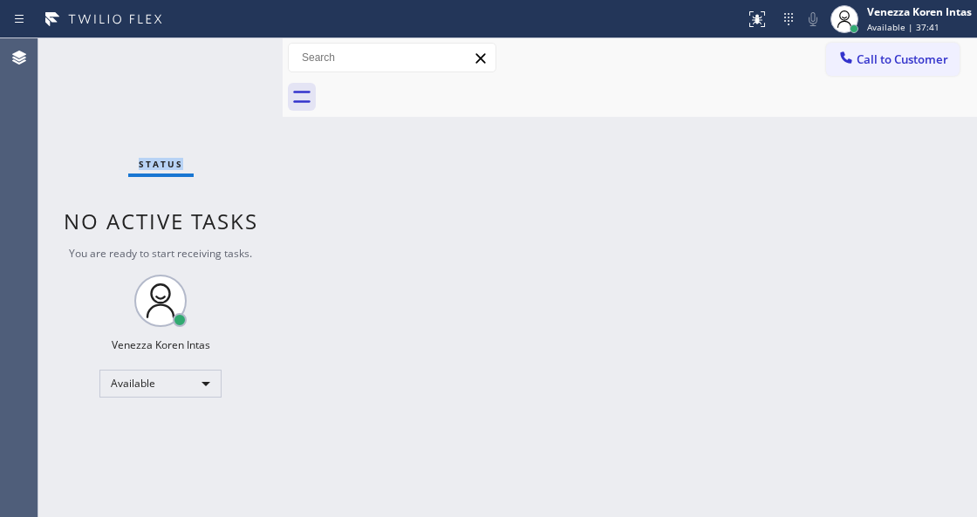
click at [228, 57] on div "Status No active tasks You are ready to start receiving tasks. Venezza Koren In…" at bounding box center [160, 277] width 244 height 479
drag, startPoint x: 772, startPoint y: 23, endPoint x: 757, endPoint y: 68, distance: 48.0
click at [769, 21] on div at bounding box center [757, 19] width 38 height 21
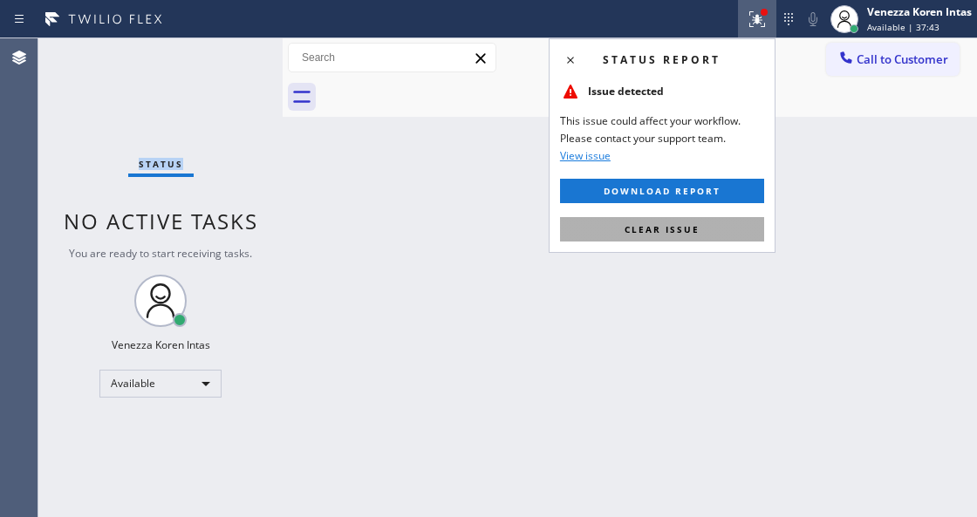
click at [703, 220] on button "Clear issue" at bounding box center [662, 229] width 204 height 24
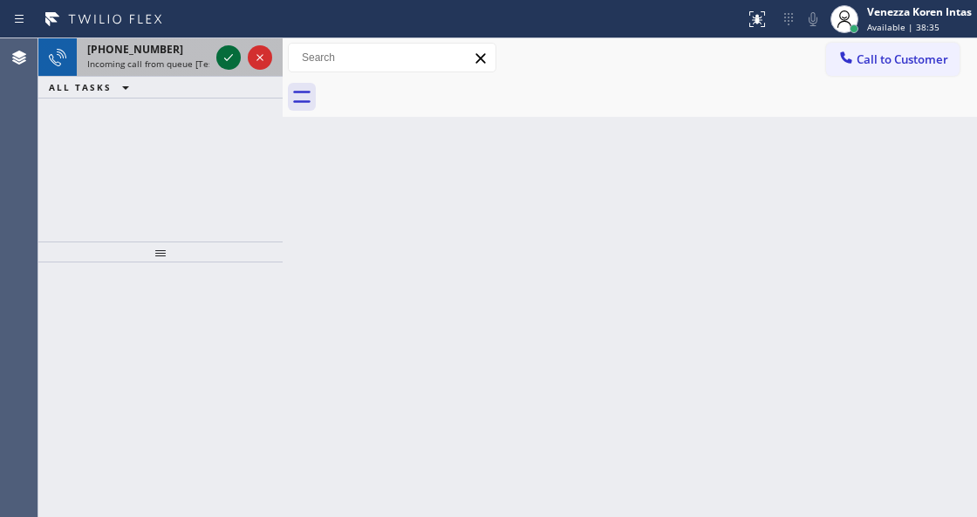
click at [231, 66] on icon at bounding box center [228, 57] width 21 height 21
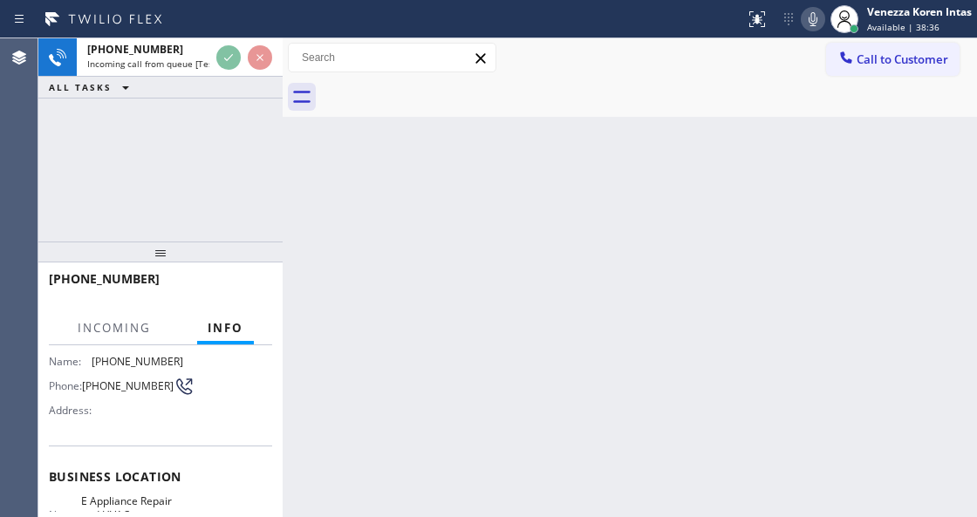
scroll to position [232, 0]
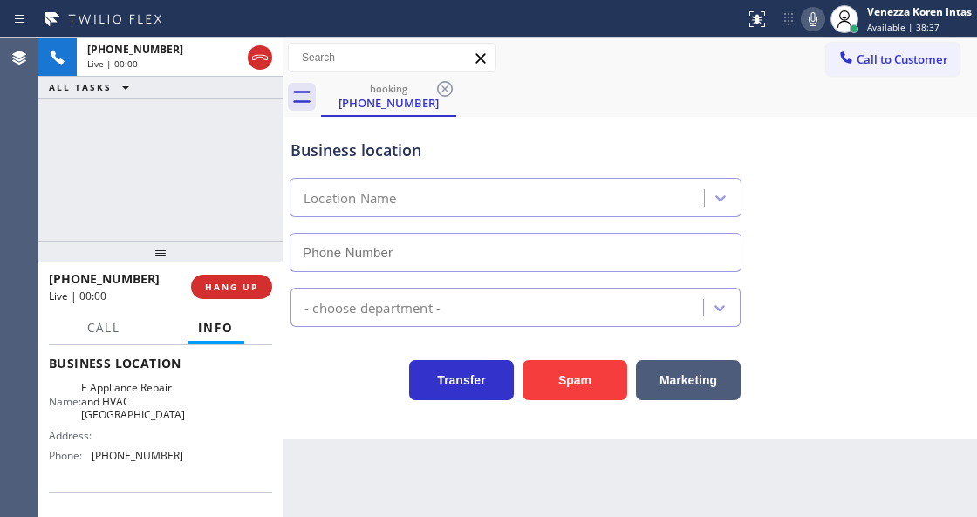
type input "[PHONE_NUMBER]"
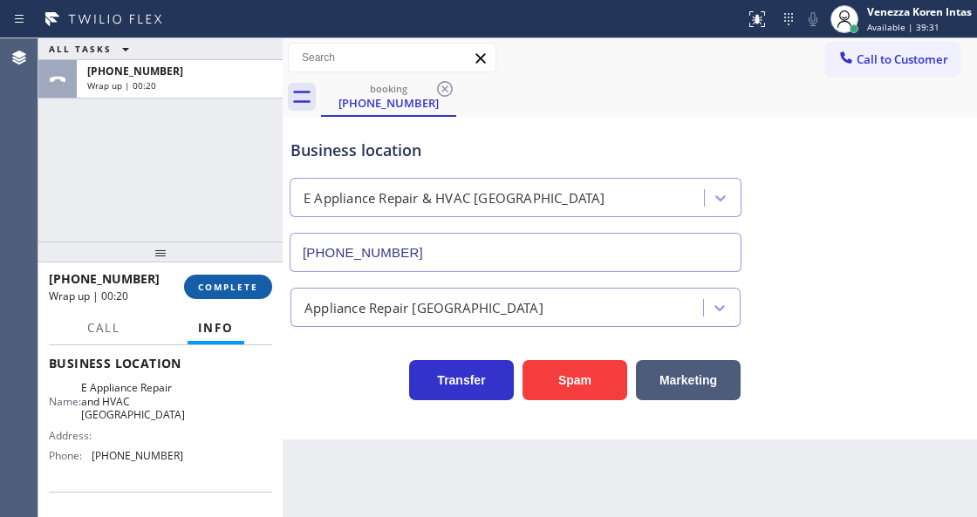
click at [240, 276] on button "COMPLETE" at bounding box center [228, 287] width 88 height 24
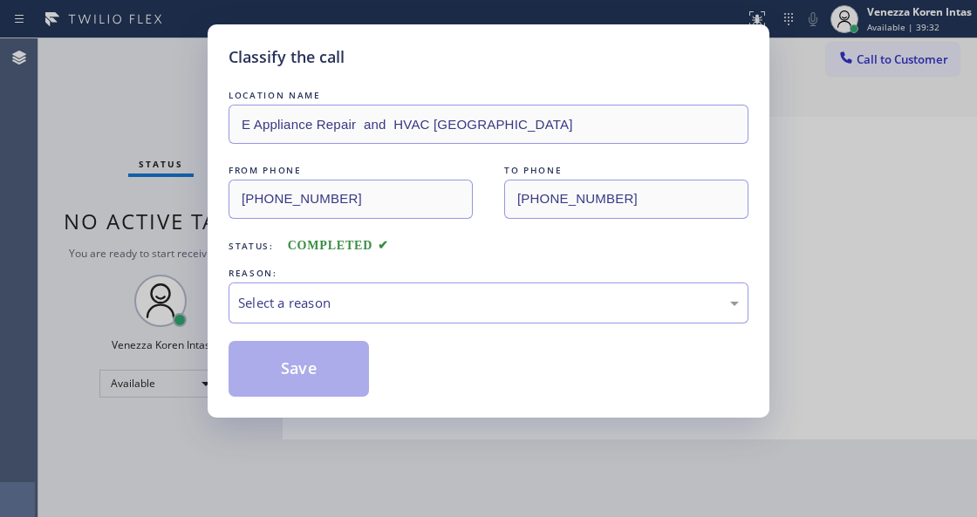
click at [371, 302] on div "Select a reason" at bounding box center [488, 303] width 500 height 20
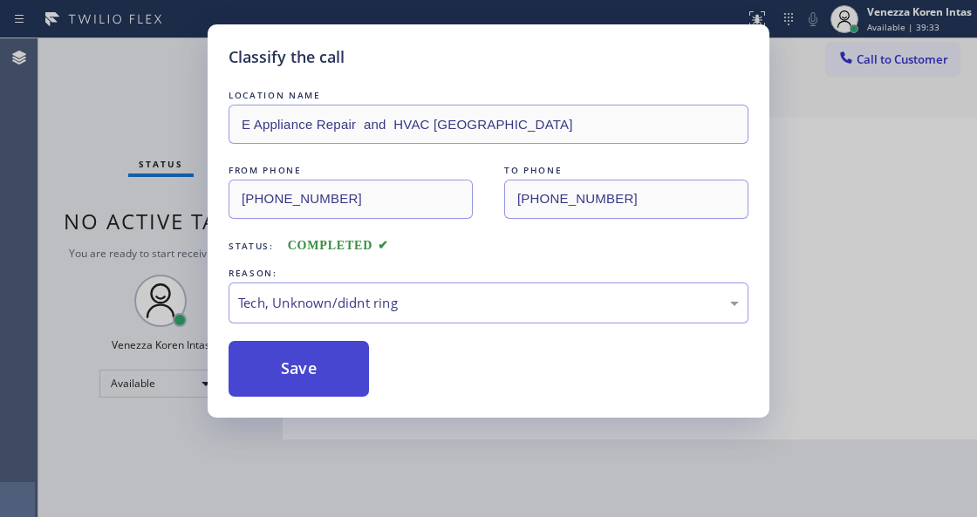
click at [315, 376] on button "Save" at bounding box center [298, 369] width 140 height 56
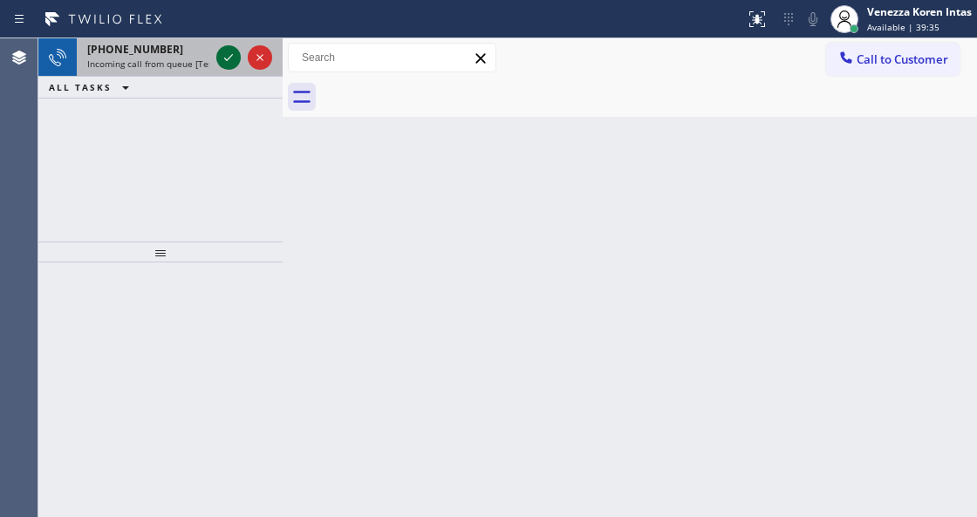
click at [225, 61] on icon at bounding box center [228, 57] width 21 height 21
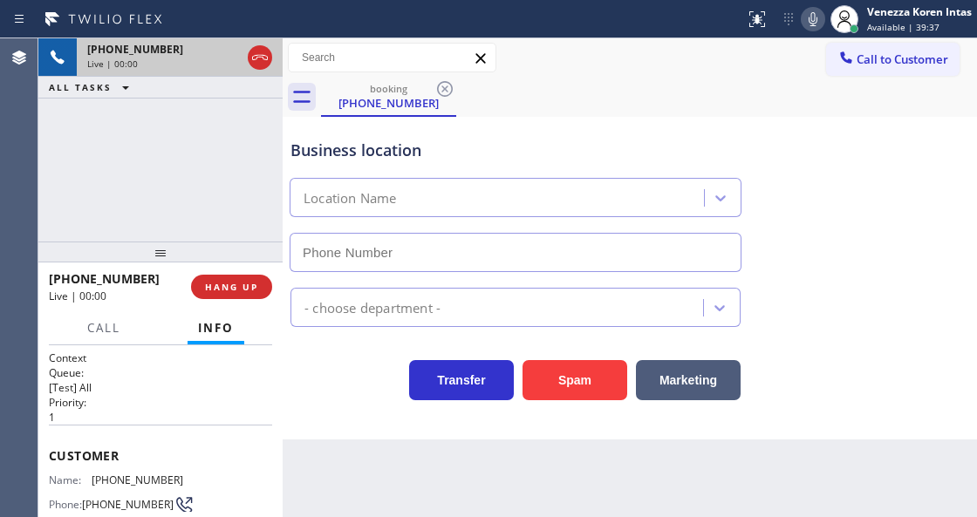
type input "[PHONE_NUMBER]"
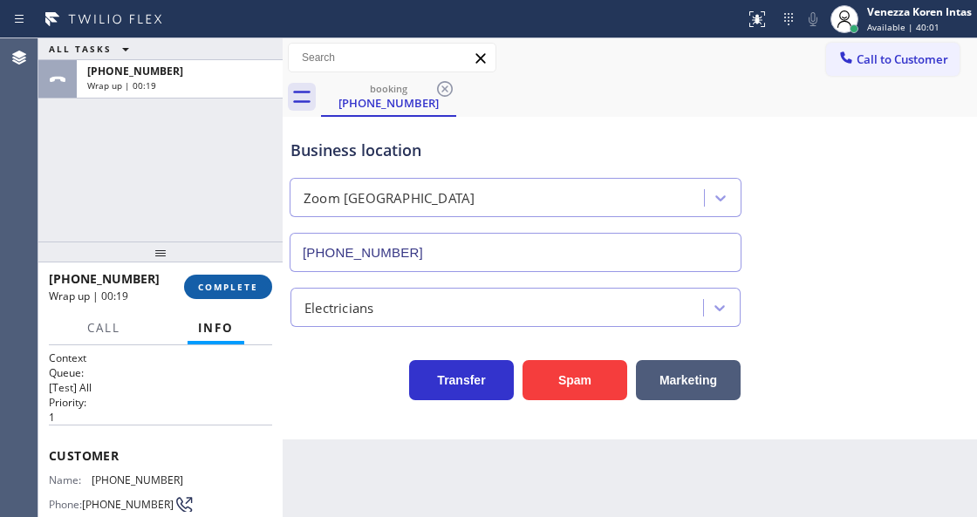
click at [244, 280] on button "COMPLETE" at bounding box center [228, 287] width 88 height 24
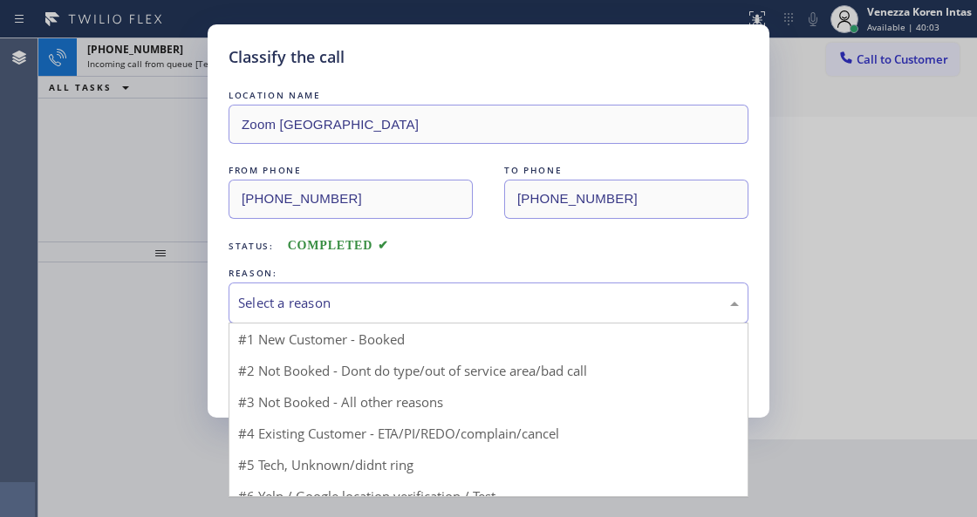
click at [351, 309] on div "Select a reason" at bounding box center [488, 303] width 500 height 20
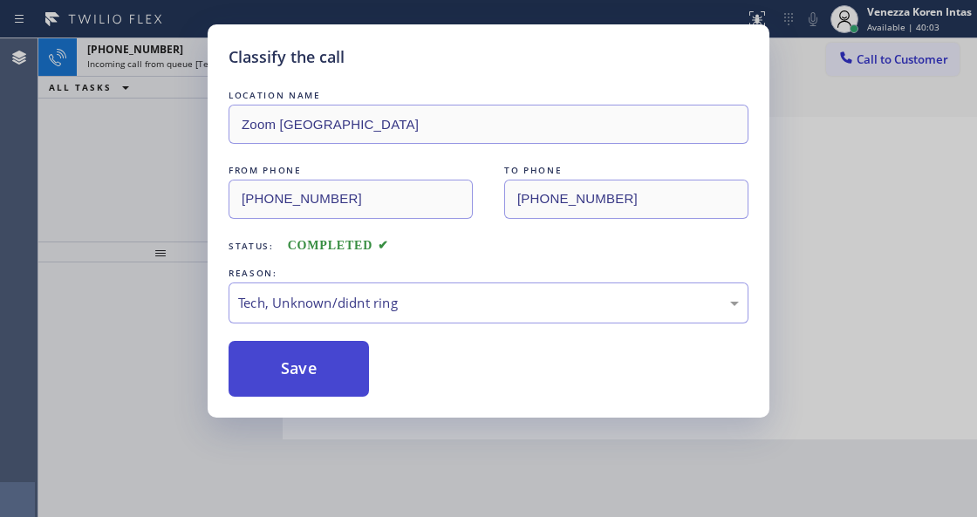
click at [310, 378] on button "Save" at bounding box center [298, 369] width 140 height 56
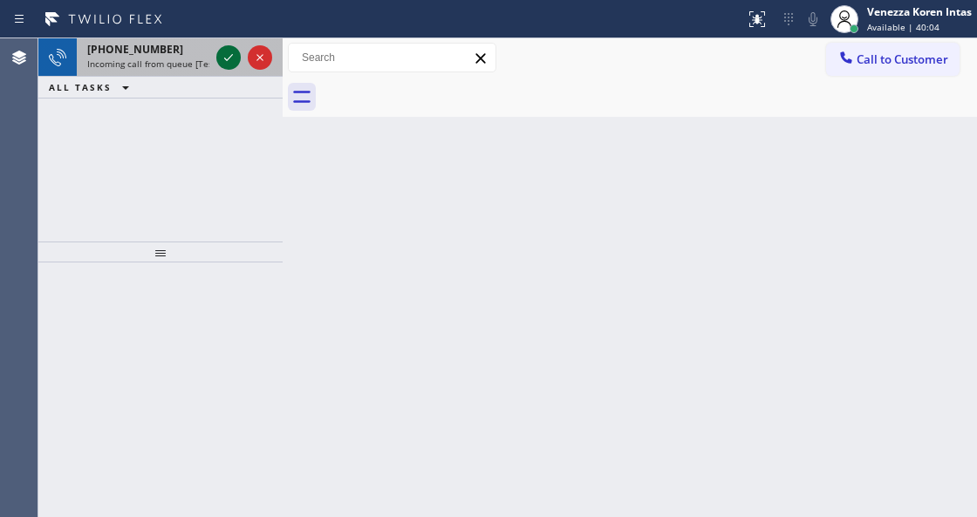
click at [227, 59] on icon at bounding box center [228, 57] width 9 height 7
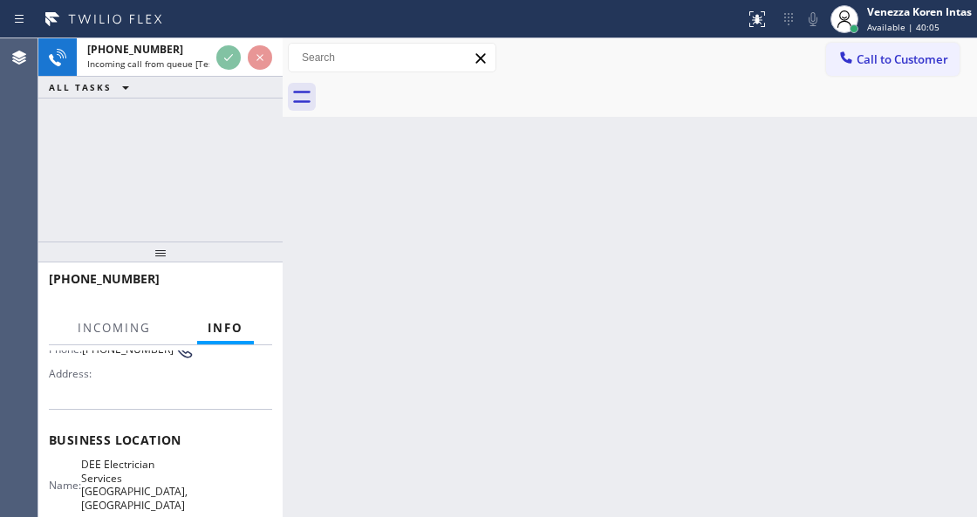
scroll to position [232, 0]
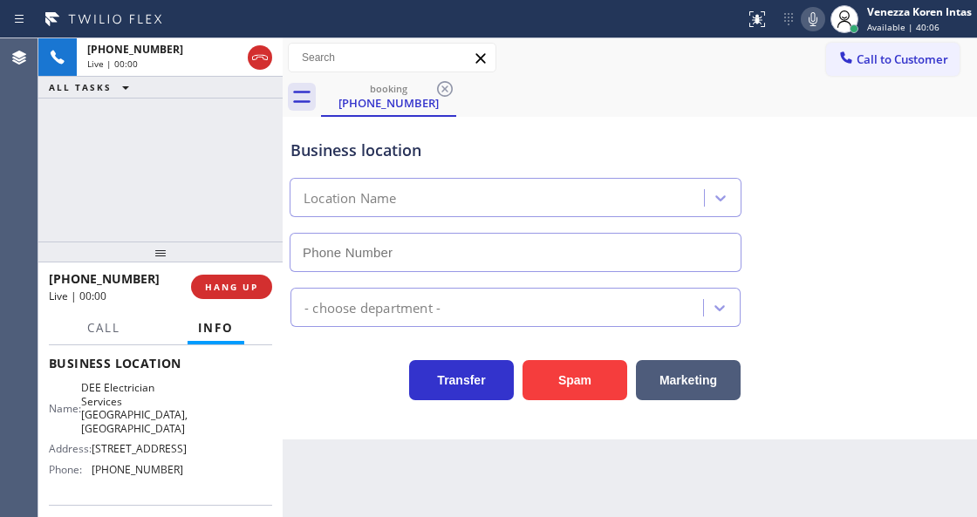
type input "[PHONE_NUMBER]"
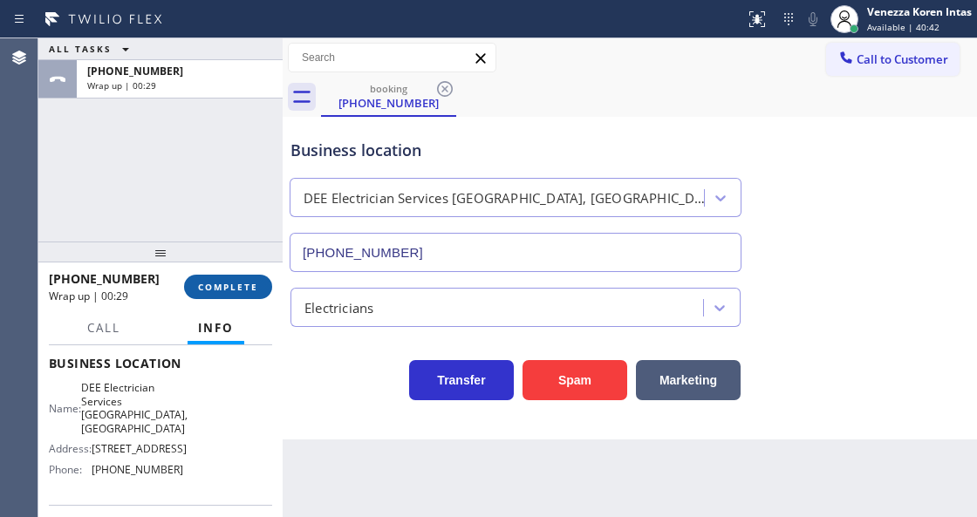
click at [231, 282] on span "COMPLETE" at bounding box center [228, 287] width 60 height 12
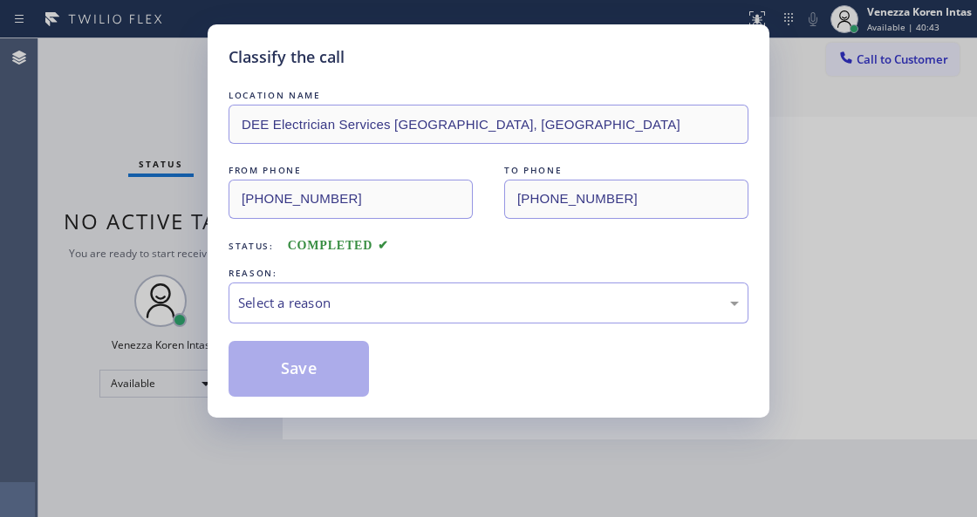
click at [371, 298] on div "Select a reason" at bounding box center [488, 303] width 500 height 20
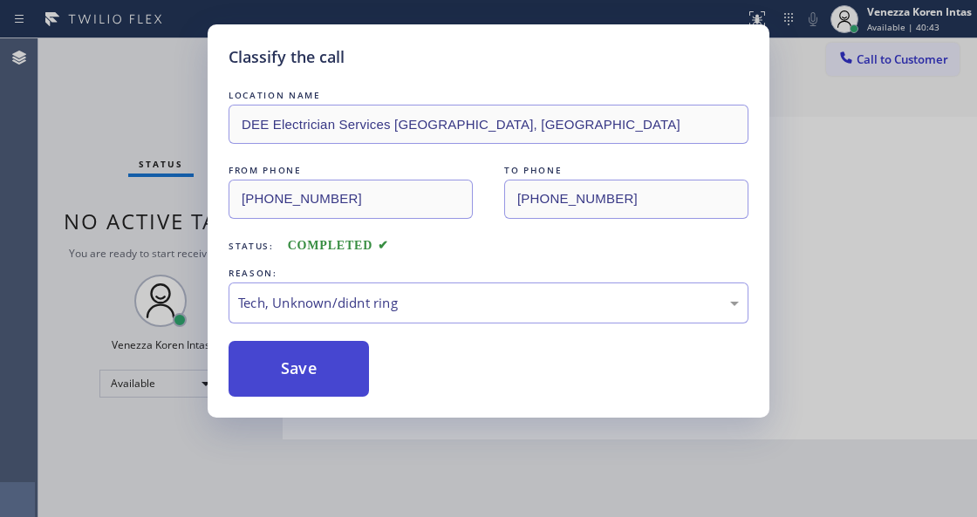
click at [307, 361] on button "Save" at bounding box center [298, 369] width 140 height 56
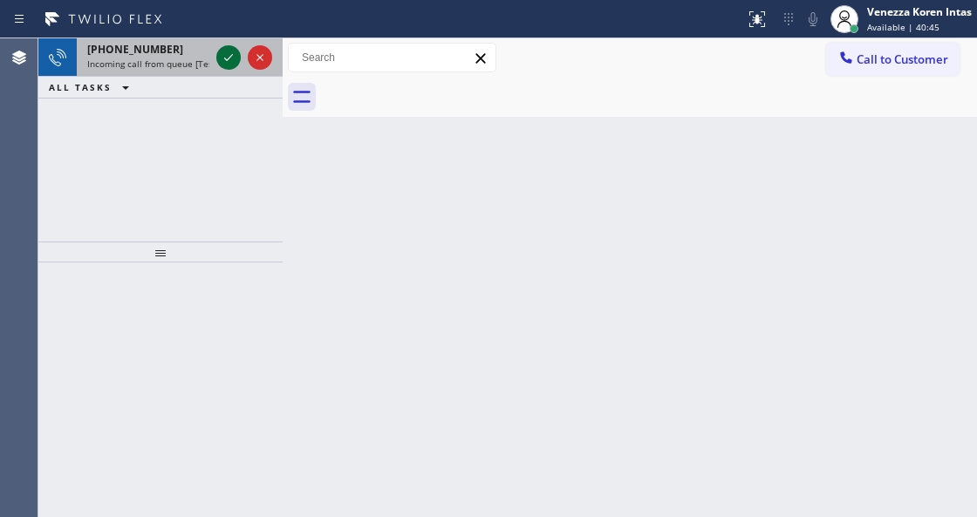
click at [230, 54] on icon at bounding box center [228, 57] width 21 height 21
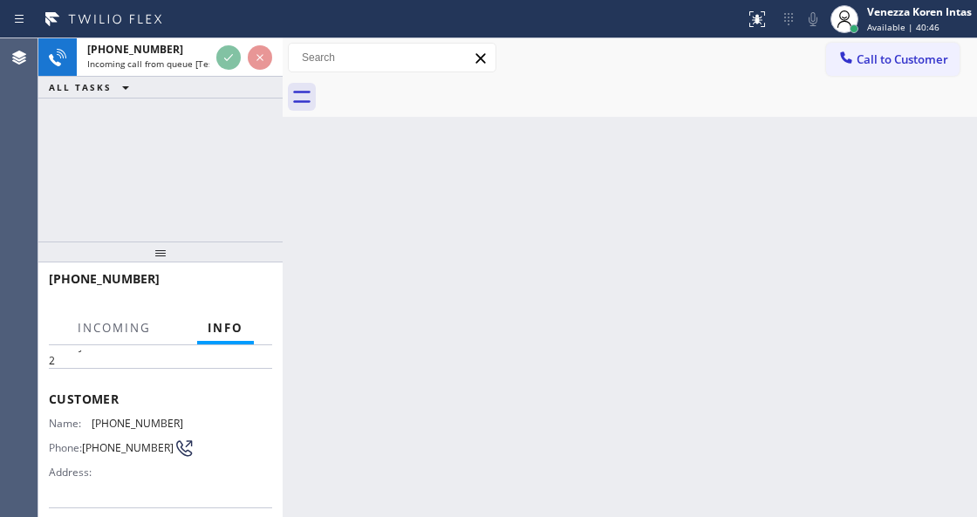
scroll to position [174, 0]
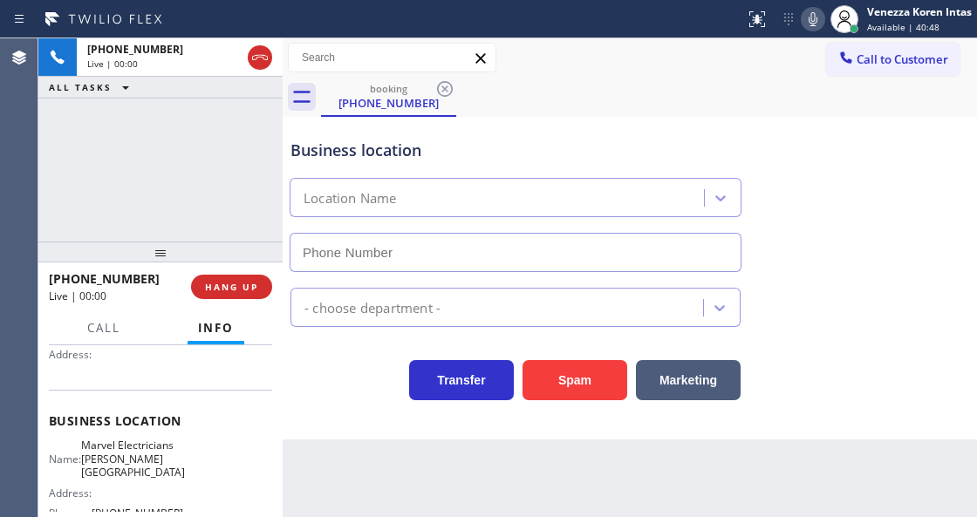
type input "[PHONE_NUMBER]"
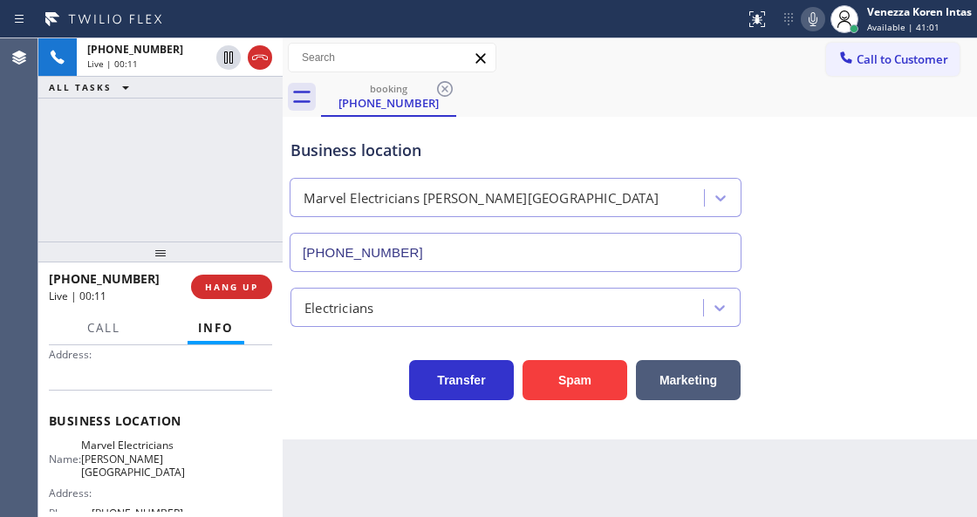
click at [371, 140] on div "Business location" at bounding box center [515, 151] width 450 height 24
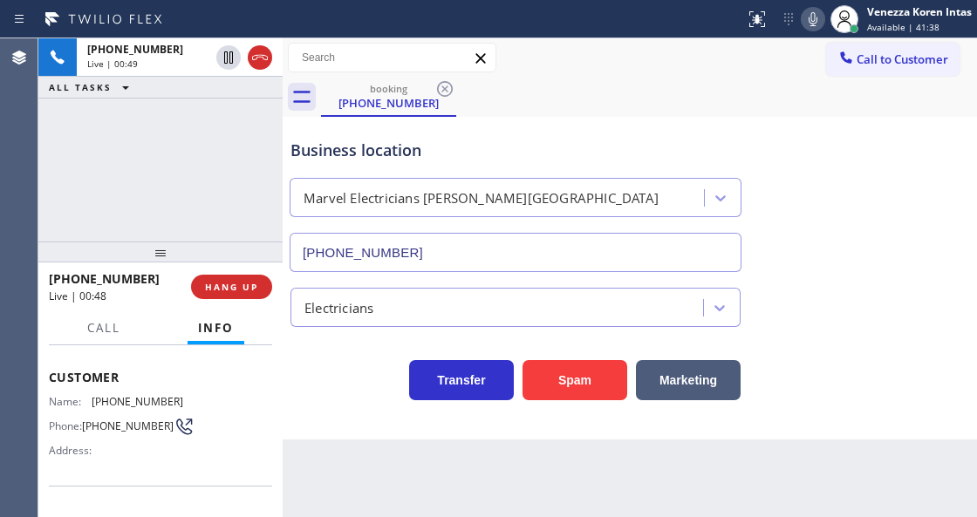
scroll to position [58, 0]
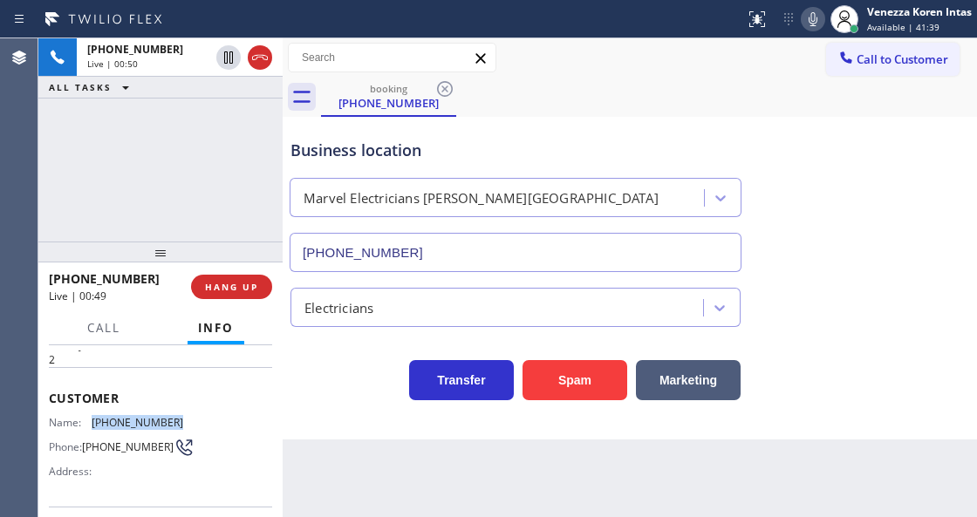
drag, startPoint x: 181, startPoint y: 415, endPoint x: 92, endPoint y: 414, distance: 88.9
click at [92, 416] on div "Name: [PHONE_NUMBER] Phone: [PHONE_NUMBER] Address:" at bounding box center [160, 450] width 223 height 69
copy div "[PHONE_NUMBER]"
click at [643, 92] on div "booking [PHONE_NUMBER]" at bounding box center [649, 97] width 656 height 39
click at [244, 284] on span "HANG UP" at bounding box center [231, 287] width 53 height 12
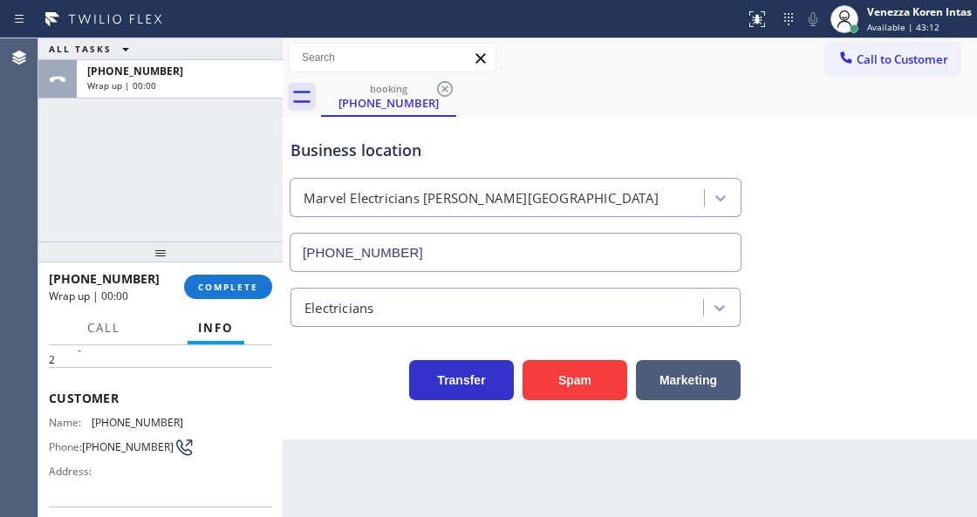
click at [370, 513] on div "Back to Dashboard Change Sender ID Customers Technicians Select a contact Outbo…" at bounding box center [629, 277] width 694 height 479
click at [209, 289] on span "COMPLETE" at bounding box center [228, 287] width 60 height 12
click at [375, 320] on div "Electricians" at bounding box center [499, 307] width 407 height 31
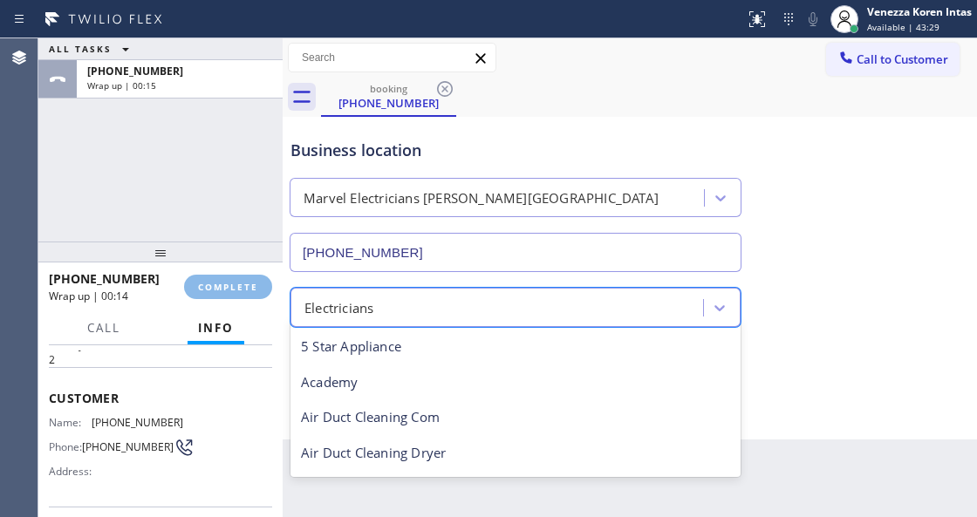
scroll to position [180, 0]
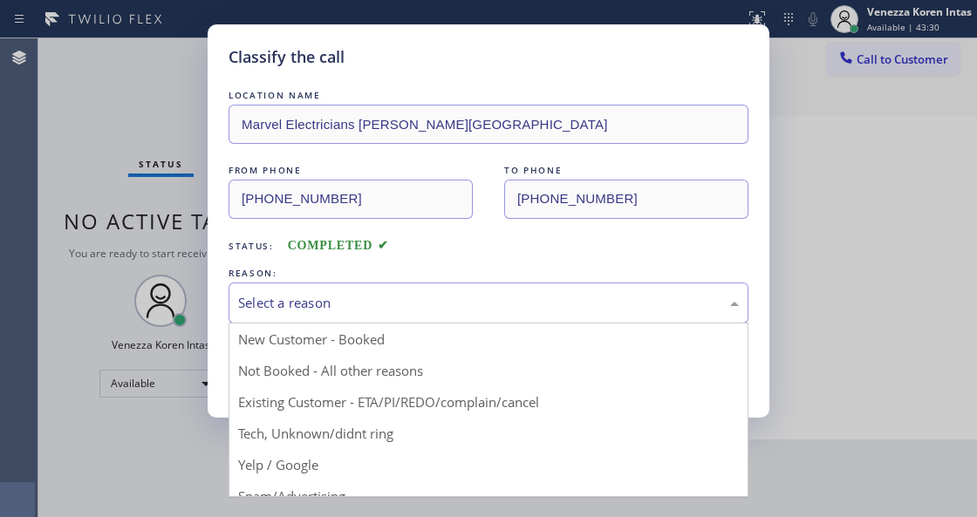
click at [448, 311] on div "Select a reason" at bounding box center [488, 303] width 500 height 20
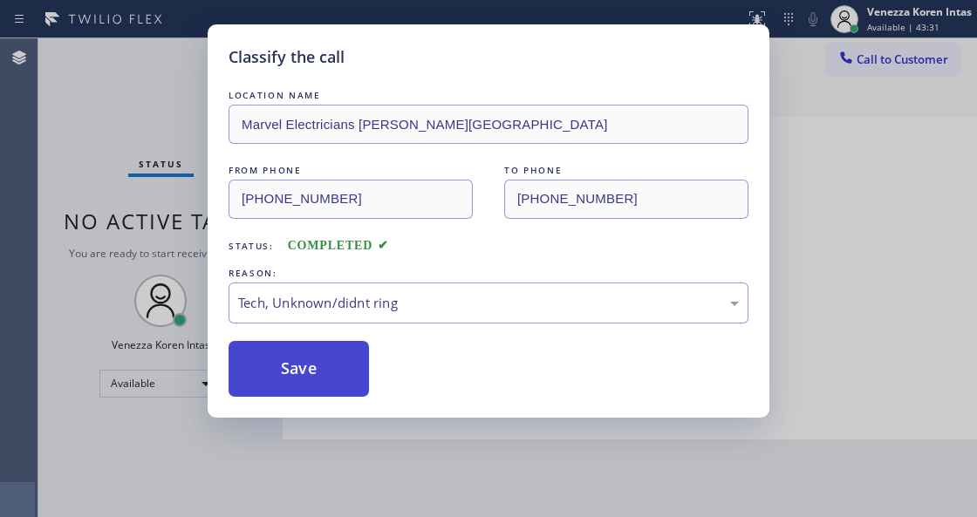
click at [307, 369] on button "Save" at bounding box center [298, 369] width 140 height 56
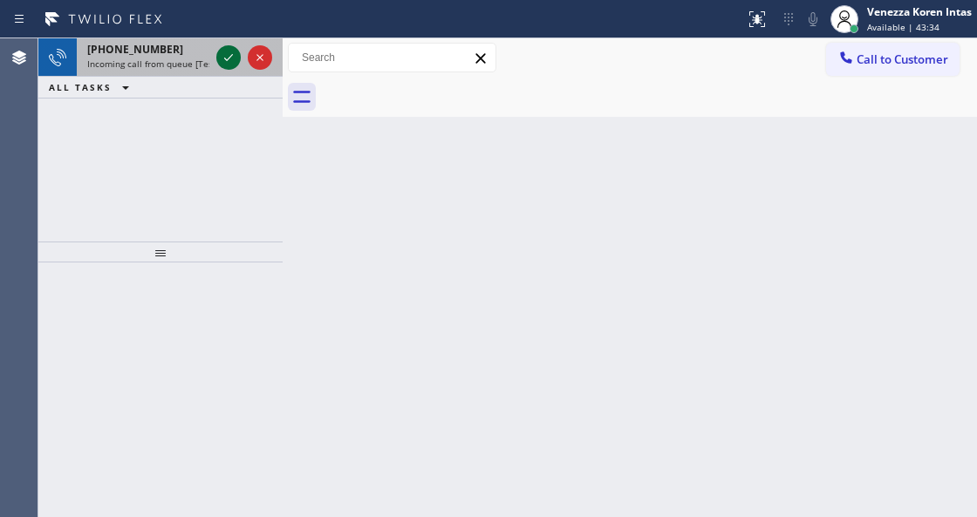
click at [231, 53] on icon at bounding box center [228, 57] width 21 height 21
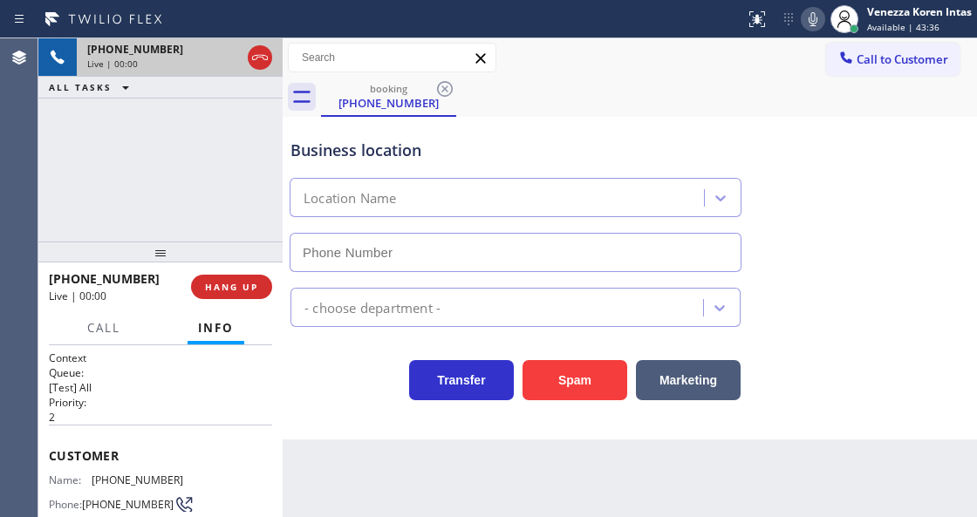
type input "[PHONE_NUMBER]"
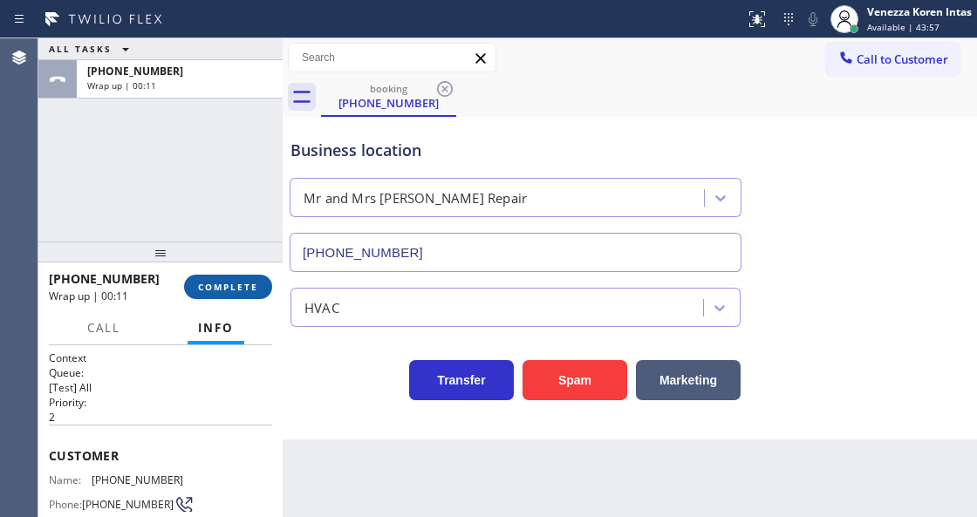
click at [267, 281] on button "COMPLETE" at bounding box center [228, 287] width 88 height 24
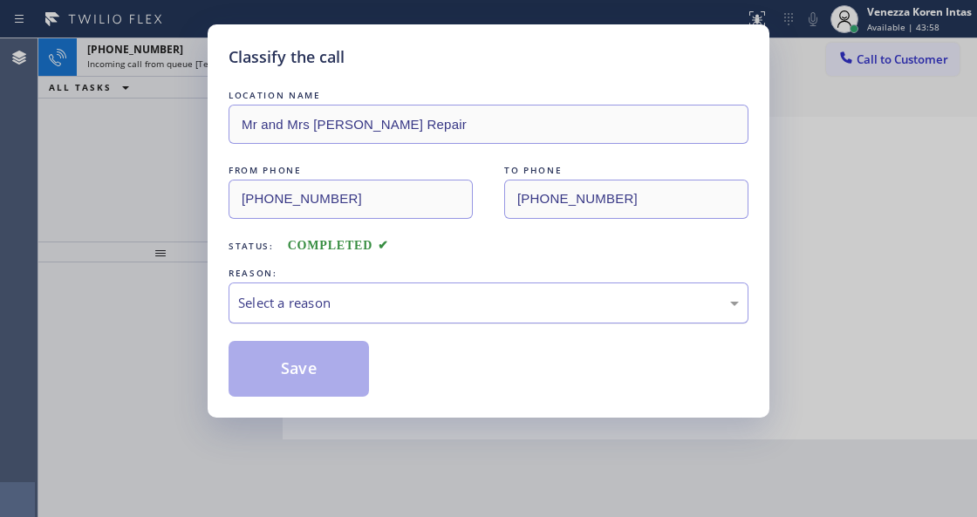
click at [349, 308] on div "Select a reason" at bounding box center [488, 303] width 500 height 20
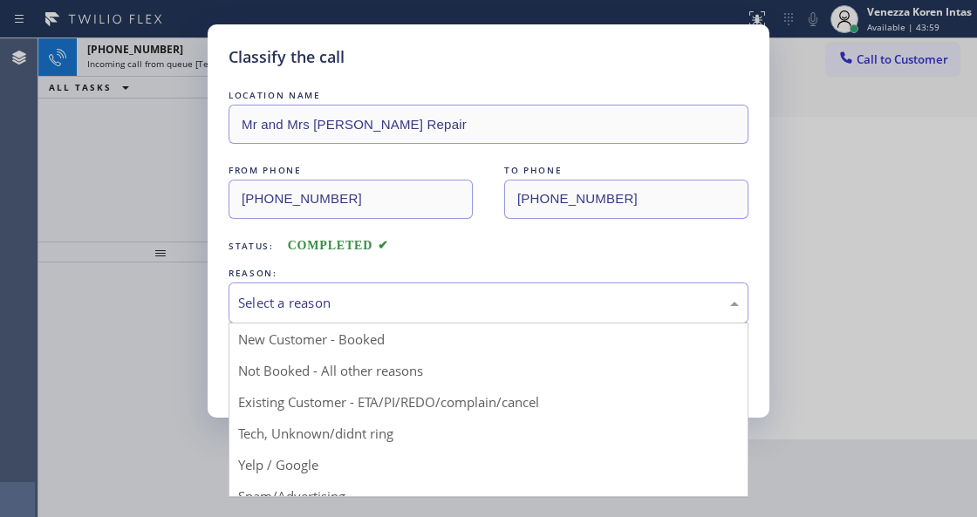
drag, startPoint x: 359, startPoint y: 436, endPoint x: 341, endPoint y: 416, distance: 27.2
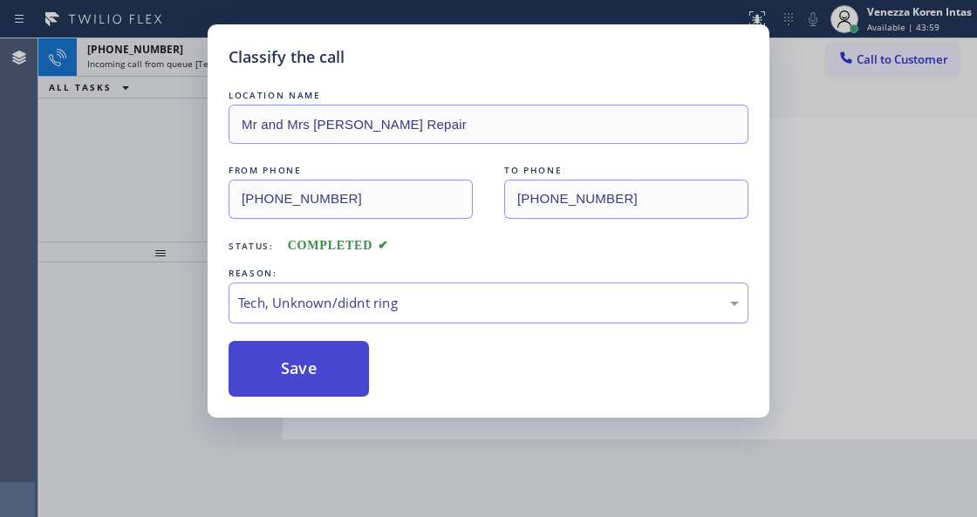
click at [315, 381] on button "Save" at bounding box center [298, 369] width 140 height 56
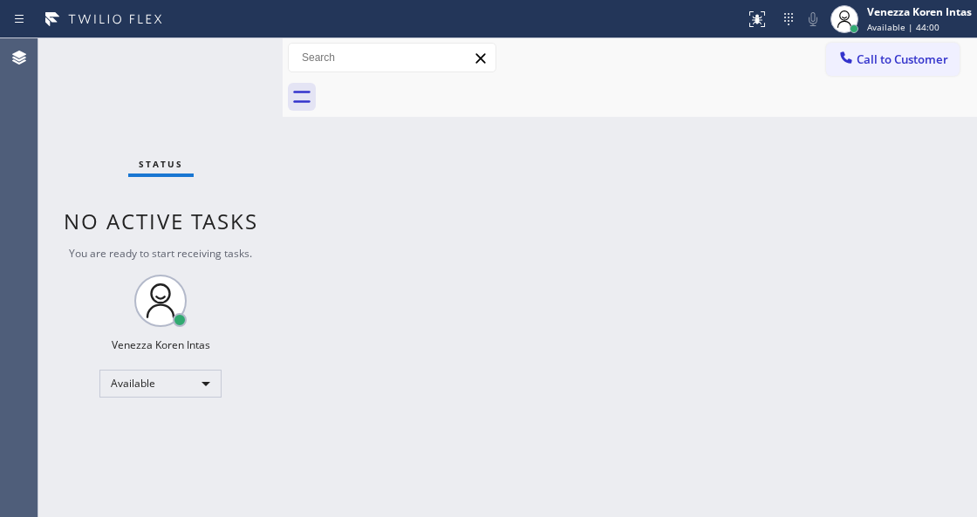
click at [239, 58] on div "Status No active tasks You are ready to start receiving tasks. Venezza Koren In…" at bounding box center [160, 277] width 244 height 479
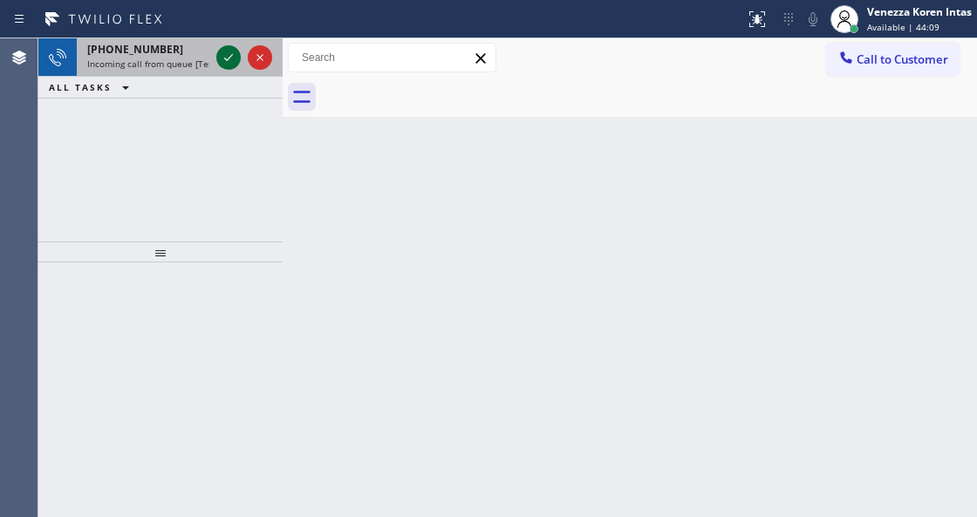
click at [234, 62] on icon at bounding box center [228, 57] width 21 height 21
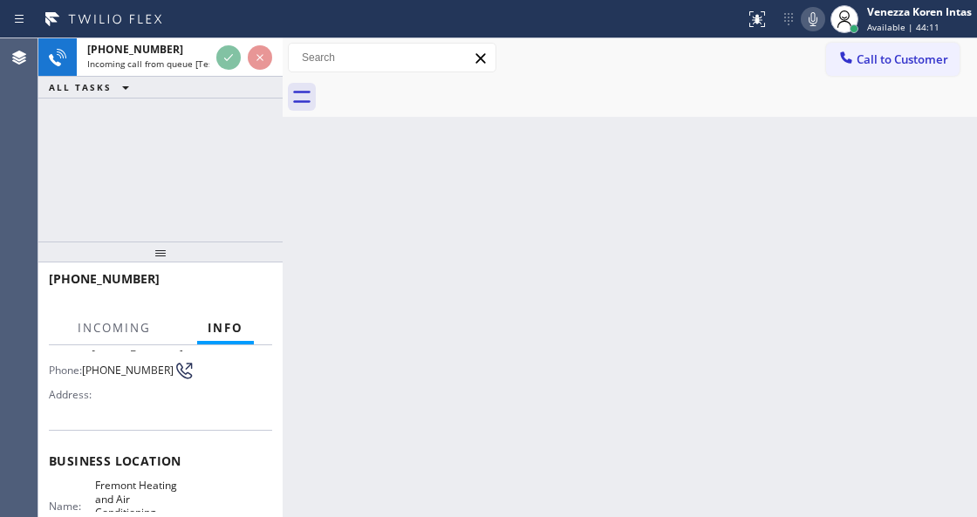
scroll to position [174, 0]
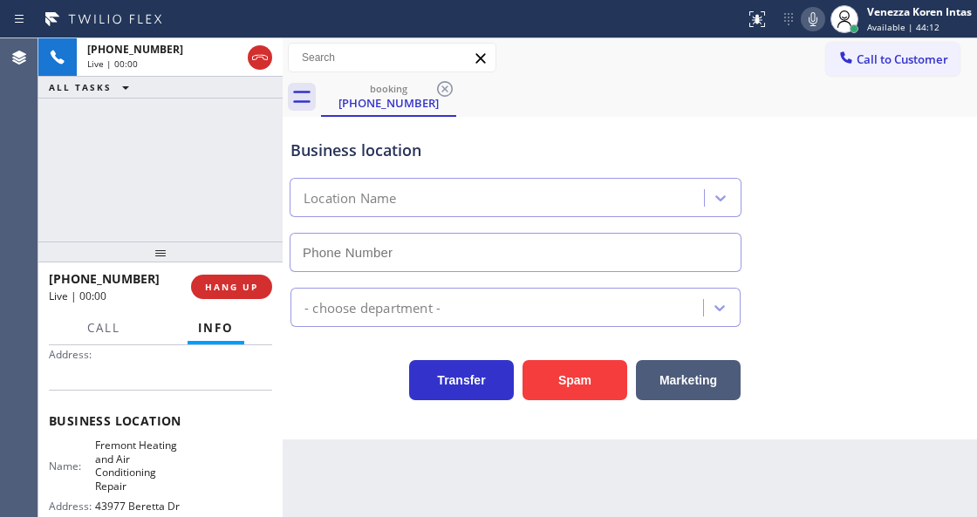
type input "[PHONE_NUMBER]"
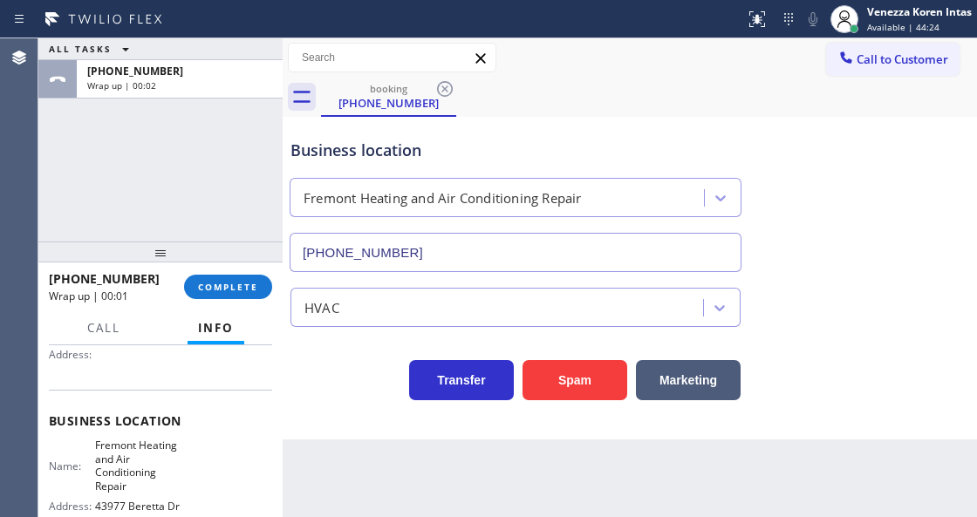
click at [225, 273] on div "[PHONE_NUMBER] Wrap up | 00:01 COMPLETE" at bounding box center [160, 286] width 223 height 45
click at [257, 300] on div "[PHONE_NUMBER] Wrap up | 00:02 COMPLETE" at bounding box center [160, 286] width 223 height 45
click at [257, 295] on button "COMPLETE" at bounding box center [228, 287] width 88 height 24
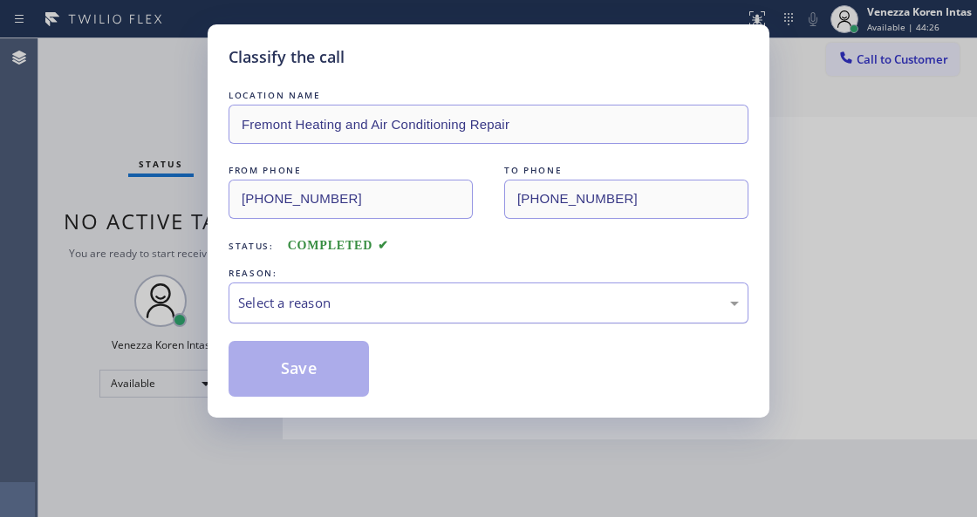
click at [373, 311] on div "Select a reason" at bounding box center [488, 303] width 500 height 20
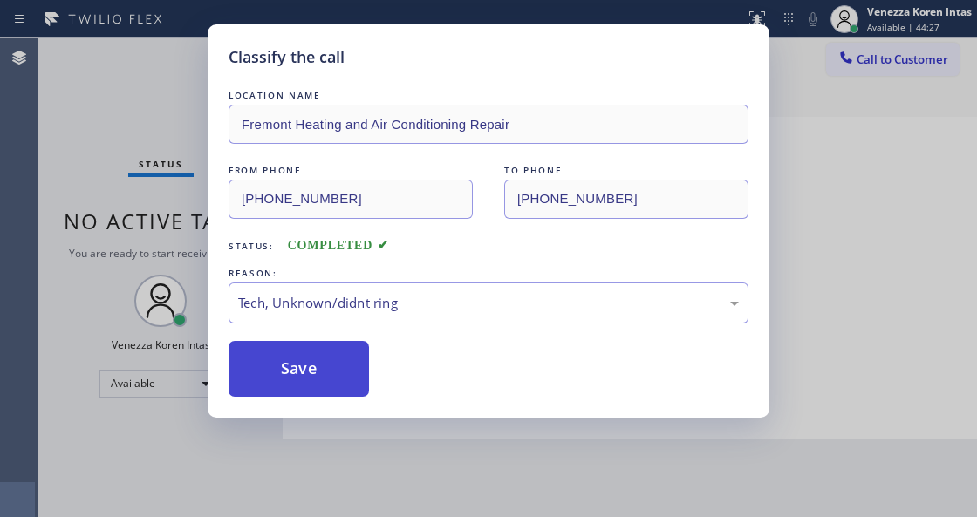
click at [357, 355] on button "Save" at bounding box center [298, 369] width 140 height 56
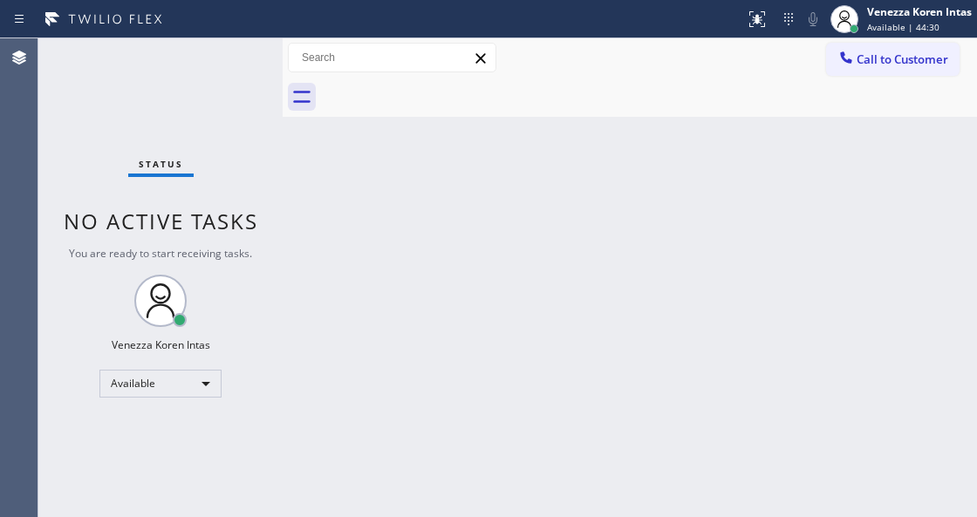
click at [333, 193] on div "Back to Dashboard Change Sender ID Customers Technicians Select a contact Outbo…" at bounding box center [629, 277] width 694 height 479
click at [51, 132] on div "Status No active tasks You are ready to start receiving tasks. Venezza Koren In…" at bounding box center [160, 277] width 244 height 479
click at [58, 115] on div "Status No active tasks You are ready to start receiving tasks. Venezza Koren In…" at bounding box center [160, 277] width 244 height 479
drag, startPoint x: 496, startPoint y: 363, endPoint x: 469, endPoint y: 405, distance: 49.8
click at [489, 370] on div "Back to Dashboard Change Sender ID Customers Technicians Select a contact Outbo…" at bounding box center [629, 277] width 694 height 479
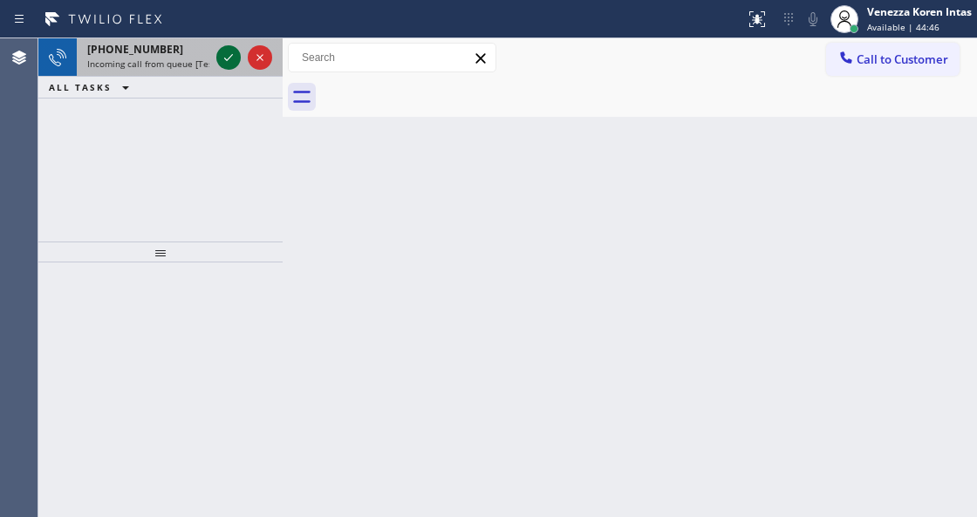
click at [224, 56] on icon at bounding box center [228, 57] width 21 height 21
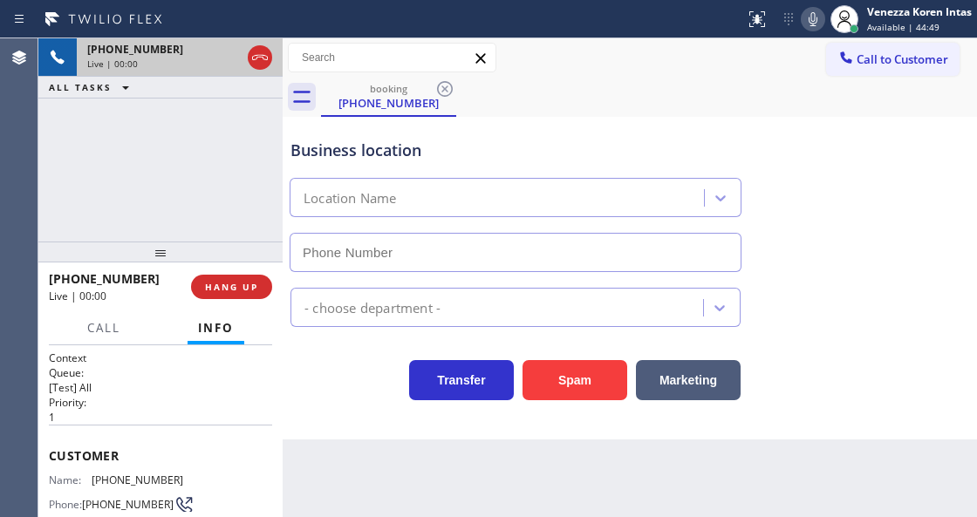
scroll to position [232, 0]
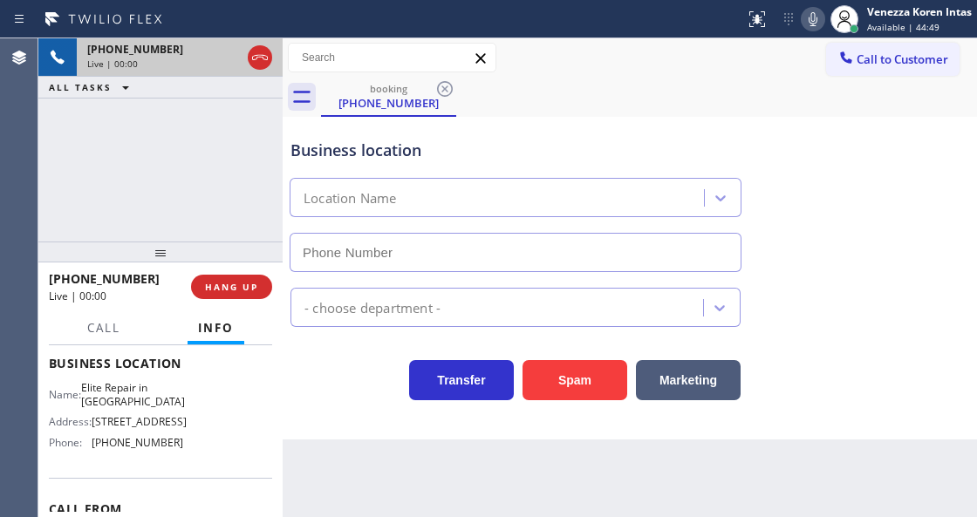
type input "[PHONE_NUMBER]"
click at [253, 213] on div "[PHONE_NUMBER] Live | 00:09 ALL TASKS ALL TASKS ACTIVE TASKS TASKS IN WRAP UP" at bounding box center [160, 139] width 244 height 203
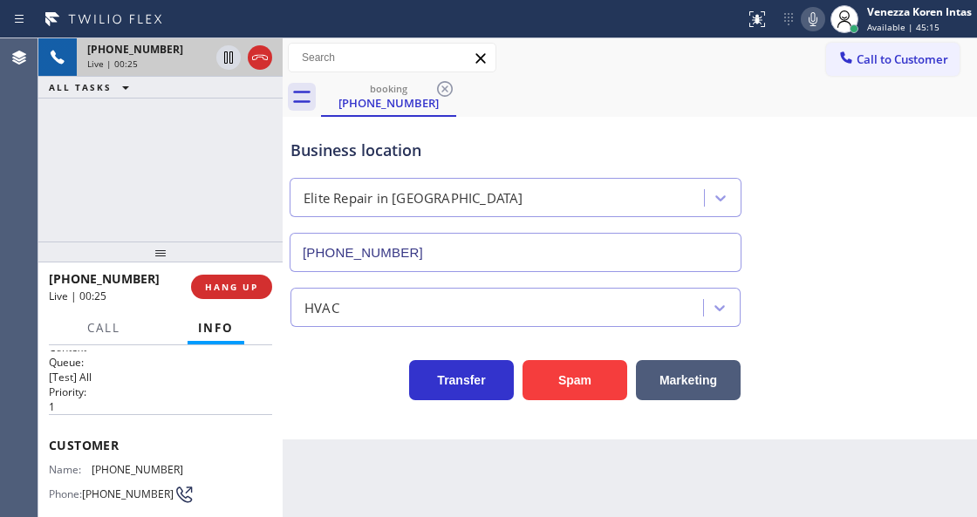
scroll to position [0, 0]
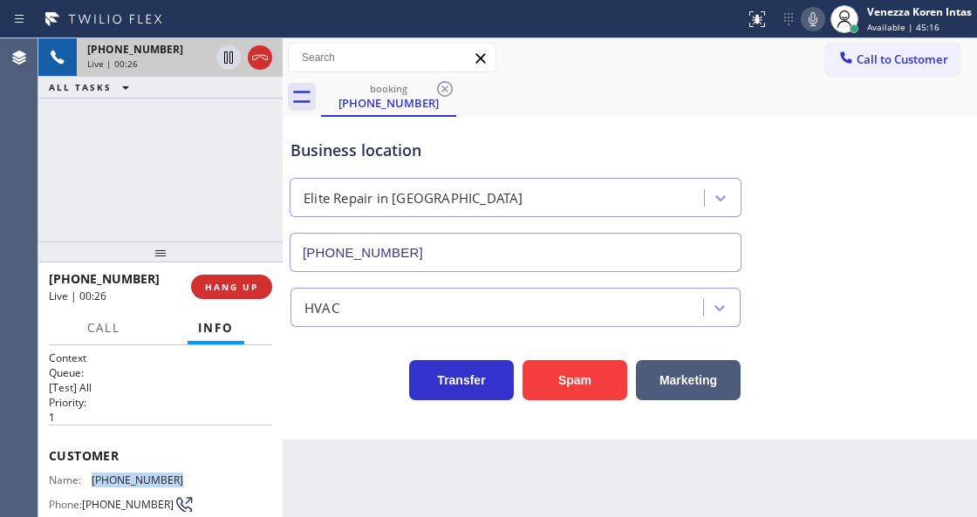
drag, startPoint x: 138, startPoint y: 480, endPoint x: 84, endPoint y: 481, distance: 54.1
click at [84, 481] on div "Name: [PHONE_NUMBER]" at bounding box center [116, 479] width 134 height 13
click at [806, 29] on icon at bounding box center [812, 19] width 21 height 21
click at [54, 447] on span "Customer" at bounding box center [160, 455] width 223 height 17
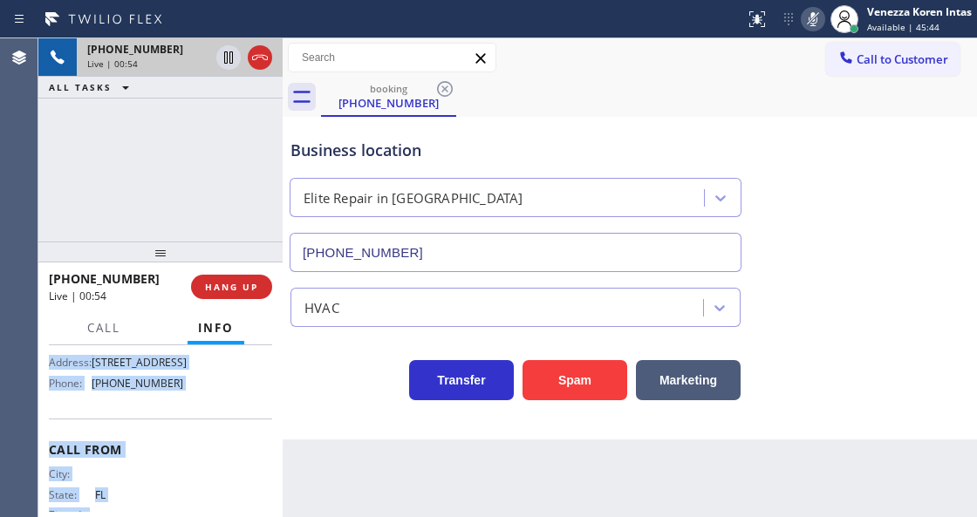
scroll to position [330, 0]
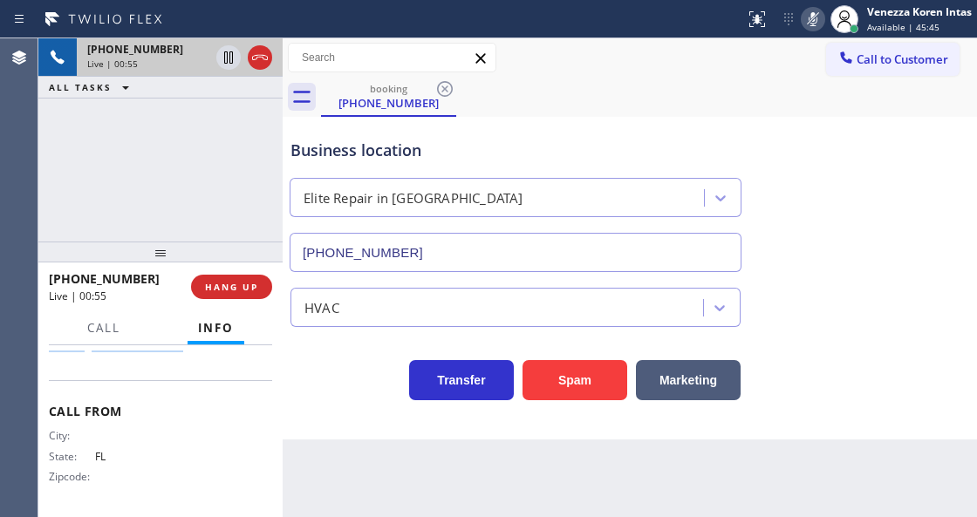
drag, startPoint x: 50, startPoint y: 444, endPoint x: 213, endPoint y: 375, distance: 177.0
click at [213, 375] on div "Context Queue: [Test] All Priority: 1 Customer Name: [PHONE_NUMBER] Phone: [PHO…" at bounding box center [160, 266] width 223 height 491
click at [254, 141] on div "[PHONE_NUMBER] Live | 01:07 ALL TASKS ALL TASKS ACTIVE TASKS TASKS IN WRAP UP" at bounding box center [160, 139] width 244 height 203
click at [809, 26] on icon at bounding box center [812, 19] width 21 height 21
click at [349, 403] on div "Business location Elite Repair in [GEOGRAPHIC_DATA] [PHONE_NUMBER] HVAC Transfe…" at bounding box center [629, 278] width 694 height 323
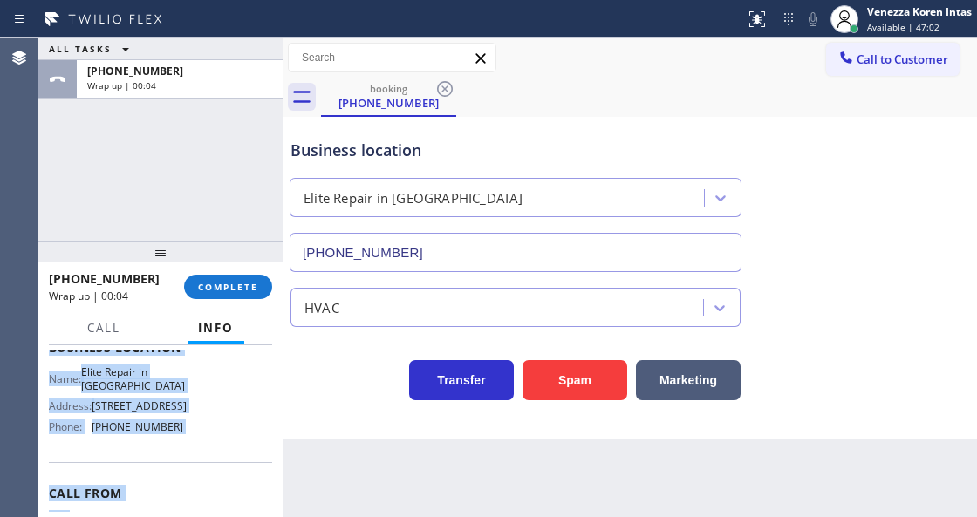
scroll to position [276, 0]
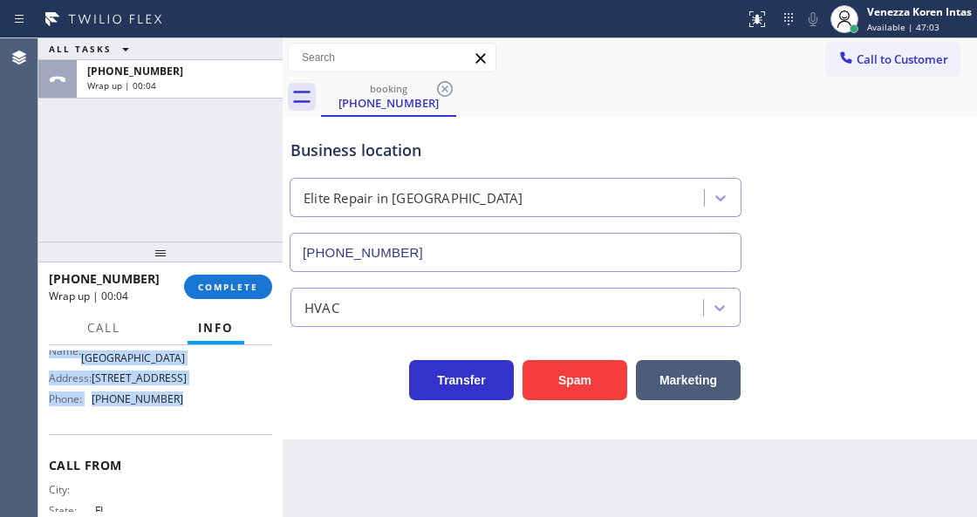
drag, startPoint x: 49, startPoint y: 405, endPoint x: 197, endPoint y: 402, distance: 148.2
click at [197, 402] on div "Context Queue: [Test] All Priority: 1 Customer Name: [PHONE_NUMBER] Phone: [PHO…" at bounding box center [160, 320] width 223 height 491
drag, startPoint x: 220, startPoint y: 290, endPoint x: 340, endPoint y: 306, distance: 121.3
click at [220, 290] on span "COMPLETE" at bounding box center [228, 287] width 60 height 12
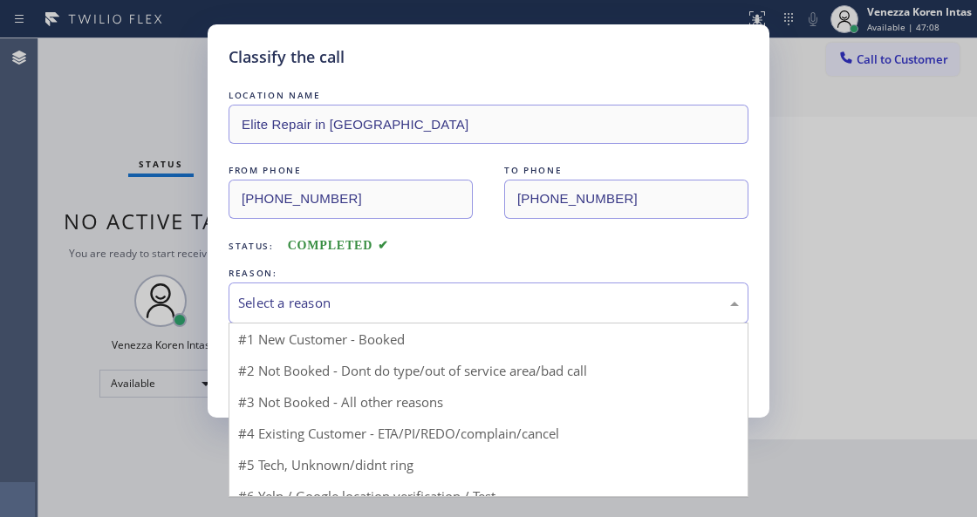
click at [355, 307] on div "Select a reason" at bounding box center [488, 303] width 500 height 20
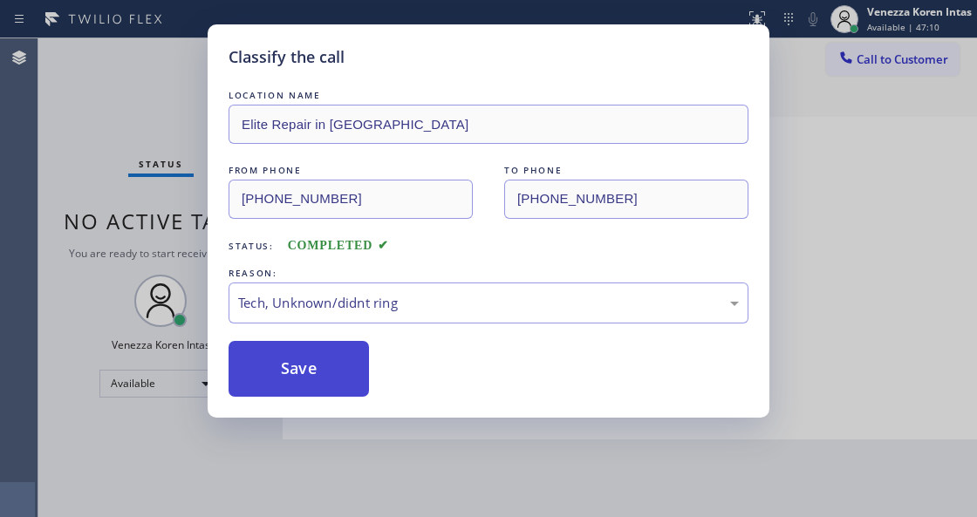
click at [317, 380] on button "Save" at bounding box center [298, 369] width 140 height 56
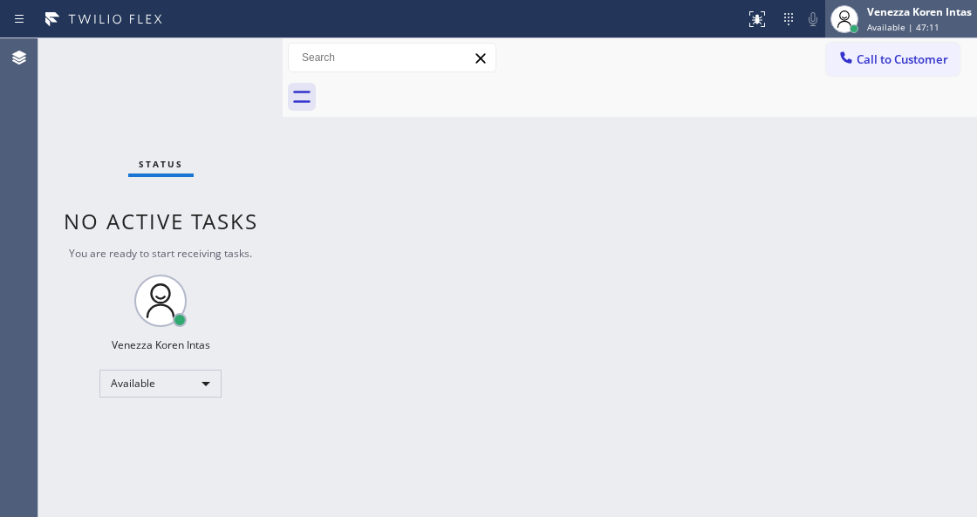
click at [891, 20] on div "Venezza Koren Intas Available | 47:11" at bounding box center [919, 18] width 113 height 31
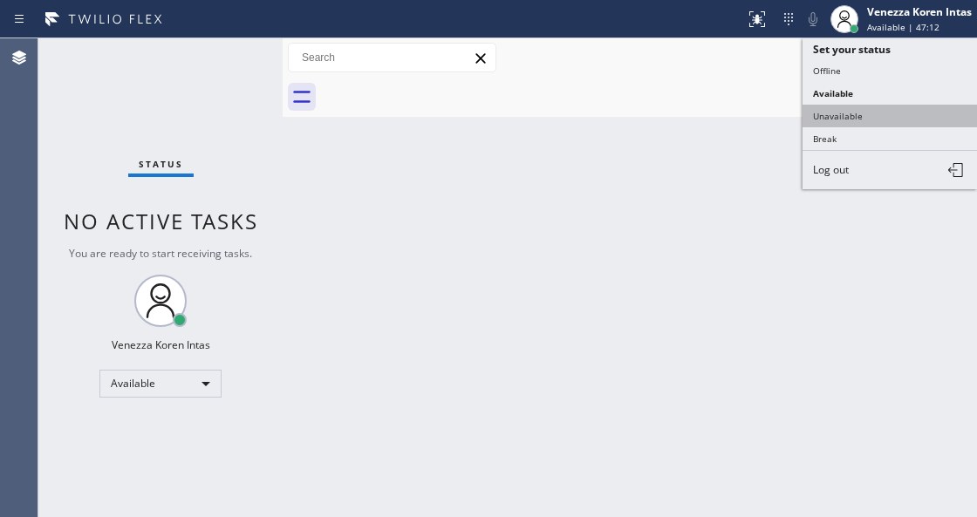
click at [883, 124] on button "Unavailable" at bounding box center [889, 116] width 174 height 23
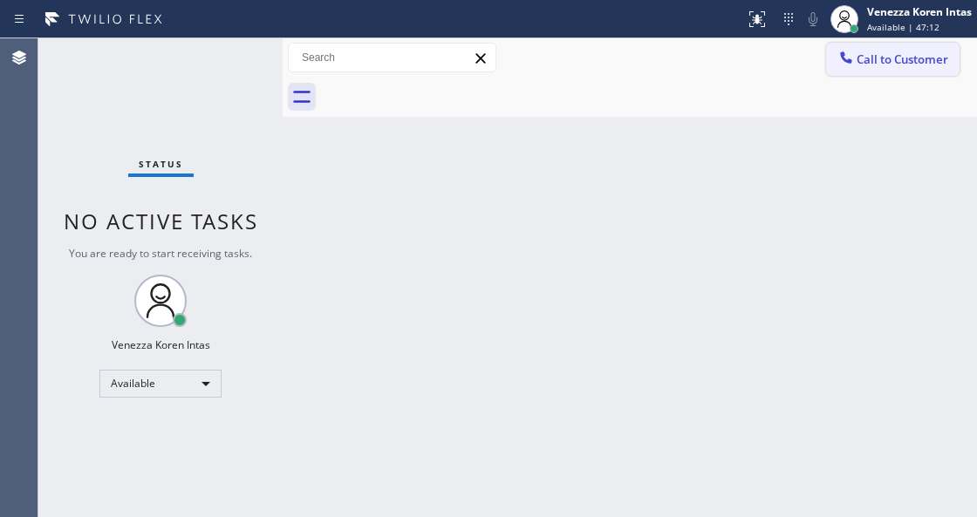
click at [893, 65] on span "Call to Customer" at bounding box center [902, 59] width 92 height 16
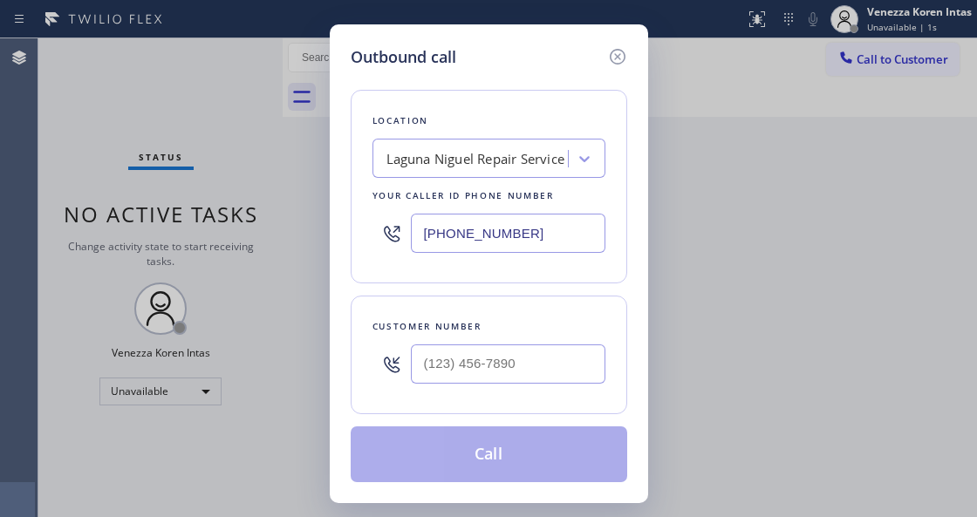
drag, startPoint x: 525, startPoint y: 237, endPoint x: 384, endPoint y: 225, distance: 141.8
click at [319, 213] on div "Outbound call Location [GEOGRAPHIC_DATA] Repair Service Your caller id phone nu…" at bounding box center [488, 258] width 977 height 517
paste input "786) 207-1866"
type input "[PHONE_NUMBER]"
click at [452, 364] on input "(___) ___-____" at bounding box center [508, 363] width 194 height 39
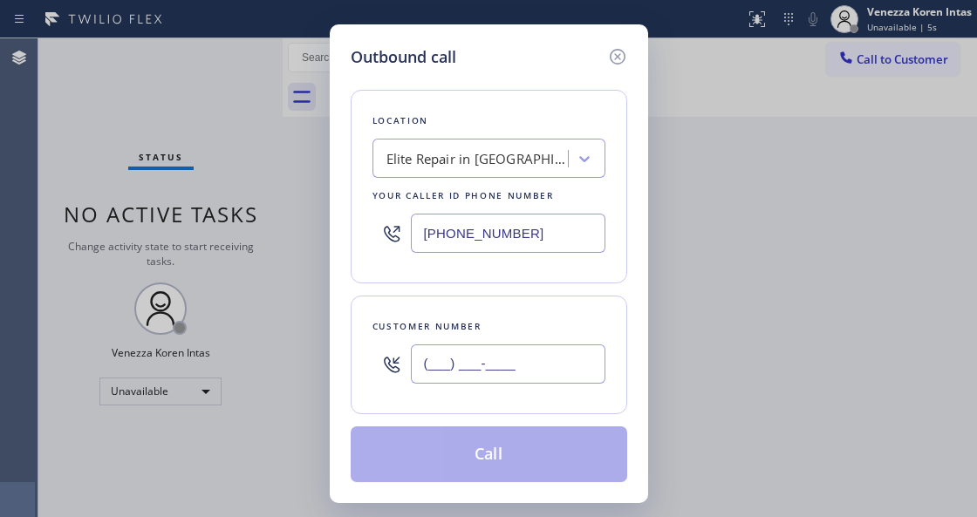
paste input "305) 922-3330"
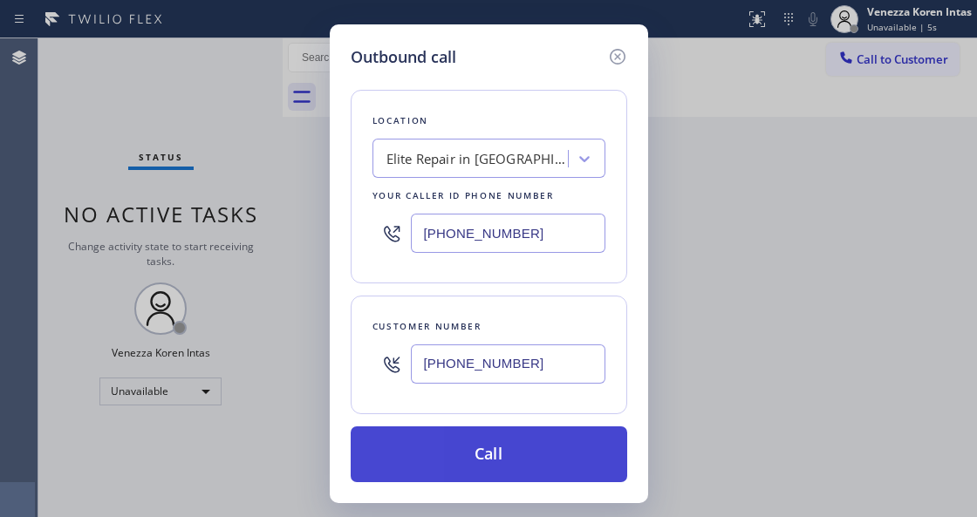
type input "[PHONE_NUMBER]"
click at [488, 453] on button "Call" at bounding box center [488, 454] width 276 height 56
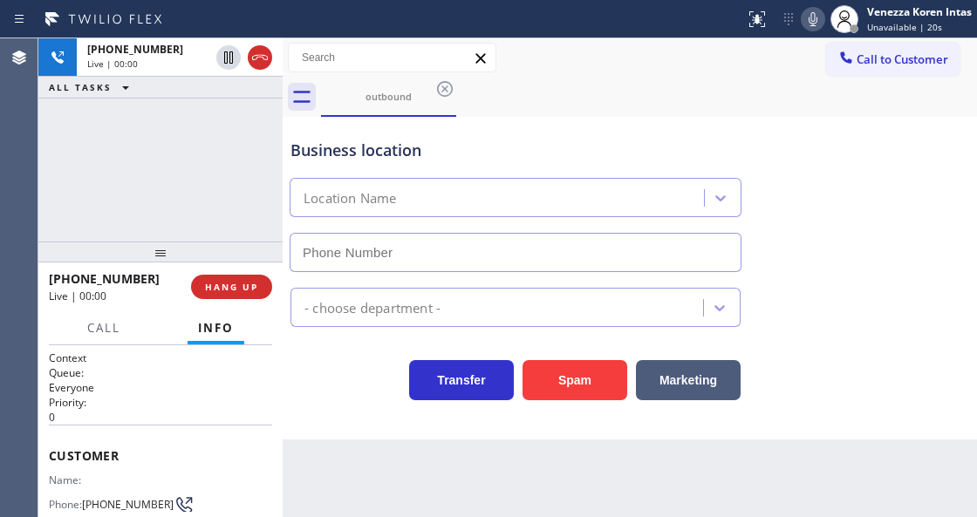
type input "[PHONE_NUMBER]"
drag, startPoint x: 253, startPoint y: 61, endPoint x: 277, endPoint y: 91, distance: 38.4
click at [253, 61] on icon at bounding box center [259, 57] width 21 height 21
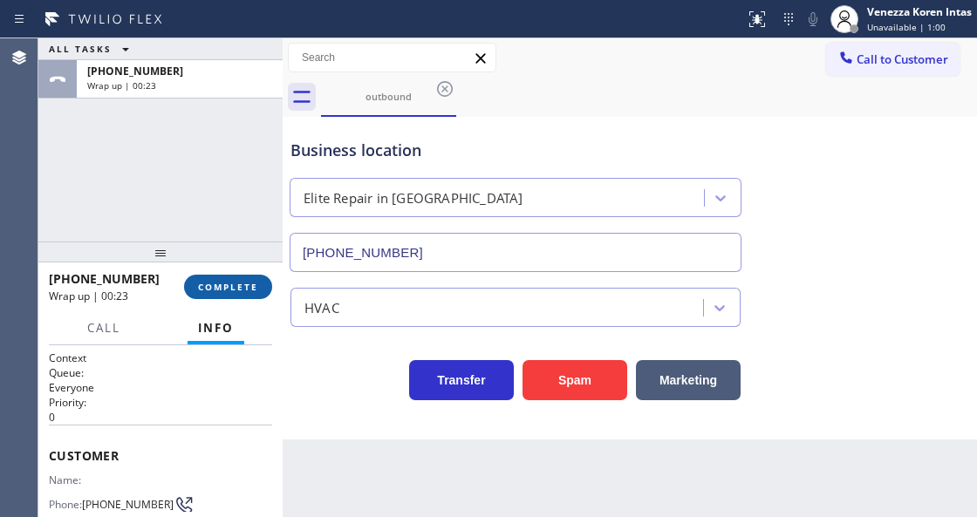
drag, startPoint x: 257, startPoint y: 277, endPoint x: 414, endPoint y: 291, distance: 157.6
click at [257, 278] on button "COMPLETE" at bounding box center [228, 287] width 88 height 24
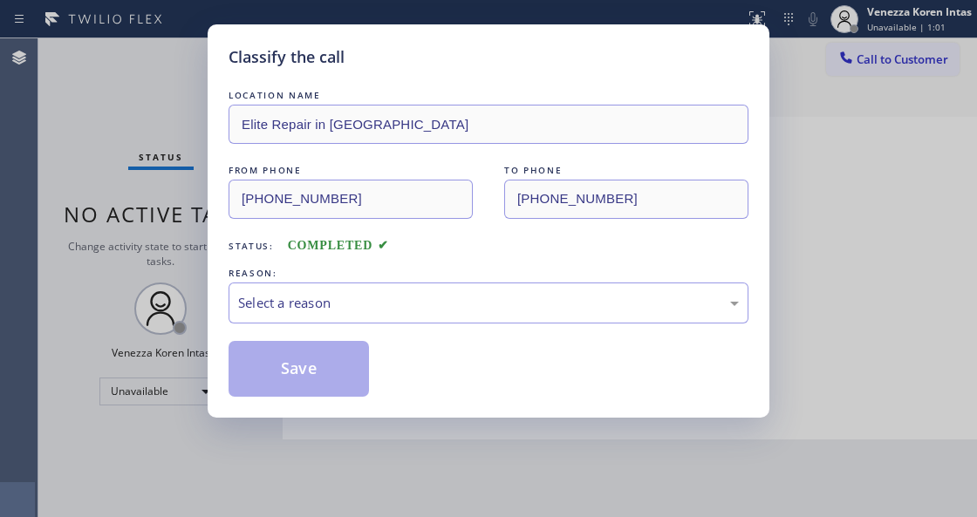
click at [414, 311] on div "Select a reason" at bounding box center [488, 303] width 500 height 20
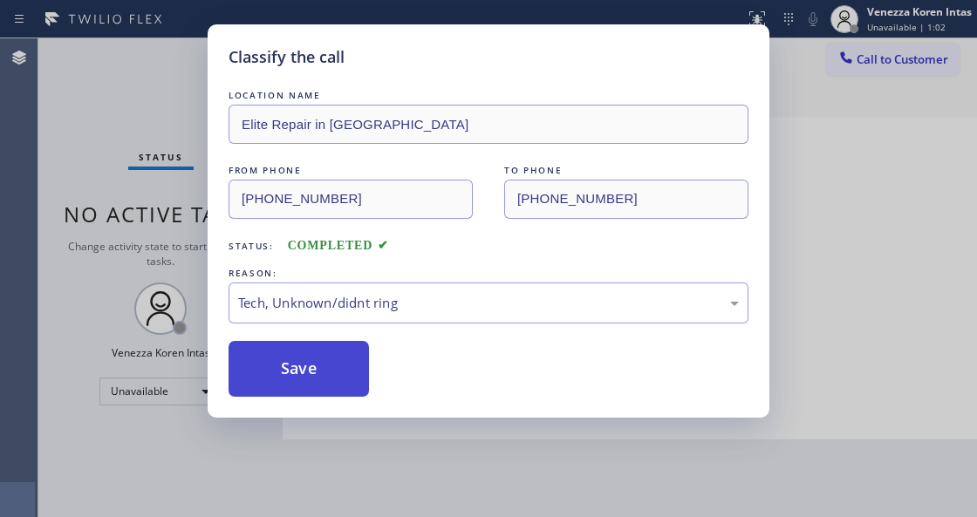
click at [333, 376] on button "Save" at bounding box center [298, 369] width 140 height 56
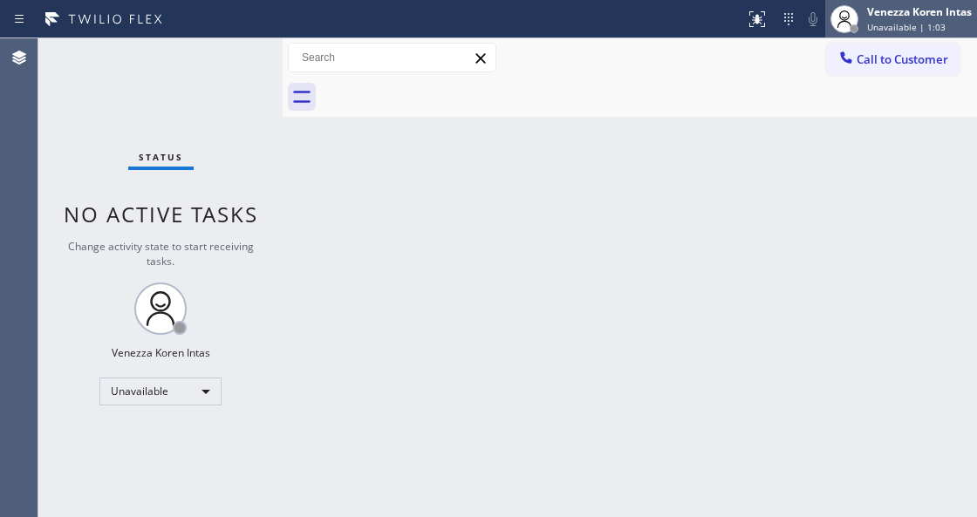
click at [938, 24] on span "Unavailable | 1:03" at bounding box center [906, 27] width 78 height 12
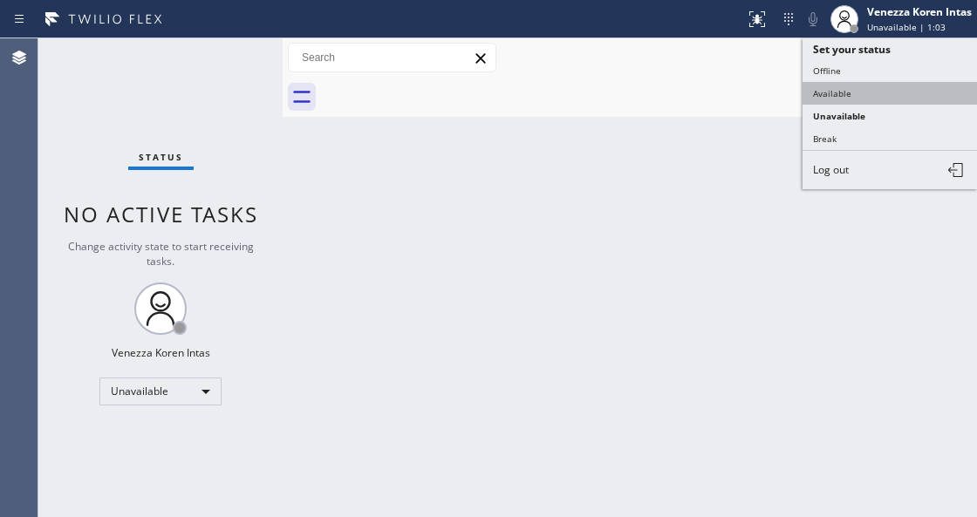
click at [881, 89] on button "Available" at bounding box center [889, 93] width 174 height 23
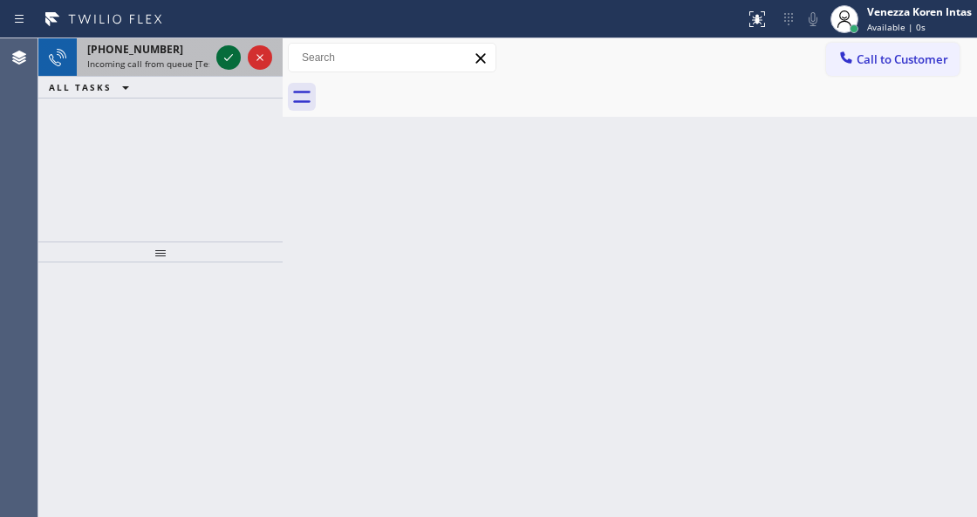
click at [232, 58] on icon at bounding box center [228, 57] width 21 height 21
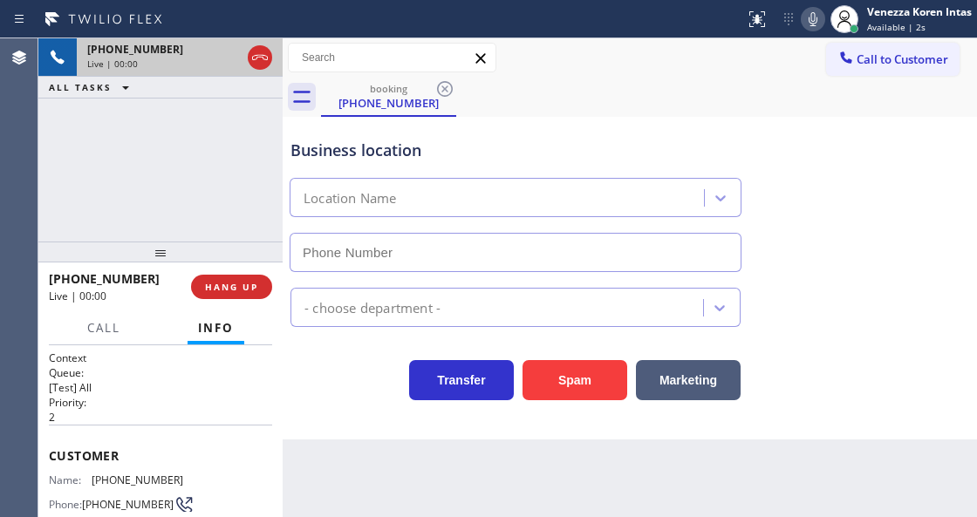
type input "[PHONE_NUMBER]"
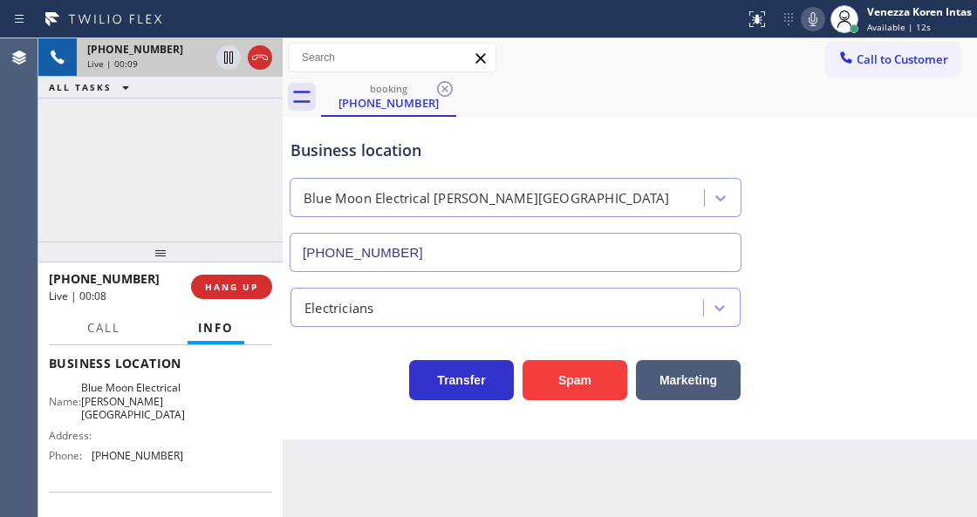
drag, startPoint x: 292, startPoint y: 438, endPoint x: 323, endPoint y: 412, distance: 40.2
click at [292, 438] on div "Business location Blue Moon Electrical [PERSON_NAME][GEOGRAPHIC_DATA] [PHONE_NU…" at bounding box center [629, 278] width 694 height 323
click at [532, 174] on div "Blue Moon Electrical [PERSON_NAME][GEOGRAPHIC_DATA]" at bounding box center [515, 194] width 459 height 46
click at [260, 55] on icon at bounding box center [260, 57] width 16 height 5
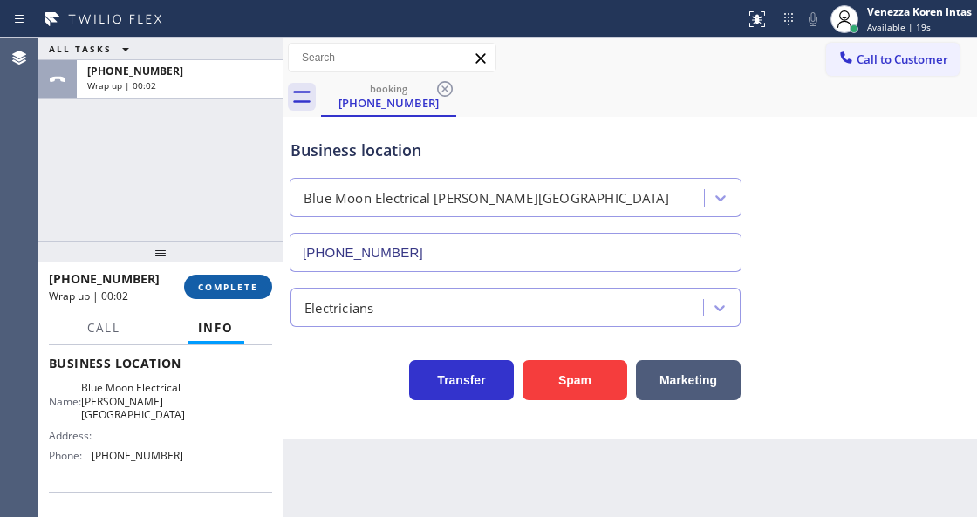
click at [199, 279] on button "COMPLETE" at bounding box center [228, 287] width 88 height 24
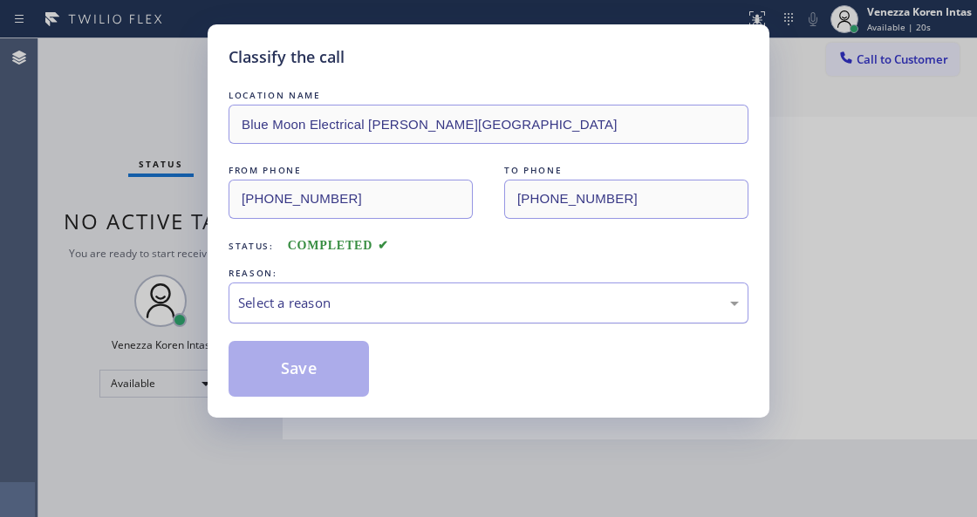
click at [365, 303] on div "Select a reason" at bounding box center [488, 303] width 500 height 20
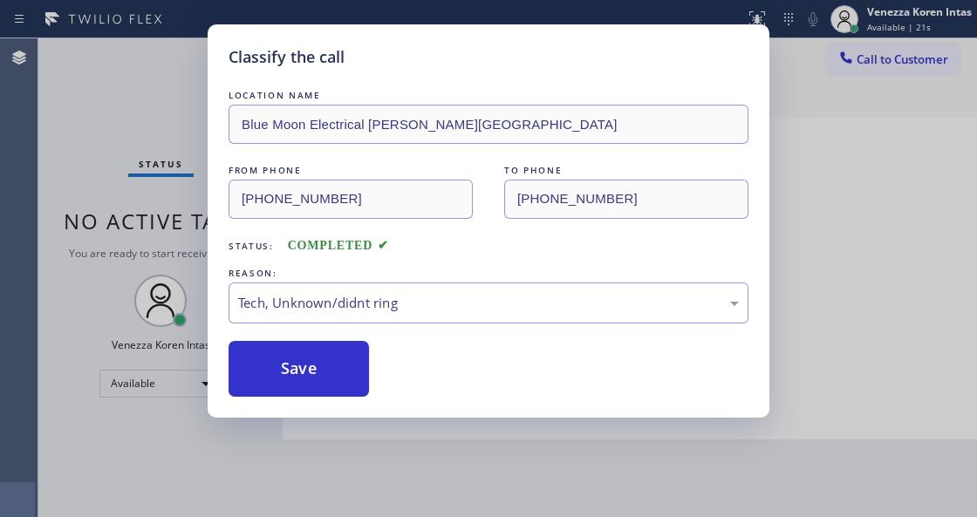
click at [279, 338] on div "LOCATION NAME Blue Moon Electrical [PERSON_NAME][GEOGRAPHIC_DATA] FROM PHONE [P…" at bounding box center [488, 241] width 520 height 310
drag, startPoint x: 331, startPoint y: 391, endPoint x: 370, endPoint y: 493, distance: 108.2
click at [332, 391] on button "Save" at bounding box center [298, 369] width 140 height 56
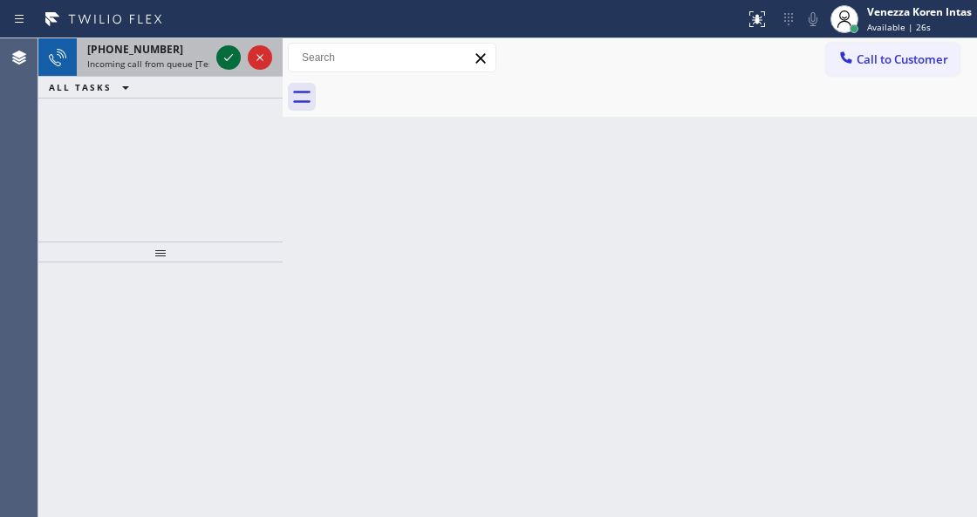
click at [229, 61] on icon at bounding box center [228, 57] width 21 height 21
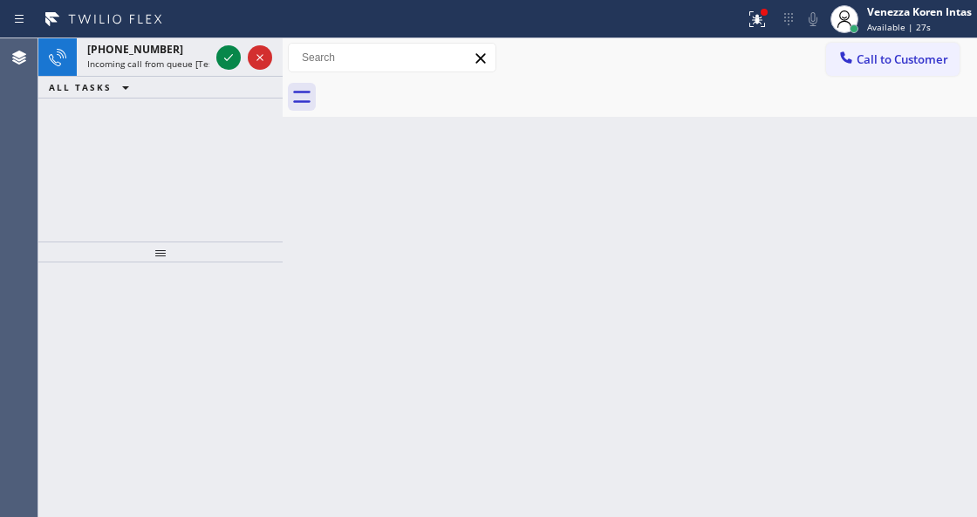
click at [229, 61] on icon at bounding box center [228, 57] width 21 height 21
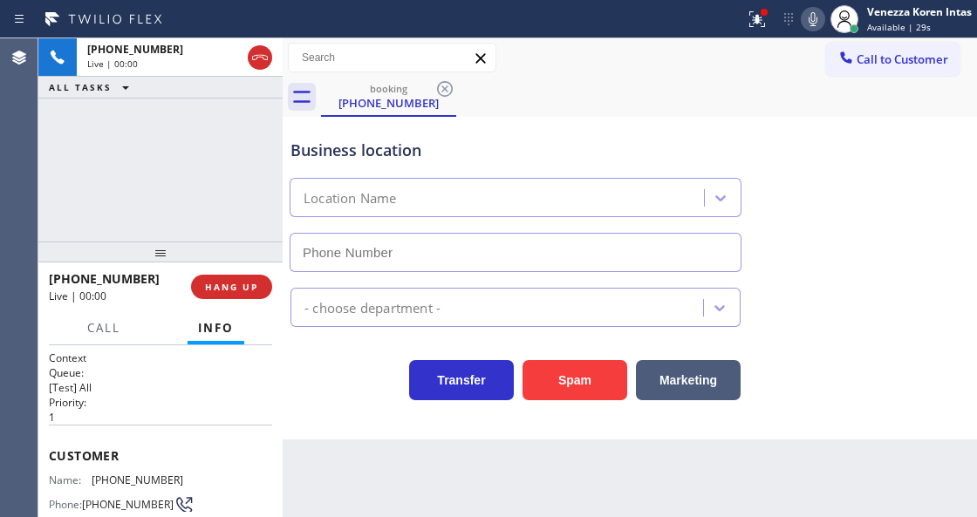
scroll to position [116, 0]
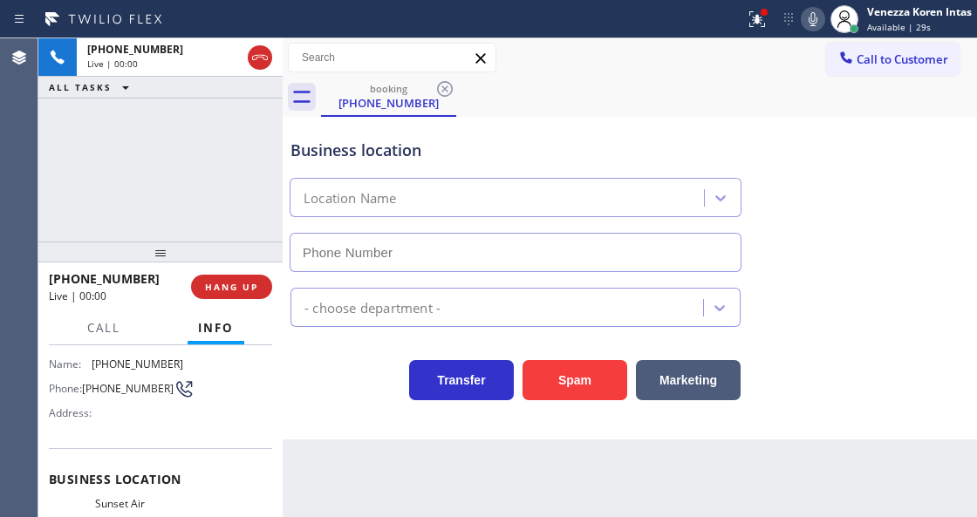
type input "[PHONE_NUMBER]"
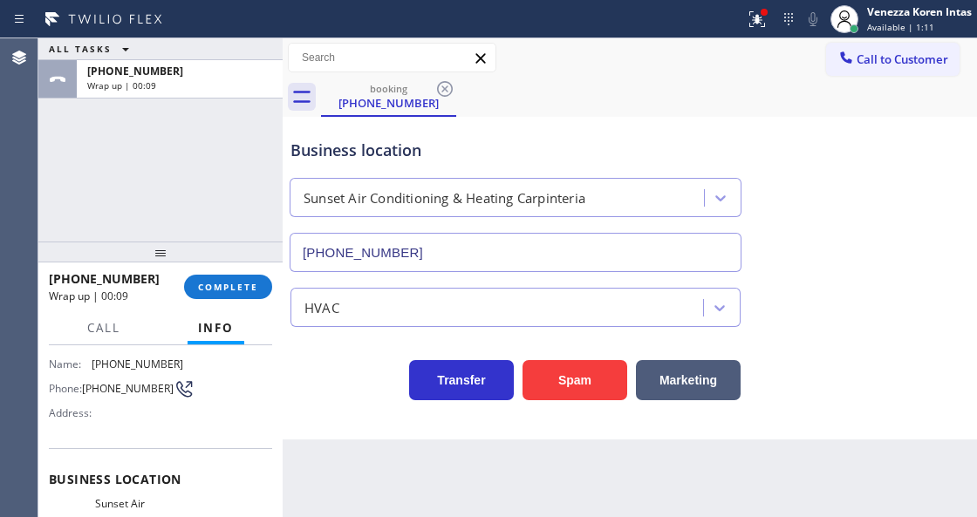
drag, startPoint x: 241, startPoint y: 283, endPoint x: 342, endPoint y: 304, distance: 103.3
click at [241, 283] on span "COMPLETE" at bounding box center [228, 287] width 60 height 12
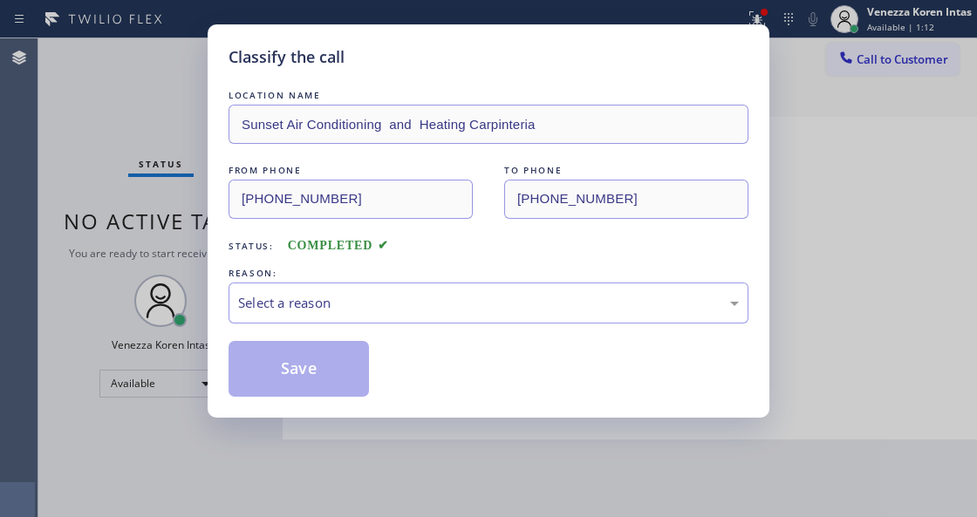
click at [355, 304] on div "Select a reason" at bounding box center [488, 303] width 500 height 20
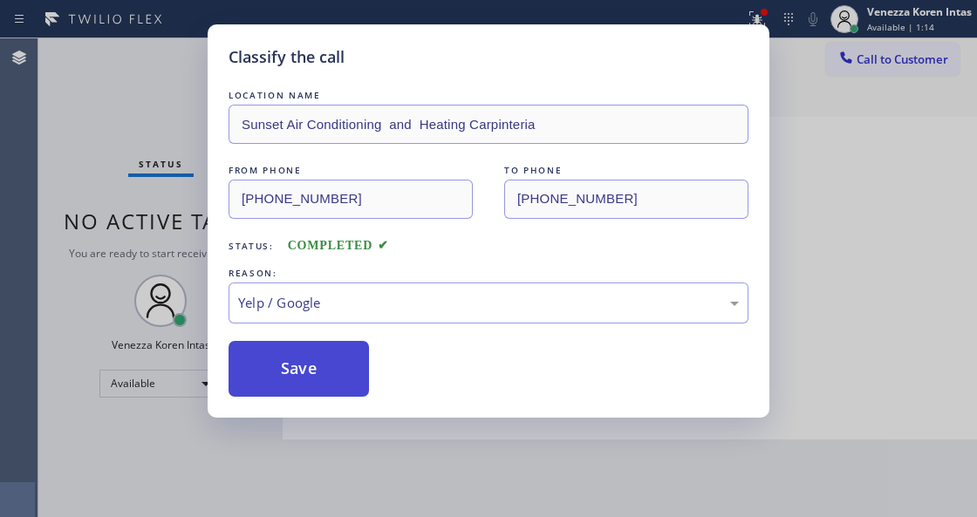
click at [333, 391] on button "Save" at bounding box center [298, 369] width 140 height 56
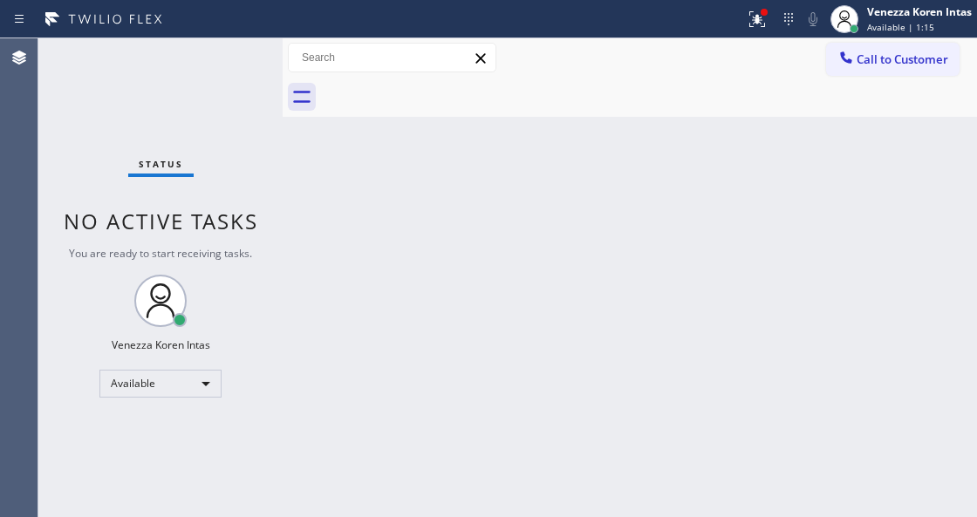
click at [761, 11] on div at bounding box center [763, 12] width 7 height 7
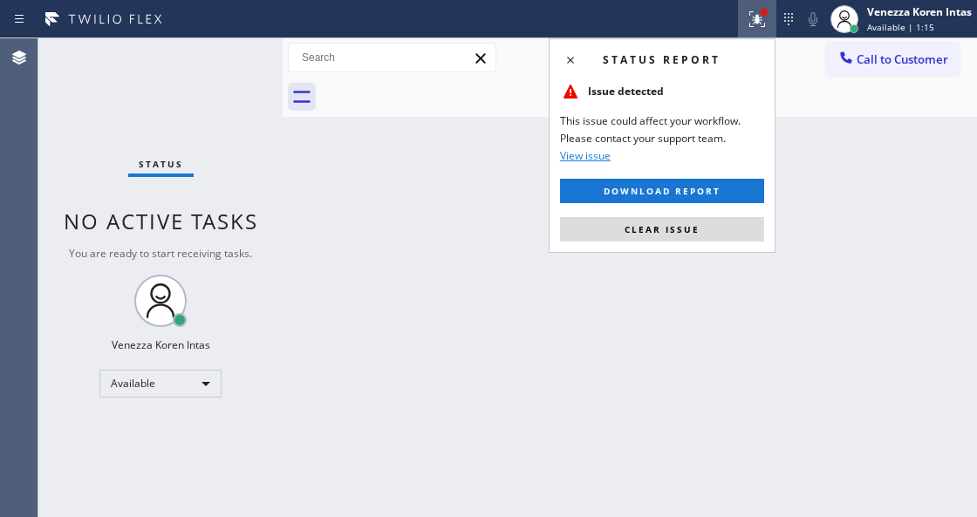
click at [696, 245] on div "Status report Issue detected This issue could affect your workflow. Please cont…" at bounding box center [661, 145] width 227 height 214
click at [694, 235] on button "Clear issue" at bounding box center [662, 229] width 204 height 24
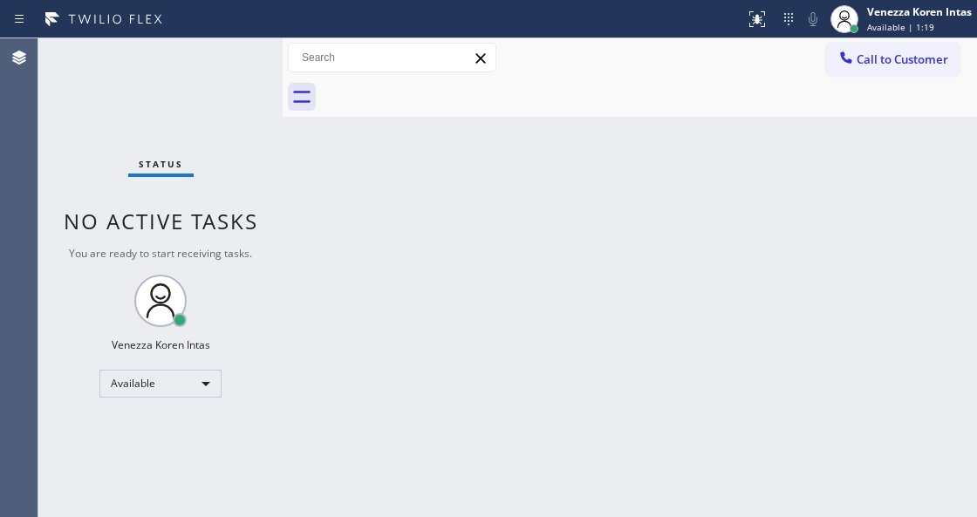
click at [226, 62] on div "Status No active tasks You are ready to start receiving tasks. Venezza Koren In…" at bounding box center [160, 277] width 244 height 479
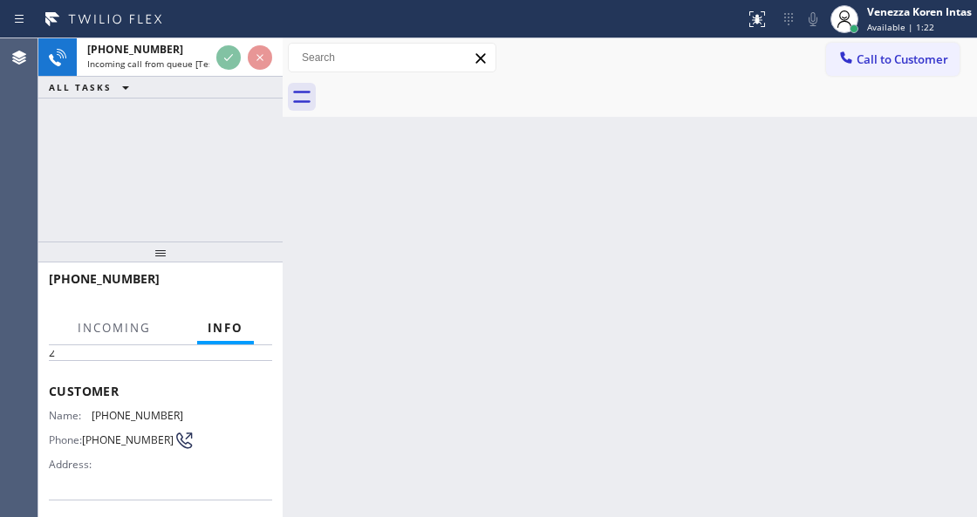
scroll to position [174, 0]
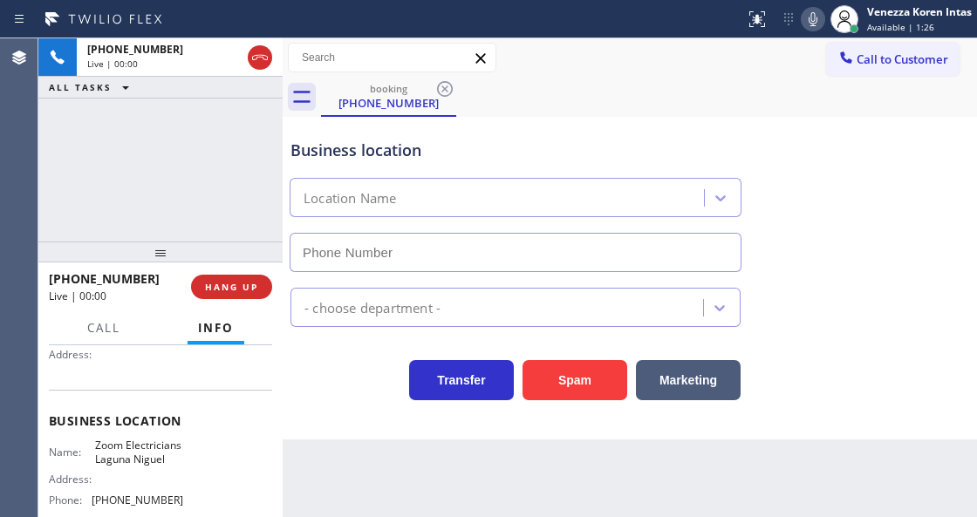
type input "[PHONE_NUMBER]"
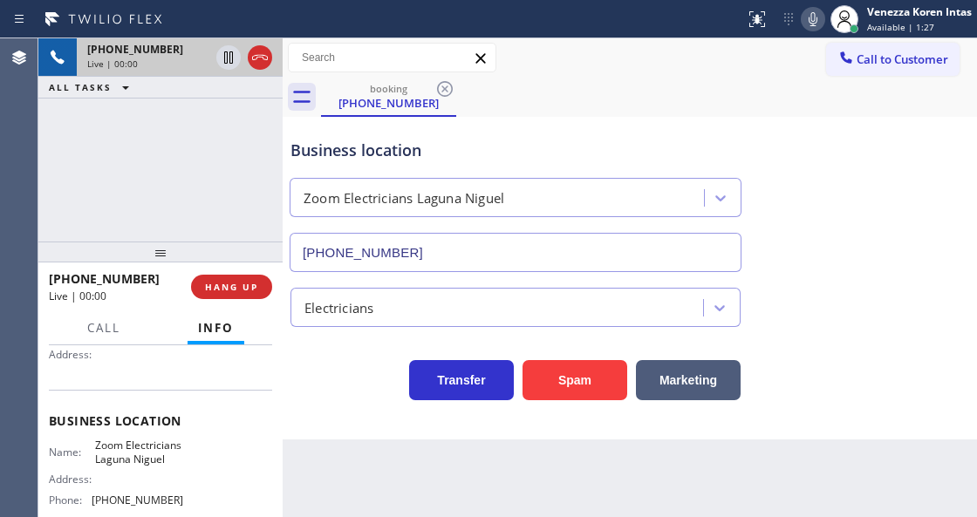
click at [262, 65] on icon at bounding box center [259, 57] width 21 height 21
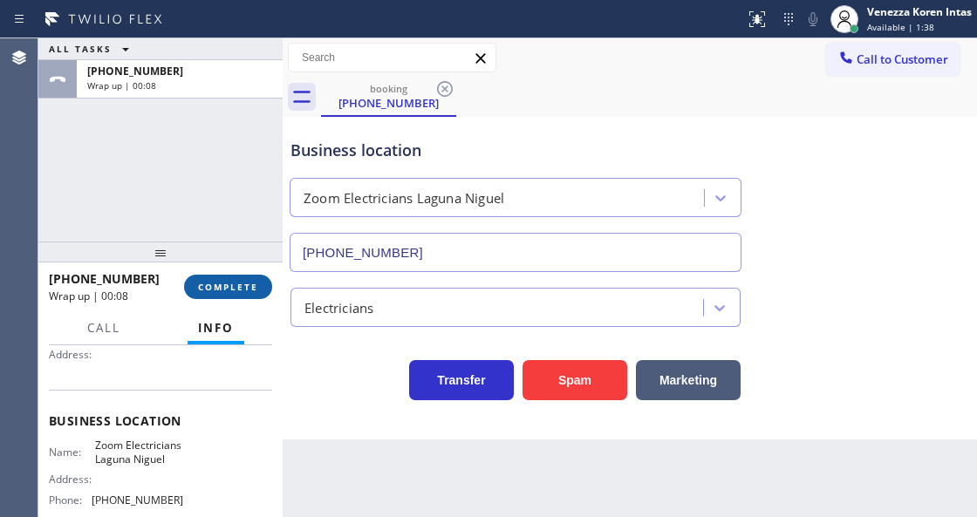
click at [250, 279] on button "COMPLETE" at bounding box center [228, 287] width 88 height 24
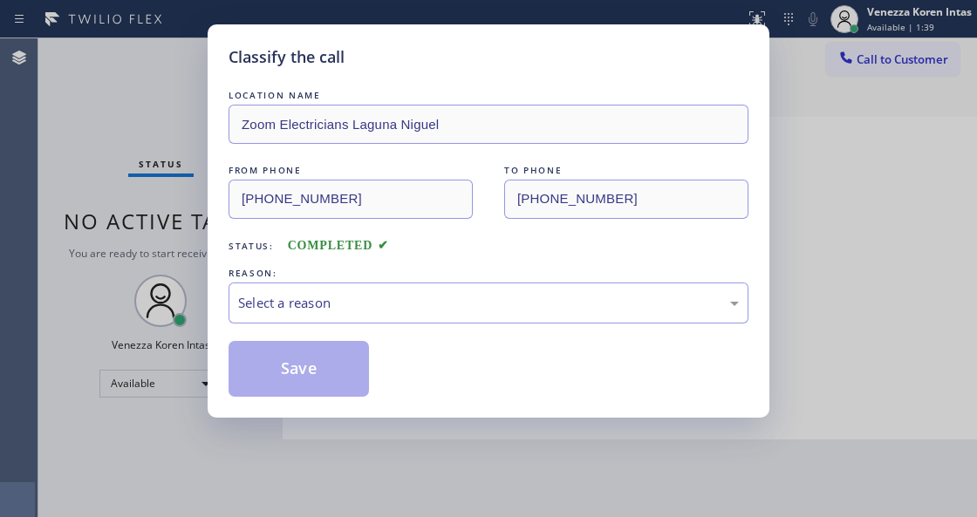
click at [343, 289] on div "Select a reason" at bounding box center [488, 302] width 520 height 41
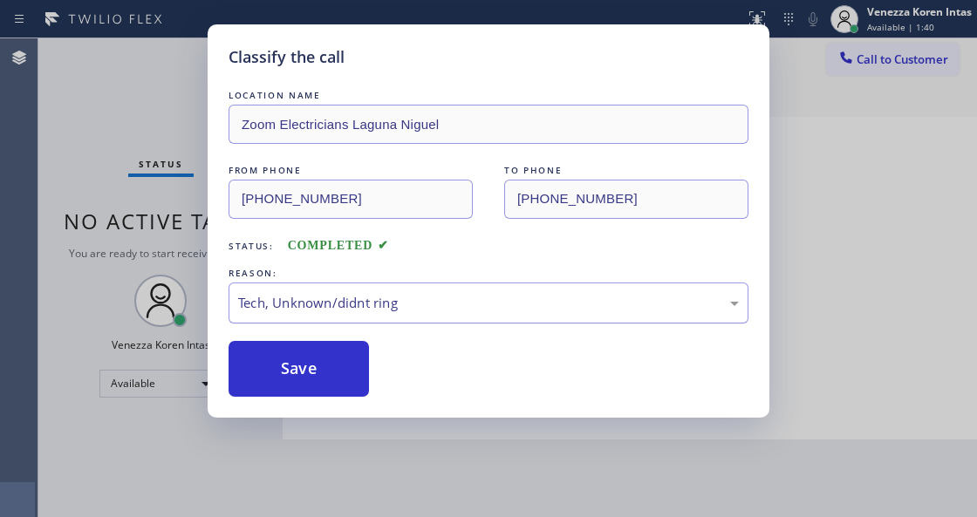
click at [346, 297] on div "Tech, Unknown/didnt ring" at bounding box center [488, 303] width 500 height 20
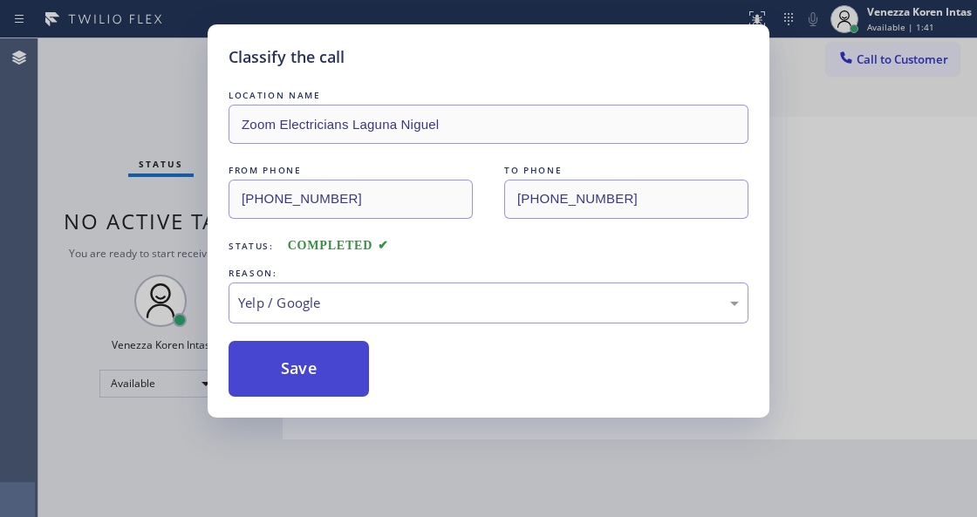
click at [330, 380] on button "Save" at bounding box center [298, 369] width 140 height 56
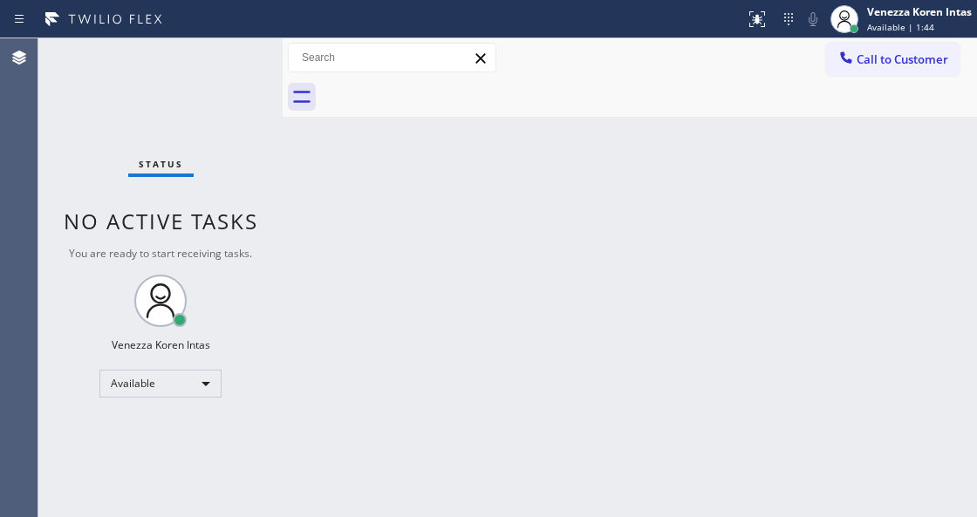
click at [220, 50] on div "Status No active tasks You are ready to start receiving tasks. Venezza Koren In…" at bounding box center [160, 277] width 244 height 479
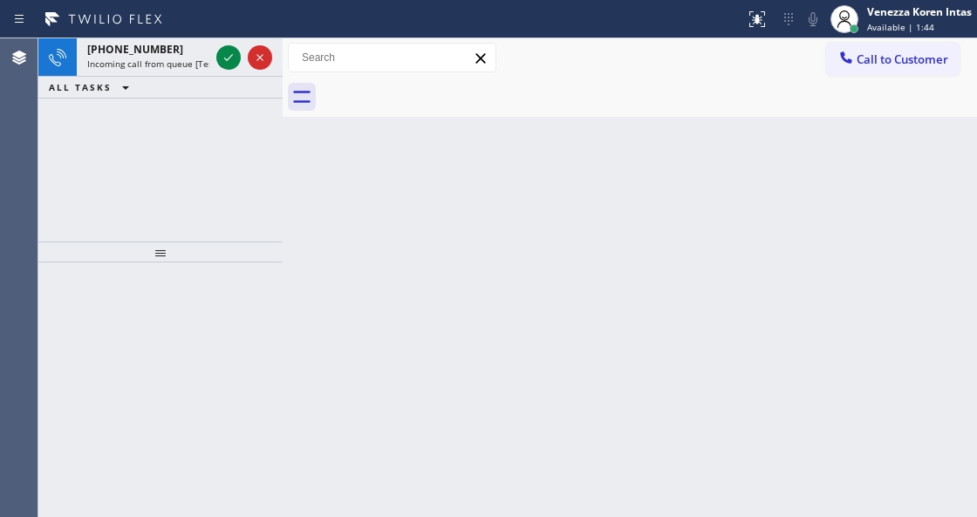
click at [220, 50] on icon at bounding box center [228, 57] width 21 height 21
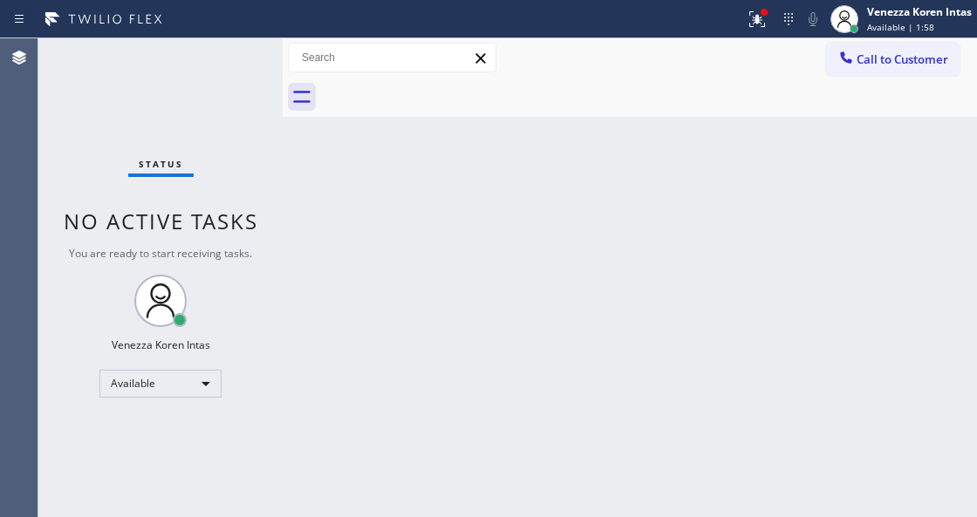
click at [227, 61] on div "Status No active tasks You are ready to start receiving tasks. Venezza Koren In…" at bounding box center [160, 277] width 244 height 479
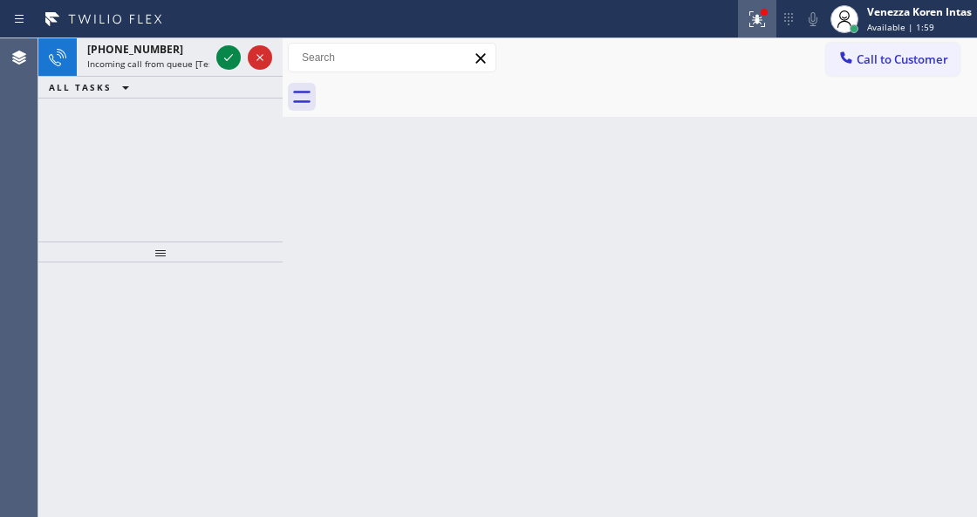
click at [741, 9] on div at bounding box center [757, 19] width 38 height 21
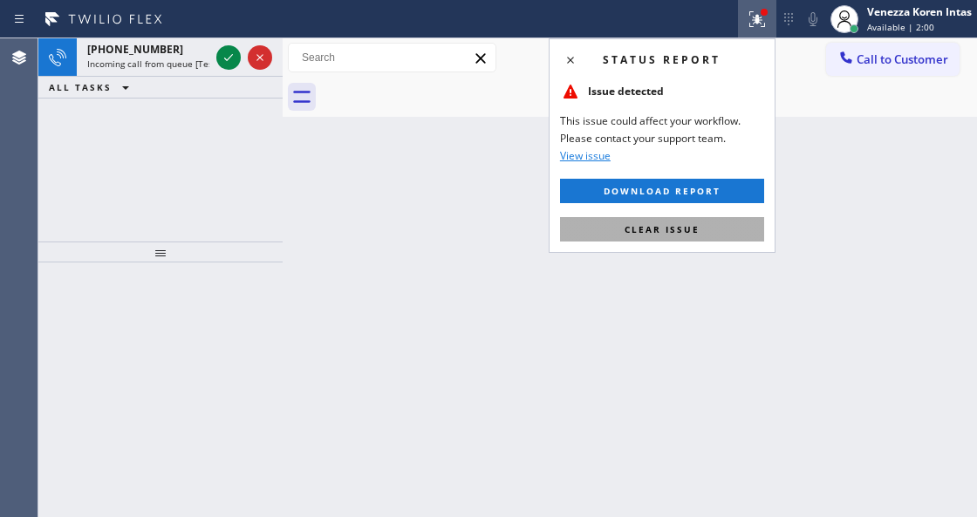
click at [685, 221] on button "Clear issue" at bounding box center [662, 229] width 204 height 24
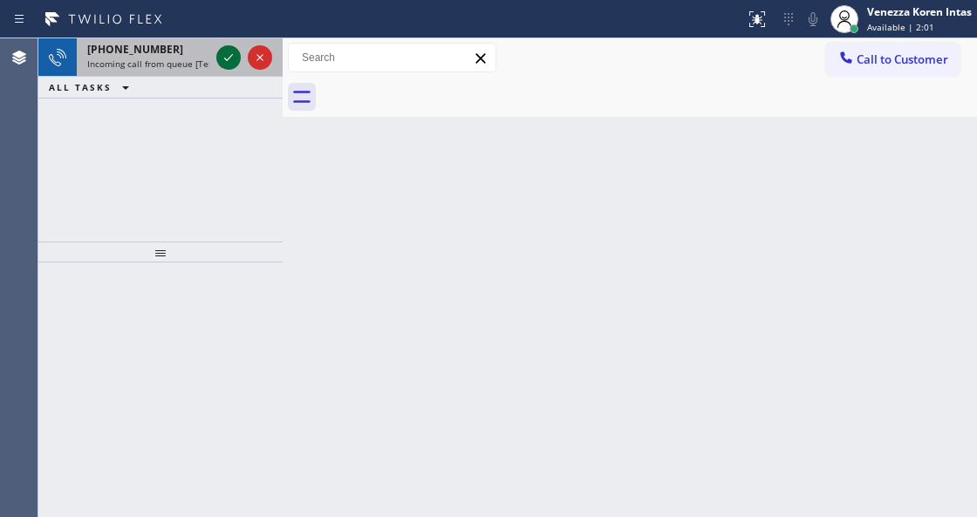
click at [229, 56] on icon at bounding box center [228, 57] width 21 height 21
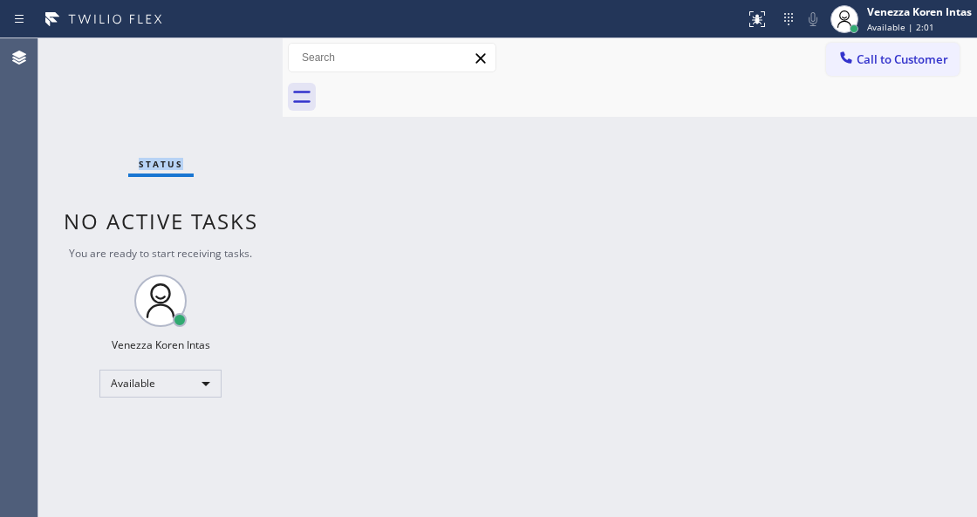
click at [229, 56] on div "Status No active tasks You are ready to start receiving tasks. Venezza Koren In…" at bounding box center [160, 277] width 244 height 479
click at [228, 55] on div "Status No active tasks You are ready to start receiving tasks. Venezza Koren In…" at bounding box center [160, 277] width 244 height 479
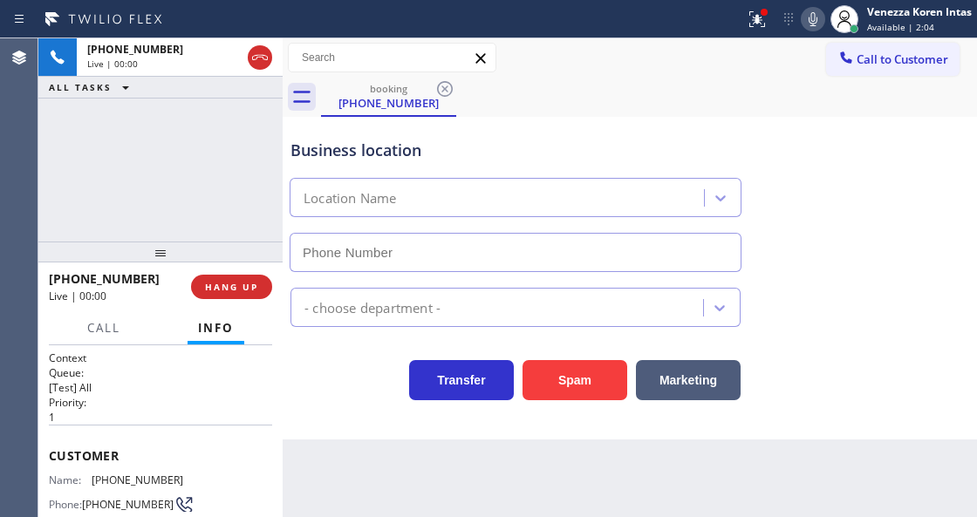
scroll to position [174, 0]
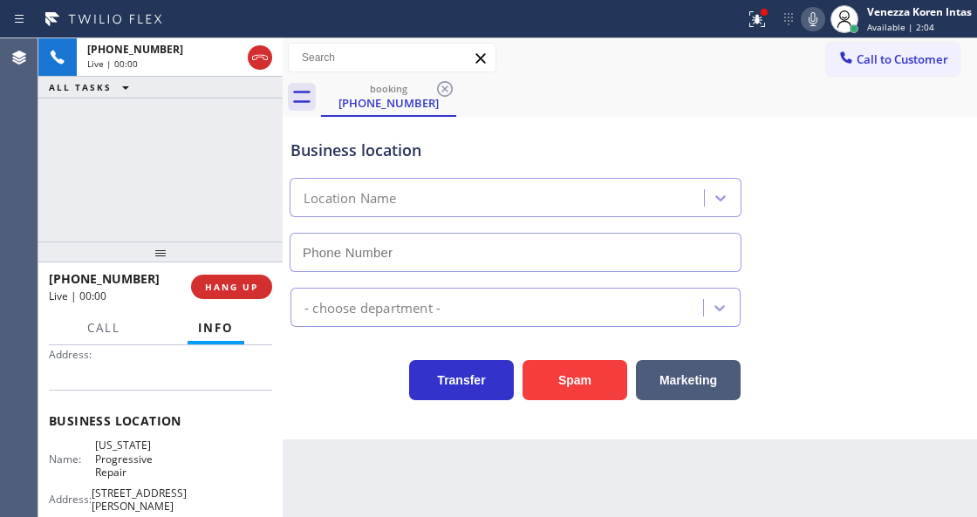
type input "[PHONE_NUMBER]"
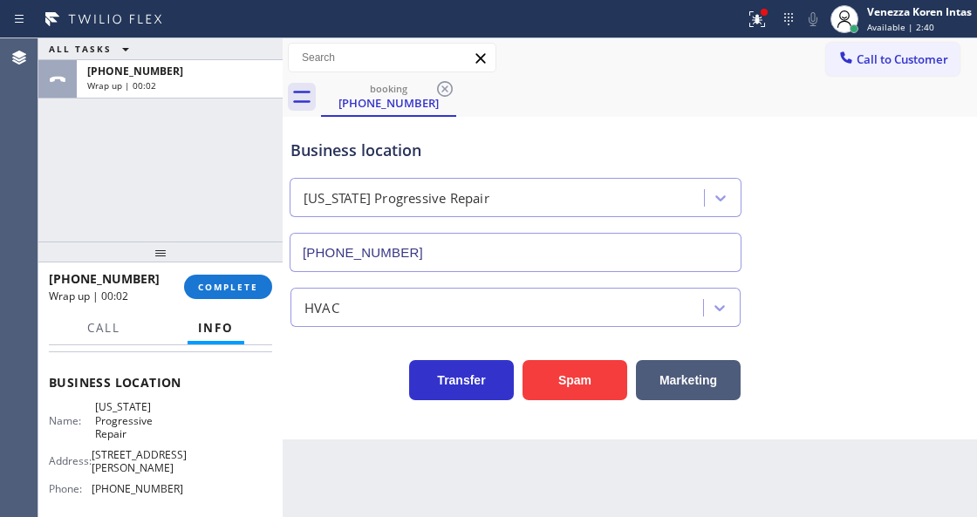
scroll to position [232, 0]
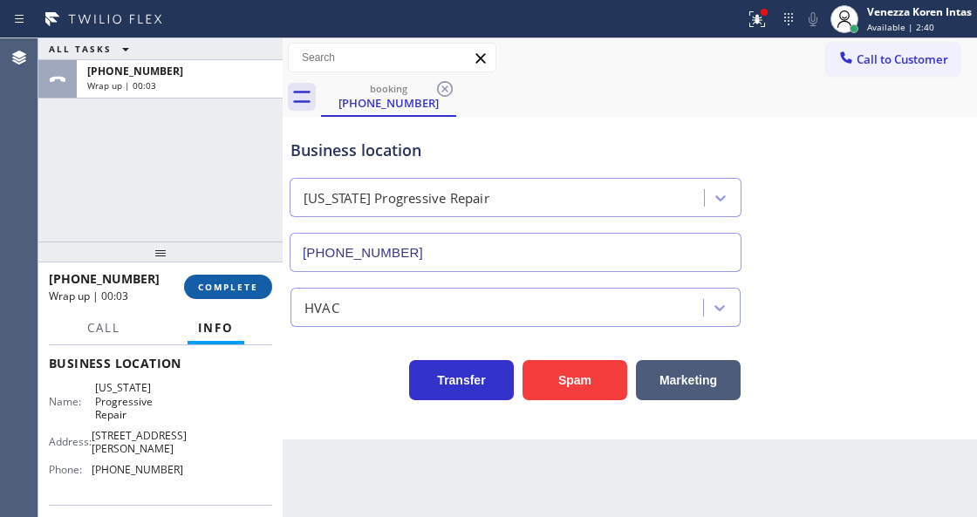
click at [249, 282] on span "COMPLETE" at bounding box center [228, 287] width 60 height 12
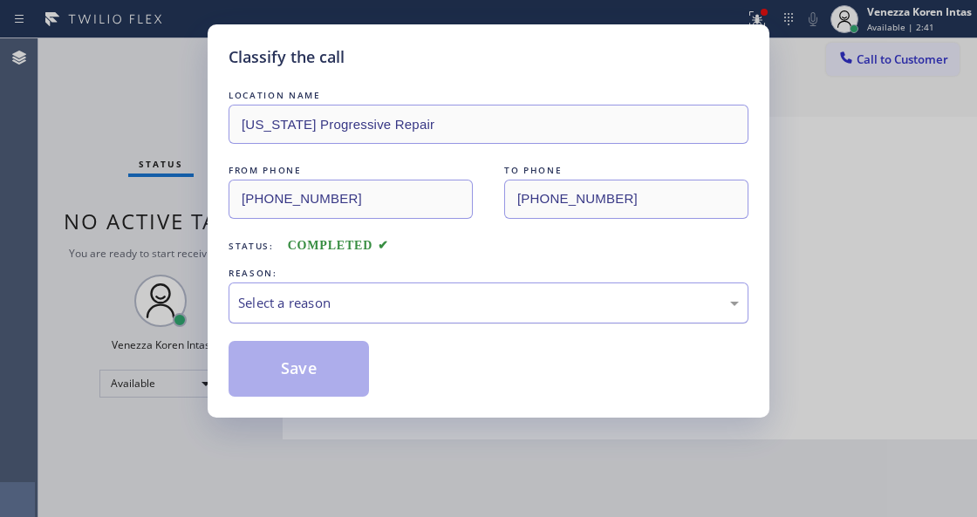
click at [369, 308] on div "Select a reason" at bounding box center [488, 303] width 500 height 20
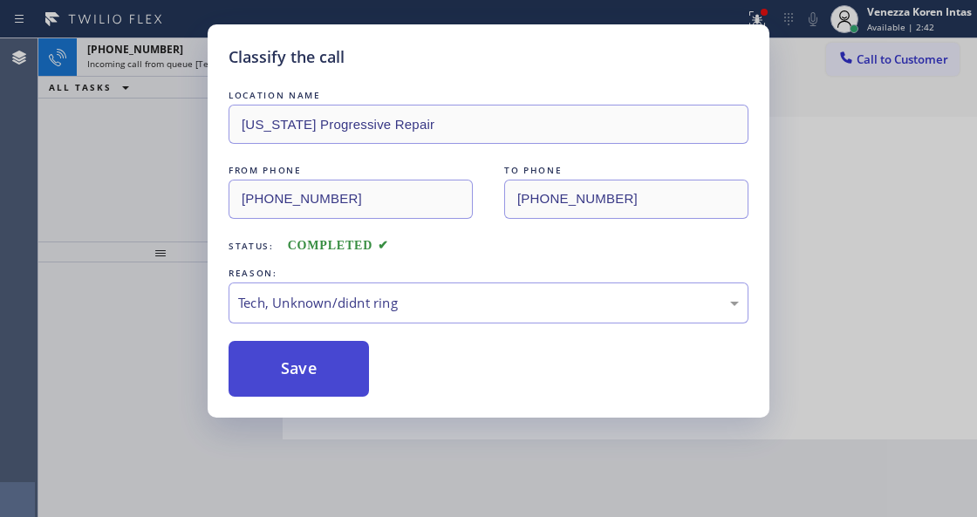
click at [328, 366] on button "Save" at bounding box center [298, 369] width 140 height 56
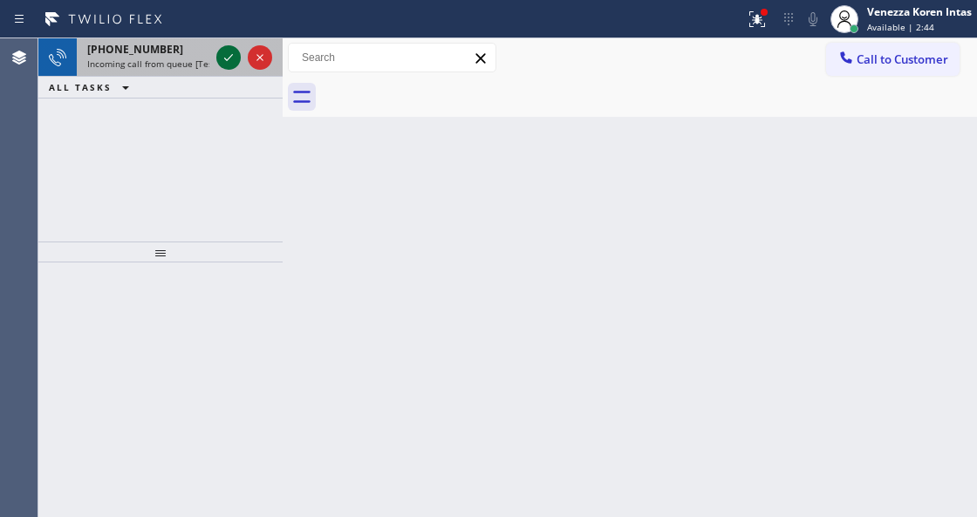
click at [227, 60] on icon at bounding box center [228, 57] width 21 height 21
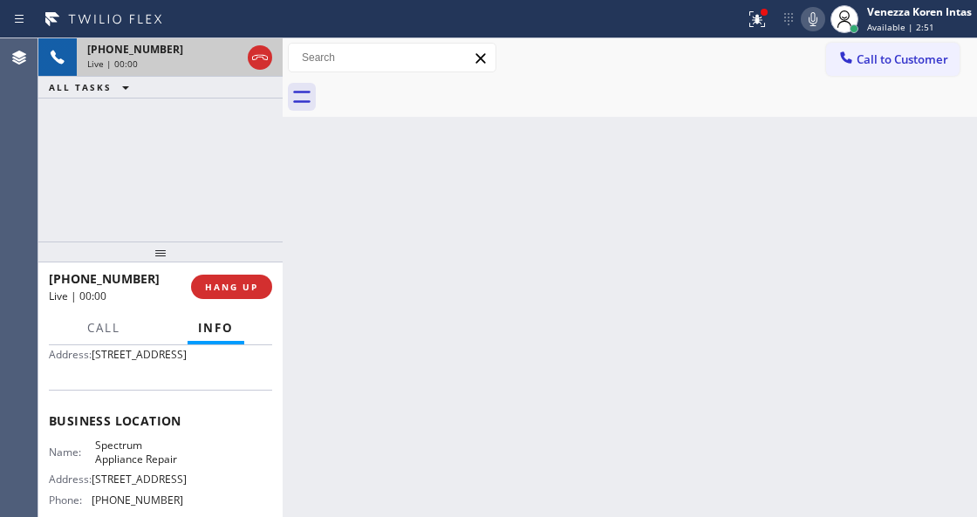
scroll to position [232, 0]
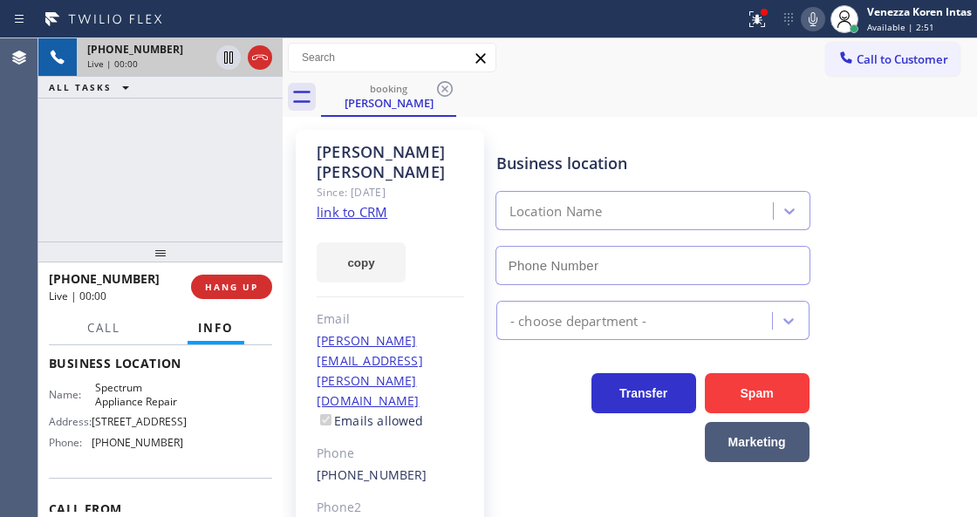
type input "[PHONE_NUMBER]"
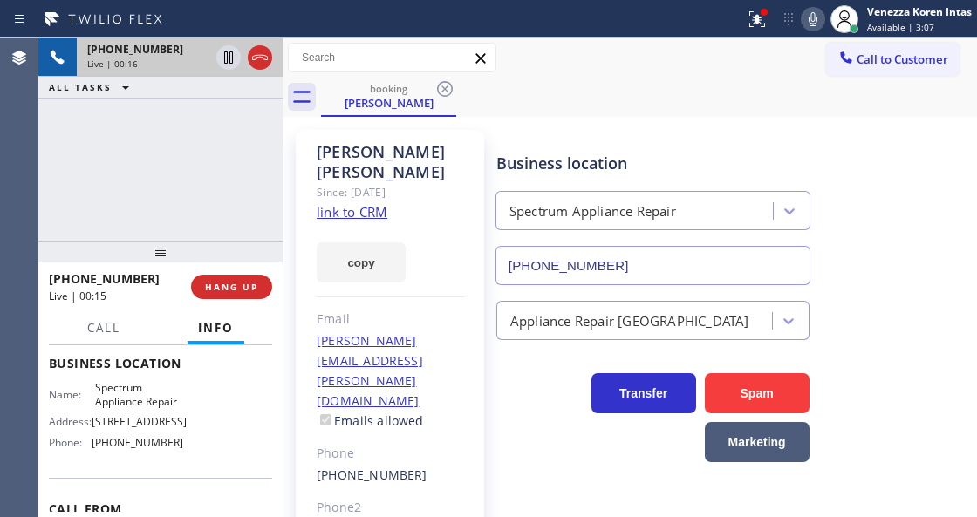
click at [385, 203] on link "link to CRM" at bounding box center [351, 211] width 71 height 17
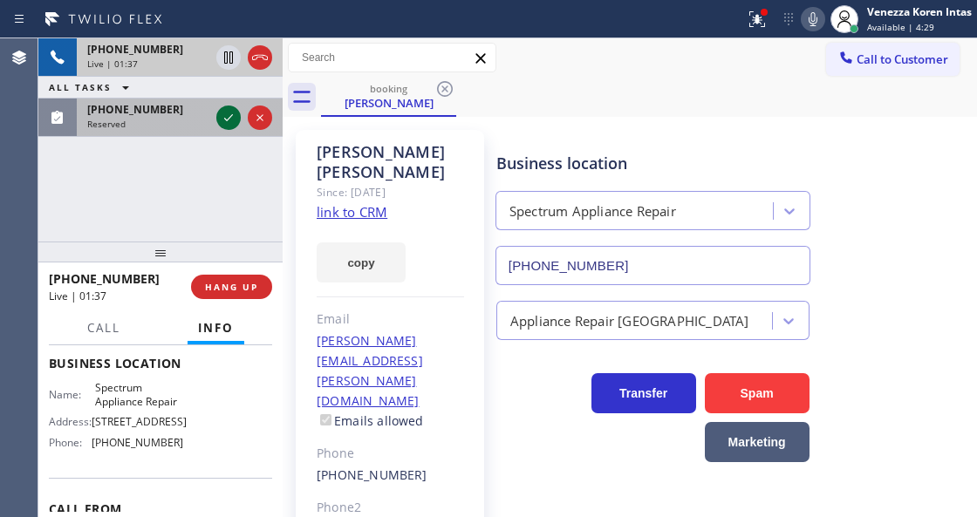
click at [227, 116] on icon at bounding box center [228, 117] width 21 height 21
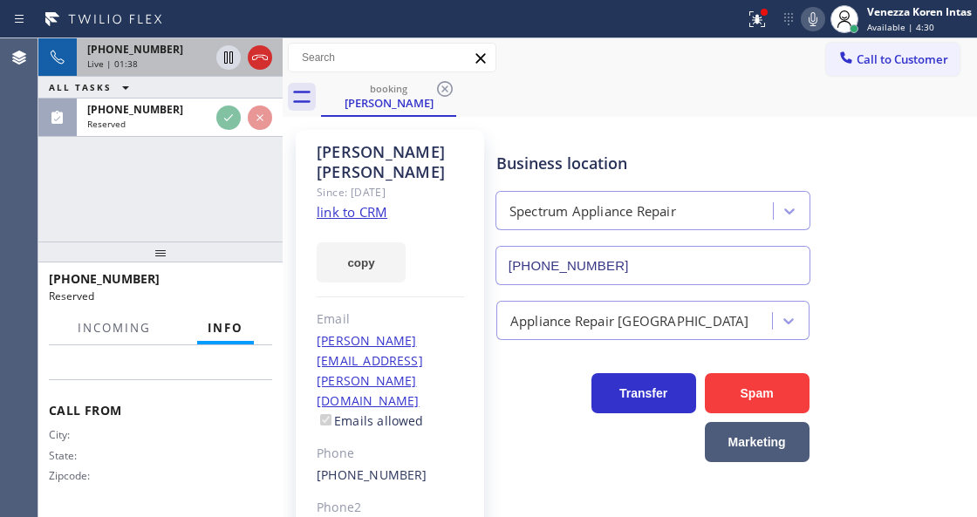
scroll to position [260, 0]
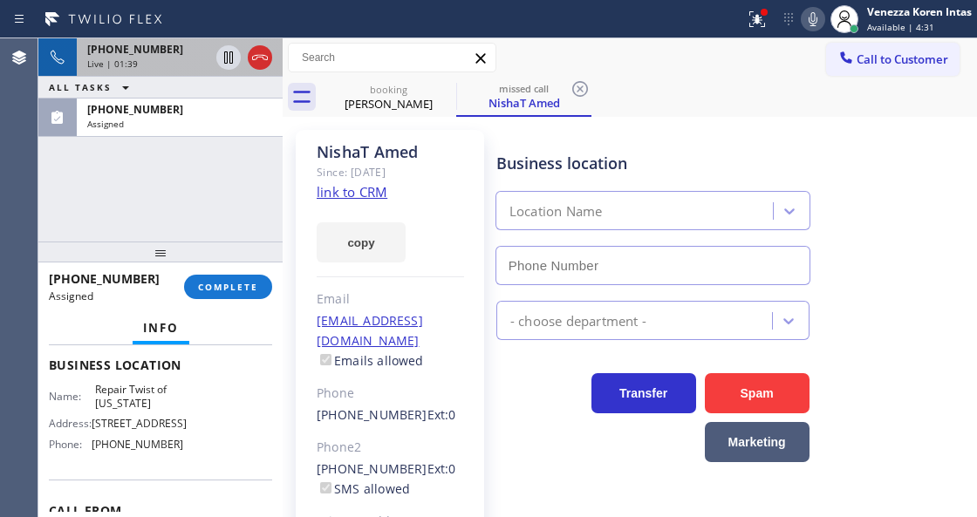
type input "[PHONE_NUMBER]"
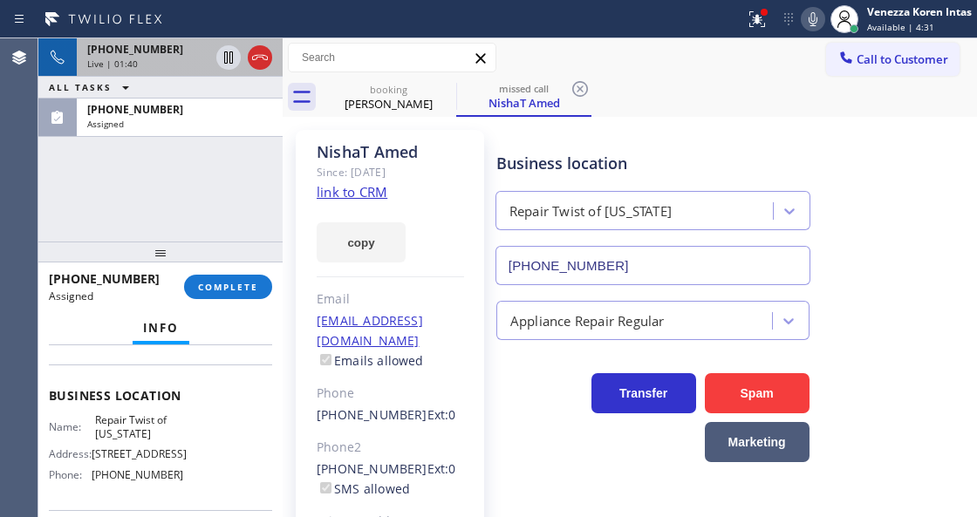
scroll to position [202, 0]
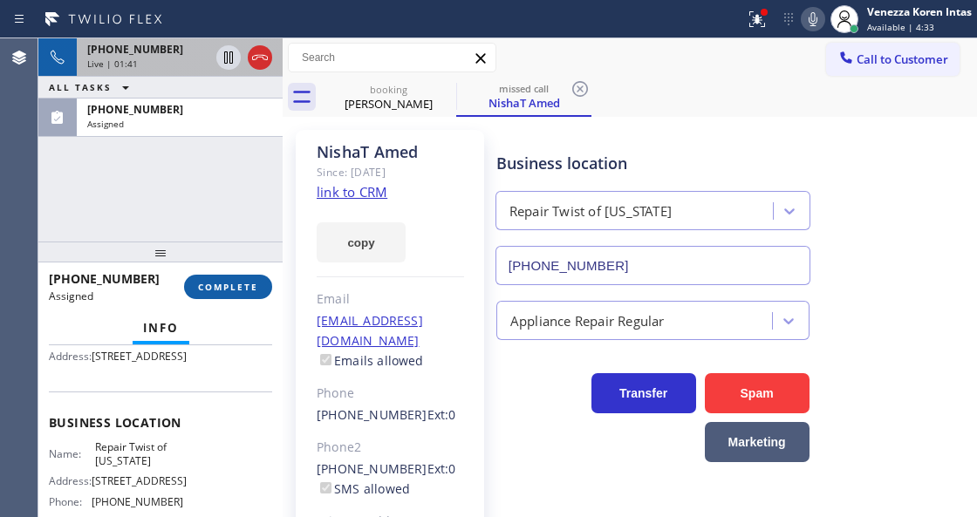
click at [211, 282] on span "COMPLETE" at bounding box center [228, 287] width 60 height 12
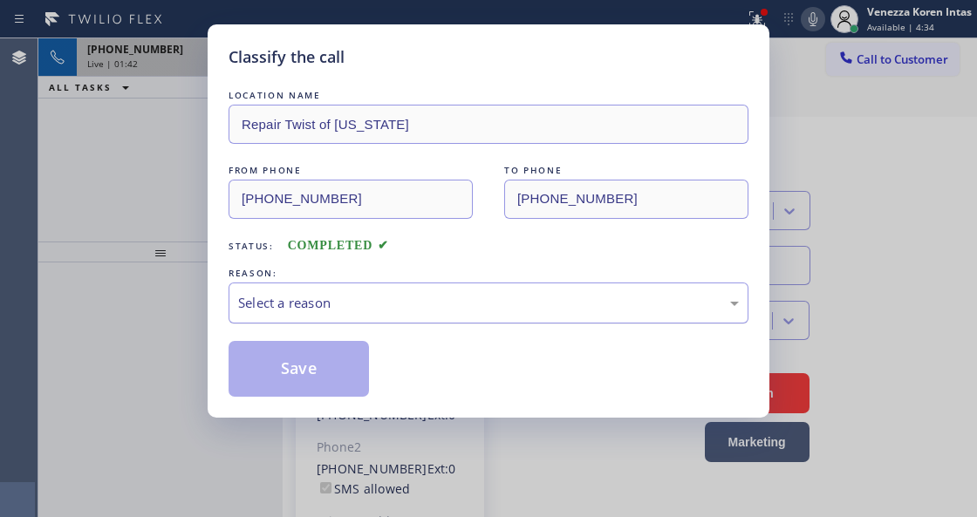
click at [394, 310] on div "Select a reason" at bounding box center [488, 303] width 500 height 20
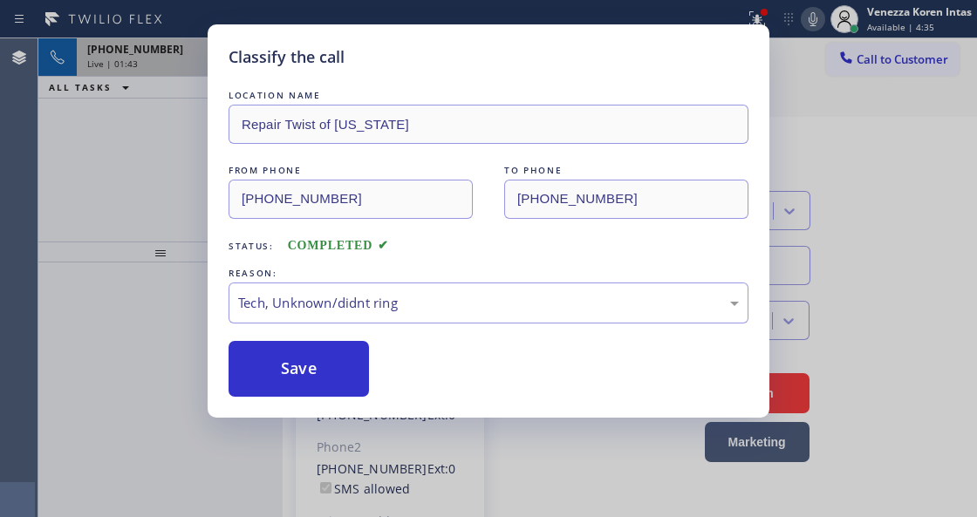
drag, startPoint x: 396, startPoint y: 444, endPoint x: 329, endPoint y: 369, distance: 100.6
click at [329, 369] on button "Save" at bounding box center [298, 369] width 140 height 56
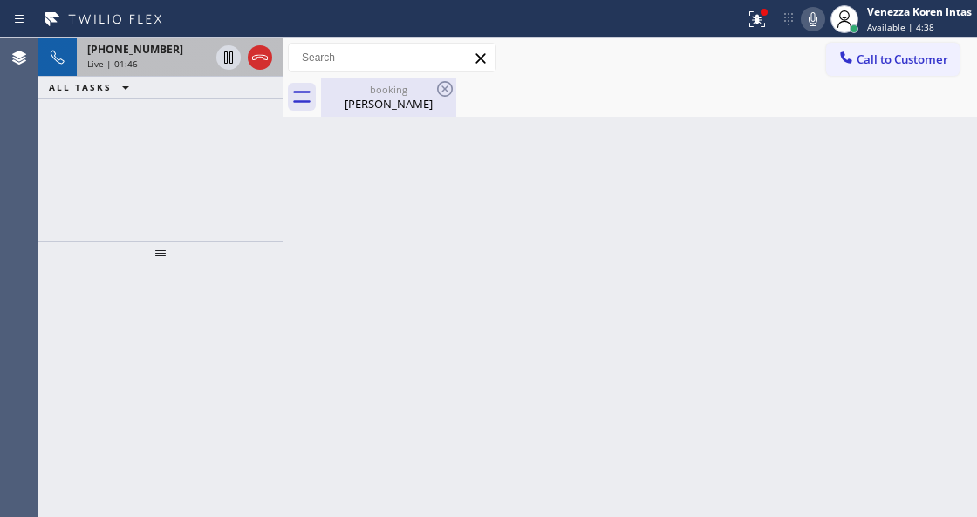
click at [371, 89] on div "booking" at bounding box center [389, 89] width 132 height 13
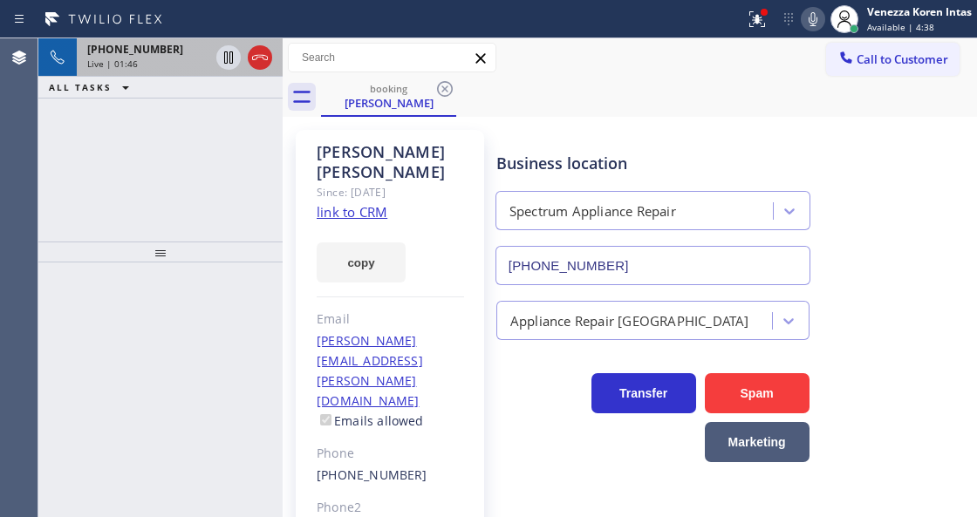
click at [164, 51] on div "[PHONE_NUMBER]" at bounding box center [148, 49] width 122 height 15
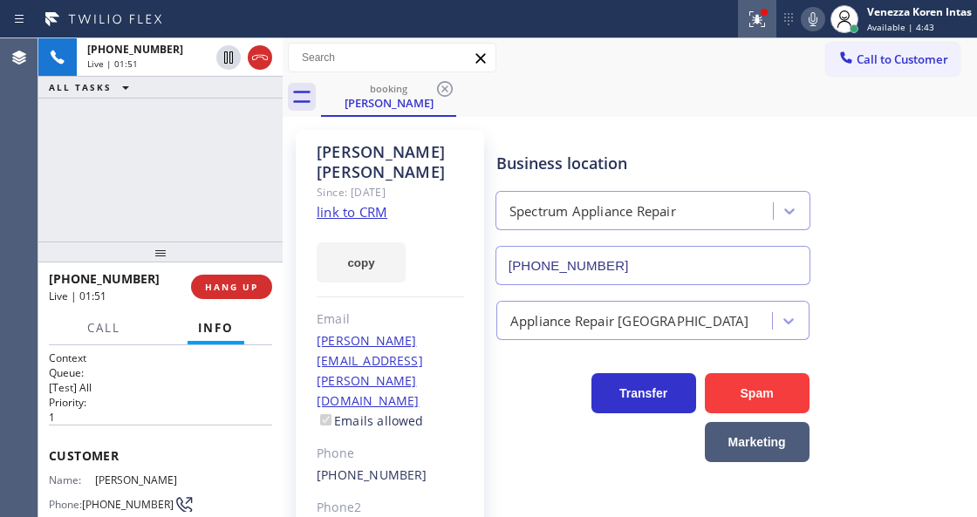
drag, startPoint x: 767, startPoint y: 30, endPoint x: 759, endPoint y: 35, distance: 9.4
click at [764, 28] on button at bounding box center [757, 19] width 38 height 38
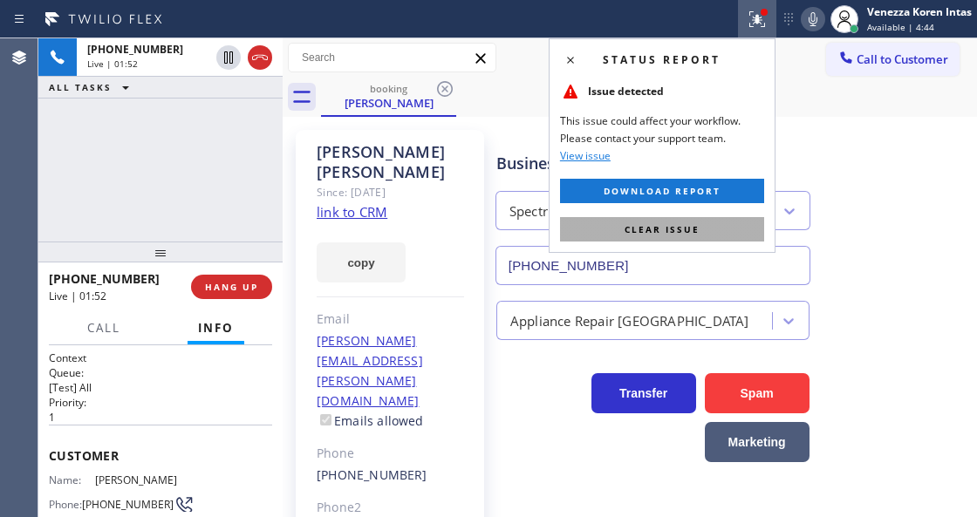
click at [743, 220] on button "Clear issue" at bounding box center [662, 229] width 204 height 24
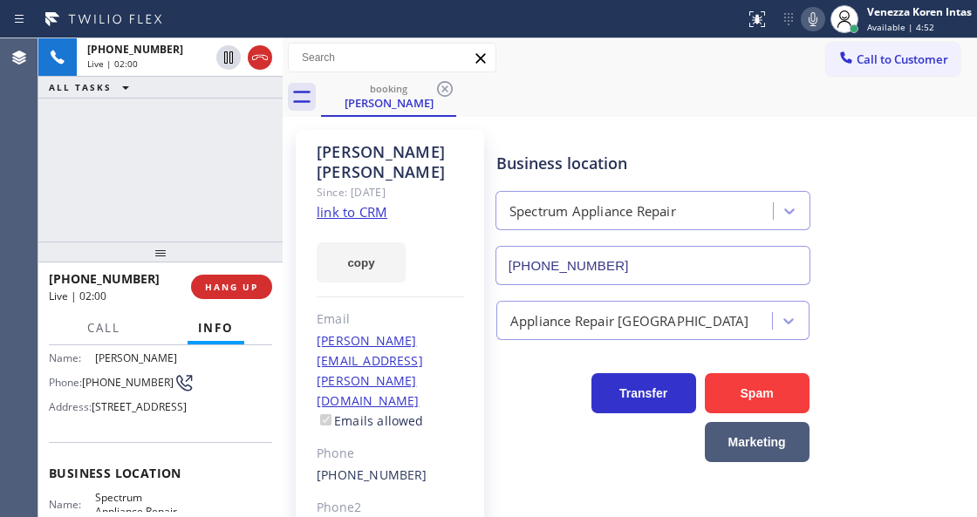
scroll to position [174, 0]
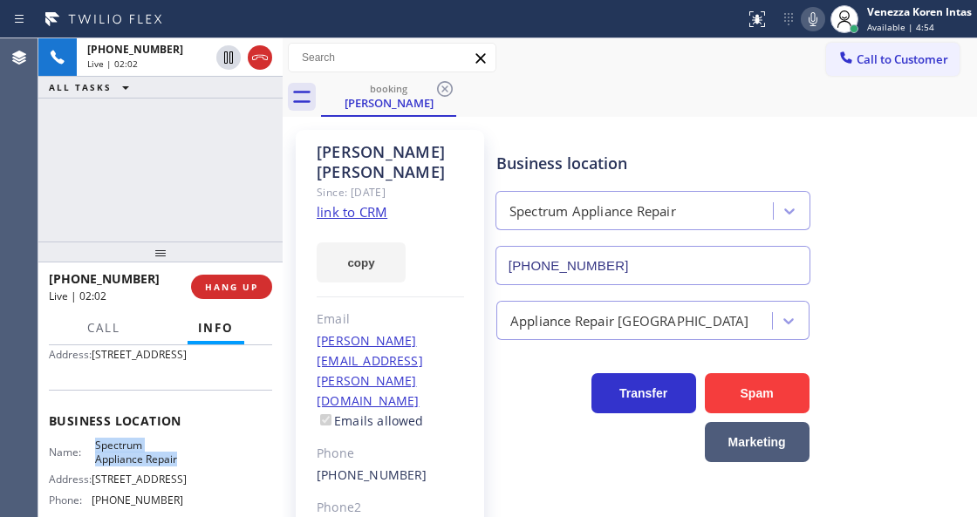
drag, startPoint x: 92, startPoint y: 469, endPoint x: 174, endPoint y: 485, distance: 83.4
click at [174, 466] on div "Name: Spectrum Appliance Repair" at bounding box center [116, 452] width 134 height 27
drag, startPoint x: 810, startPoint y: 24, endPoint x: 800, endPoint y: 44, distance: 22.2
click at [810, 24] on icon at bounding box center [812, 19] width 21 height 21
click at [227, 47] on icon at bounding box center [228, 57] width 21 height 21
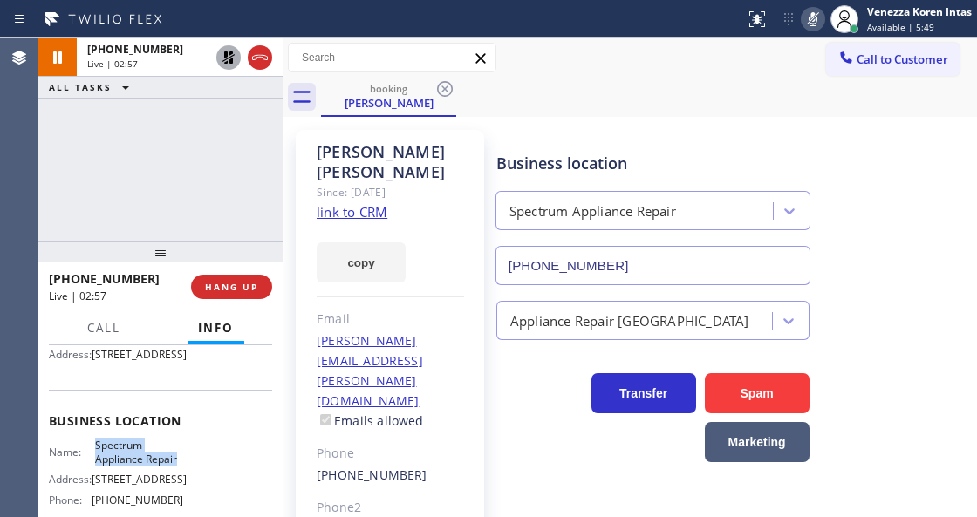
click at [806, 24] on icon at bounding box center [812, 19] width 21 height 21
click at [230, 61] on icon at bounding box center [228, 57] width 12 height 12
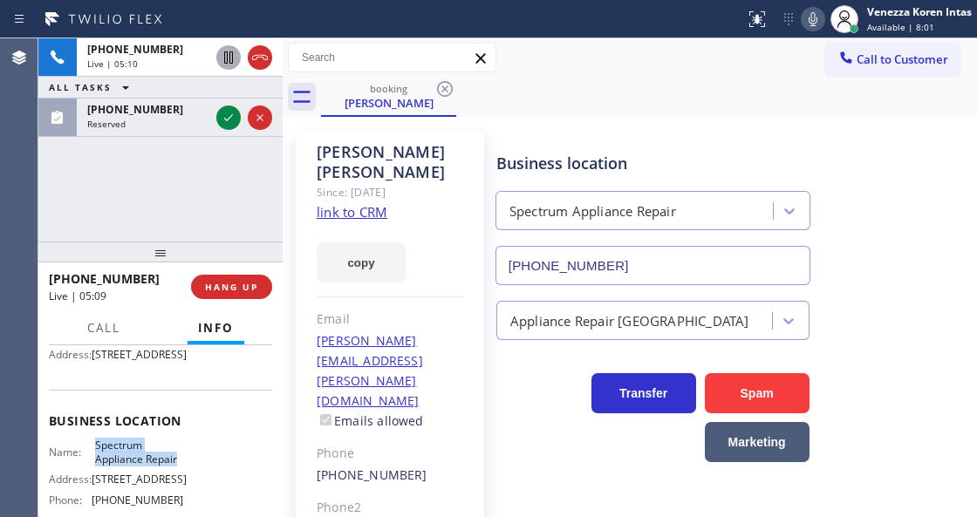
click at [816, 17] on icon at bounding box center [812, 19] width 21 height 21
drag, startPoint x: 816, startPoint y: 17, endPoint x: 794, endPoint y: 51, distance: 40.4
click at [816, 19] on icon at bounding box center [812, 19] width 21 height 21
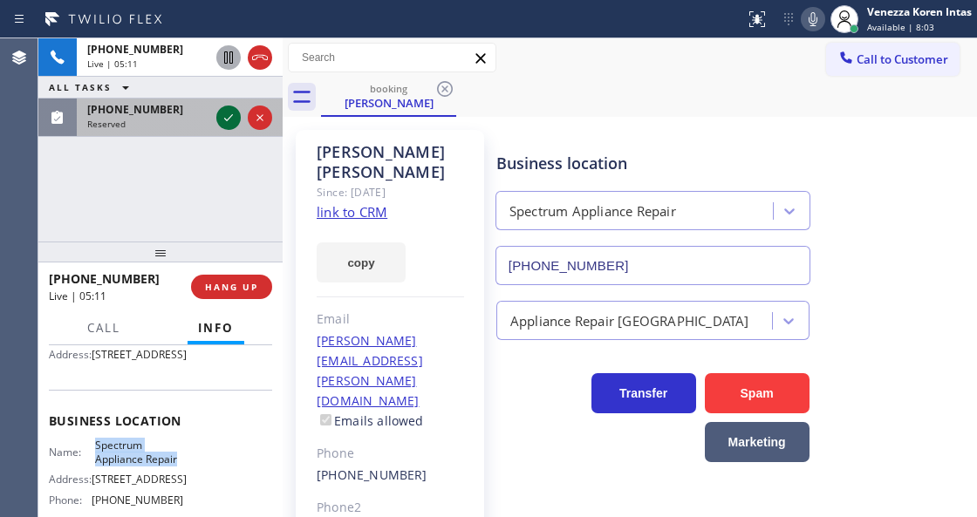
click at [230, 119] on icon at bounding box center [228, 117] width 21 height 21
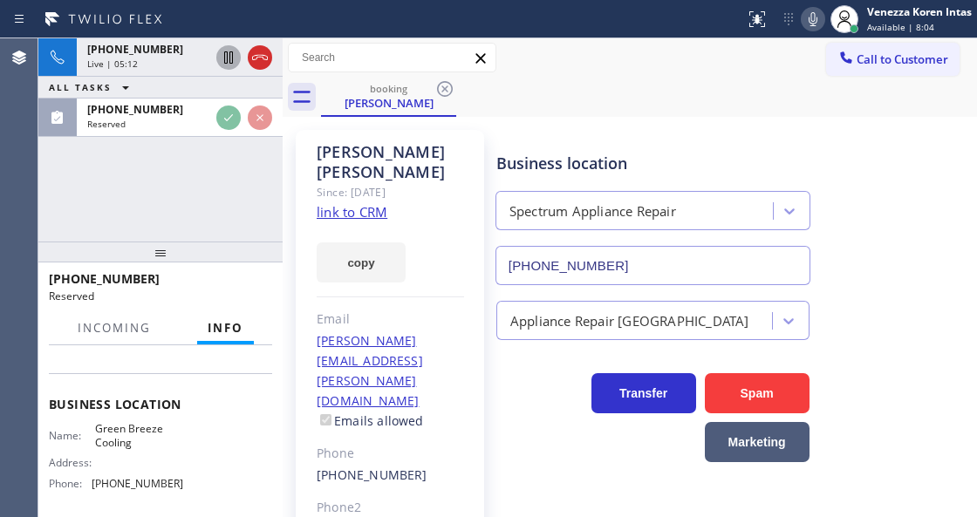
scroll to position [247, 0]
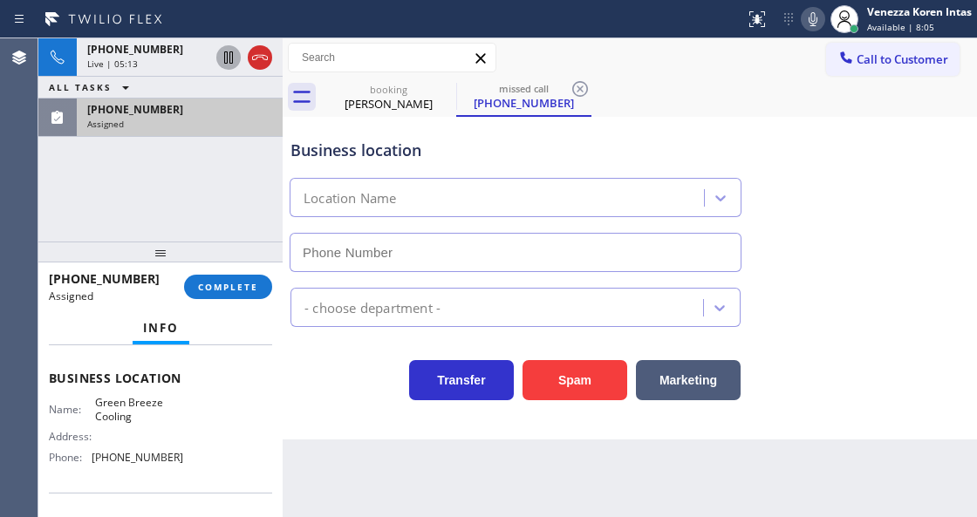
type input "[PHONE_NUMBER]"
click at [216, 118] on div "Assigned" at bounding box center [179, 124] width 185 height 12
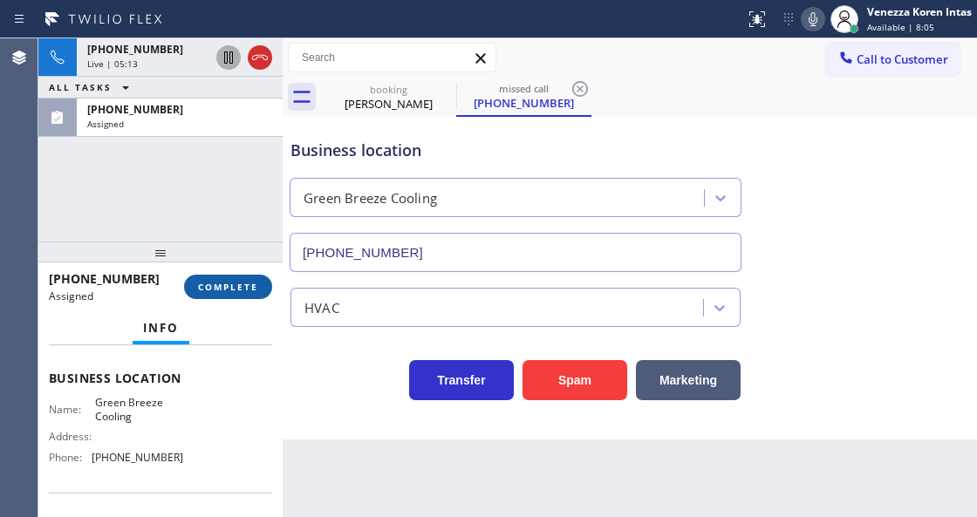
click at [236, 282] on span "COMPLETE" at bounding box center [228, 287] width 60 height 12
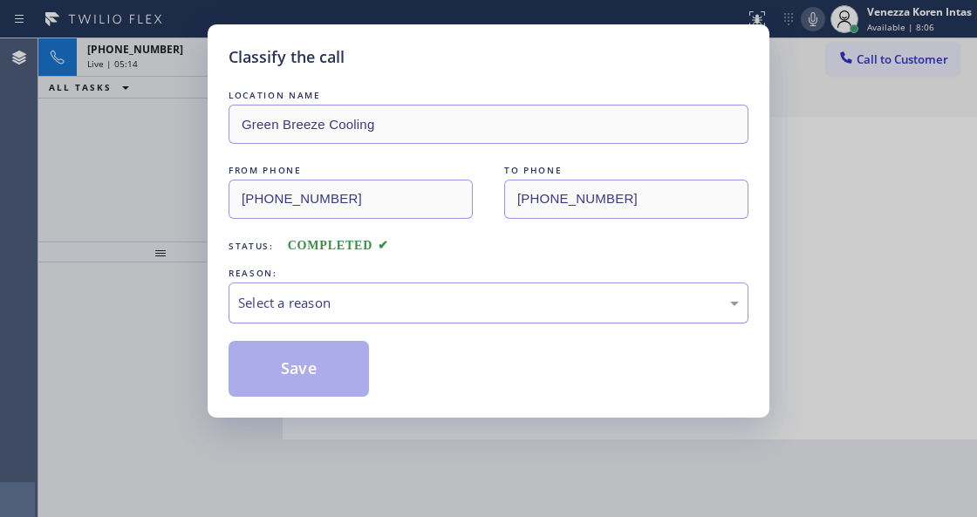
click at [363, 303] on div "Select a reason" at bounding box center [488, 303] width 500 height 20
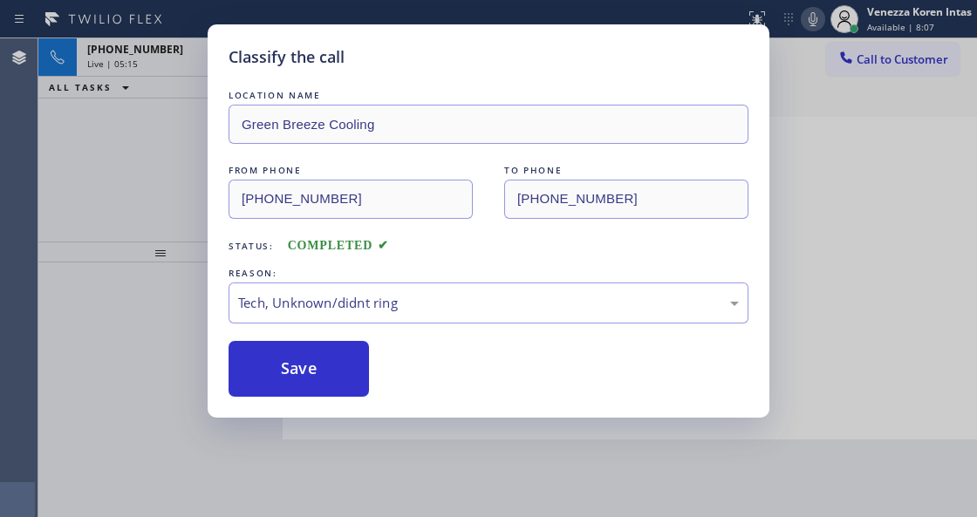
drag, startPoint x: 345, startPoint y: 384, endPoint x: 548, endPoint y: 353, distance: 204.7
click at [344, 384] on button "Save" at bounding box center [298, 369] width 140 height 56
type input "[PHONE_NUMBER]"
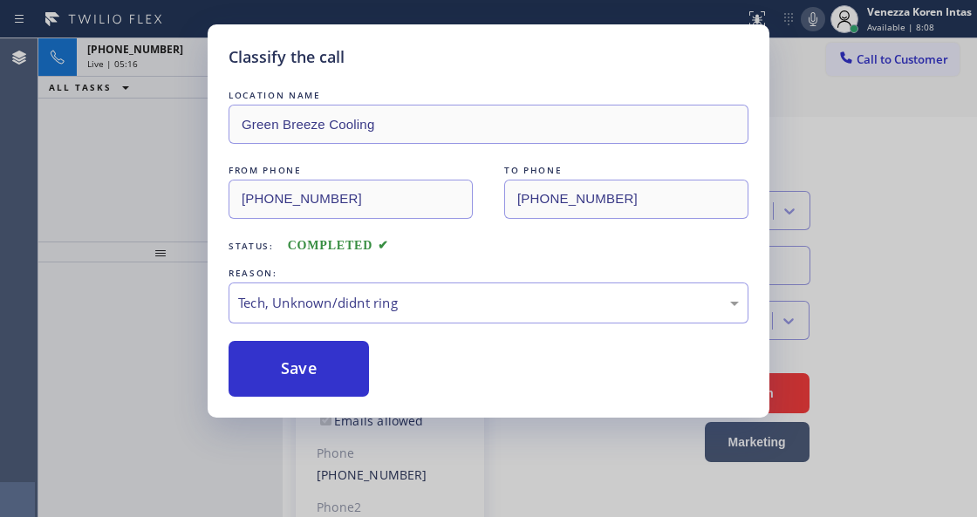
click at [808, 14] on icon at bounding box center [812, 19] width 21 height 21
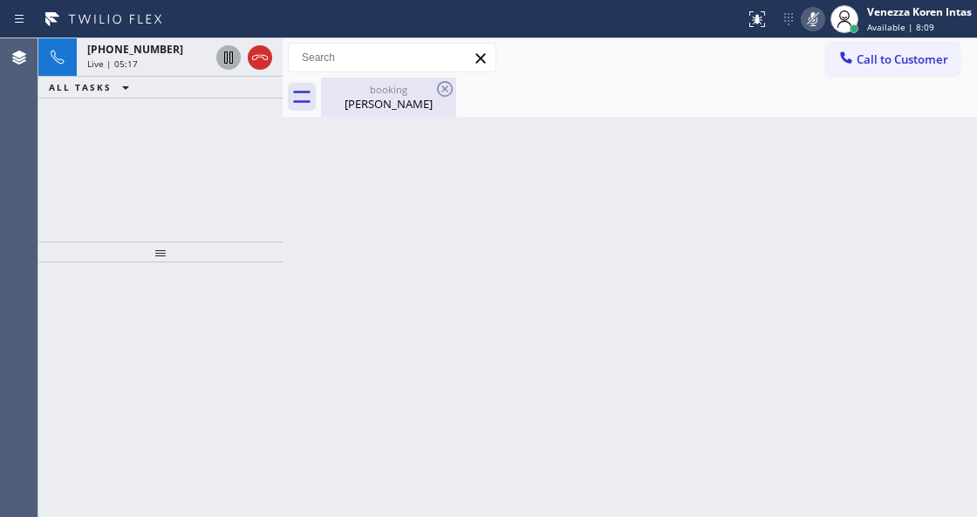
click at [374, 96] on div "[PERSON_NAME]" at bounding box center [389, 104] width 132 height 16
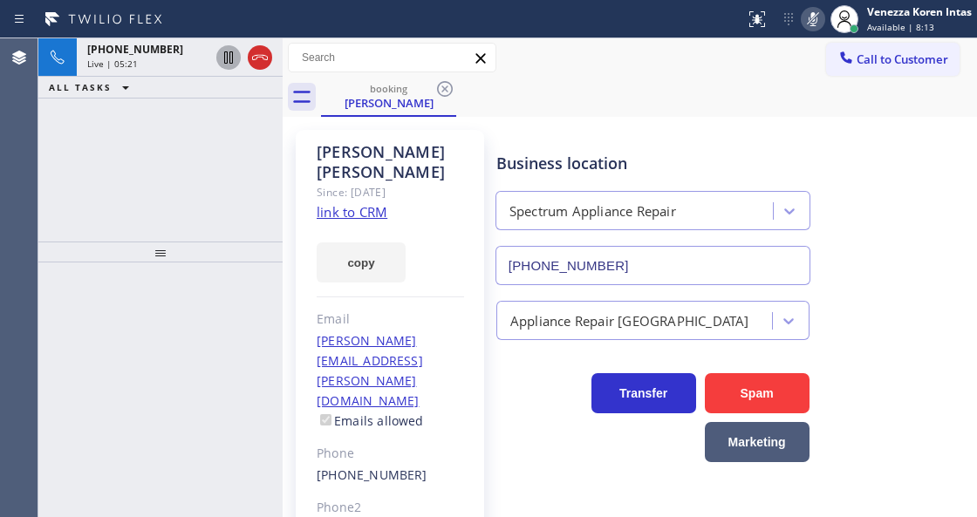
click at [811, 18] on rect at bounding box center [812, 17] width 12 height 12
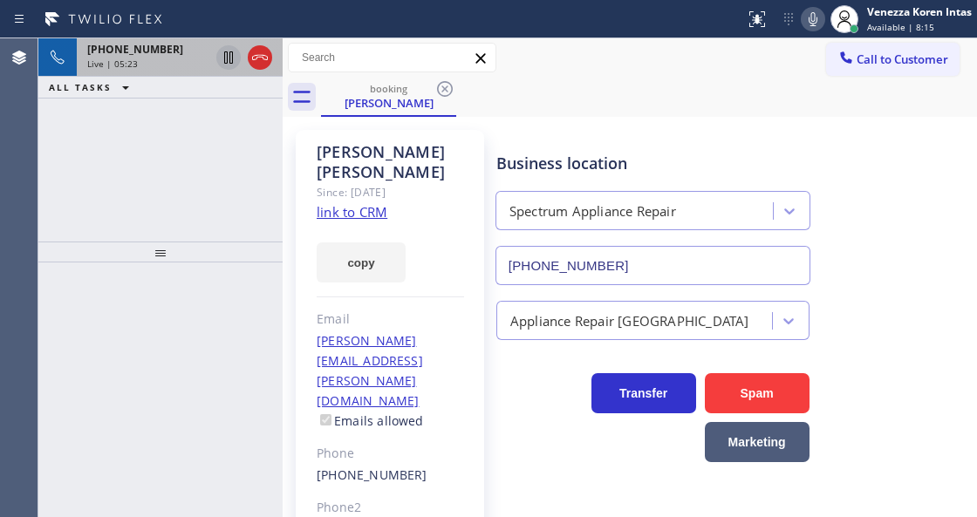
click at [105, 65] on span "Live | 05:23" at bounding box center [112, 64] width 51 height 12
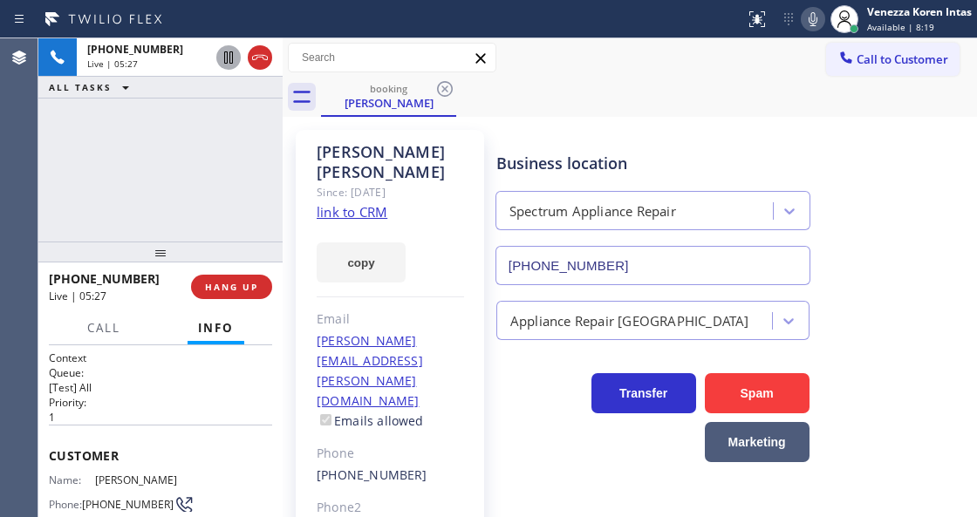
click at [818, 26] on icon at bounding box center [812, 19] width 21 height 21
click at [817, 26] on icon at bounding box center [812, 19] width 21 height 21
click at [808, 26] on icon at bounding box center [812, 19] width 21 height 21
click at [809, 24] on icon at bounding box center [812, 19] width 21 height 21
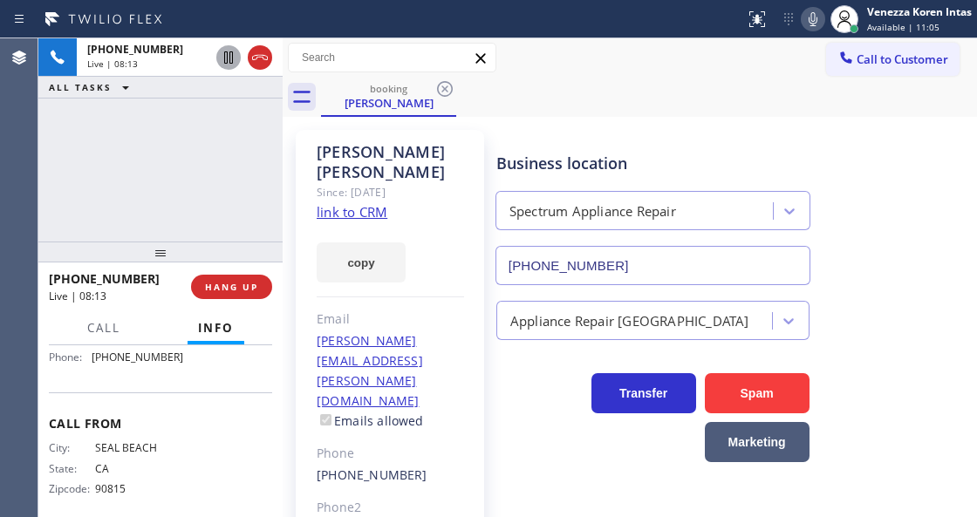
scroll to position [290, 0]
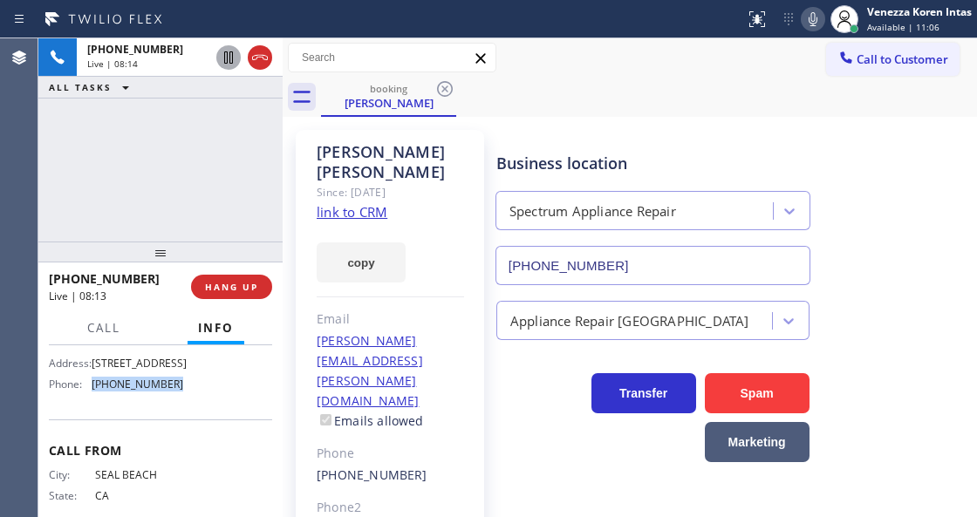
drag, startPoint x: 177, startPoint y: 412, endPoint x: 92, endPoint y: 417, distance: 85.6
click at [92, 391] on div "Phone: [PHONE_NUMBER]" at bounding box center [116, 384] width 134 height 13
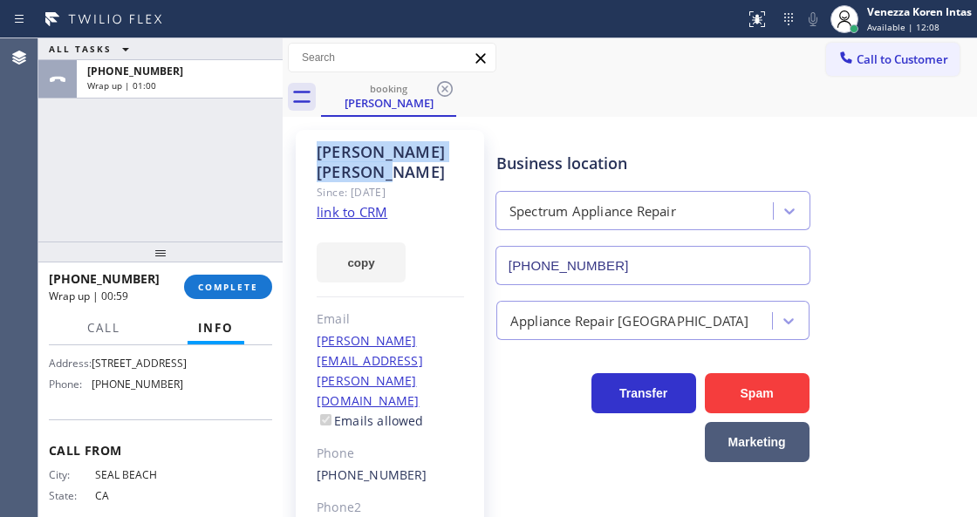
drag, startPoint x: 439, startPoint y: 151, endPoint x: 310, endPoint y: 150, distance: 129.0
click at [310, 150] on div "[PERSON_NAME] Since: [DATE] link to CRM copy Email [PERSON_NAME][EMAIL_ADDRESS]…" at bounding box center [390, 429] width 188 height 599
click at [216, 281] on span "COMPLETE" at bounding box center [228, 287] width 60 height 12
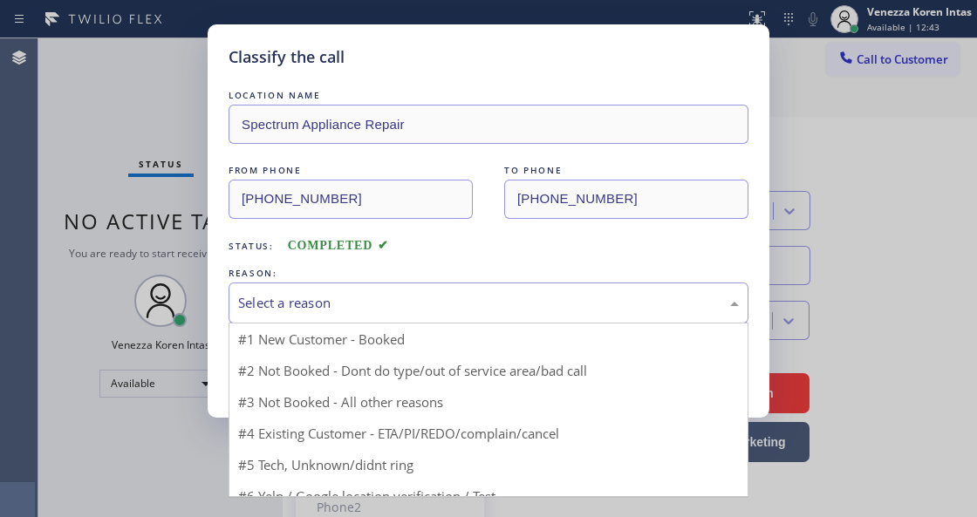
click at [378, 307] on div "Select a reason" at bounding box center [488, 303] width 500 height 20
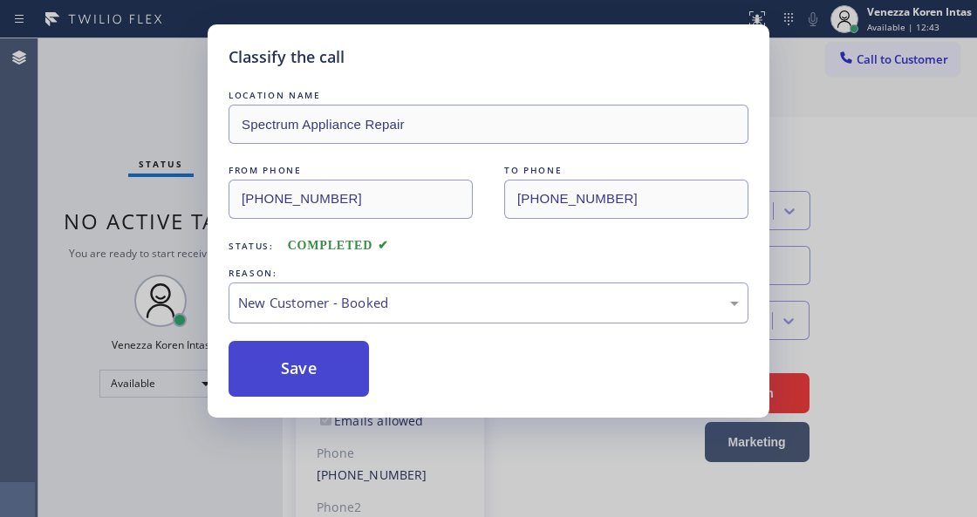
click at [364, 354] on button "Save" at bounding box center [298, 369] width 140 height 56
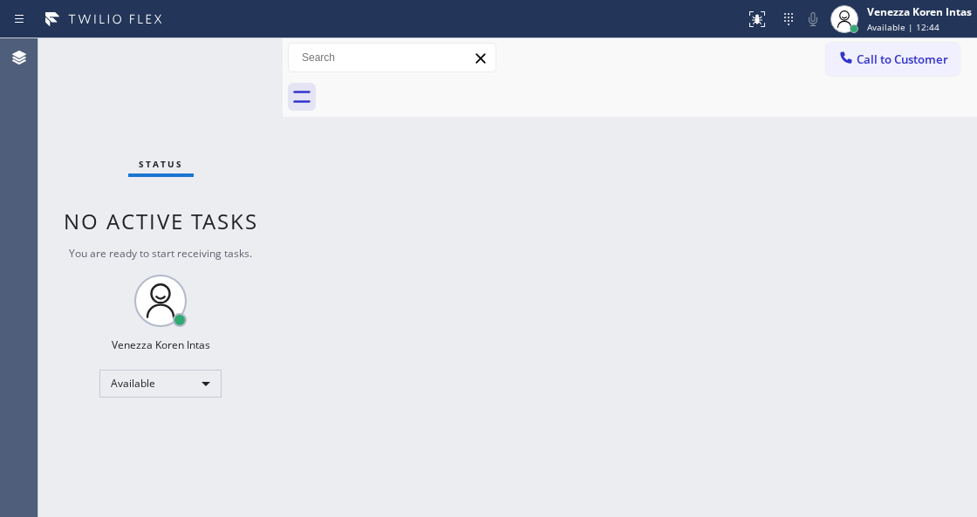
click at [877, 17] on div "Venezza Koren Intas" at bounding box center [919, 11] width 105 height 15
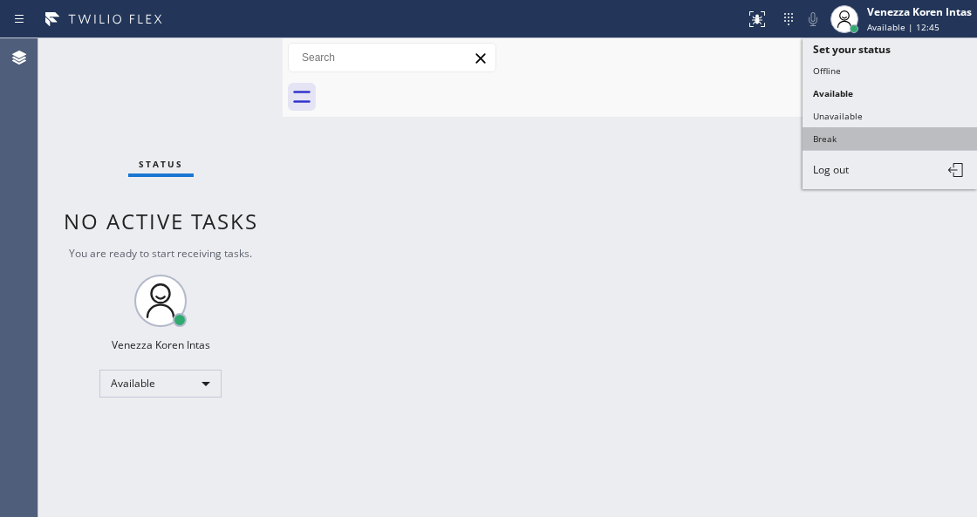
click at [856, 127] on button "Break" at bounding box center [889, 138] width 174 height 23
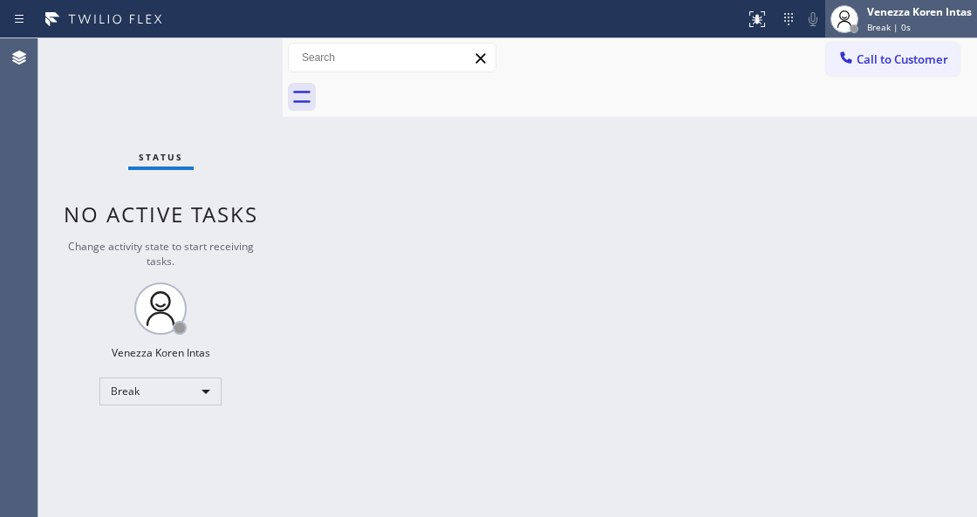
click at [867, 27] on span "Break | 0s" at bounding box center [889, 27] width 44 height 12
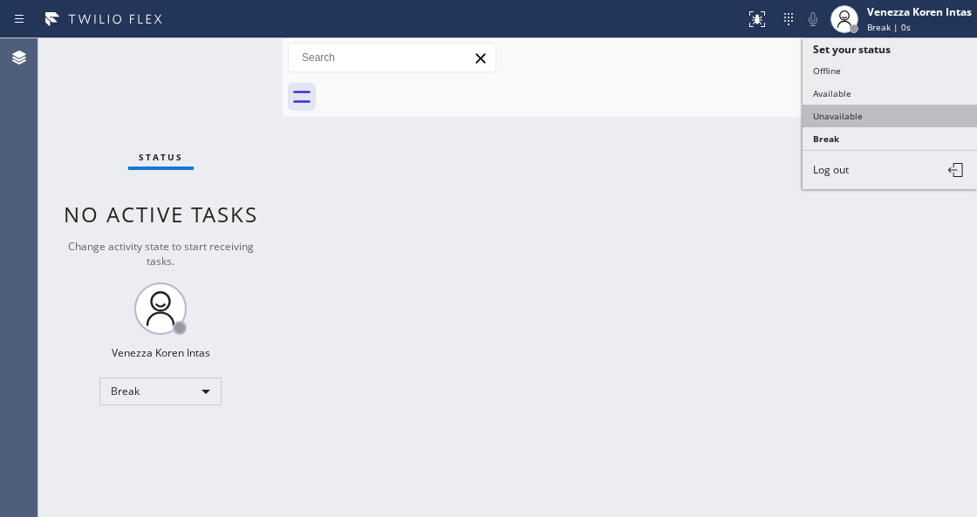
click at [858, 108] on button "Unavailable" at bounding box center [889, 116] width 174 height 23
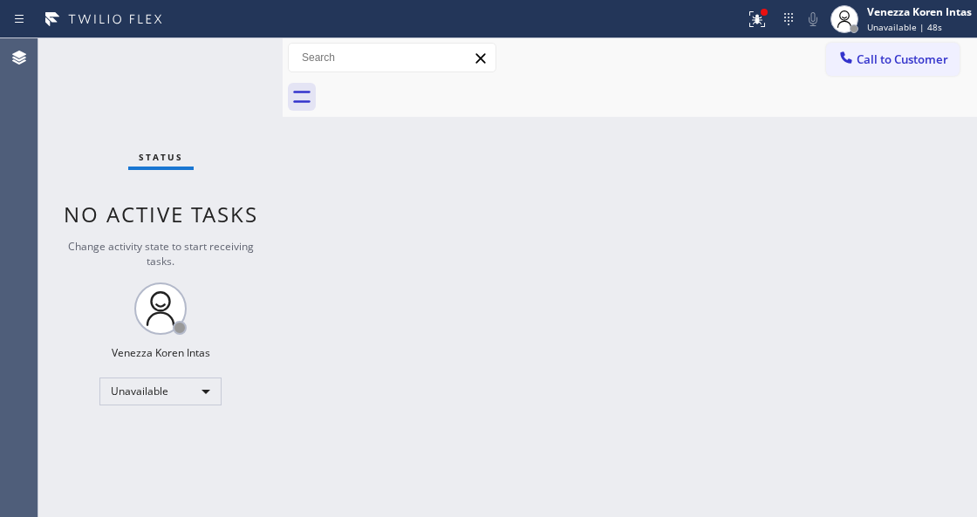
drag, startPoint x: 769, startPoint y: 2, endPoint x: 732, endPoint y: 156, distance: 158.6
click at [767, 2] on button at bounding box center [757, 19] width 38 height 38
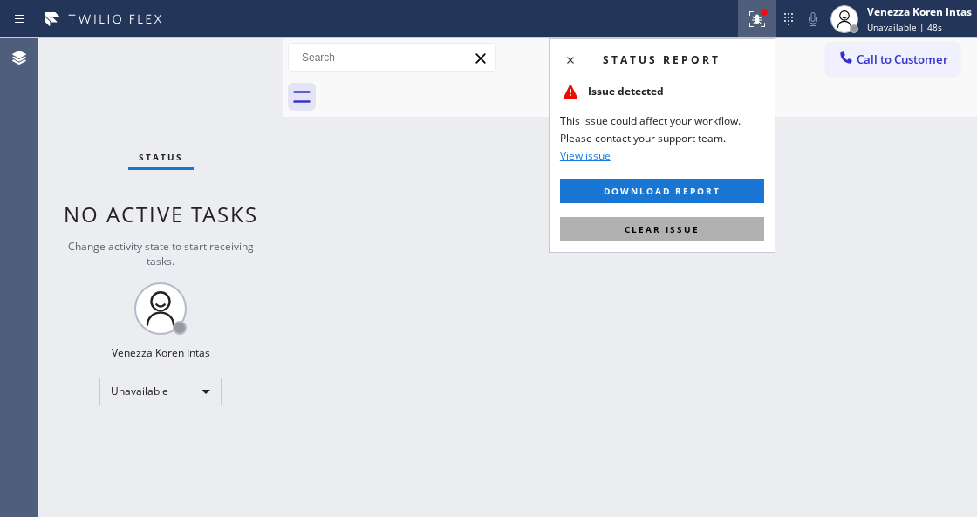
drag, startPoint x: 720, startPoint y: 207, endPoint x: 719, endPoint y: 216, distance: 9.6
click at [719, 213] on div "Status report Issue detected This issue could affect your workflow. Please cont…" at bounding box center [661, 145] width 227 height 214
drag, startPoint x: 719, startPoint y: 216, endPoint x: 703, endPoint y: 136, distance: 81.9
click at [719, 217] on button "Clear issue" at bounding box center [662, 229] width 204 height 24
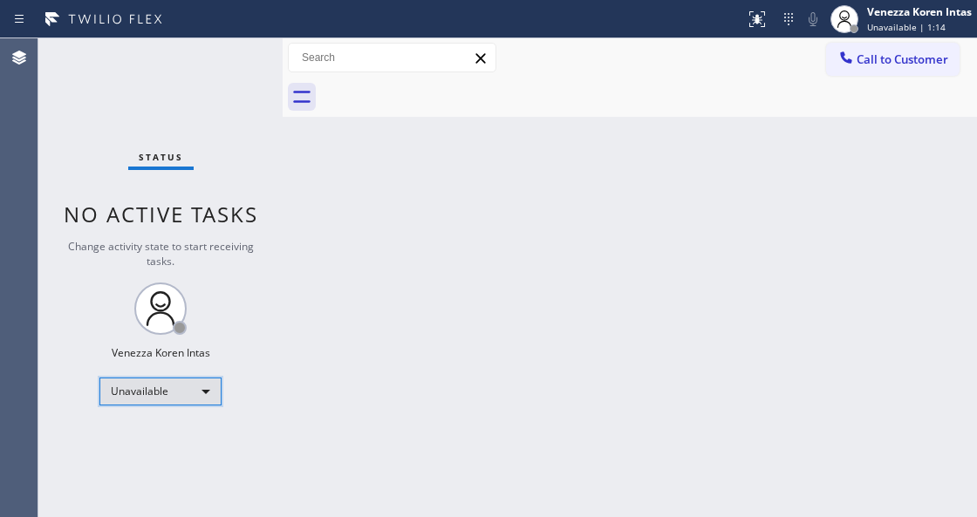
click at [210, 379] on div "Unavailable" at bounding box center [160, 392] width 122 height 28
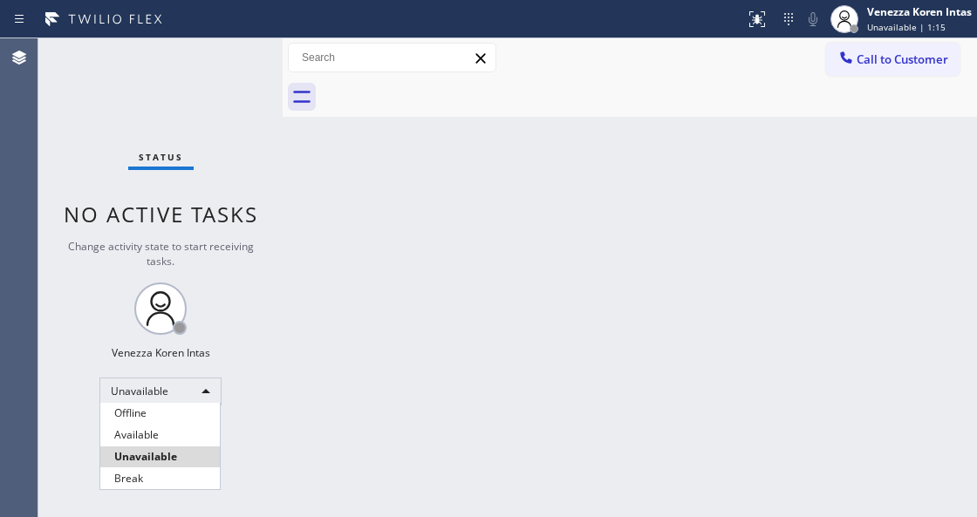
drag, startPoint x: 172, startPoint y: 442, endPoint x: 190, endPoint y: 436, distance: 19.3
click at [171, 443] on li "Available" at bounding box center [159, 435] width 119 height 21
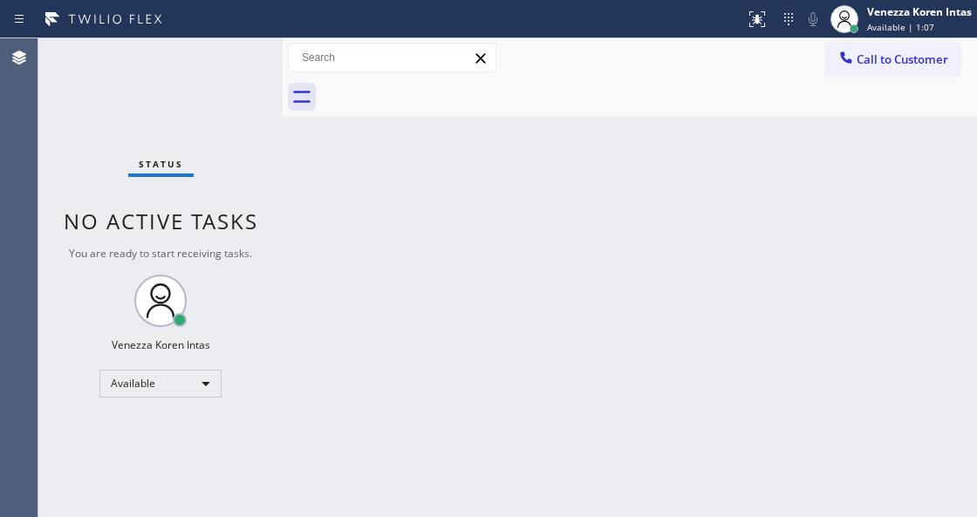
click at [282, 220] on div at bounding box center [282, 277] width 0 height 479
click at [58, 8] on icon at bounding box center [103, 19] width 131 height 28
click at [598, 105] on div at bounding box center [649, 97] width 656 height 39
click at [577, 181] on div "Back to Dashboard Change Sender ID Customers Technicians Select a contact Outbo…" at bounding box center [629, 277] width 694 height 479
click at [204, 124] on div "Status No active tasks You are ready to start receiving tasks. Venezza Koren In…" at bounding box center [160, 277] width 244 height 479
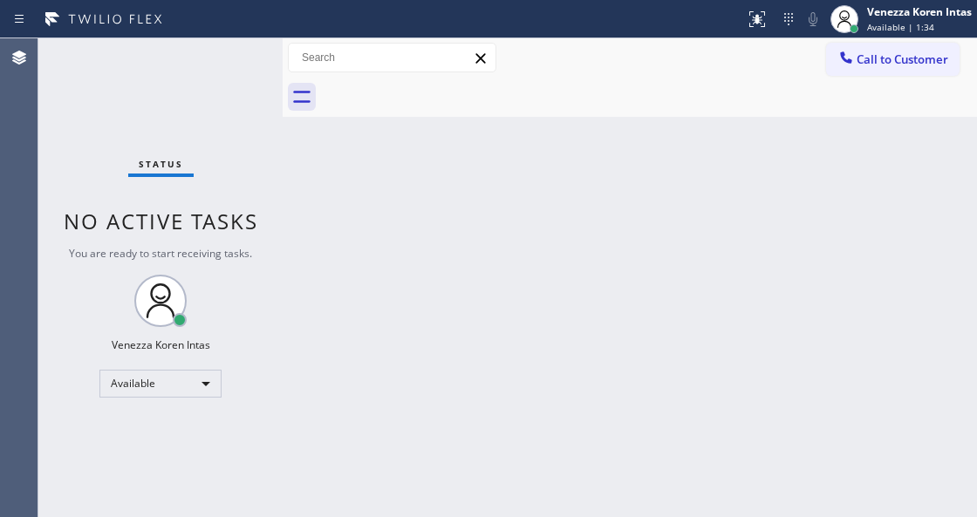
click at [364, 233] on div "Back to Dashboard Change Sender ID Customers Technicians Select a contact Outbo…" at bounding box center [629, 277] width 694 height 479
click at [306, 192] on div "Back to Dashboard Change Sender ID Customers Technicians Select a contact Outbo…" at bounding box center [629, 277] width 694 height 479
click at [227, 117] on div "Status No active tasks You are ready to start receiving tasks. Venezza Koren In…" at bounding box center [160, 277] width 244 height 479
click at [234, 63] on div "Status No active tasks You are ready to start receiving tasks. Venezza Koren In…" at bounding box center [160, 277] width 244 height 479
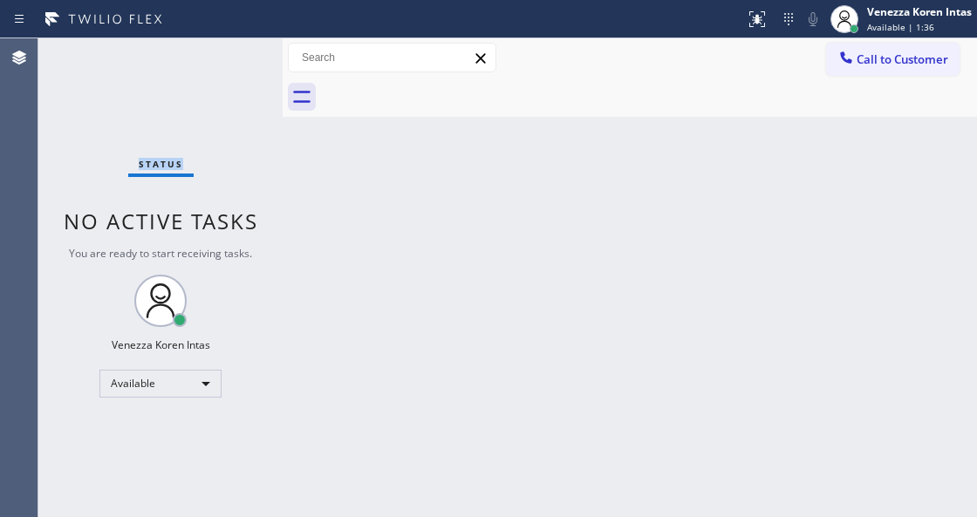
click at [234, 63] on div "Status No active tasks You are ready to start receiving tasks. Venezza Koren In…" at bounding box center [160, 277] width 244 height 479
click at [377, 195] on div "Back to Dashboard Change Sender ID Customers Technicians Select a contact Outbo…" at bounding box center [629, 277] width 694 height 479
click at [347, 278] on div "Back to Dashboard Change Sender ID Customers Technicians Select a contact Outbo…" at bounding box center [629, 277] width 694 height 479
click at [884, 27] on span "Available | 3:55" at bounding box center [900, 27] width 67 height 12
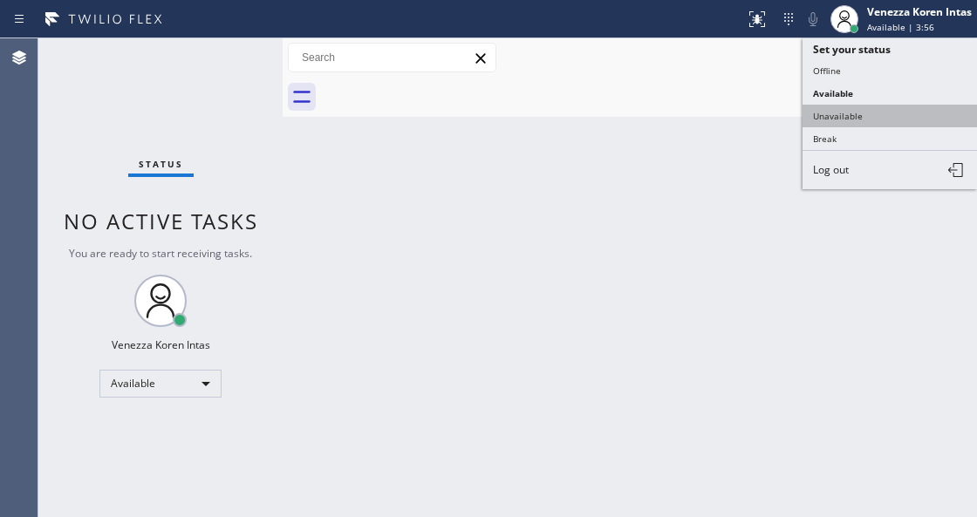
click at [851, 115] on button "Unavailable" at bounding box center [889, 116] width 174 height 23
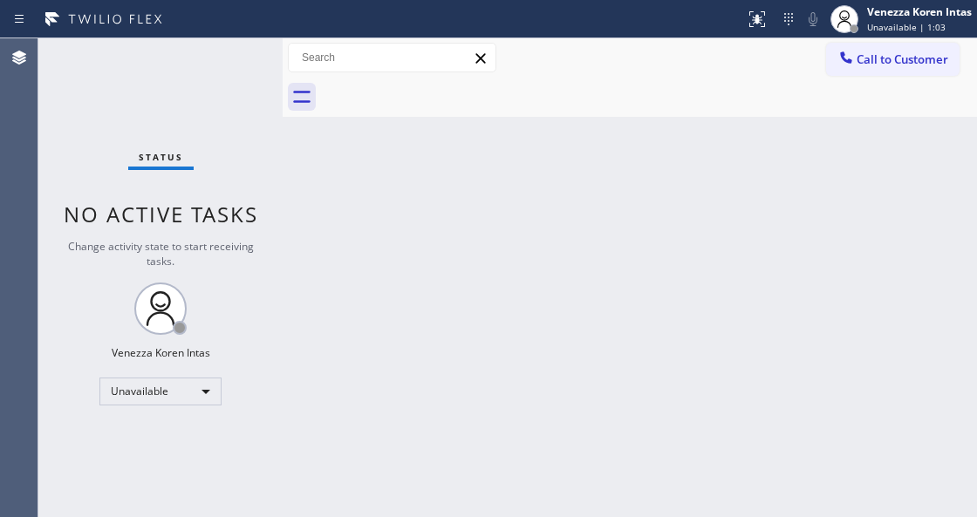
click at [574, 324] on div "Back to Dashboard Change Sender ID Customers Technicians Select a contact Outbo…" at bounding box center [629, 277] width 694 height 479
click at [208, 279] on div "Status No active tasks Change activity state to start receiving tasks. Venezza …" at bounding box center [160, 277] width 244 height 479
click at [637, 73] on div "Call to Customer Outbound call Location Elite Repair in [GEOGRAPHIC_DATA] Your …" at bounding box center [629, 57] width 694 height 39
